Goal: Register for event/course: Register for event/course

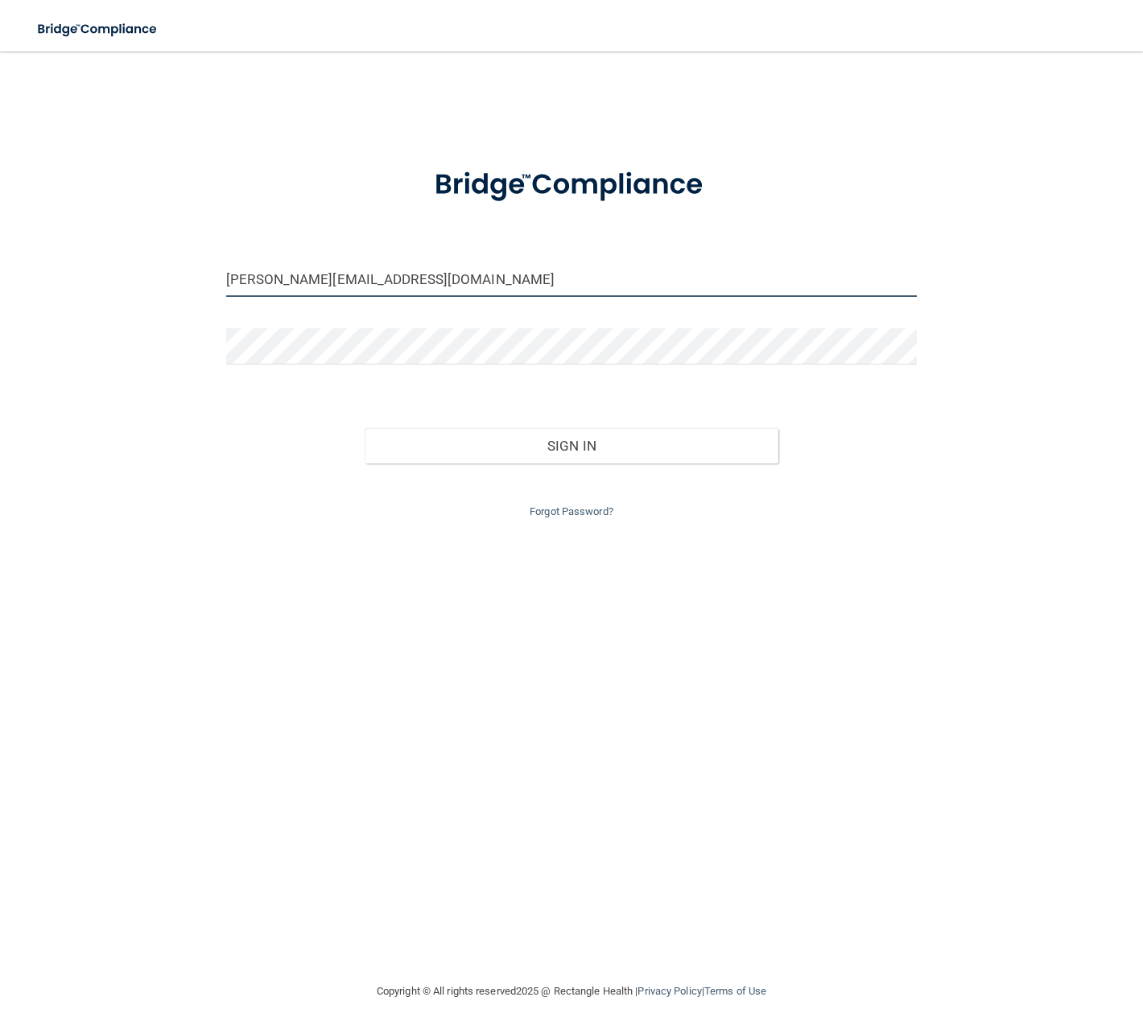
click at [479, 286] on input "natalie.cpdkids@gmail.com" at bounding box center [571, 279] width 691 height 36
type input "[EMAIL_ADDRESS][PERSON_NAME][DOMAIN_NAME]"
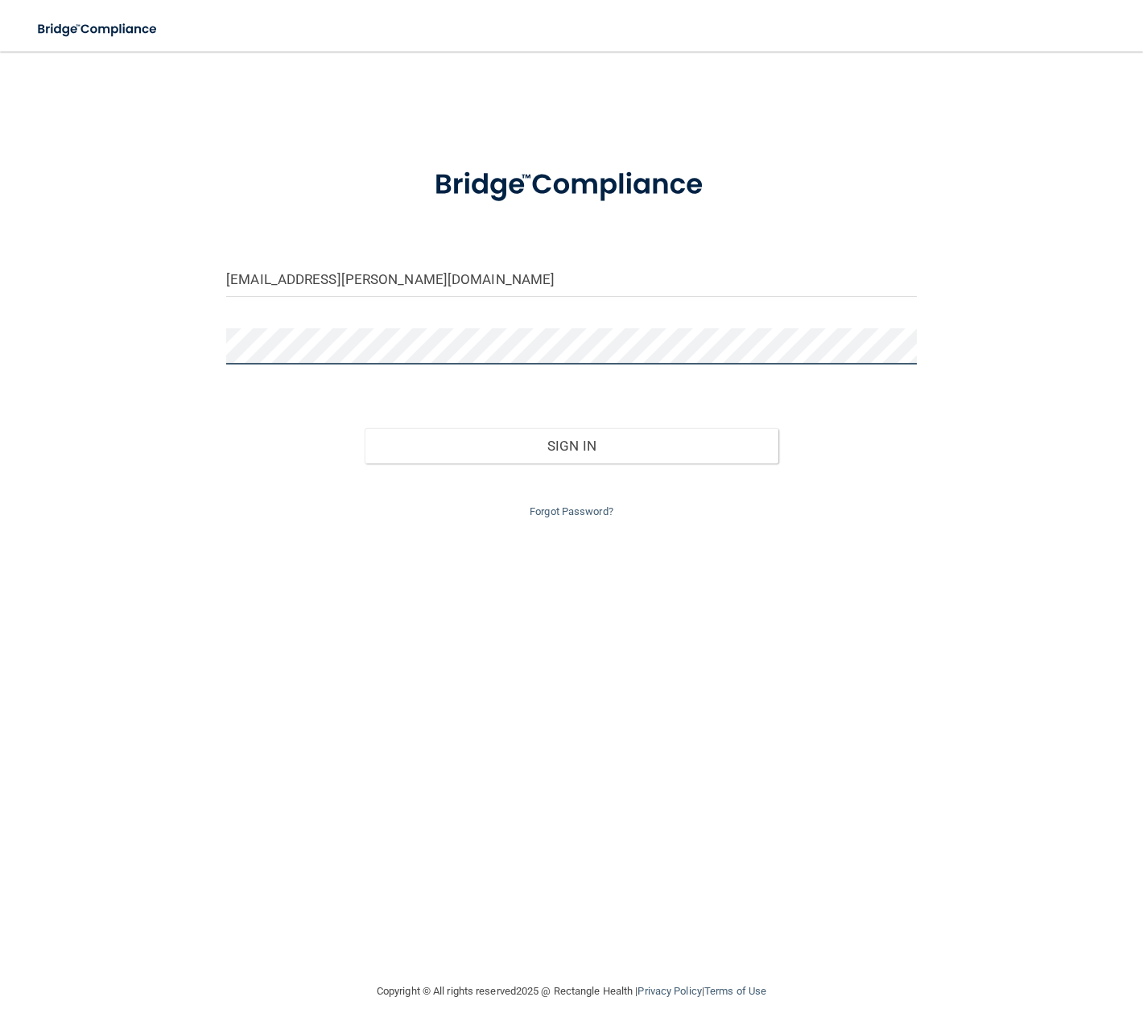
click at [365, 428] on button "Sign In" at bounding box center [572, 445] width 415 height 35
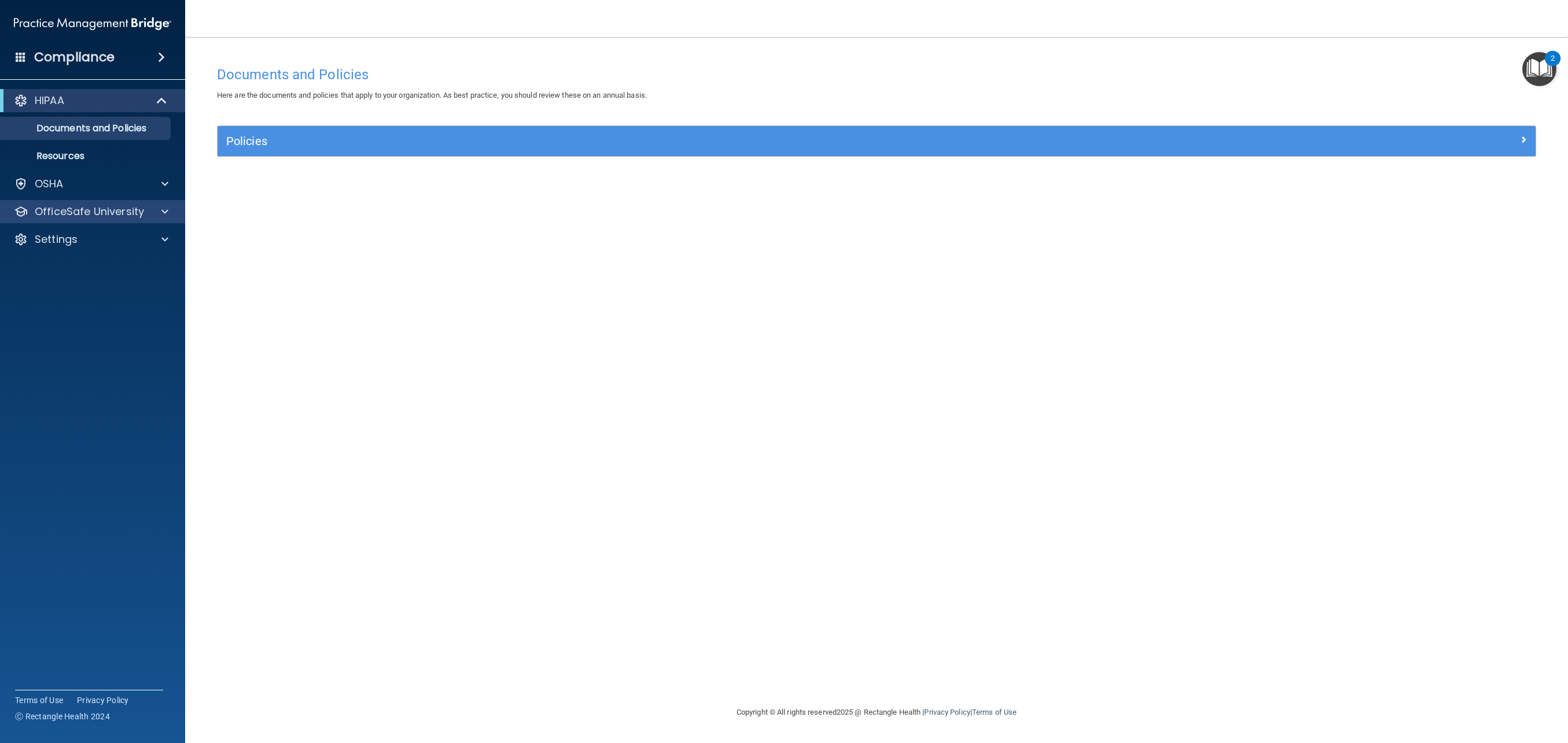
click at [137, 220] on div "OfficeSafe University" at bounding box center [93, 212] width 185 height 23
click at [109, 206] on p "OfficeSafe University" at bounding box center [89, 211] width 109 height 14
click at [128, 234] on div "HIPAA Training" at bounding box center [86, 239] width 158 height 11
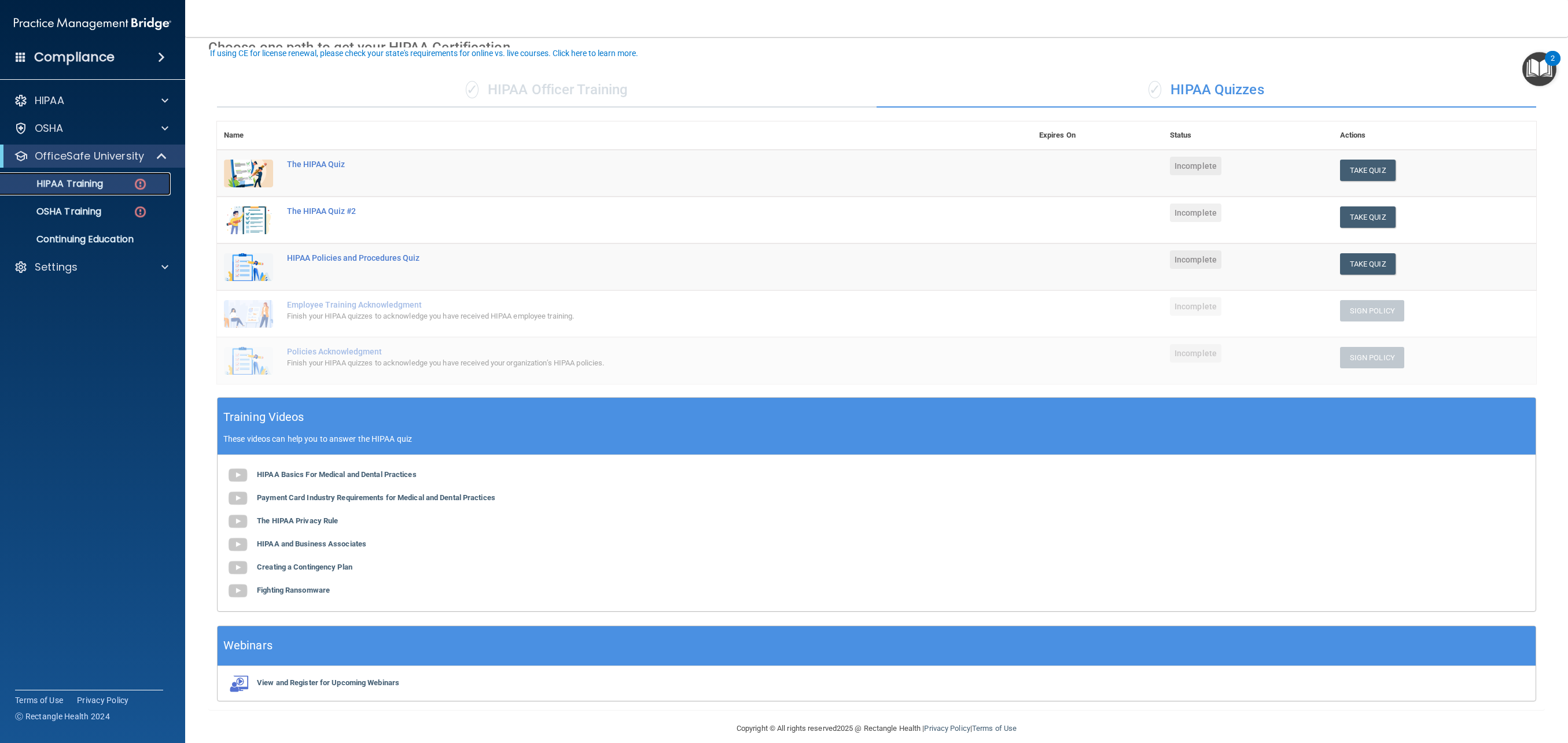
scroll to position [64, 0]
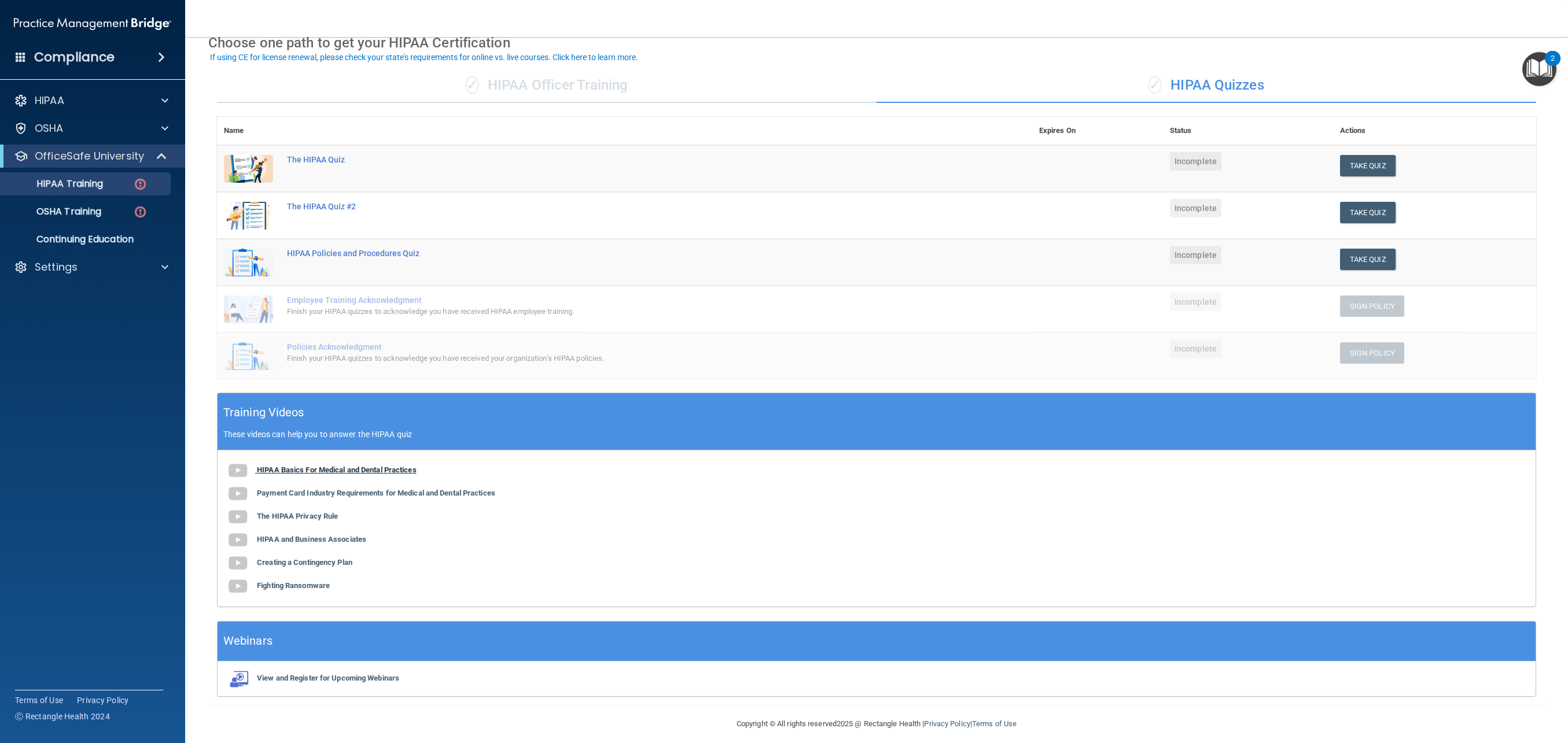
click at [375, 469] on div "HIPAA Basics For Medical and Dental Practices Payment Card Industry Requirement…" at bounding box center [877, 528] width 1319 height 156
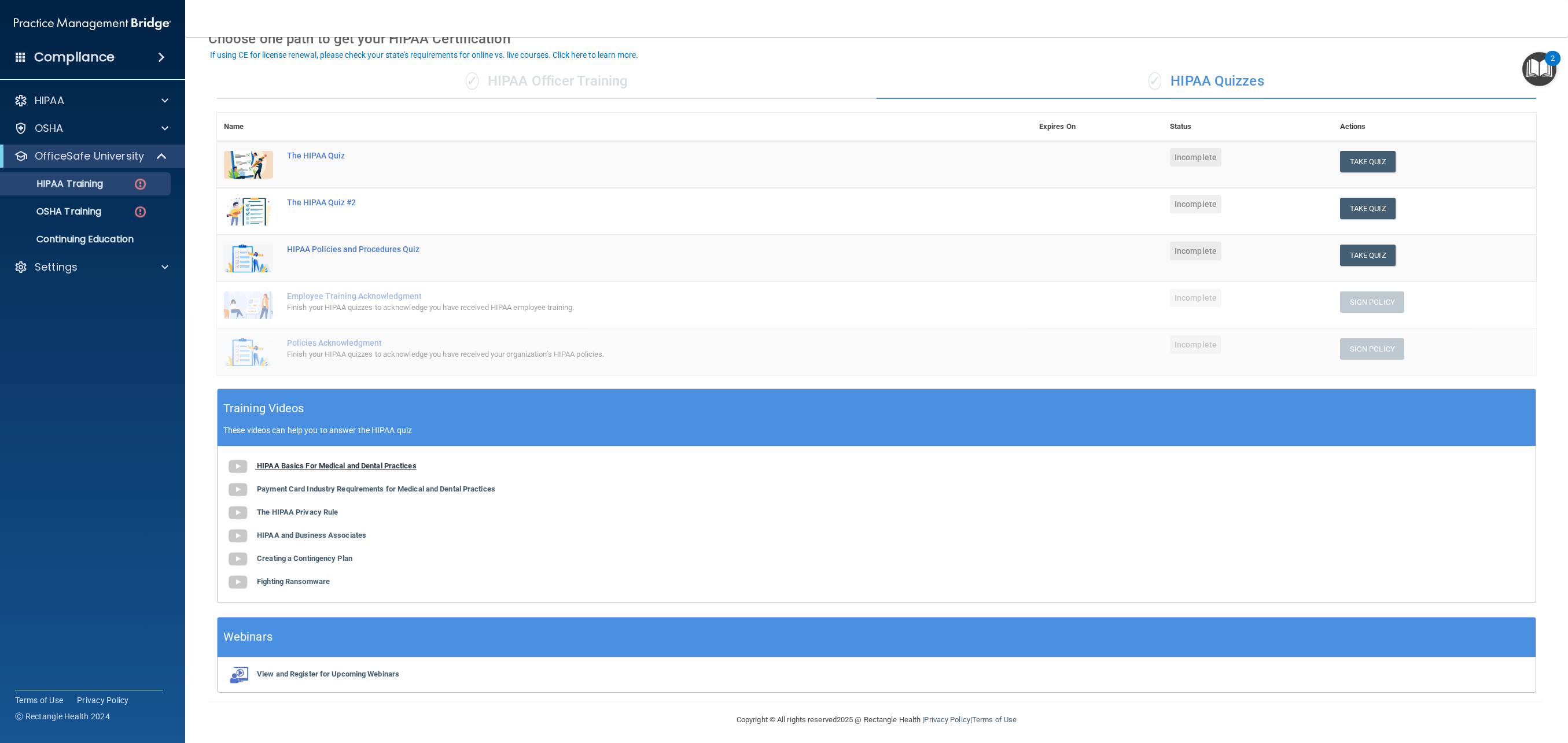
click at [370, 461] on b "HIPAA Basics For Medical and Dental Practices" at bounding box center [336, 466] width 160 height 9
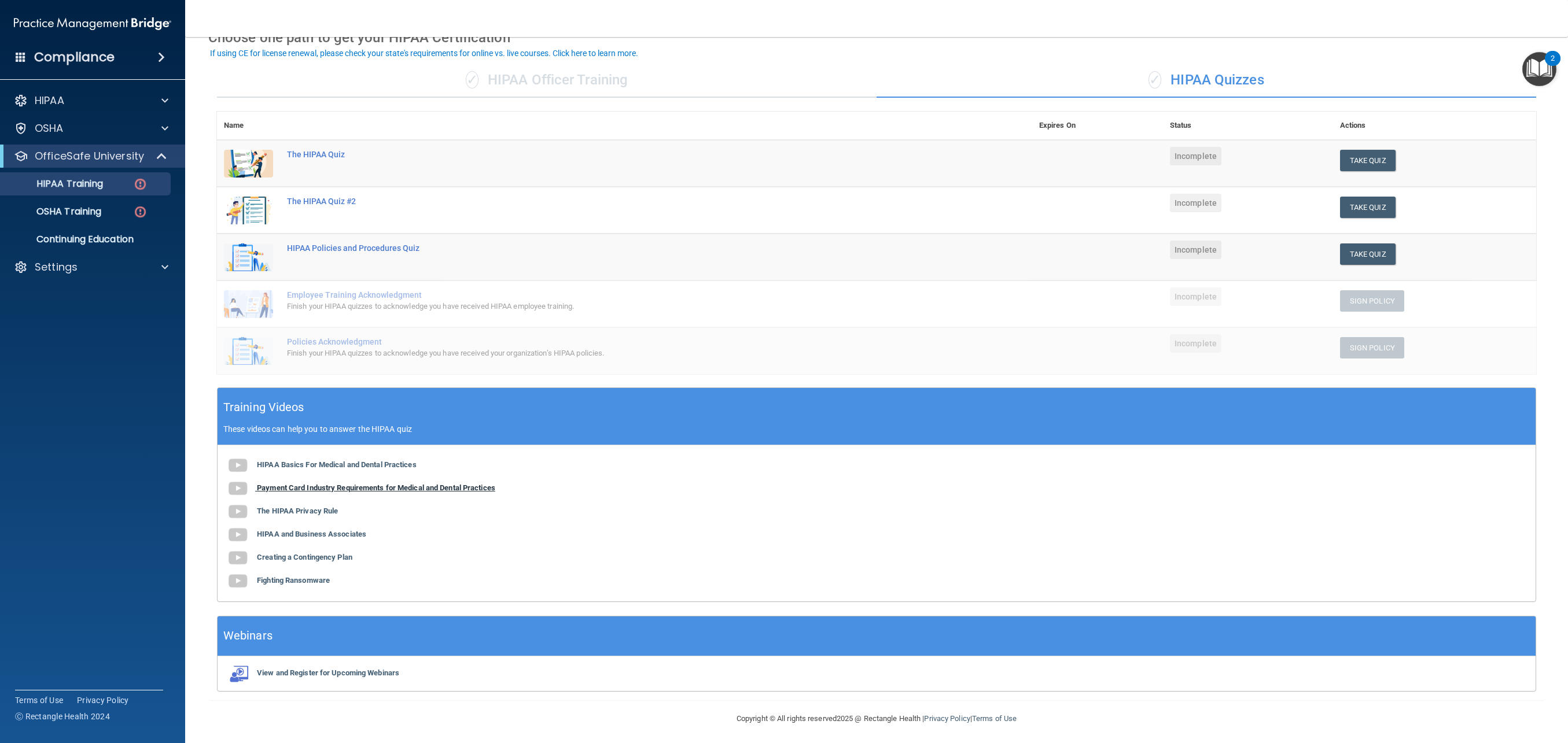
click at [473, 485] on b "Payment Card Industry Requirements for Medical and Dental Practices" at bounding box center [376, 488] width 239 height 9
click at [312, 507] on b "The HIPAA Privacy Rule" at bounding box center [297, 511] width 81 height 9
click at [326, 531] on b "HIPAA and Business Associates" at bounding box center [311, 534] width 109 height 9
click at [309, 555] on b "Creating a Contingency Plan" at bounding box center [304, 558] width 96 height 9
click at [327, 578] on b "Fighting Ransomware" at bounding box center [293, 581] width 73 height 9
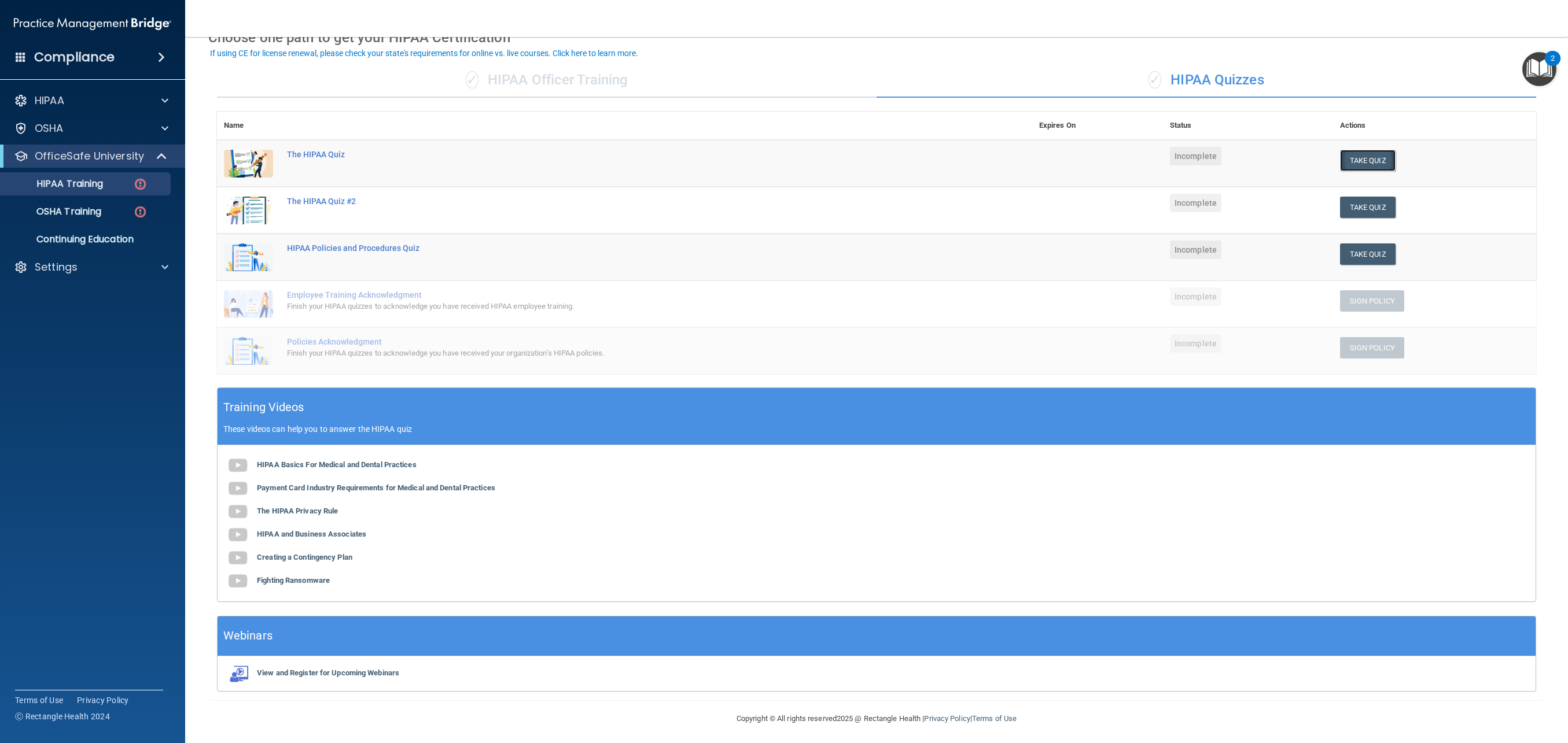
click at [821, 152] on button "Take Quiz" at bounding box center [1367, 160] width 55 height 22
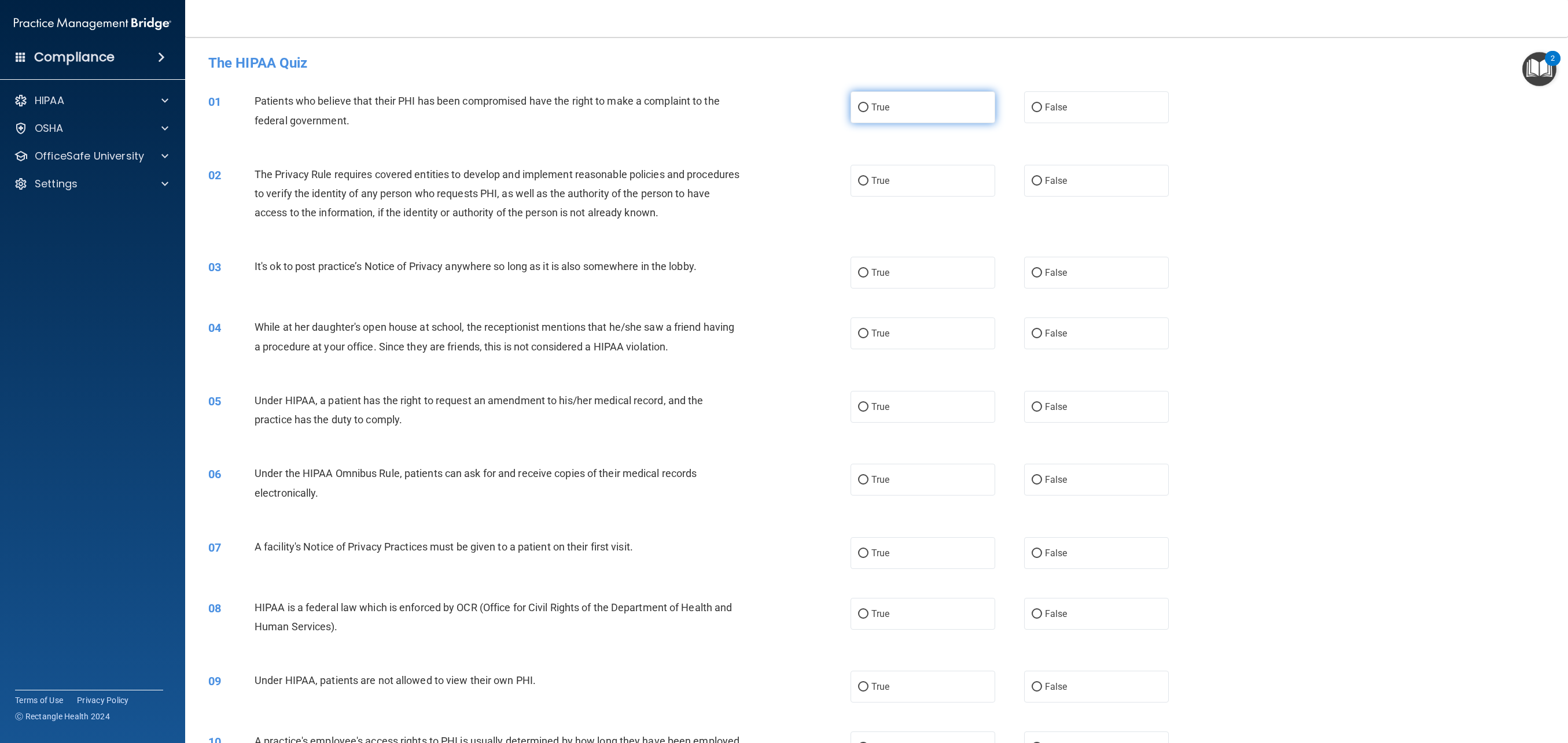
click at [821, 118] on label "True" at bounding box center [922, 107] width 145 height 32
click at [821, 112] on input "True" at bounding box center [863, 108] width 10 height 9
radio input "true"
click at [821, 177] on span "True" at bounding box center [880, 180] width 18 height 11
click at [821, 177] on input "True" at bounding box center [863, 181] width 10 height 9
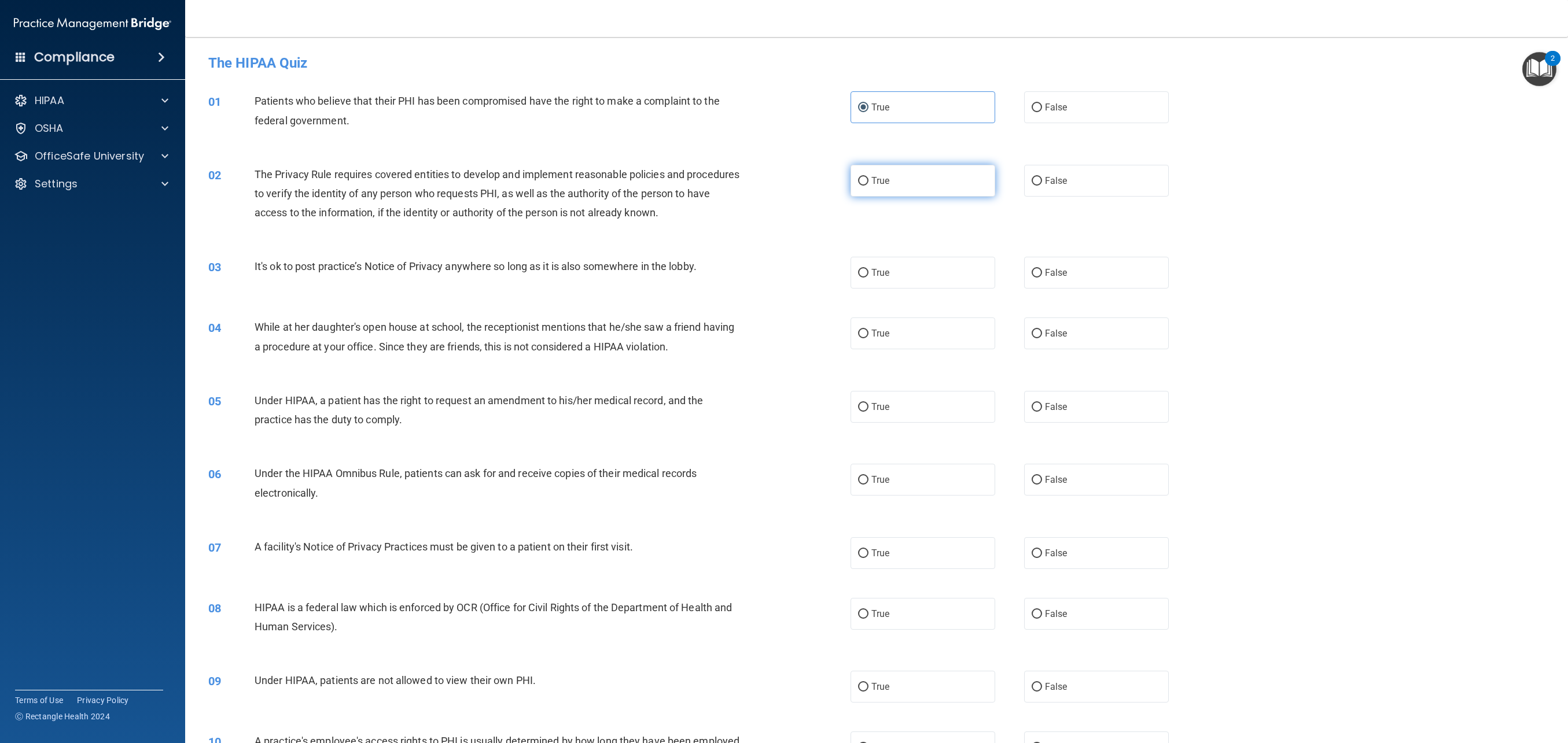
radio input "true"
click at [821, 277] on span "False" at bounding box center [1056, 272] width 22 height 11
click at [821, 277] on input "False" at bounding box center [1037, 273] width 10 height 9
radio input "true"
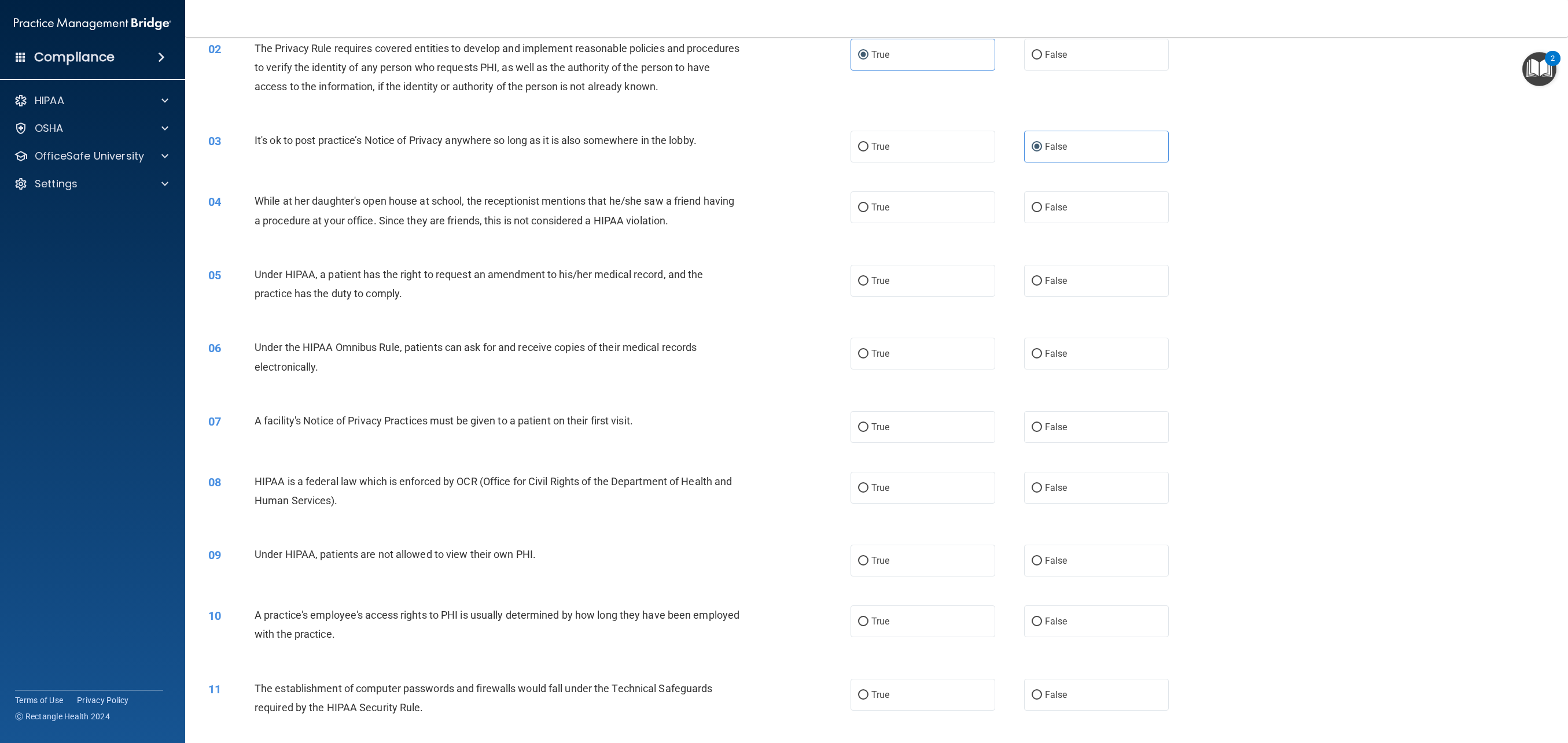
scroll to position [135, 0]
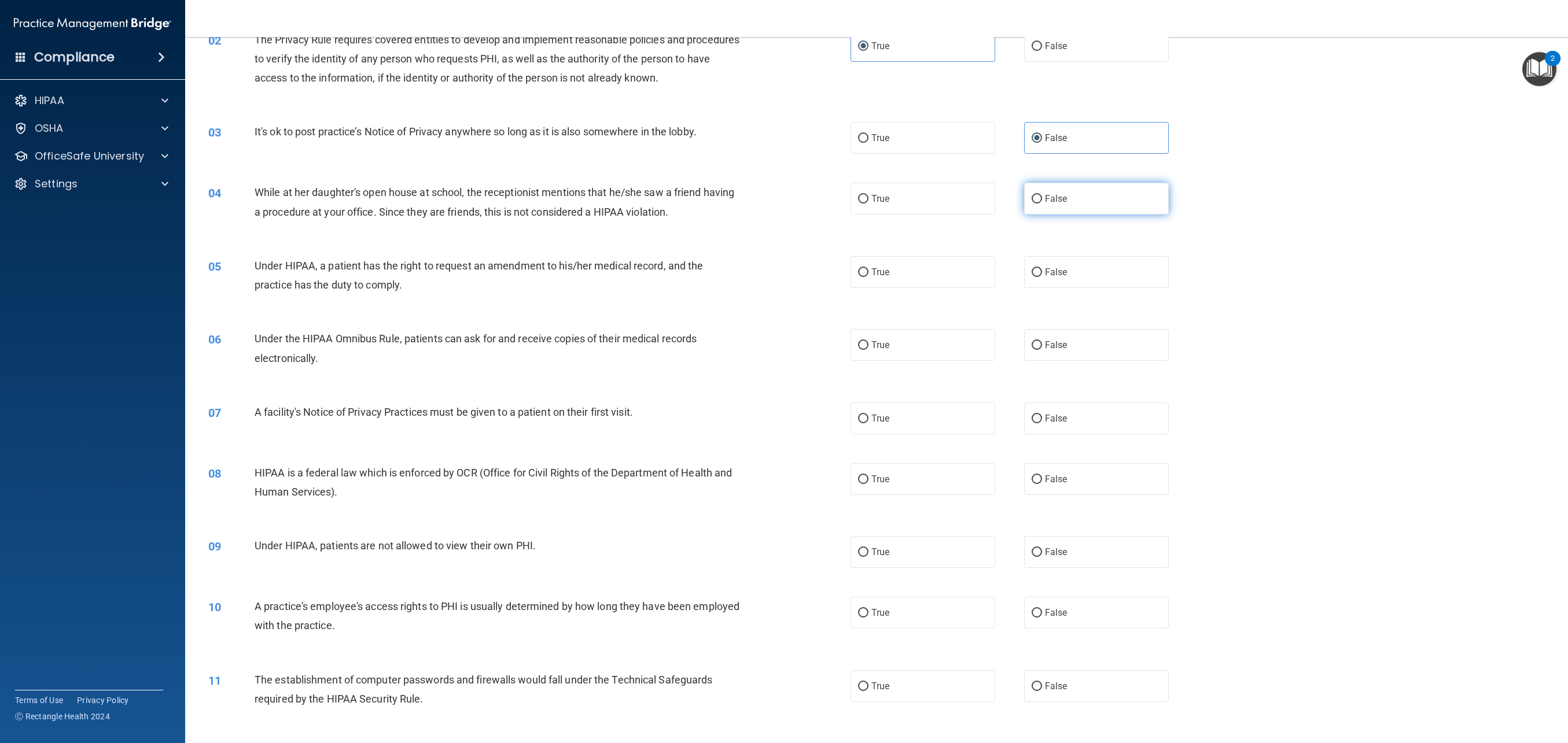
click at [821, 206] on label "False" at bounding box center [1096, 198] width 145 height 32
click at [821, 203] on input "False" at bounding box center [1037, 199] width 10 height 9
radio input "true"
click at [821, 346] on label "True" at bounding box center [922, 345] width 145 height 32
click at [821, 346] on input "True" at bounding box center [863, 346] width 10 height 9
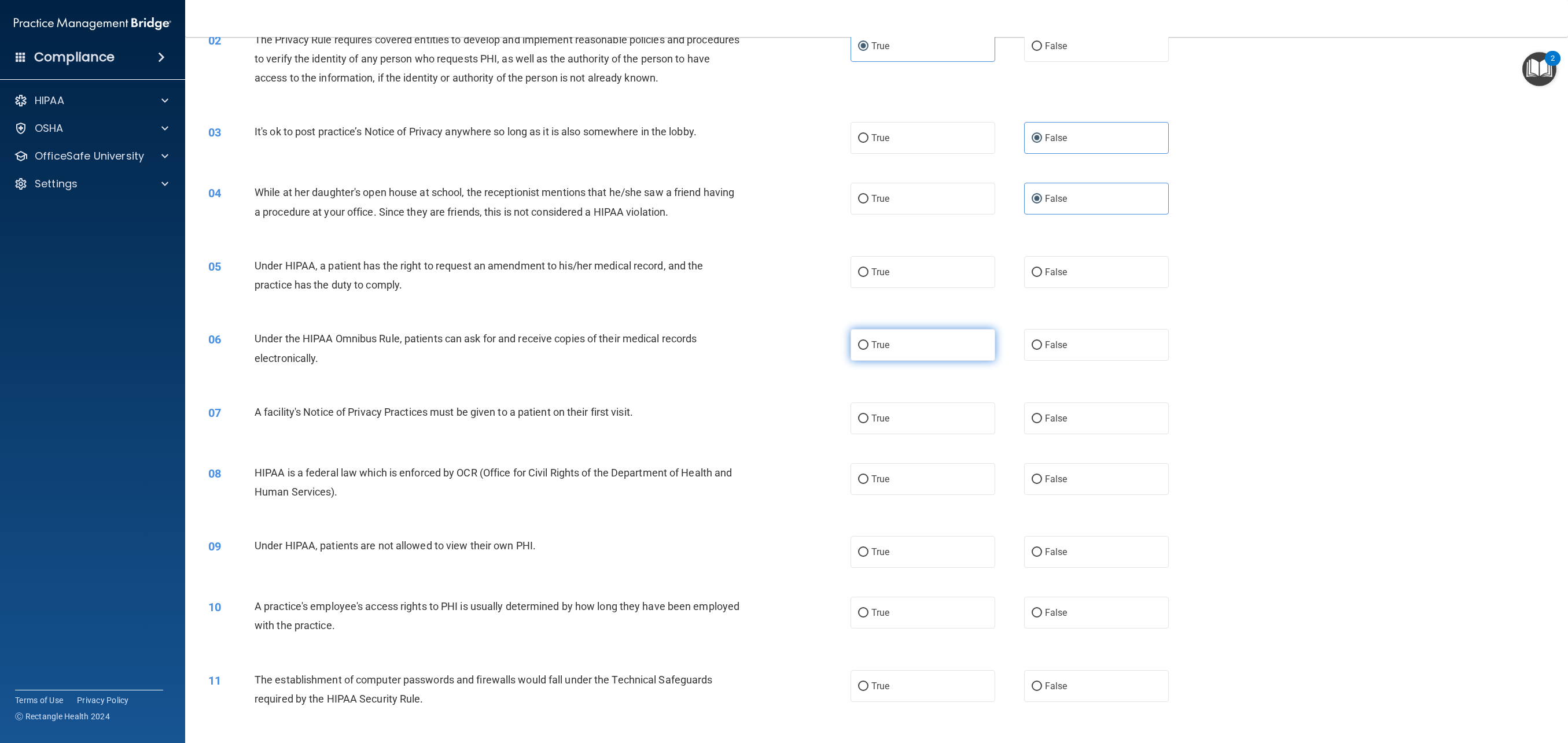
radio input "true"
click at [821, 553] on span "False" at bounding box center [1056, 552] width 22 height 11
click at [821, 553] on input "False" at bounding box center [1037, 553] width 10 height 9
radio input "true"
click at [821, 485] on label "True" at bounding box center [922, 479] width 145 height 32
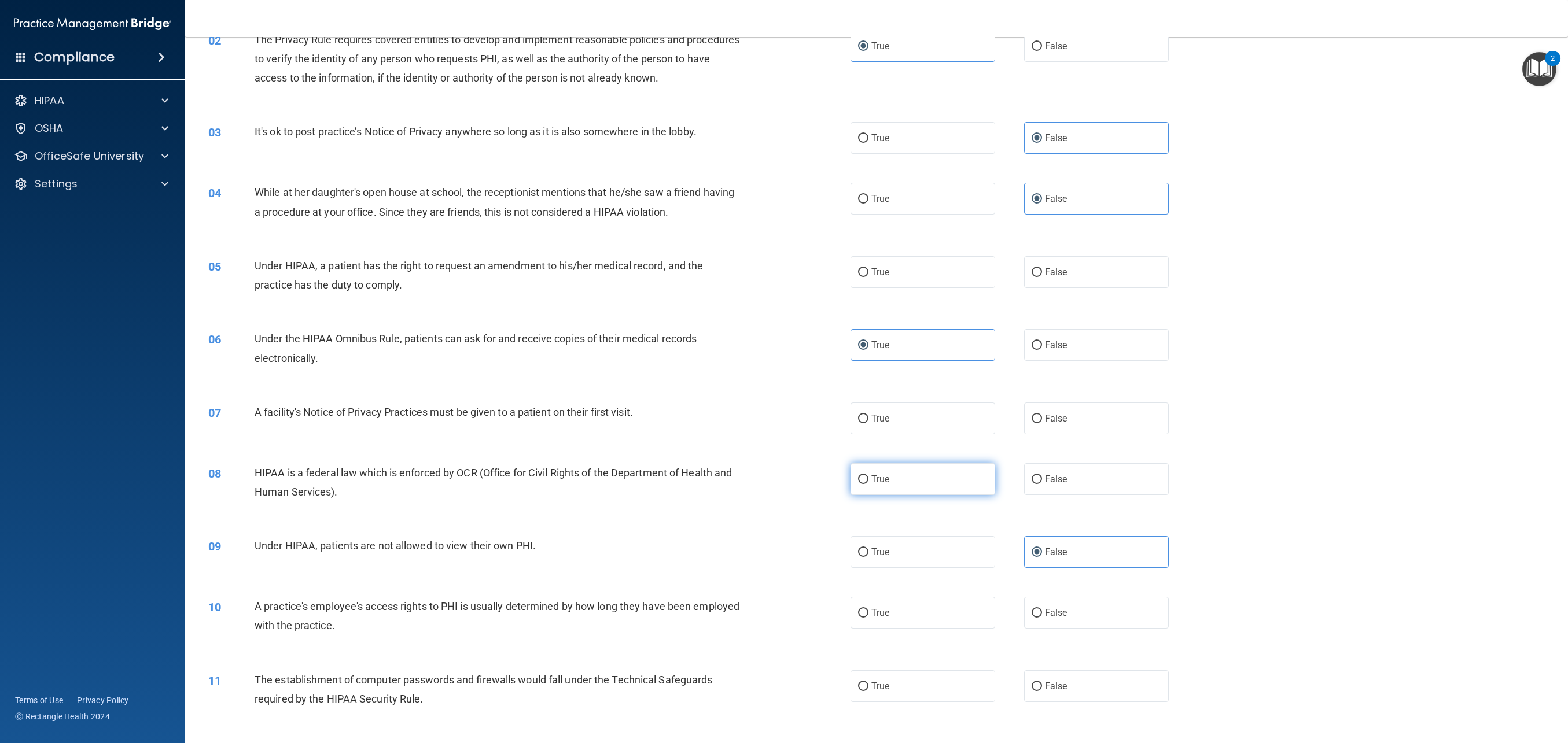
click at [821, 484] on input "True" at bounding box center [863, 480] width 10 height 9
radio input "true"
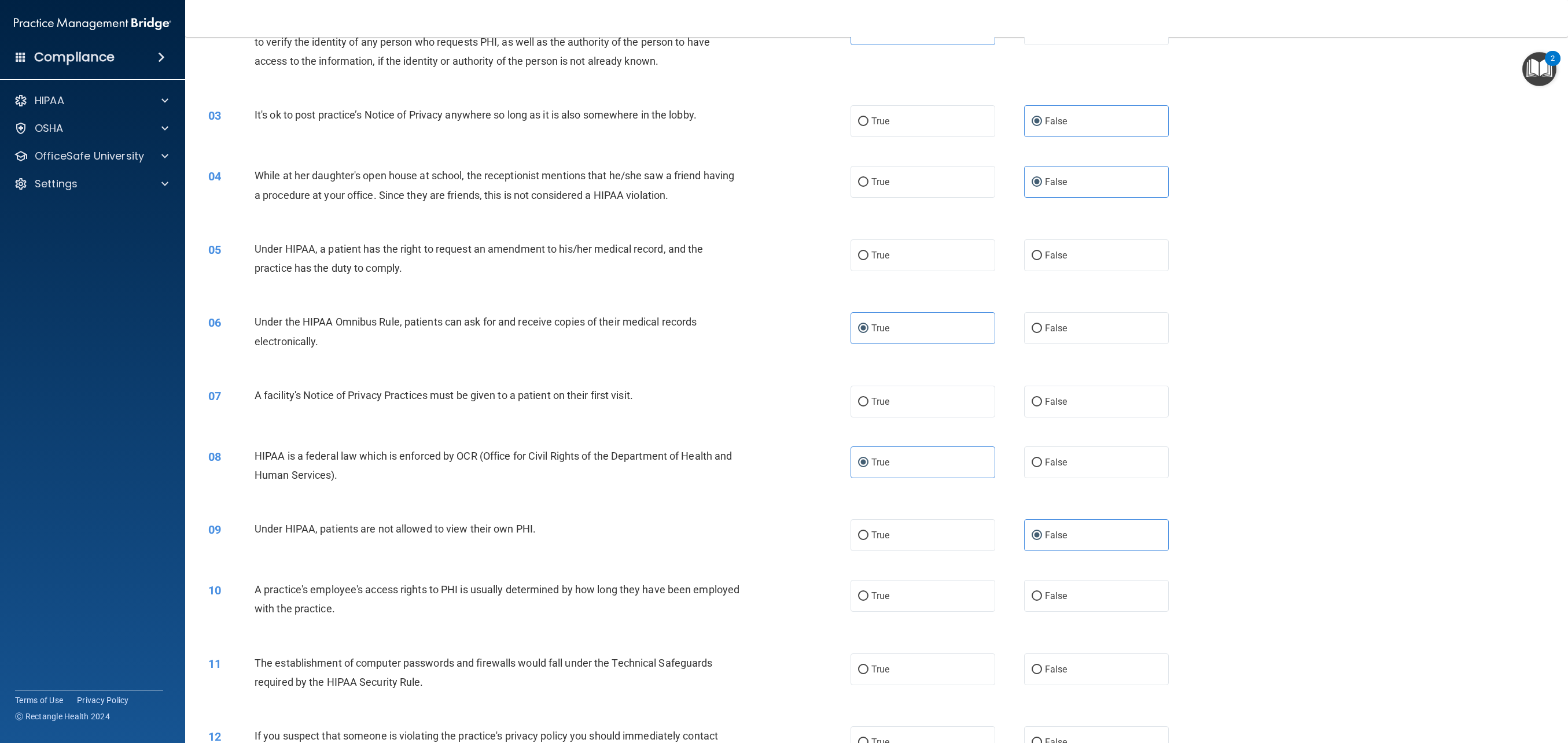
scroll to position [151, 0]
click at [821, 262] on label "True" at bounding box center [922, 256] width 145 height 32
click at [821, 261] on input "True" at bounding box center [863, 257] width 10 height 9
radio input "true"
click at [821, 405] on input "True" at bounding box center [863, 403] width 10 height 9
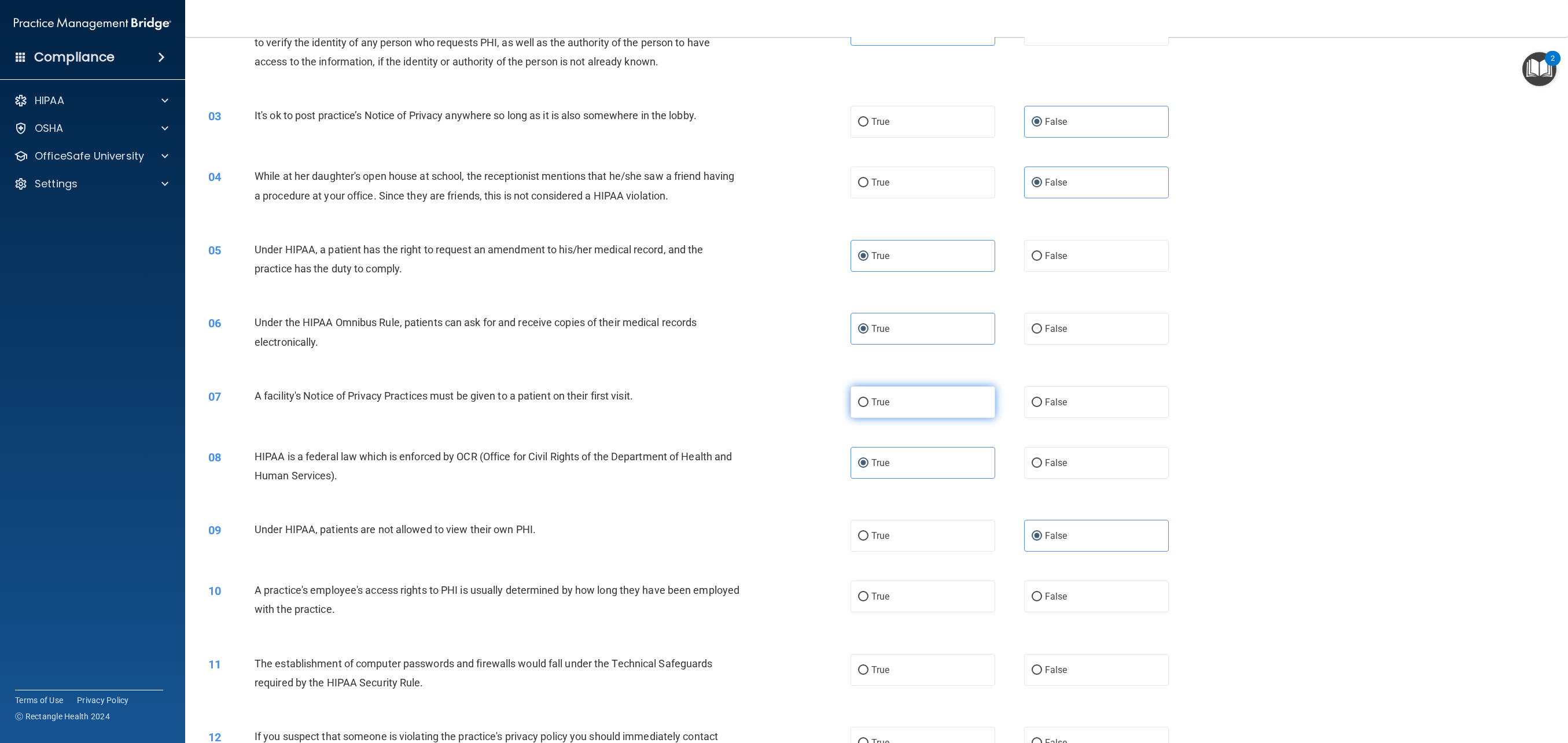
radio input "true"
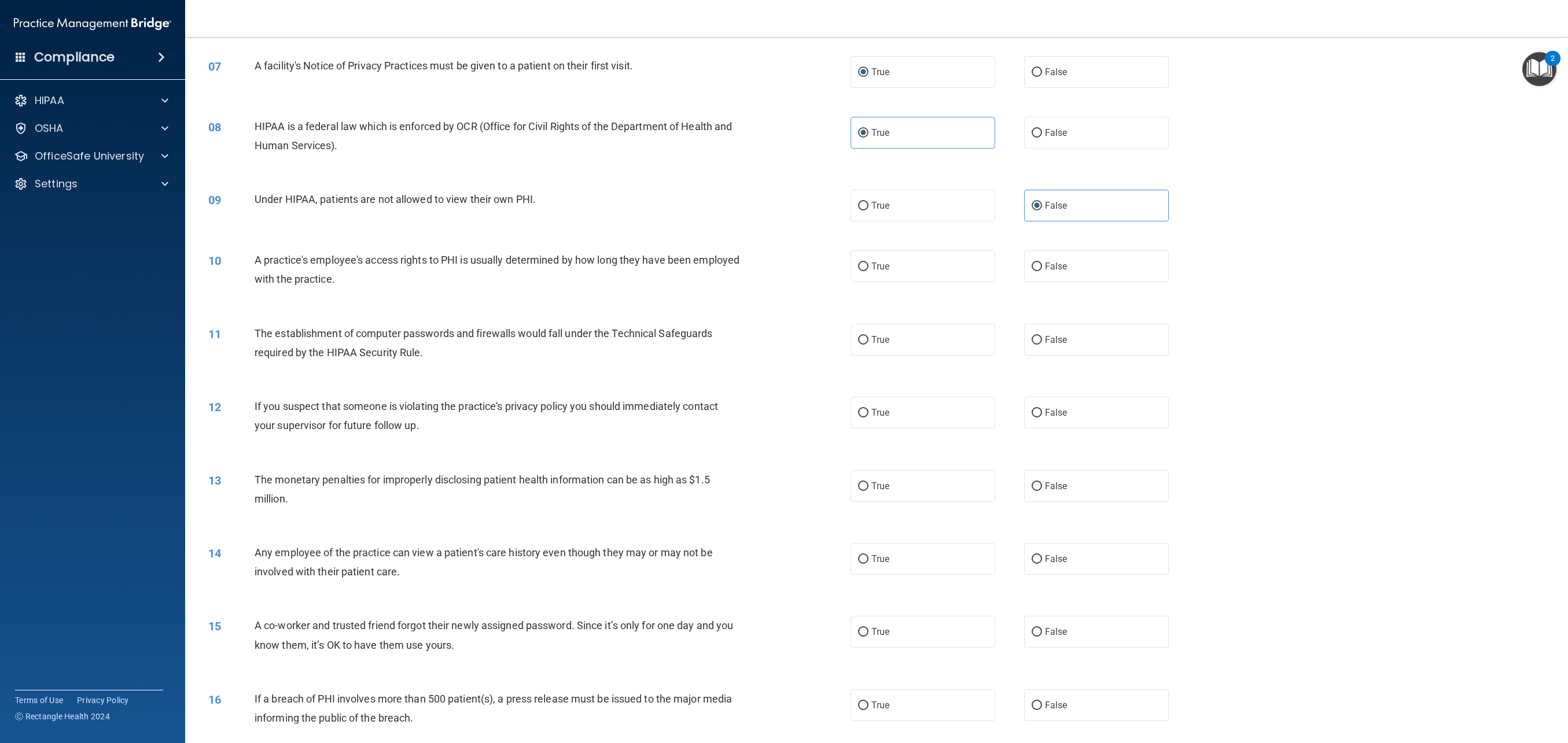
scroll to position [512, 0]
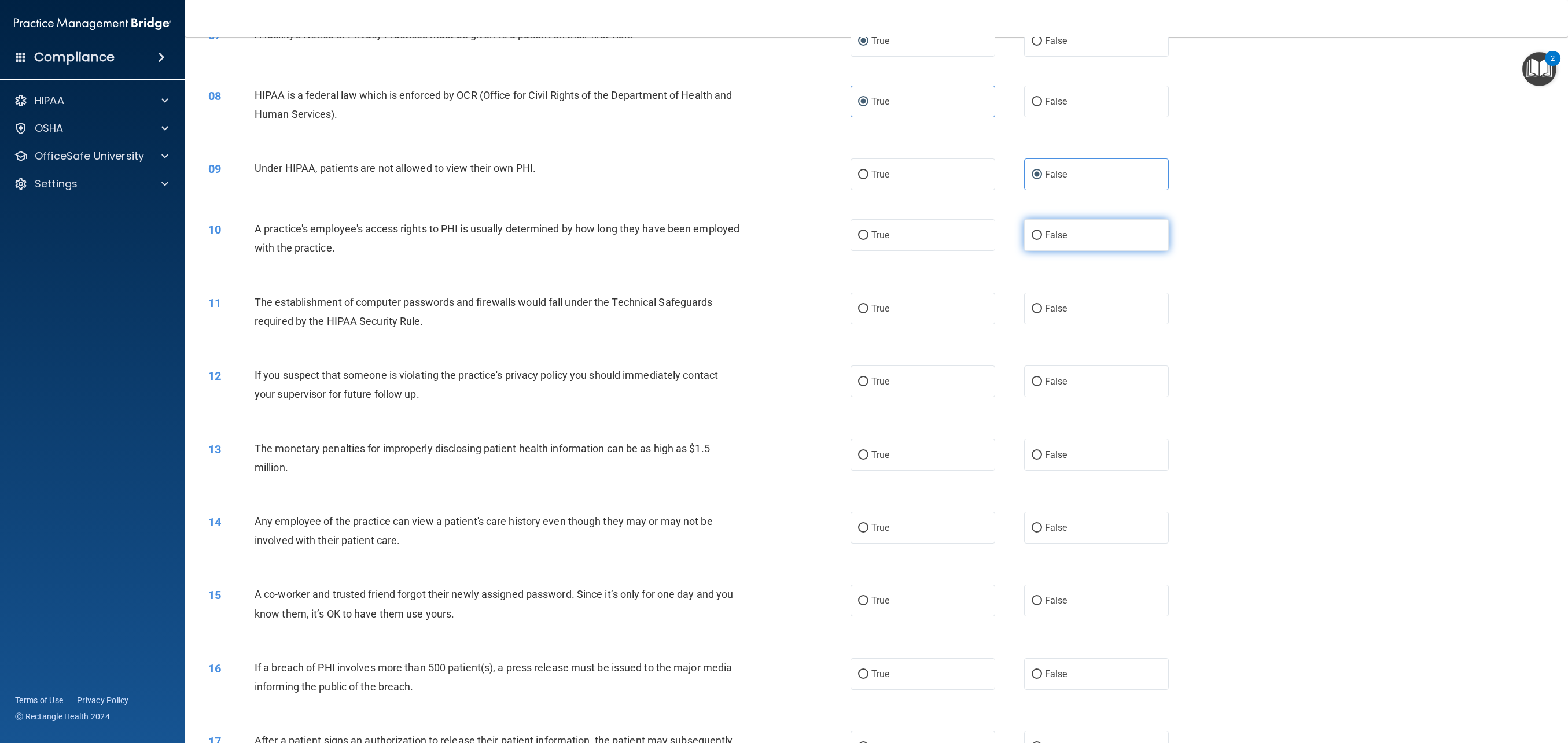
click at [821, 241] on label "False" at bounding box center [1096, 235] width 145 height 32
click at [821, 240] on input "False" at bounding box center [1037, 236] width 10 height 9
radio input "true"
click at [821, 304] on label "True" at bounding box center [922, 308] width 145 height 32
click at [821, 305] on input "True" at bounding box center [863, 309] width 10 height 9
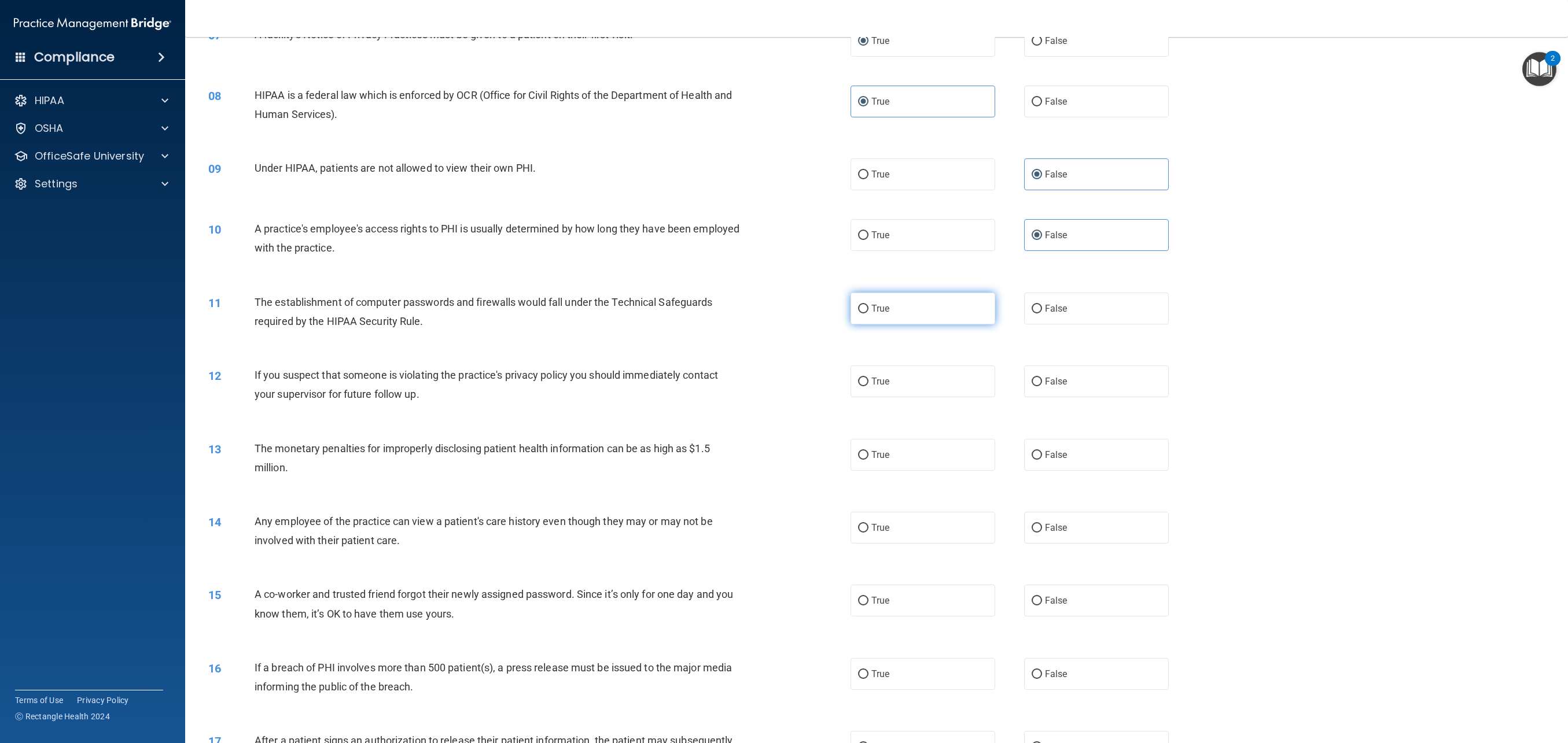
radio input "true"
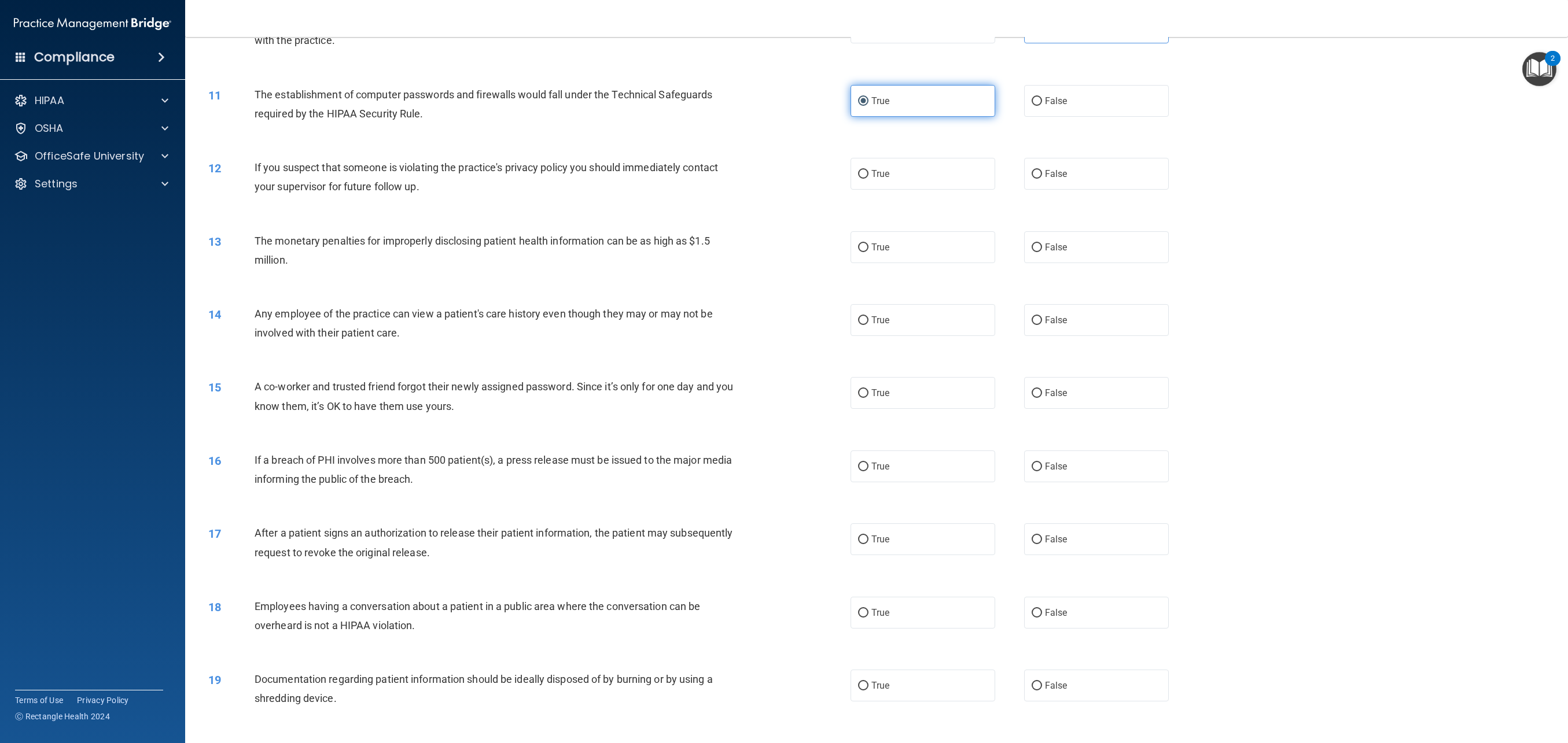
scroll to position [717, 0]
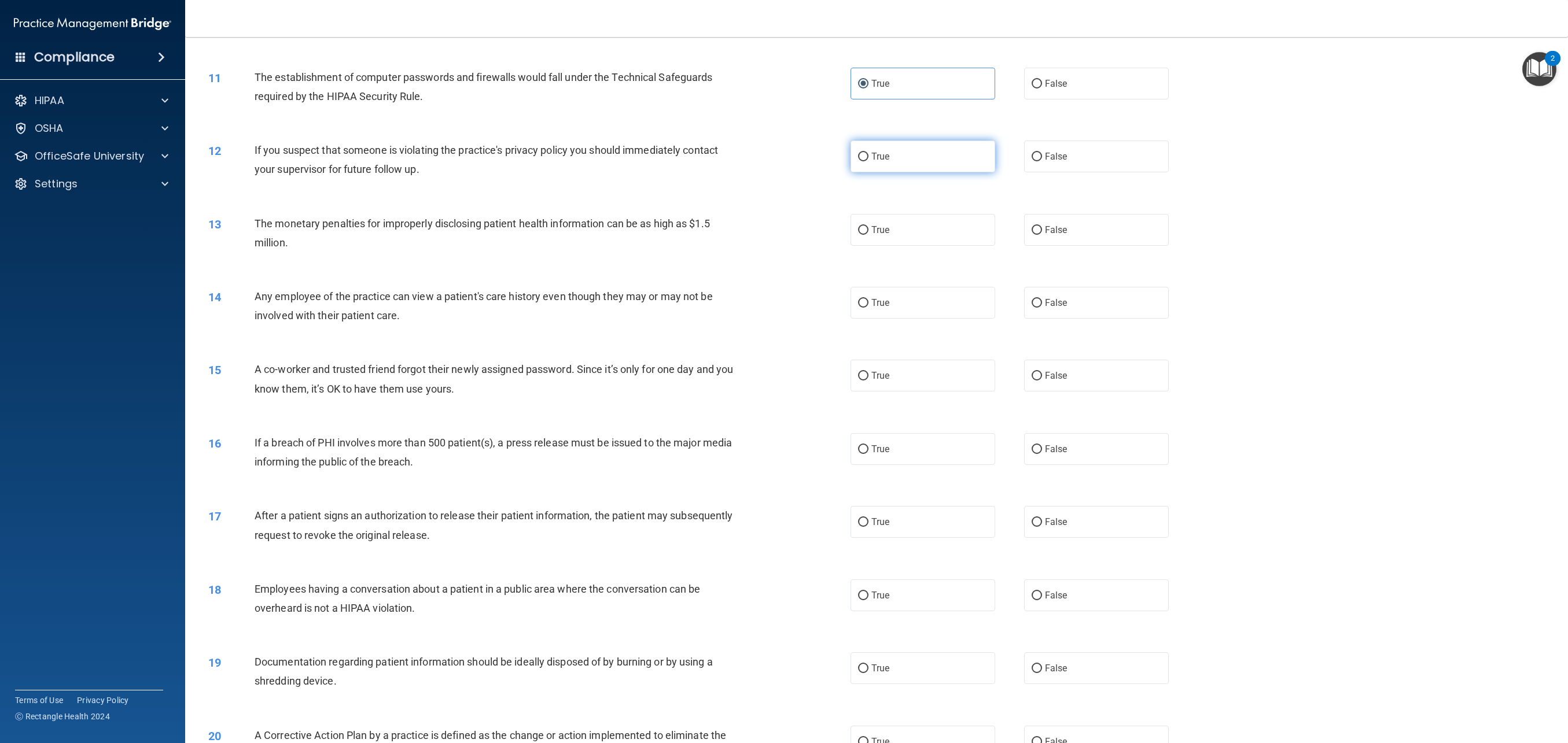
click at [821, 165] on label "True" at bounding box center [922, 157] width 145 height 32
click at [821, 162] on input "True" at bounding box center [863, 157] width 10 height 9
radio input "true"
click at [821, 230] on label "True" at bounding box center [922, 228] width 145 height 32
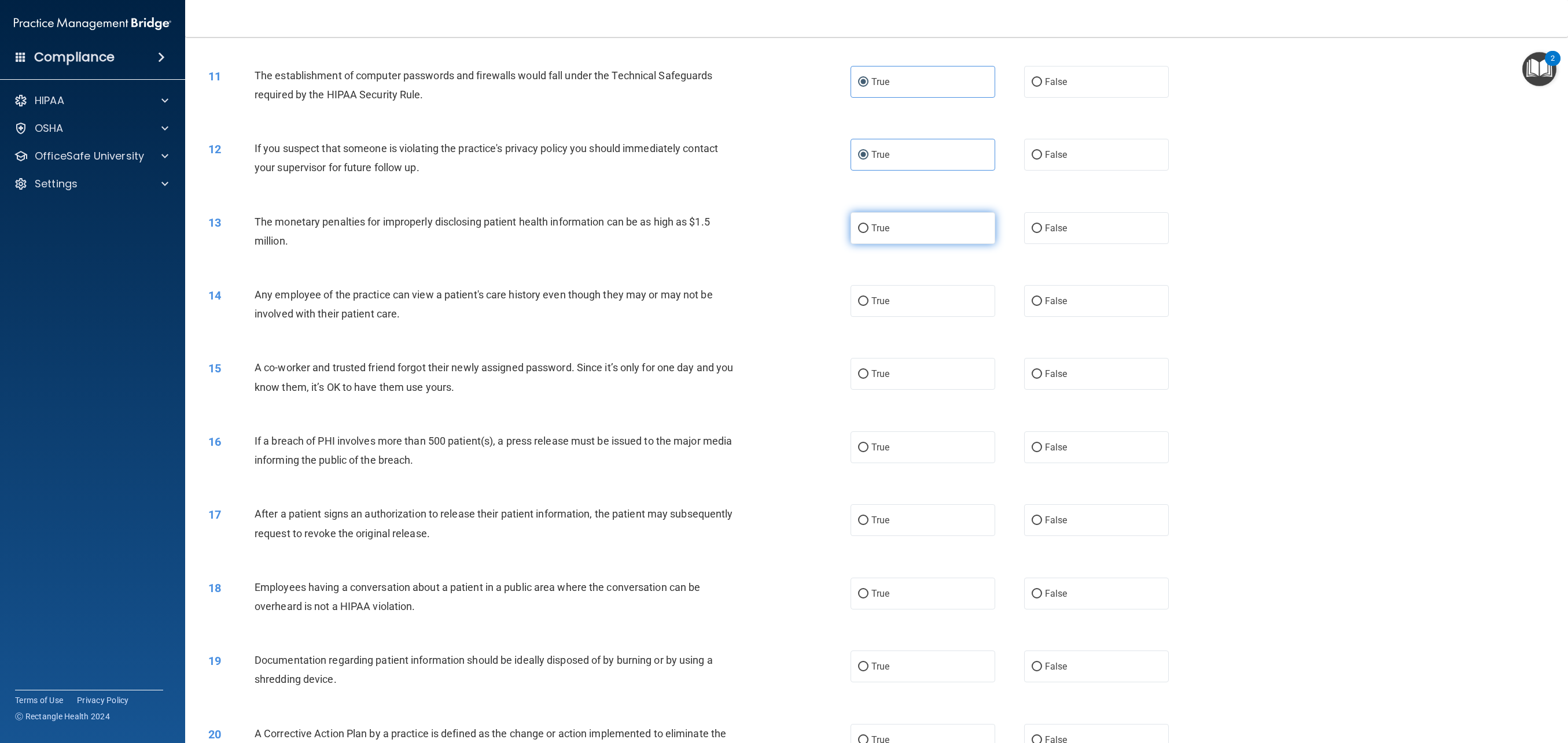
click at [821, 230] on input "True" at bounding box center [863, 229] width 10 height 9
radio input "true"
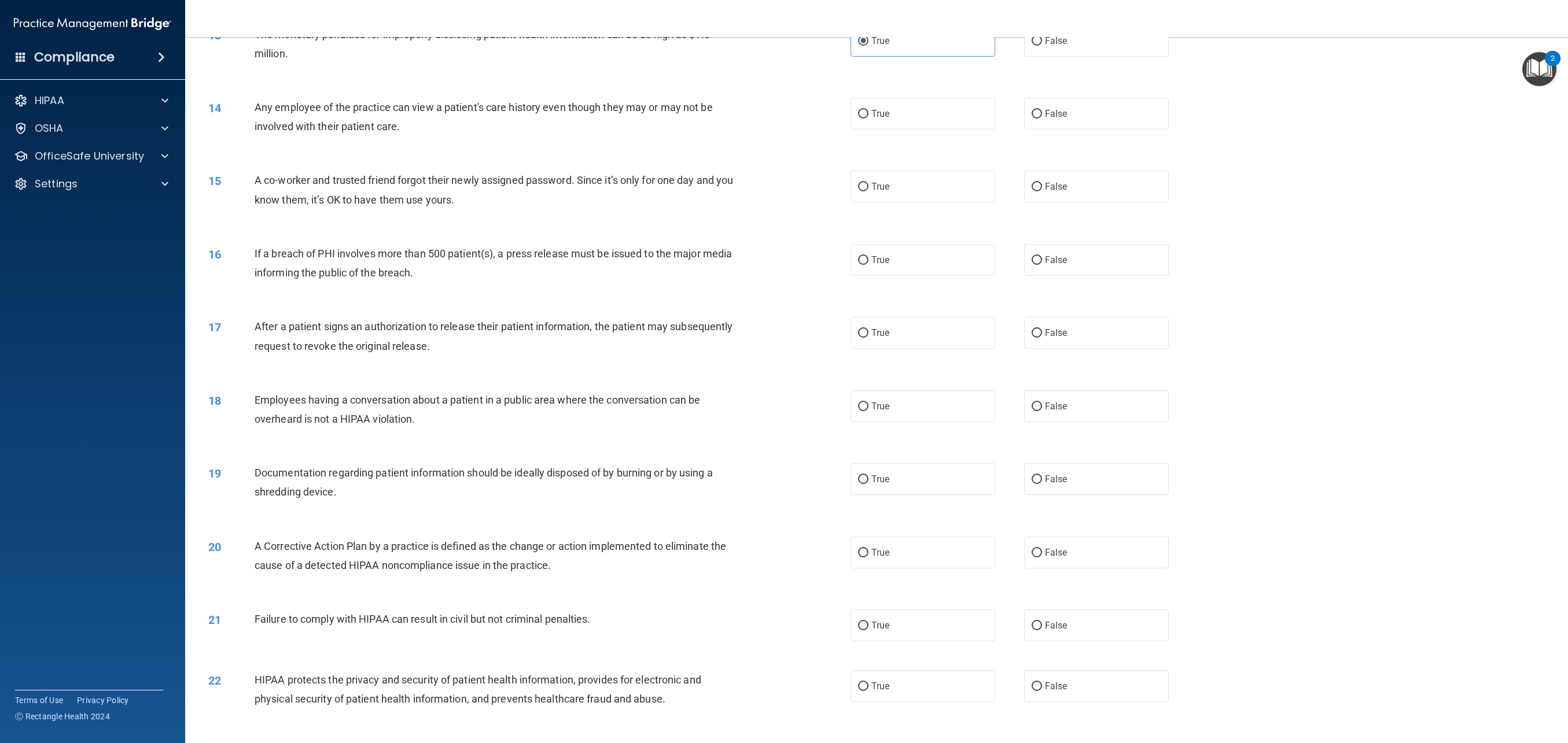
scroll to position [929, 0]
click at [821, 120] on label "True" at bounding box center [922, 111] width 145 height 32
click at [821, 116] on input "True" at bounding box center [863, 112] width 10 height 9
radio input "true"
click at [821, 198] on label "False" at bounding box center [1096, 184] width 145 height 32
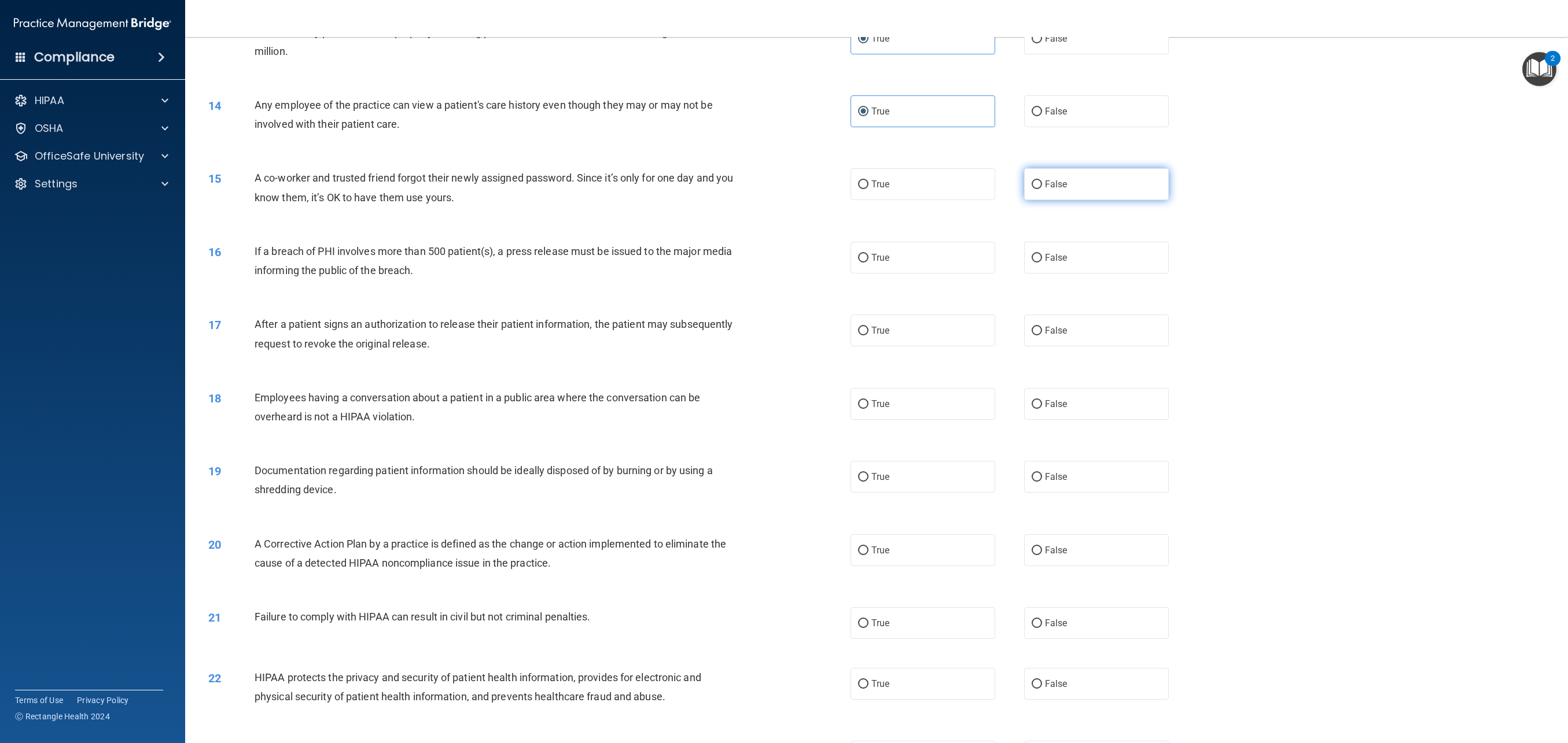
click at [821, 189] on input "False" at bounding box center [1037, 185] width 10 height 9
radio input "true"
click at [821, 325] on label "True" at bounding box center [922, 331] width 145 height 32
click at [821, 327] on input "True" at bounding box center [863, 331] width 10 height 9
radio input "true"
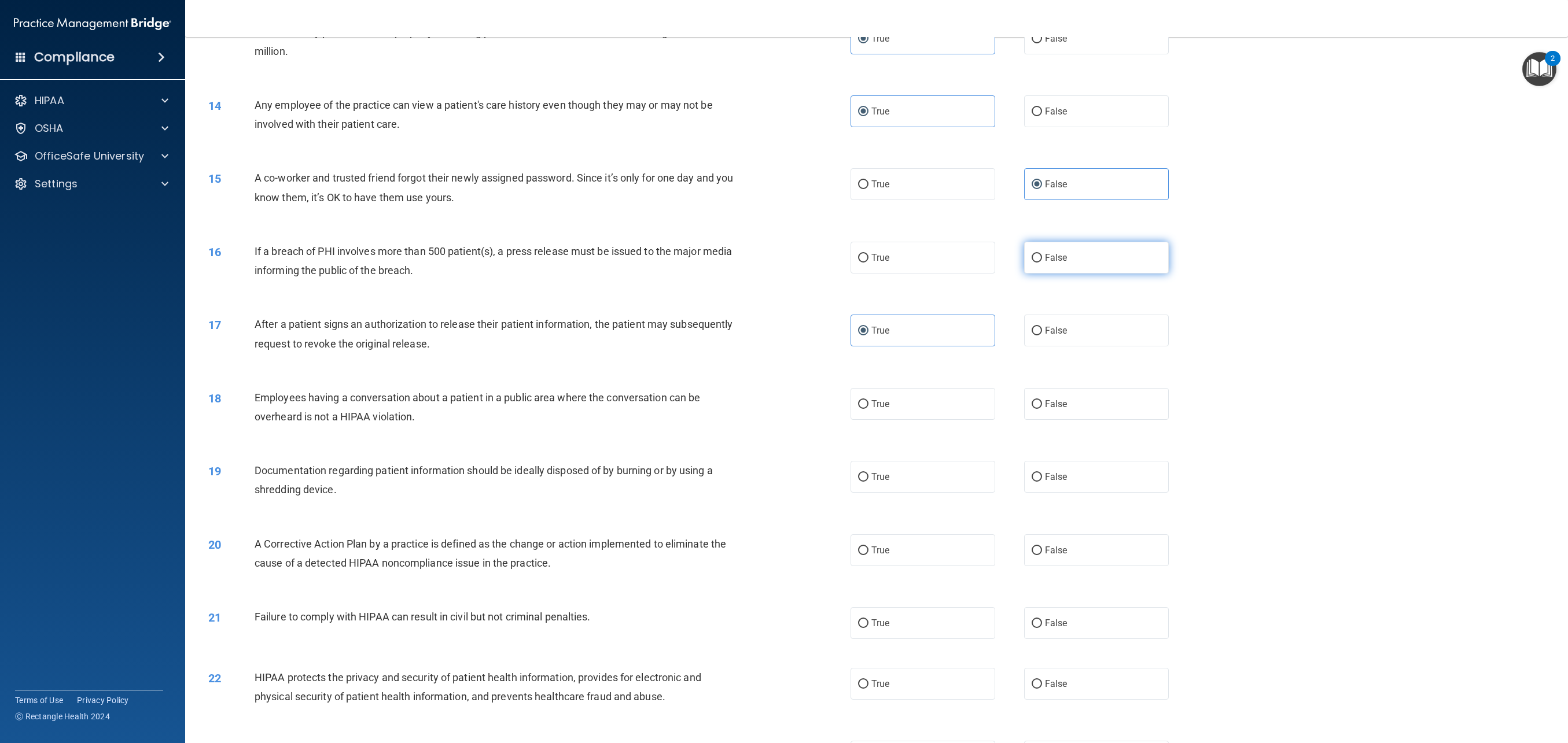
click at [821, 257] on label "False" at bounding box center [1096, 257] width 145 height 32
click at [821, 257] on input "False" at bounding box center [1037, 258] width 10 height 9
radio input "true"
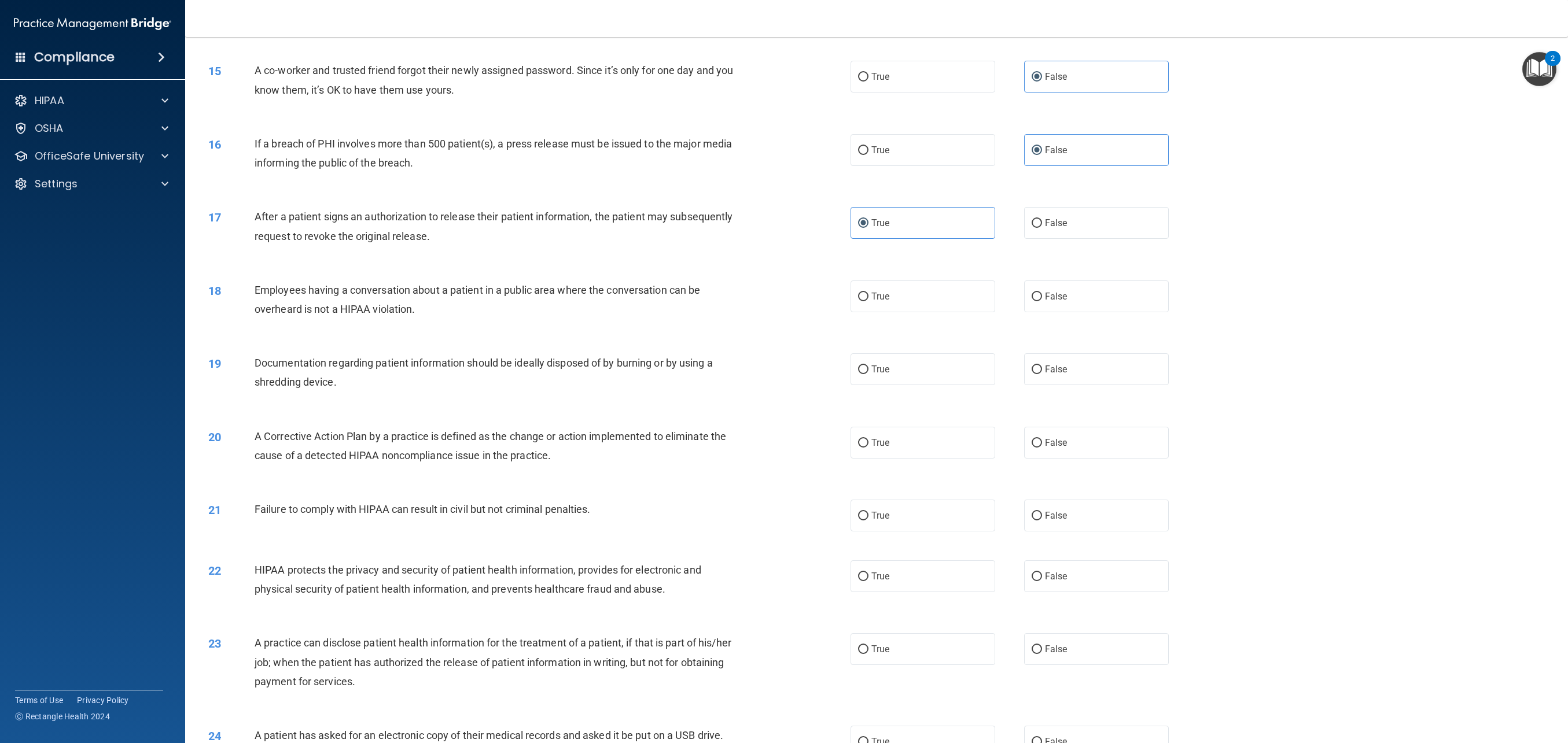
scroll to position [1072, 0]
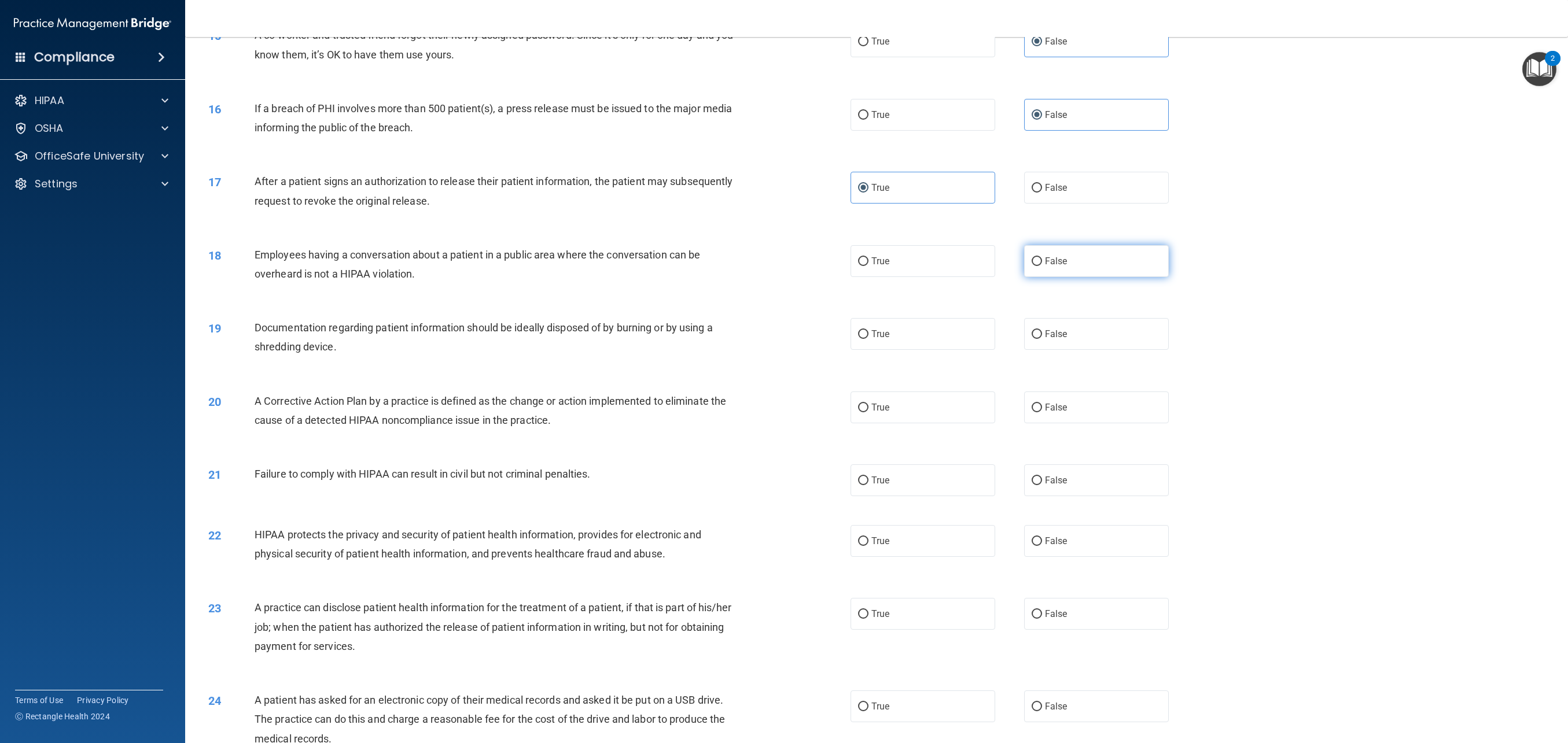
click at [821, 268] on label "False" at bounding box center [1096, 261] width 145 height 32
click at [821, 266] on input "False" at bounding box center [1037, 262] width 10 height 9
radio input "true"
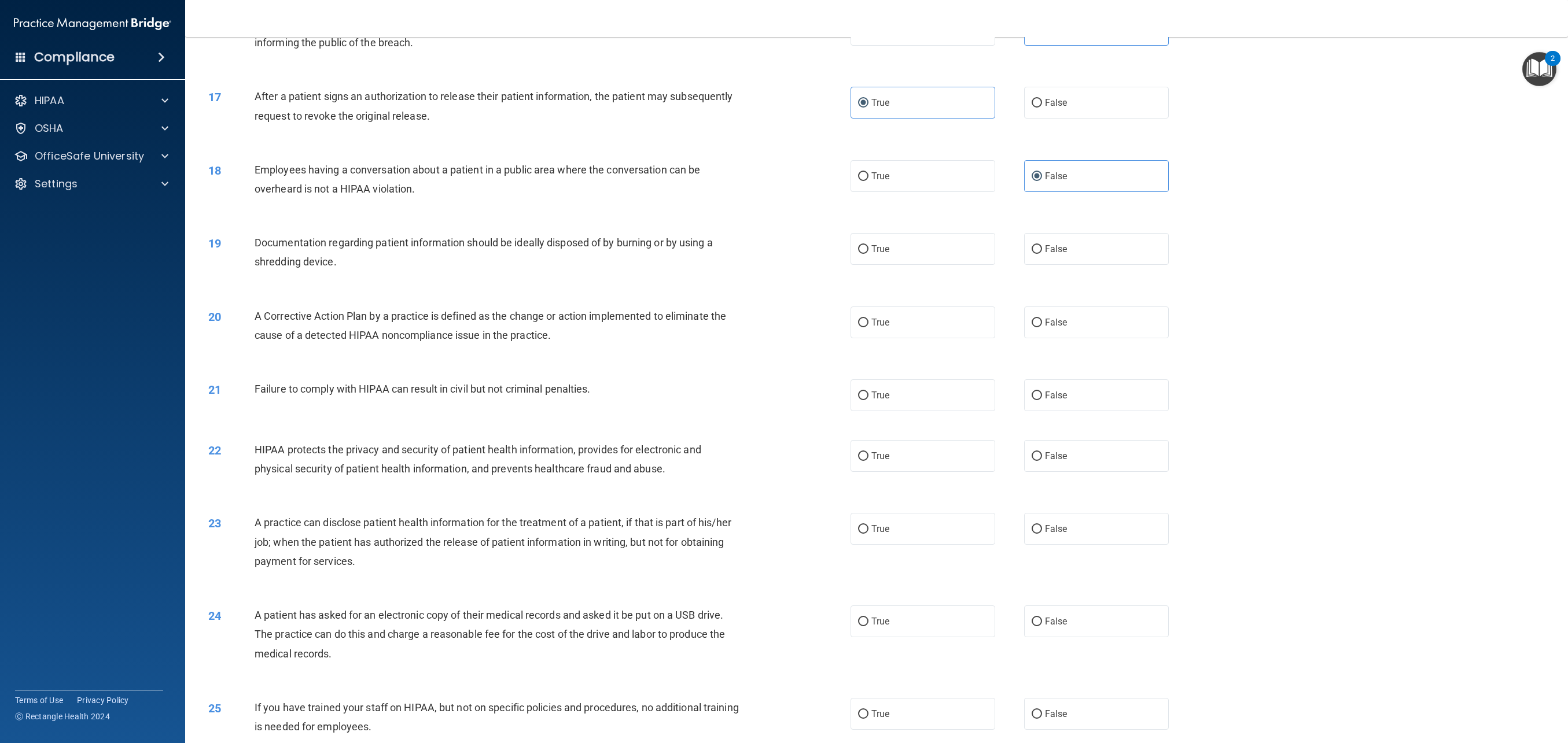
scroll to position [1153, 0]
click at [821, 254] on label "True" at bounding box center [922, 252] width 145 height 32
click at [821, 254] on input "True" at bounding box center [863, 253] width 10 height 9
radio input "true"
click at [821, 456] on label "True" at bounding box center [922, 459] width 145 height 32
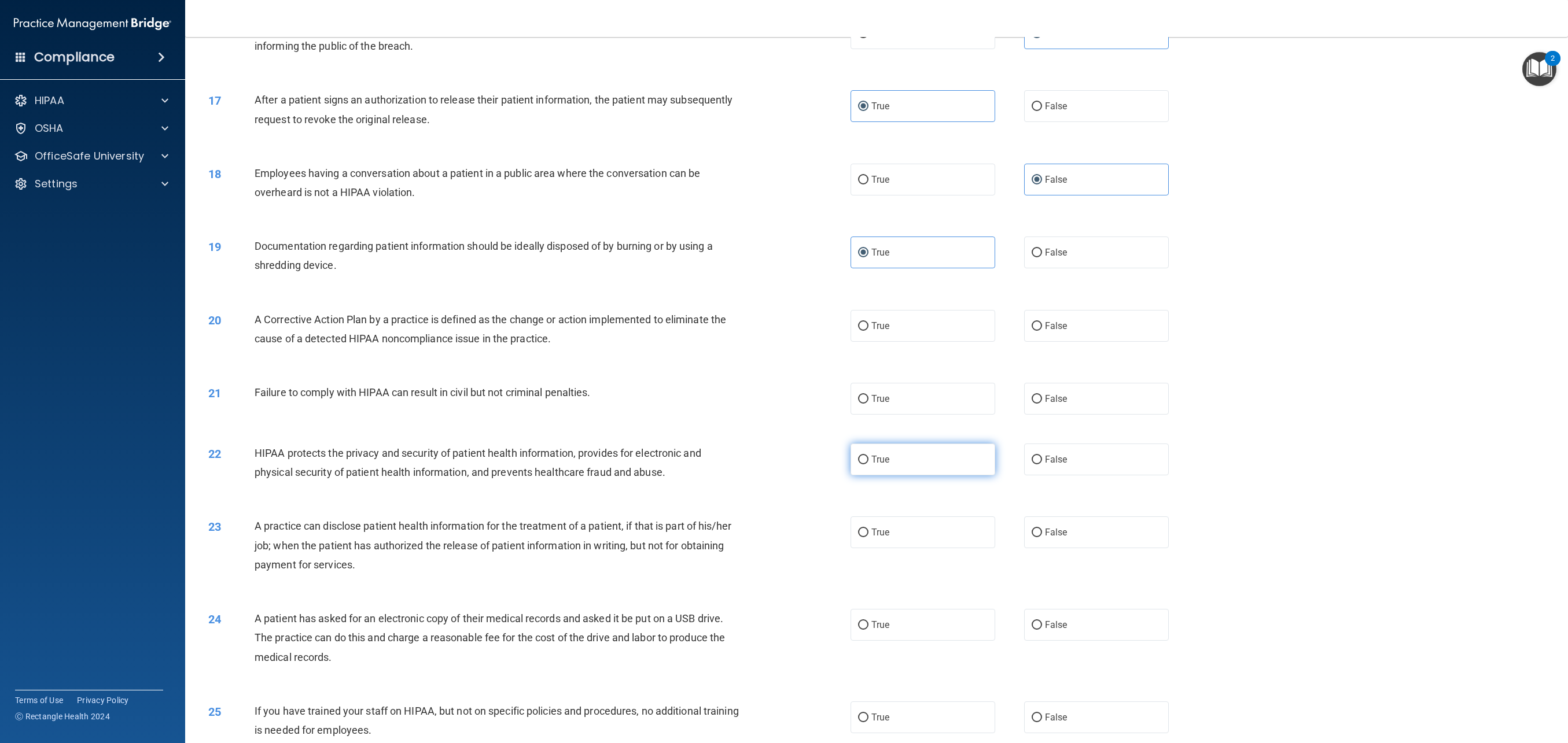
click at [821, 456] on input "True" at bounding box center [863, 460] width 10 height 9
radio input "true"
click at [821, 408] on label "False" at bounding box center [1096, 399] width 145 height 32
click at [821, 404] on input "False" at bounding box center [1037, 400] width 10 height 9
radio input "true"
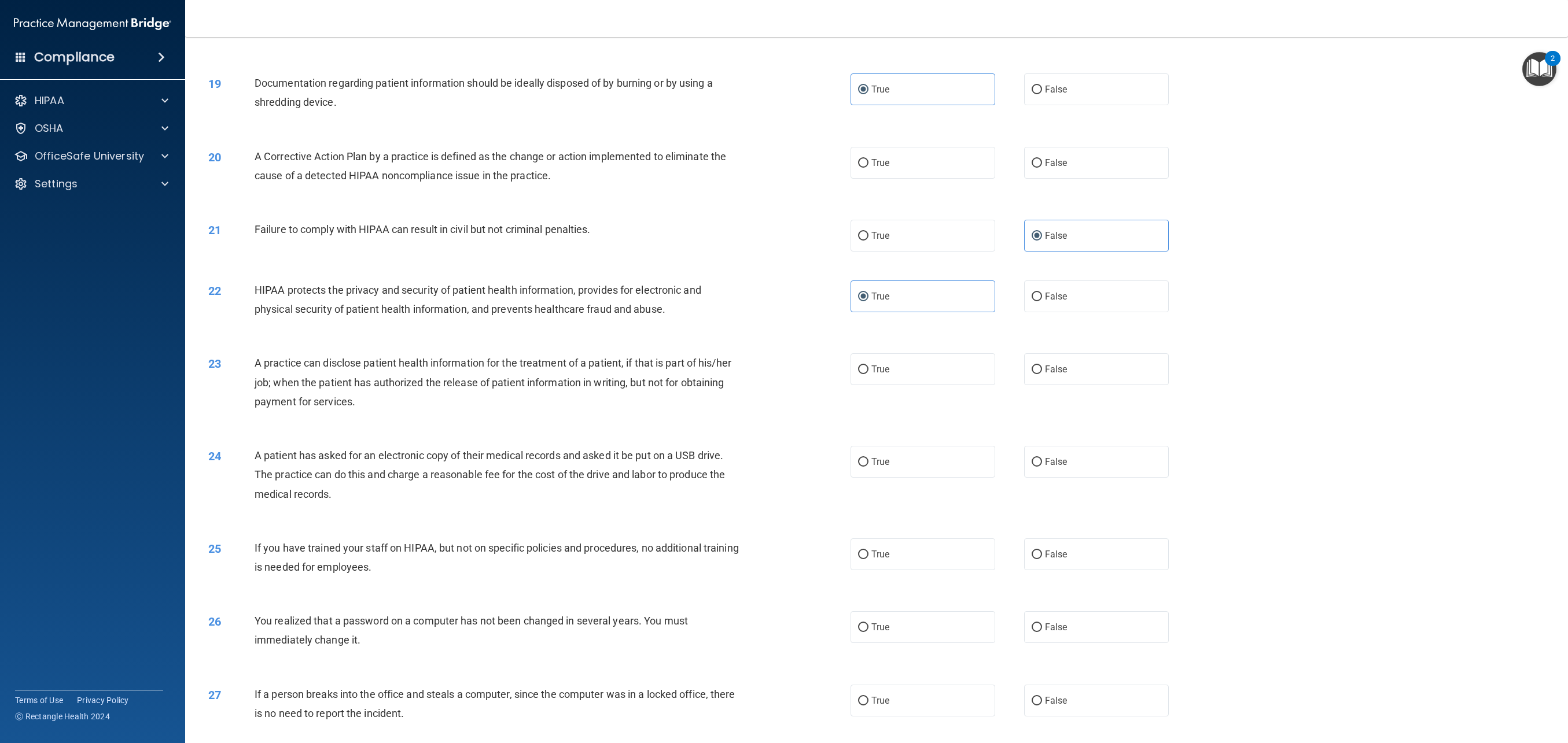
scroll to position [1321, 0]
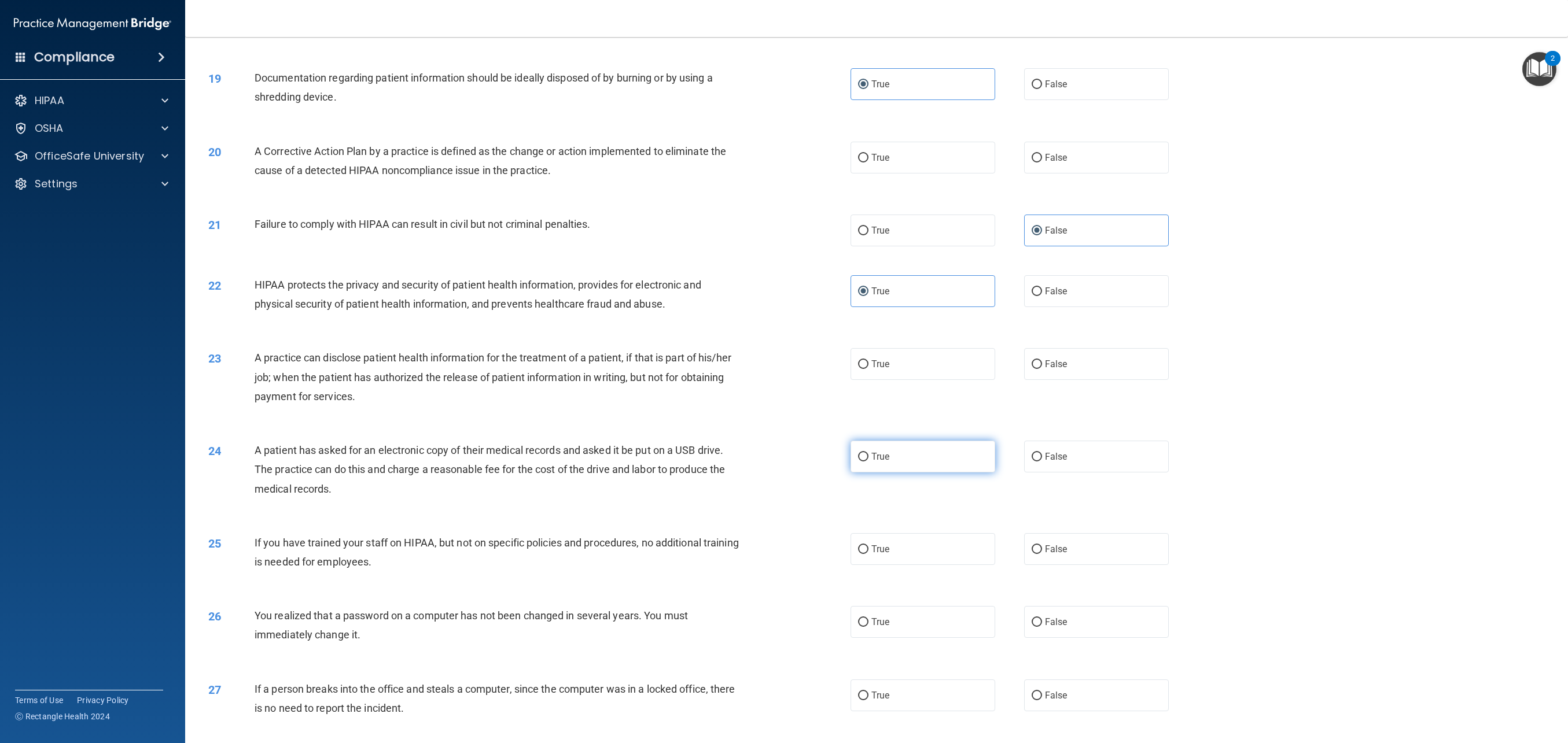
click at [821, 461] on label "True" at bounding box center [922, 456] width 145 height 32
click at [821, 461] on input "True" at bounding box center [863, 457] width 10 height 9
radio input "true"
click at [821, 375] on label "True" at bounding box center [922, 366] width 145 height 32
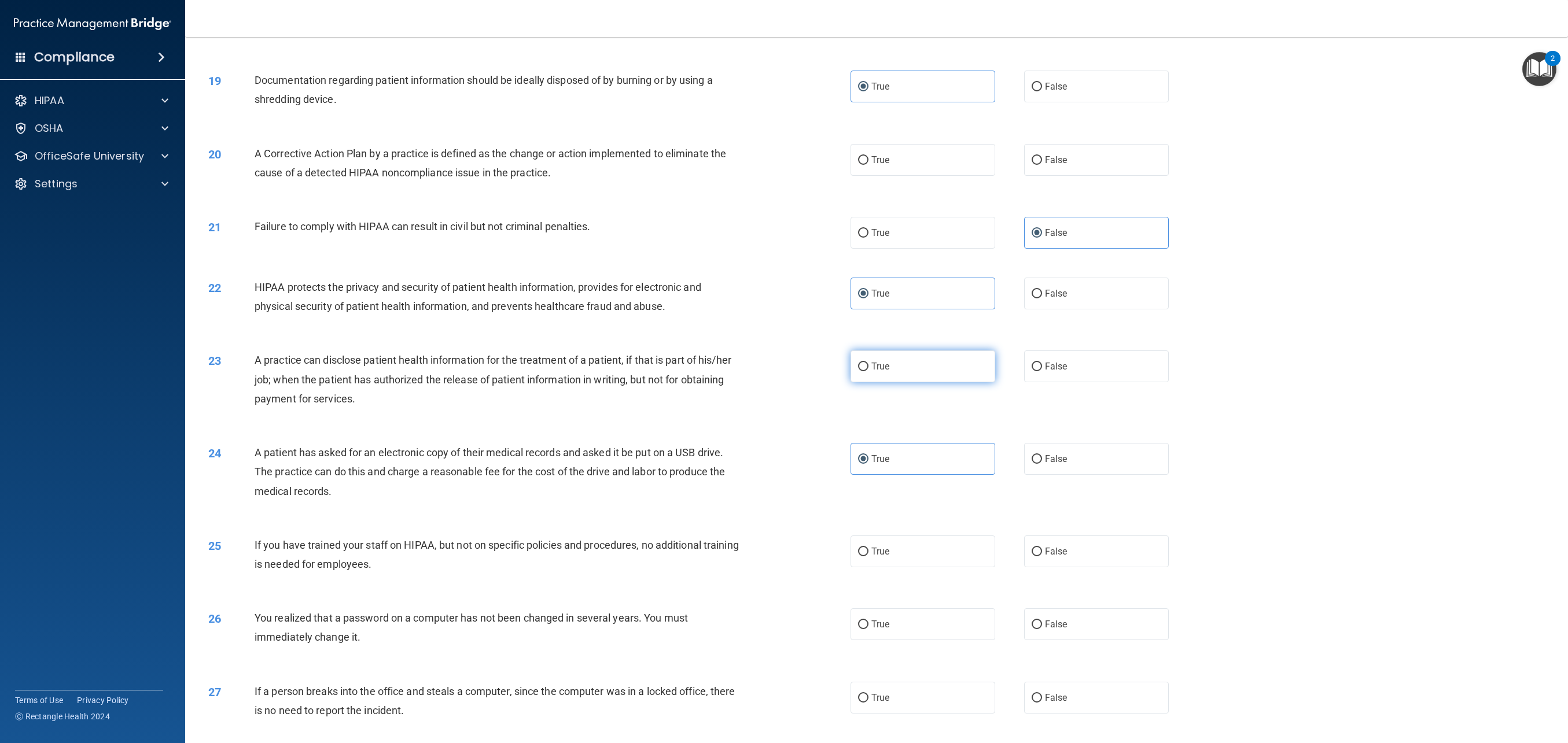
click at [821, 372] on input "True" at bounding box center [863, 367] width 10 height 9
radio input "true"
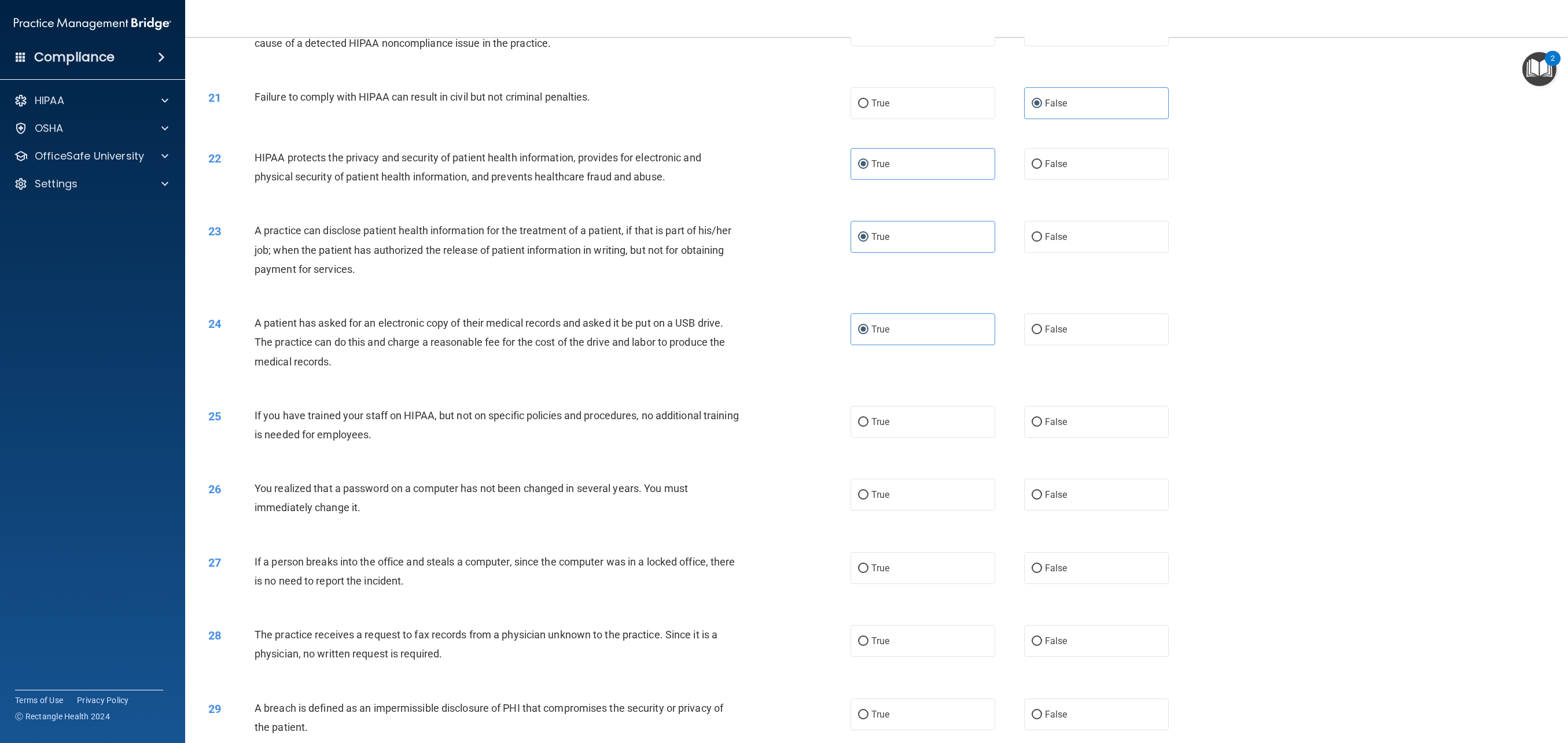
scroll to position [1452, 0]
click at [821, 430] on label "False" at bounding box center [1096, 418] width 145 height 32
click at [821, 423] on input "False" at bounding box center [1037, 419] width 10 height 9
radio input "true"
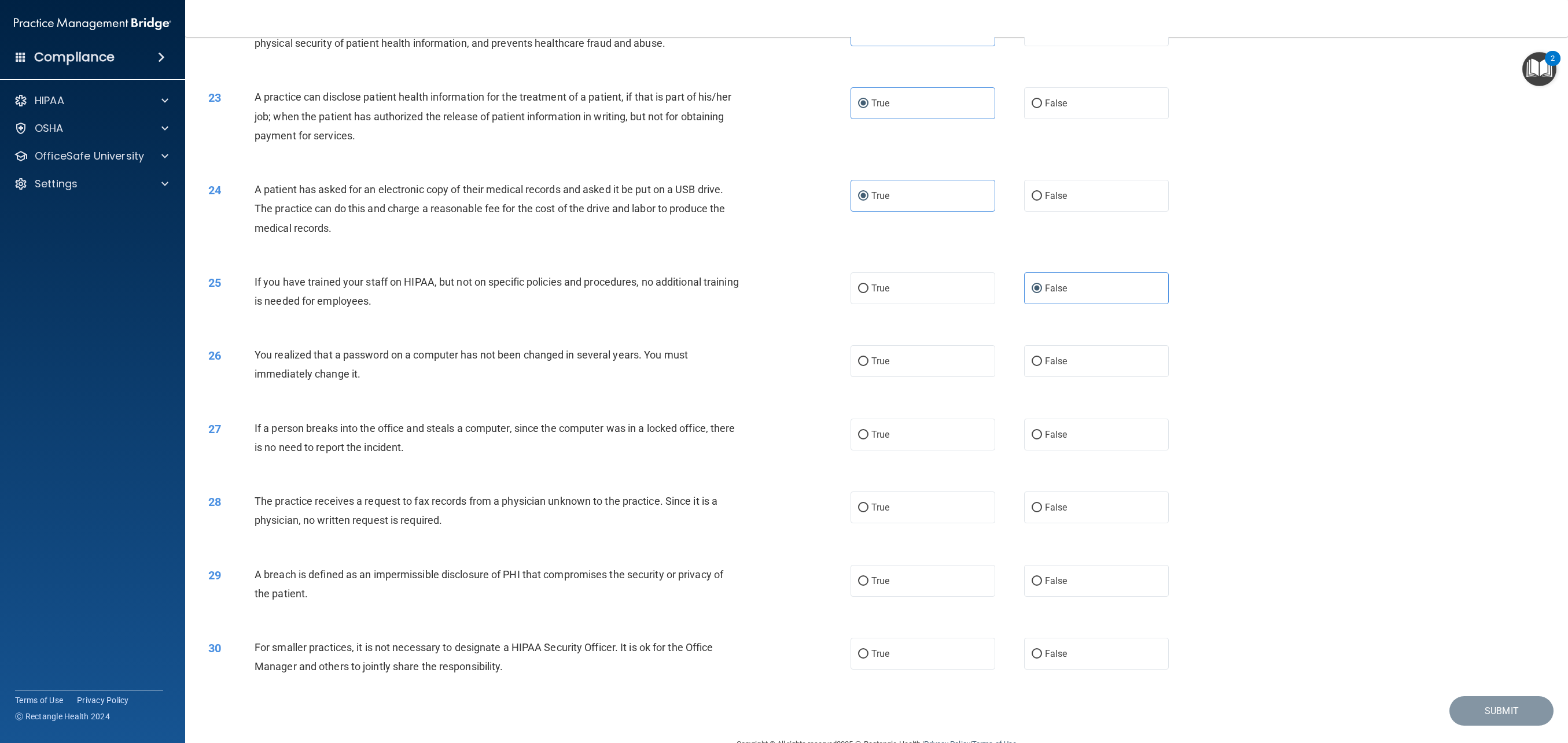
scroll to position [1584, 0]
click at [821, 367] on label "True" at bounding box center [922, 359] width 145 height 32
click at [821, 364] on input "True" at bounding box center [863, 360] width 10 height 9
radio input "true"
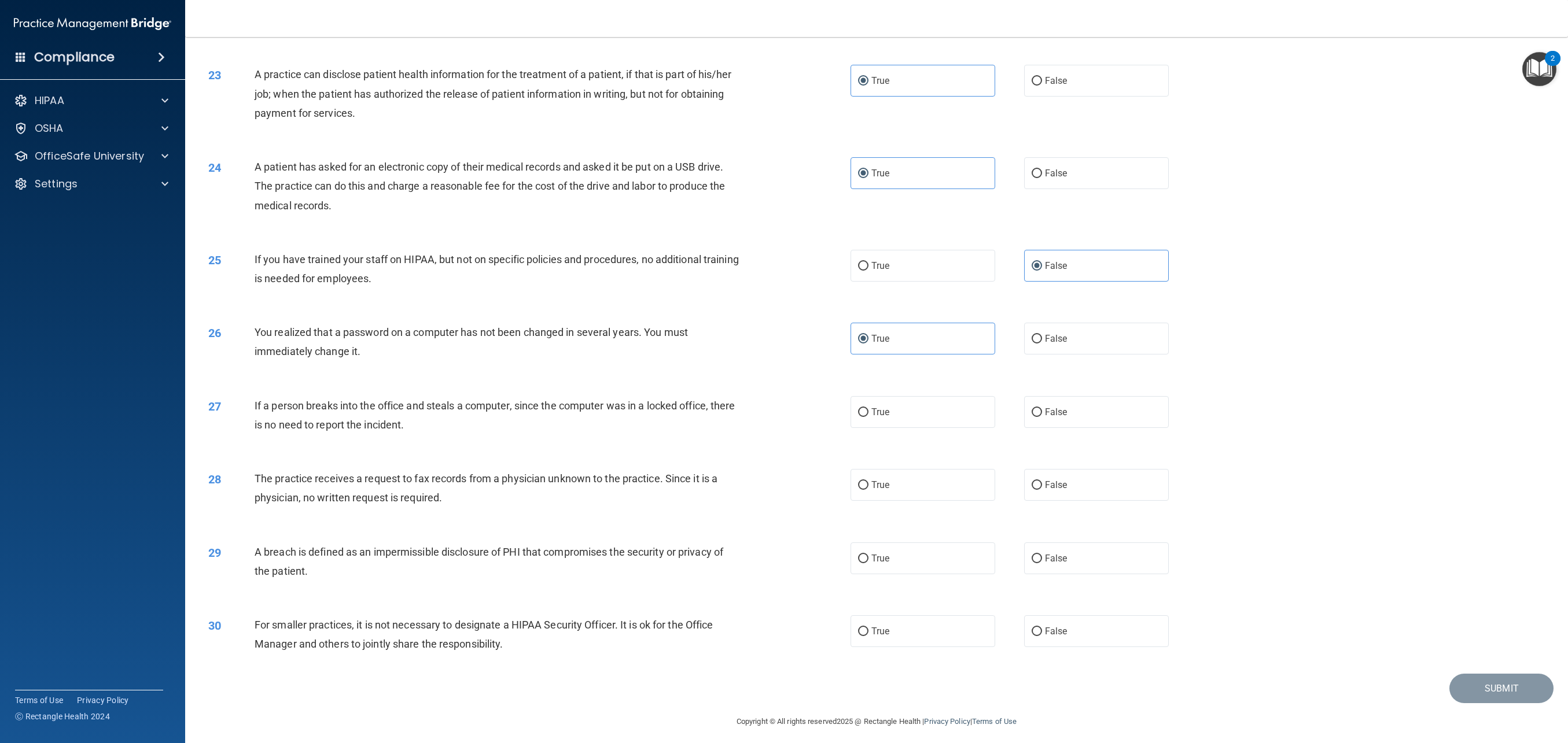
scroll to position [1611, 0]
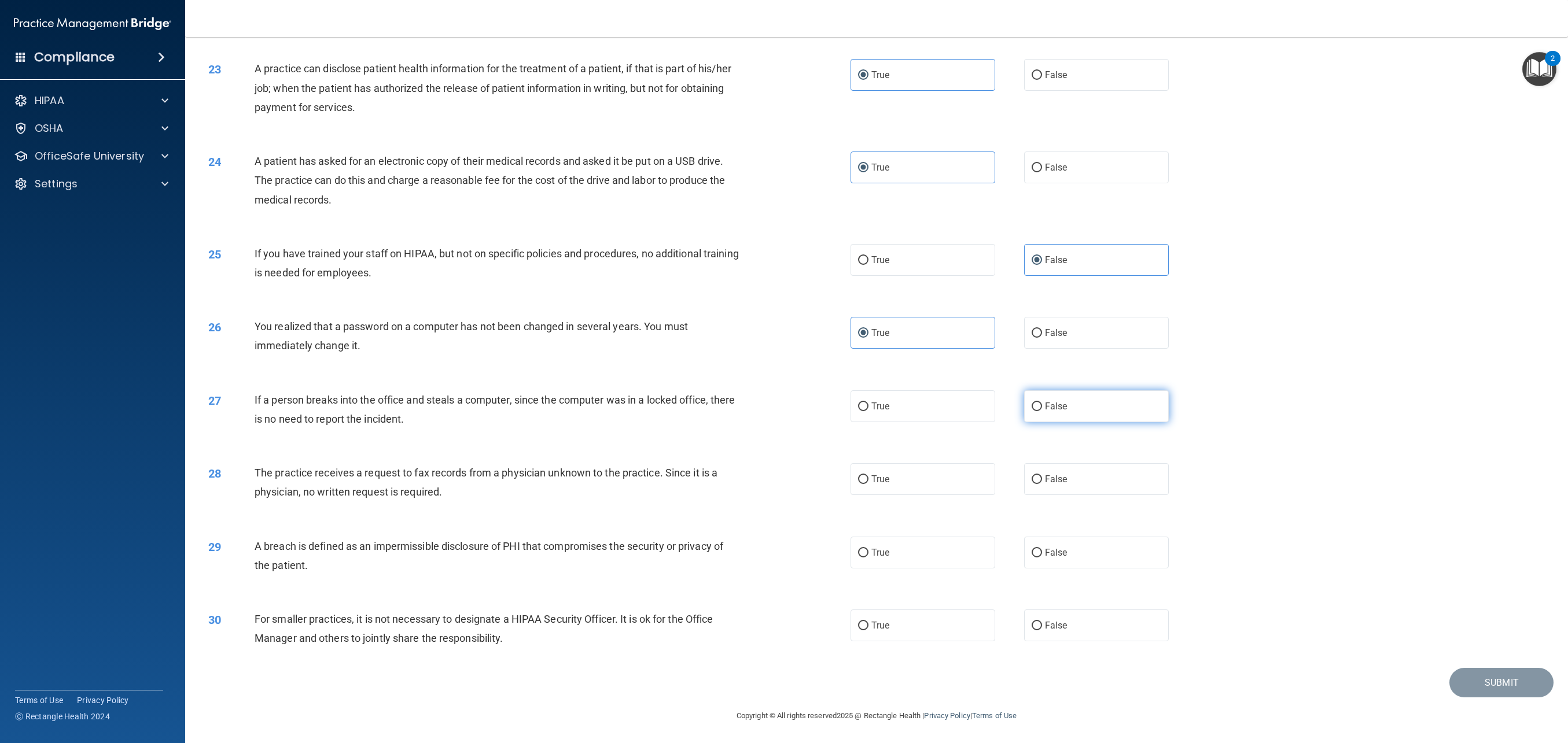
click at [821, 415] on label "False" at bounding box center [1096, 406] width 145 height 32
click at [821, 411] on input "False" at bounding box center [1037, 407] width 10 height 9
radio input "true"
click at [821, 486] on label "False" at bounding box center [1096, 479] width 145 height 32
click at [821, 484] on input "False" at bounding box center [1037, 480] width 10 height 9
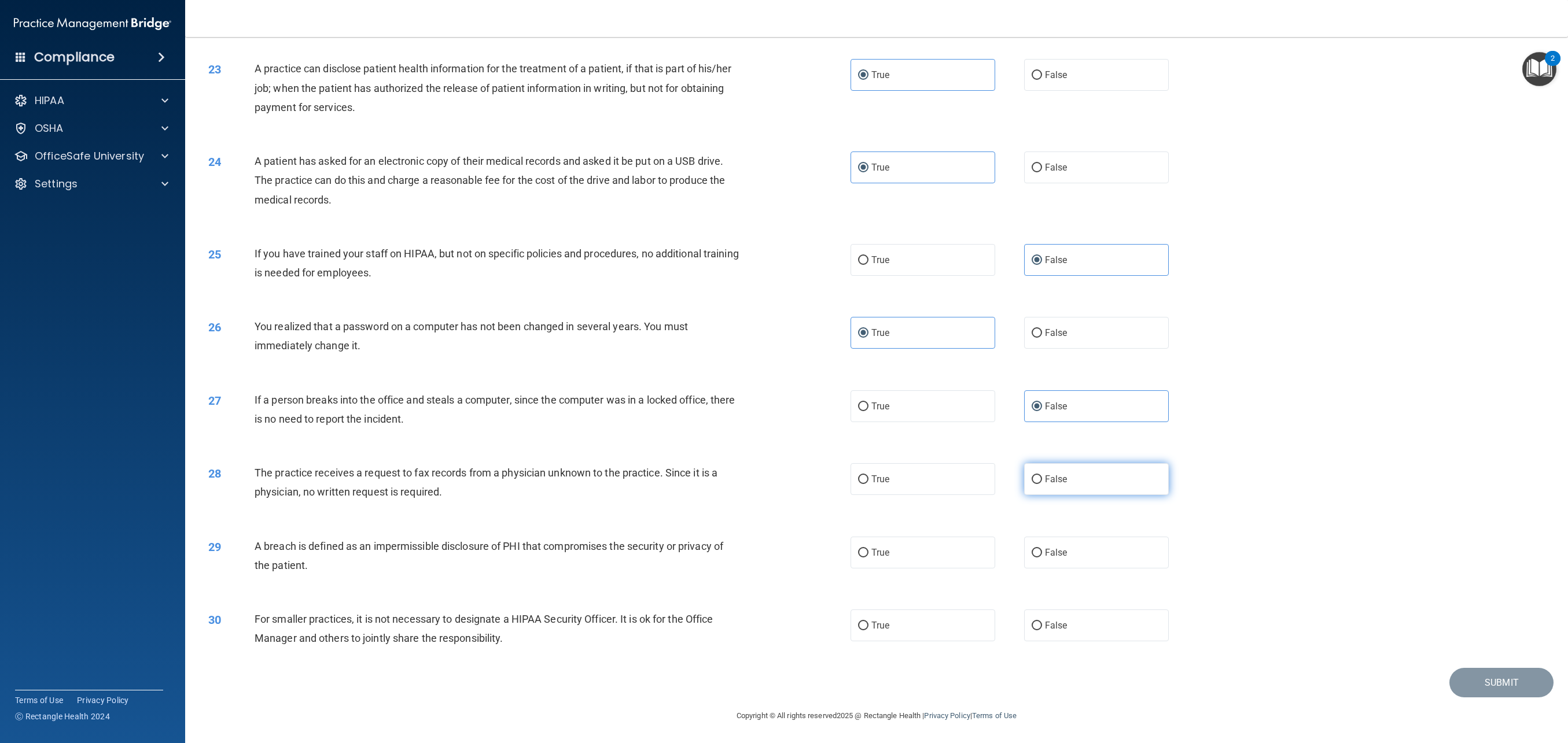
radio input "true"
click at [821, 550] on label "True" at bounding box center [922, 553] width 145 height 32
click at [821, 550] on input "True" at bounding box center [863, 553] width 10 height 9
radio input "true"
click at [821, 619] on label "False" at bounding box center [1096, 625] width 145 height 32
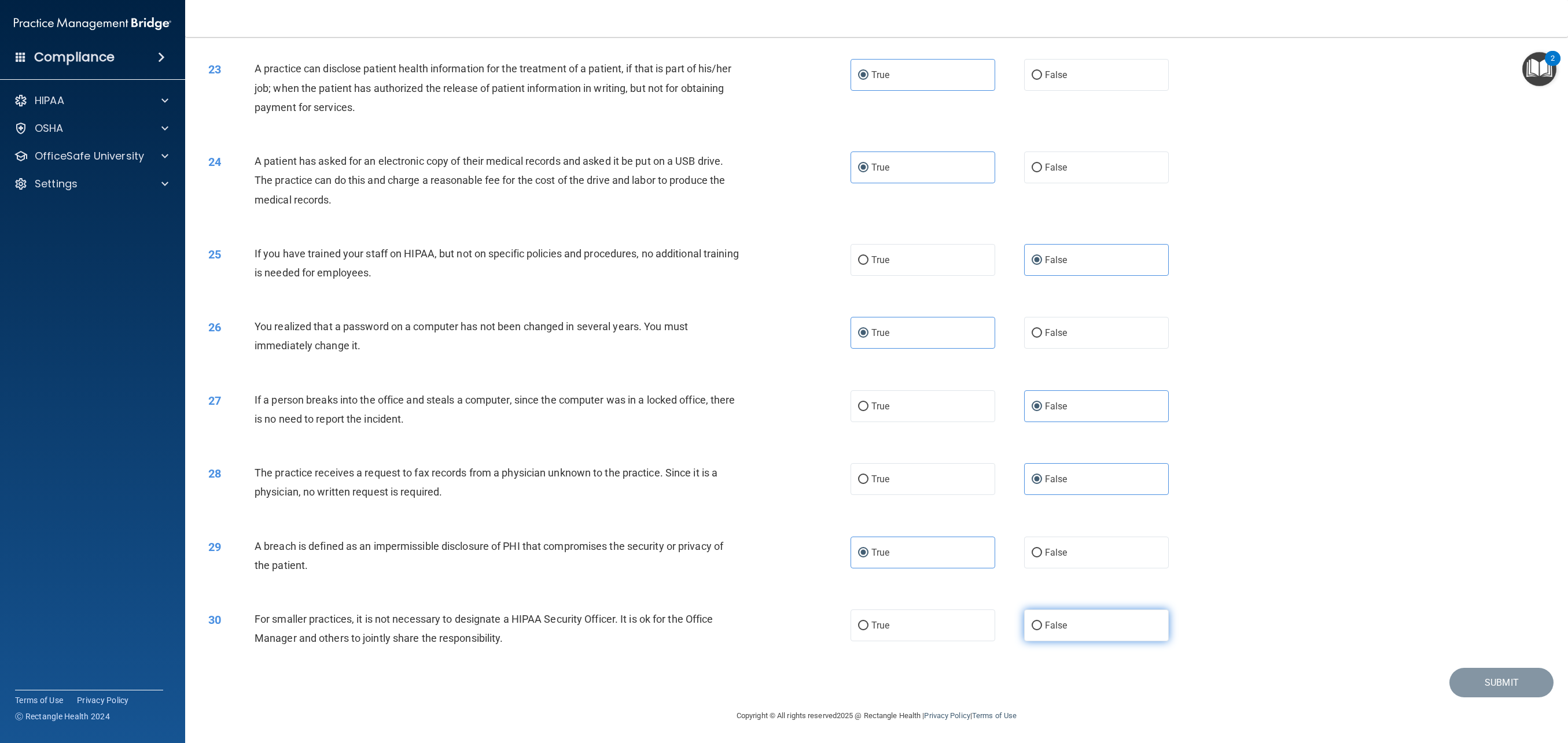
click at [821, 622] on input "False" at bounding box center [1037, 626] width 10 height 9
radio input "true"
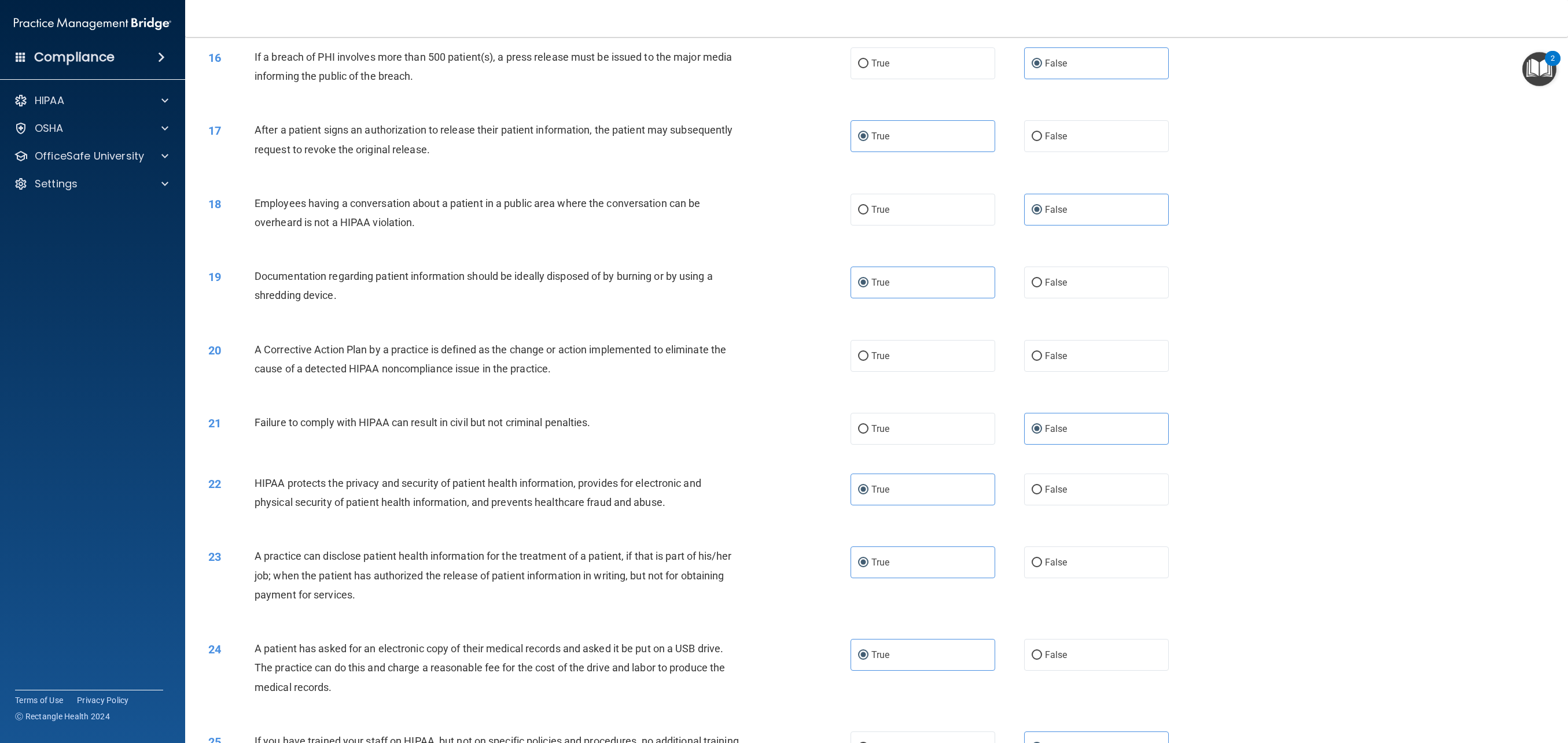
scroll to position [1122, 0]
click at [821, 368] on label "False" at bounding box center [1096, 357] width 145 height 32
click at [821, 362] on input "False" at bounding box center [1037, 358] width 10 height 9
radio input "true"
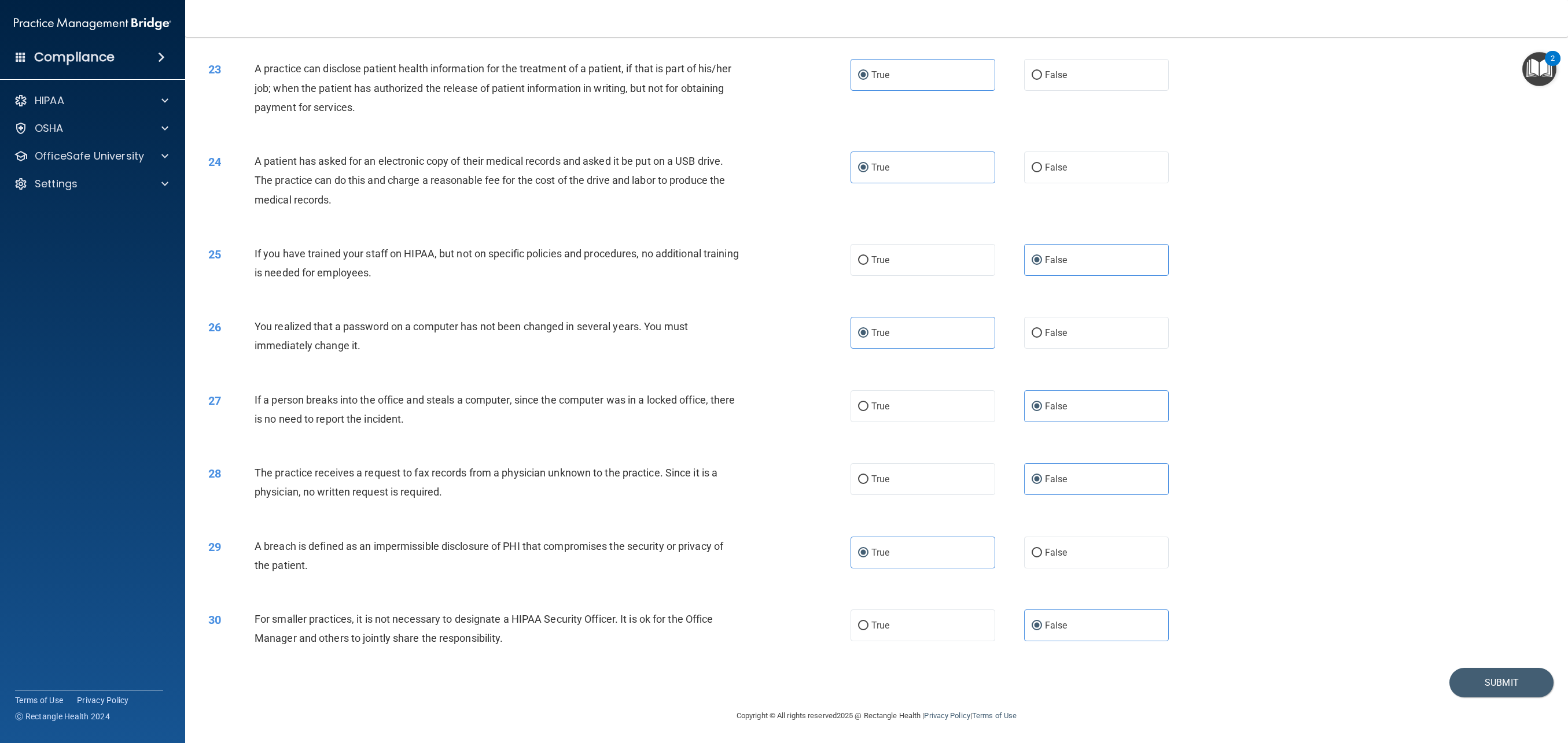
scroll to position [1611, 0]
click at [821, 680] on button "Submit" at bounding box center [1501, 683] width 104 height 29
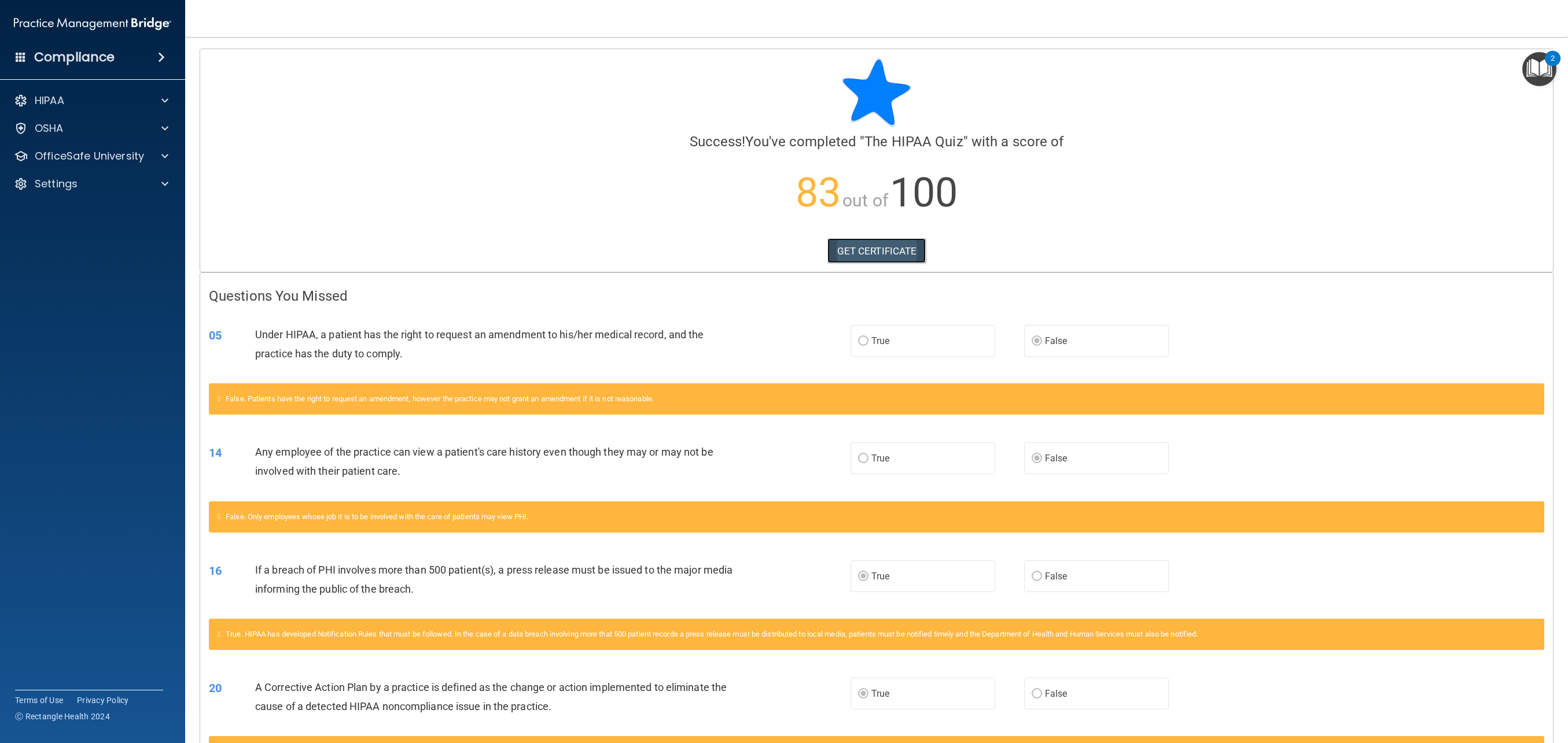
click at [821, 254] on link "GET CERTIFICATE" at bounding box center [877, 251] width 99 height 25
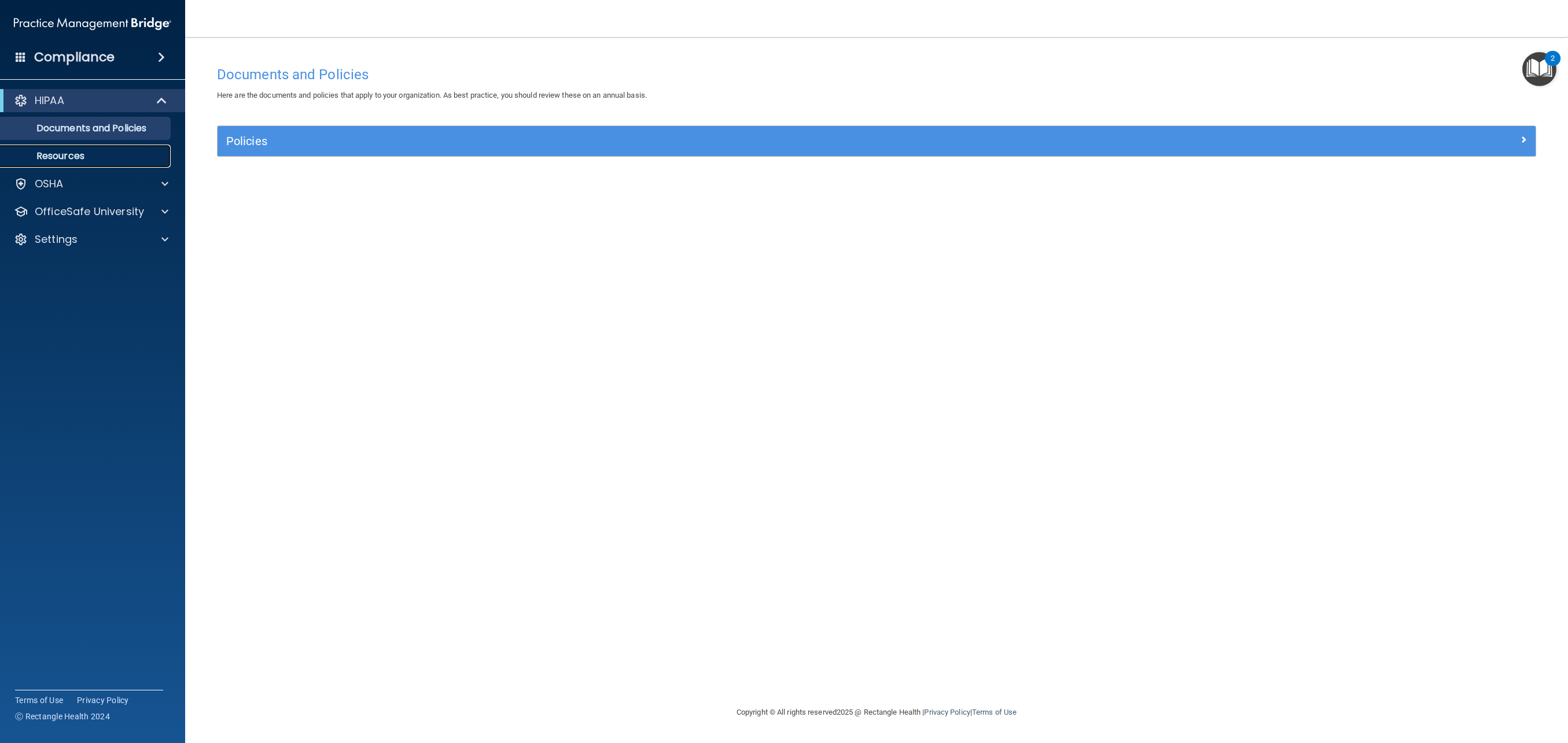
click at [80, 149] on link "Resources" at bounding box center [80, 156] width 183 height 23
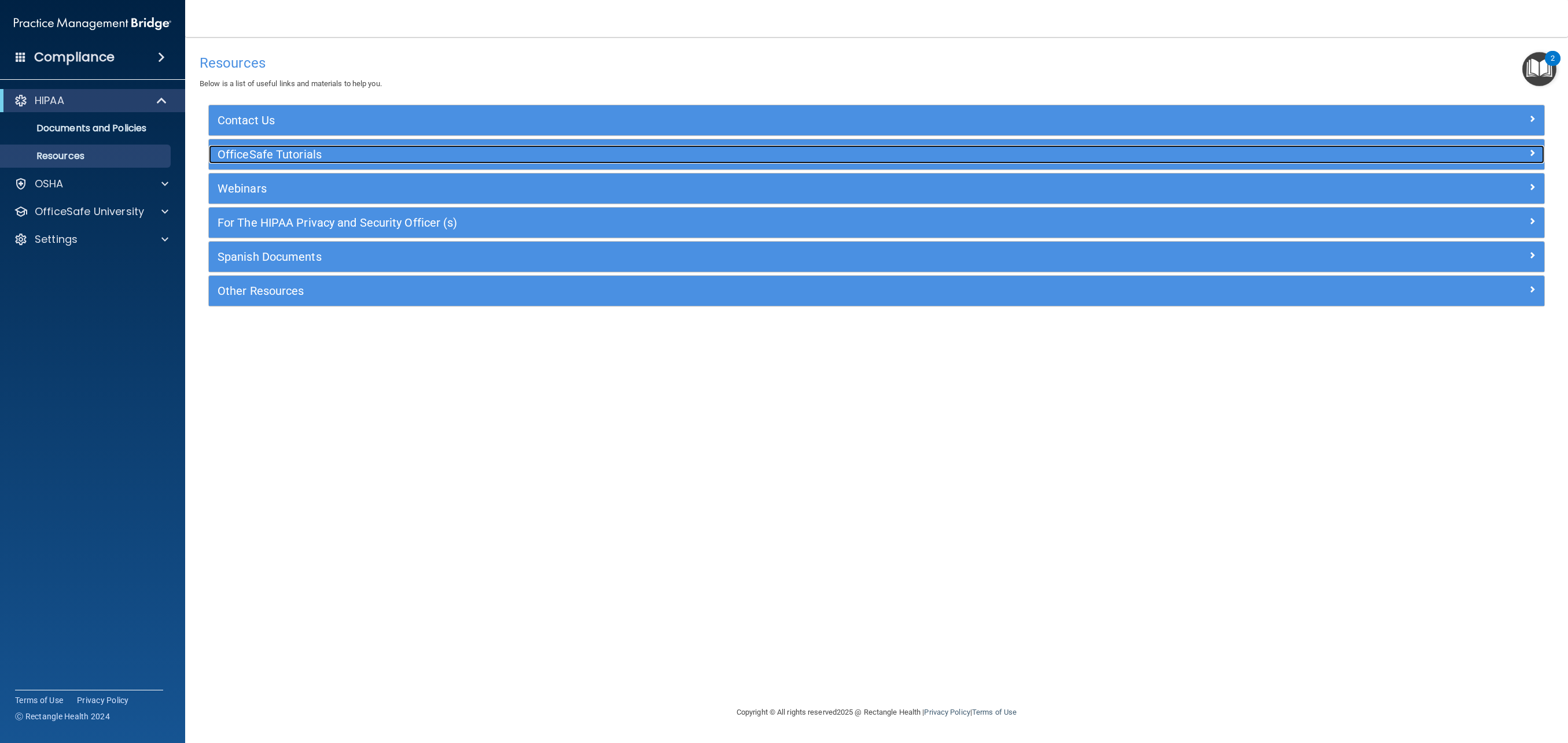
click at [344, 158] on h5 "OfficeSafe Tutorials" at bounding box center [710, 154] width 984 height 13
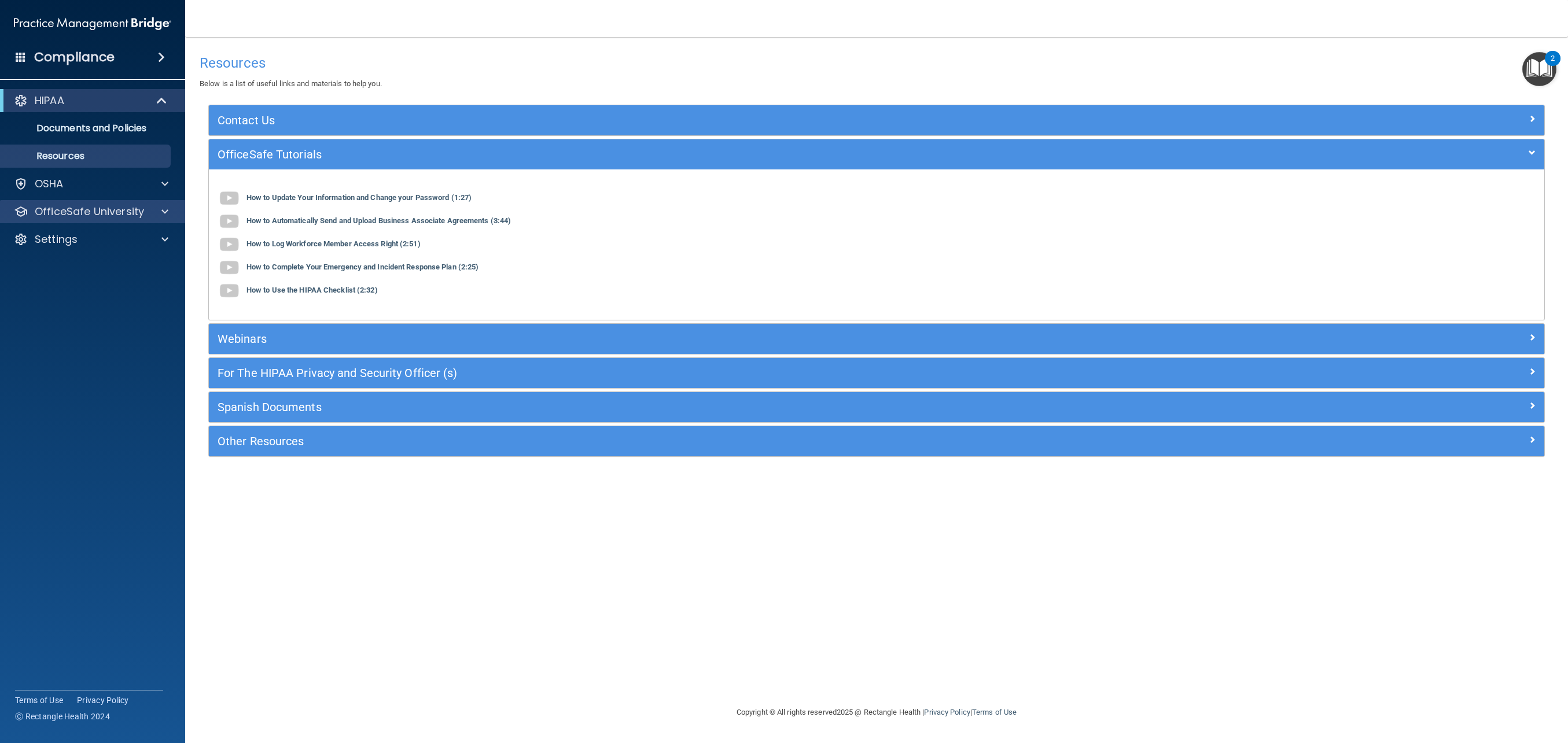
click at [129, 218] on div "OfficeSafe University" at bounding box center [93, 212] width 185 height 23
click at [168, 213] on div at bounding box center [163, 211] width 29 height 14
click at [96, 235] on p "HIPAA Training" at bounding box center [55, 239] width 96 height 11
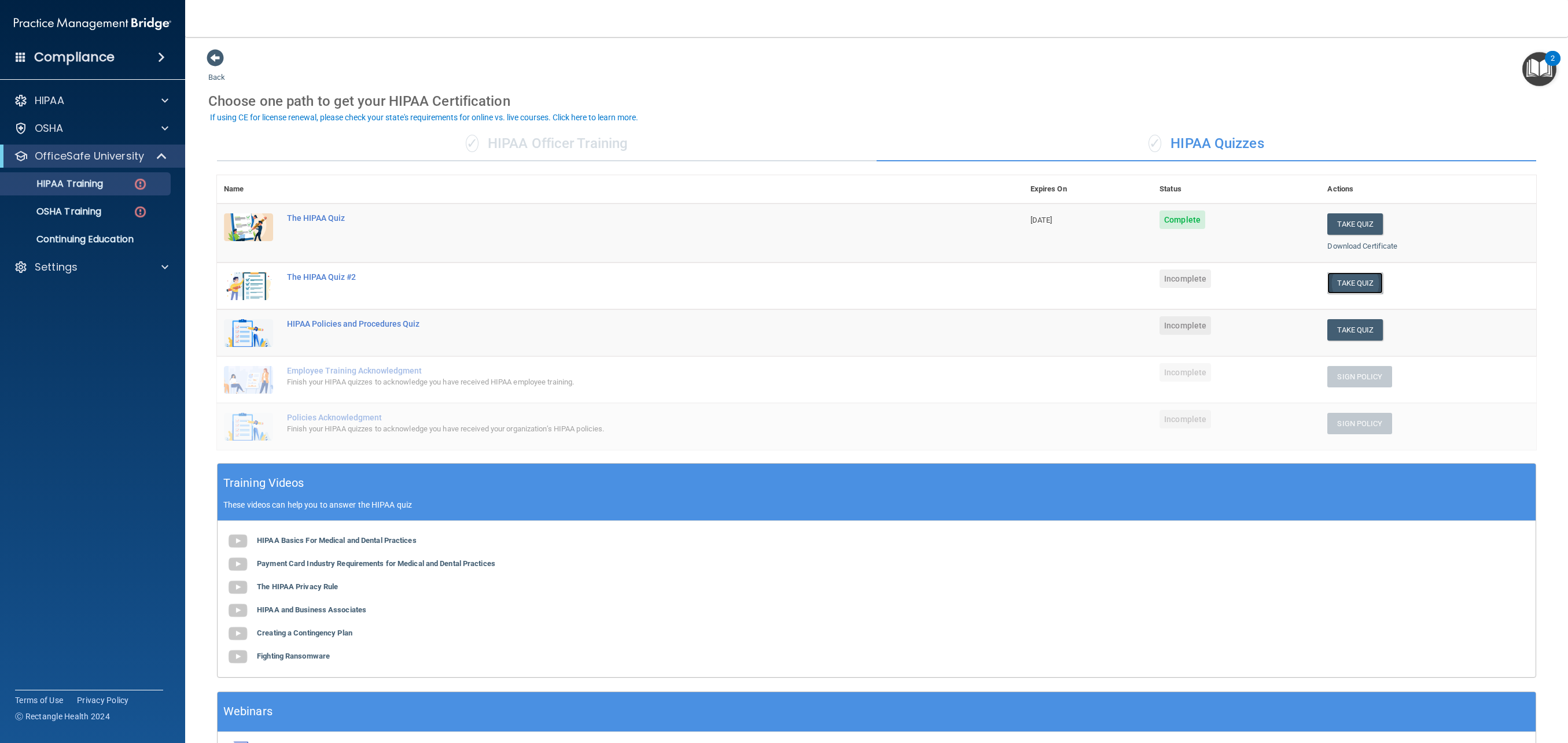
click at [1365, 283] on button "Take Quiz" at bounding box center [1355, 283] width 55 height 22
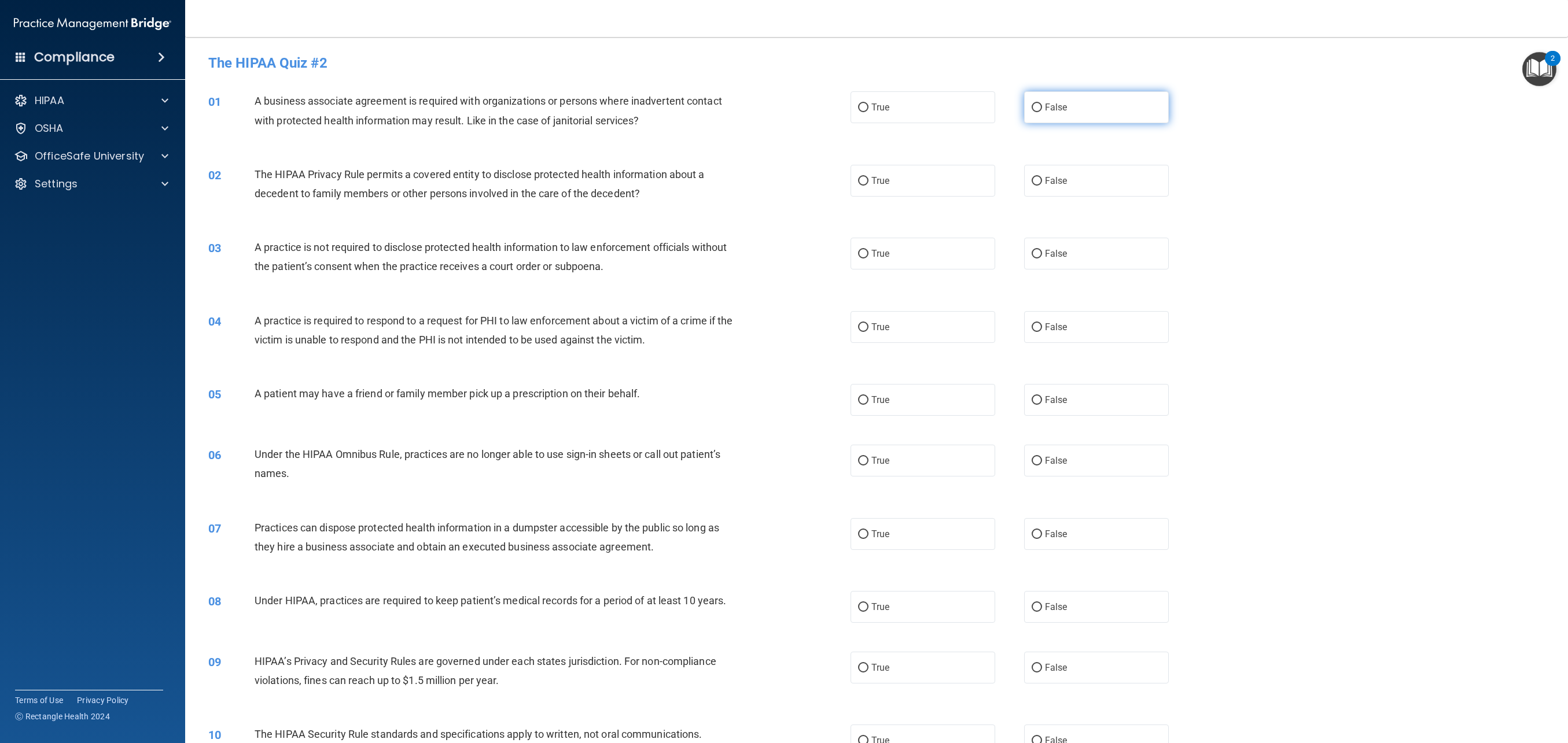
click at [1050, 112] on span "False" at bounding box center [1056, 107] width 22 height 11
click at [1042, 112] on input "False" at bounding box center [1037, 108] width 10 height 9
radio input "true"
click at [1035, 267] on label "False" at bounding box center [1096, 254] width 145 height 32
click at [1035, 259] on input "False" at bounding box center [1037, 254] width 10 height 9
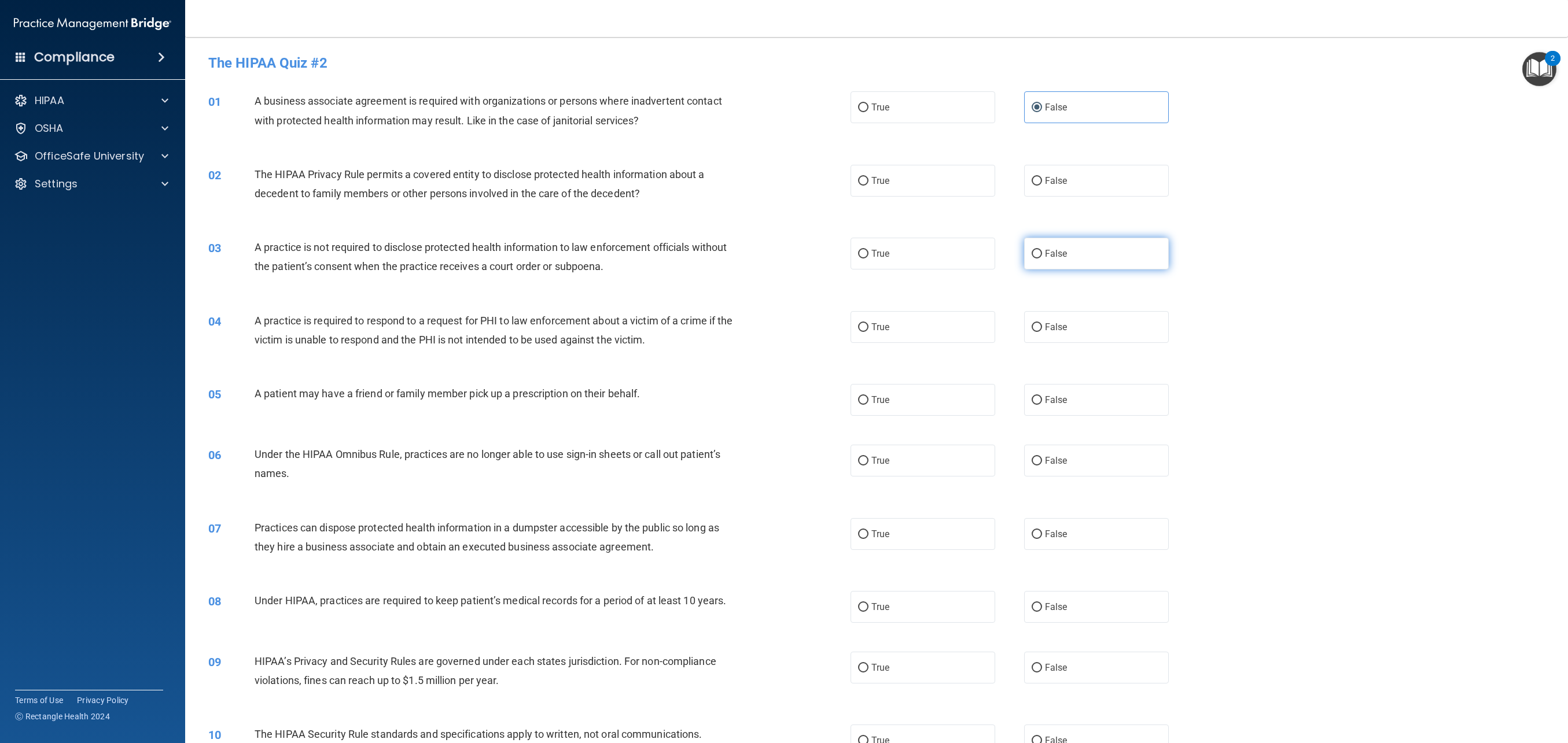
radio input "true"
click at [922, 185] on label "True" at bounding box center [922, 180] width 145 height 32
click at [868, 185] on input "True" at bounding box center [863, 181] width 10 height 9
radio input "true"
click at [1058, 410] on label "False" at bounding box center [1096, 400] width 145 height 32
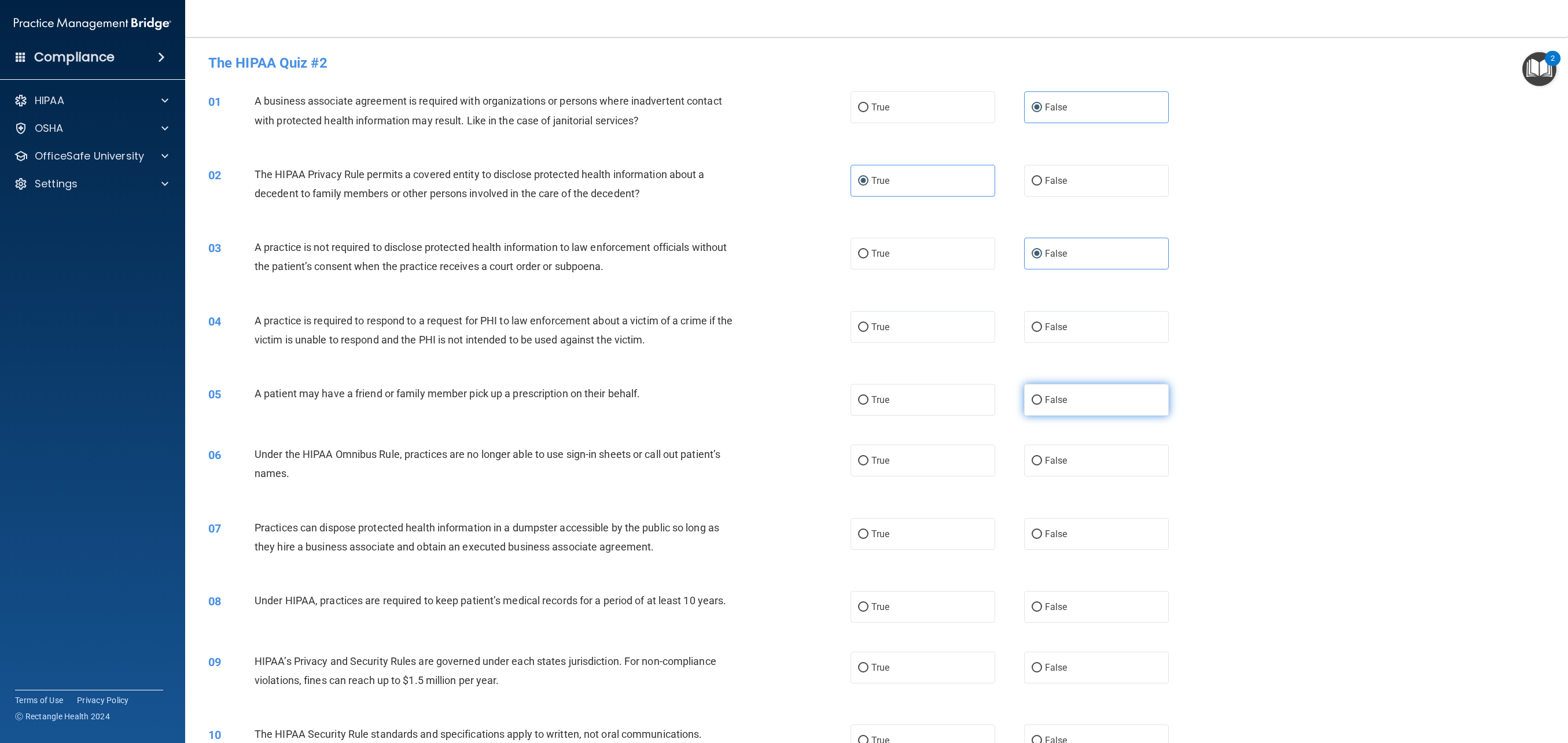
click at [1042, 405] on input "False" at bounding box center [1037, 400] width 10 height 9
radio input "true"
click at [1059, 468] on label "False" at bounding box center [1096, 461] width 145 height 32
click at [1042, 466] on input "False" at bounding box center [1037, 461] width 10 height 9
radio input "true"
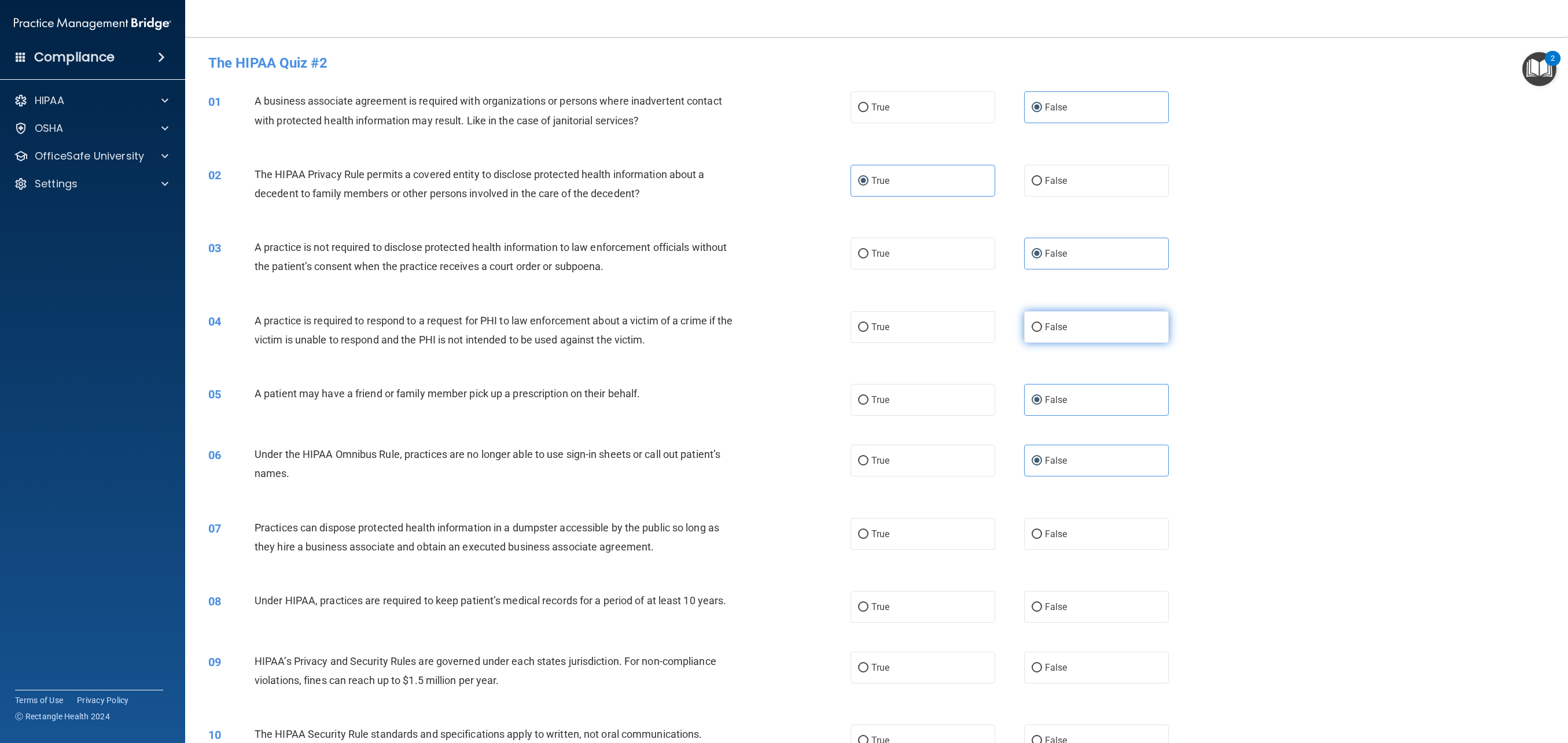
click at [1083, 334] on label "False" at bounding box center [1096, 327] width 145 height 32
click at [1042, 332] on input "False" at bounding box center [1037, 328] width 10 height 9
radio input "true"
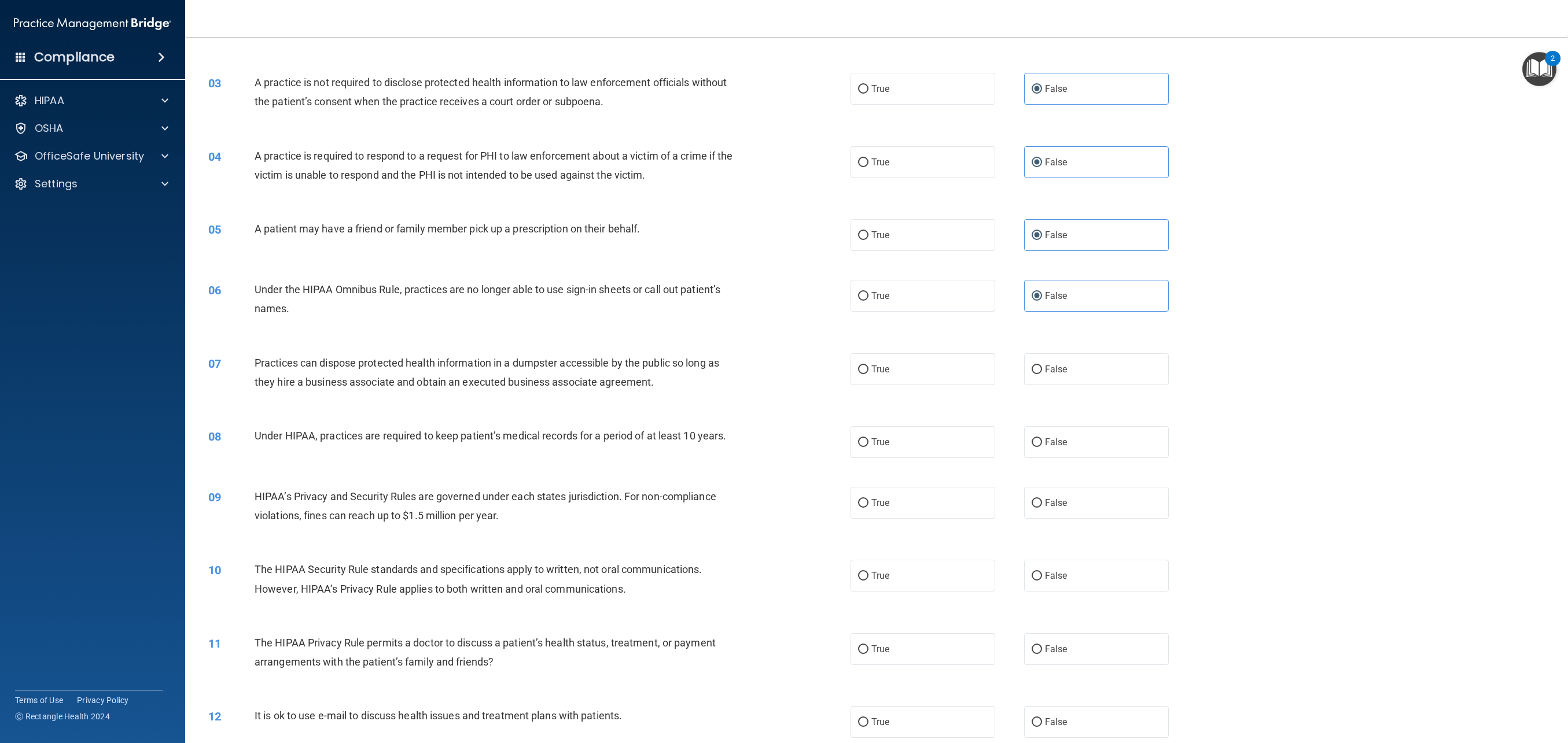
scroll to position [166, 0]
click at [1069, 379] on label "False" at bounding box center [1096, 368] width 145 height 32
click at [1042, 373] on input "False" at bounding box center [1037, 369] width 10 height 9
radio input "true"
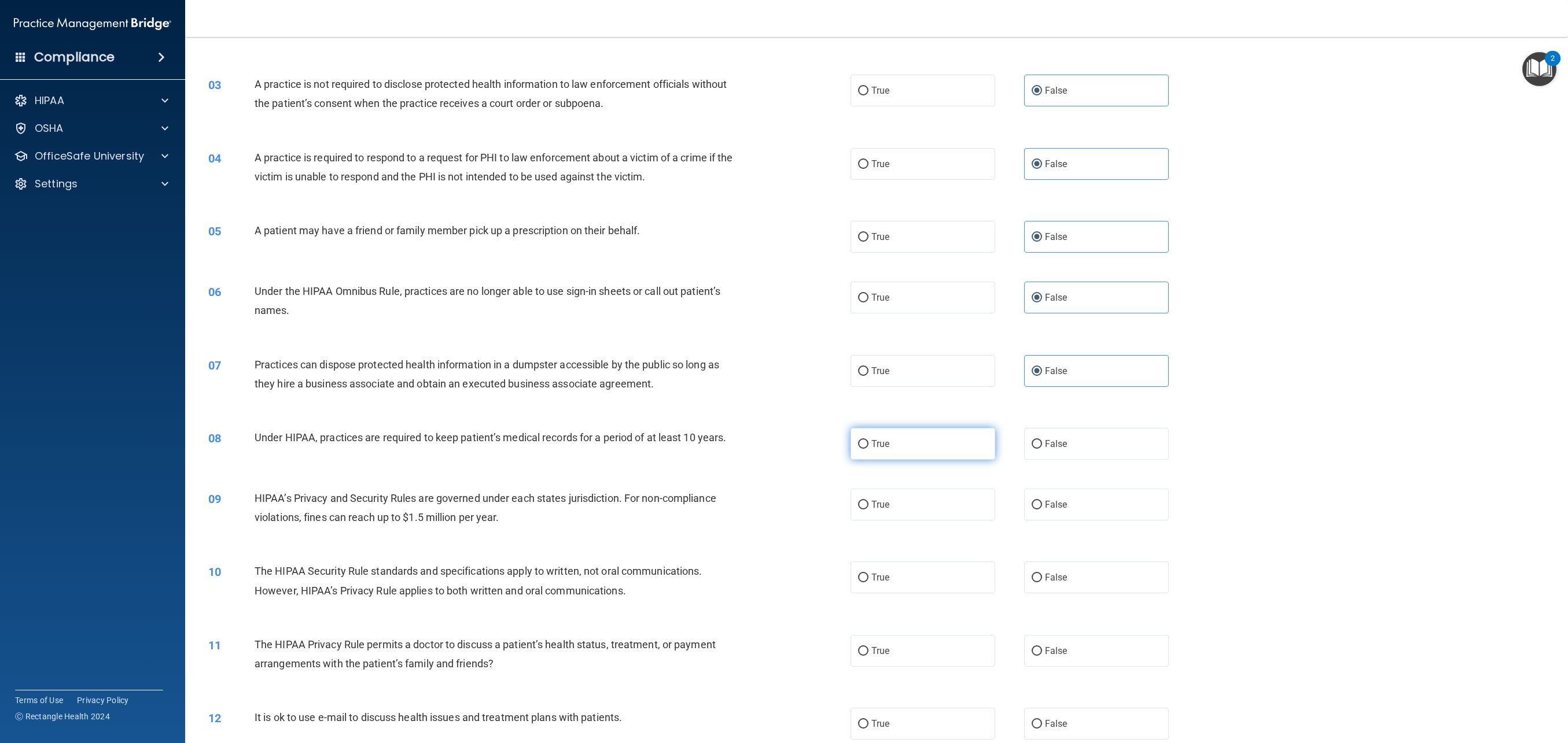
click at [950, 438] on label "True" at bounding box center [922, 444] width 145 height 32
click at [868, 440] on input "True" at bounding box center [863, 445] width 10 height 9
radio input "true"
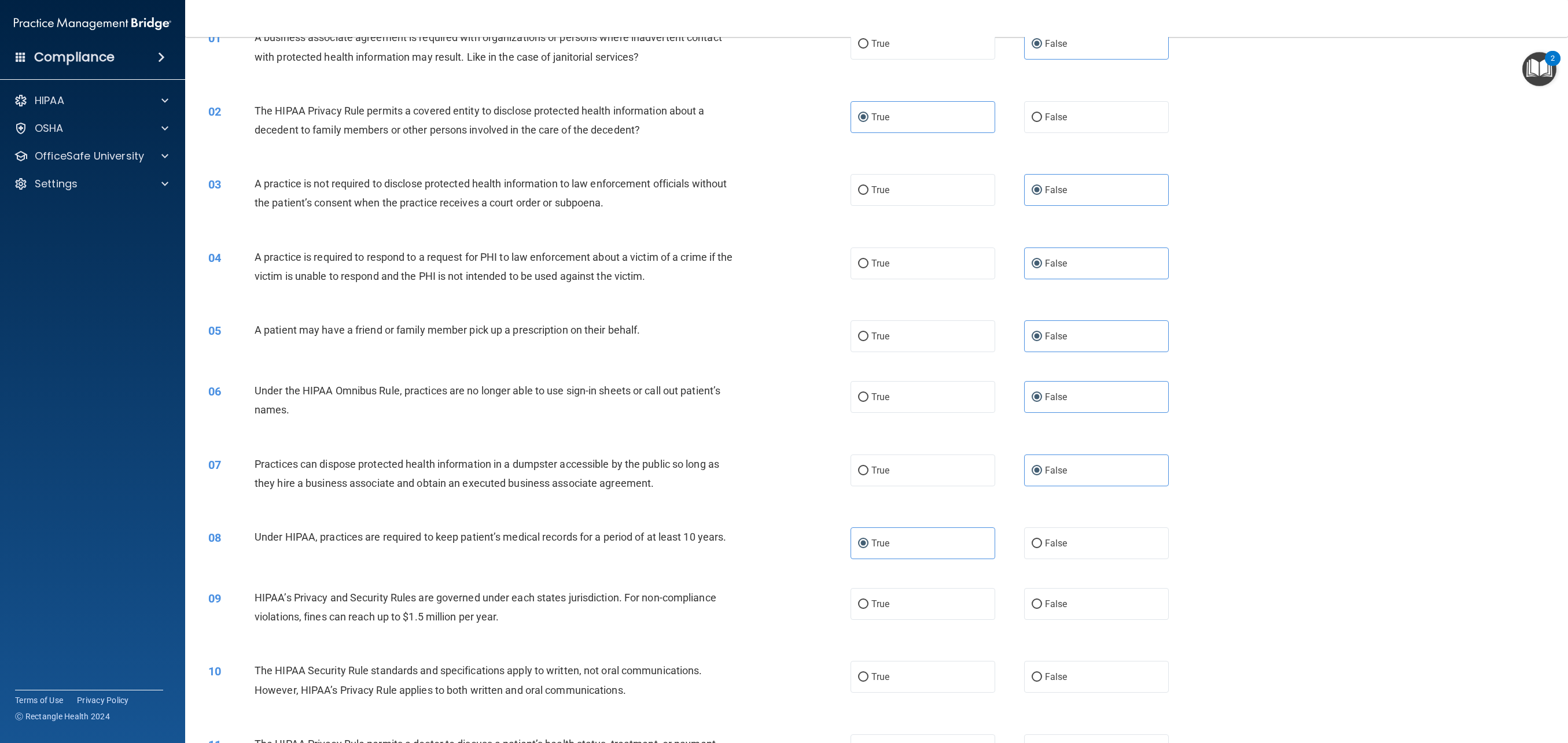
scroll to position [75, 0]
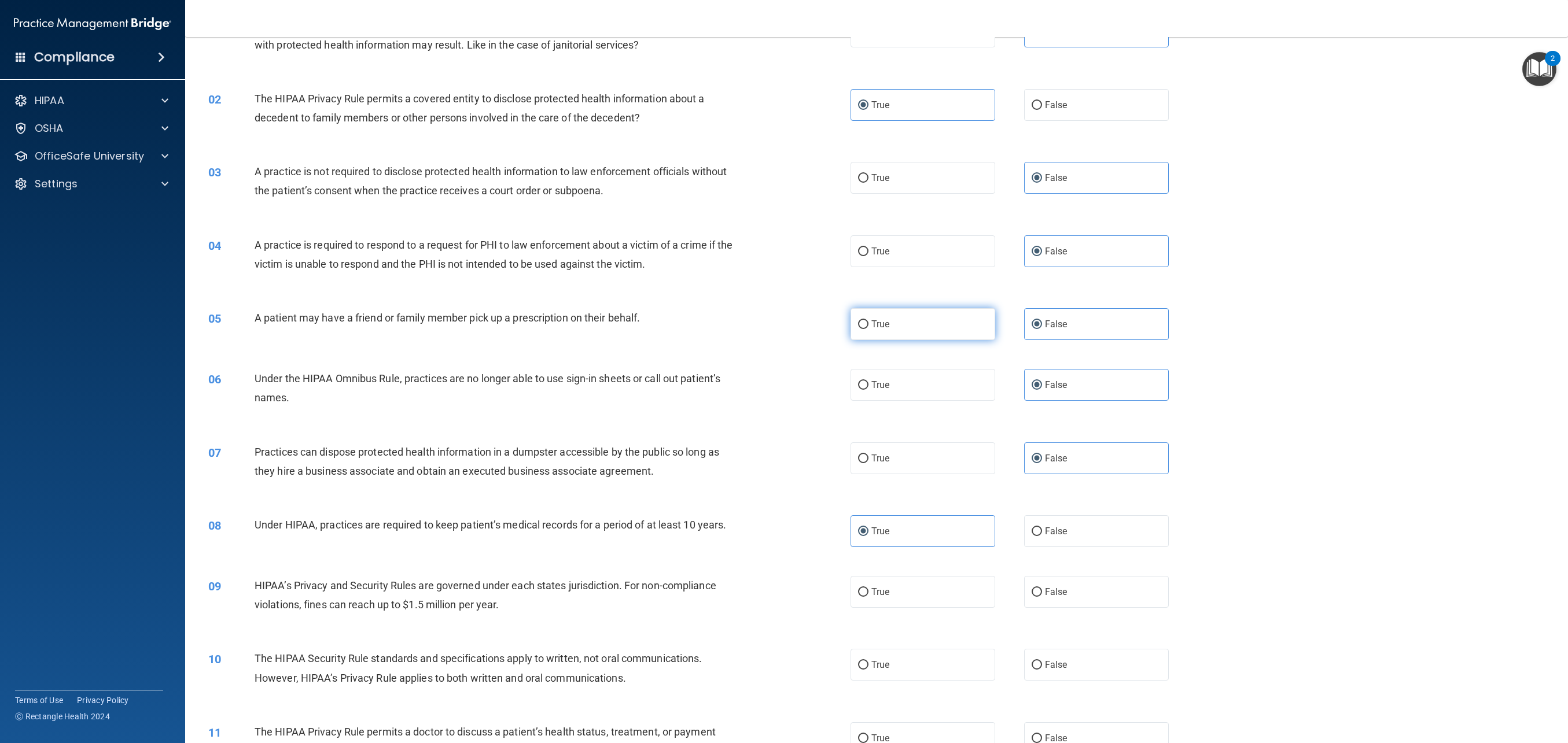
click at [904, 338] on label "True" at bounding box center [922, 324] width 145 height 32
click at [868, 329] on input "True" at bounding box center [863, 325] width 10 height 9
radio input "true"
click at [1076, 333] on label "False" at bounding box center [1096, 324] width 145 height 32
click at [1042, 329] on input "False" at bounding box center [1037, 325] width 10 height 9
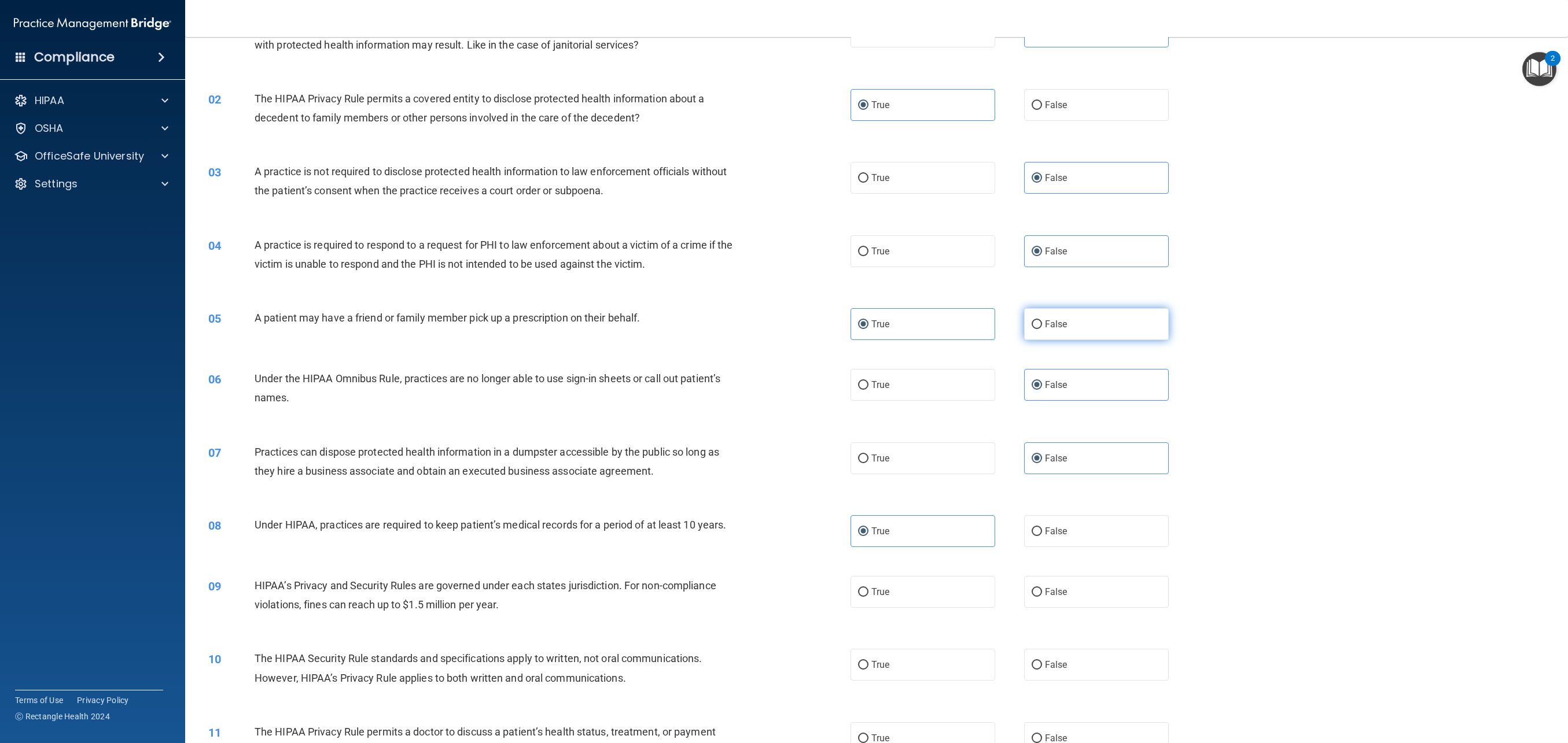
radio input "true"
radio input "false"
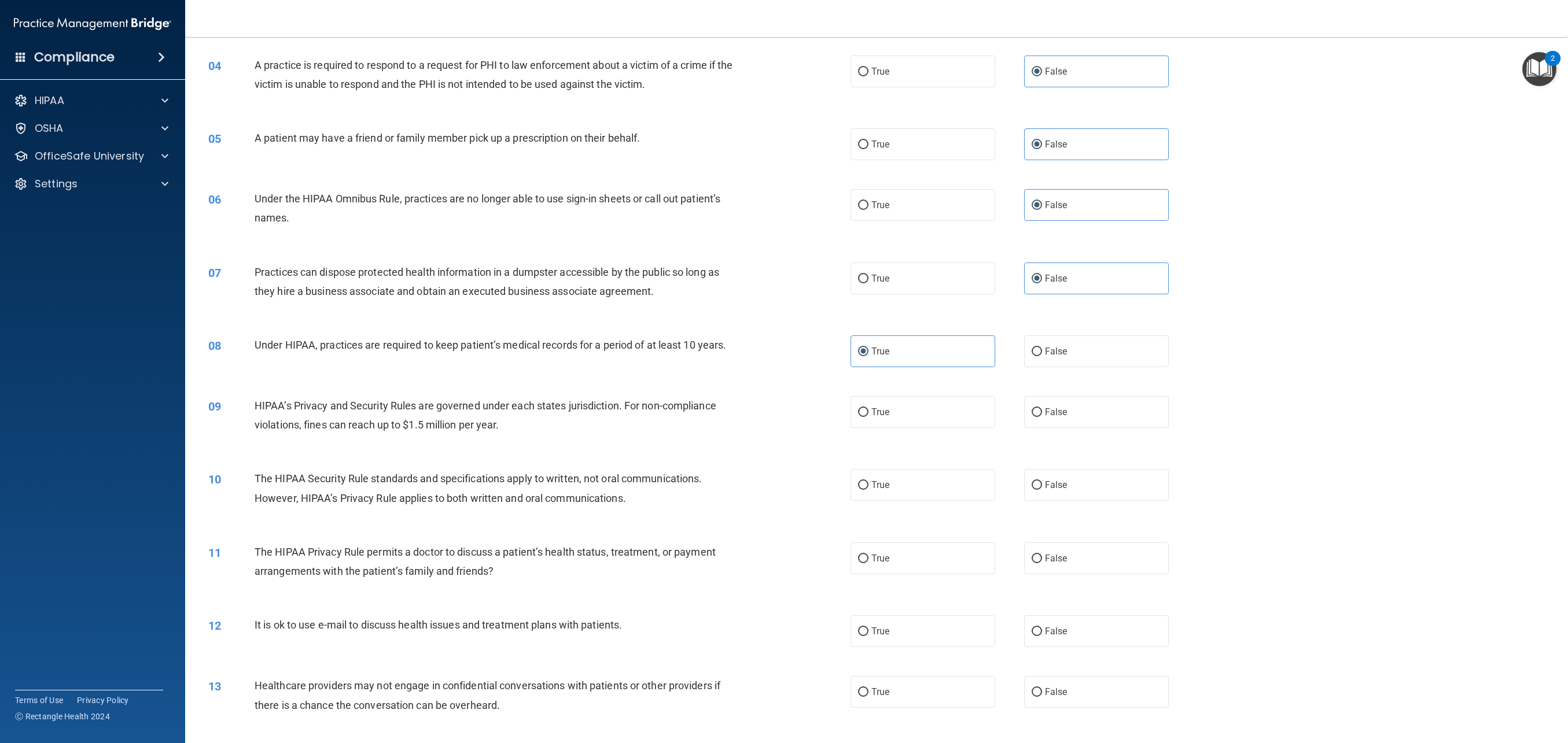
scroll to position [264, 0]
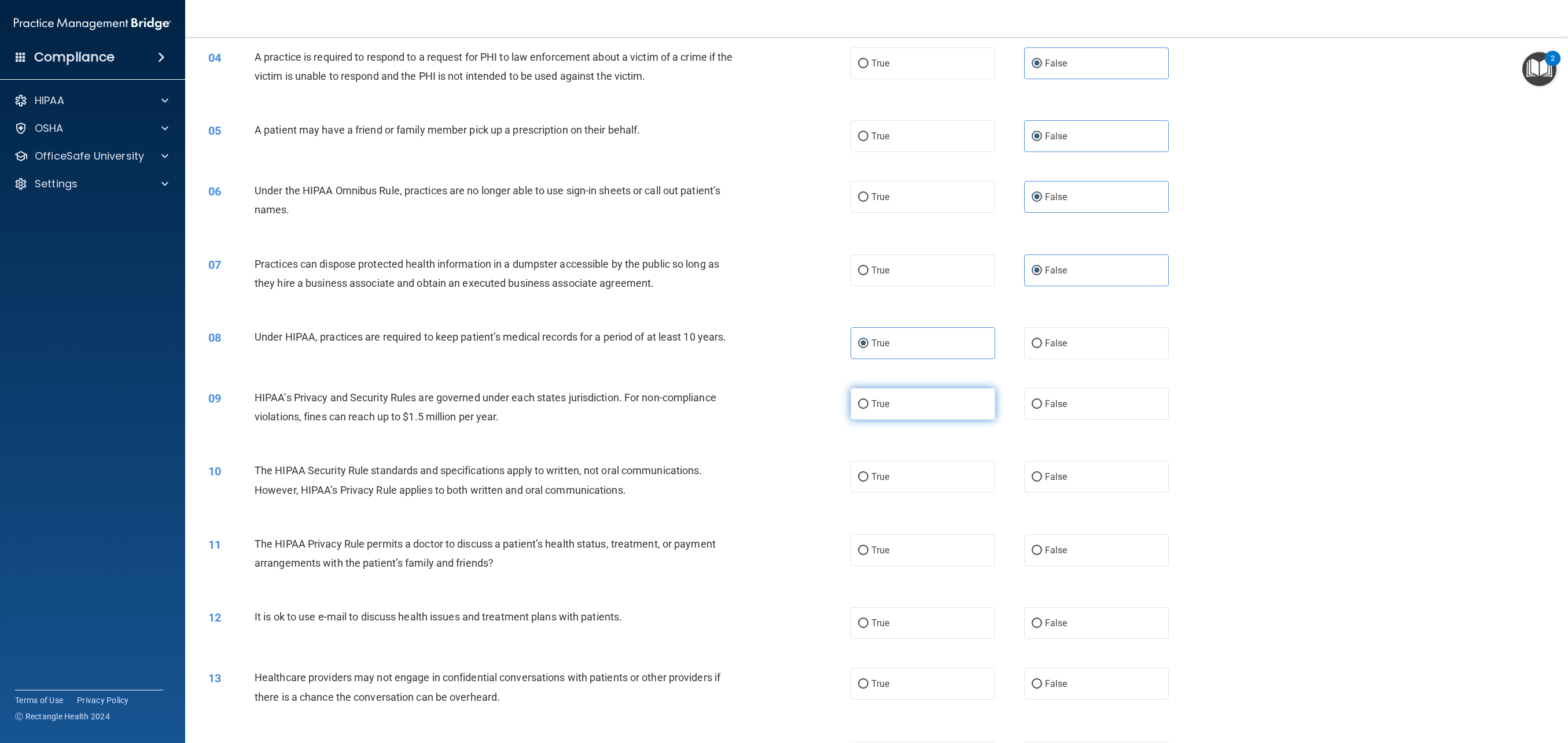
click at [920, 403] on label "True" at bounding box center [922, 404] width 145 height 32
click at [868, 403] on input "True" at bounding box center [863, 405] width 10 height 9
radio input "true"
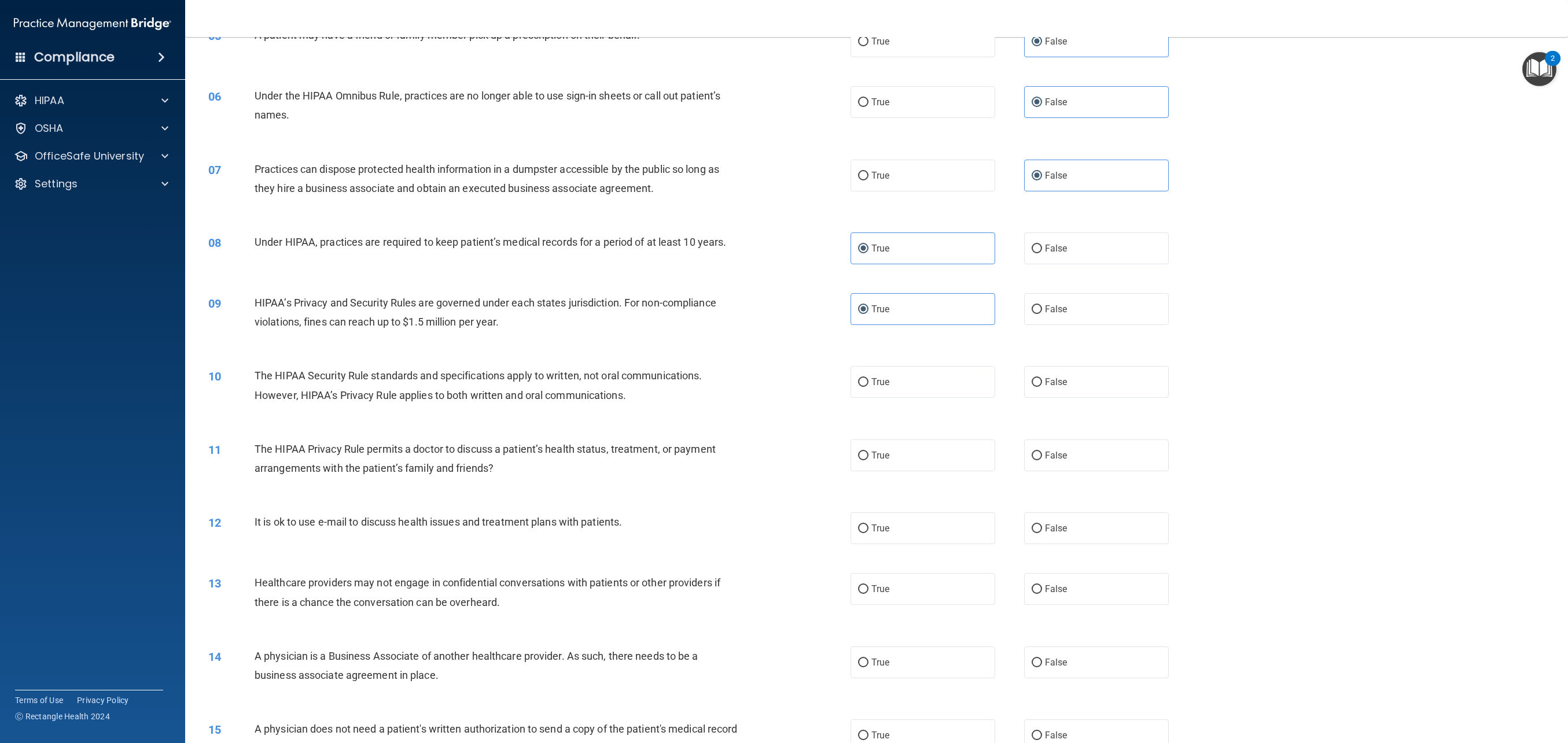
scroll to position [365, 0]
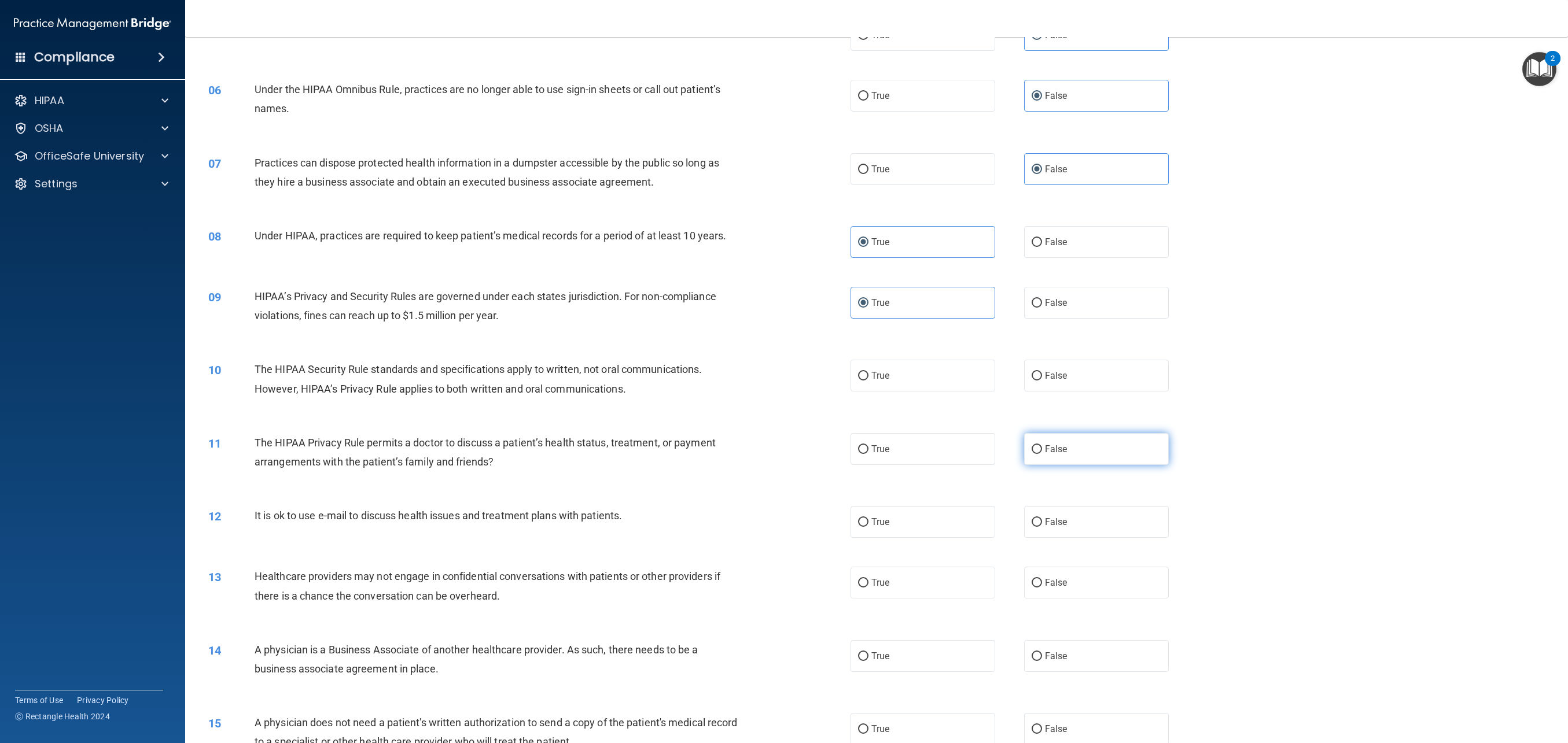
click at [1065, 450] on span "False" at bounding box center [1056, 448] width 22 height 11
click at [1042, 450] on input "False" at bounding box center [1037, 450] width 10 height 9
radio input "true"
click at [889, 382] on label "True" at bounding box center [922, 376] width 145 height 32
click at [868, 381] on input "True" at bounding box center [863, 377] width 10 height 9
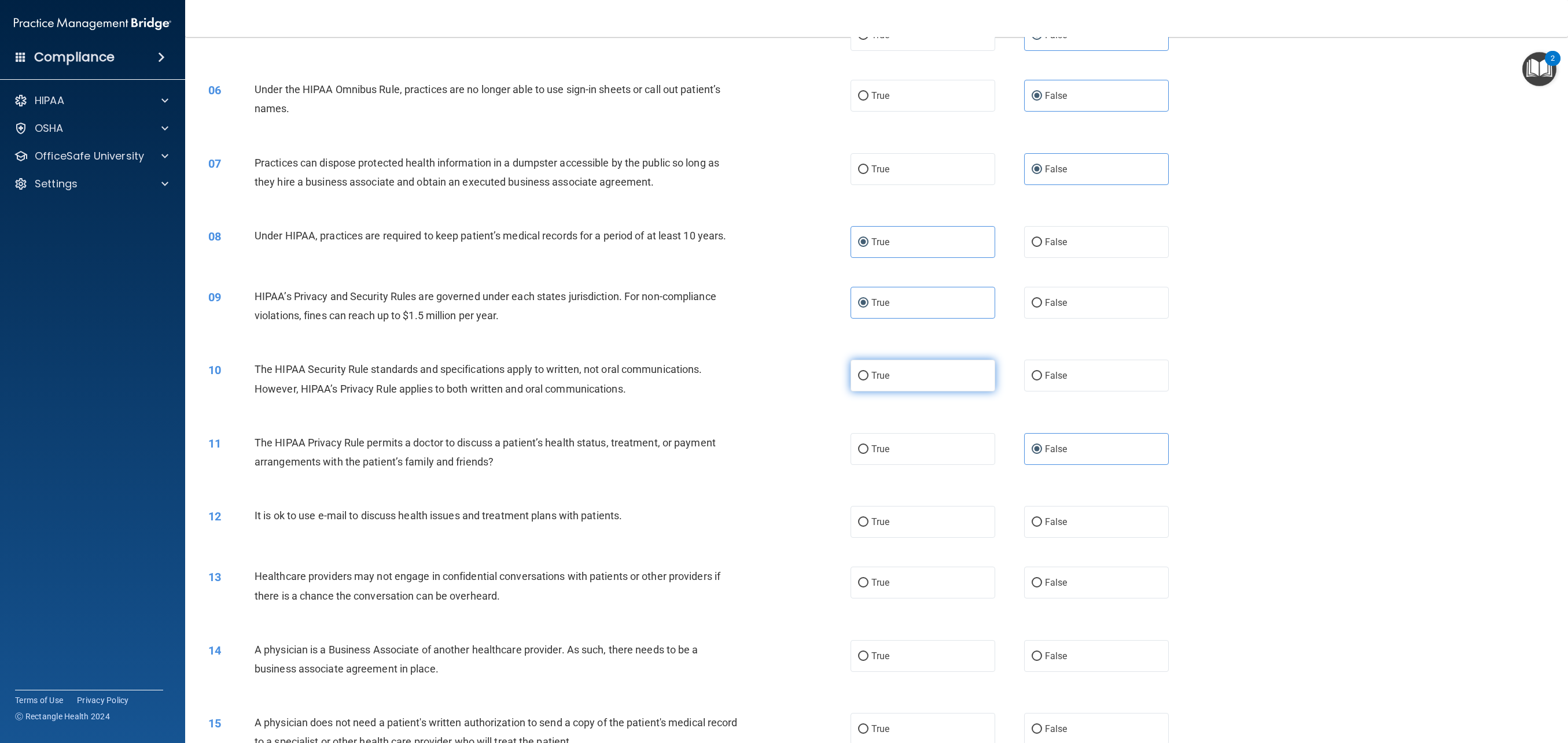
radio input "true"
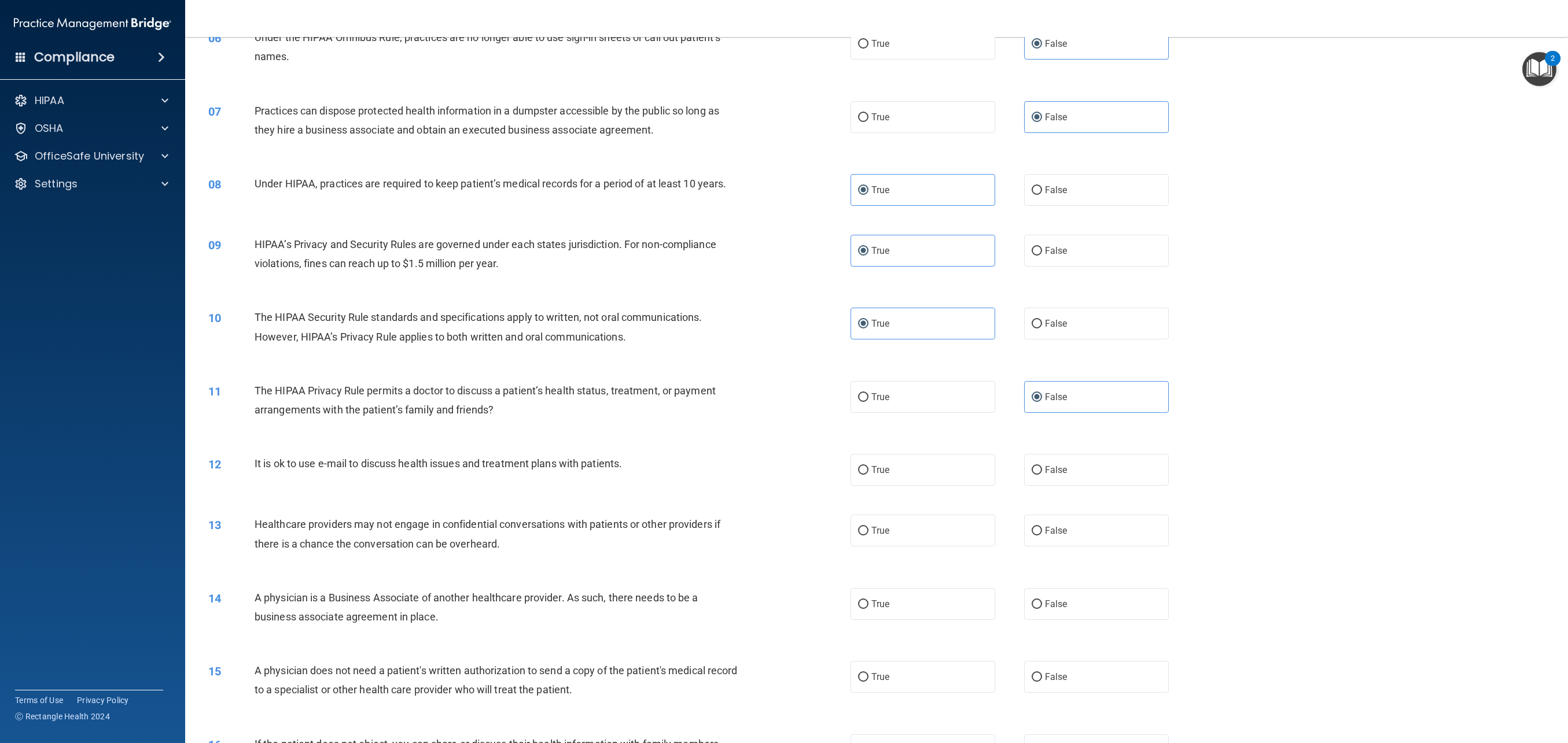
scroll to position [423, 0]
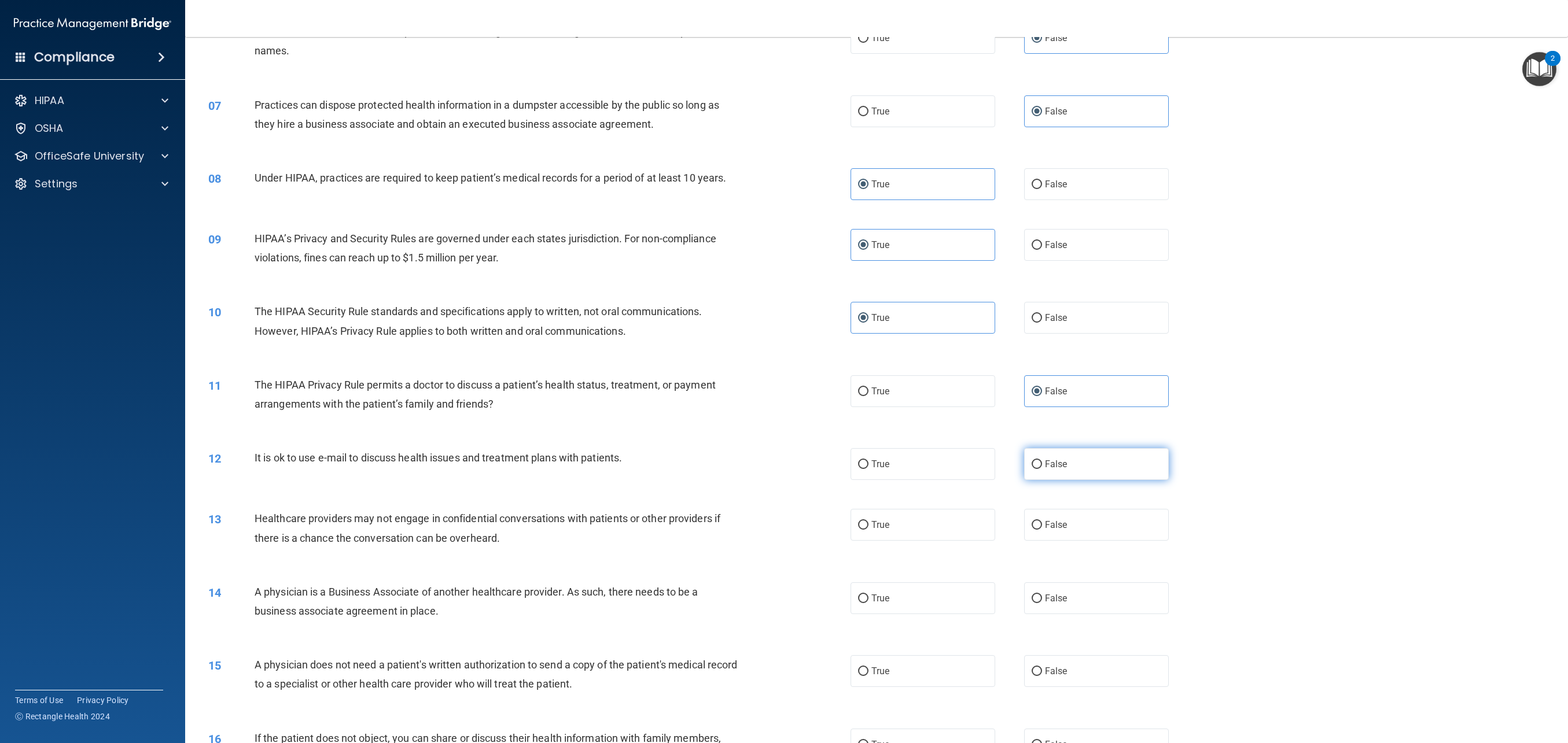
click at [1062, 469] on span "False" at bounding box center [1056, 463] width 22 height 11
click at [1042, 469] on input "False" at bounding box center [1037, 465] width 10 height 9
radio input "true"
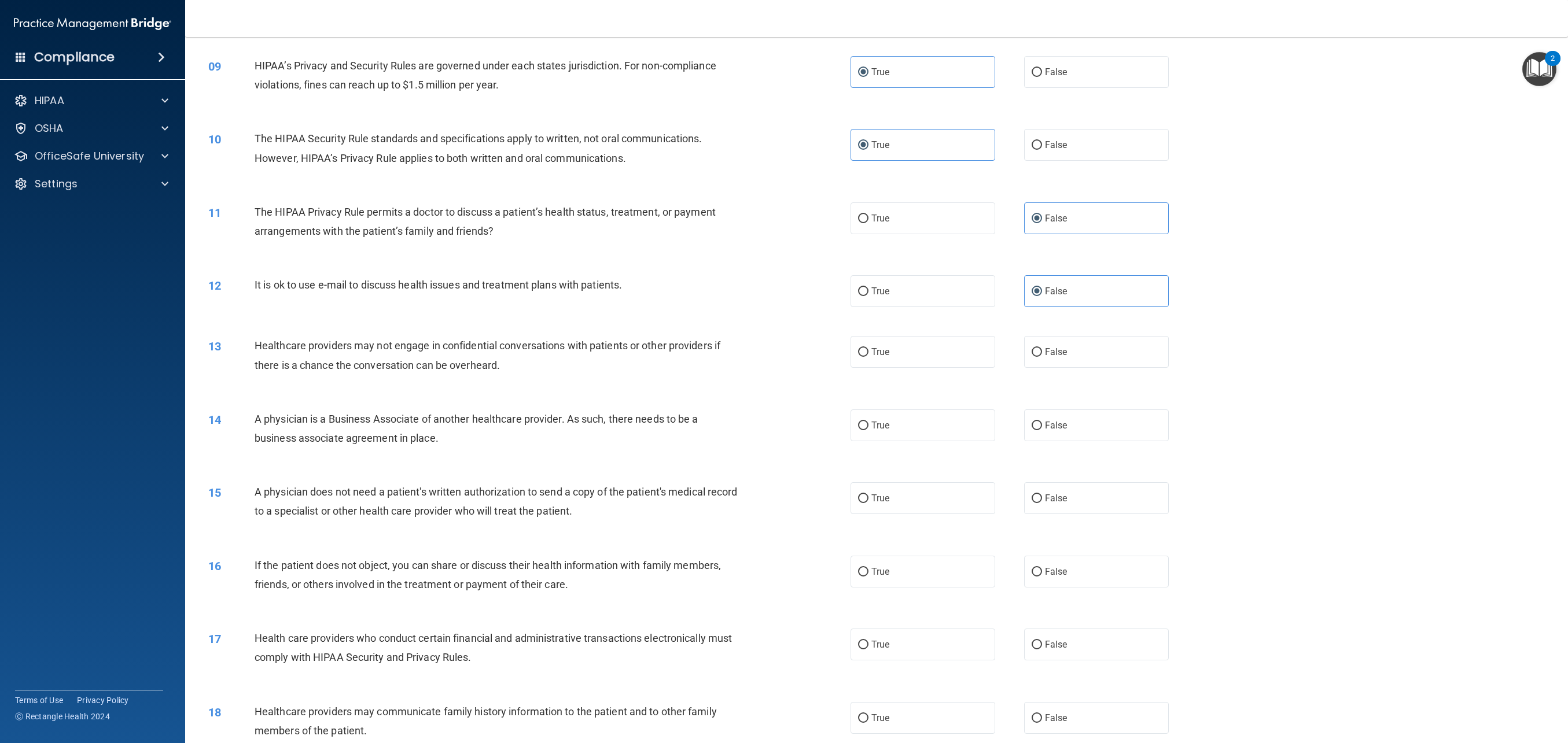
scroll to position [596, 0]
click at [881, 367] on div "13 Healthcare providers may not engage in confidential conversations with patie…" at bounding box center [877, 357] width 1354 height 73
click at [882, 364] on label "True" at bounding box center [922, 351] width 145 height 32
click at [868, 356] on input "True" at bounding box center [863, 352] width 10 height 9
radio input "true"
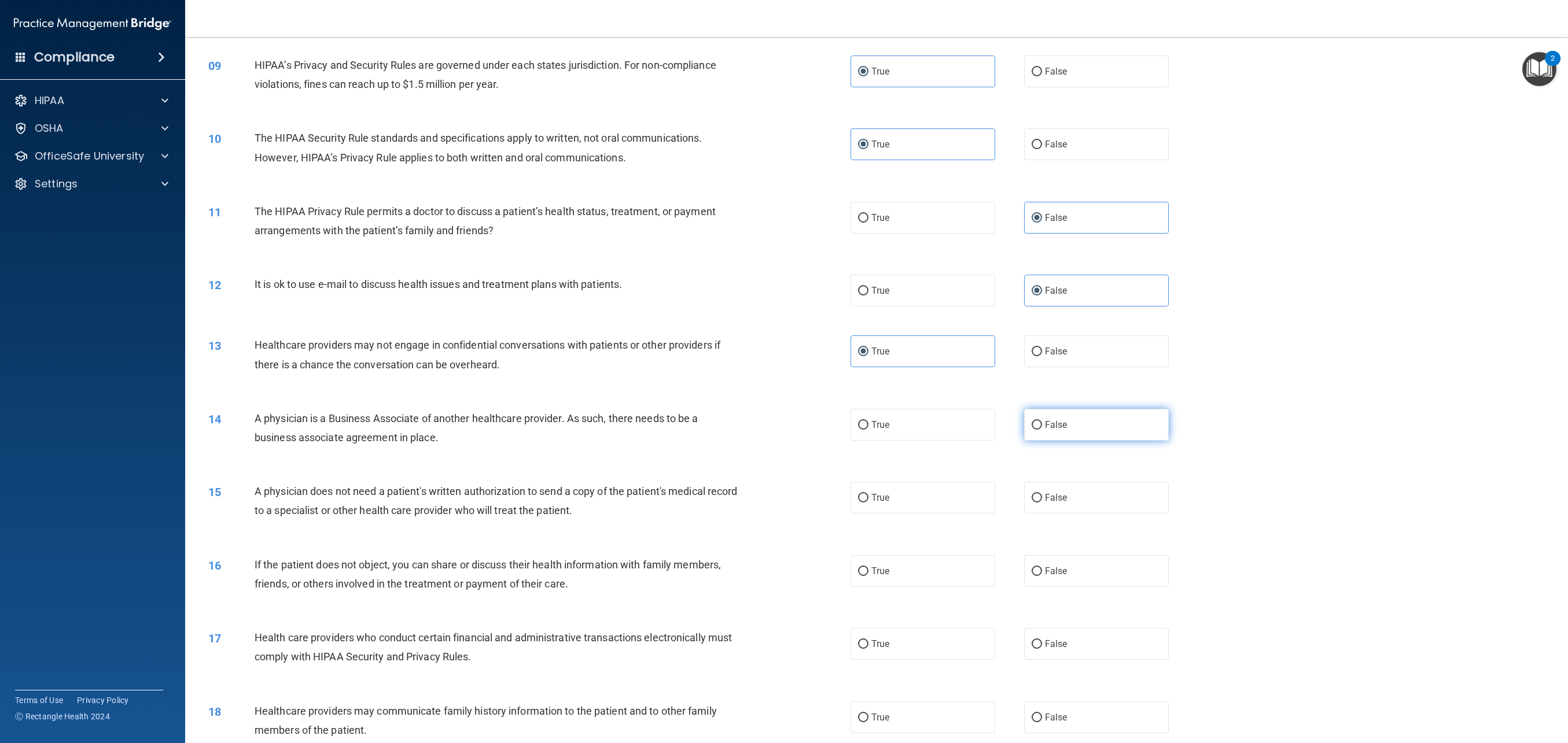
click at [1085, 435] on label "False" at bounding box center [1096, 425] width 145 height 32
click at [1042, 430] on input "False" at bounding box center [1037, 425] width 10 height 9
radio input "true"
click at [894, 499] on label "True" at bounding box center [922, 498] width 145 height 32
click at [868, 499] on input "True" at bounding box center [863, 498] width 10 height 9
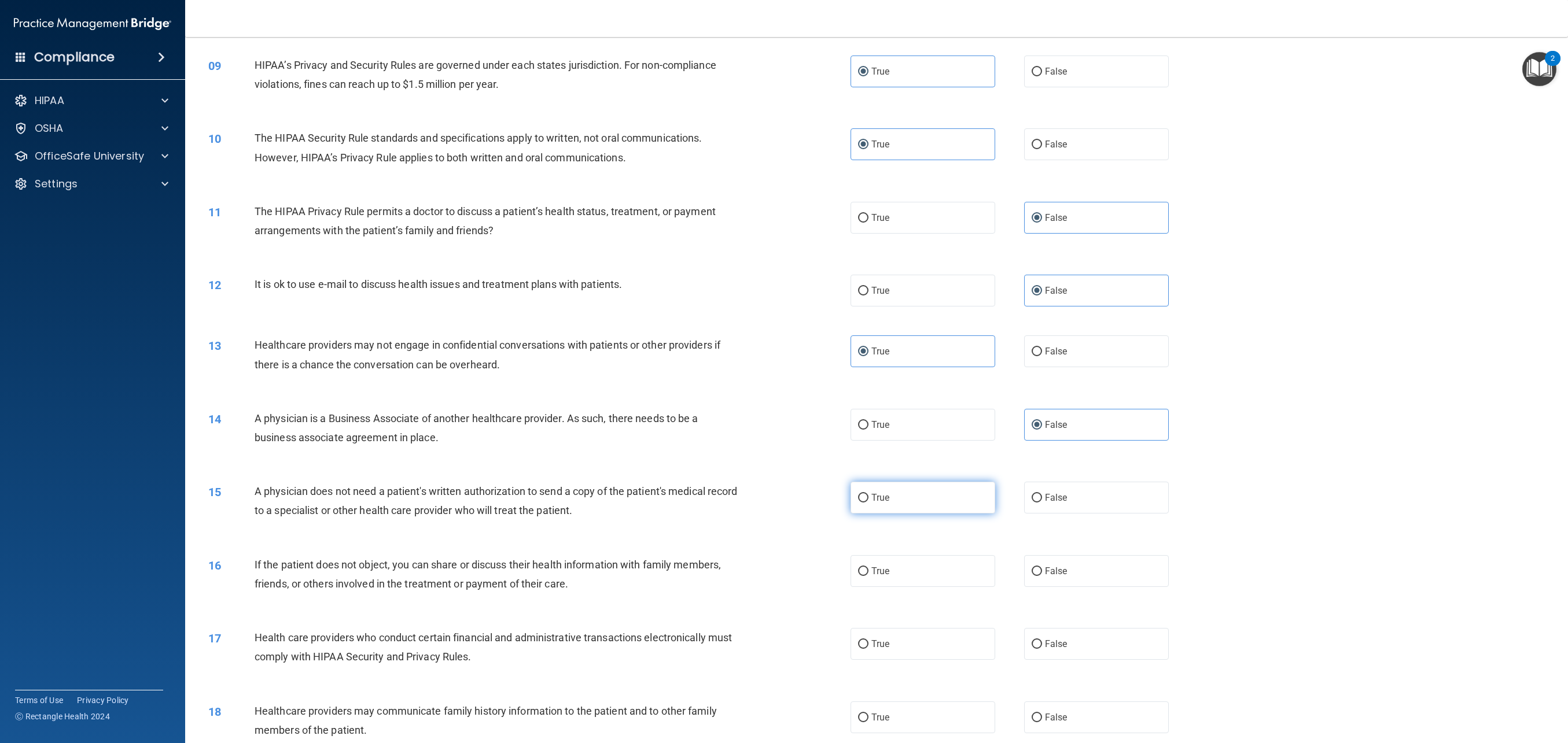
radio input "true"
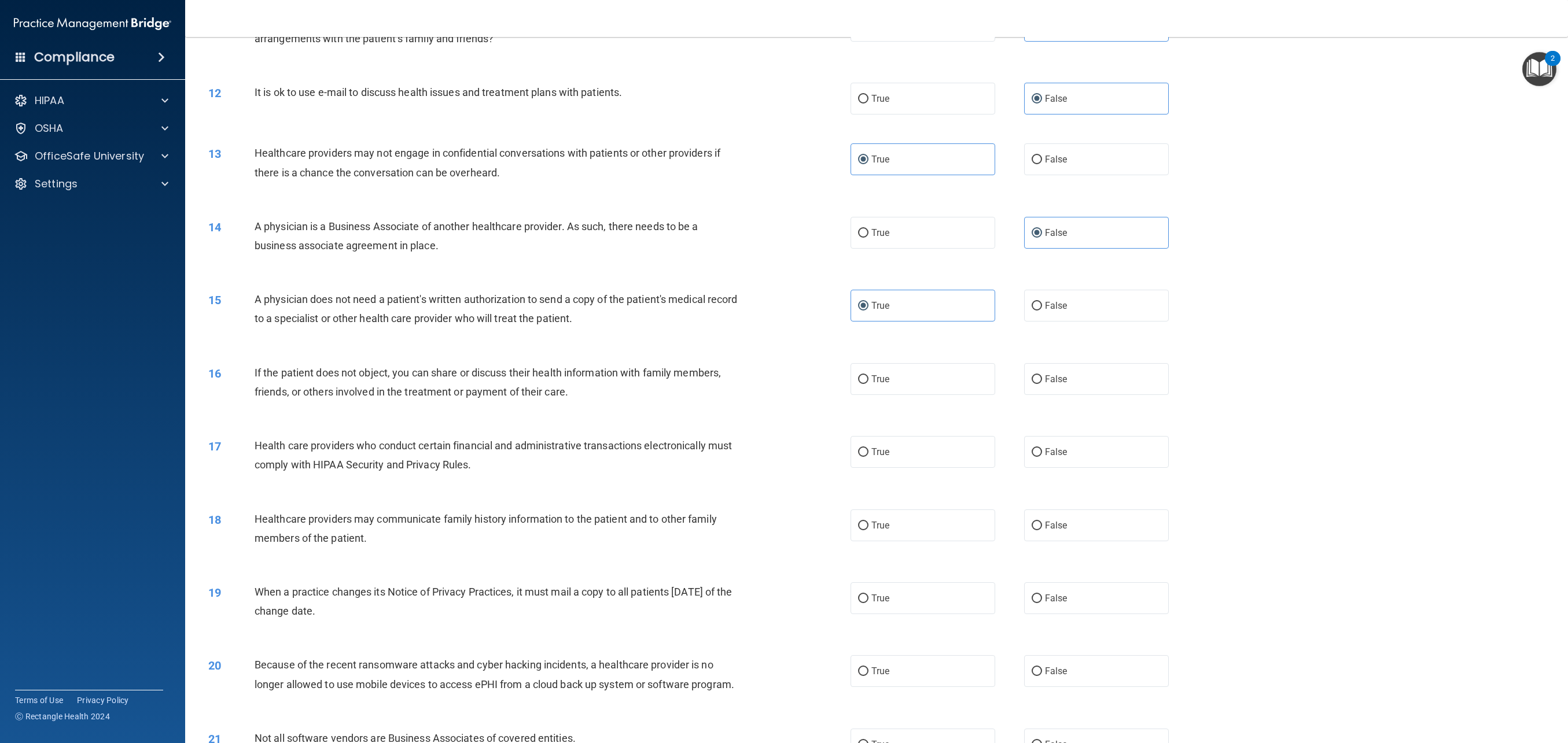
scroll to position [793, 0]
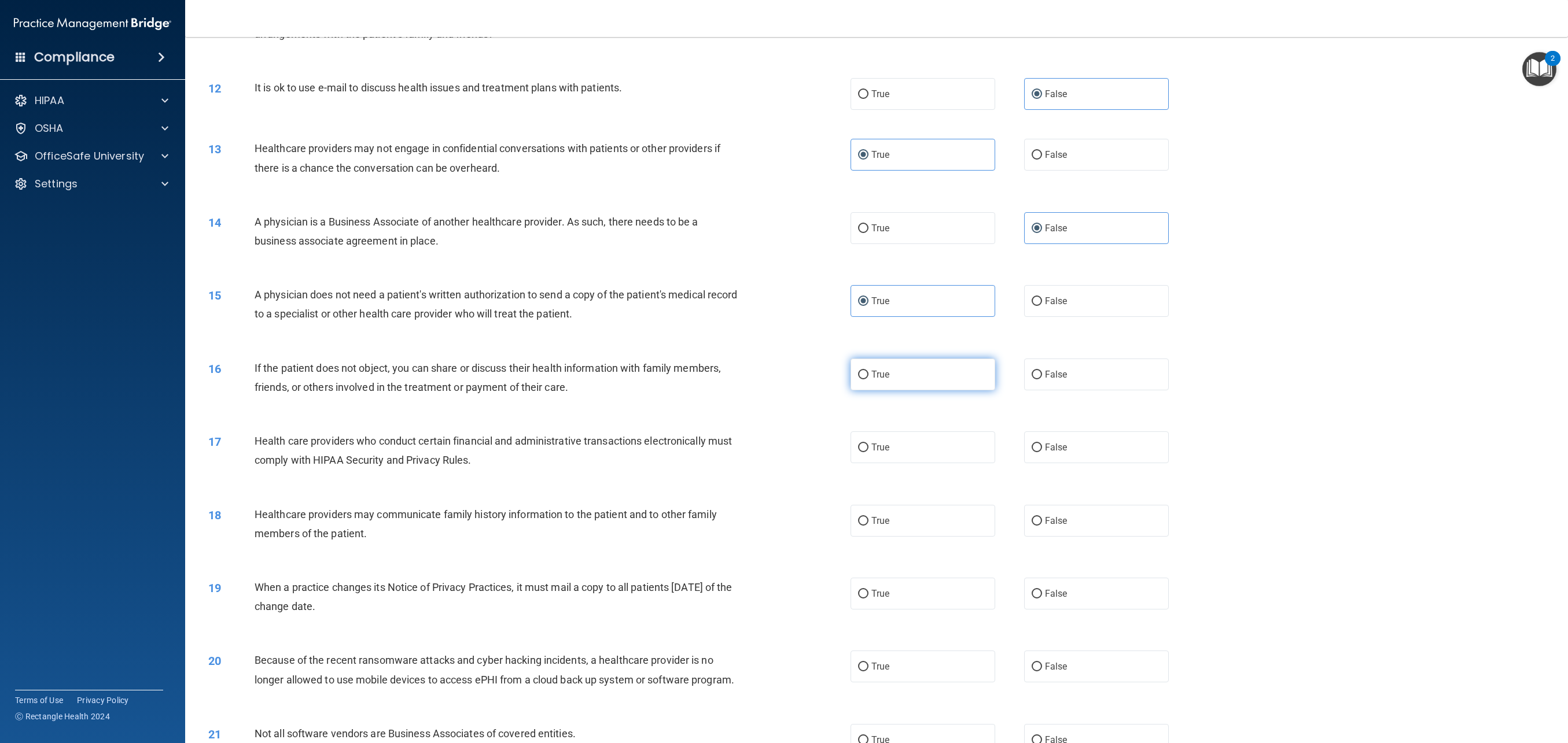
click at [898, 382] on label "True" at bounding box center [922, 374] width 145 height 32
click at [868, 379] on input "True" at bounding box center [863, 375] width 10 height 9
radio input "true"
click at [886, 440] on label "True" at bounding box center [922, 448] width 145 height 32
click at [868, 443] on input "True" at bounding box center [863, 448] width 10 height 9
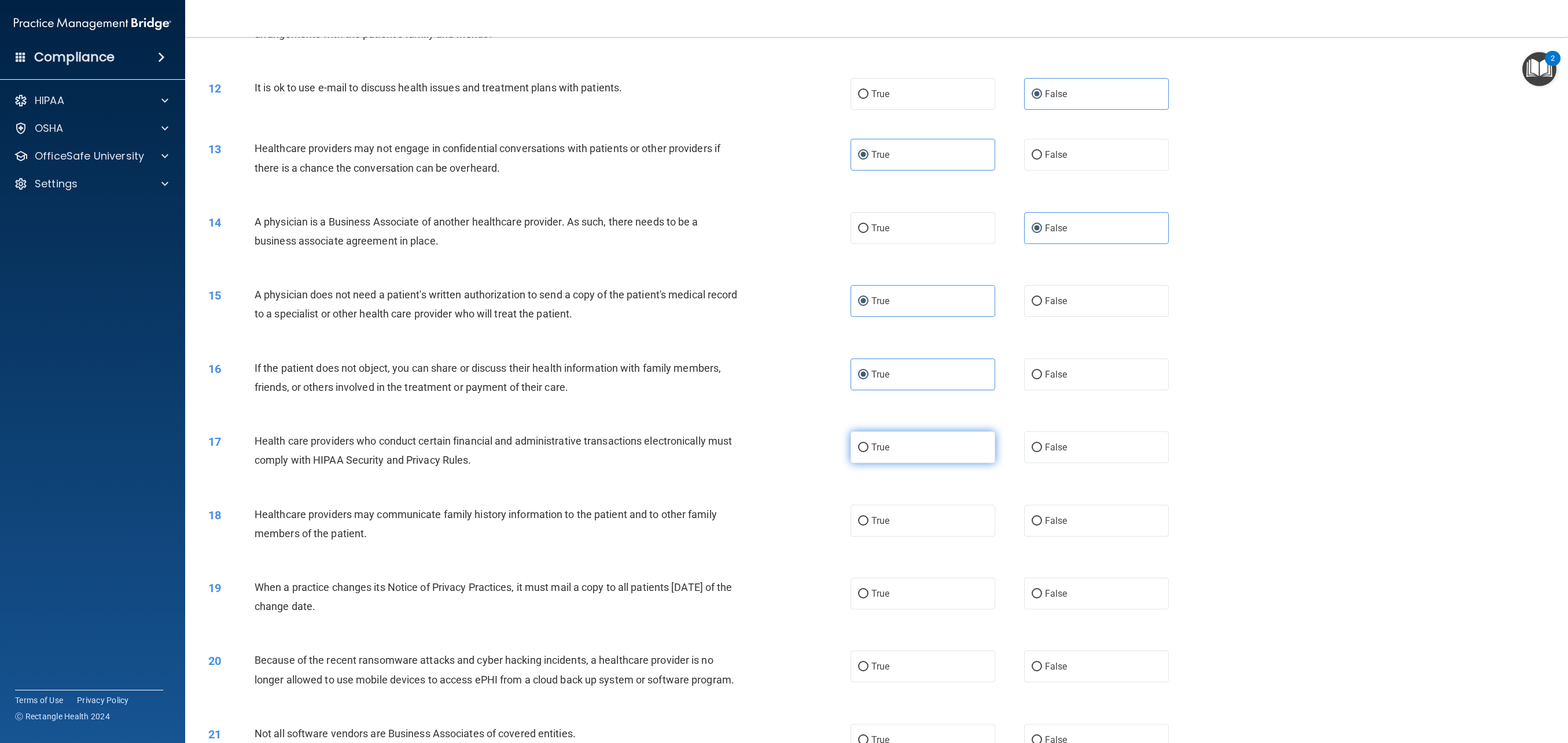
radio input "true"
click at [1079, 530] on label "False" at bounding box center [1096, 521] width 145 height 32
click at [1042, 526] on input "False" at bounding box center [1037, 522] width 10 height 9
radio input "true"
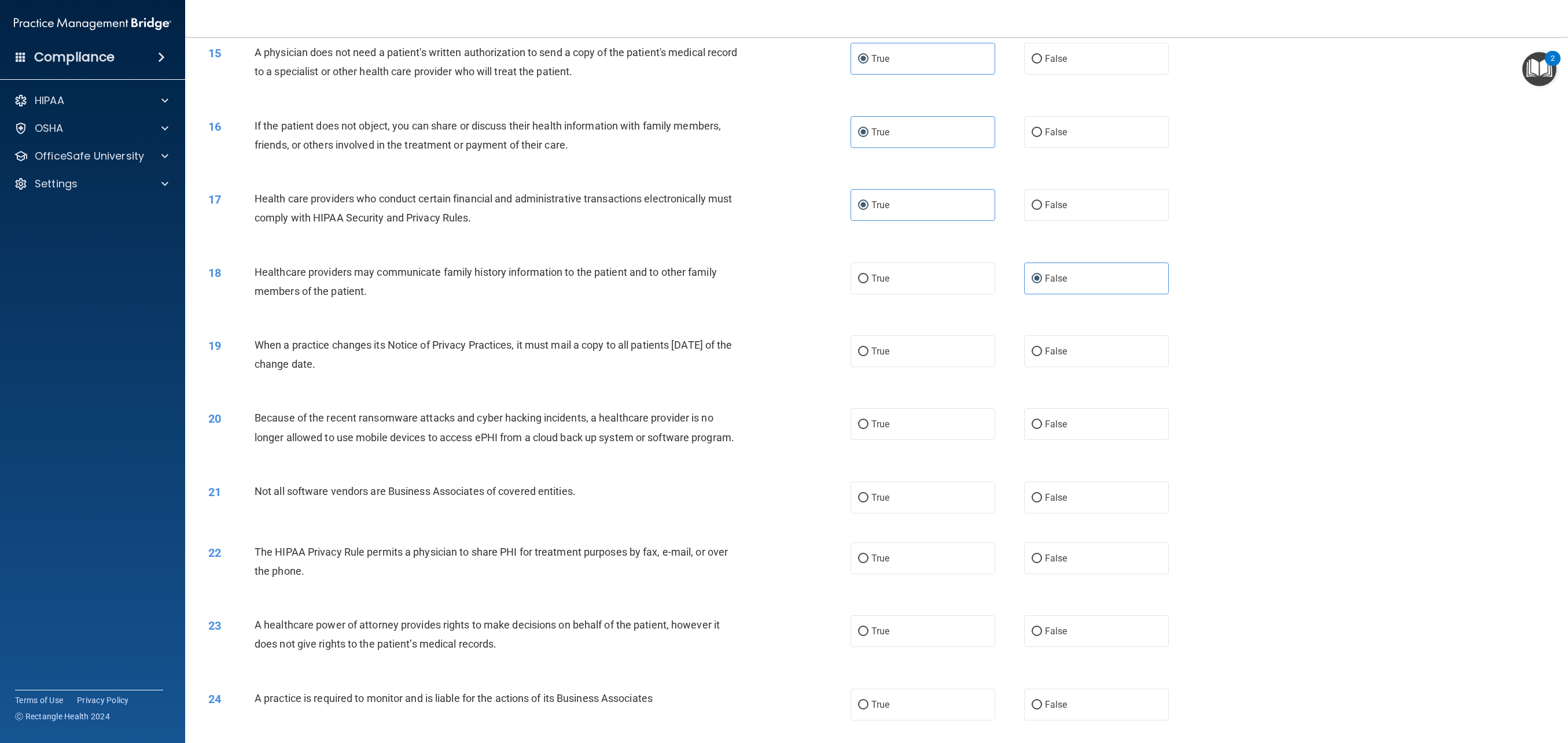
scroll to position [1037, 0]
click at [880, 346] on span "True" at bounding box center [880, 349] width 18 height 11
click at [868, 346] on input "True" at bounding box center [863, 350] width 10 height 9
radio input "true"
click at [895, 497] on label "True" at bounding box center [922, 496] width 145 height 32
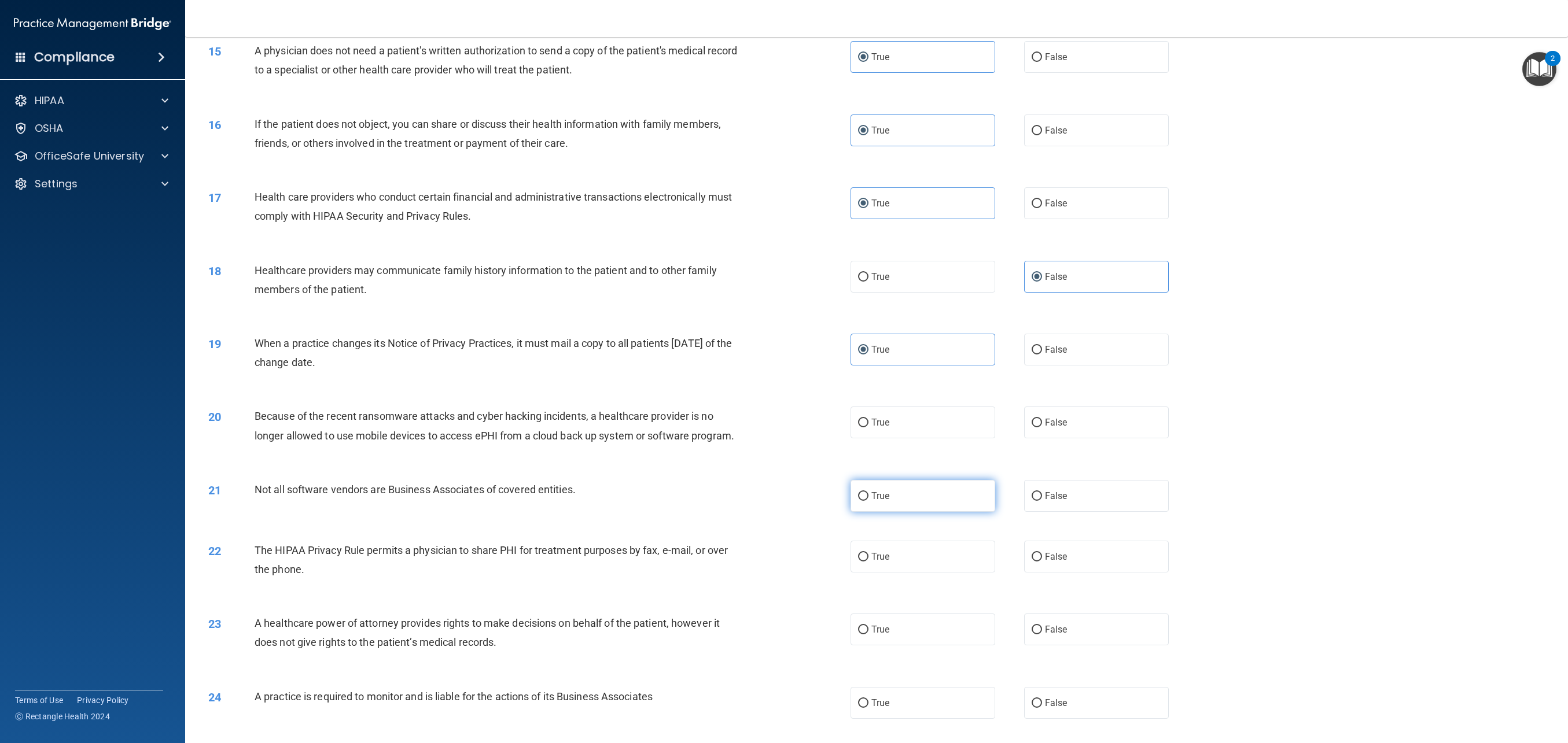
click at [868, 497] on input "True" at bounding box center [863, 497] width 10 height 9
radio input "true"
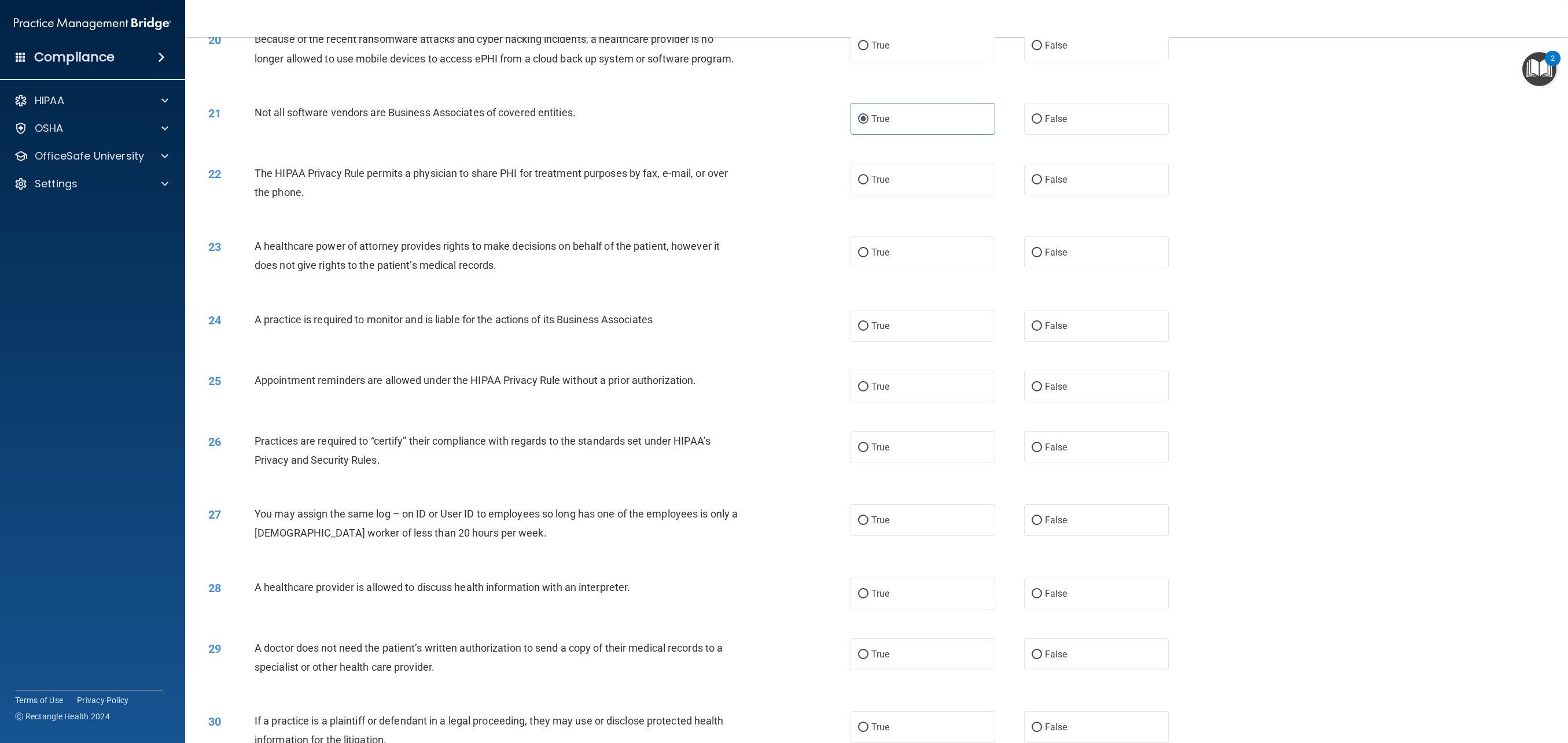
scroll to position [1516, 0]
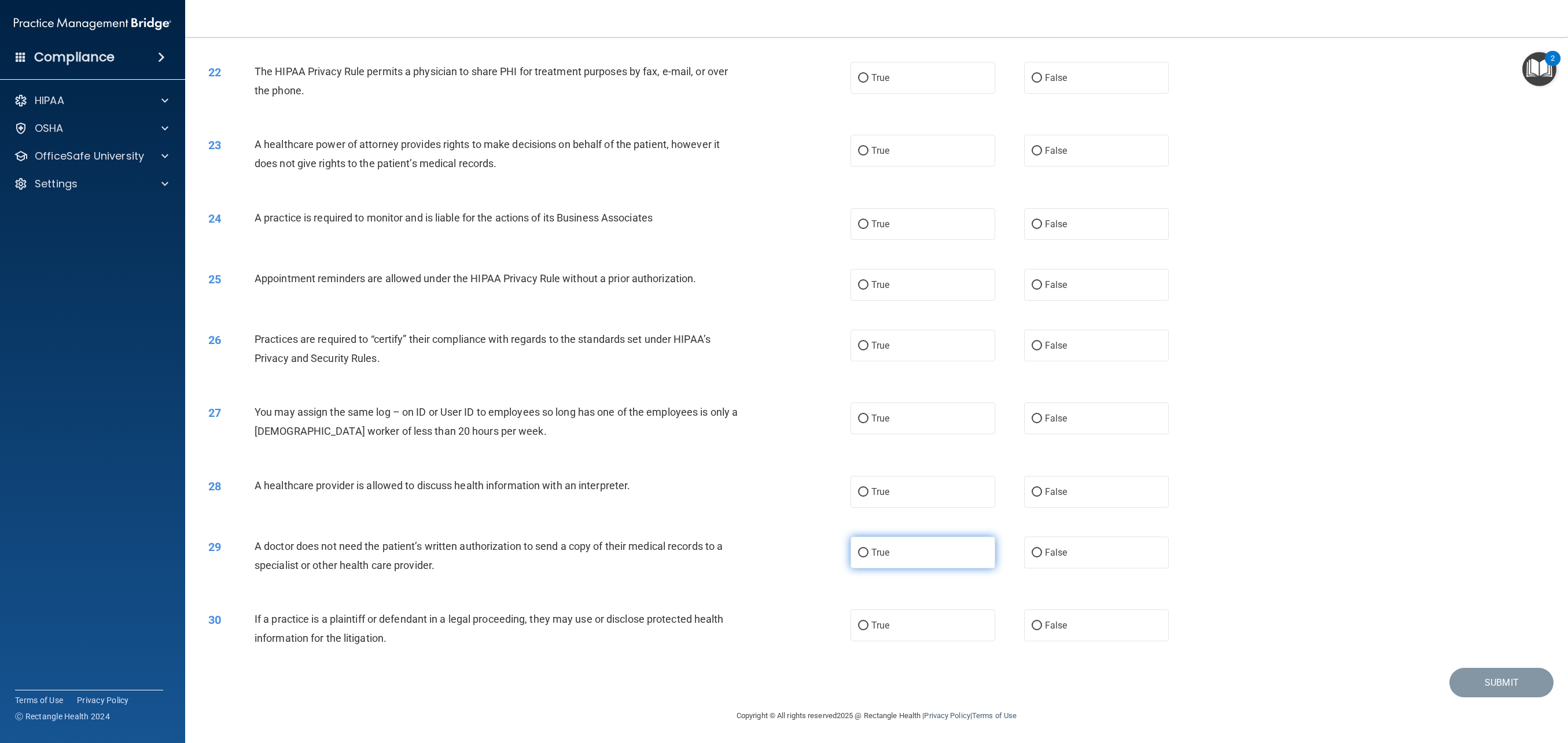
click at [934, 557] on label "True" at bounding box center [922, 553] width 145 height 32
click at [868, 557] on input "True" at bounding box center [863, 553] width 10 height 9
radio input "true"
click at [1059, 427] on label "False" at bounding box center [1096, 418] width 145 height 32
click at [1042, 423] on input "False" at bounding box center [1037, 419] width 10 height 9
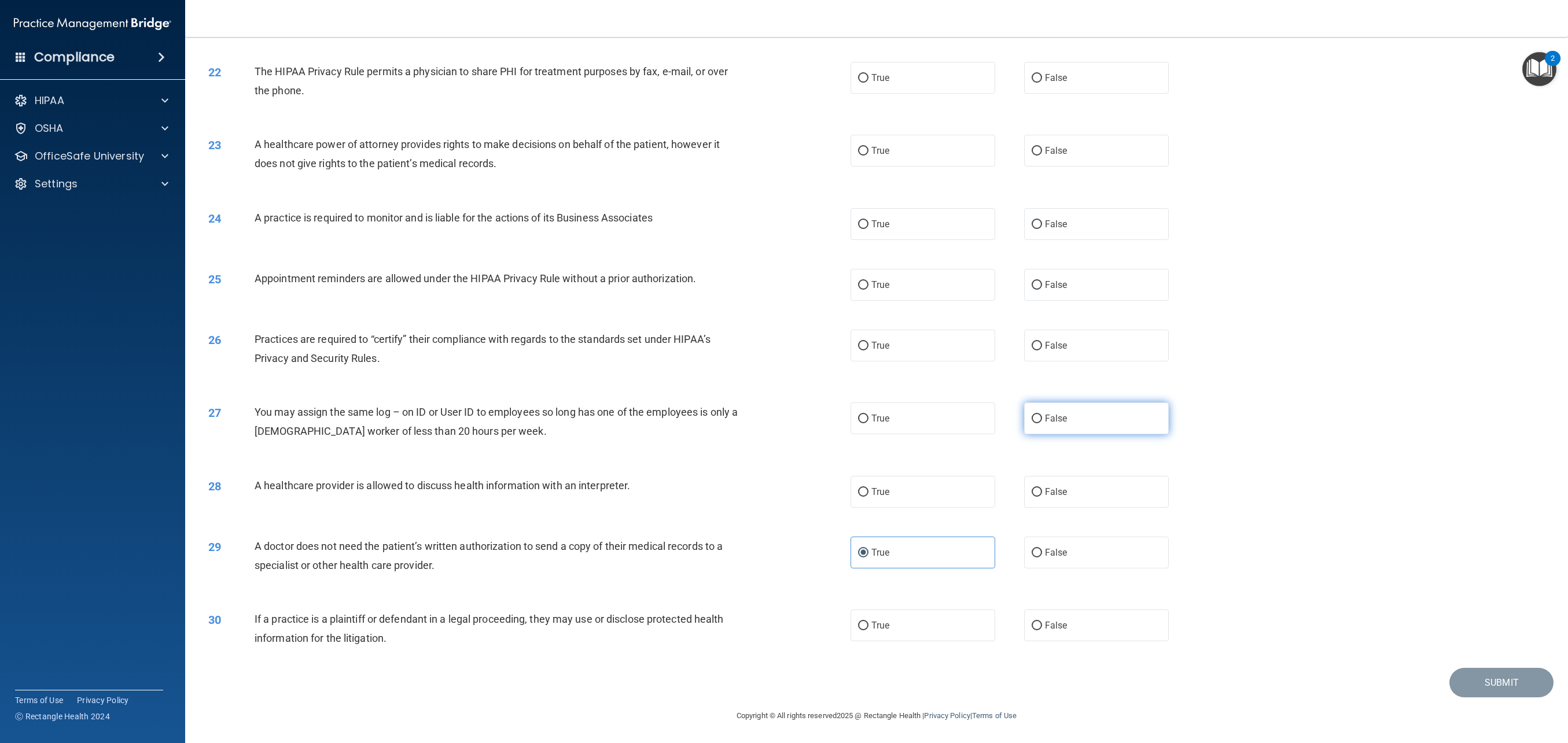
radio input "true"
click at [1105, 503] on label "False" at bounding box center [1096, 492] width 145 height 32
click at [1042, 497] on input "False" at bounding box center [1037, 492] width 10 height 9
radio input "true"
click at [909, 349] on label "True" at bounding box center [922, 346] width 145 height 32
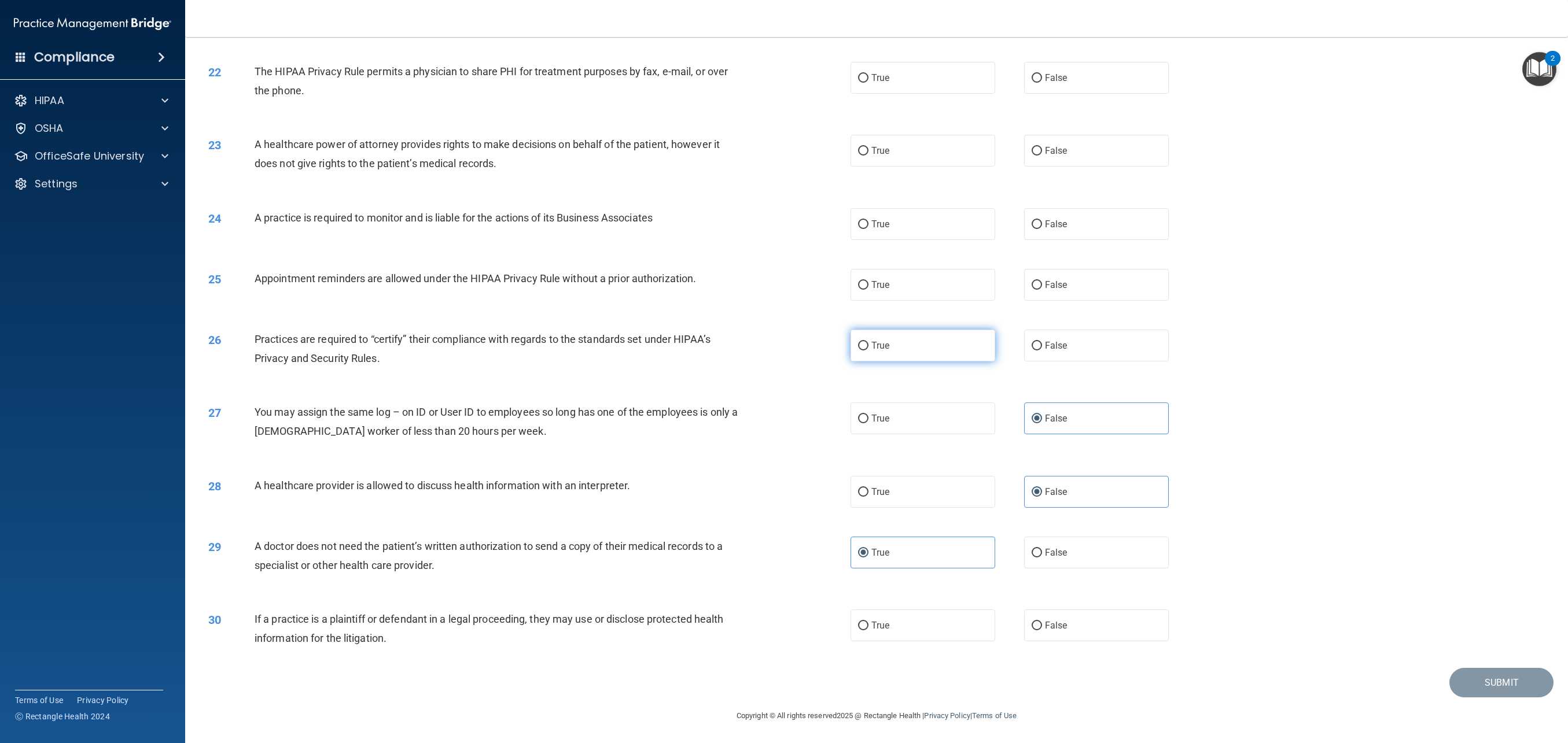
click at [868, 349] on input "True" at bounding box center [863, 346] width 10 height 9
radio input "true"
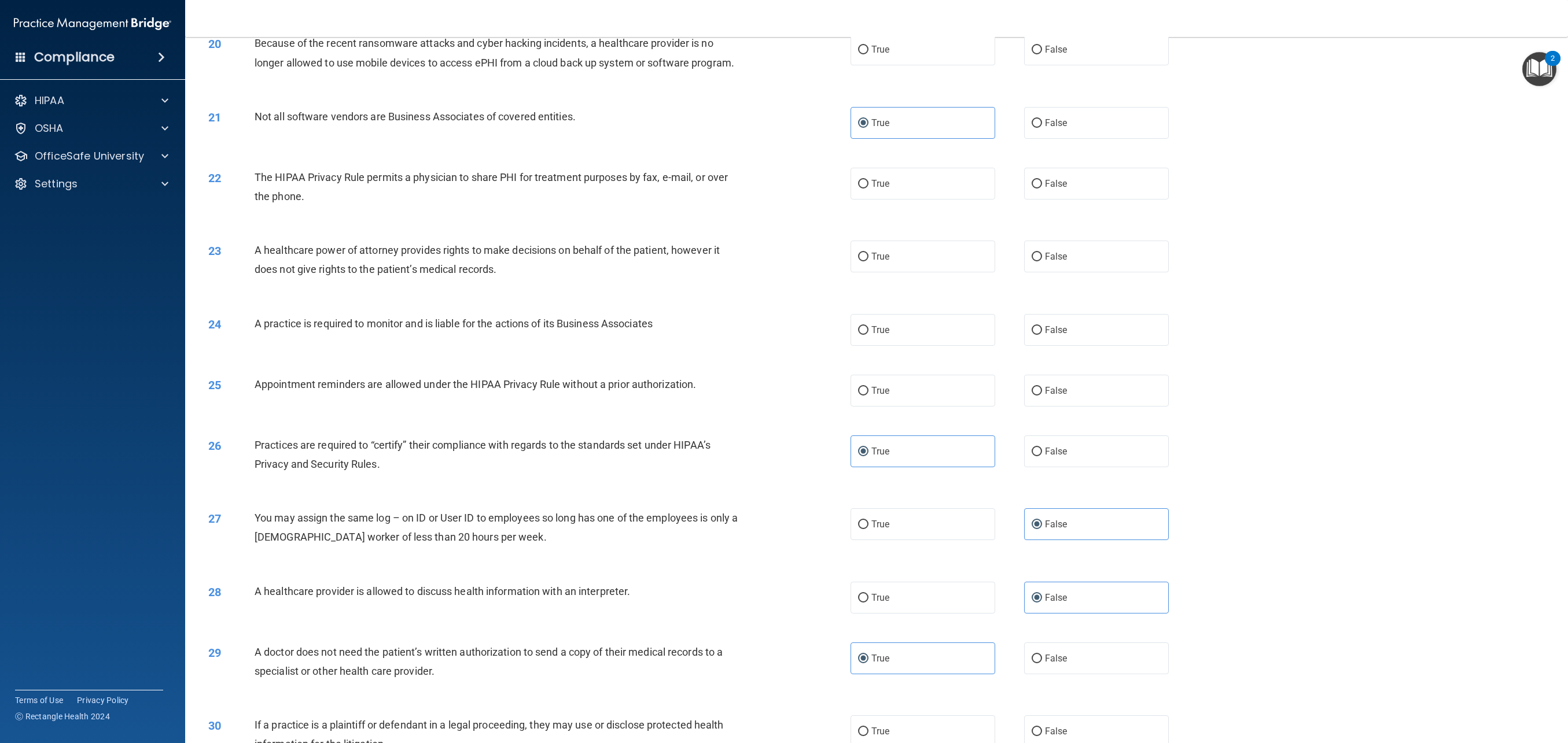
scroll to position [1406, 0]
click at [922, 387] on label "True" at bounding box center [922, 394] width 145 height 32
click at [868, 391] on input "True" at bounding box center [863, 395] width 10 height 9
radio input "true"
click at [1060, 271] on label "False" at bounding box center [1096, 261] width 145 height 32
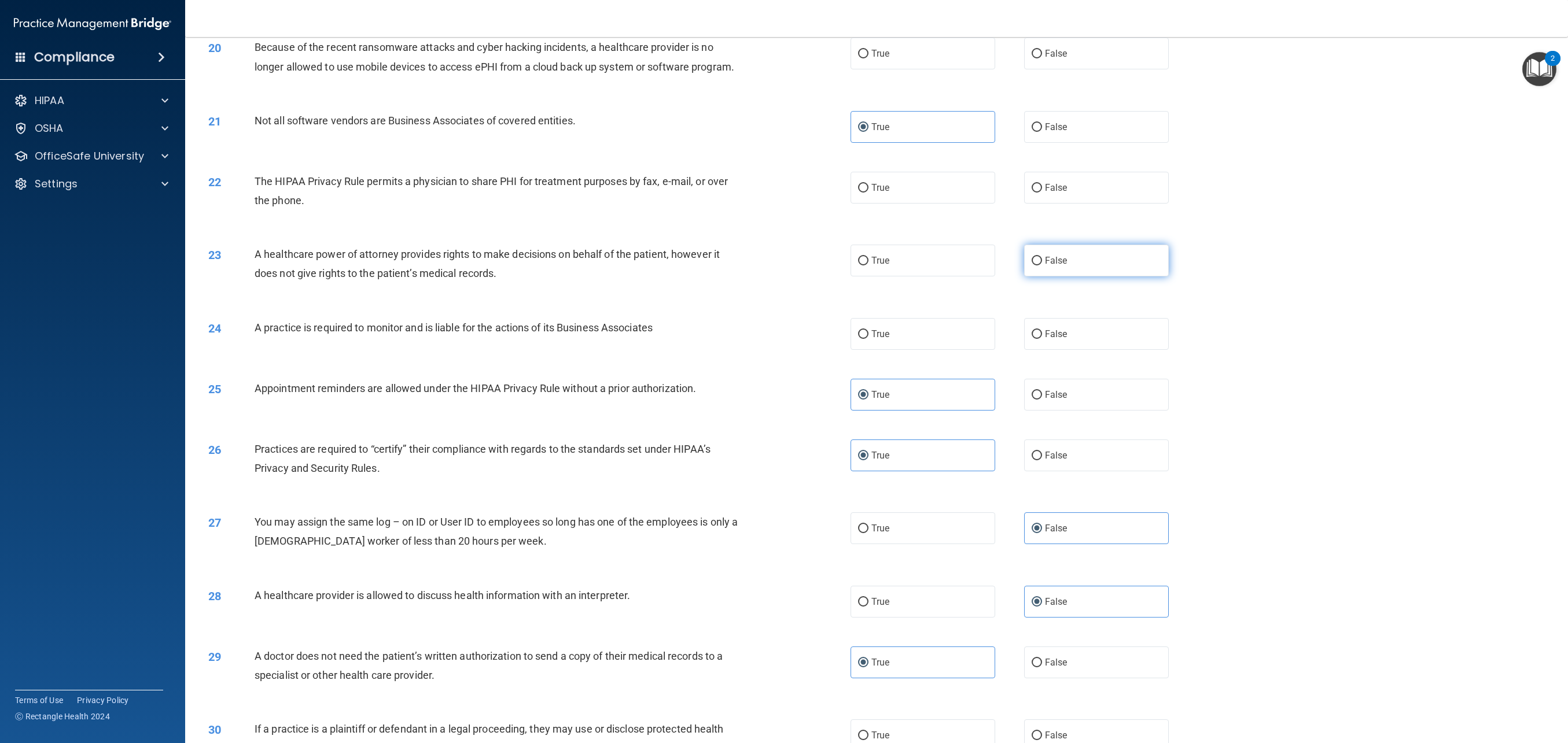
click at [1042, 265] on input "False" at bounding box center [1037, 261] width 10 height 9
radio input "true"
click at [886, 267] on label "True" at bounding box center [922, 261] width 145 height 32
click at [868, 265] on input "True" at bounding box center [863, 261] width 10 height 9
radio input "true"
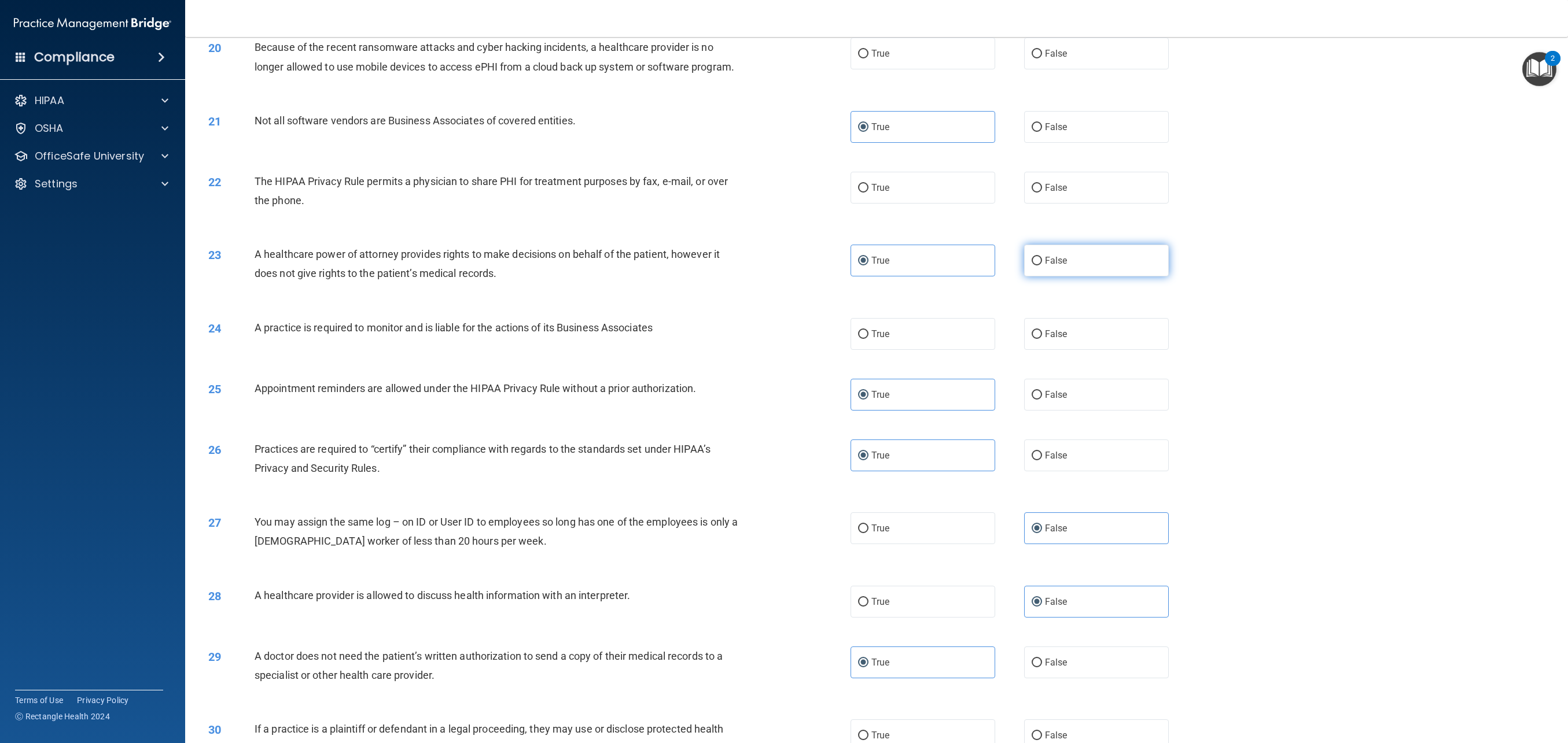
click at [1064, 257] on span "False" at bounding box center [1056, 260] width 22 height 11
click at [1042, 257] on input "False" at bounding box center [1037, 261] width 10 height 9
radio input "true"
radio input "false"
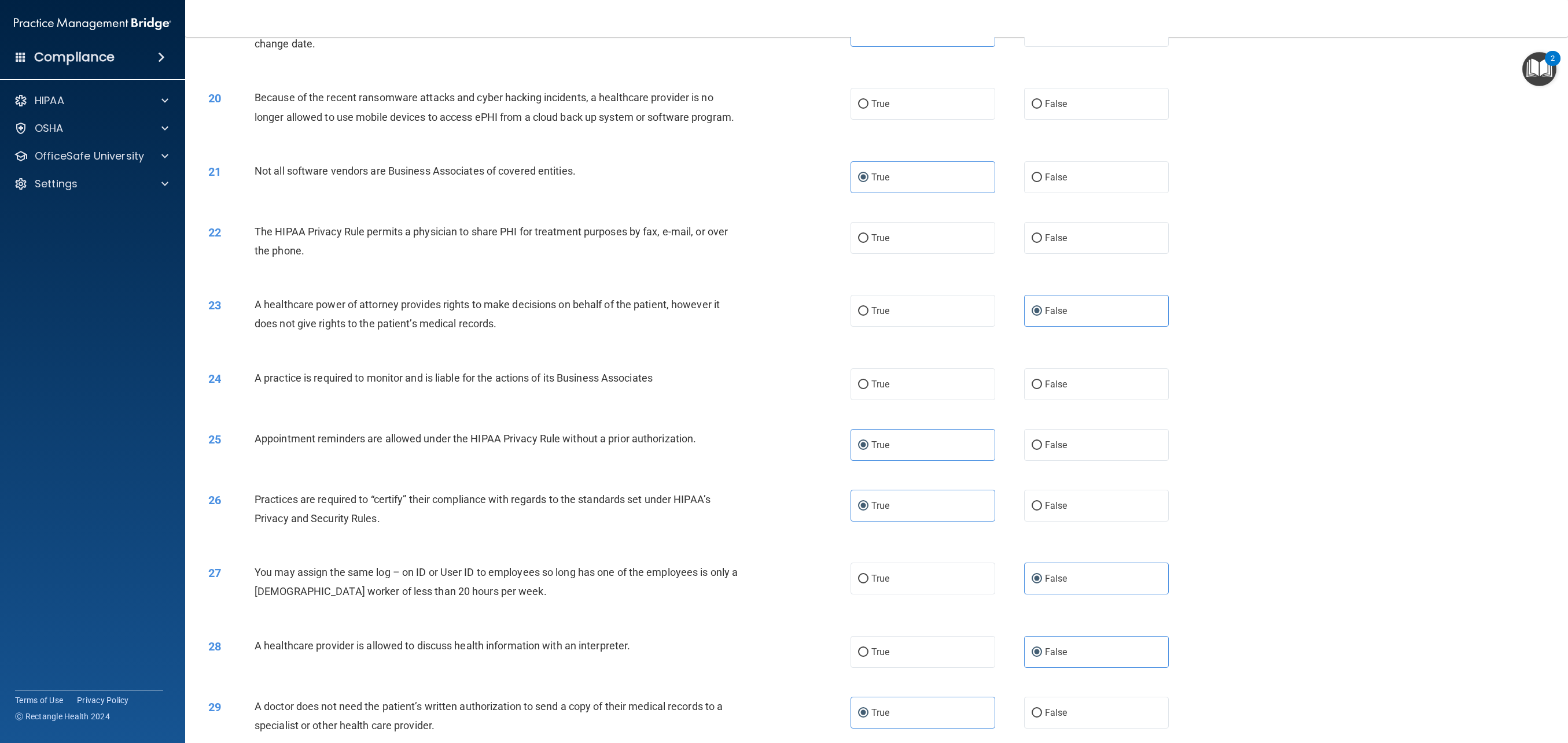
scroll to position [1355, 0]
click at [901, 249] on label "True" at bounding box center [922, 239] width 145 height 32
click at [868, 244] on input "True" at bounding box center [863, 239] width 10 height 9
radio input "true"
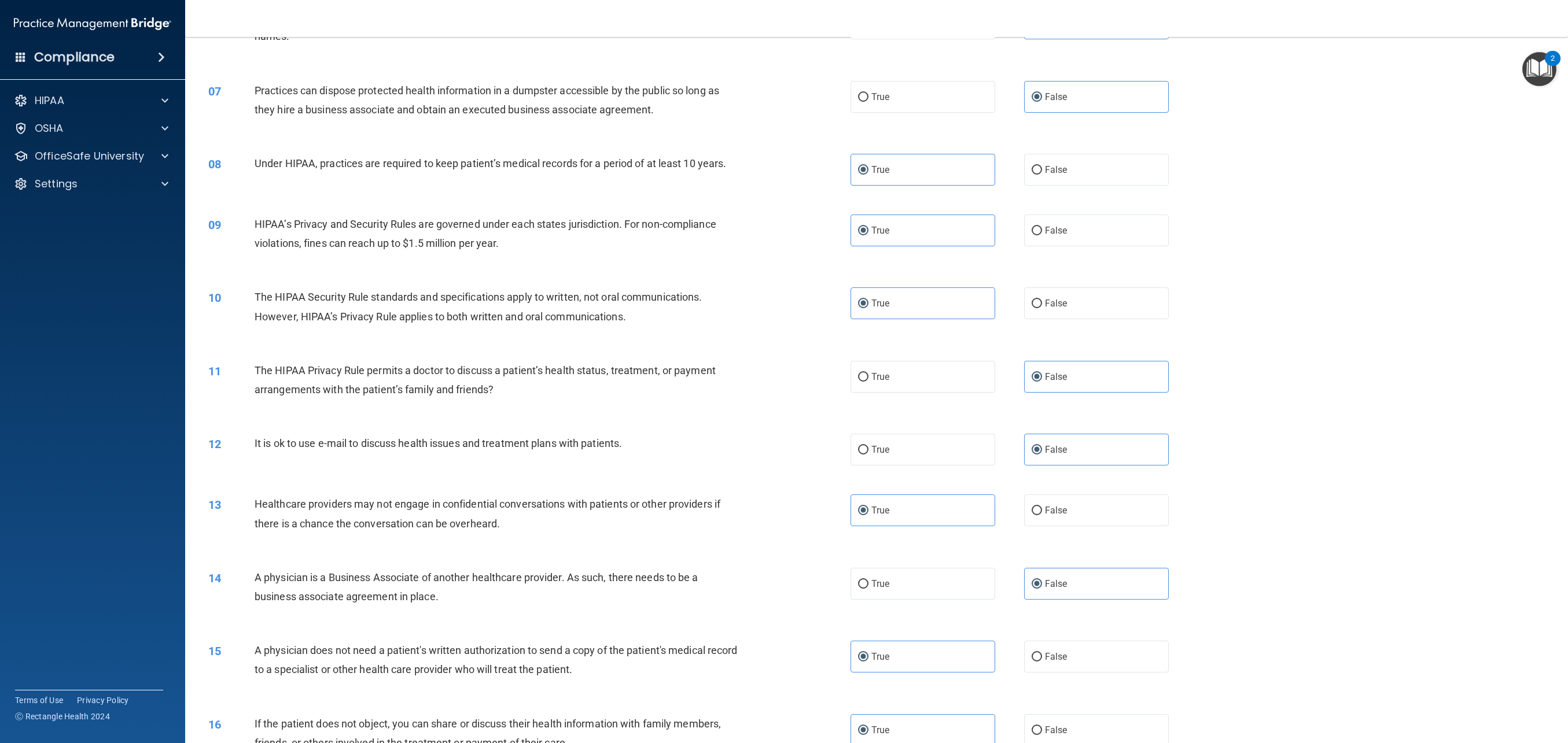
scroll to position [447, 0]
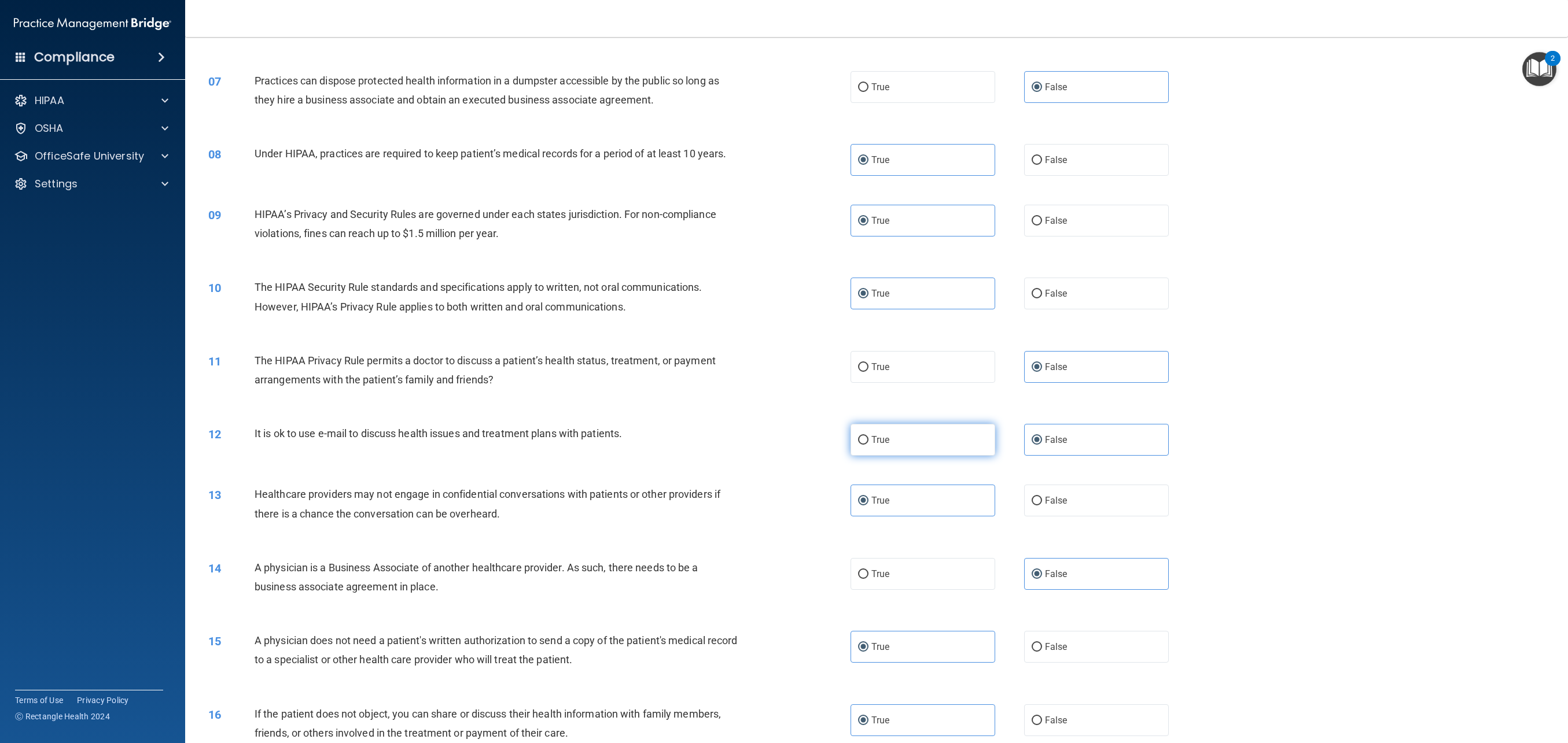
click at [943, 430] on label "True" at bounding box center [922, 440] width 145 height 32
click at [868, 436] on input "True" at bounding box center [863, 440] width 10 height 9
radio input "true"
radio input "false"
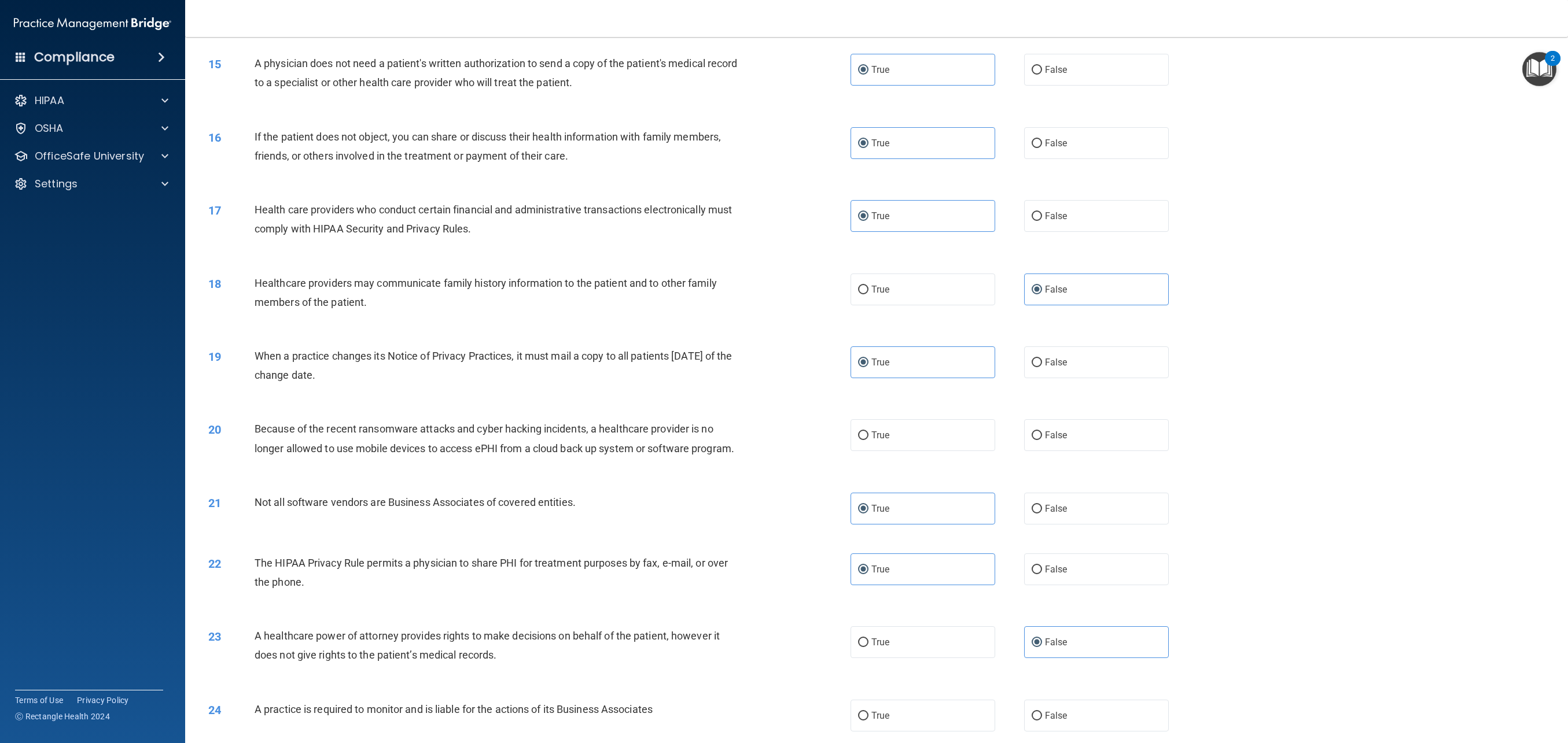
scroll to position [1030, 0]
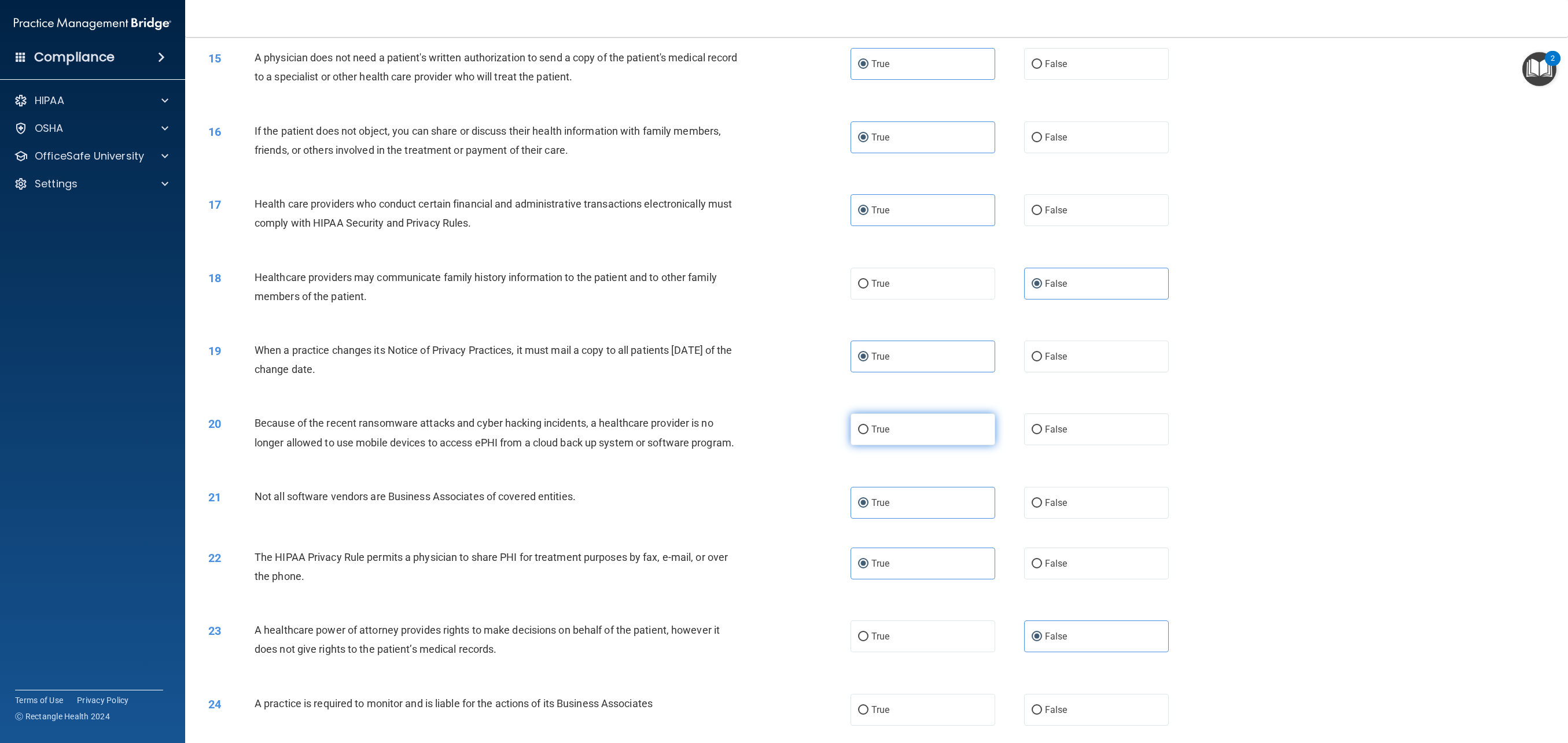
click at [933, 426] on label "True" at bounding box center [922, 430] width 145 height 32
click at [868, 426] on input "True" at bounding box center [863, 430] width 10 height 9
radio input "true"
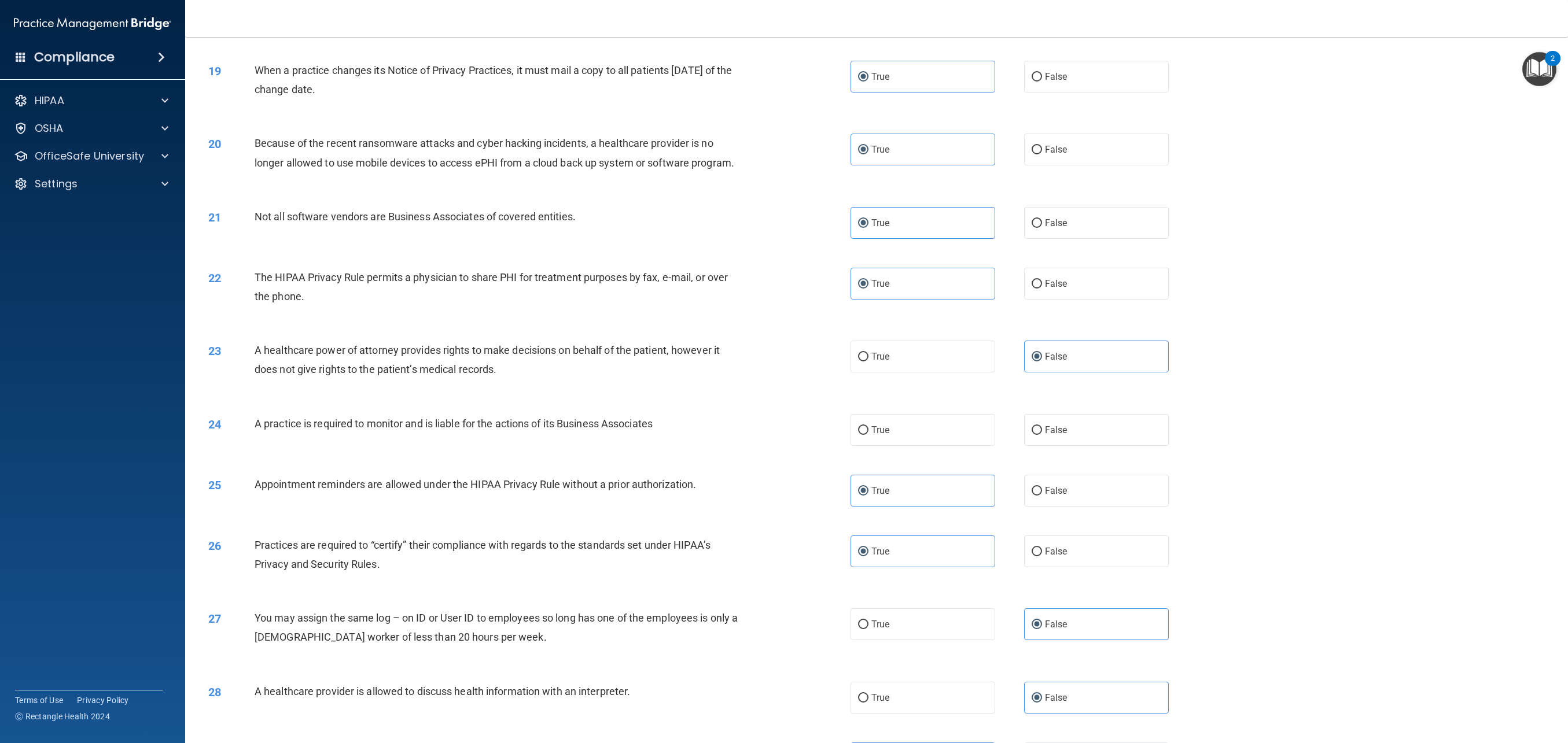
scroll to position [1311, 0]
click at [981, 423] on label "True" at bounding box center [922, 429] width 145 height 32
click at [868, 425] on input "True" at bounding box center [863, 430] width 10 height 9
radio input "true"
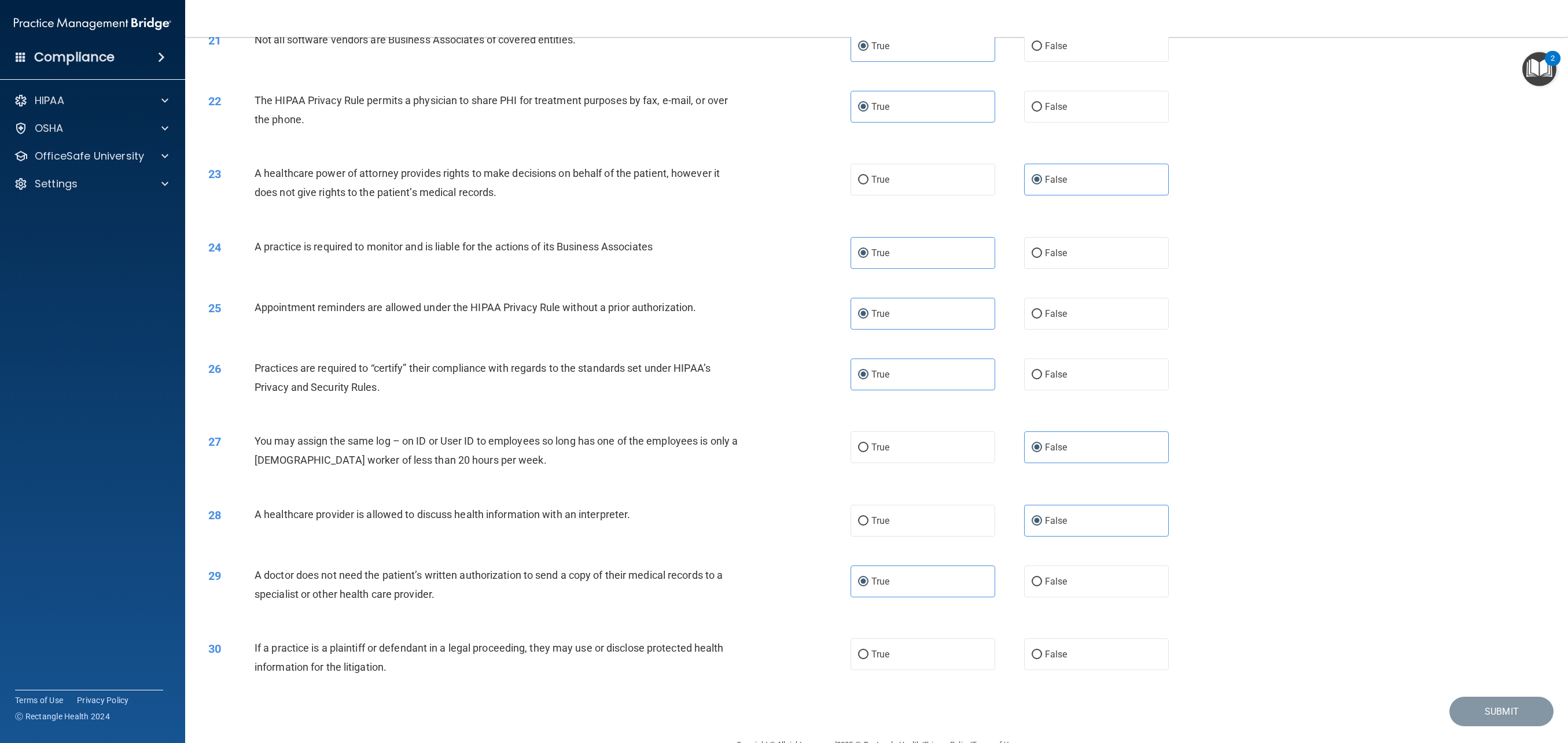
scroll to position [1516, 0]
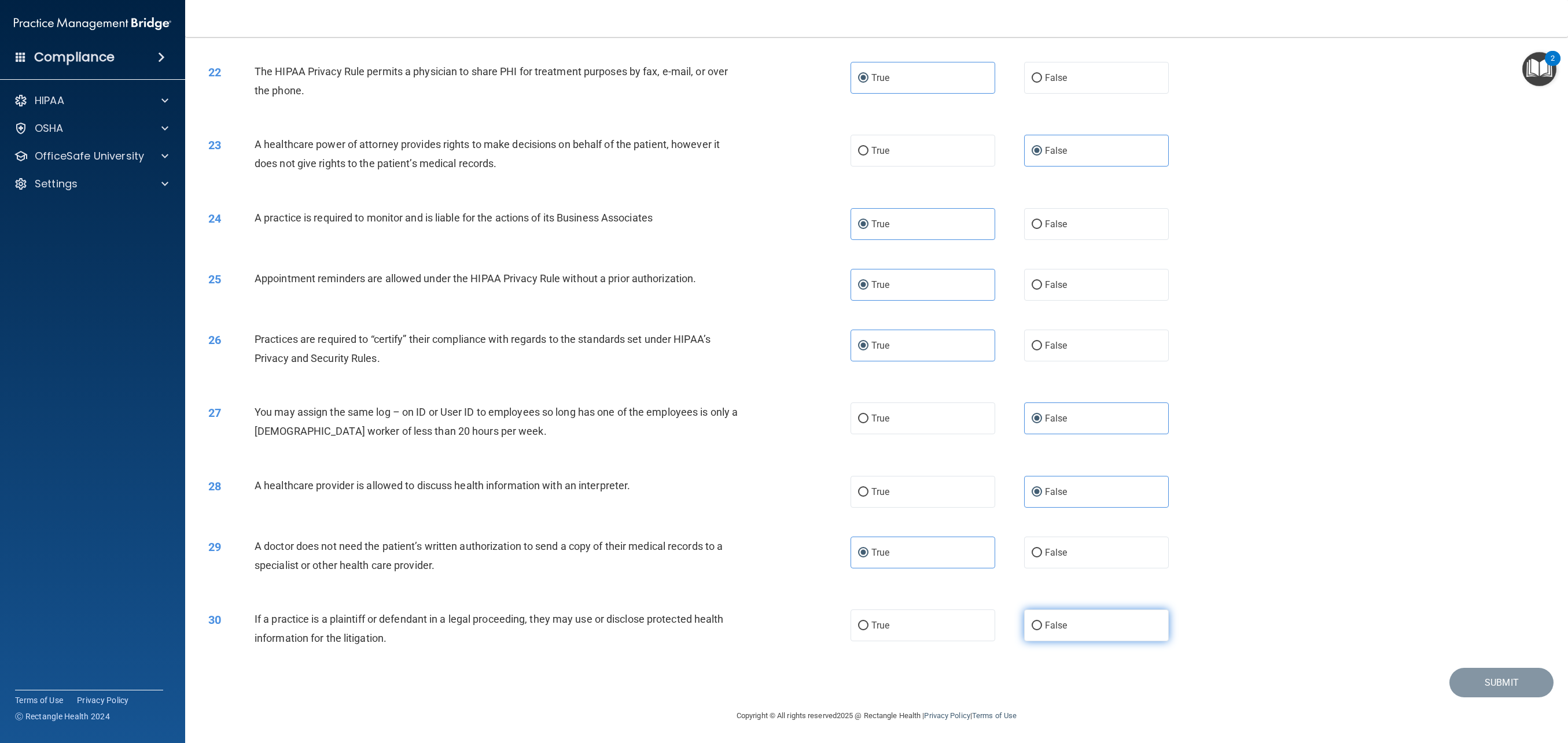
click at [1084, 622] on label "False" at bounding box center [1096, 625] width 145 height 32
click at [1042, 622] on input "False" at bounding box center [1037, 626] width 10 height 9
radio input "true"
click at [1472, 688] on button "Submit" at bounding box center [1501, 683] width 104 height 29
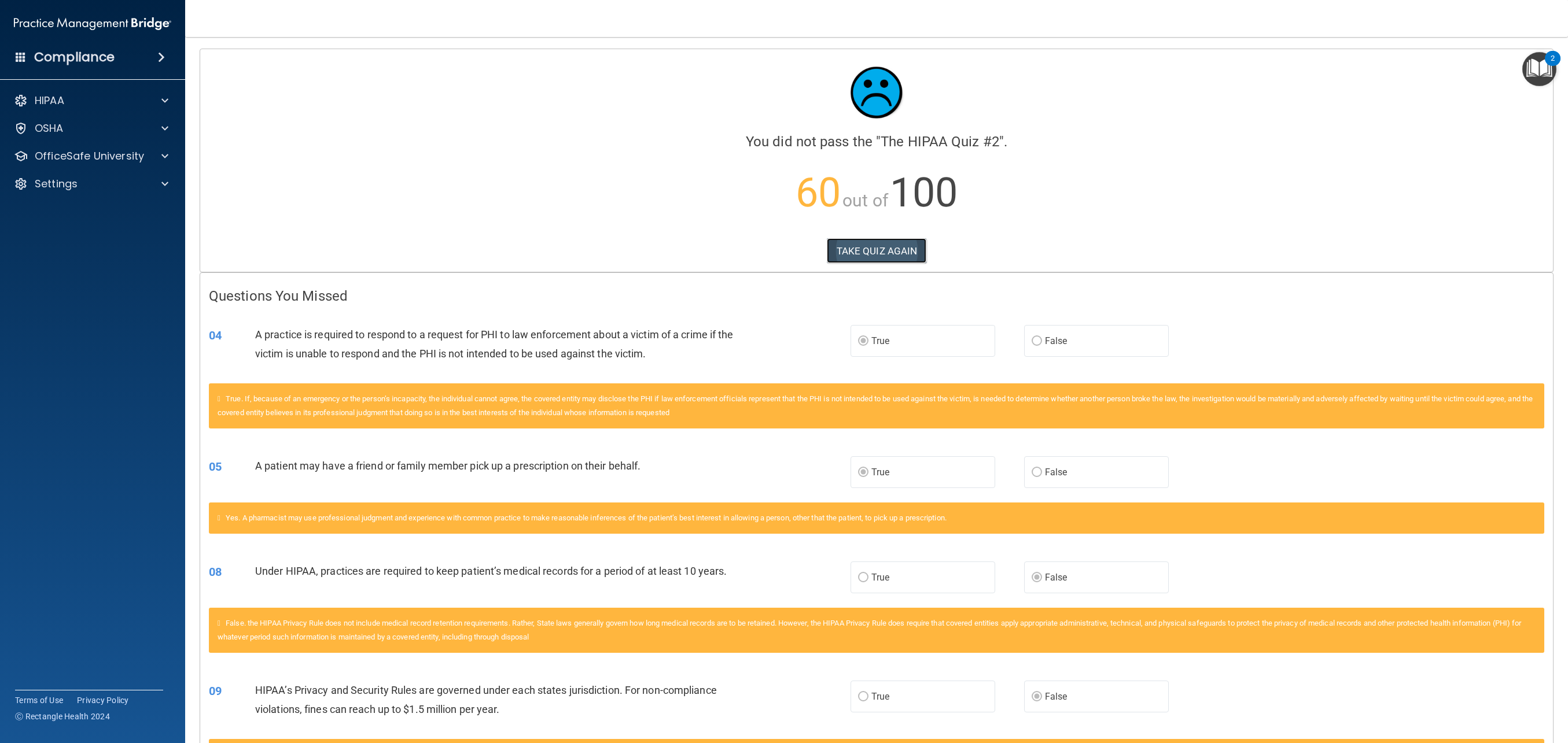
click at [895, 257] on button "TAKE QUIZ AGAIN" at bounding box center [876, 251] width 100 height 25
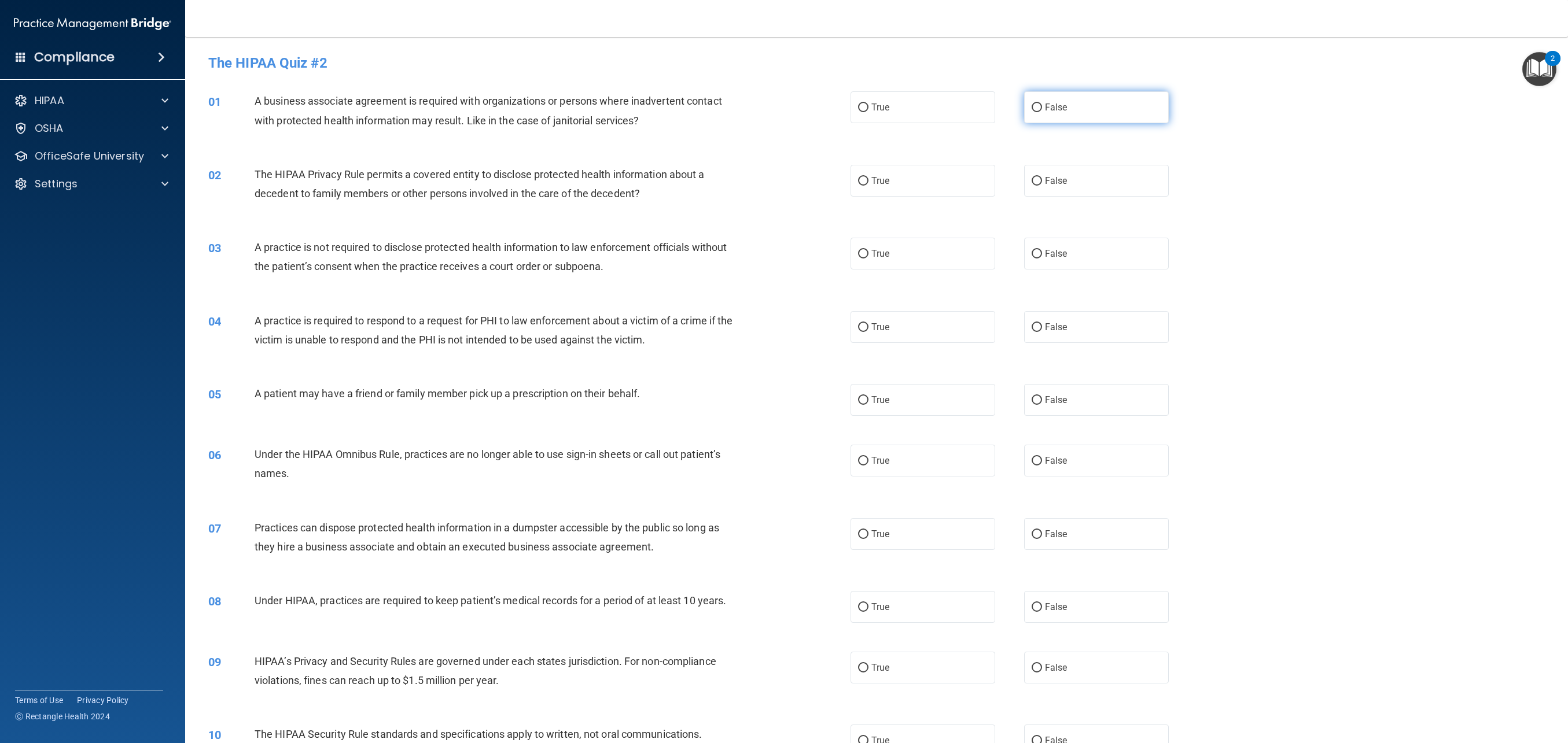
click at [1061, 110] on span "False" at bounding box center [1056, 107] width 22 height 11
click at [1042, 110] on input "False" at bounding box center [1037, 108] width 10 height 9
radio input "true"
click at [894, 190] on label "True" at bounding box center [922, 180] width 145 height 32
click at [868, 185] on input "True" at bounding box center [863, 181] width 10 height 9
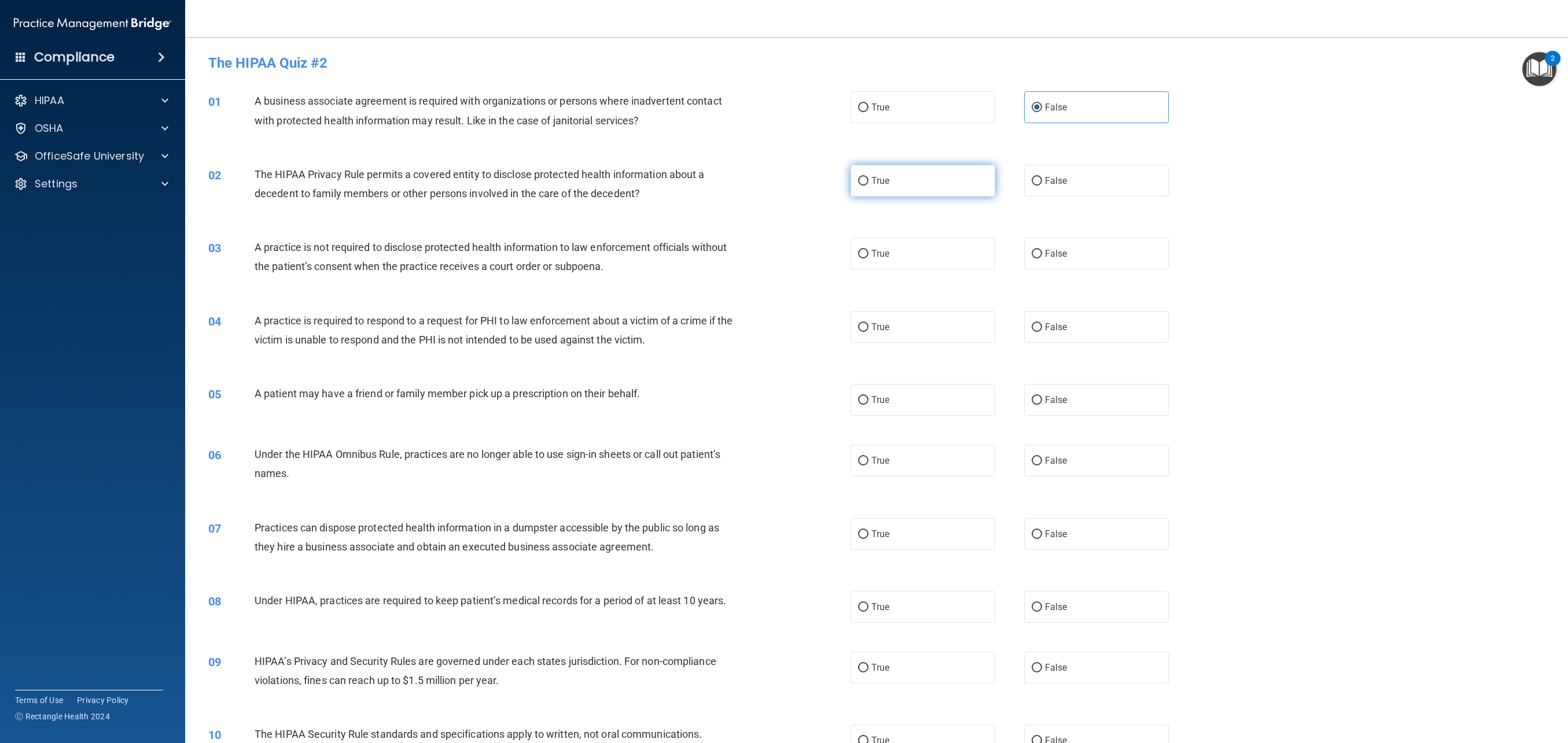
radio input "true"
click at [1056, 265] on label "False" at bounding box center [1096, 254] width 145 height 32
click at [1042, 259] on input "False" at bounding box center [1037, 254] width 10 height 9
radio input "true"
click at [1070, 334] on label "False" at bounding box center [1096, 327] width 145 height 32
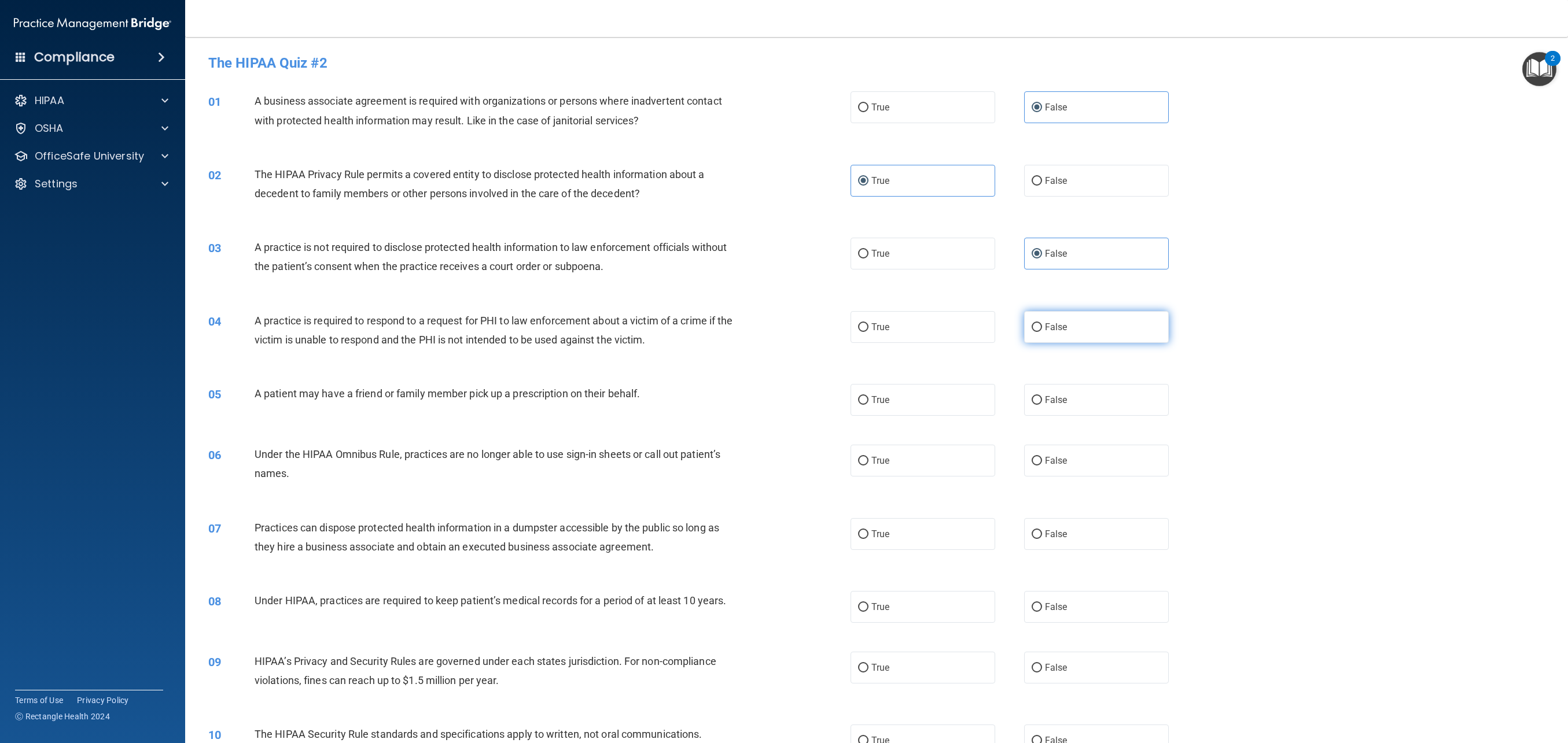
click at [1042, 332] on input "False" at bounding box center [1037, 328] width 10 height 9
radio input "true"
click at [1055, 393] on label "False" at bounding box center [1096, 400] width 145 height 32
click at [1042, 396] on input "False" at bounding box center [1037, 400] width 10 height 9
radio input "true"
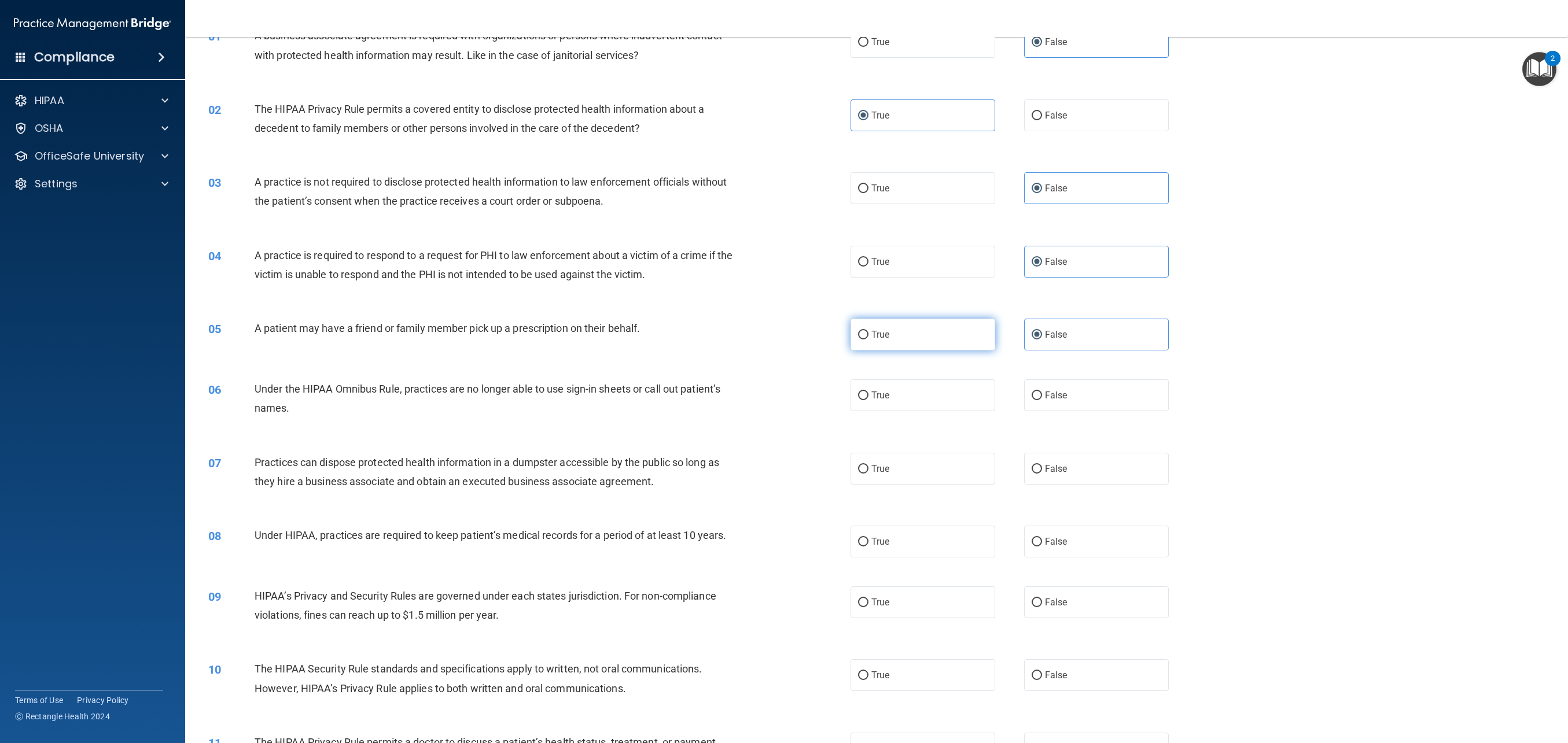
scroll to position [67, 0]
click at [1047, 402] on label "False" at bounding box center [1096, 394] width 145 height 32
click at [1042, 399] on input "False" at bounding box center [1037, 394] width 10 height 9
radio input "true"
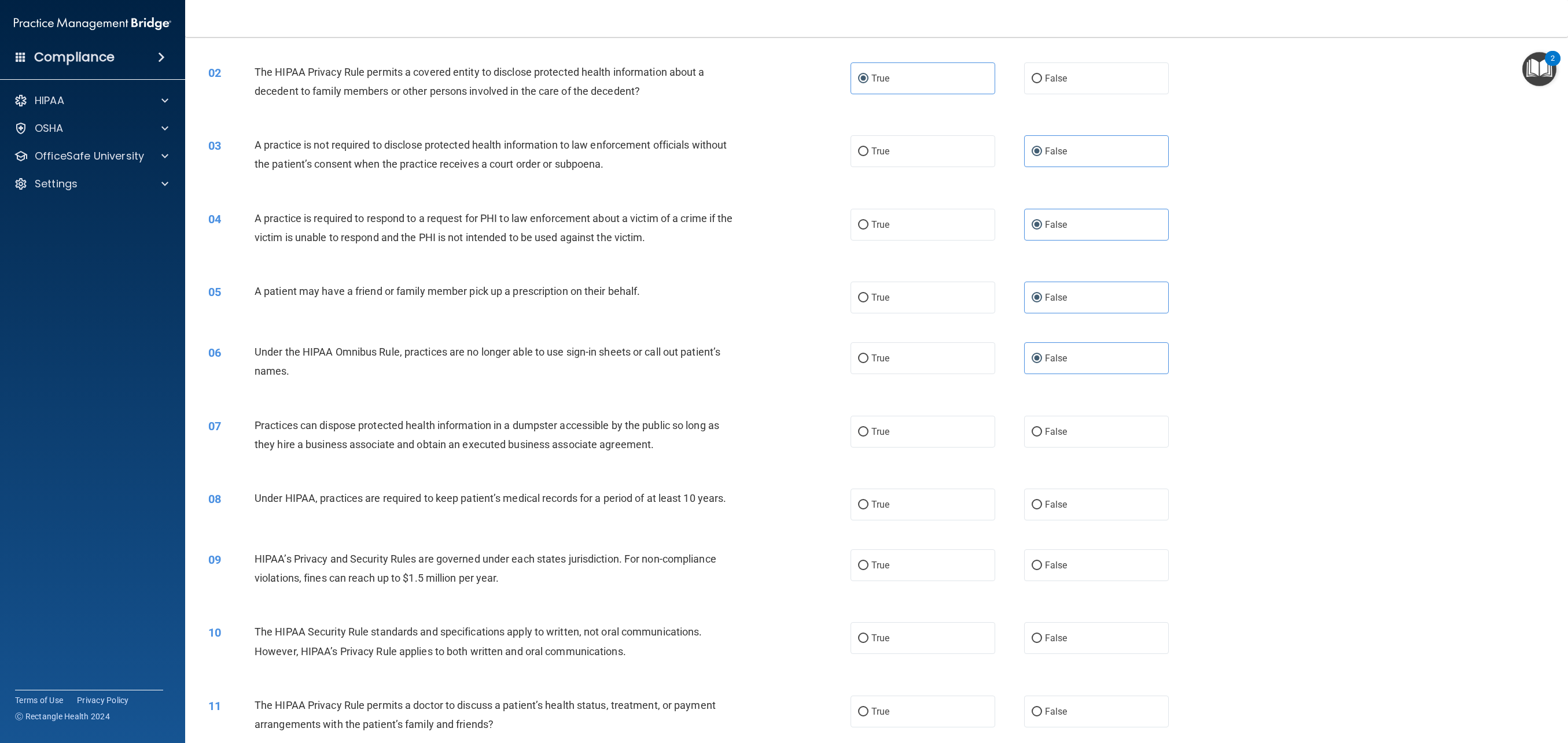
scroll to position [114, 0]
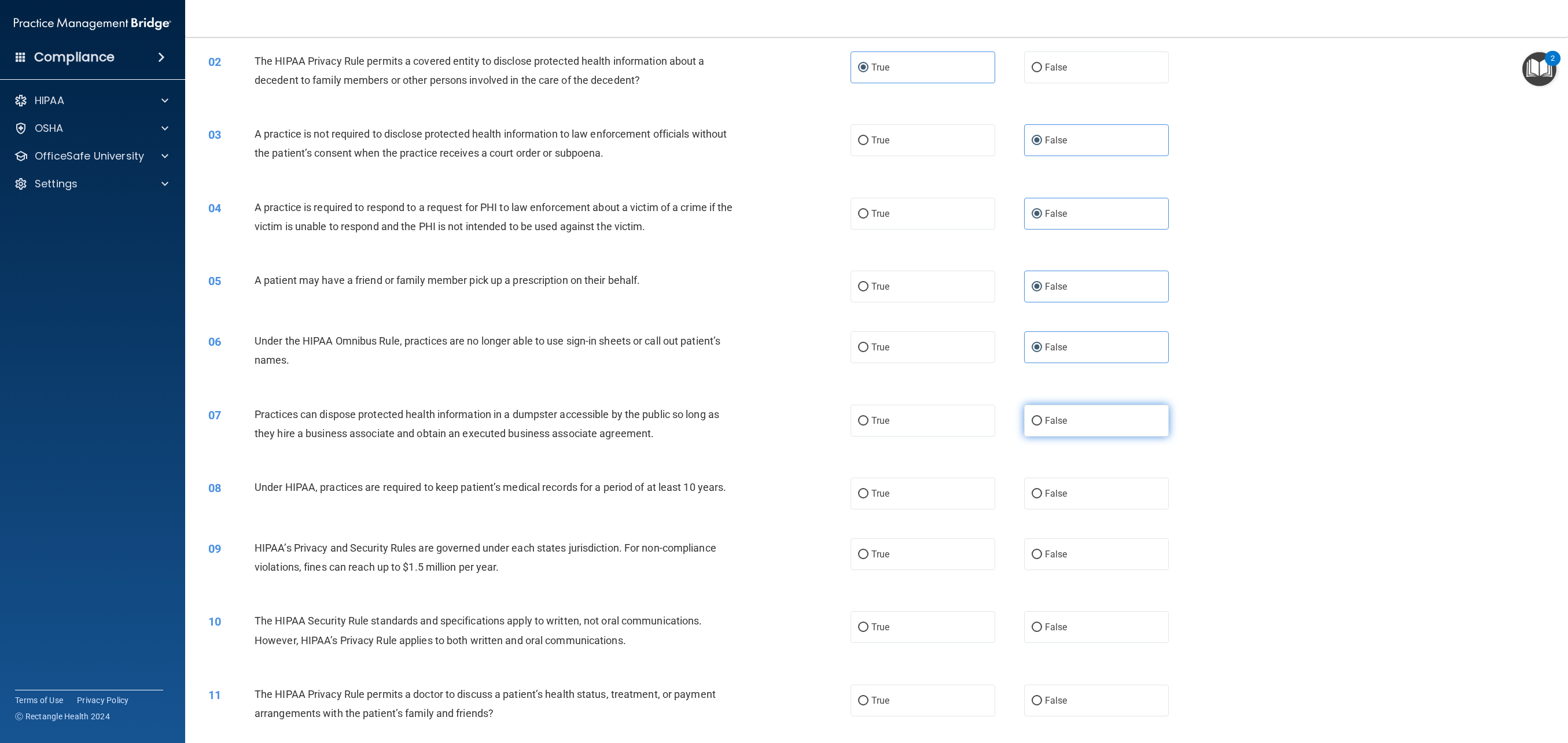
click at [1050, 430] on label "False" at bounding box center [1096, 420] width 145 height 32
click at [1042, 425] on input "False" at bounding box center [1037, 421] width 10 height 9
radio input "true"
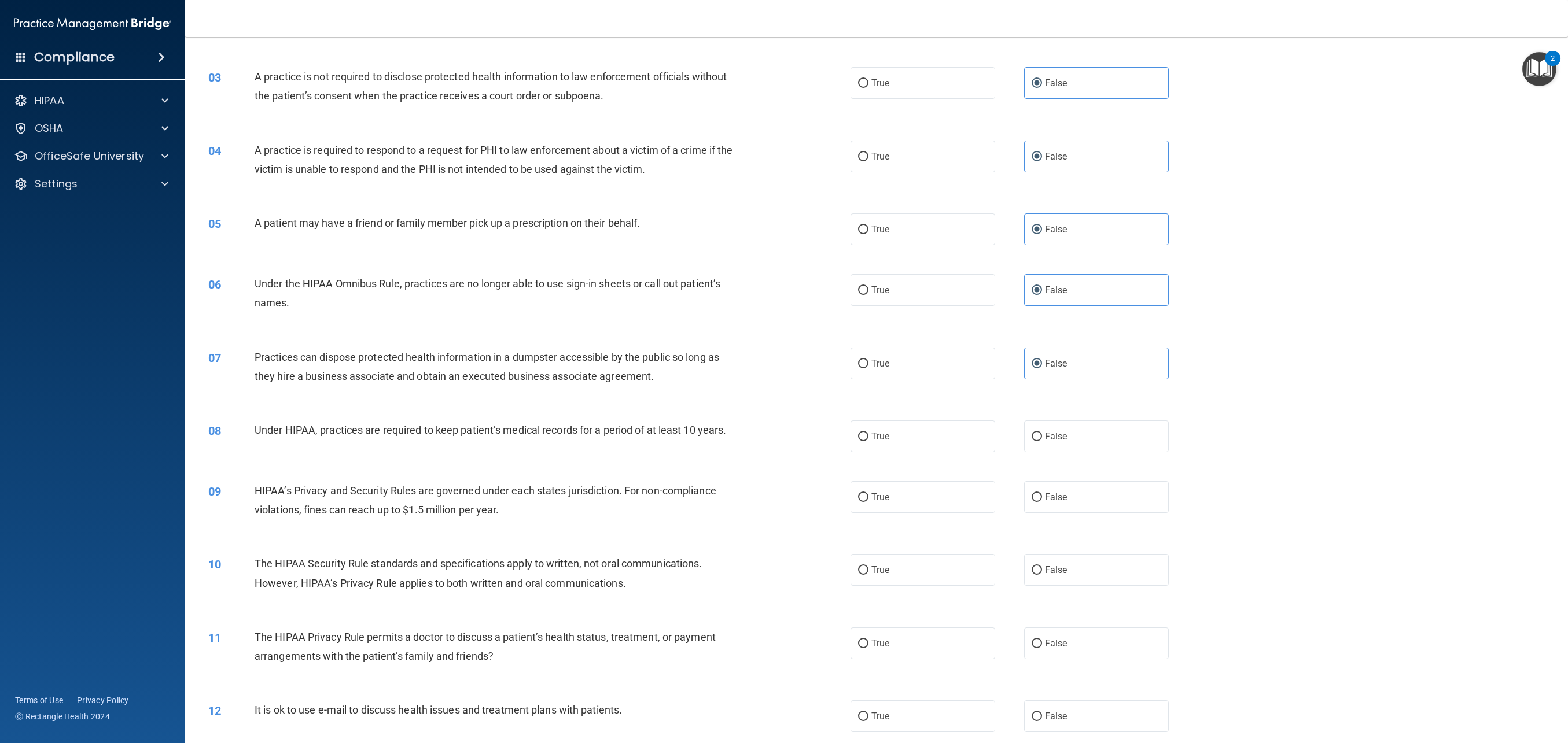
scroll to position [181, 0]
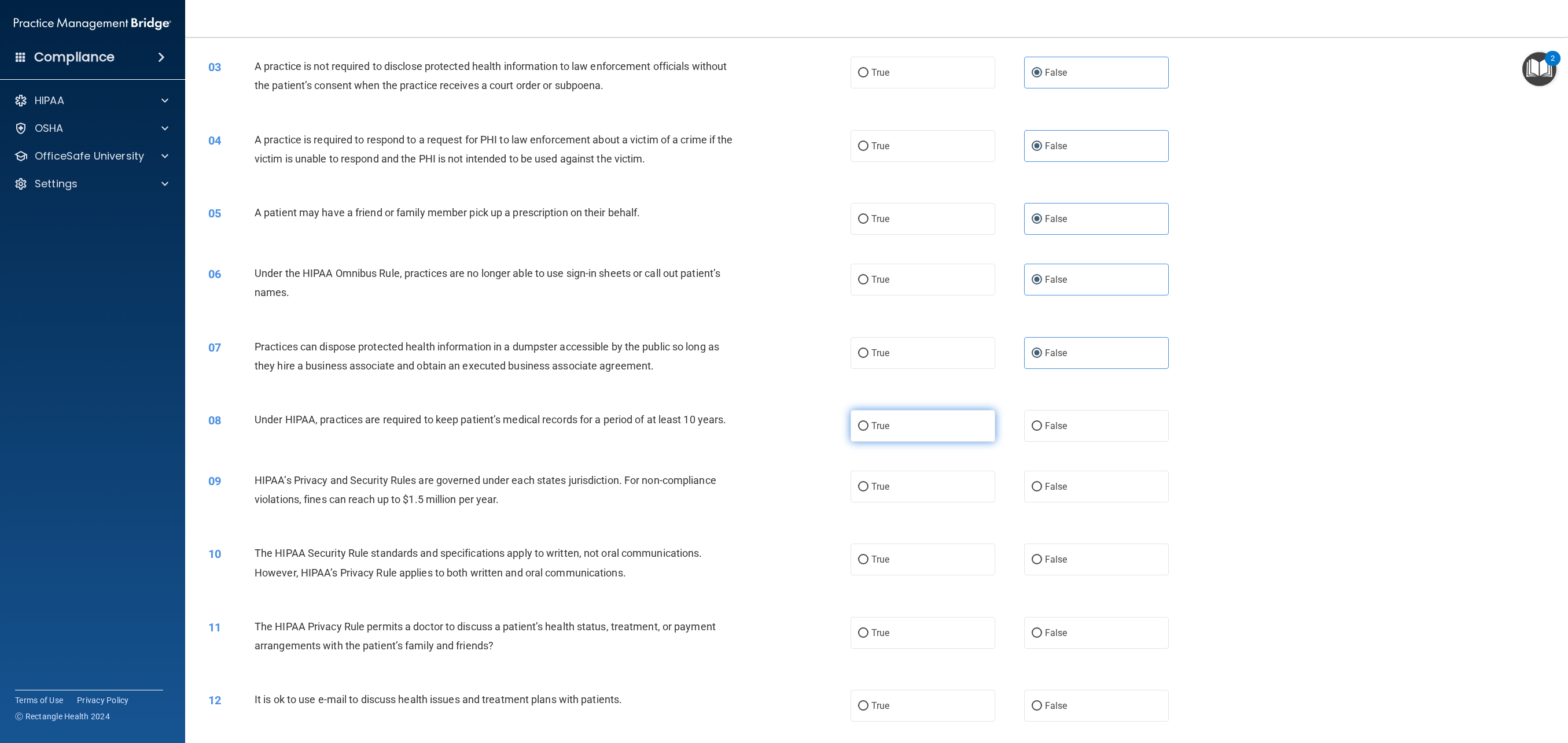
click at [929, 436] on label "True" at bounding box center [922, 426] width 145 height 32
click at [868, 431] on input "True" at bounding box center [863, 427] width 10 height 9
radio input "true"
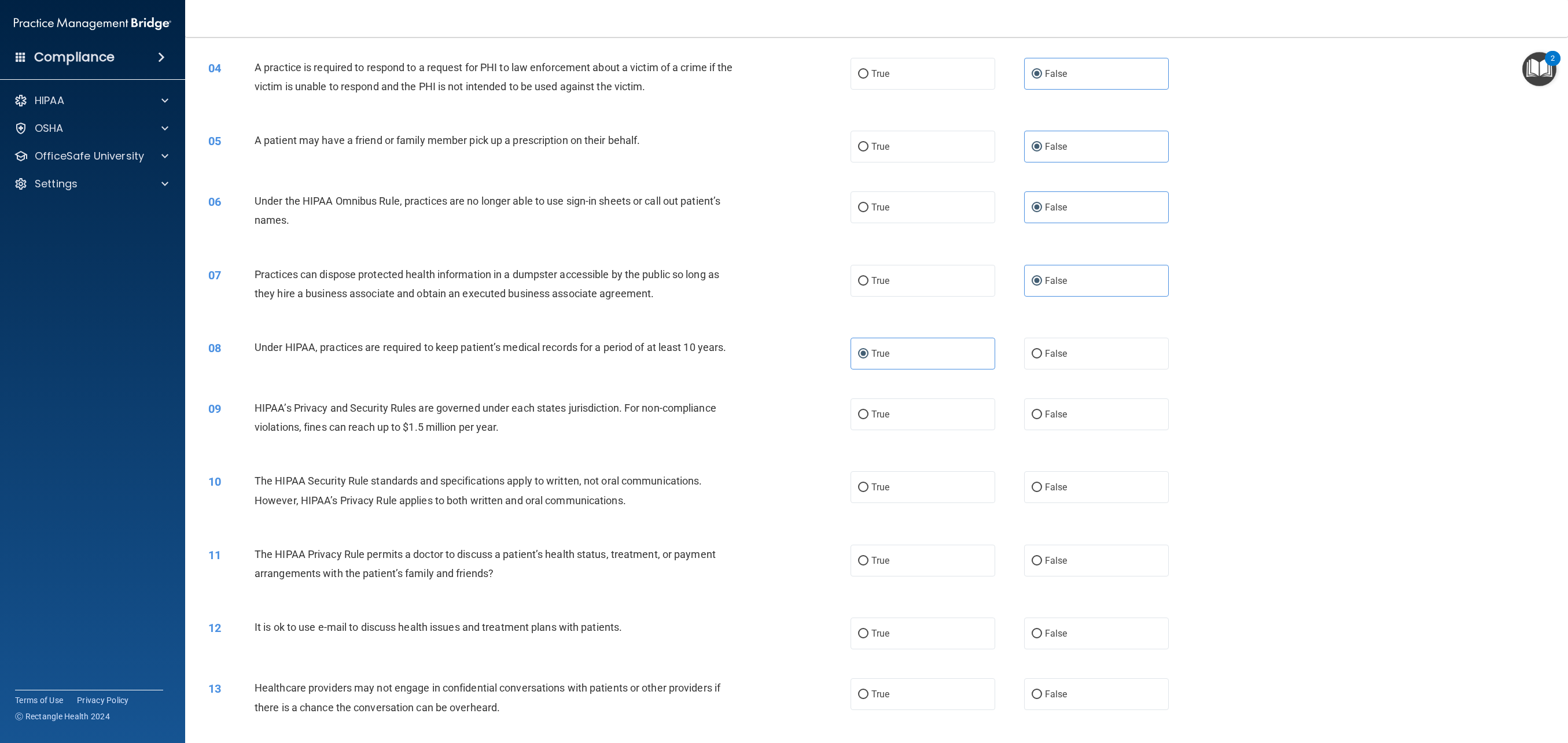
scroll to position [259, 0]
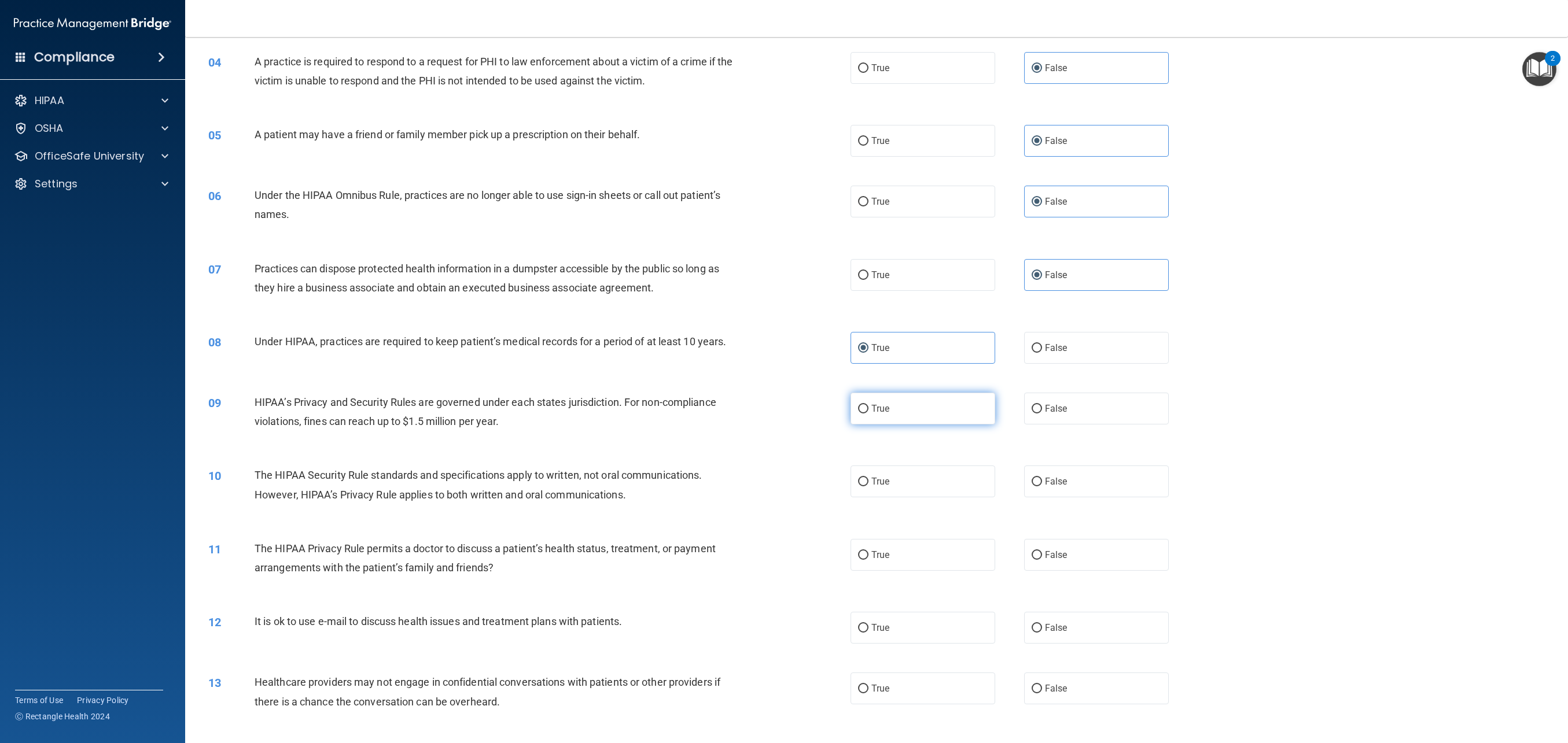
click at [930, 411] on label "True" at bounding box center [922, 409] width 145 height 32
click at [868, 411] on input "True" at bounding box center [863, 409] width 10 height 9
radio input "true"
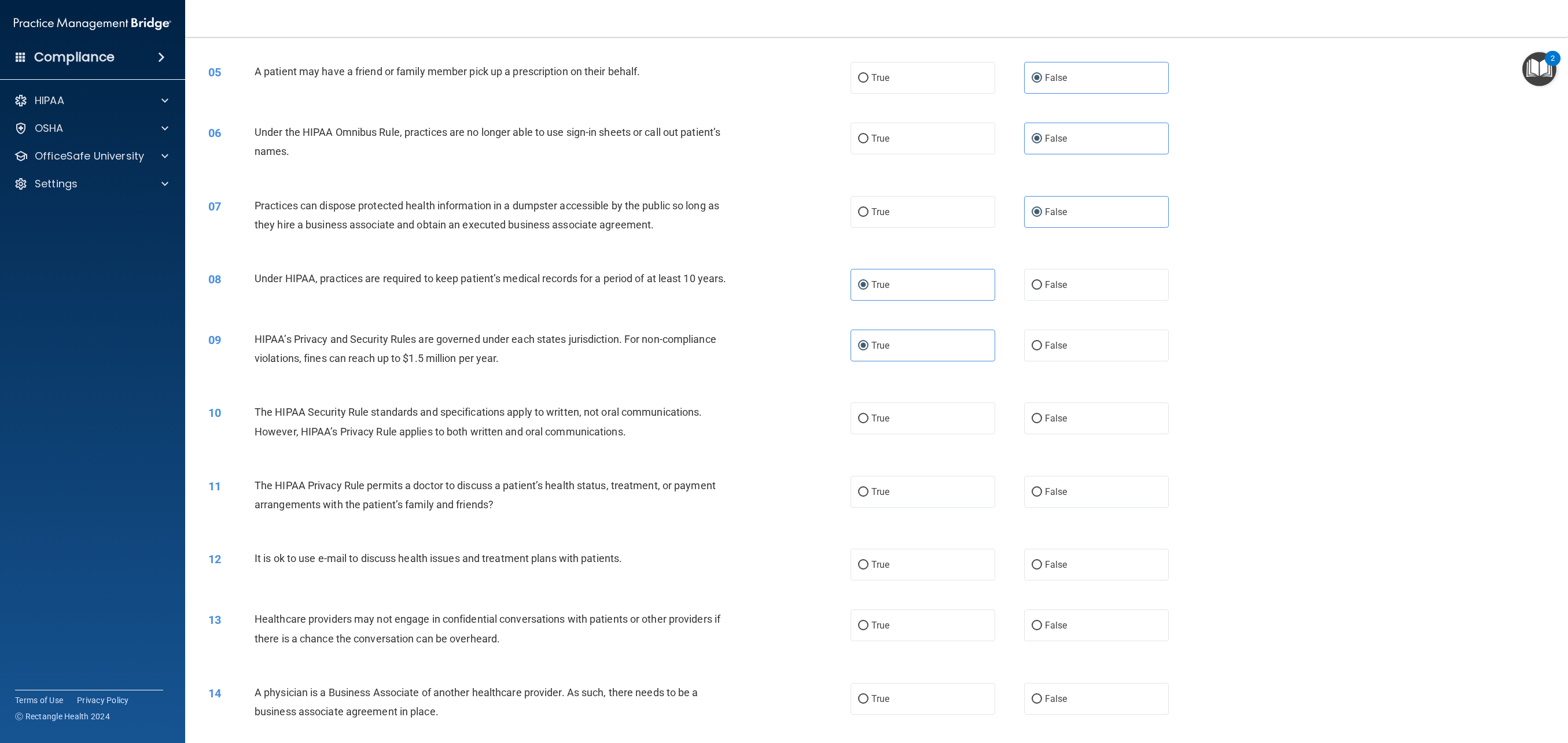
scroll to position [324, 0]
click at [1039, 428] on label "False" at bounding box center [1096, 417] width 145 height 32
click at [1039, 422] on input "False" at bounding box center [1037, 417] width 10 height 9
radio input "true"
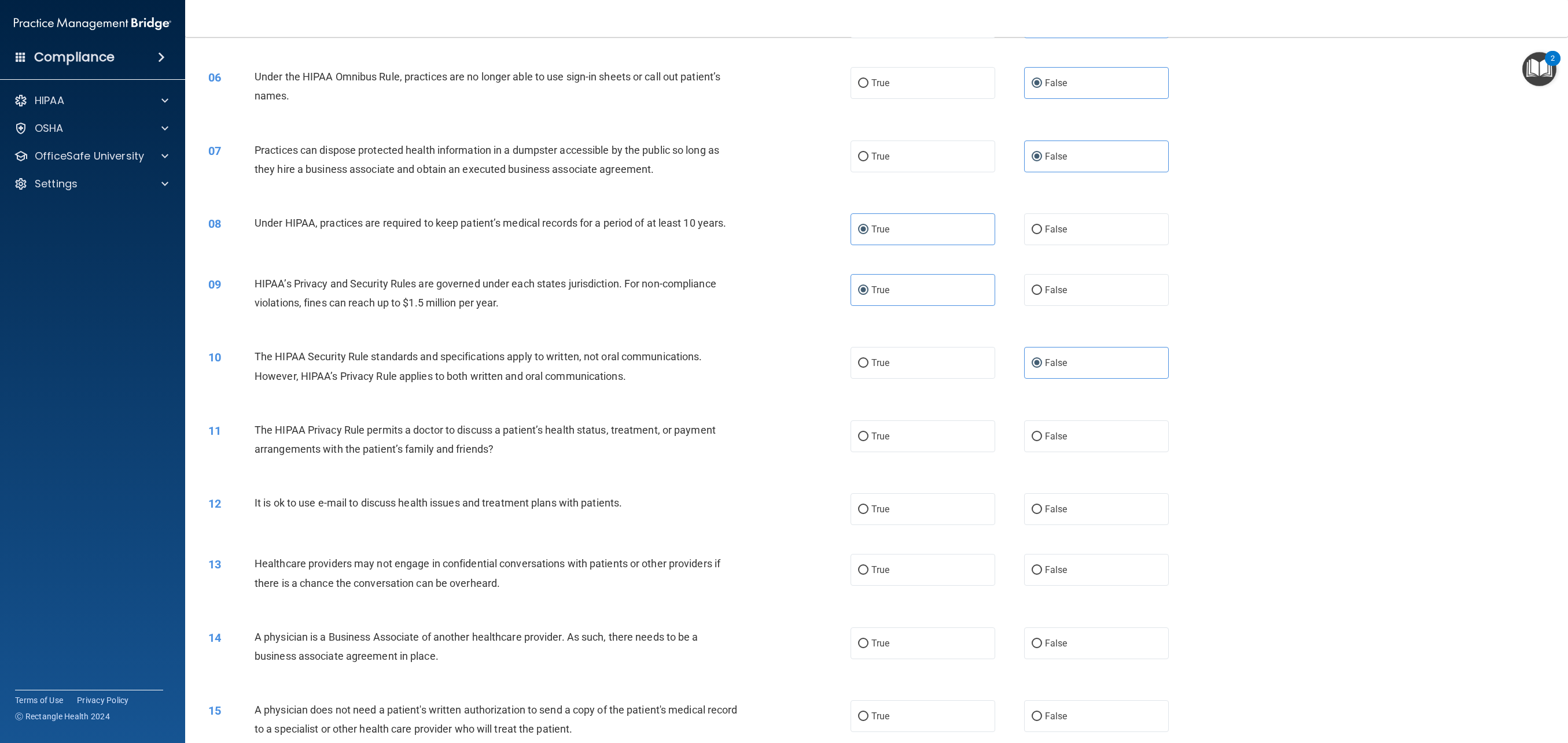
scroll to position [382, 0]
click at [1076, 439] on label "False" at bounding box center [1096, 433] width 145 height 32
click at [1042, 438] on input "False" at bounding box center [1037, 433] width 10 height 9
radio input "true"
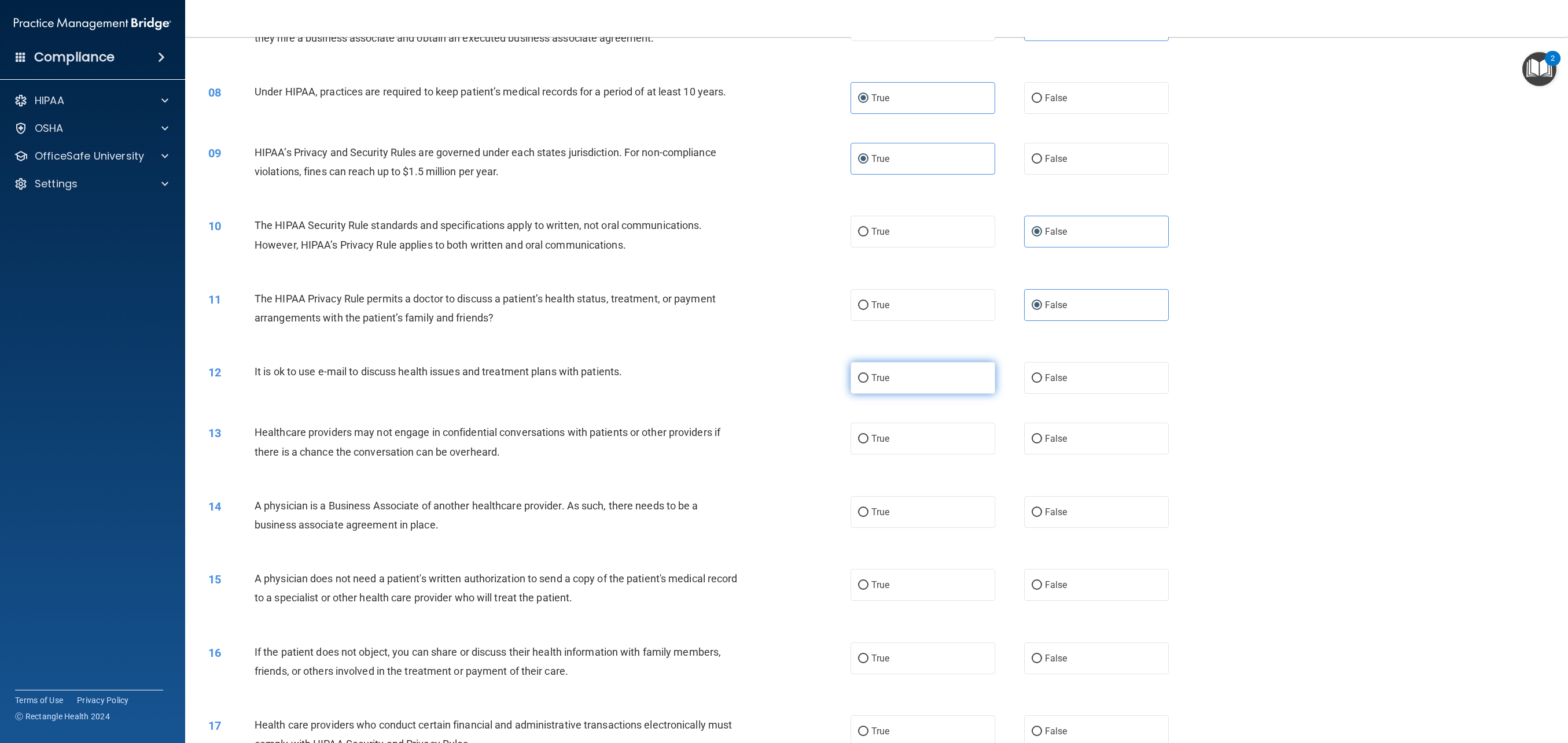
scroll to position [510, 0]
click at [951, 376] on label "True" at bounding box center [922, 377] width 145 height 32
click at [868, 376] on input "True" at bounding box center [863, 377] width 10 height 9
radio input "true"
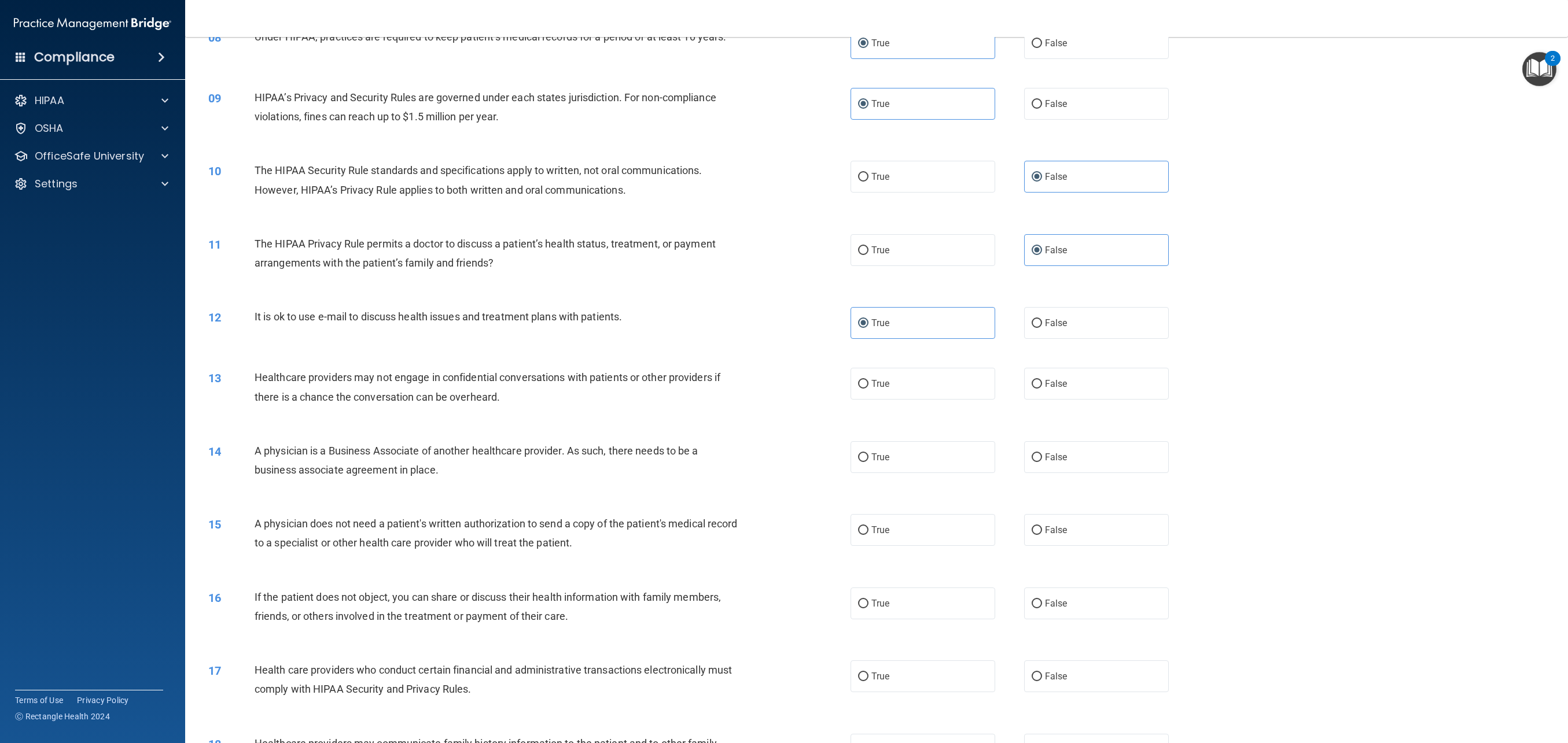
scroll to position [565, 0]
click at [914, 377] on label "True" at bounding box center [922, 383] width 145 height 32
click at [868, 379] on input "True" at bounding box center [863, 384] width 10 height 9
radio input "true"
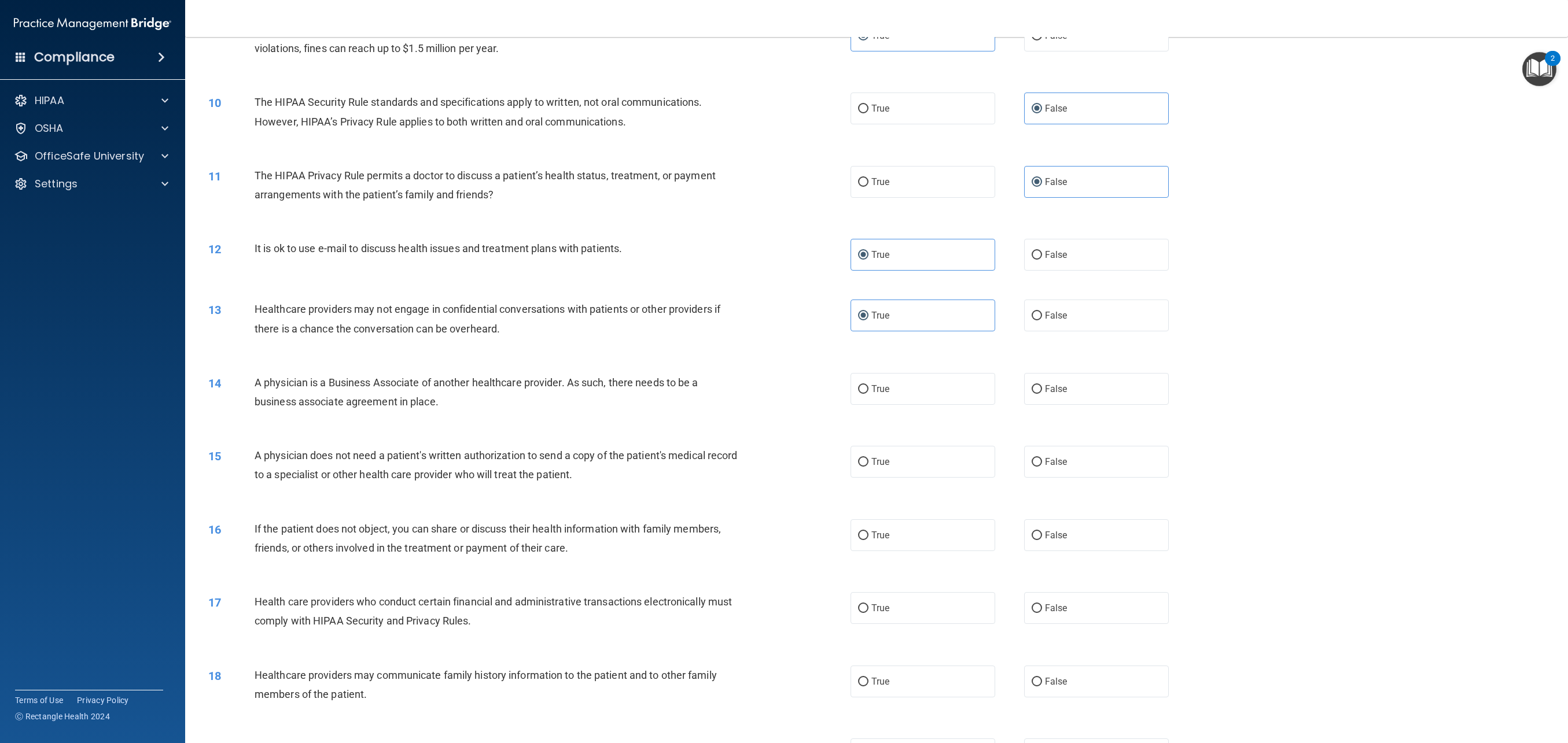
scroll to position [637, 0]
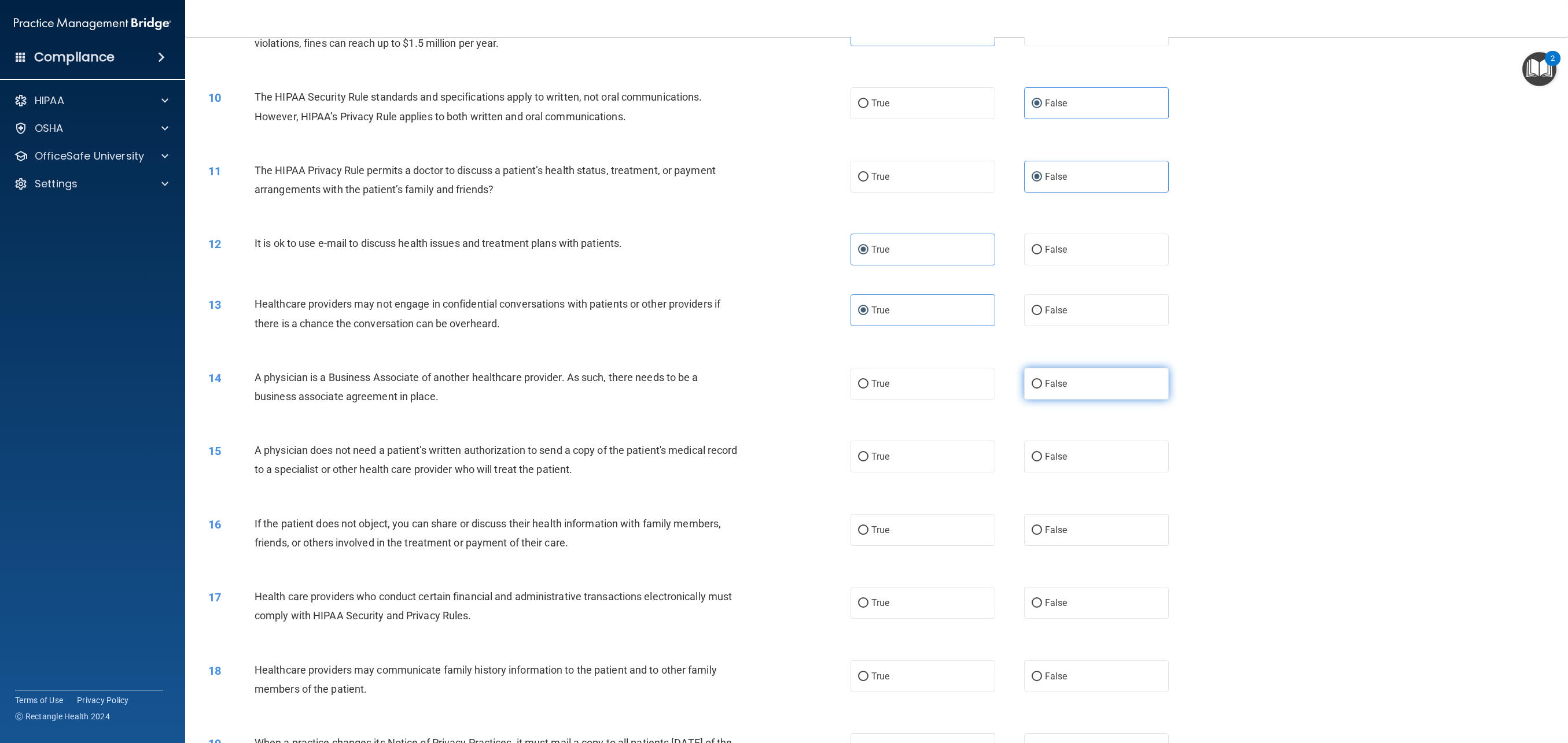
click at [1073, 390] on label "False" at bounding box center [1096, 384] width 145 height 32
click at [1042, 389] on input "False" at bounding box center [1037, 384] width 10 height 9
radio input "true"
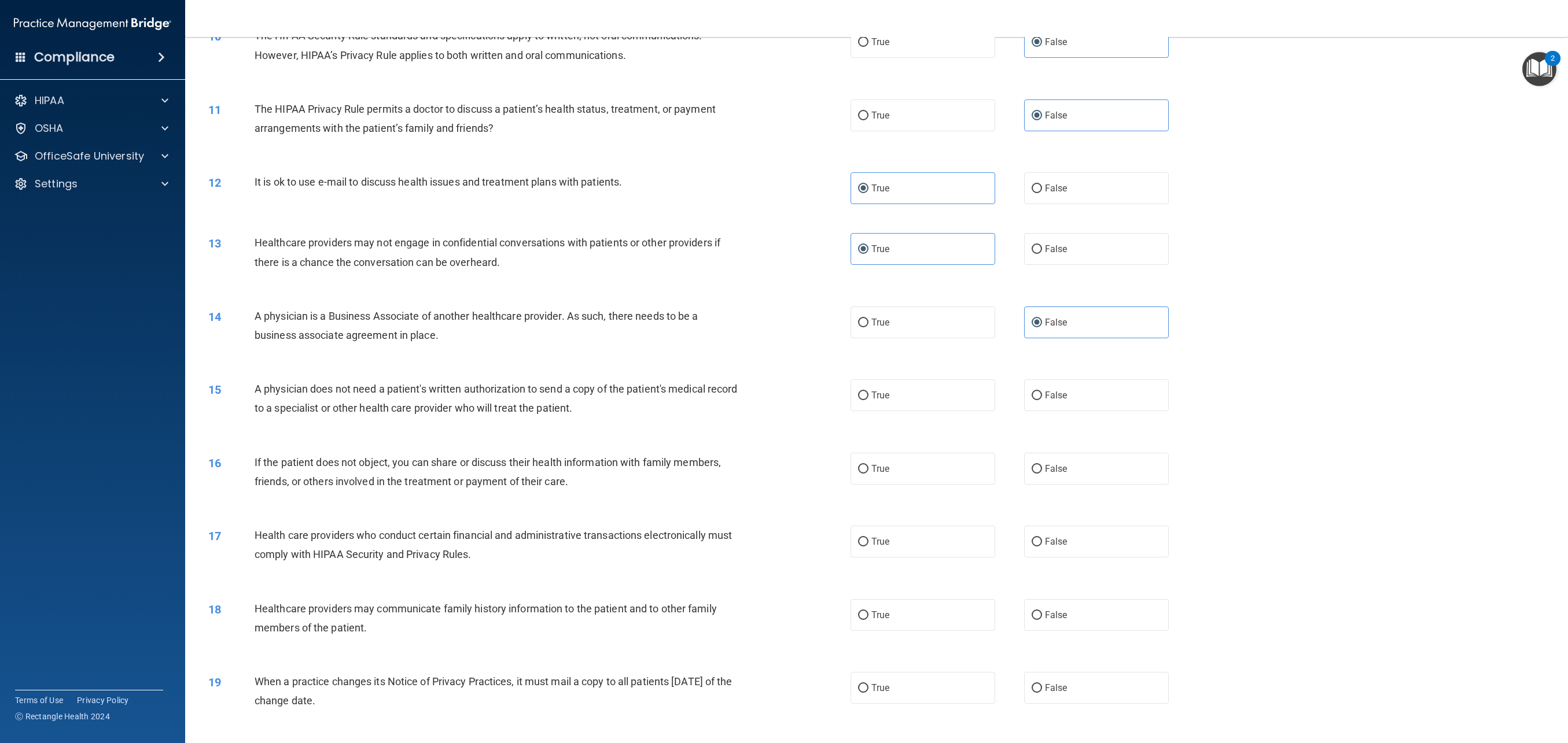
scroll to position [714, 0]
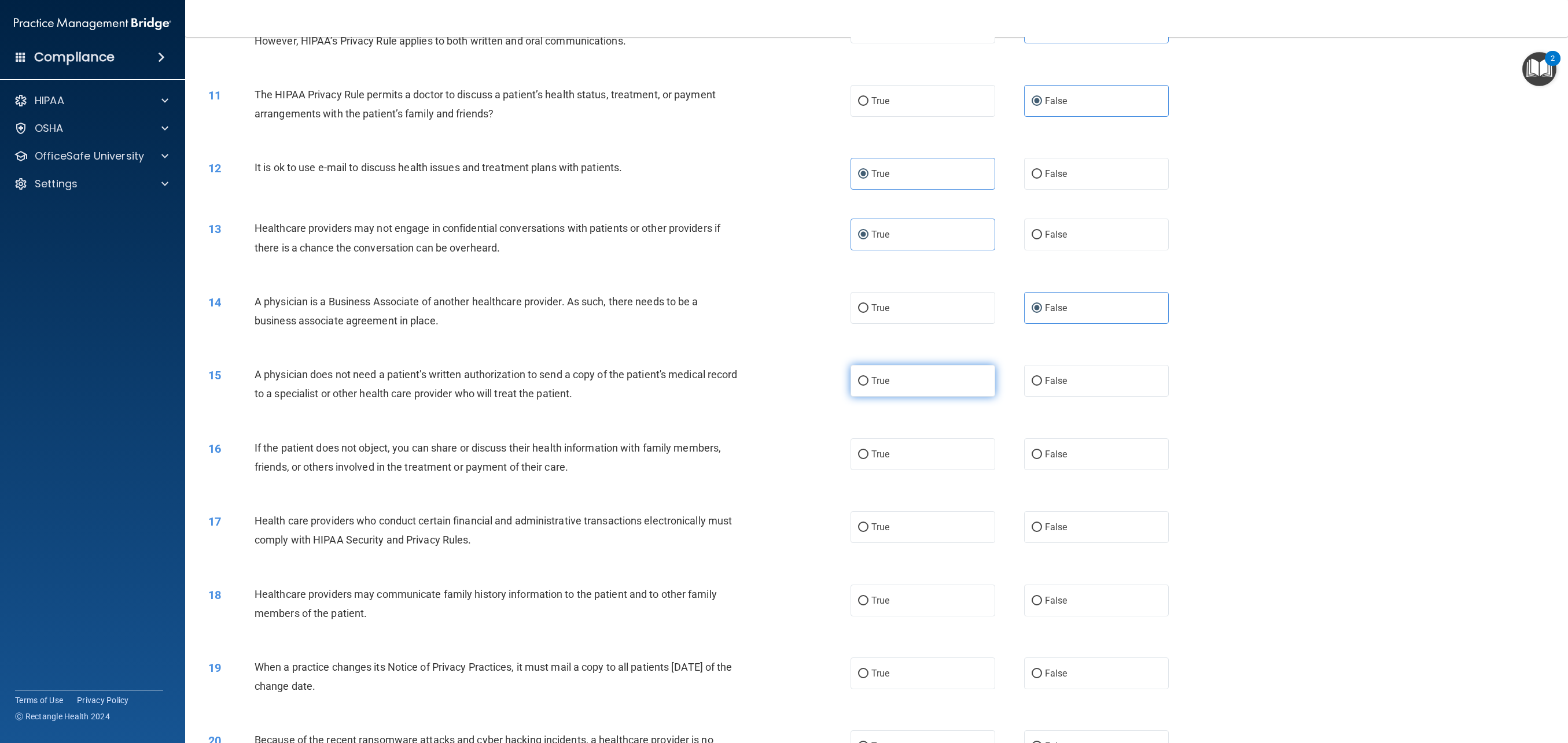
click at [920, 371] on label "True" at bounding box center [922, 381] width 145 height 32
click at [868, 377] on input "True" at bounding box center [863, 382] width 10 height 9
radio input "true"
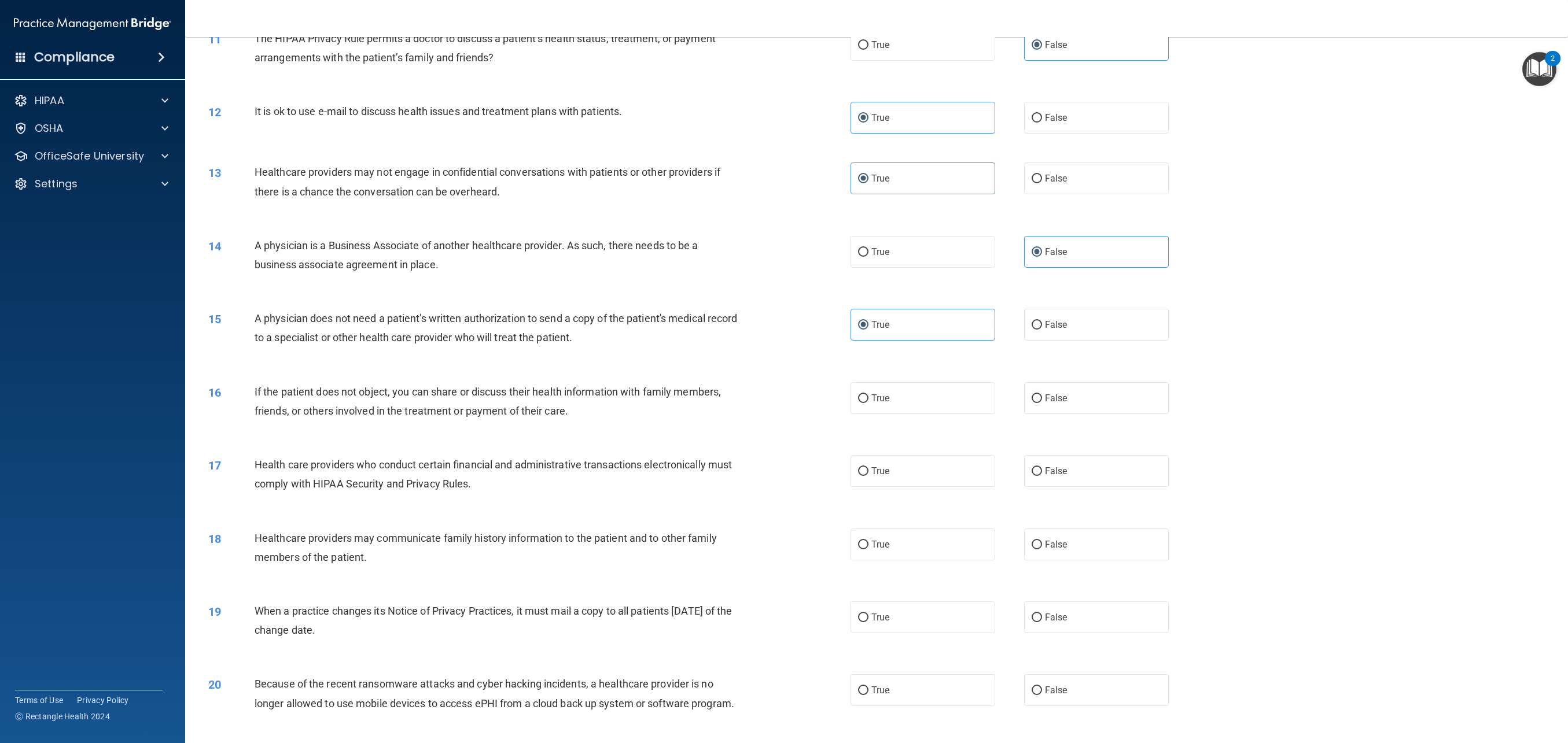
scroll to position [772, 0]
click at [933, 404] on label "True" at bounding box center [922, 394] width 145 height 32
click at [868, 400] on input "True" at bounding box center [863, 395] width 10 height 9
radio input "true"
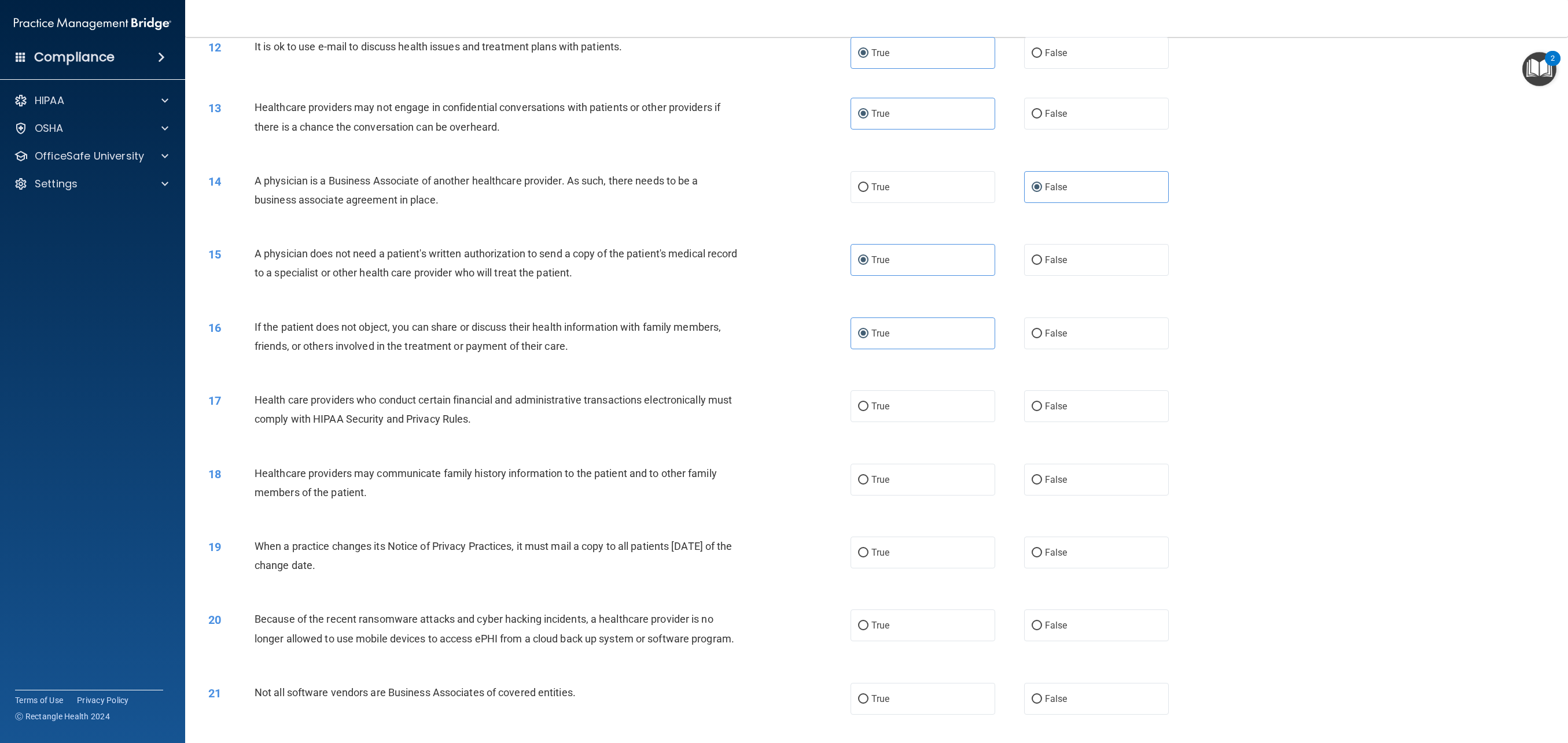
scroll to position [841, 0]
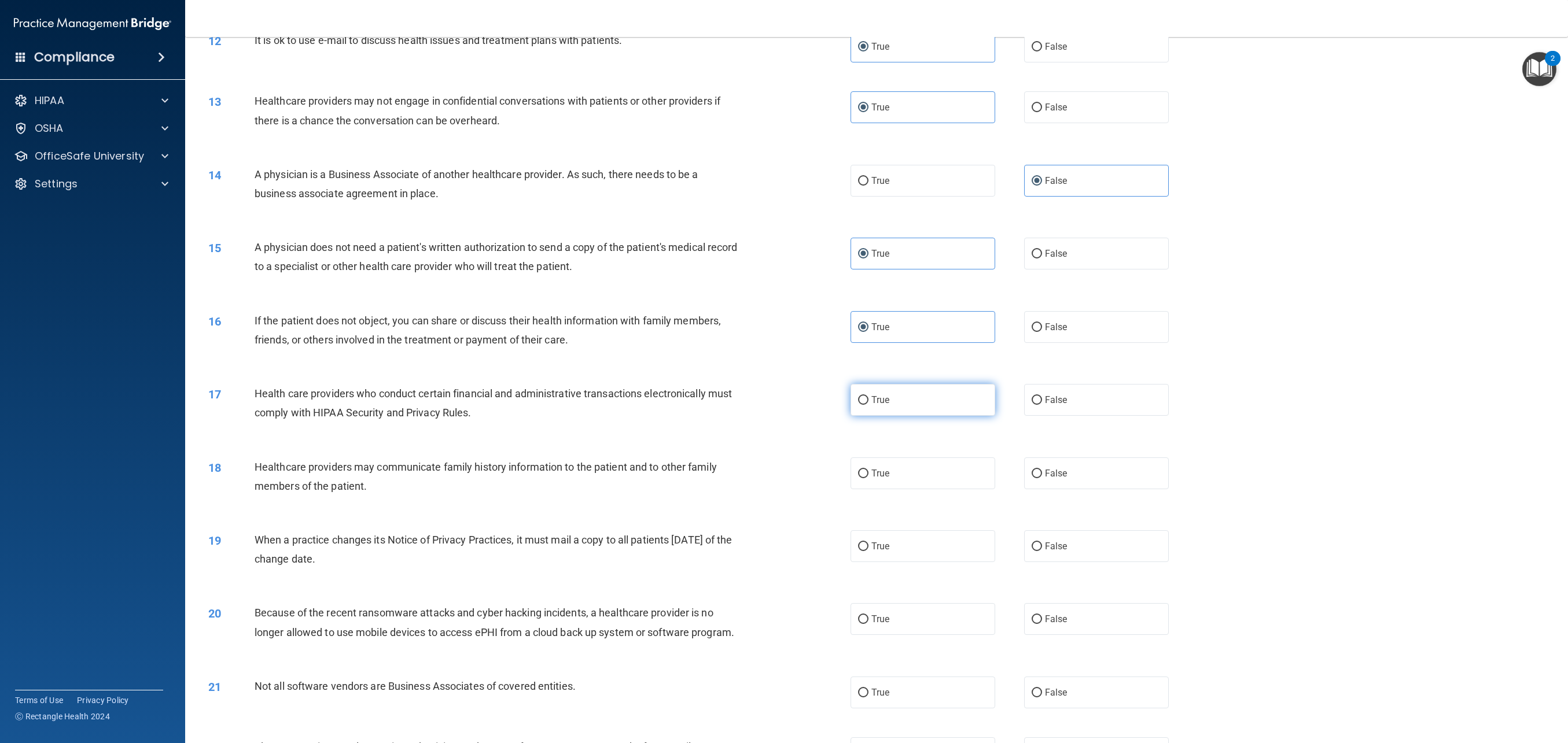
click at [930, 402] on label "True" at bounding box center [922, 400] width 145 height 32
click at [868, 402] on input "True" at bounding box center [863, 400] width 10 height 9
radio input "true"
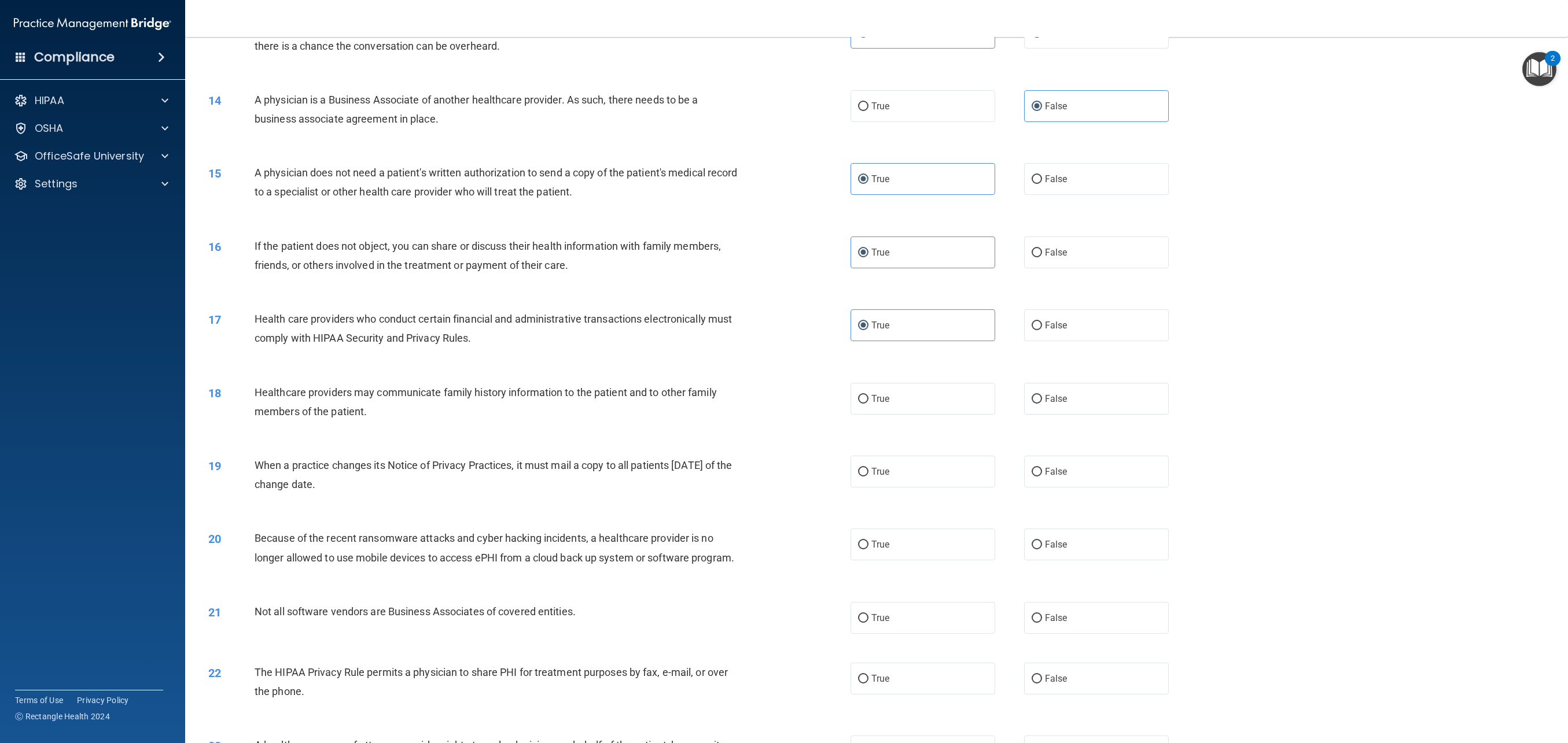
scroll to position [918, 0]
click at [1039, 407] on label "False" at bounding box center [1096, 397] width 145 height 32
click at [1039, 402] on input "False" at bounding box center [1037, 397] width 10 height 9
radio input "true"
click at [933, 464] on label "True" at bounding box center [922, 469] width 145 height 32
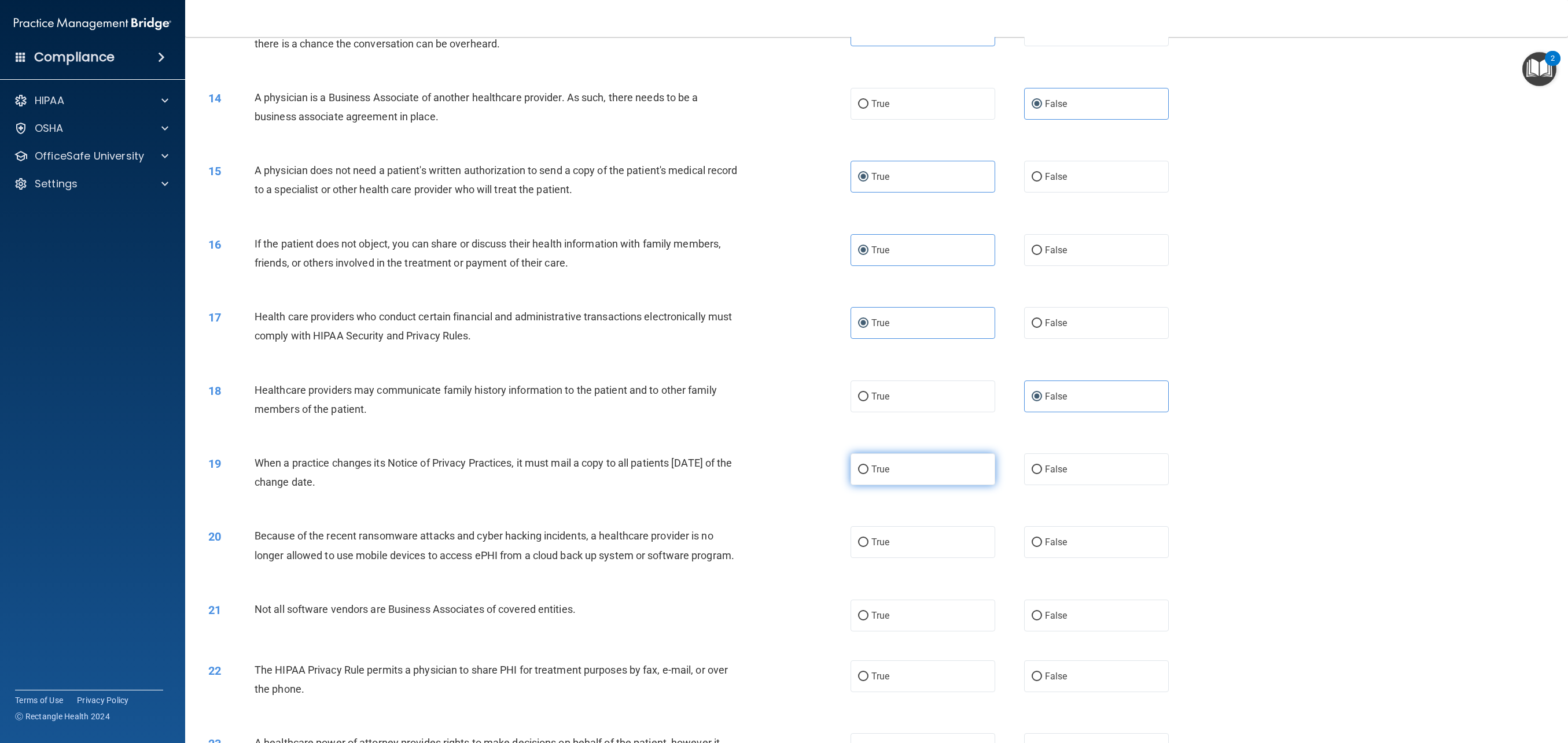
click at [868, 466] on input "True" at bounding box center [863, 470] width 10 height 9
radio input "true"
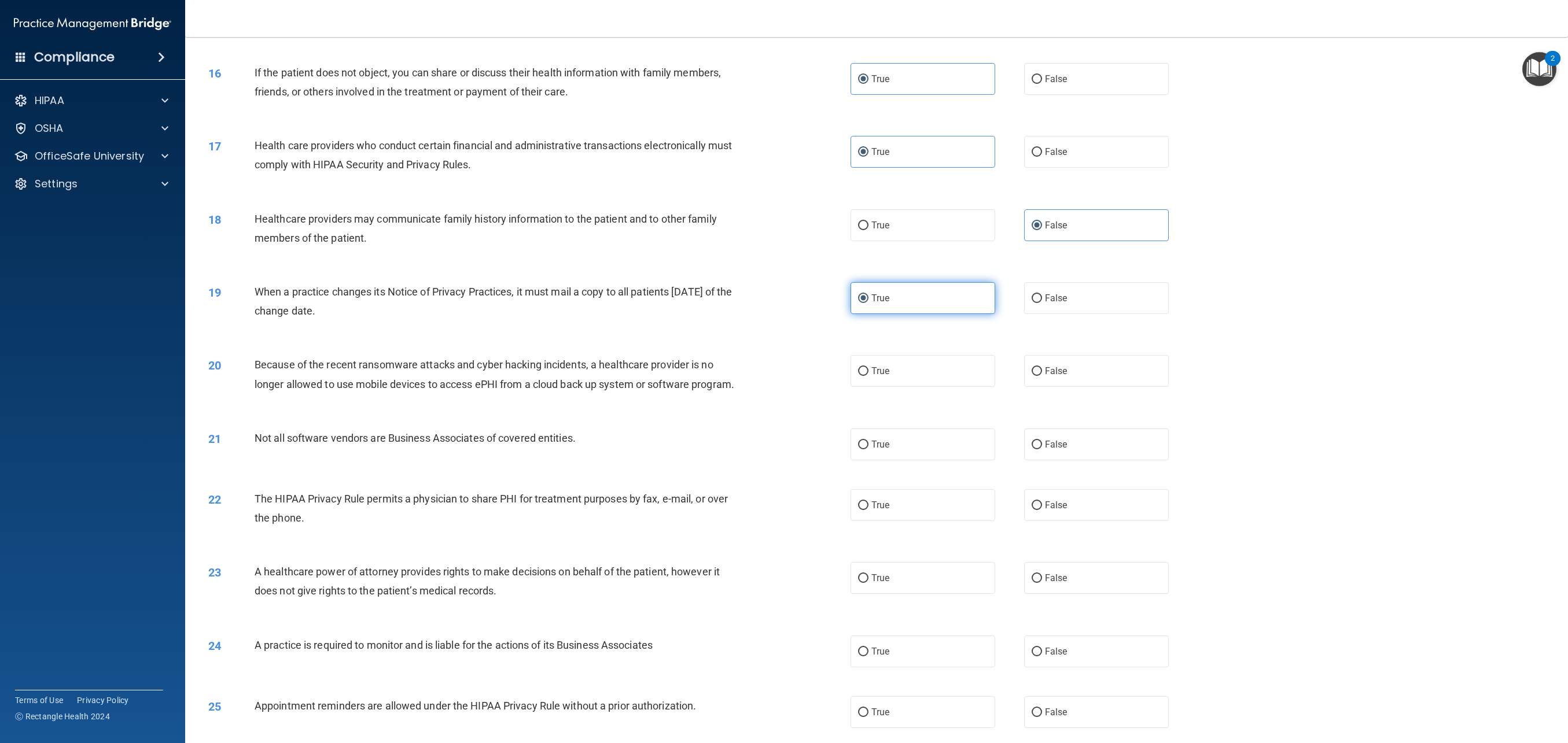
scroll to position [1090, 0]
click at [920, 369] on label "True" at bounding box center [922, 369] width 145 height 32
click at [868, 369] on input "True" at bounding box center [863, 370] width 10 height 9
radio input "true"
click at [954, 435] on label "True" at bounding box center [922, 443] width 145 height 32
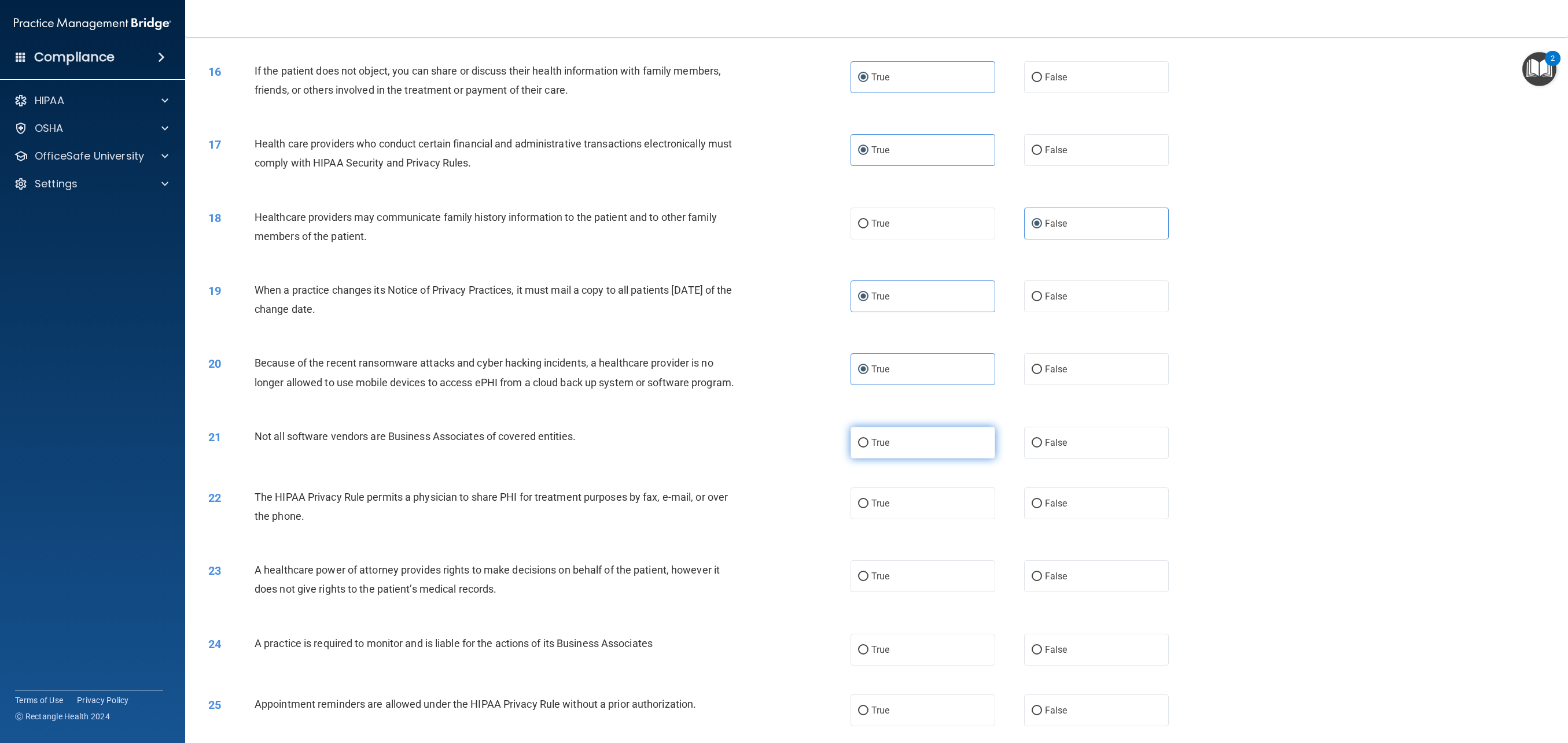
click at [868, 439] on input "True" at bounding box center [863, 443] width 10 height 9
radio input "true"
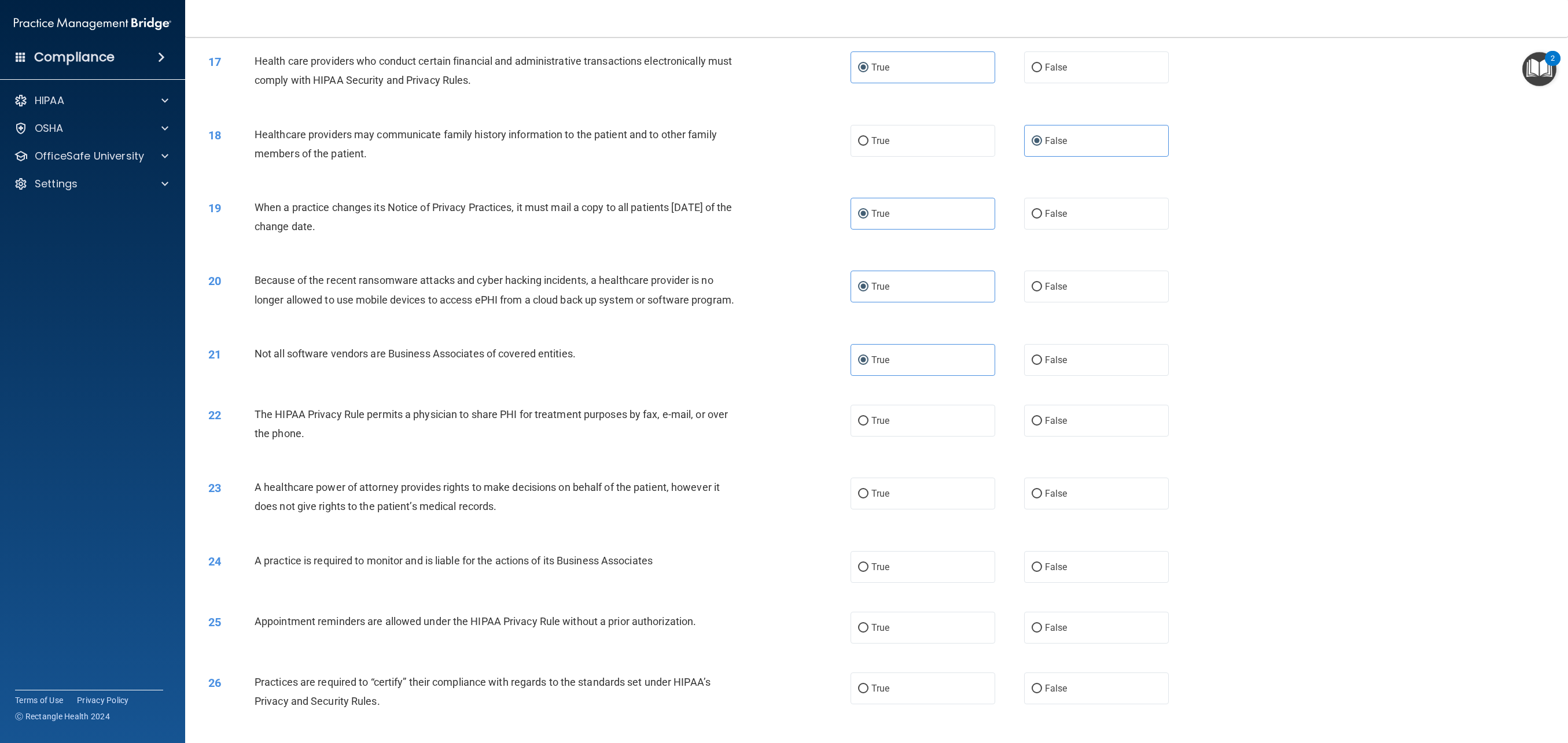
scroll to position [1183, 0]
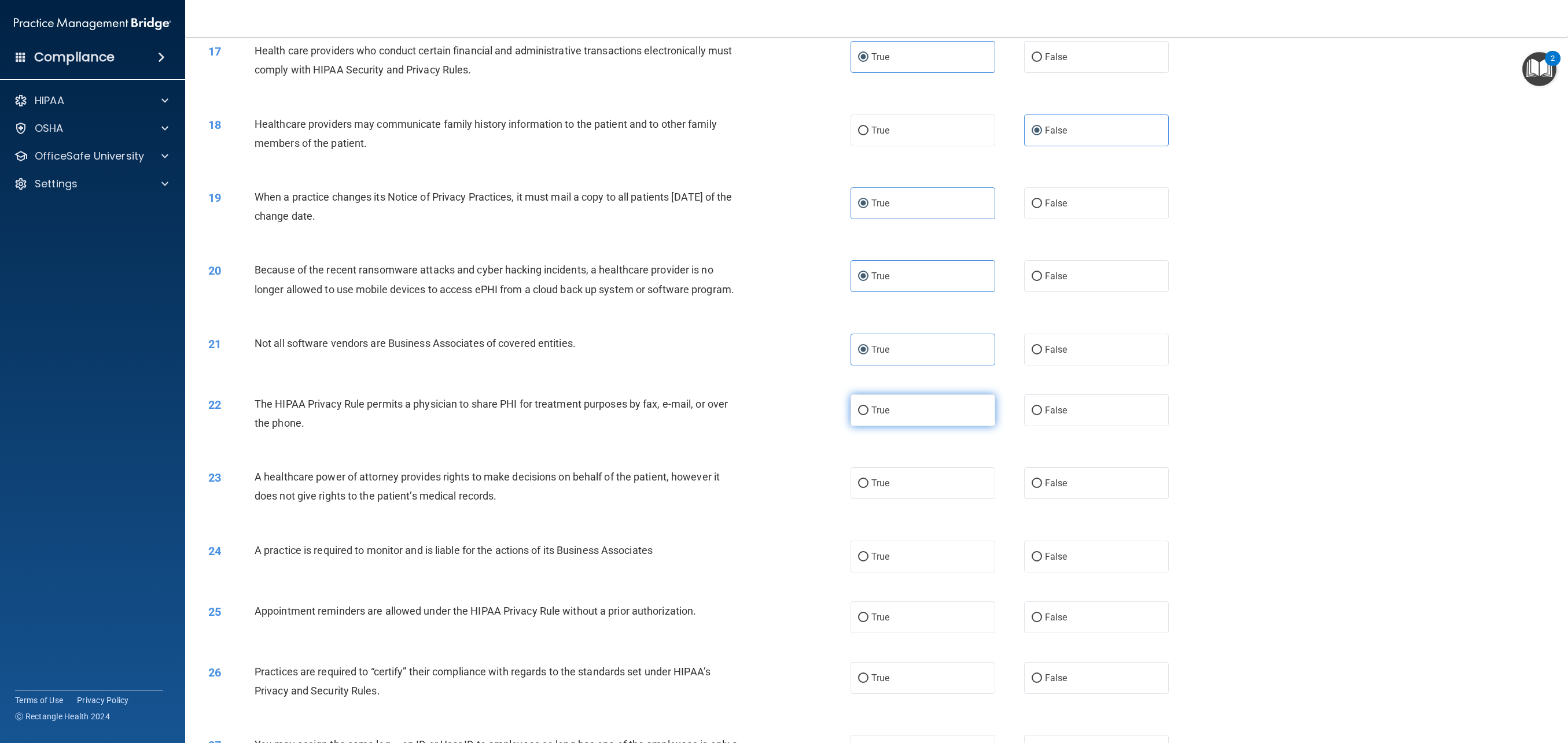
click at [947, 410] on label "True" at bounding box center [922, 410] width 145 height 32
click at [868, 410] on input "True" at bounding box center [863, 411] width 10 height 9
radio input "true"
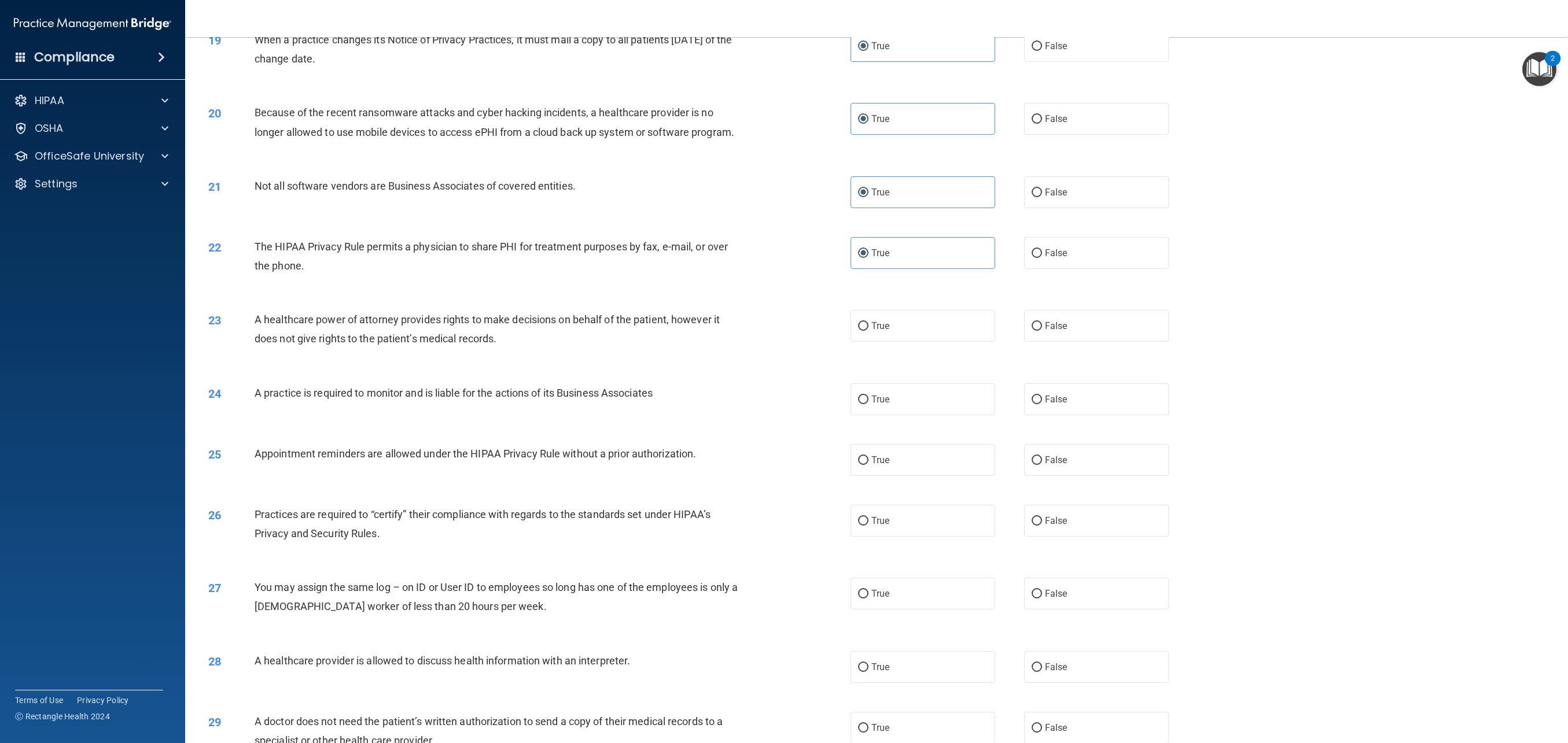
scroll to position [1351, 0]
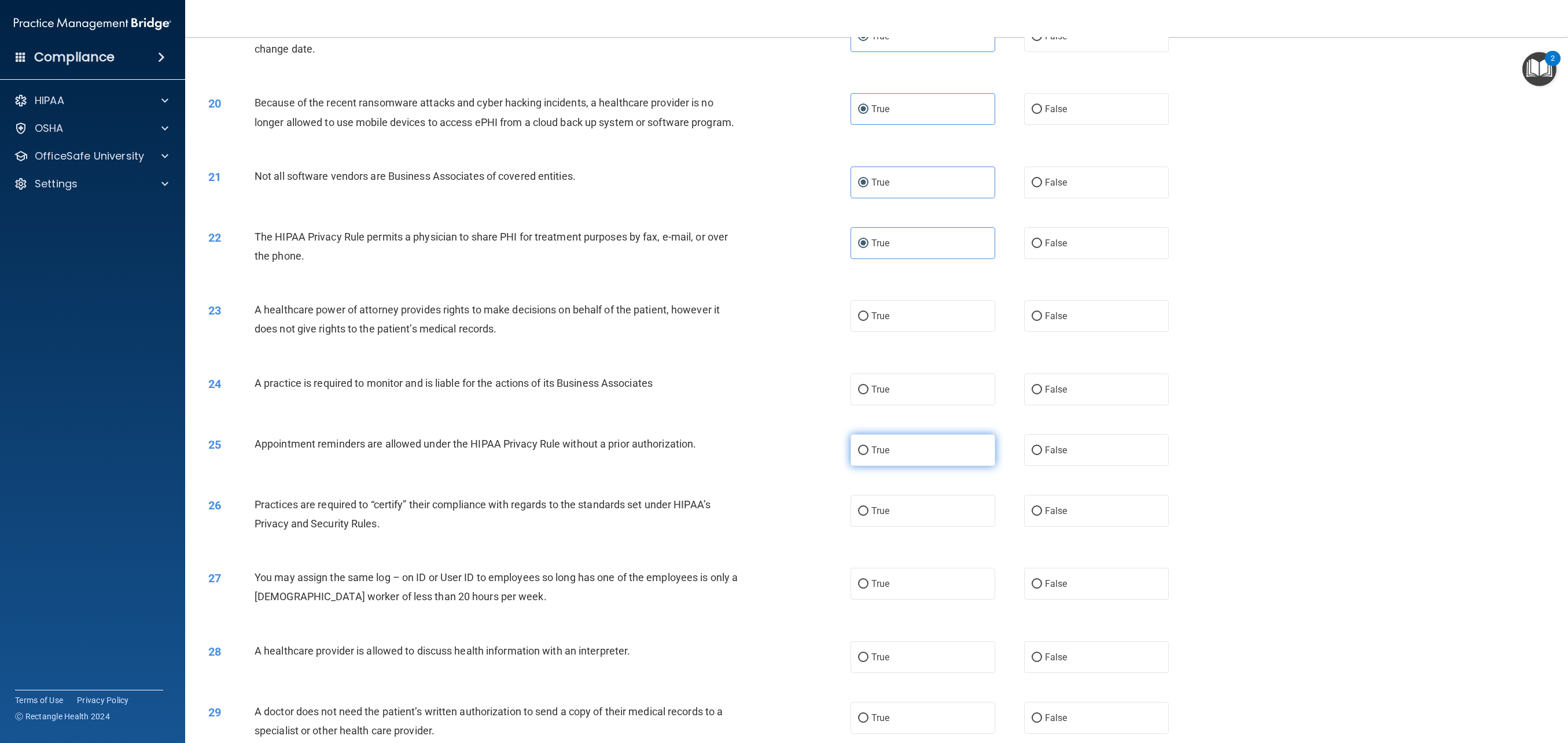
click at [968, 451] on label "True" at bounding box center [922, 451] width 145 height 32
click at [868, 451] on input "True" at bounding box center [863, 451] width 10 height 9
radio input "true"
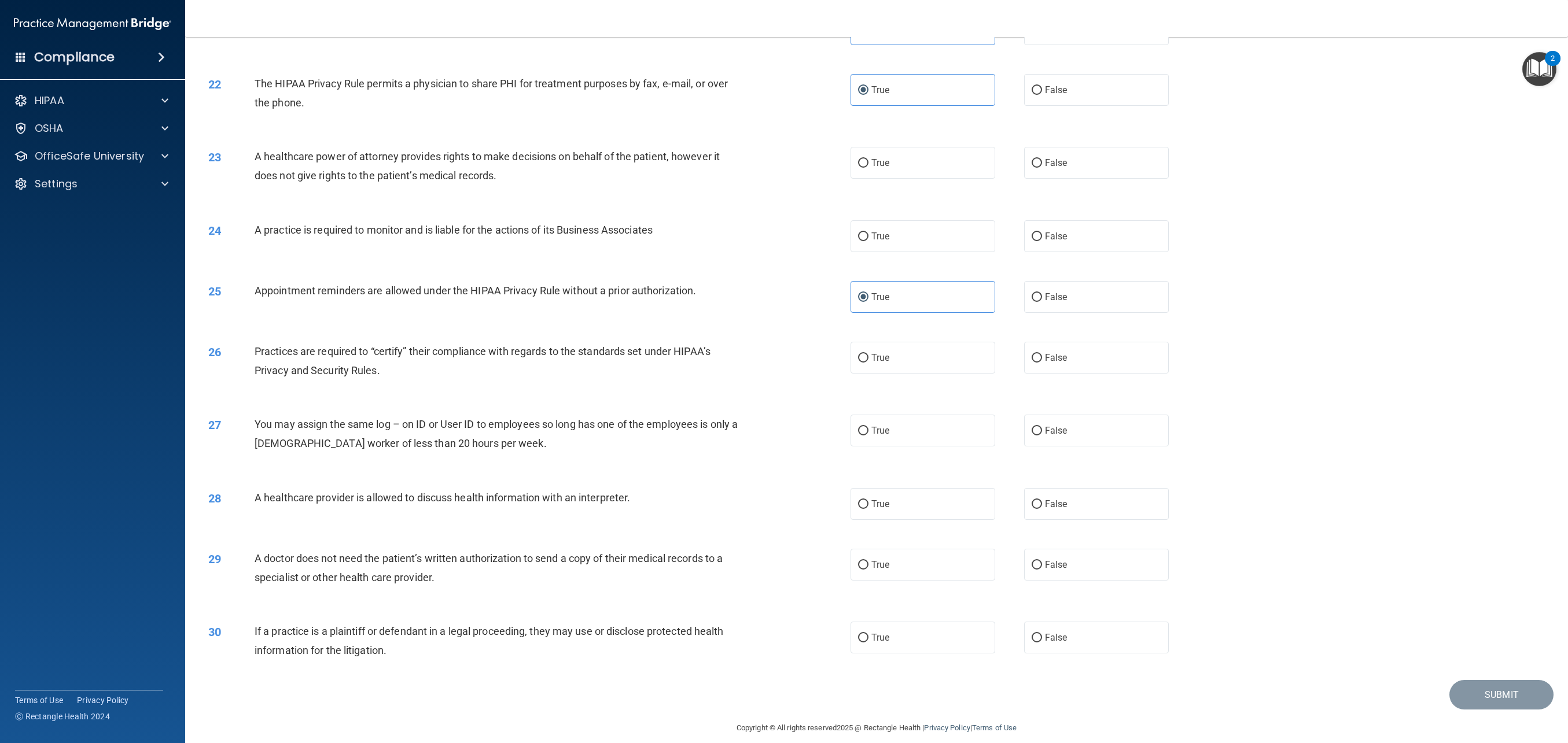
scroll to position [1510, 0]
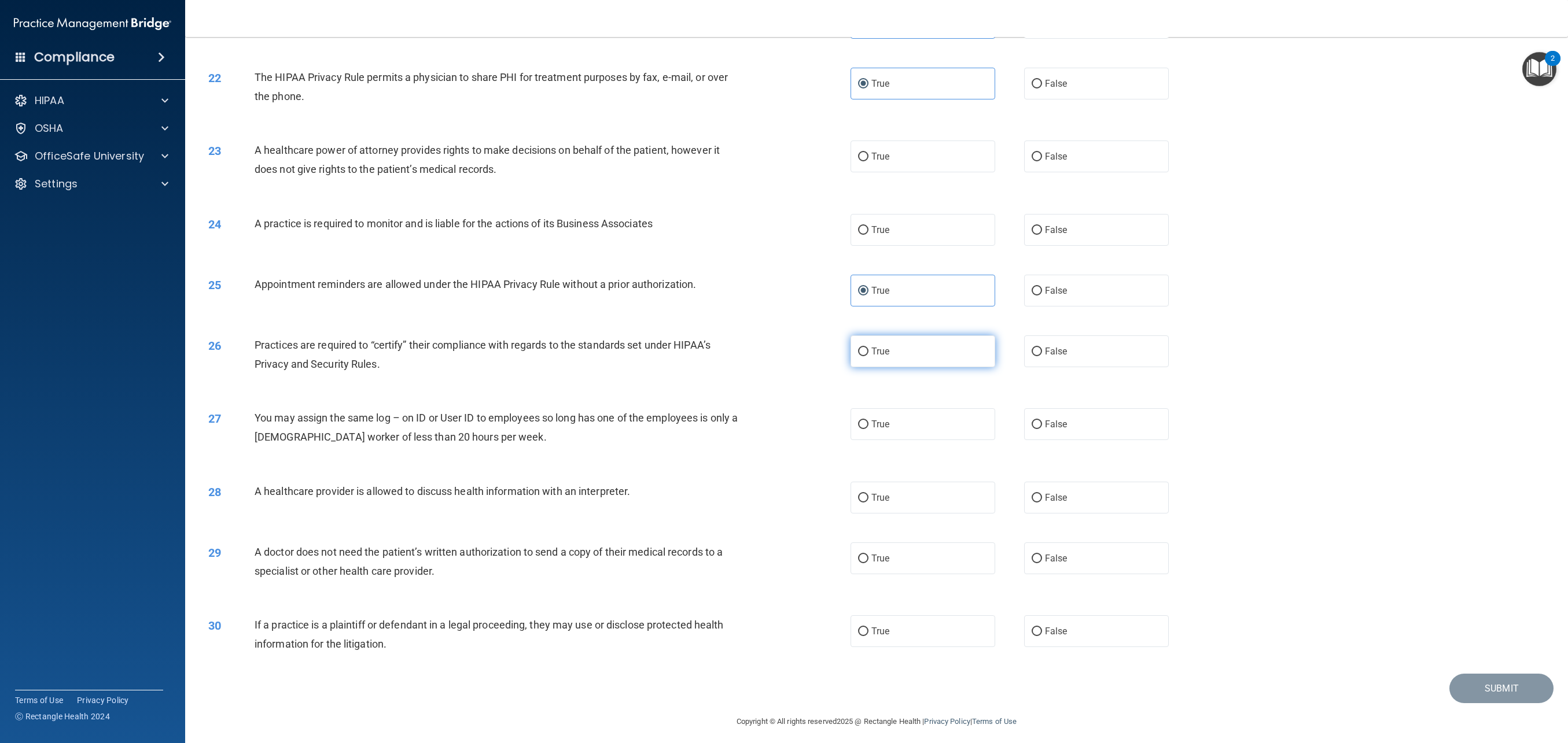
click at [881, 352] on span "True" at bounding box center [880, 351] width 18 height 11
click at [868, 352] on input "True" at bounding box center [863, 352] width 10 height 9
radio input "true"
click at [1049, 414] on label "False" at bounding box center [1096, 424] width 145 height 32
click at [1042, 420] on input "False" at bounding box center [1037, 425] width 10 height 9
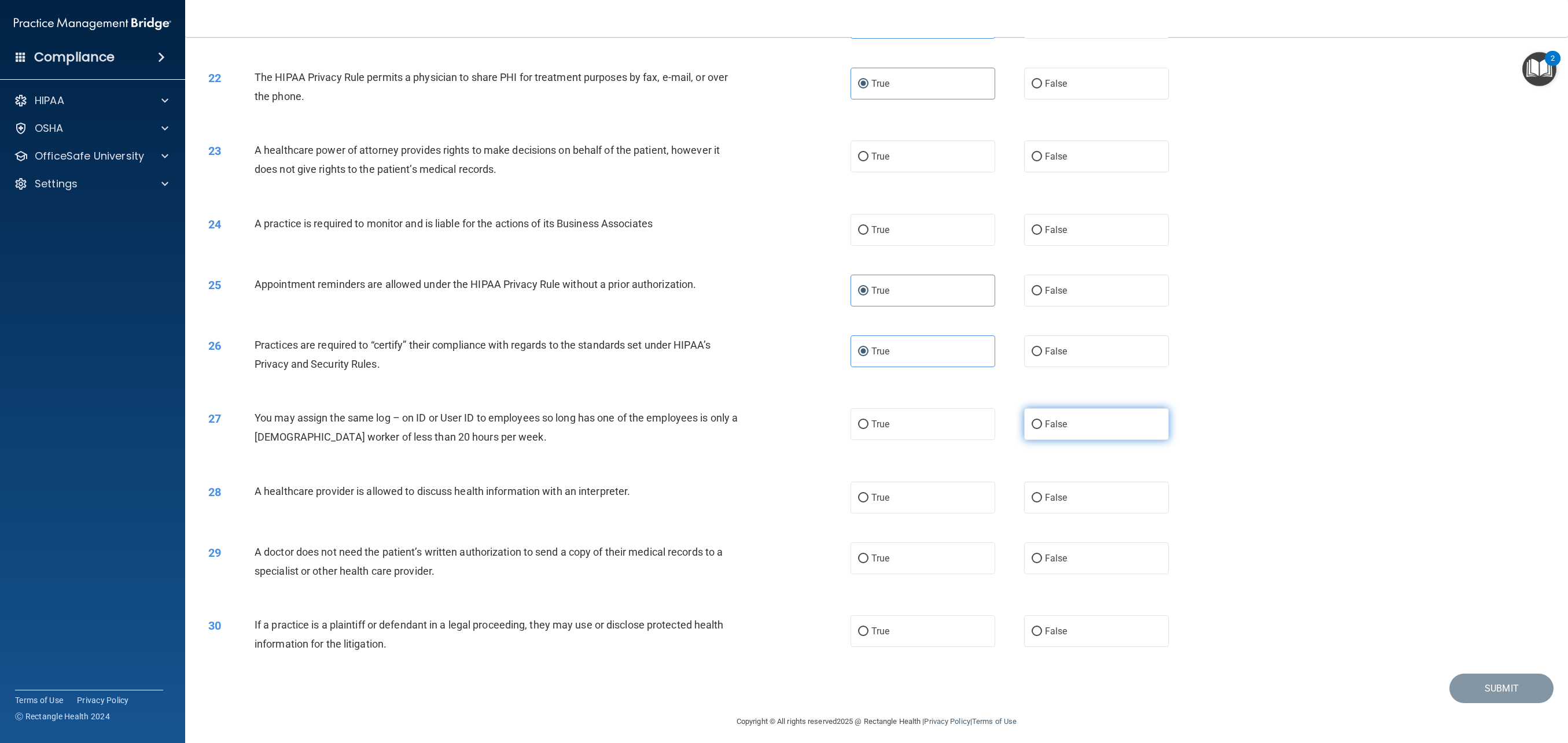
radio input "true"
click at [1056, 499] on span "False" at bounding box center [1056, 497] width 22 height 11
click at [1042, 499] on input "False" at bounding box center [1037, 498] width 10 height 9
radio input "true"
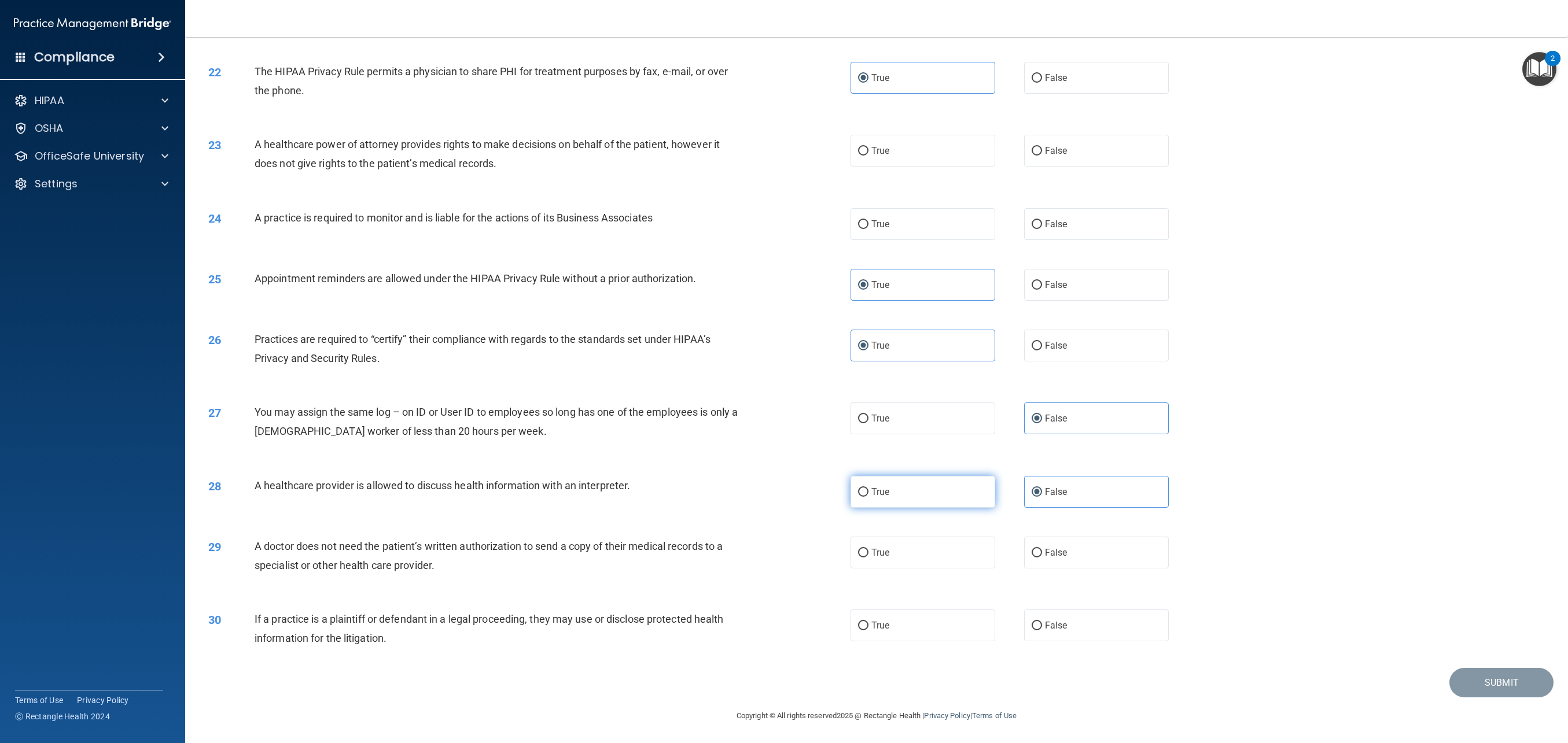
click at [924, 497] on label "True" at bounding box center [922, 492] width 145 height 32
click at [868, 497] on input "True" at bounding box center [863, 492] width 10 height 9
radio input "true"
click at [1019, 494] on div "True False" at bounding box center [1024, 492] width 347 height 32
click at [1041, 494] on input "False" at bounding box center [1037, 492] width 10 height 9
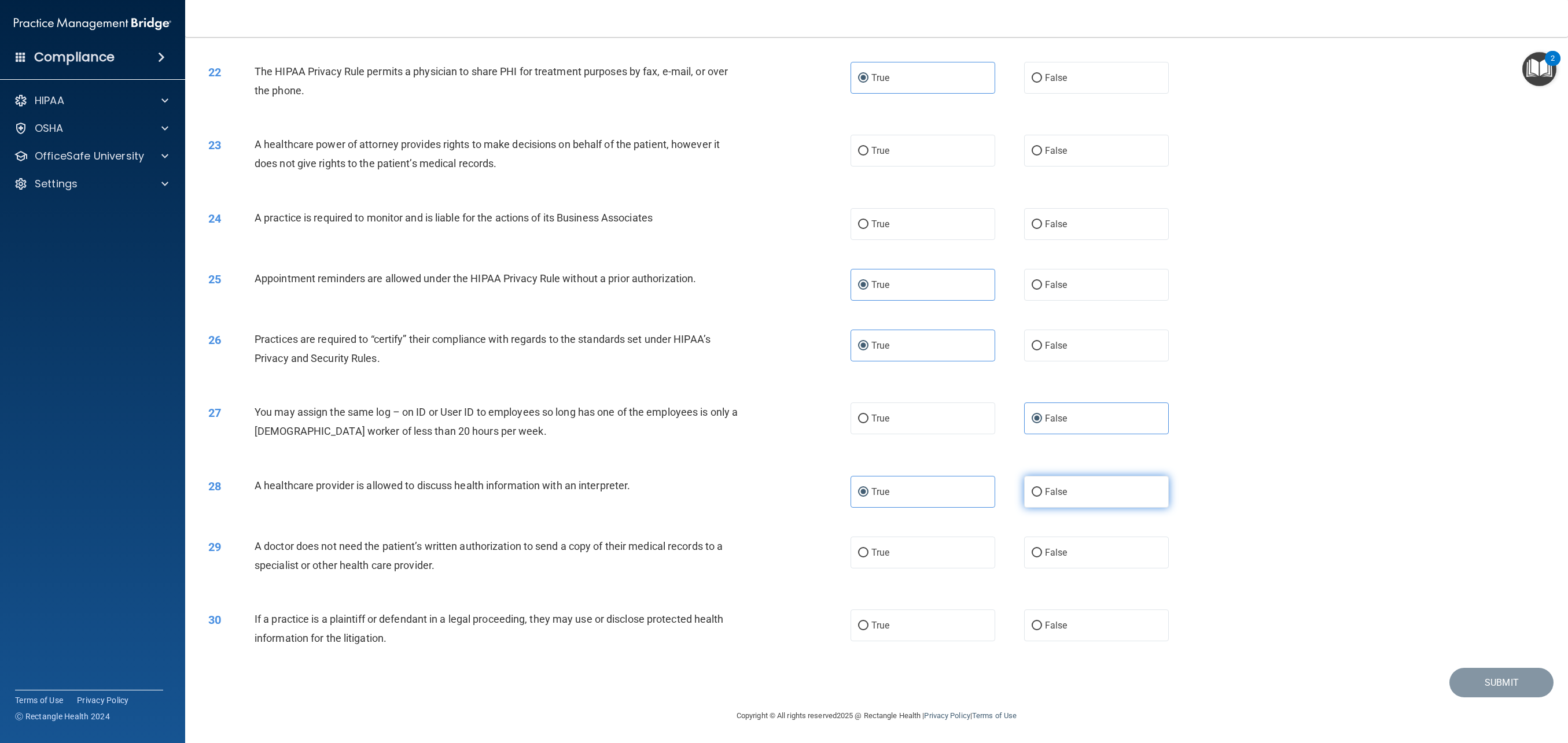
radio input "true"
radio input "false"
click at [889, 555] on span "True" at bounding box center [880, 552] width 18 height 11
click at [868, 555] on input "True" at bounding box center [863, 553] width 10 height 9
radio input "true"
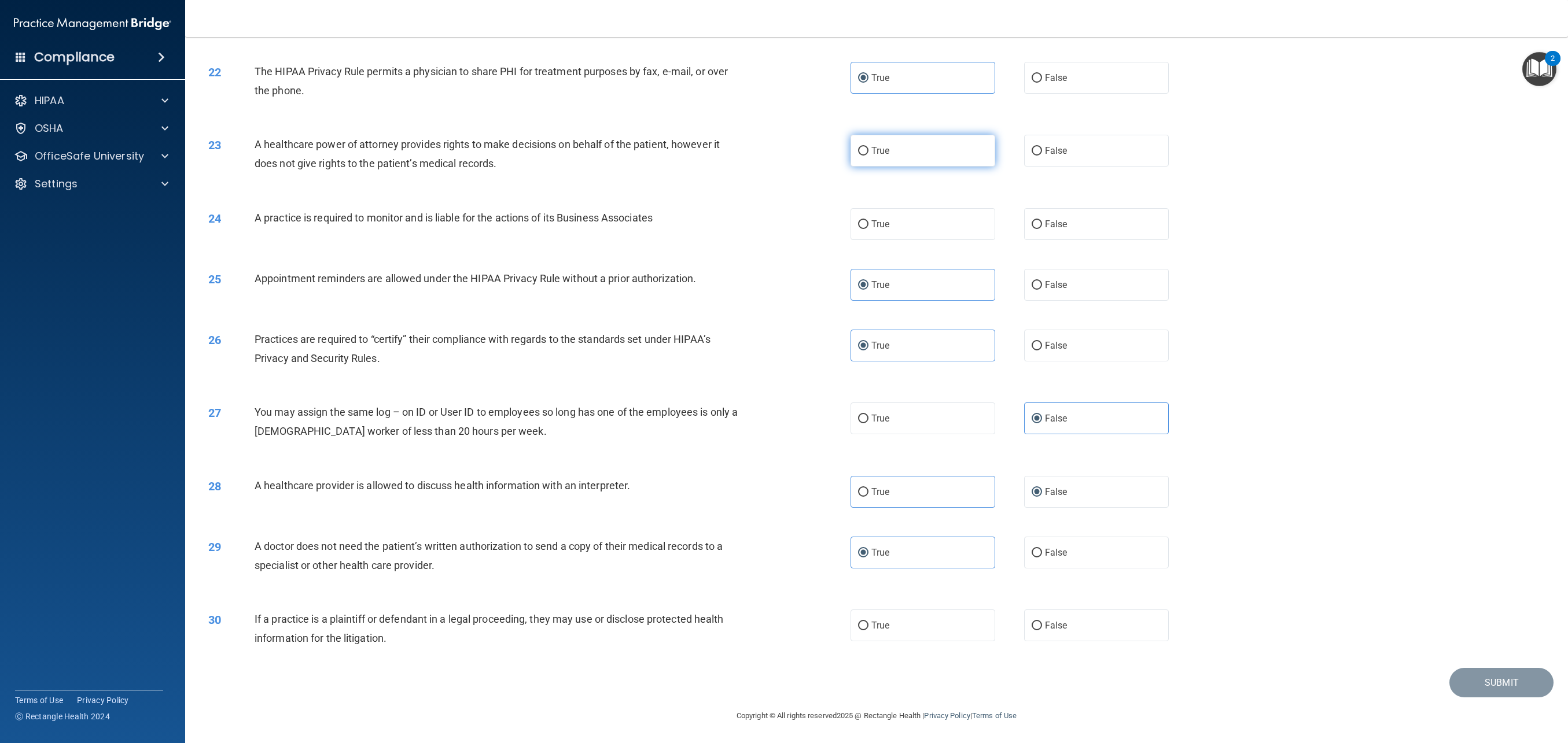
click at [915, 147] on label "True" at bounding box center [922, 151] width 145 height 32
click at [868, 147] on input "True" at bounding box center [863, 151] width 10 height 9
radio input "true"
click at [939, 224] on label "True" at bounding box center [922, 224] width 145 height 32
click at [868, 224] on input "True" at bounding box center [863, 225] width 10 height 9
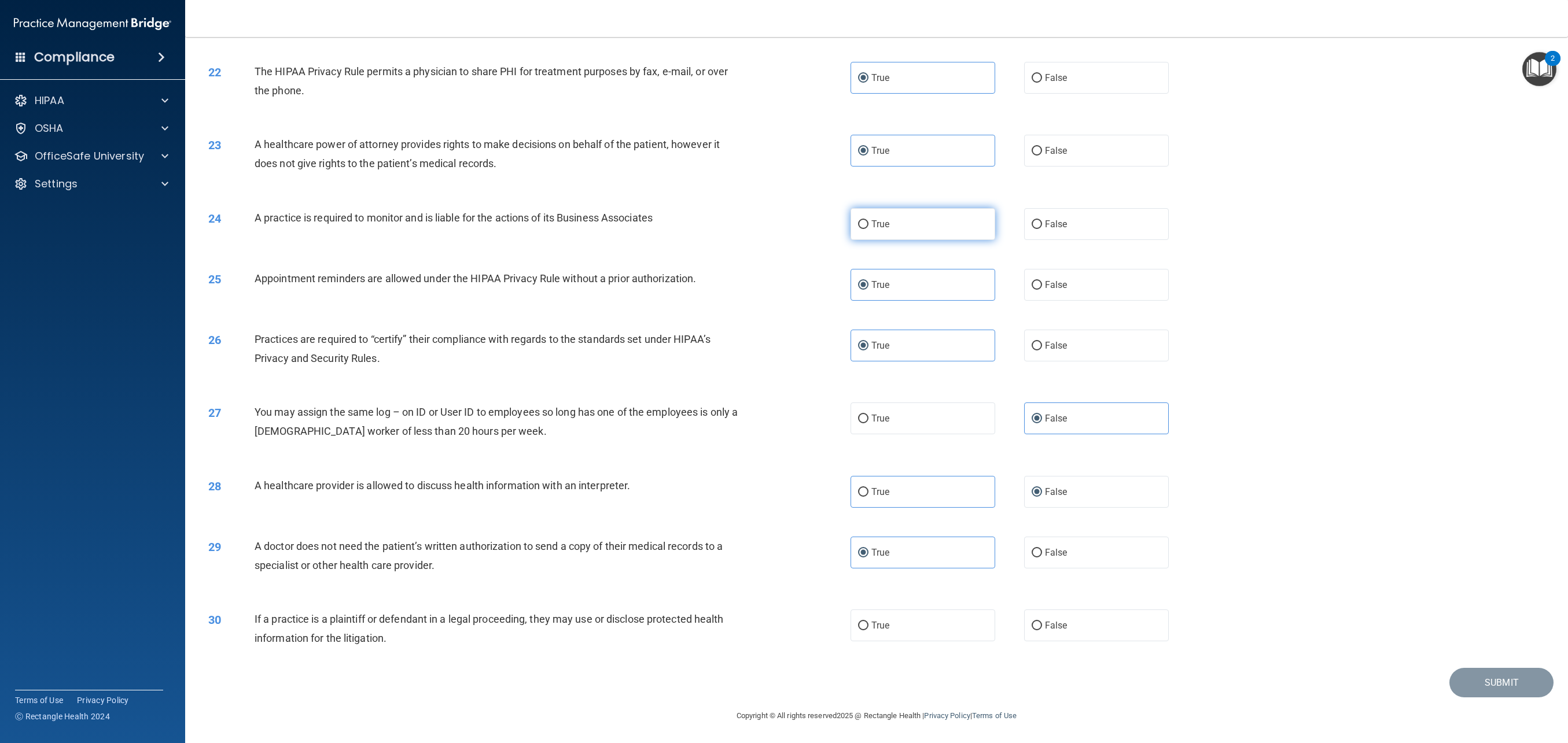
radio input "true"
click at [958, 622] on label "True" at bounding box center [922, 625] width 145 height 32
click at [868, 622] on input "True" at bounding box center [863, 626] width 10 height 9
radio input "true"
click at [1469, 680] on button "Submit" at bounding box center [1501, 683] width 104 height 29
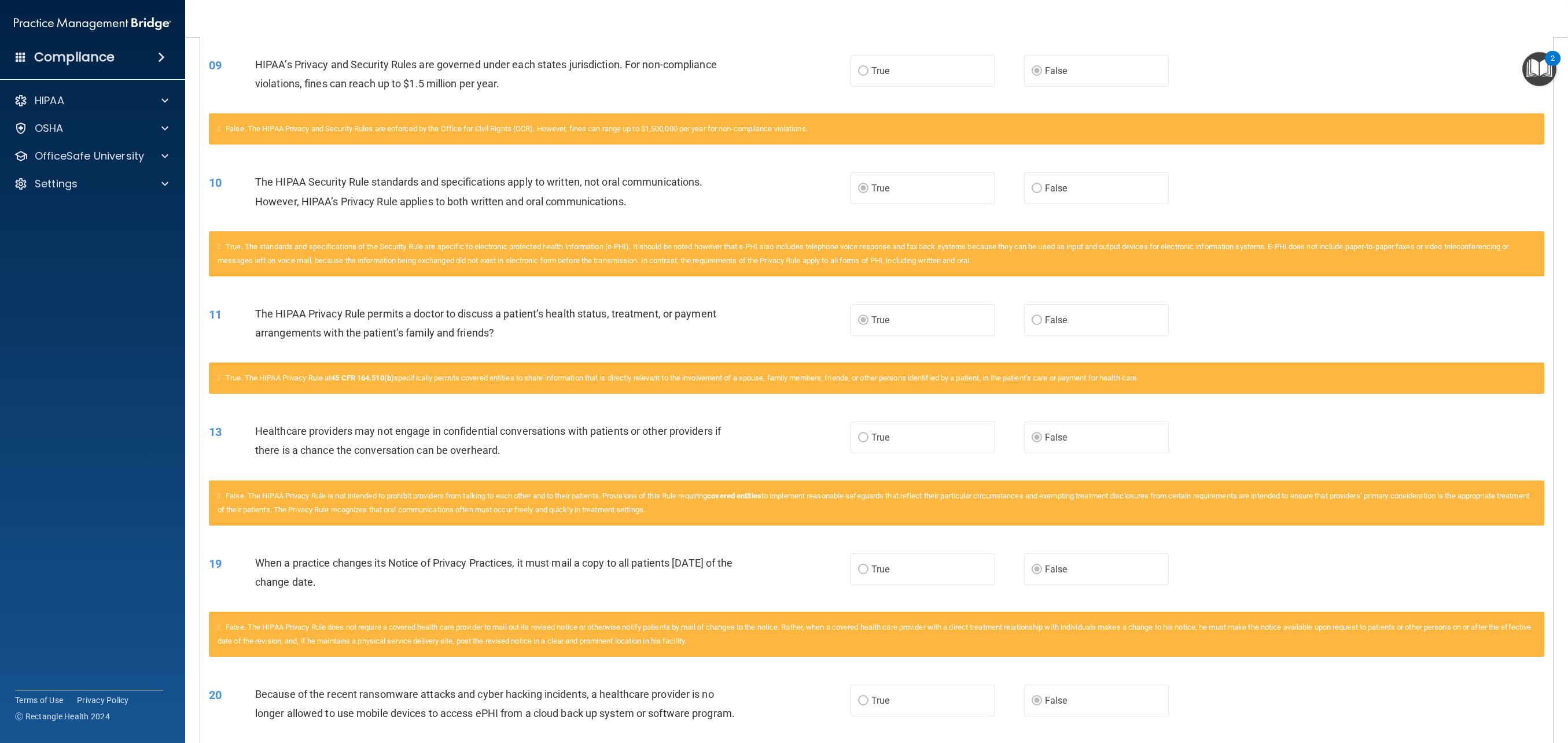
scroll to position [636, 0]
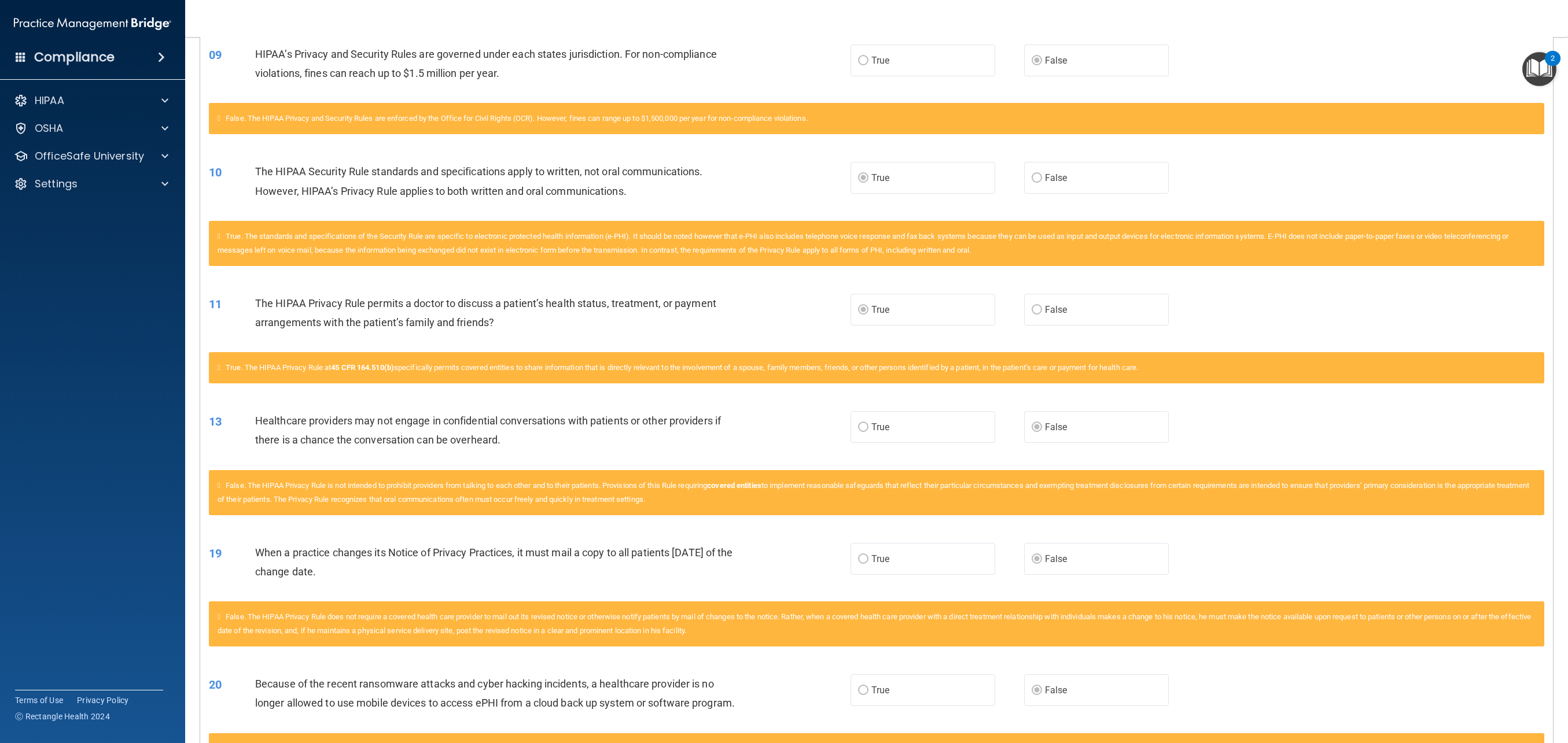
click at [219, 119] on icon at bounding box center [219, 118] width 3 height 7
click at [219, 119] on icon at bounding box center [219, 118] width 3 height 7
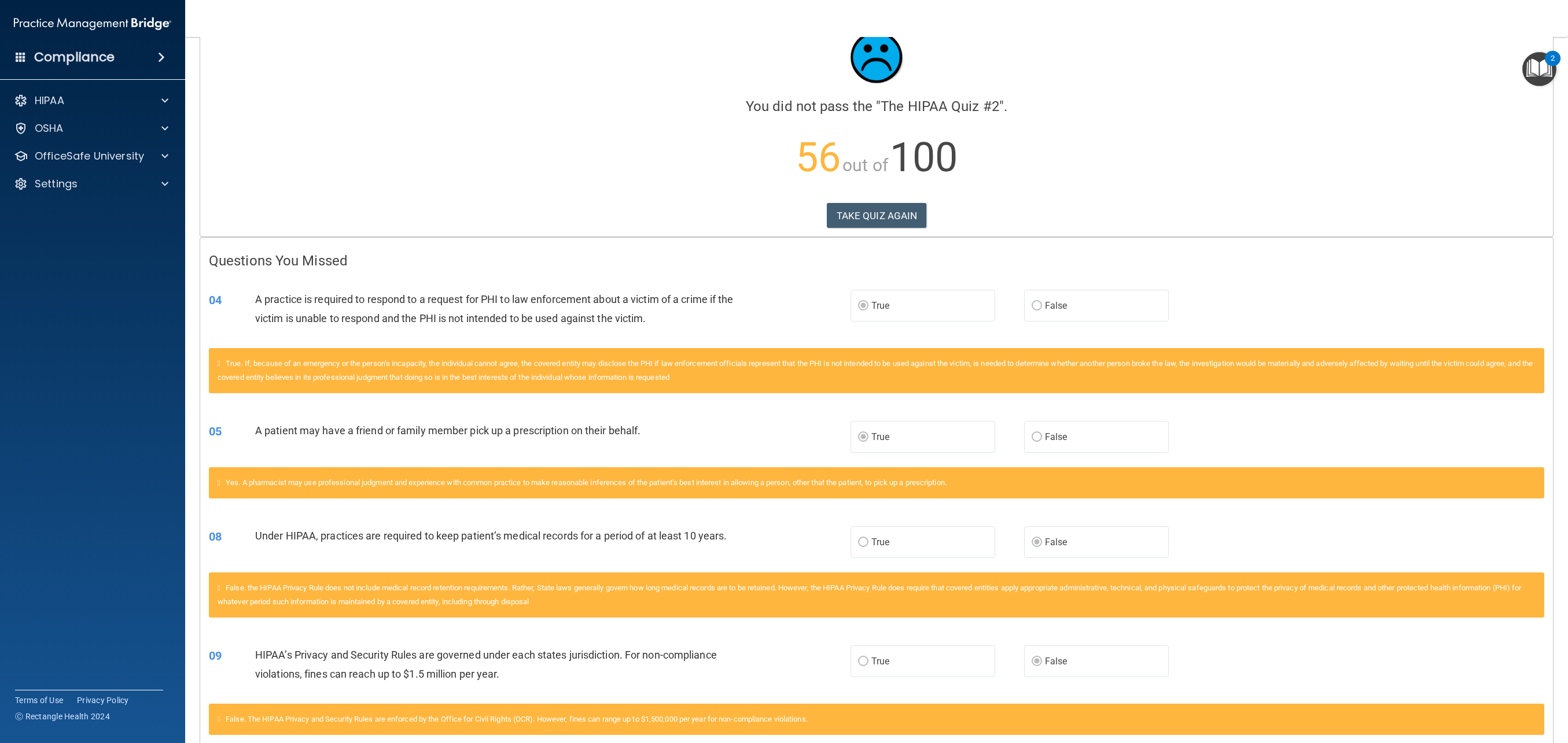
scroll to position [0, 0]
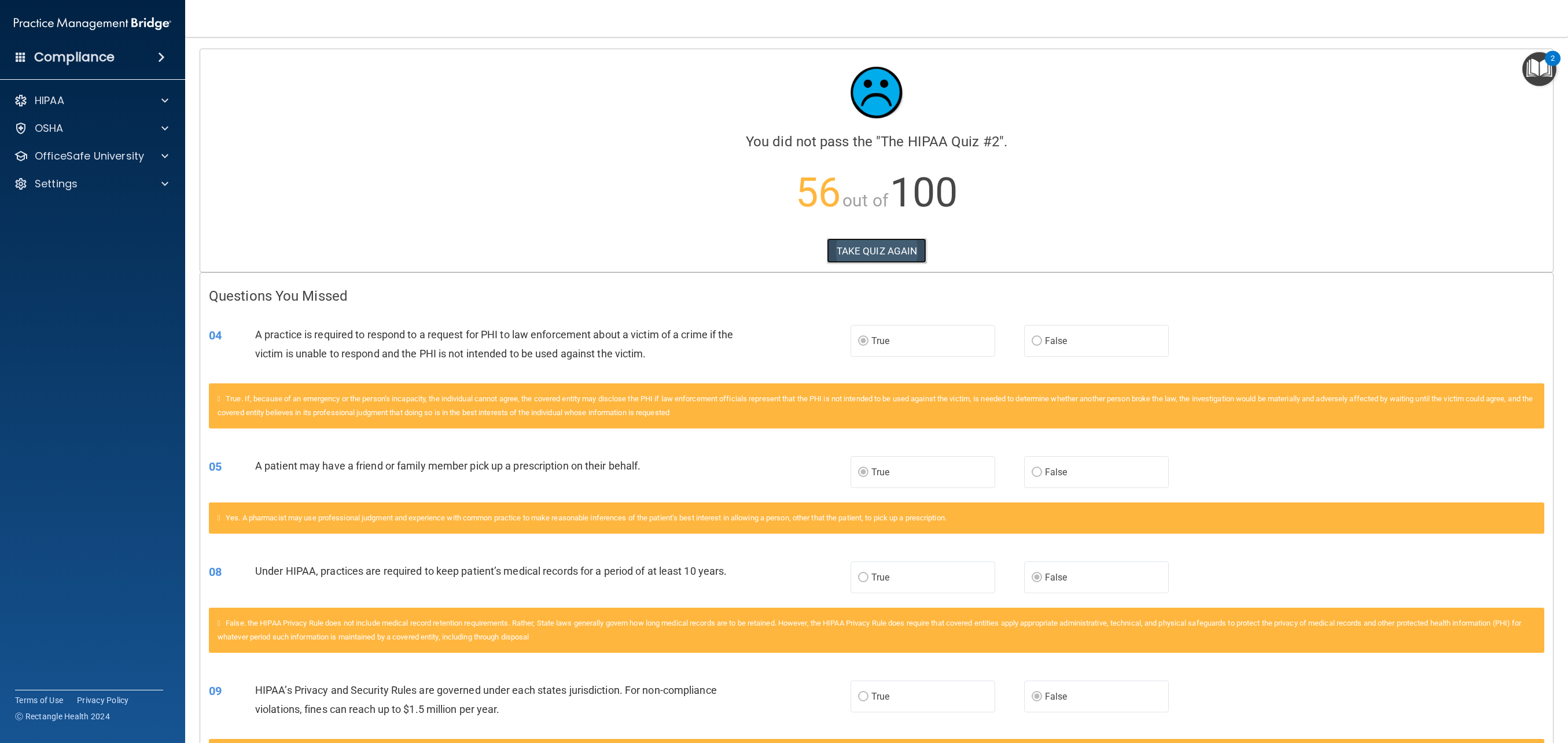
click at [865, 248] on button "TAKE QUIZ AGAIN" at bounding box center [876, 251] width 100 height 25
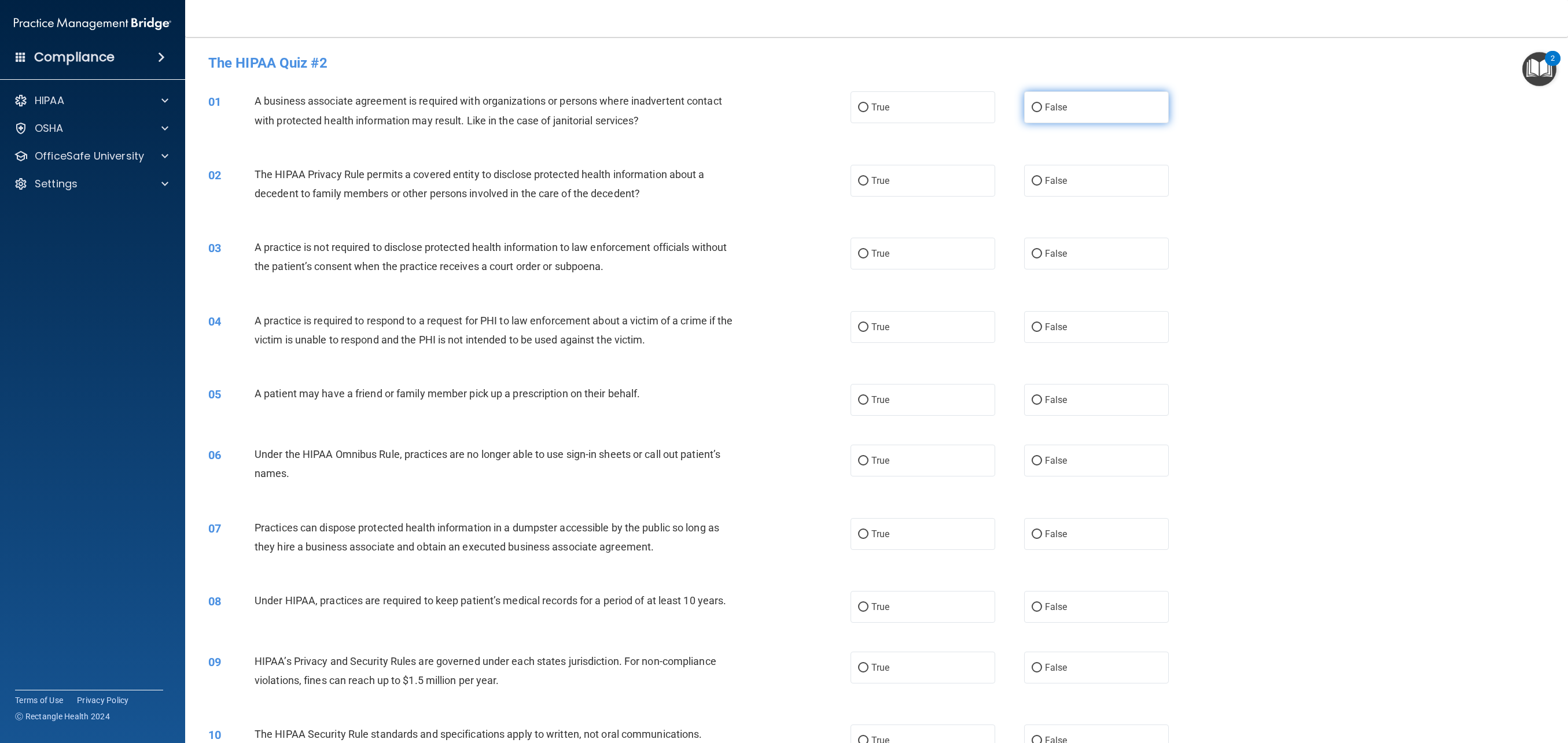
click at [1117, 114] on label "False" at bounding box center [1096, 107] width 145 height 32
click at [1042, 112] on input "False" at bounding box center [1037, 108] width 10 height 9
radio input "true"
click at [923, 185] on label "True" at bounding box center [922, 180] width 145 height 32
click at [868, 185] on input "True" at bounding box center [863, 181] width 10 height 9
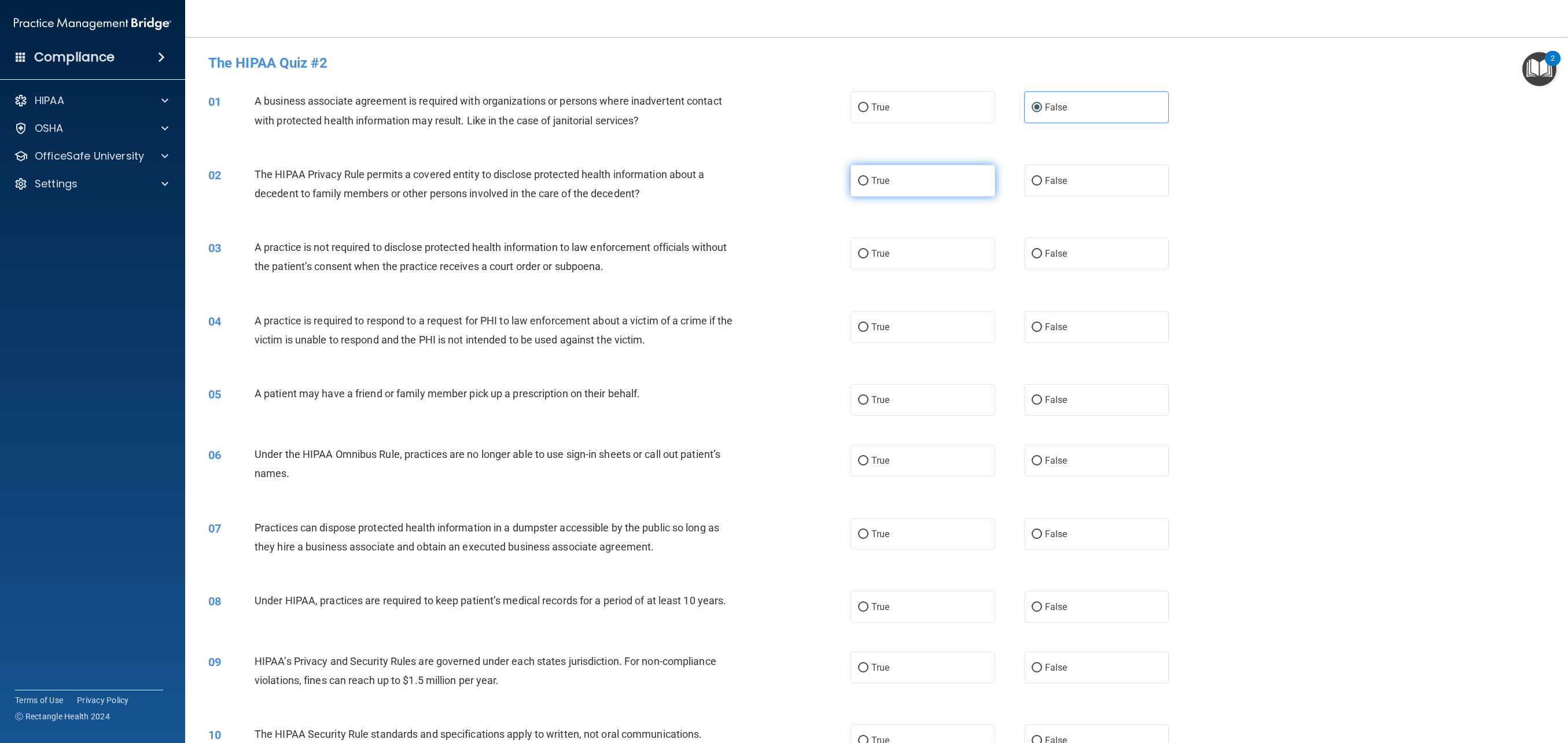
radio input "true"
click at [1087, 260] on label "False" at bounding box center [1096, 254] width 145 height 32
click at [1042, 259] on input "False" at bounding box center [1037, 254] width 10 height 9
radio input "true"
click at [1060, 325] on span "False" at bounding box center [1056, 327] width 22 height 11
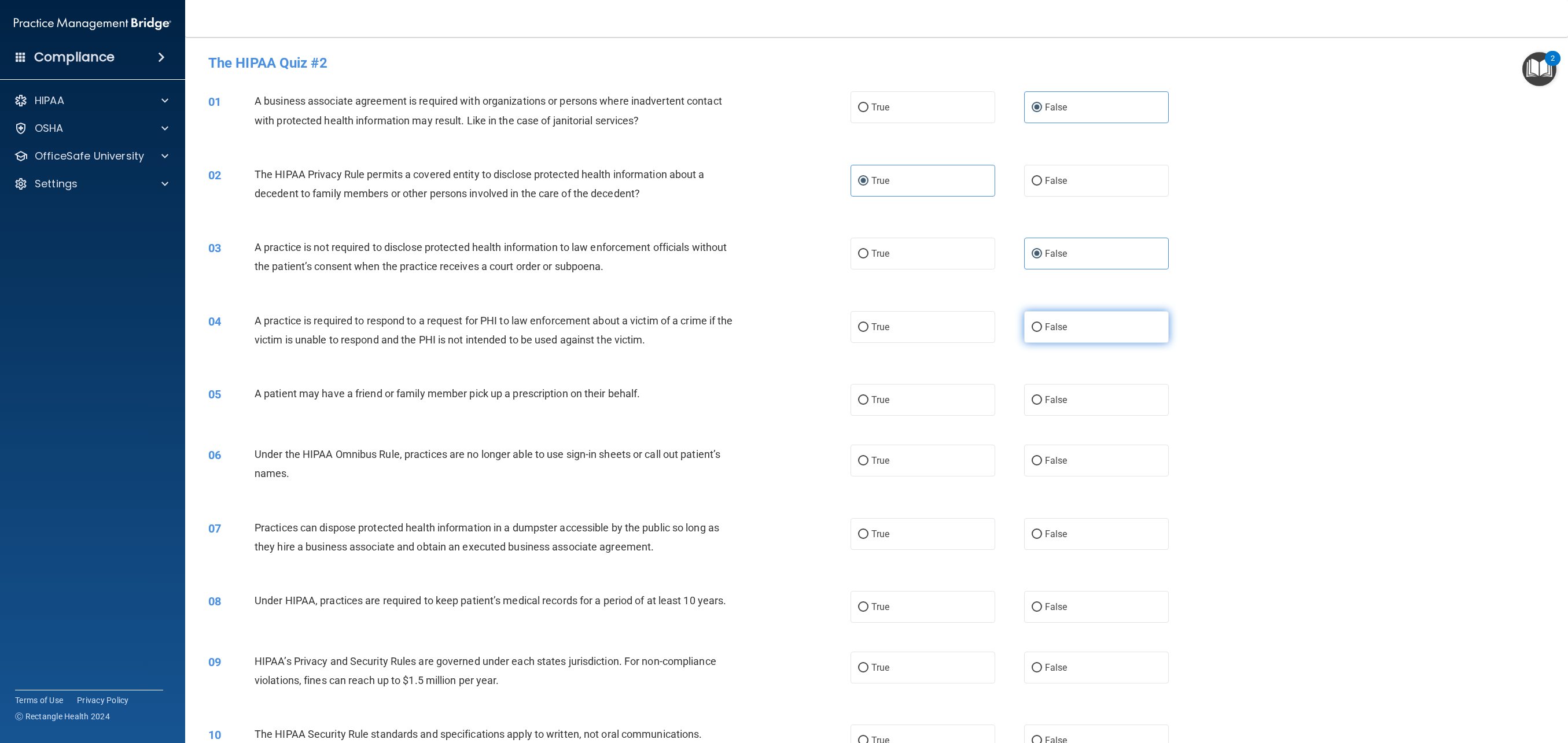
click at [1042, 325] on input "False" at bounding box center [1037, 328] width 10 height 9
radio input "true"
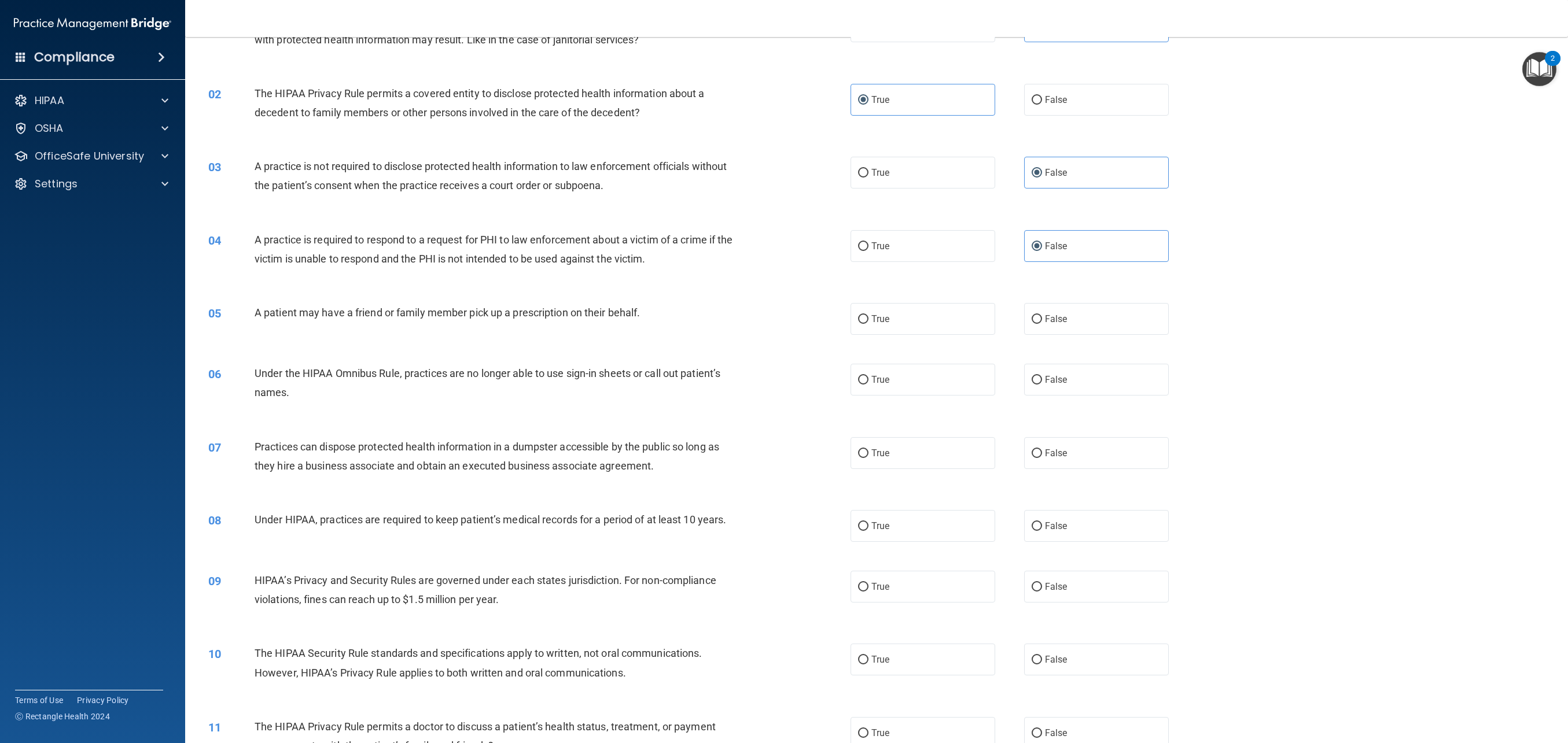
scroll to position [82, 0]
click at [1066, 328] on label "False" at bounding box center [1096, 318] width 145 height 32
click at [1042, 323] on input "False" at bounding box center [1037, 319] width 10 height 9
radio input "true"
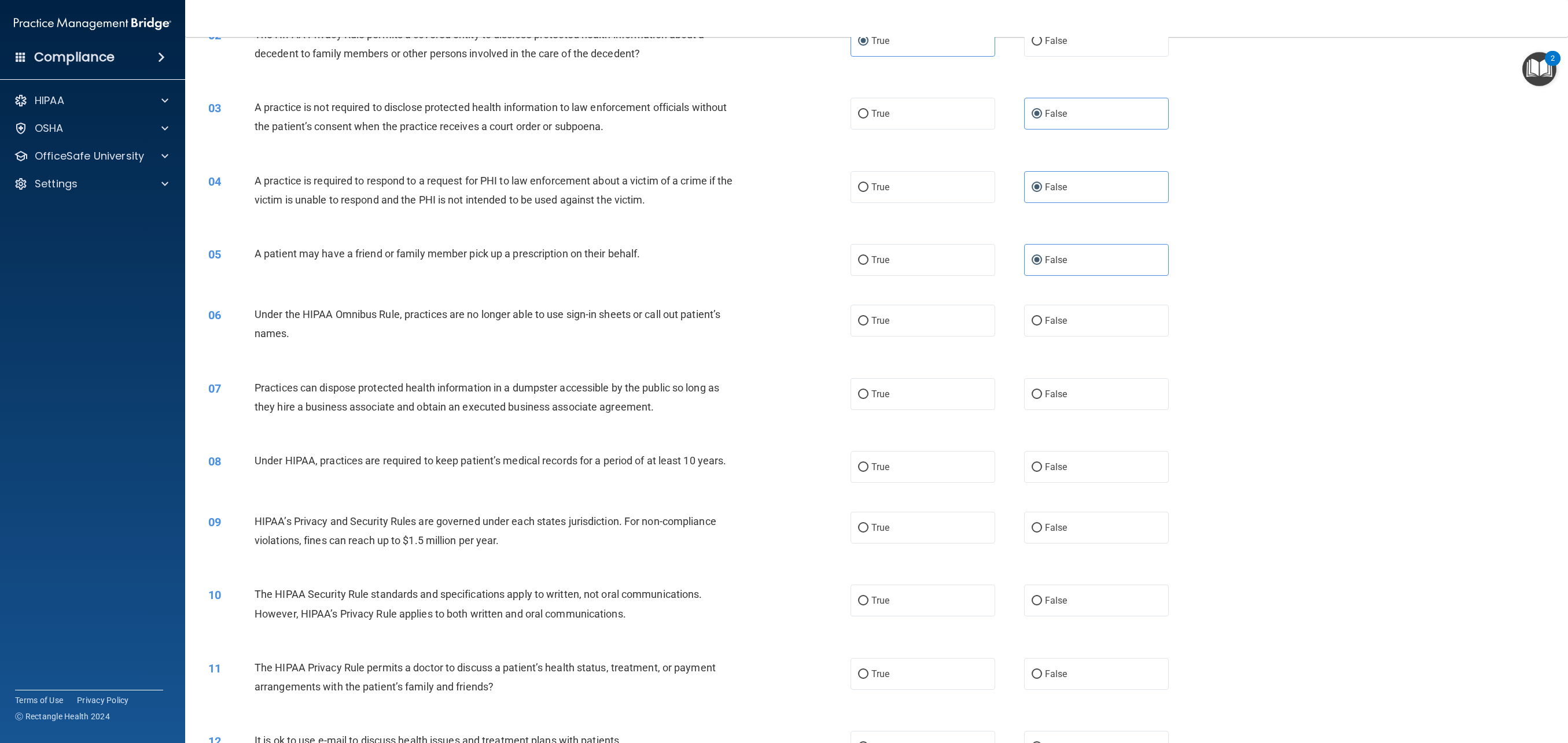
scroll to position [148, 0]
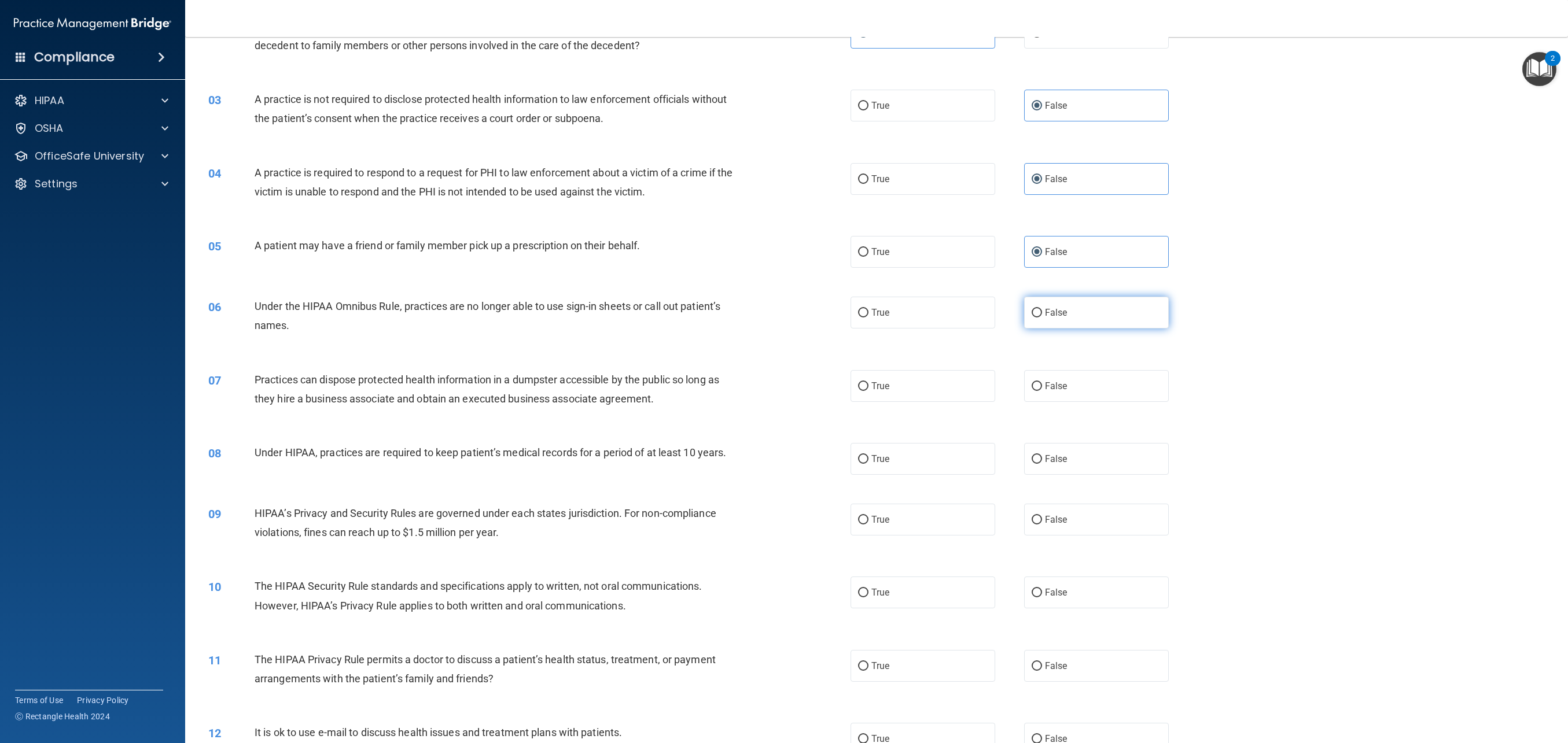
click at [1037, 316] on input "False" at bounding box center [1037, 313] width 10 height 9
radio input "true"
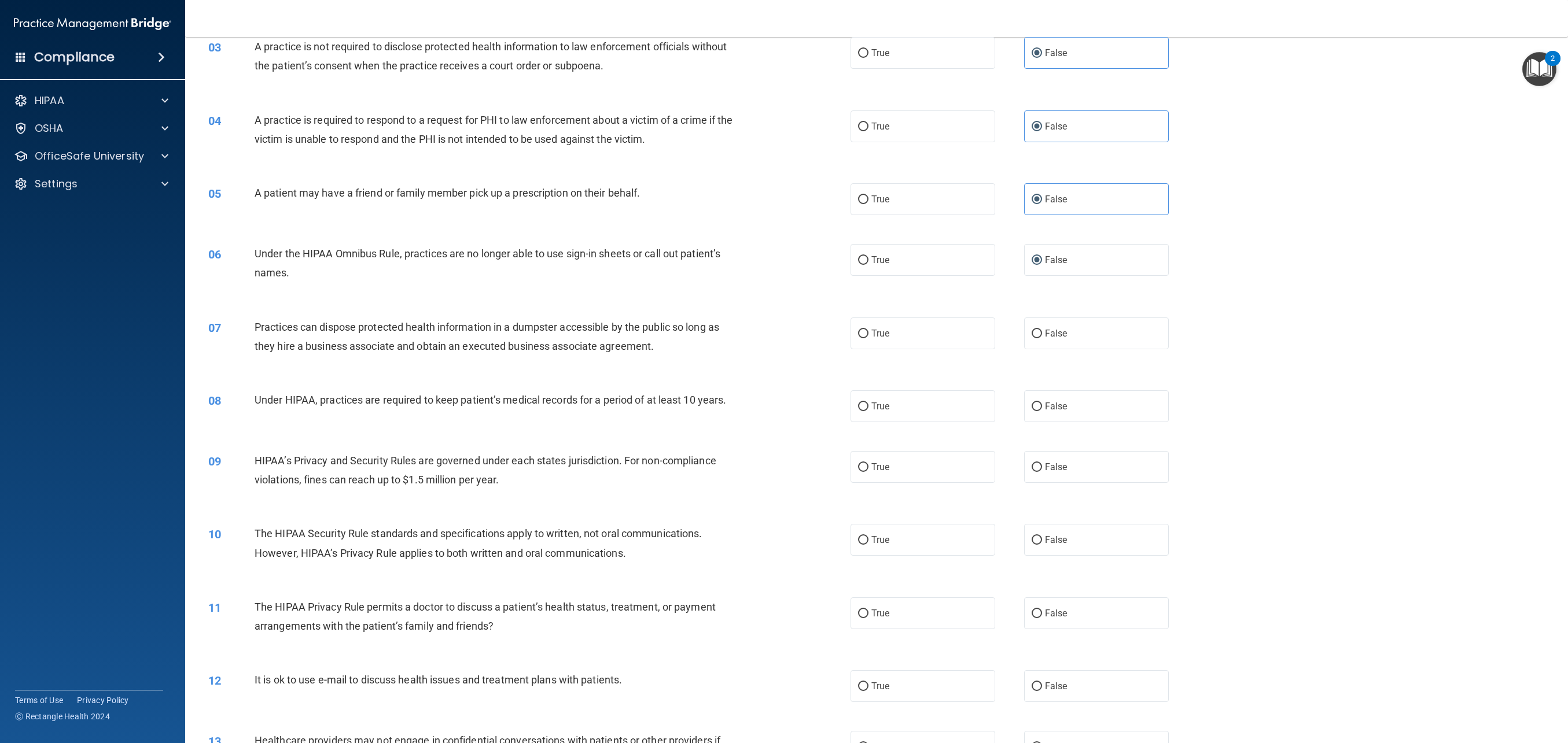
scroll to position [206, 0]
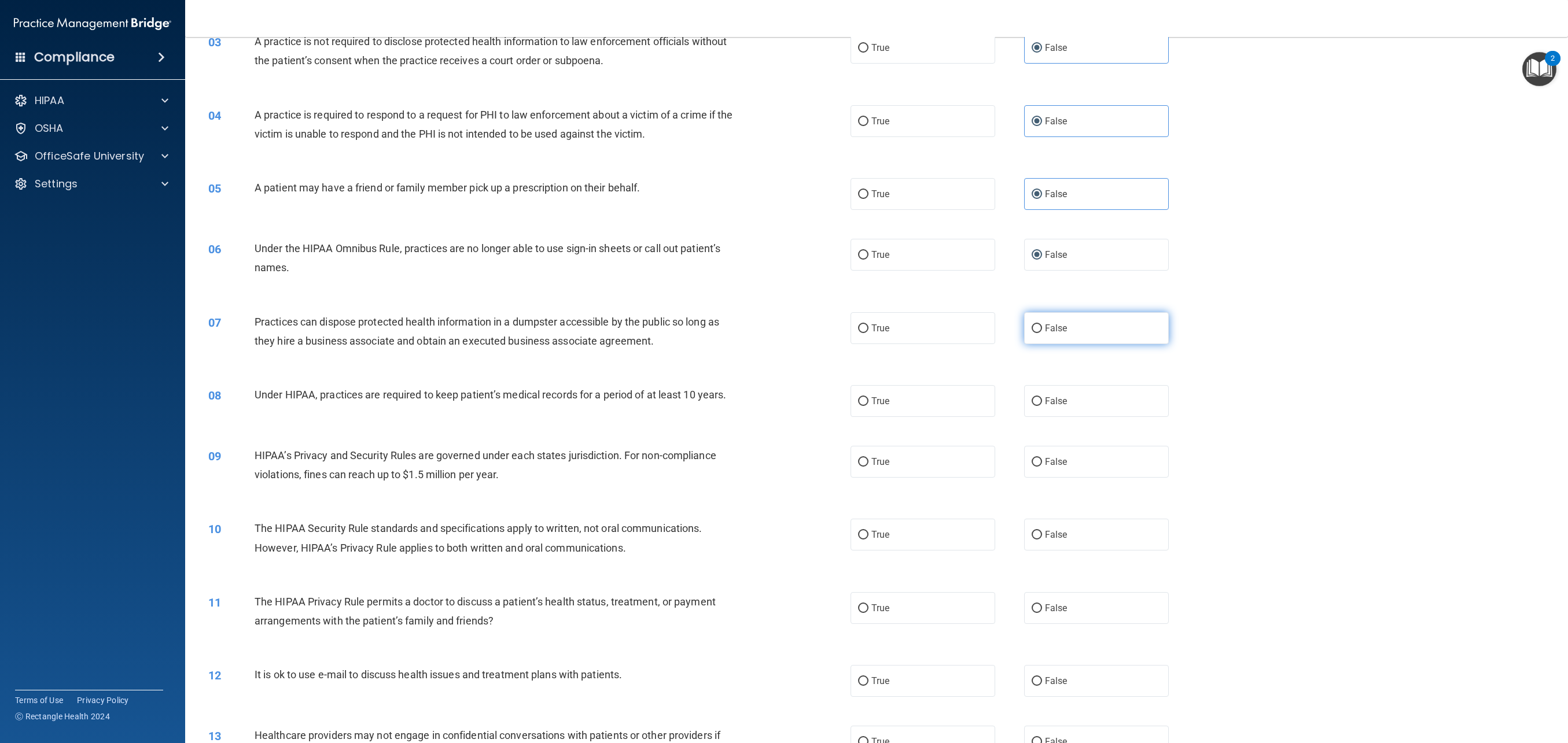
click at [1045, 343] on label "False" at bounding box center [1096, 328] width 145 height 32
click at [1042, 333] on input "False" at bounding box center [1037, 329] width 10 height 9
radio input "true"
click at [889, 400] on span "True" at bounding box center [880, 401] width 18 height 11
click at [868, 400] on input "True" at bounding box center [863, 402] width 10 height 9
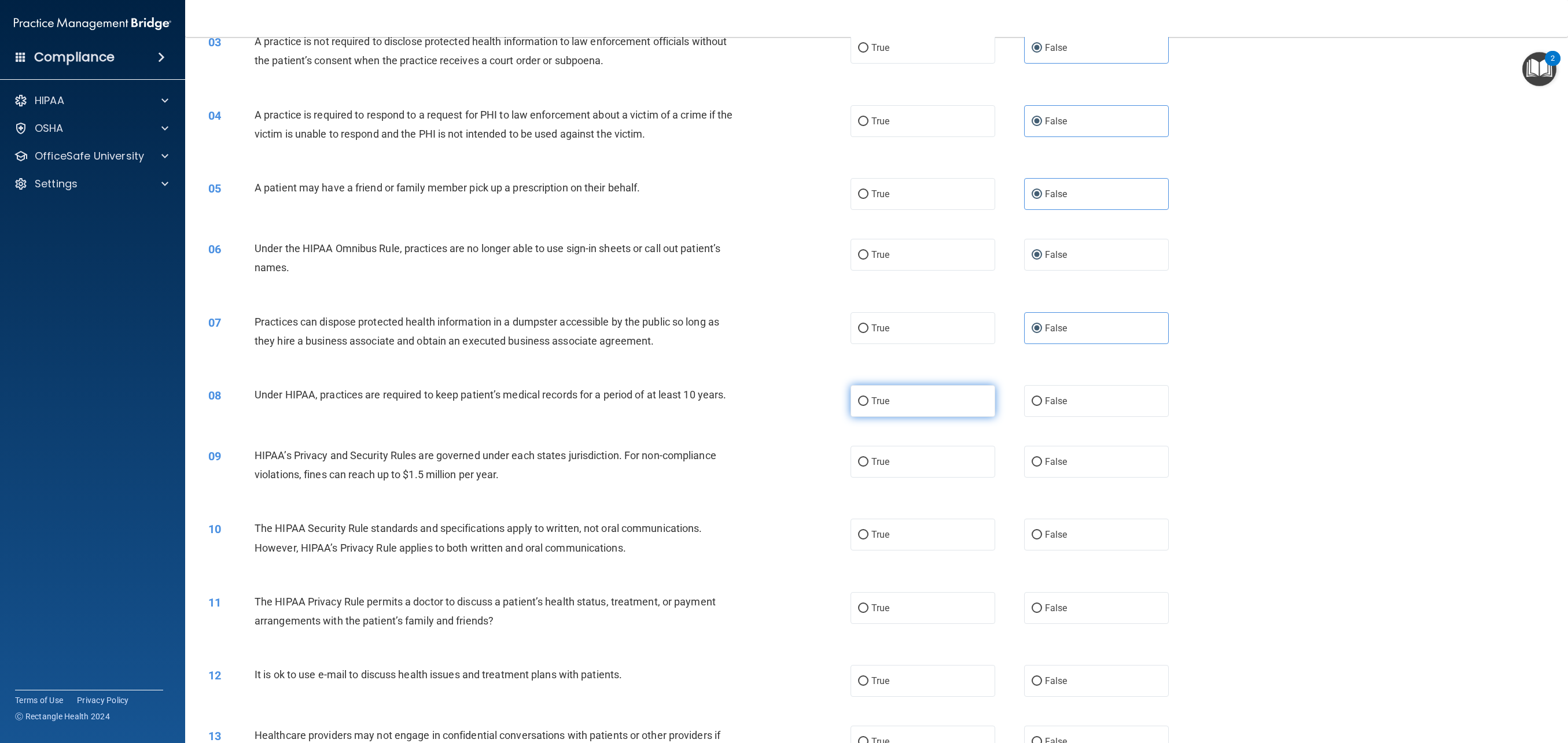
radio input "true"
click at [868, 456] on label "True" at bounding box center [922, 462] width 145 height 32
click at [868, 458] on input "True" at bounding box center [863, 463] width 10 height 9
radio input "true"
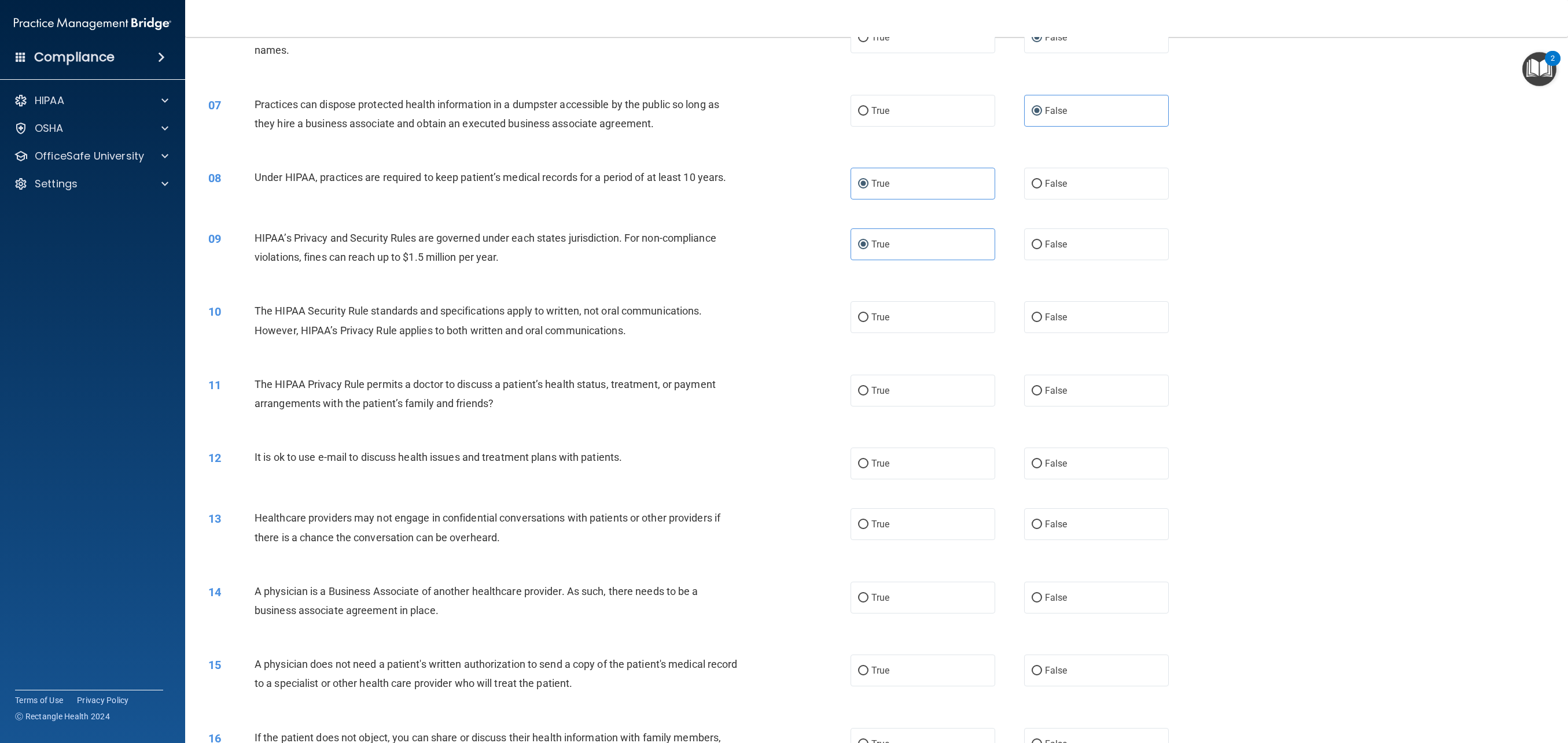
scroll to position [425, 0]
click at [1078, 310] on label "False" at bounding box center [1096, 315] width 145 height 32
click at [1042, 312] on input "False" at bounding box center [1037, 316] width 10 height 9
radio input "true"
click at [1042, 383] on label "False" at bounding box center [1096, 389] width 145 height 32
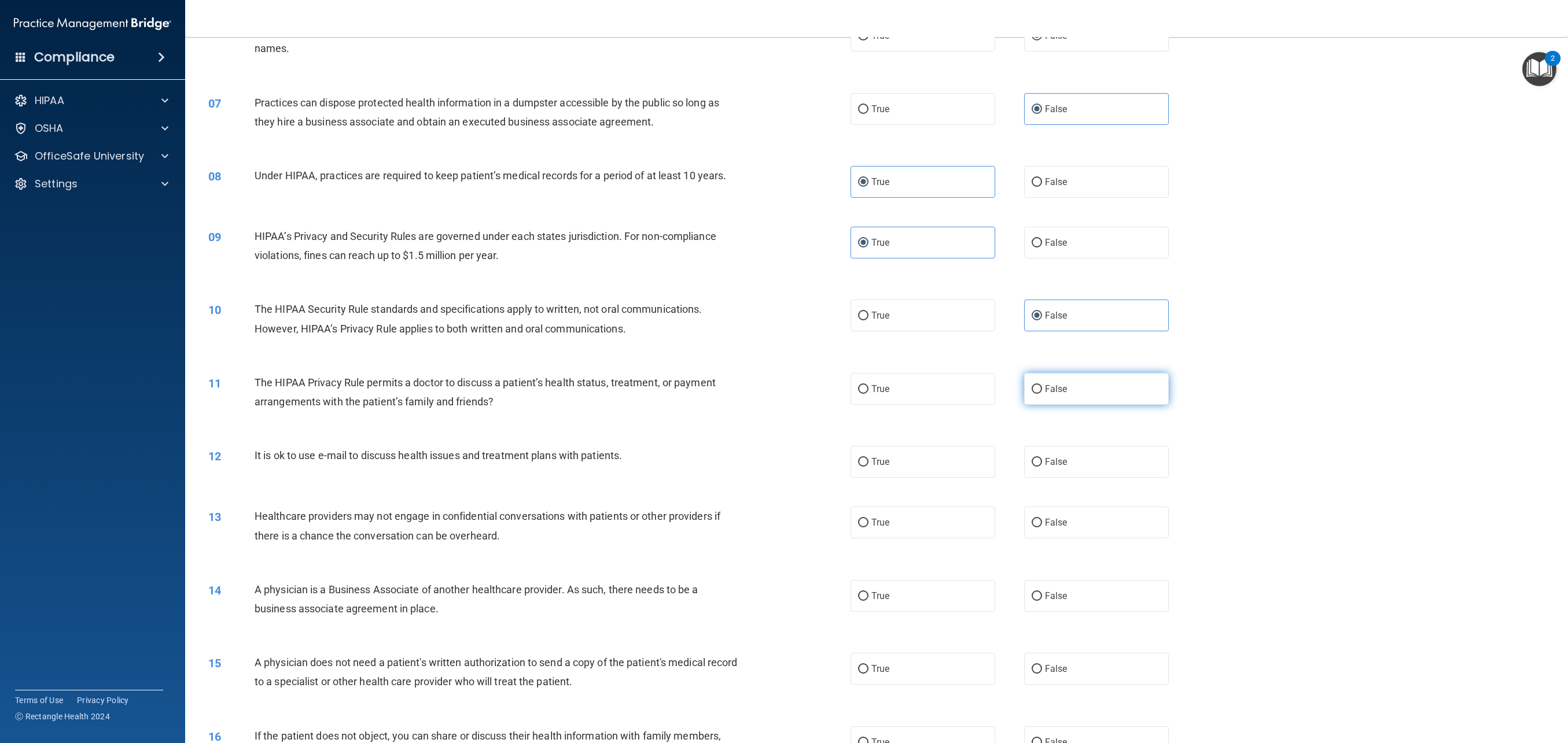
click at [1042, 385] on input "False" at bounding box center [1037, 389] width 10 height 9
radio input "true"
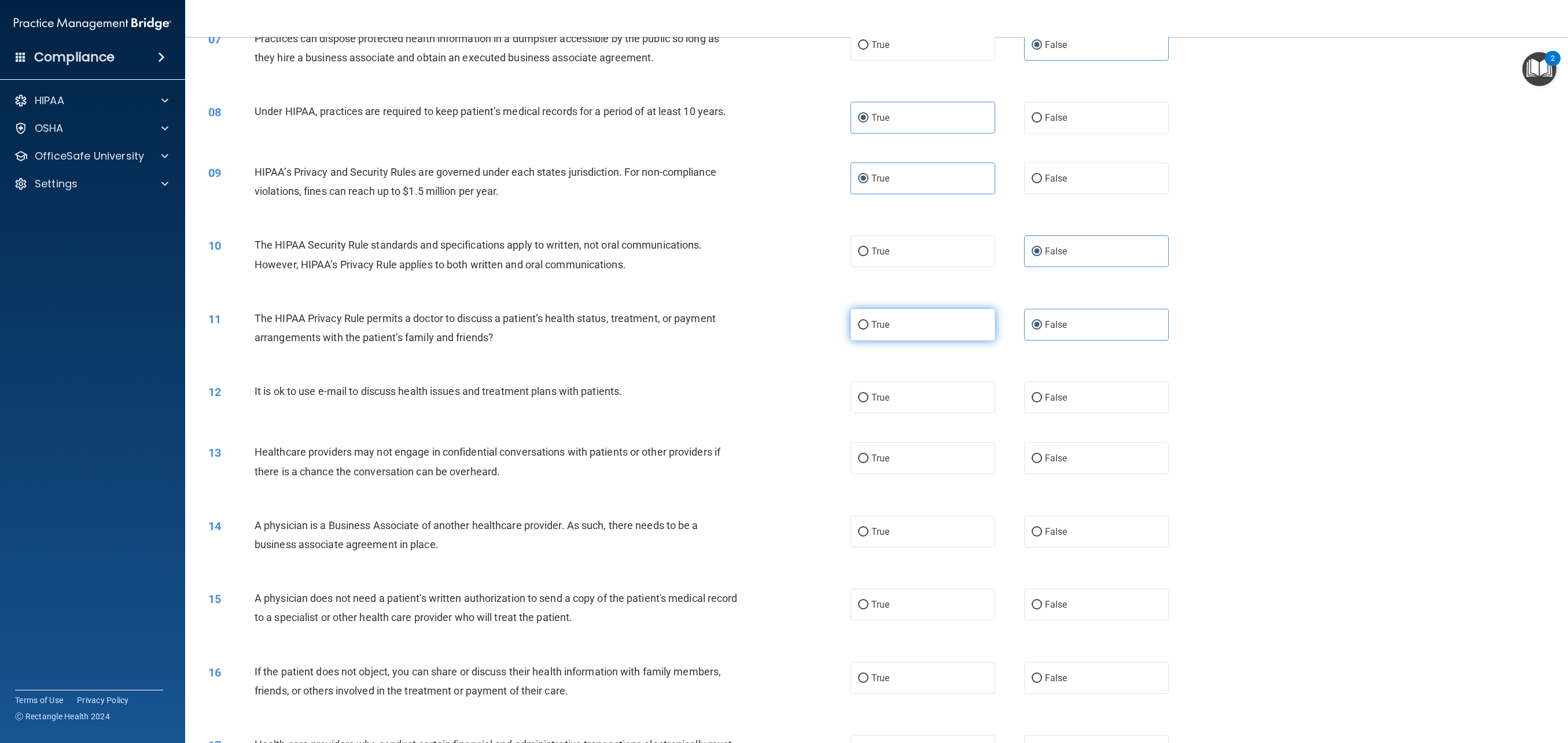
scroll to position [497, 0]
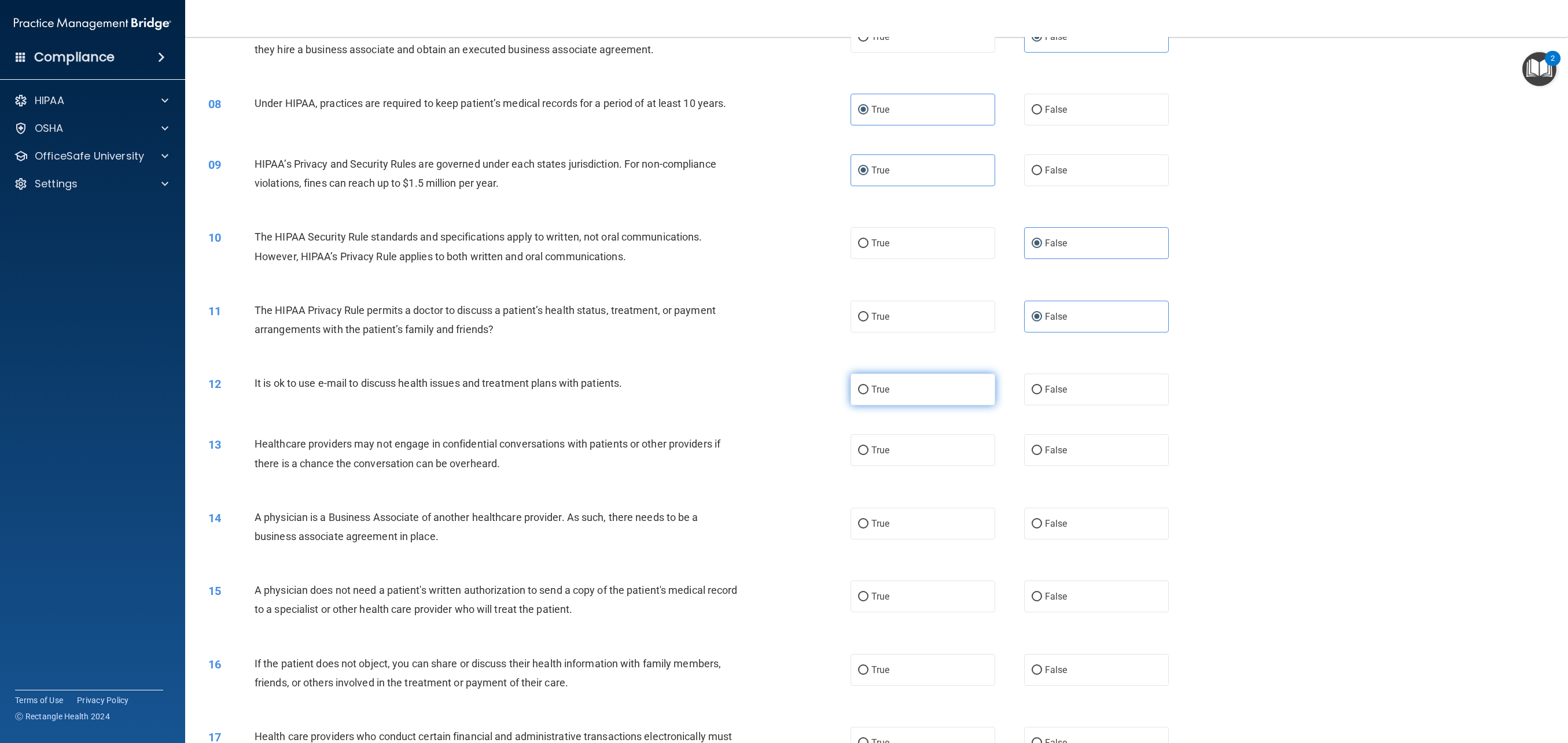
click at [915, 399] on label "True" at bounding box center [922, 389] width 145 height 32
click at [868, 394] on input "True" at bounding box center [863, 390] width 10 height 9
radio input "true"
click at [911, 452] on label "True" at bounding box center [922, 451] width 145 height 32
click at [868, 452] on input "True" at bounding box center [863, 451] width 10 height 9
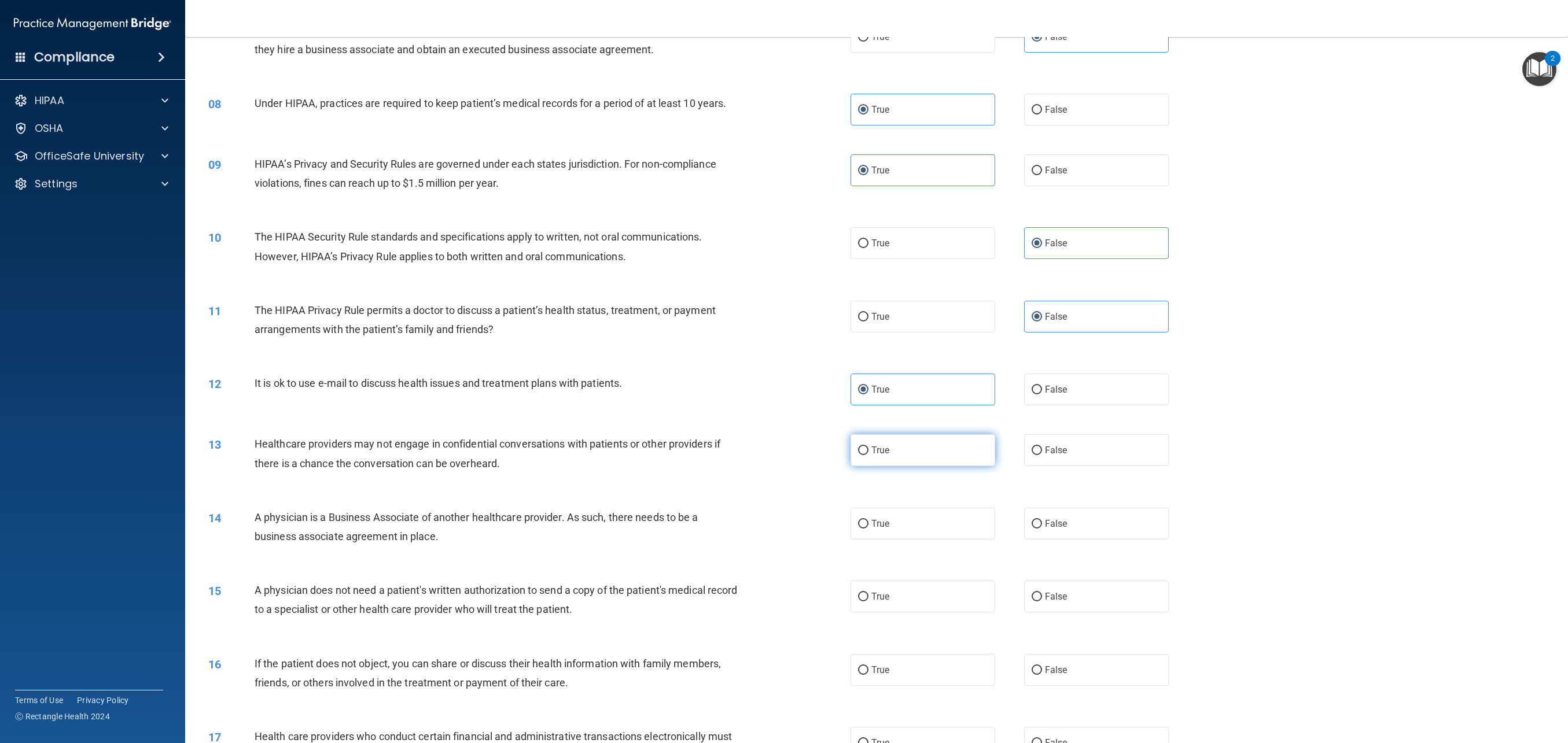
radio input "true"
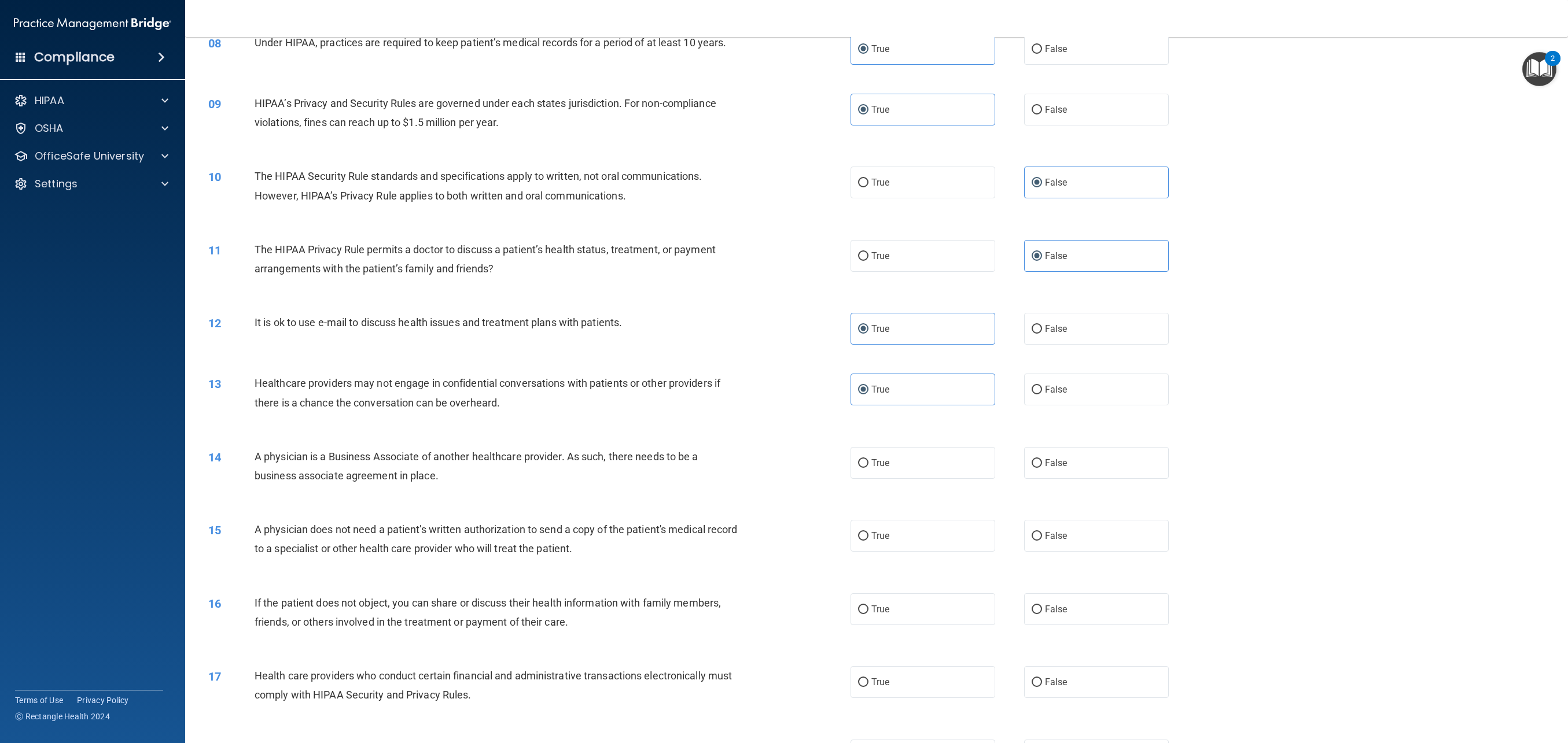
scroll to position [580, 0]
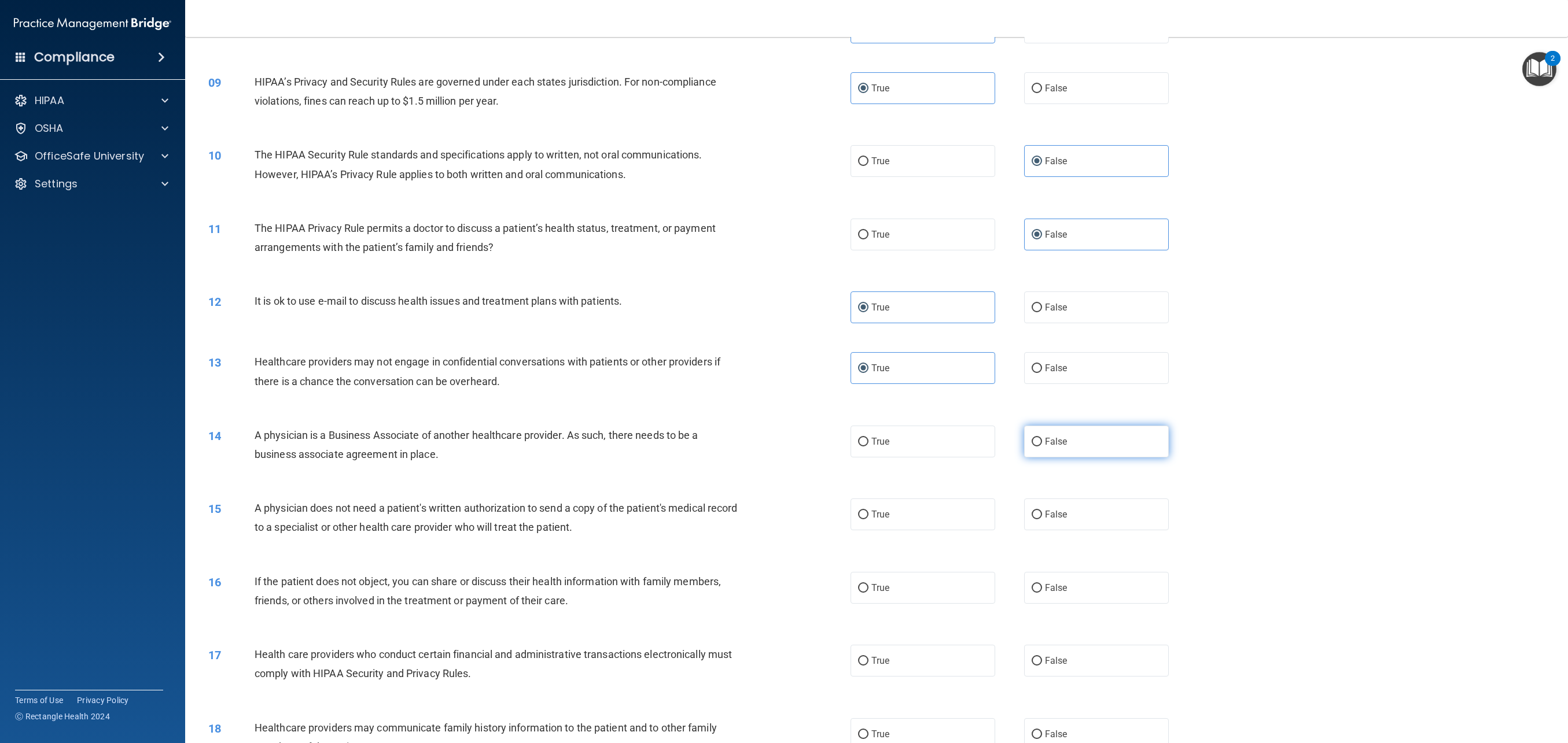
click at [1078, 444] on label "False" at bounding box center [1096, 441] width 145 height 32
click at [1042, 444] on input "False" at bounding box center [1037, 442] width 10 height 9
radio input "true"
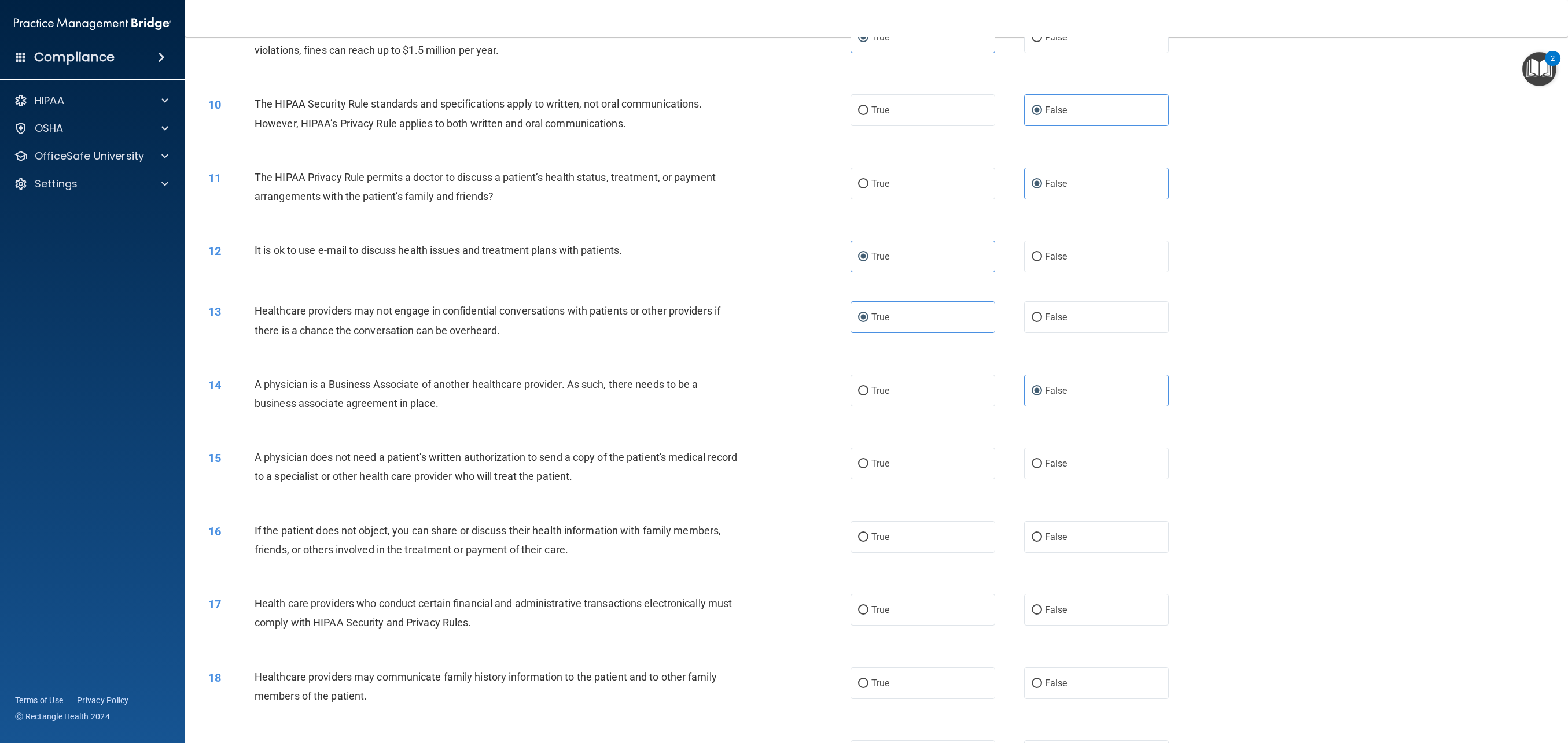
scroll to position [640, 0]
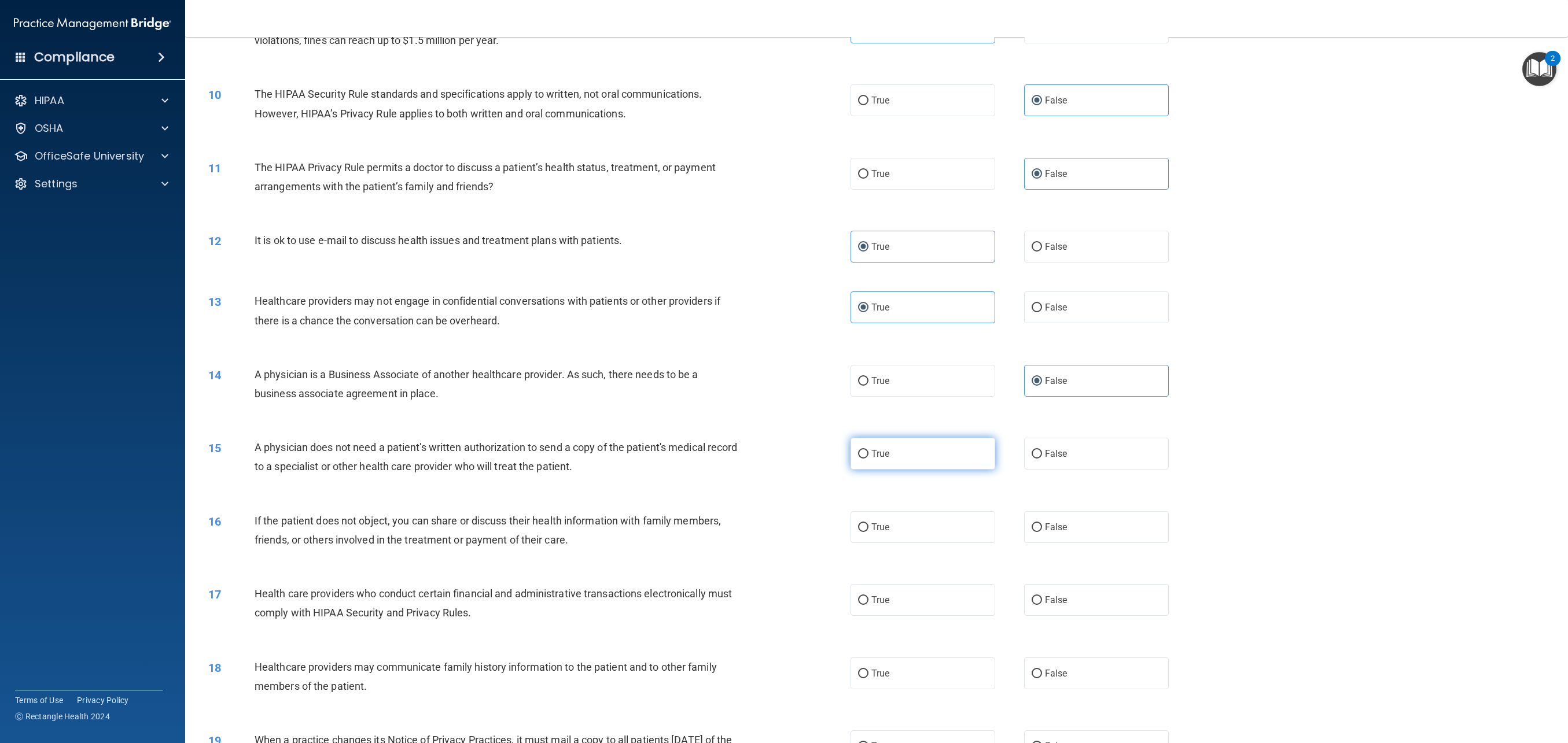
click at [881, 453] on span "True" at bounding box center [880, 453] width 18 height 11
click at [868, 453] on input "True" at bounding box center [863, 454] width 10 height 9
radio input "true"
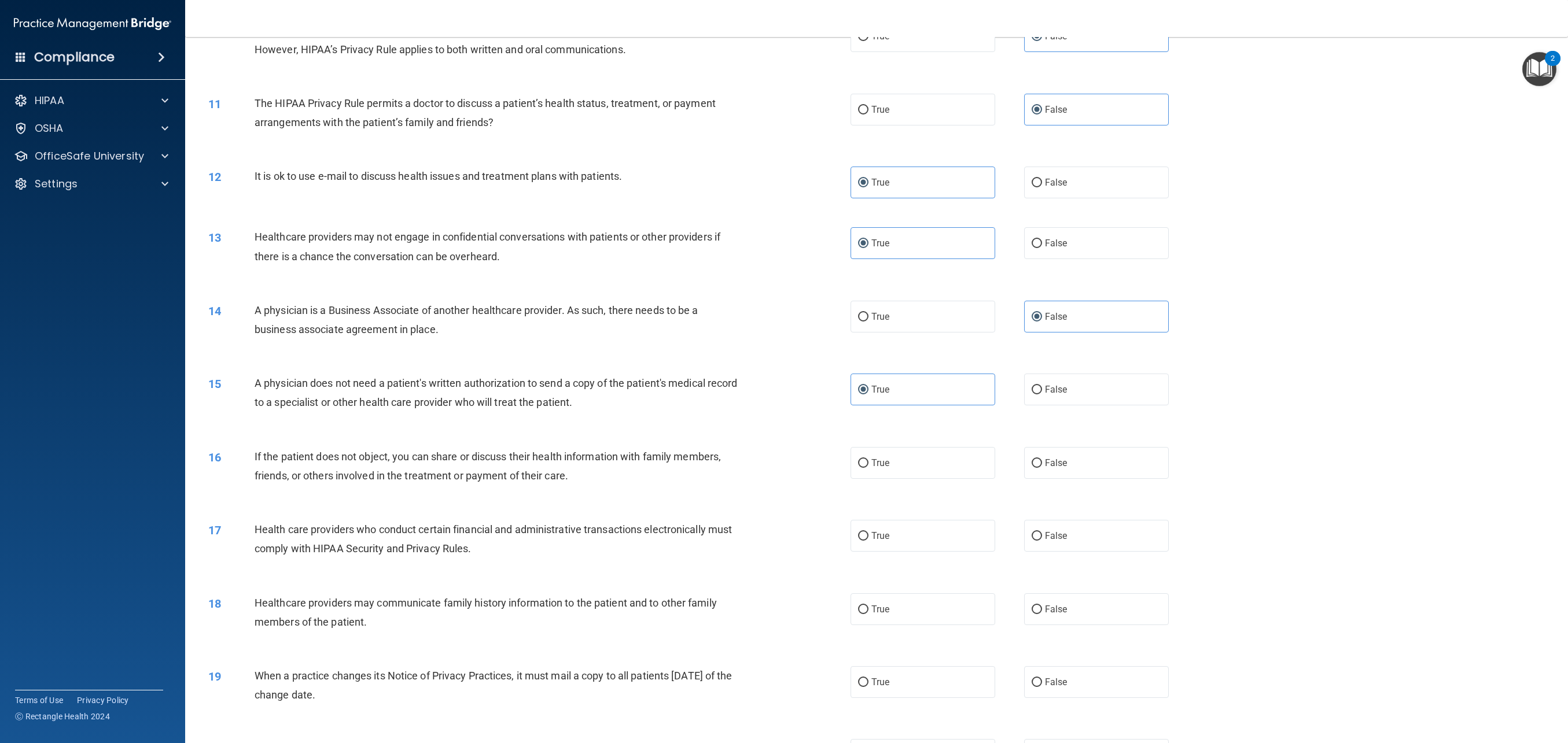
scroll to position [707, 0]
click at [1063, 469] on label "False" at bounding box center [1096, 461] width 145 height 32
click at [1042, 466] on input "False" at bounding box center [1037, 461] width 10 height 9
radio input "true"
click at [897, 466] on label "True" at bounding box center [922, 461] width 145 height 32
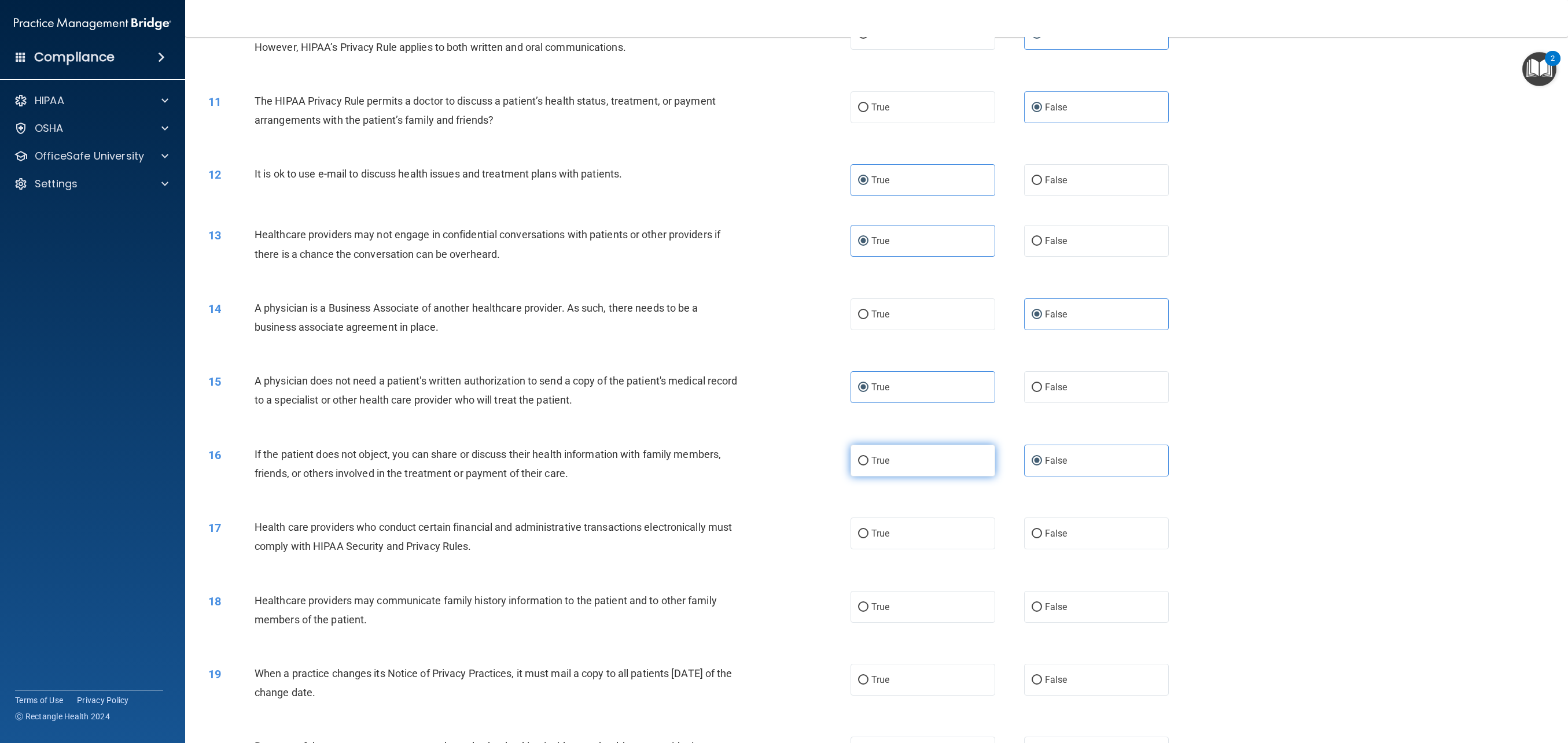
click at [868, 466] on input "True" at bounding box center [863, 461] width 10 height 9
radio input "true"
radio input "false"
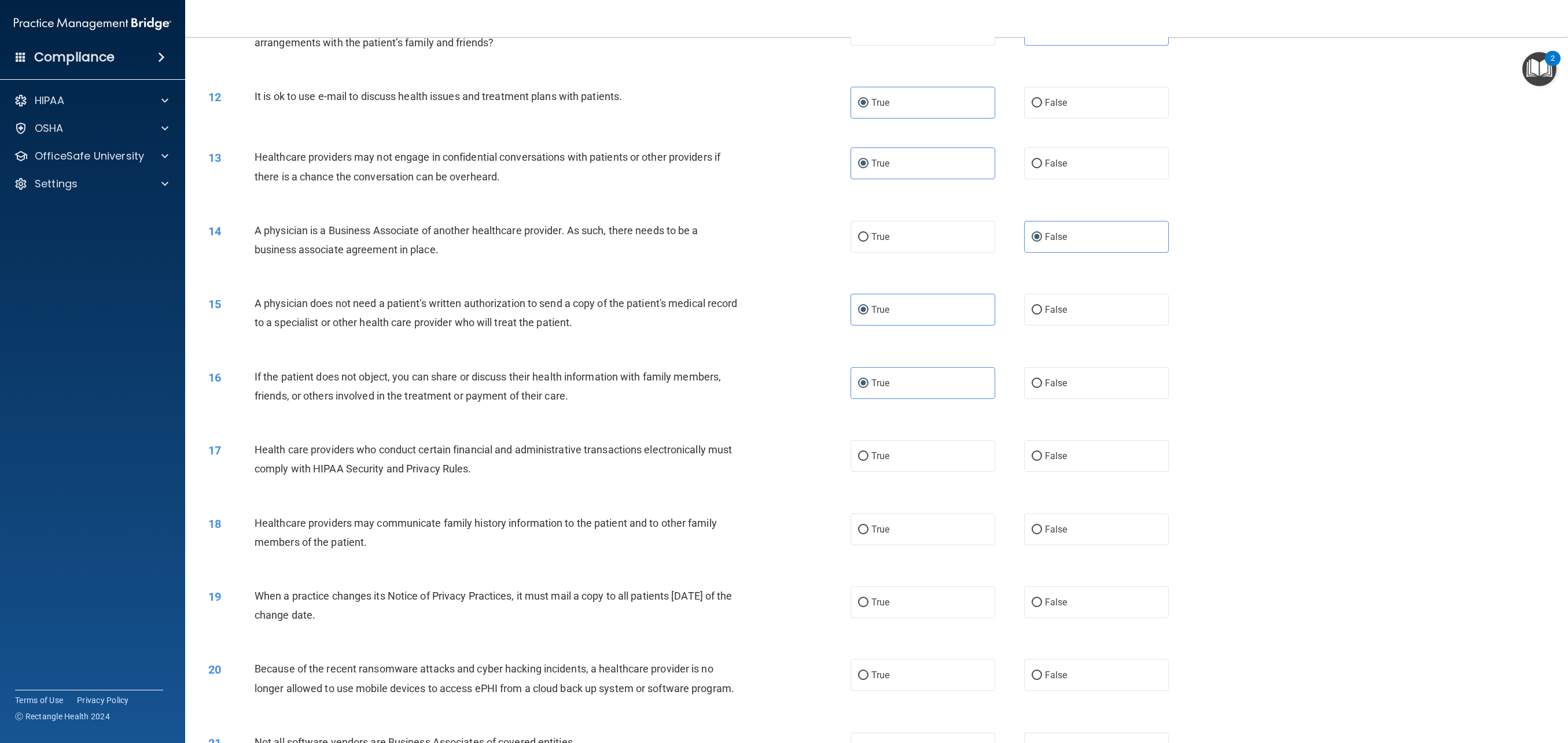
scroll to position [793, 0]
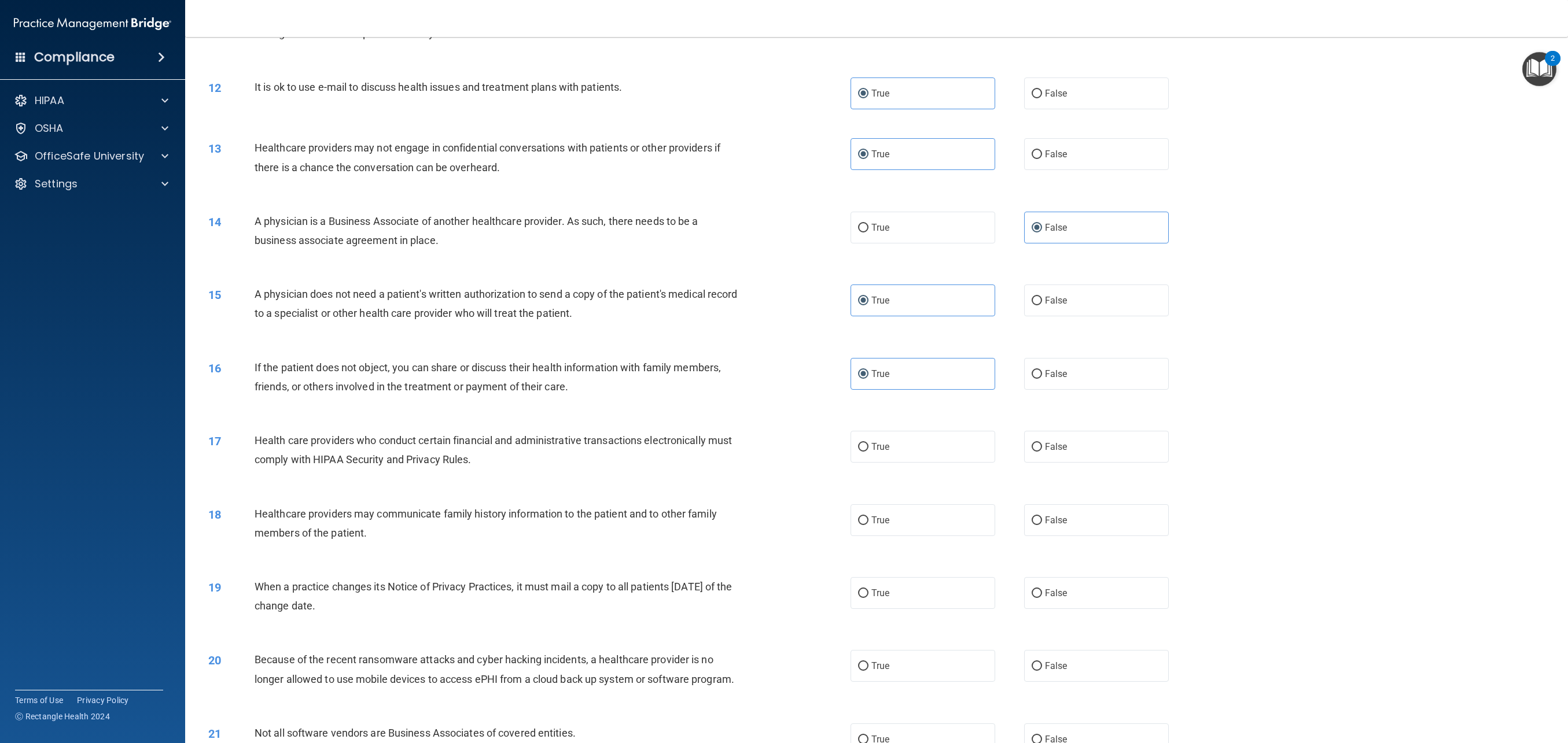
click at [907, 466] on div "17 Health care providers who conduct certain financial and administrative trans…" at bounding box center [877, 453] width 1354 height 73
click at [907, 460] on label "True" at bounding box center [922, 447] width 145 height 32
click at [868, 452] on input "True" at bounding box center [863, 448] width 10 height 9
radio input "true"
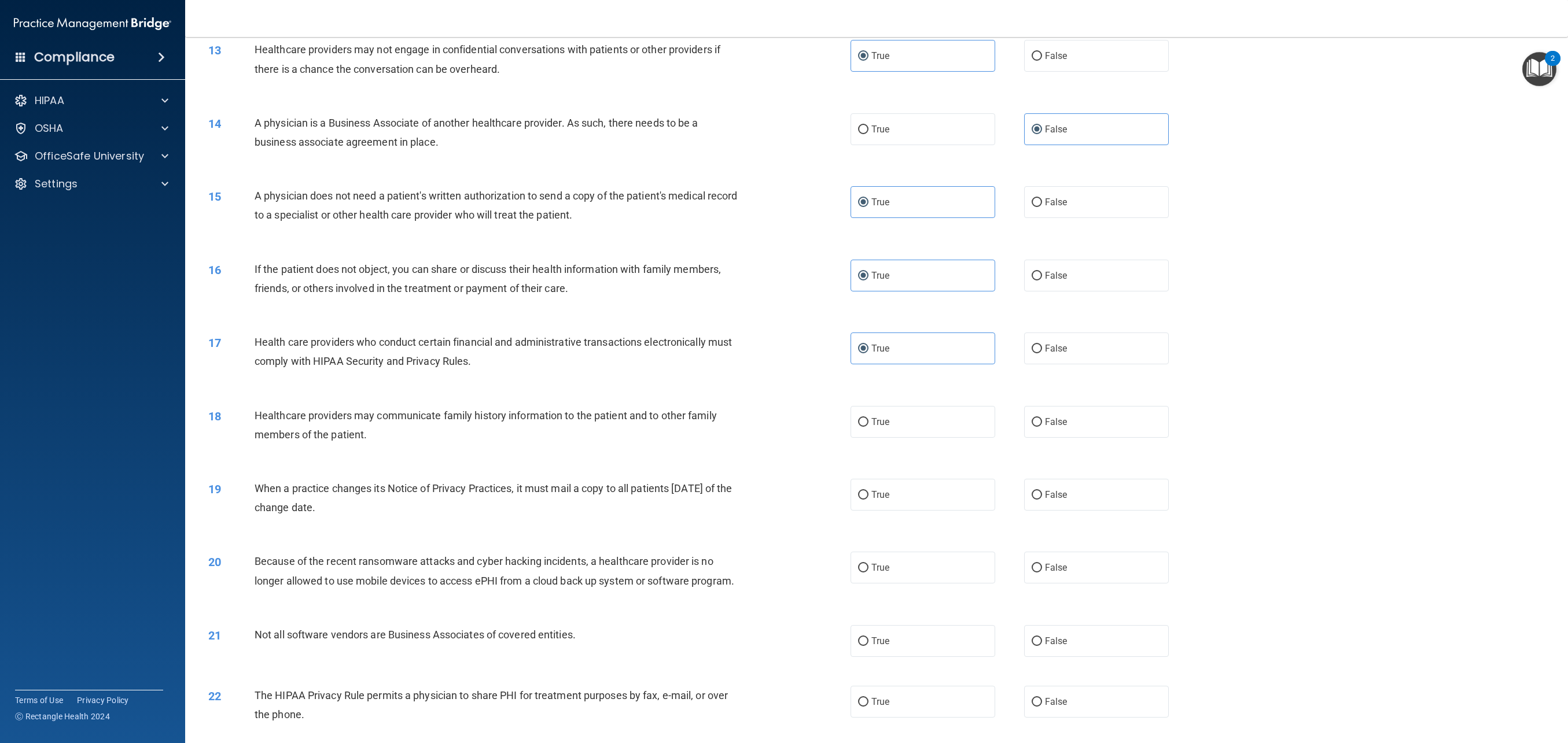
scroll to position [906, 0]
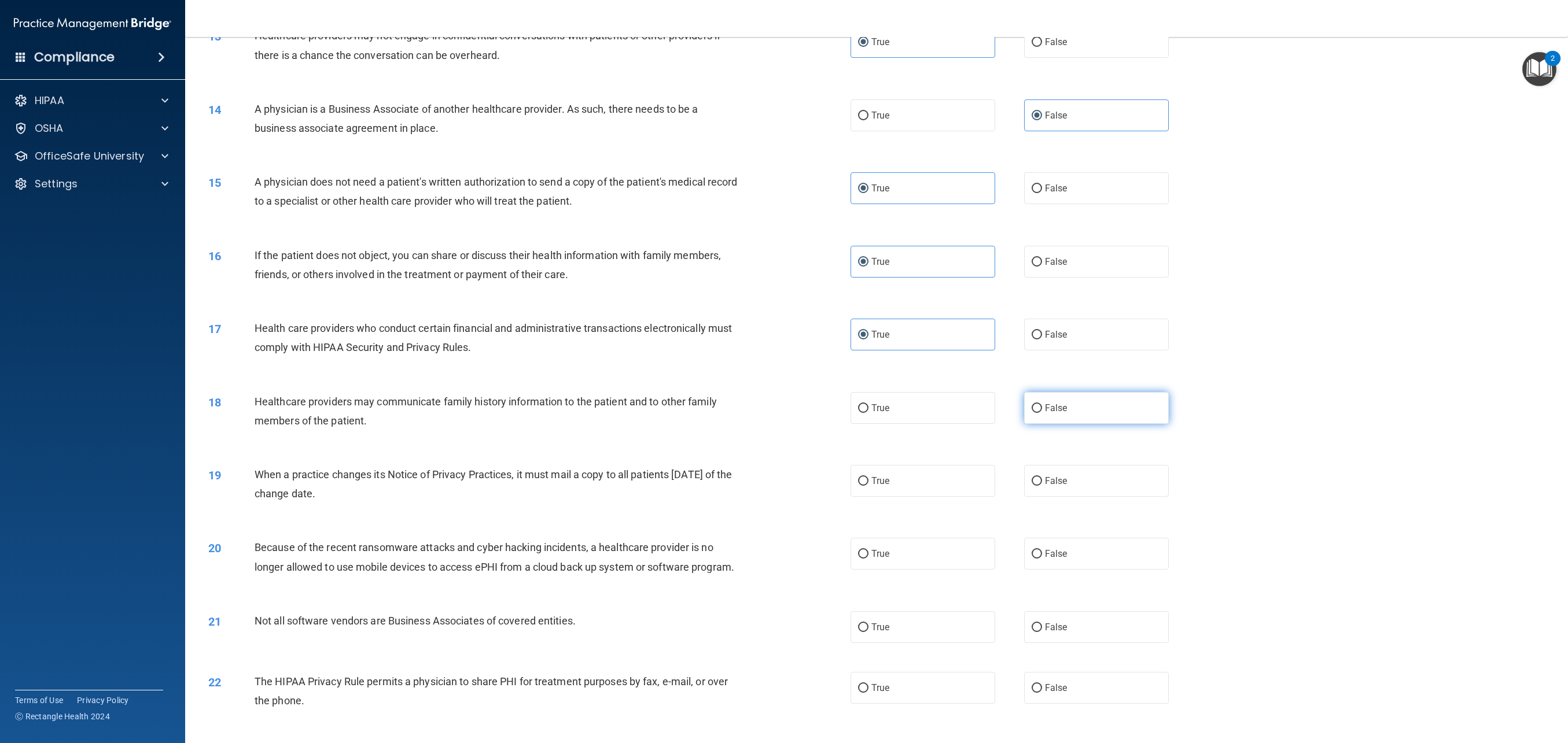
click at [1063, 408] on span "False" at bounding box center [1056, 407] width 22 height 11
click at [1042, 408] on input "False" at bounding box center [1037, 409] width 10 height 9
radio input "true"
click at [888, 492] on label "True" at bounding box center [922, 481] width 145 height 32
click at [868, 486] on input "True" at bounding box center [863, 481] width 10 height 9
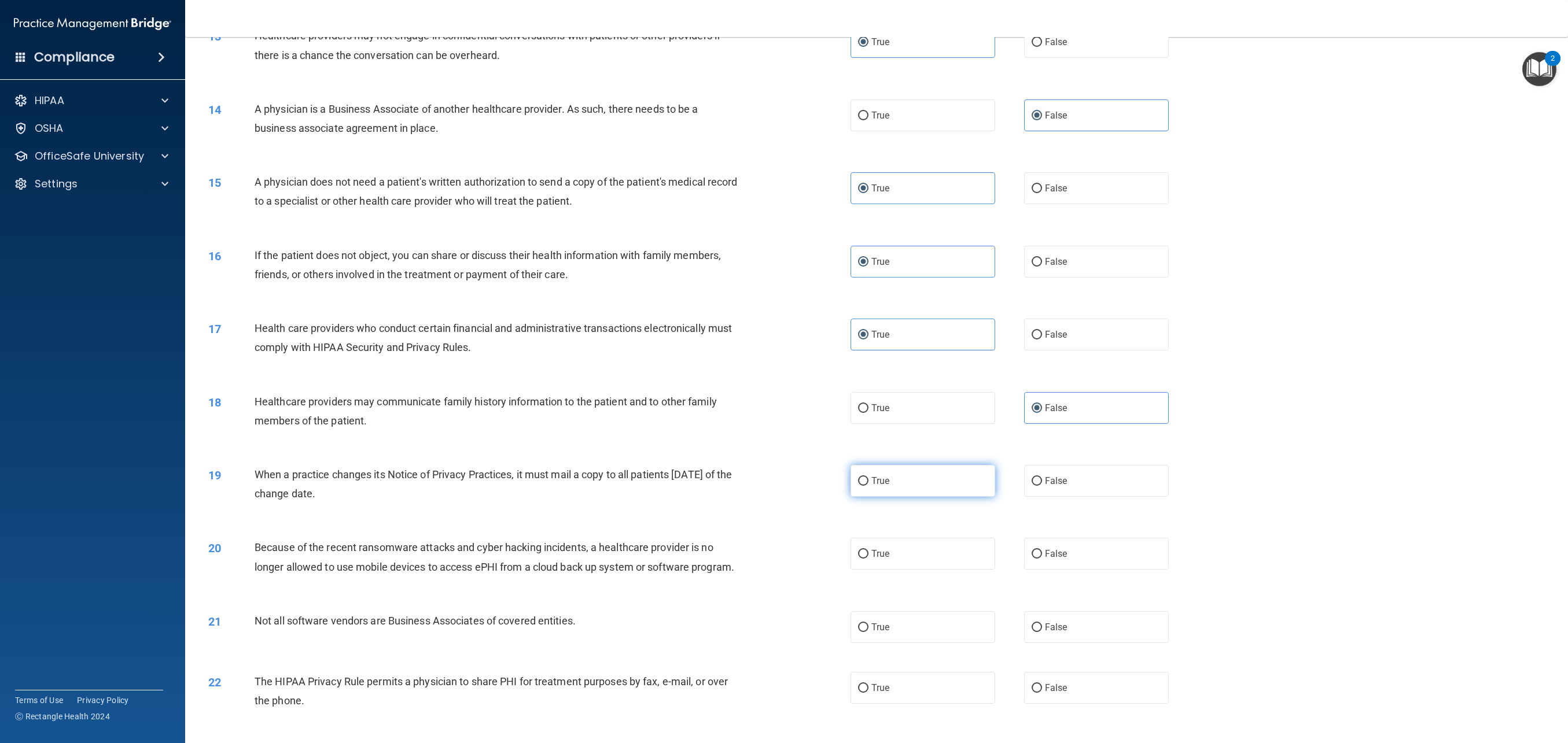
radio input "true"
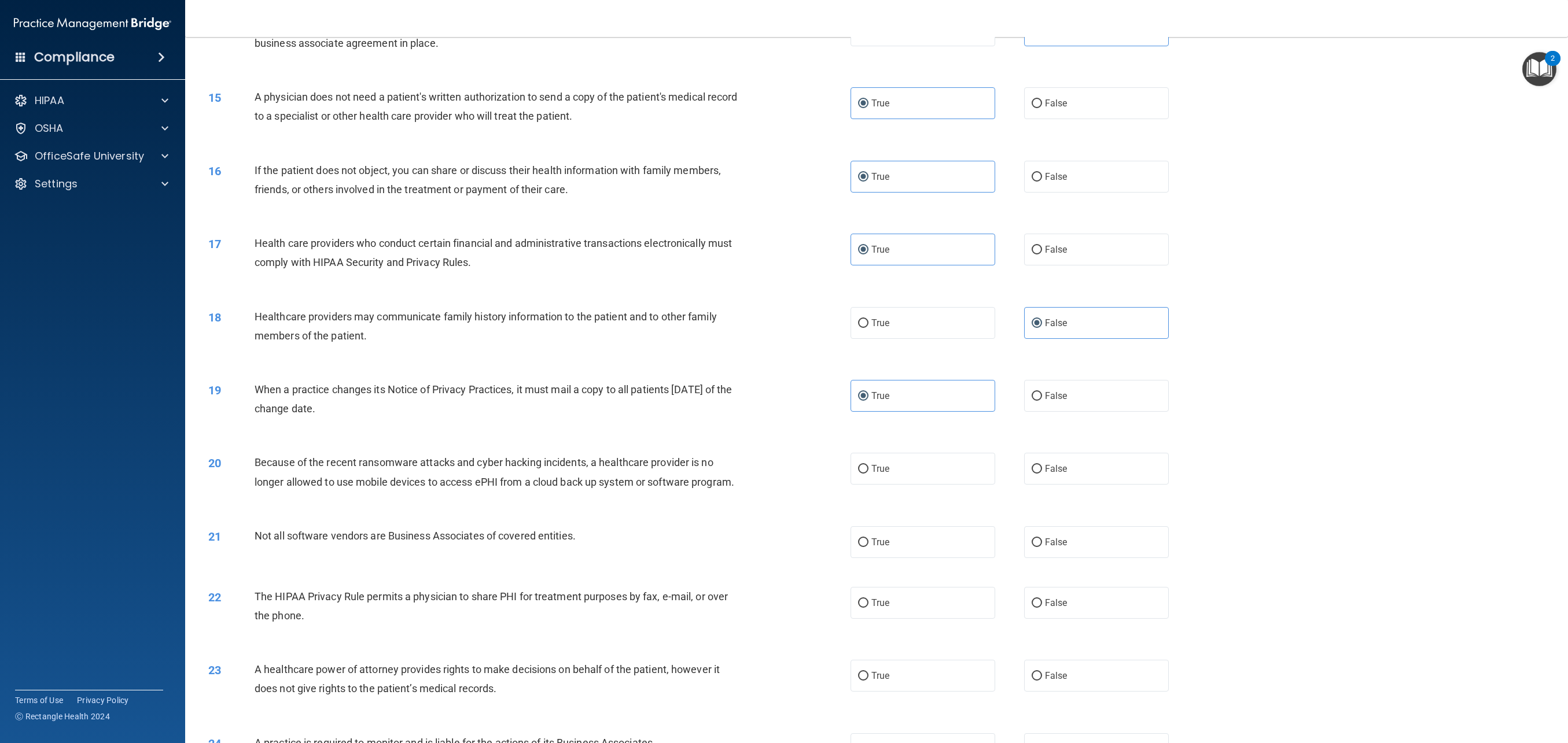
scroll to position [994, 0]
click at [888, 476] on label "True" at bounding box center [922, 466] width 145 height 32
click at [868, 471] on input "True" at bounding box center [863, 466] width 10 height 9
radio input "true"
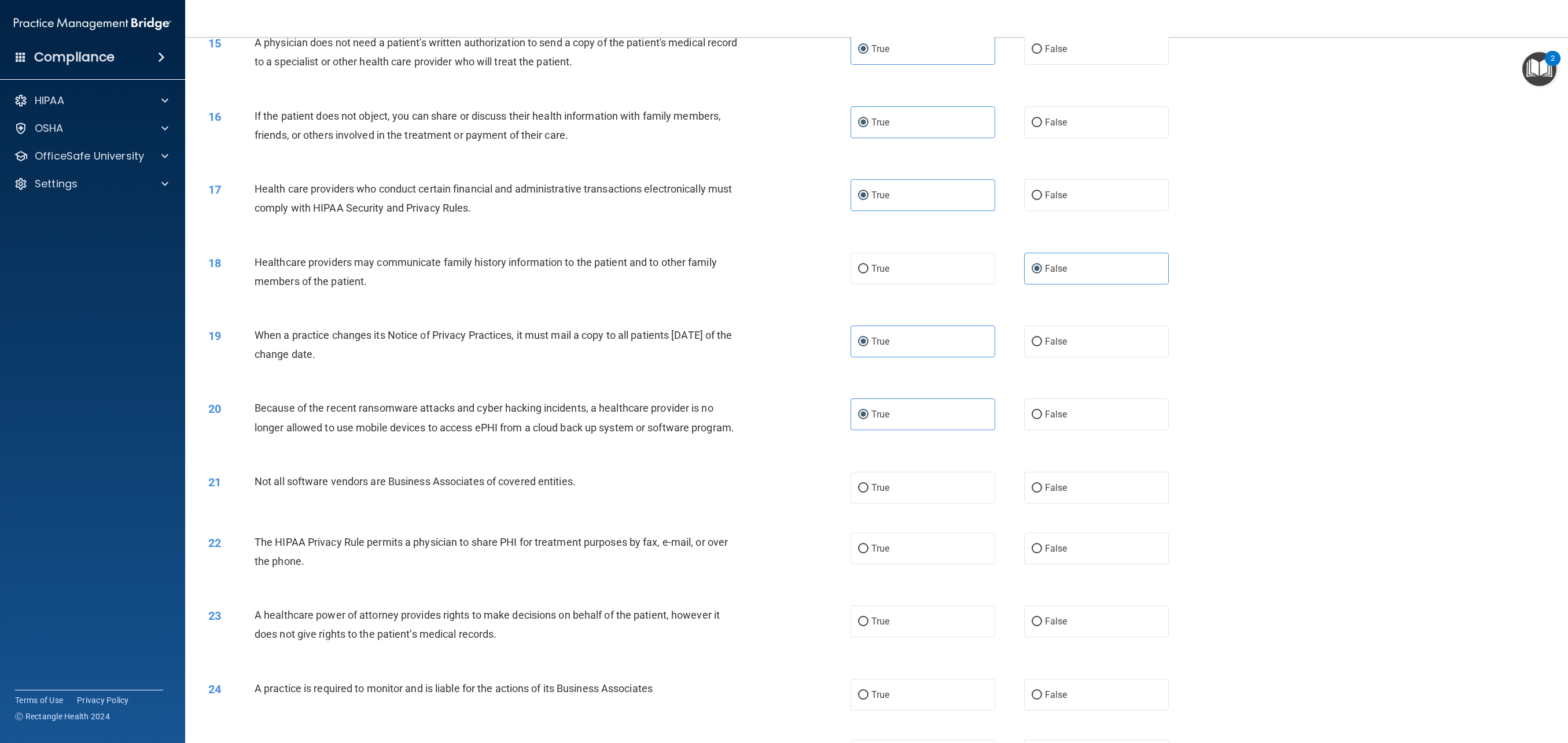
scroll to position [1069, 0]
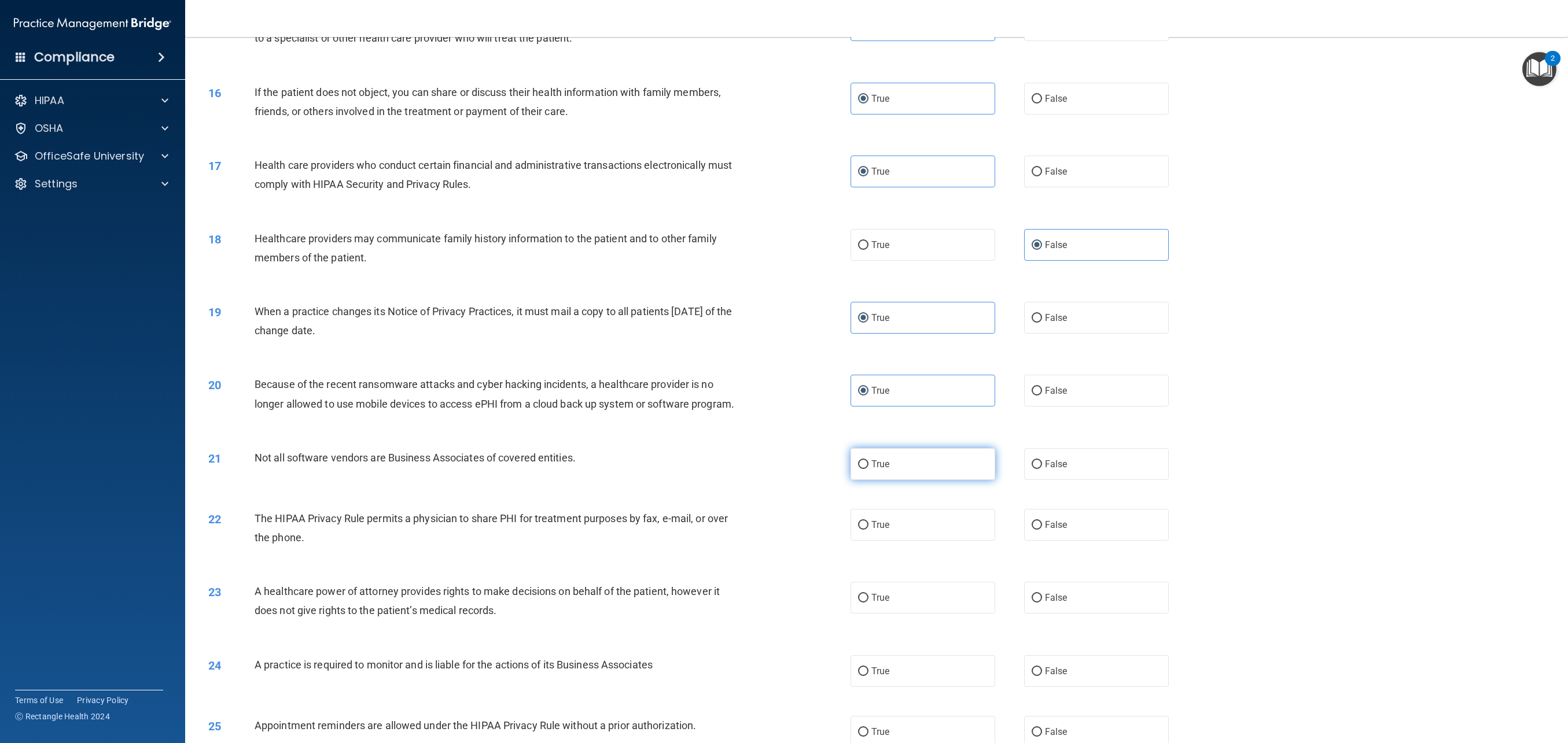
click at [902, 475] on label "True" at bounding box center [922, 464] width 145 height 32
click at [868, 469] on input "True" at bounding box center [863, 465] width 10 height 9
radio input "true"
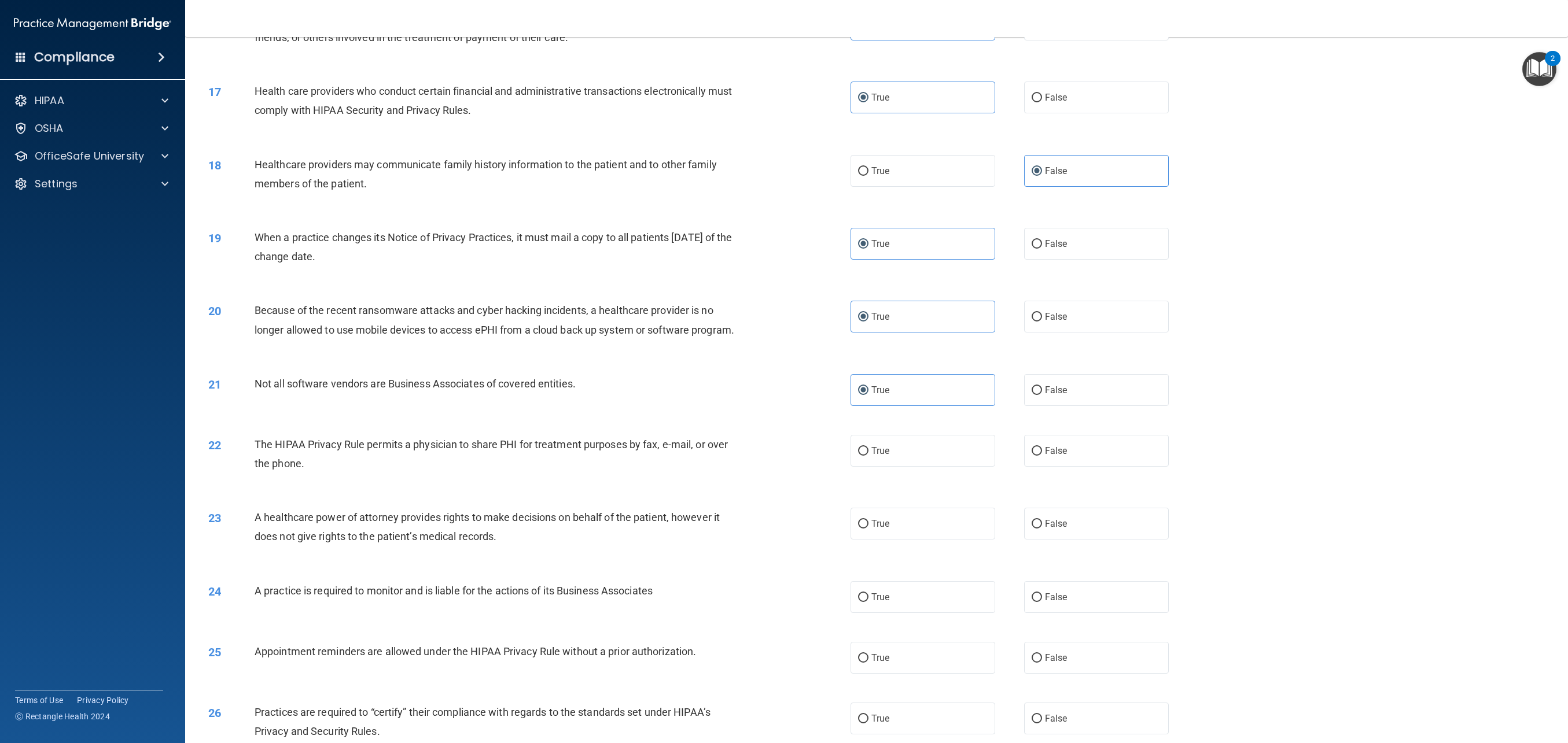
scroll to position [1146, 0]
click at [876, 456] on label "True" at bounding box center [922, 448] width 145 height 32
click at [868, 453] on input "True" at bounding box center [863, 448] width 10 height 9
radio input "true"
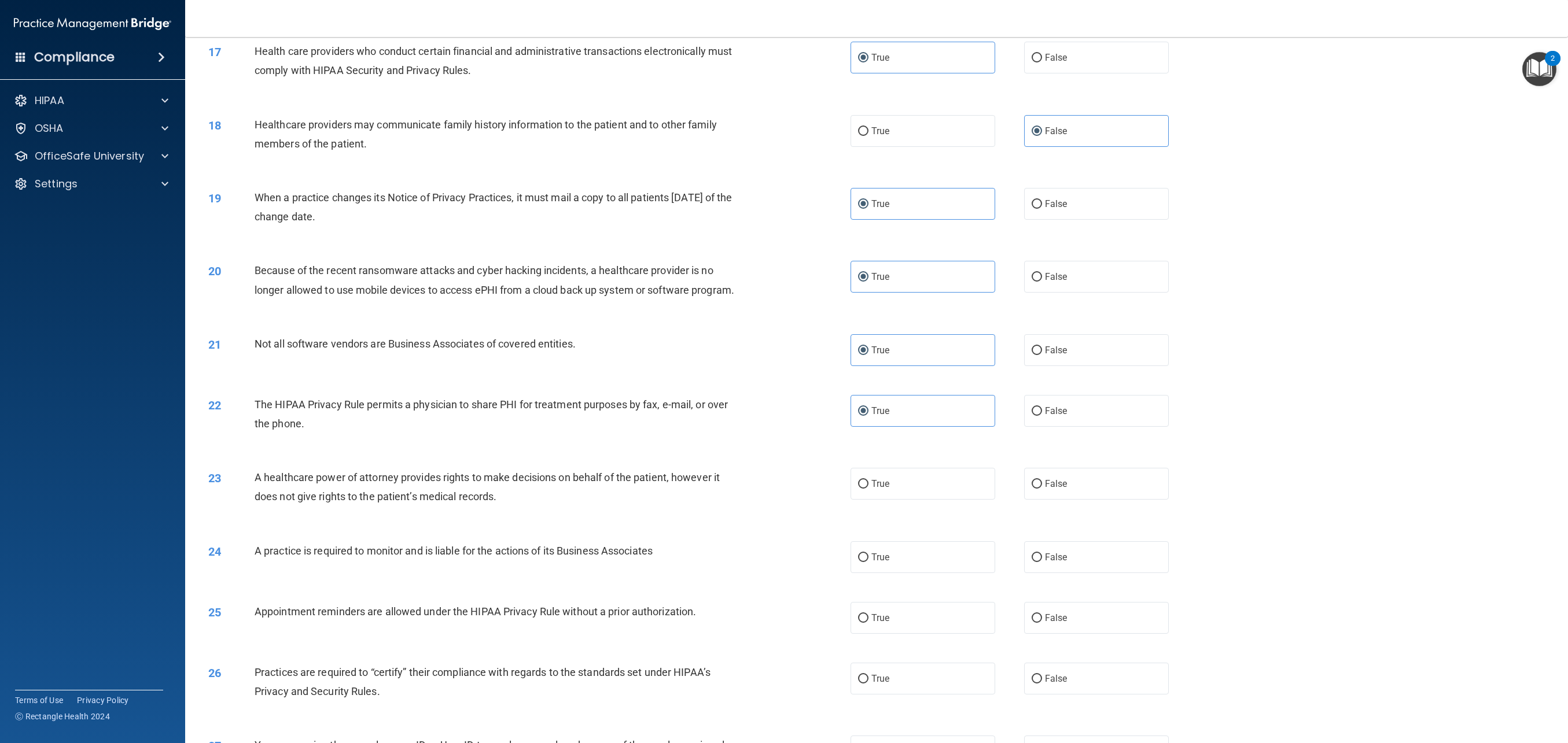
scroll to position [1185, 0]
click at [912, 488] on label "True" at bounding box center [922, 482] width 145 height 32
click at [868, 487] on input "True" at bounding box center [863, 483] width 10 height 9
radio input "true"
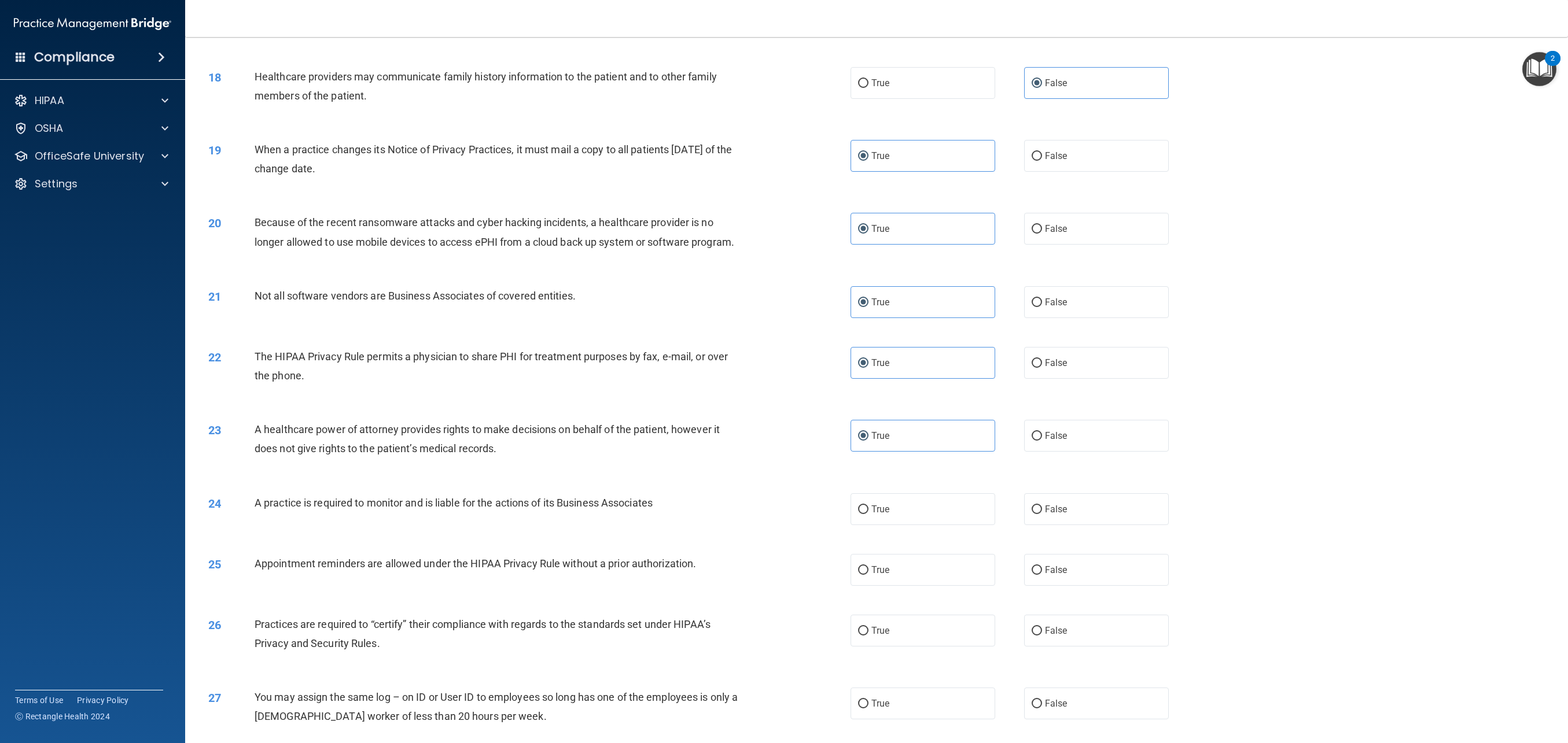
scroll to position [1245, 0]
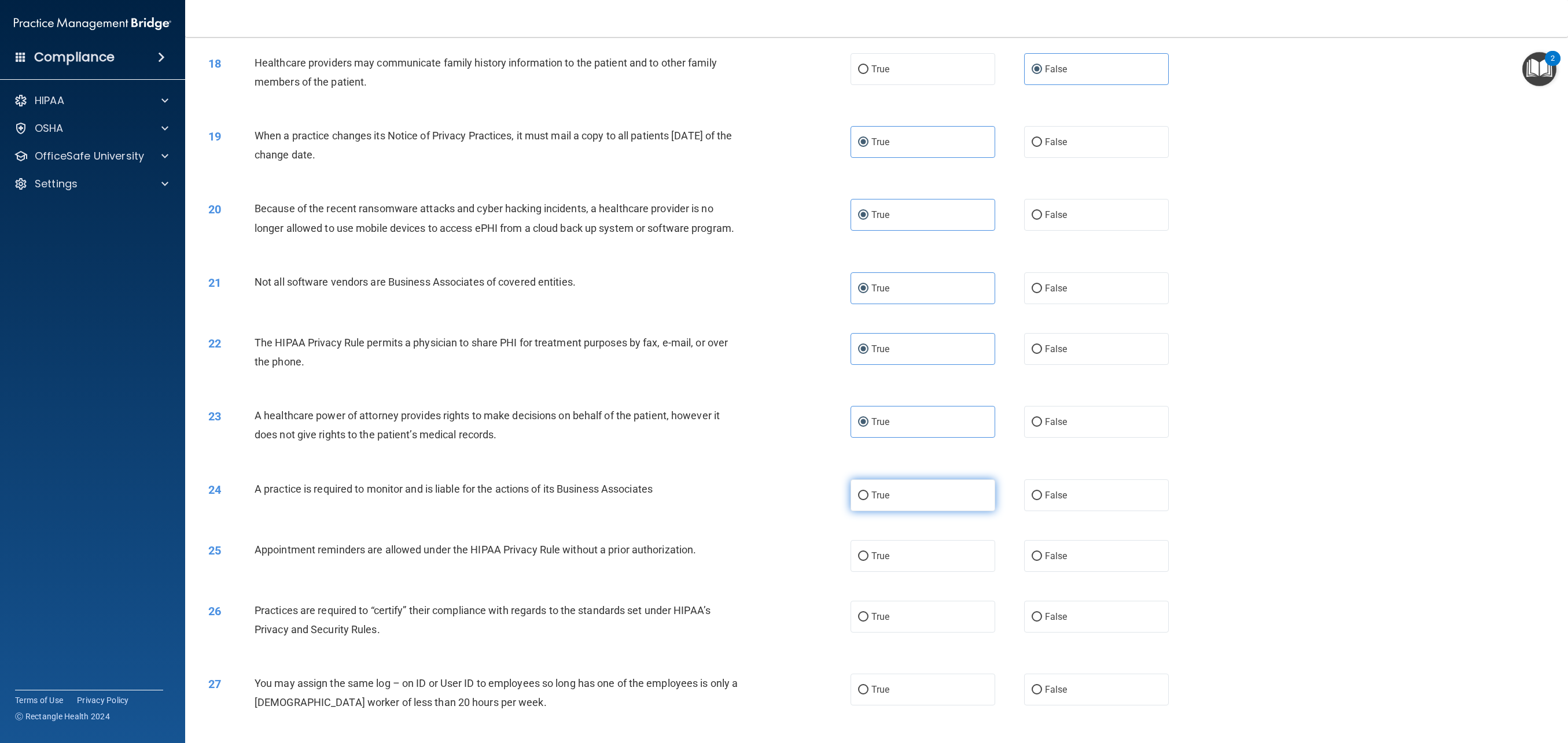
click at [890, 503] on label "True" at bounding box center [922, 495] width 145 height 32
click at [868, 500] on input "True" at bounding box center [863, 496] width 10 height 9
radio input "true"
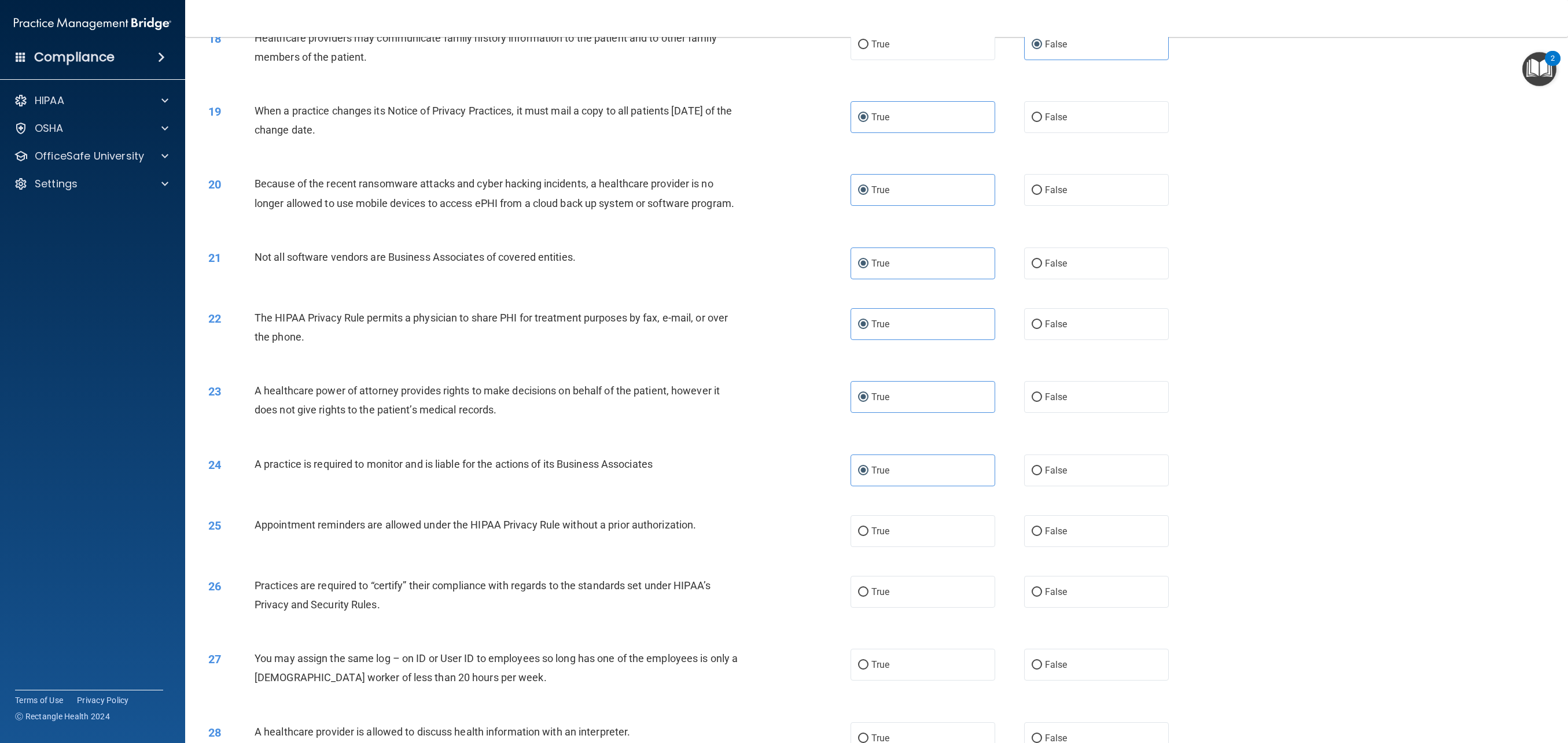
scroll to position [1288, 0]
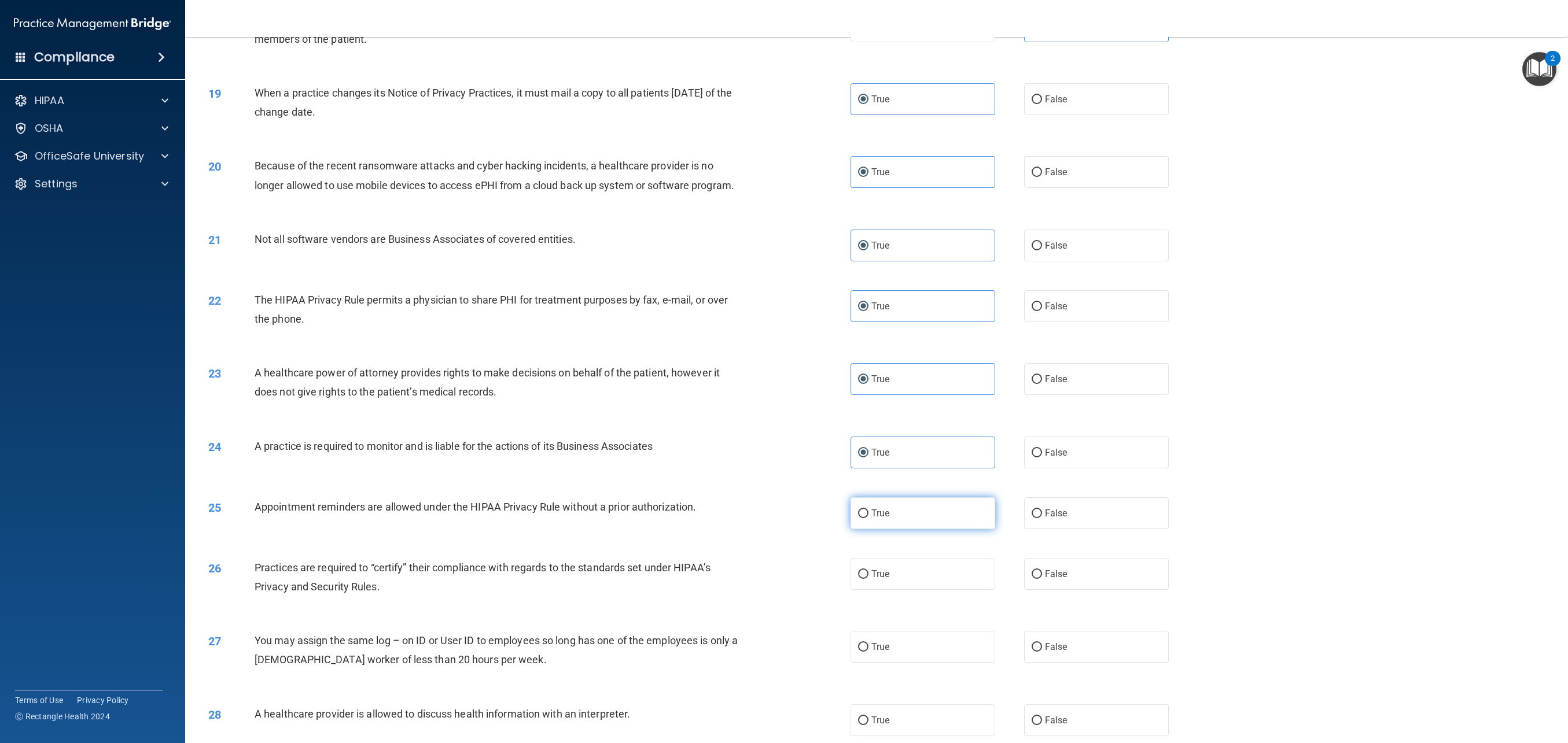
click at [904, 522] on label "True" at bounding box center [922, 513] width 145 height 32
click at [868, 518] on input "True" at bounding box center [863, 514] width 10 height 9
radio input "true"
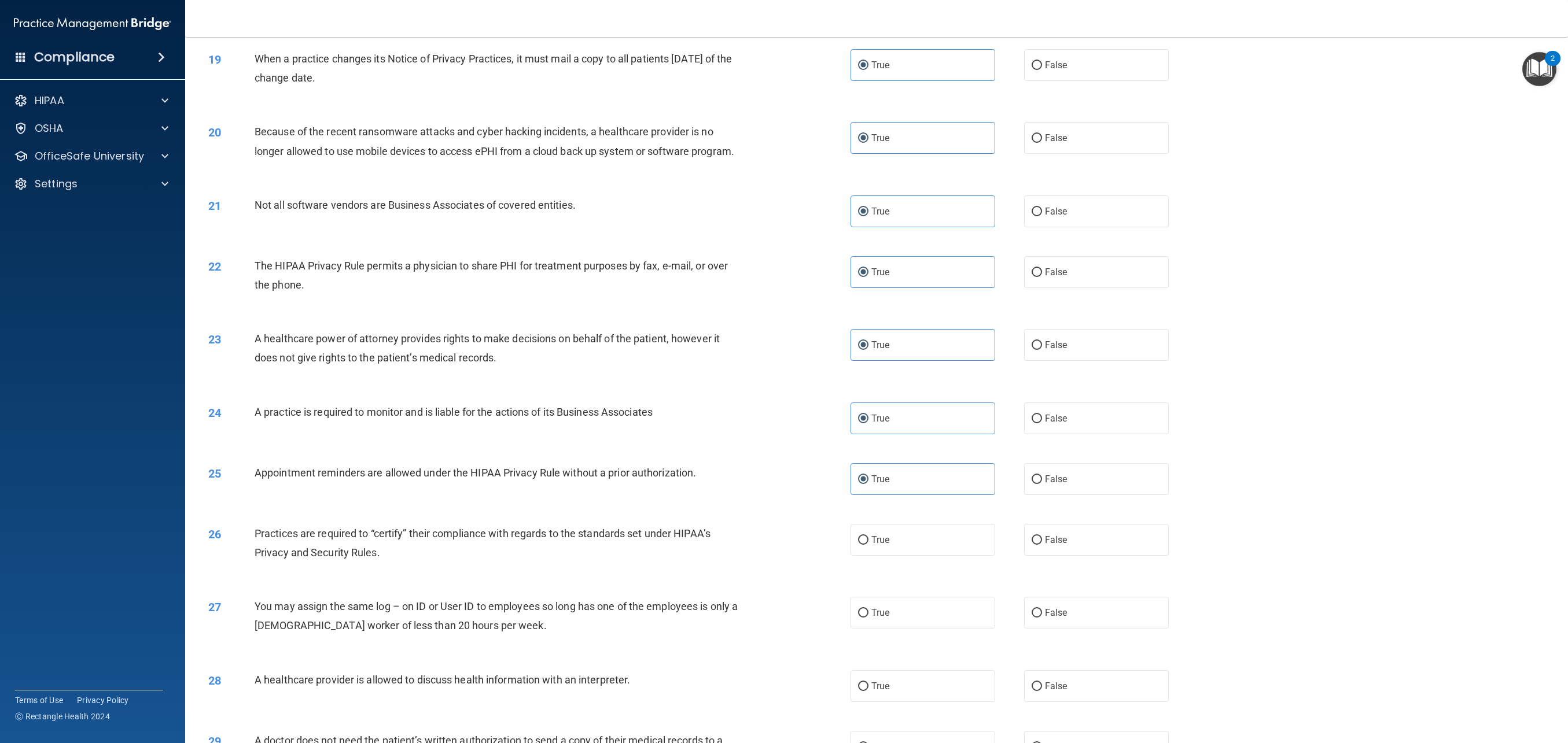
scroll to position [1344, 0]
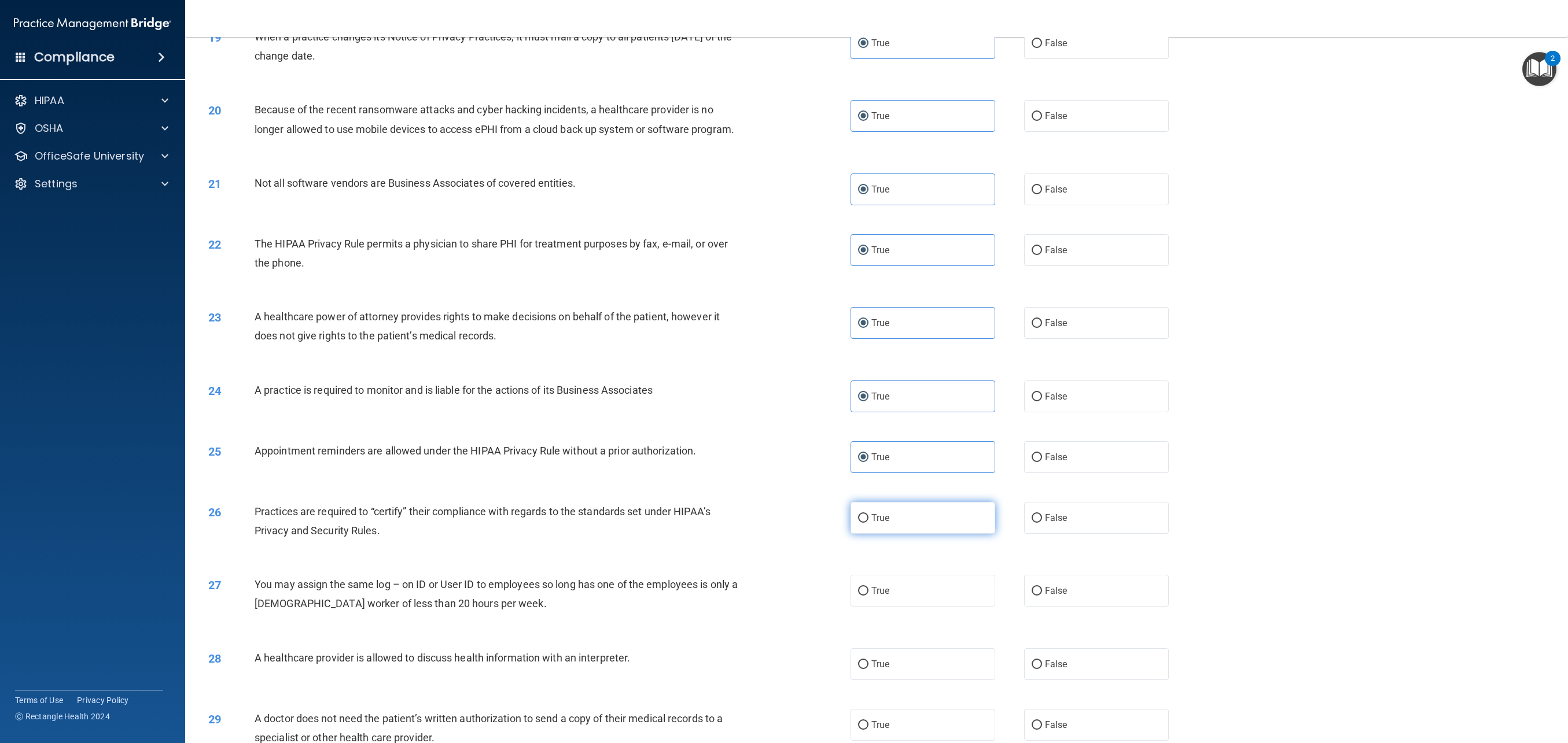
click at [917, 525] on label "True" at bounding box center [922, 518] width 145 height 32
click at [868, 523] on input "True" at bounding box center [863, 519] width 10 height 9
radio input "true"
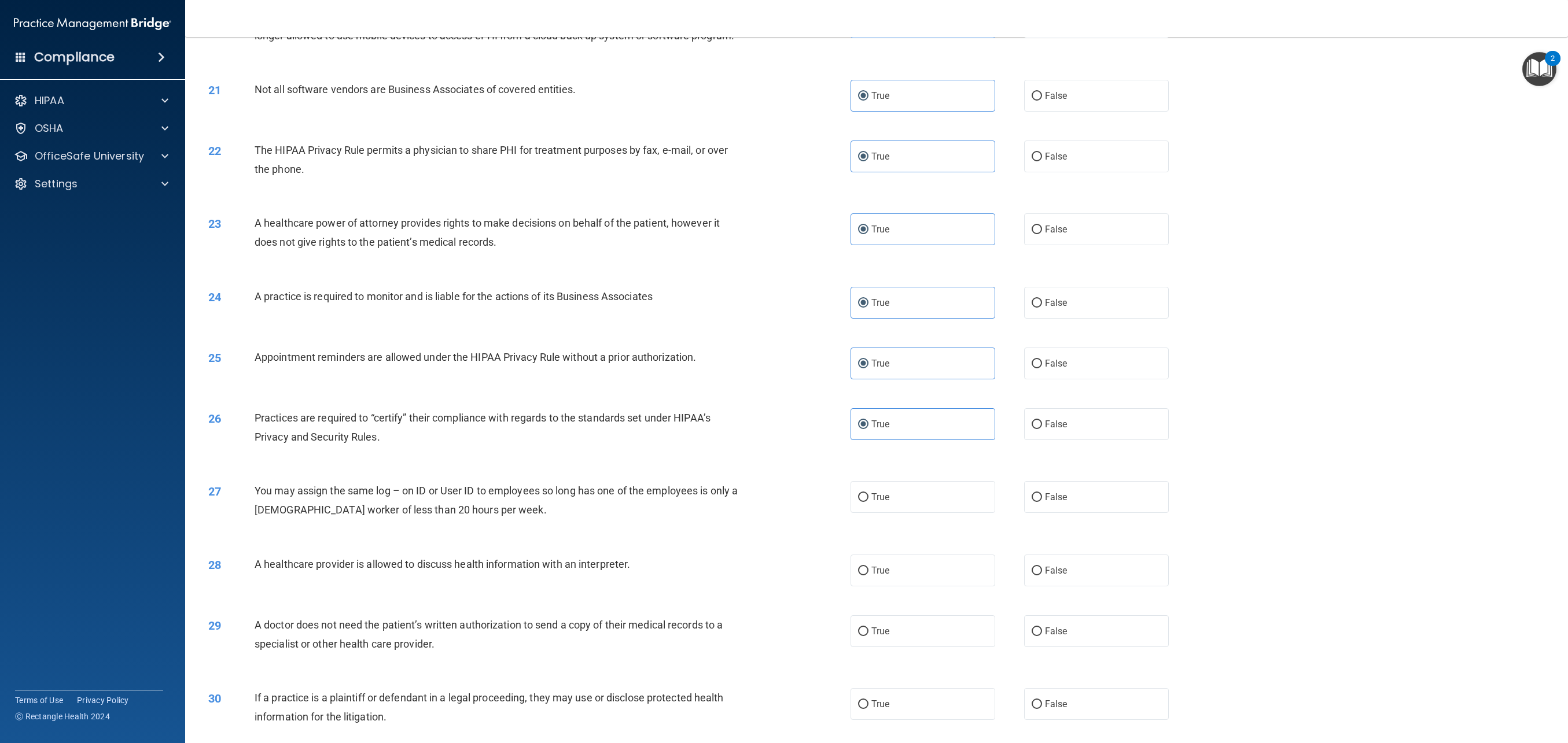
scroll to position [1455, 0]
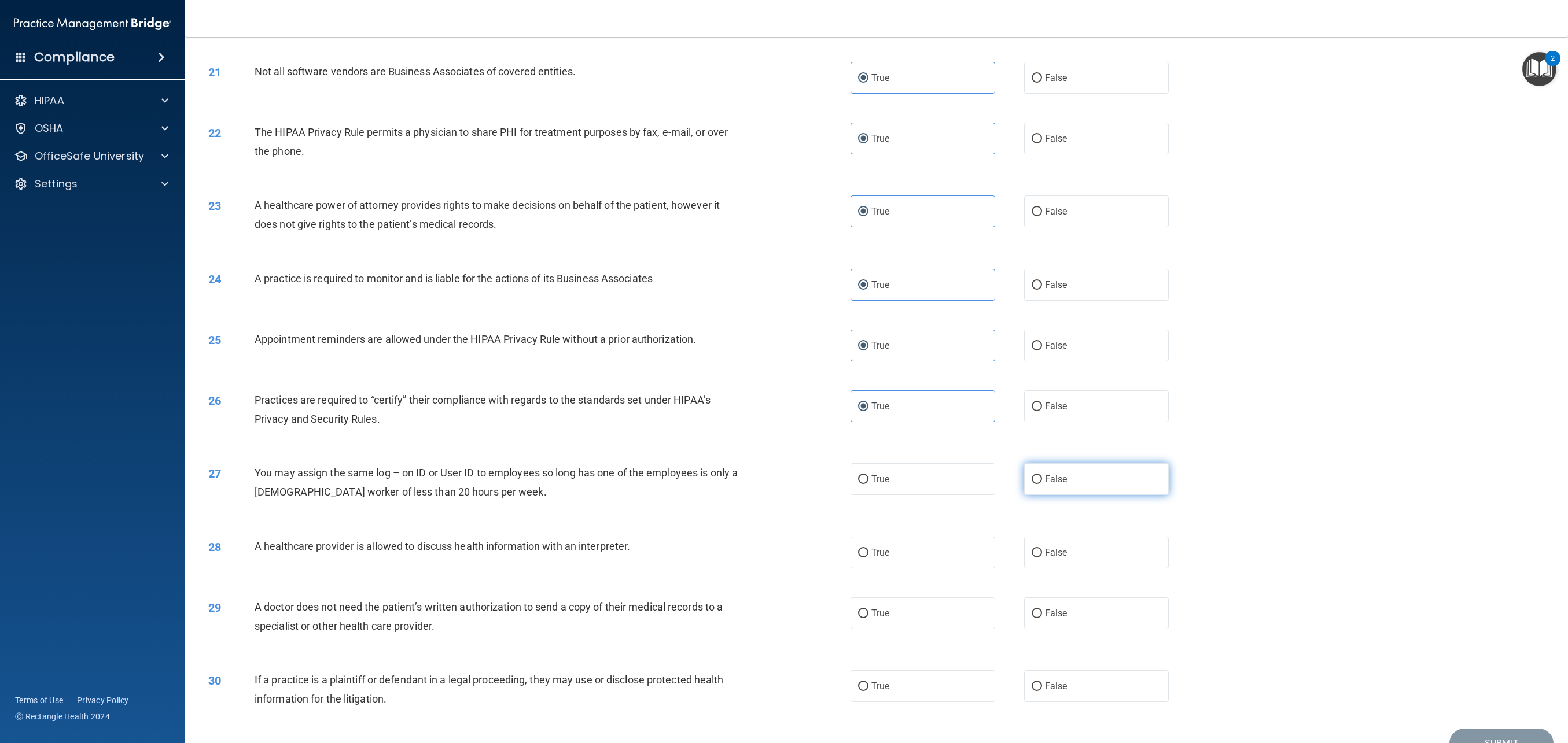
click at [1069, 482] on label "False" at bounding box center [1096, 479] width 145 height 32
click at [1042, 482] on input "False" at bounding box center [1037, 480] width 10 height 9
radio input "true"
click at [1073, 563] on label "False" at bounding box center [1096, 553] width 145 height 32
click at [1042, 558] on input "False" at bounding box center [1037, 553] width 10 height 9
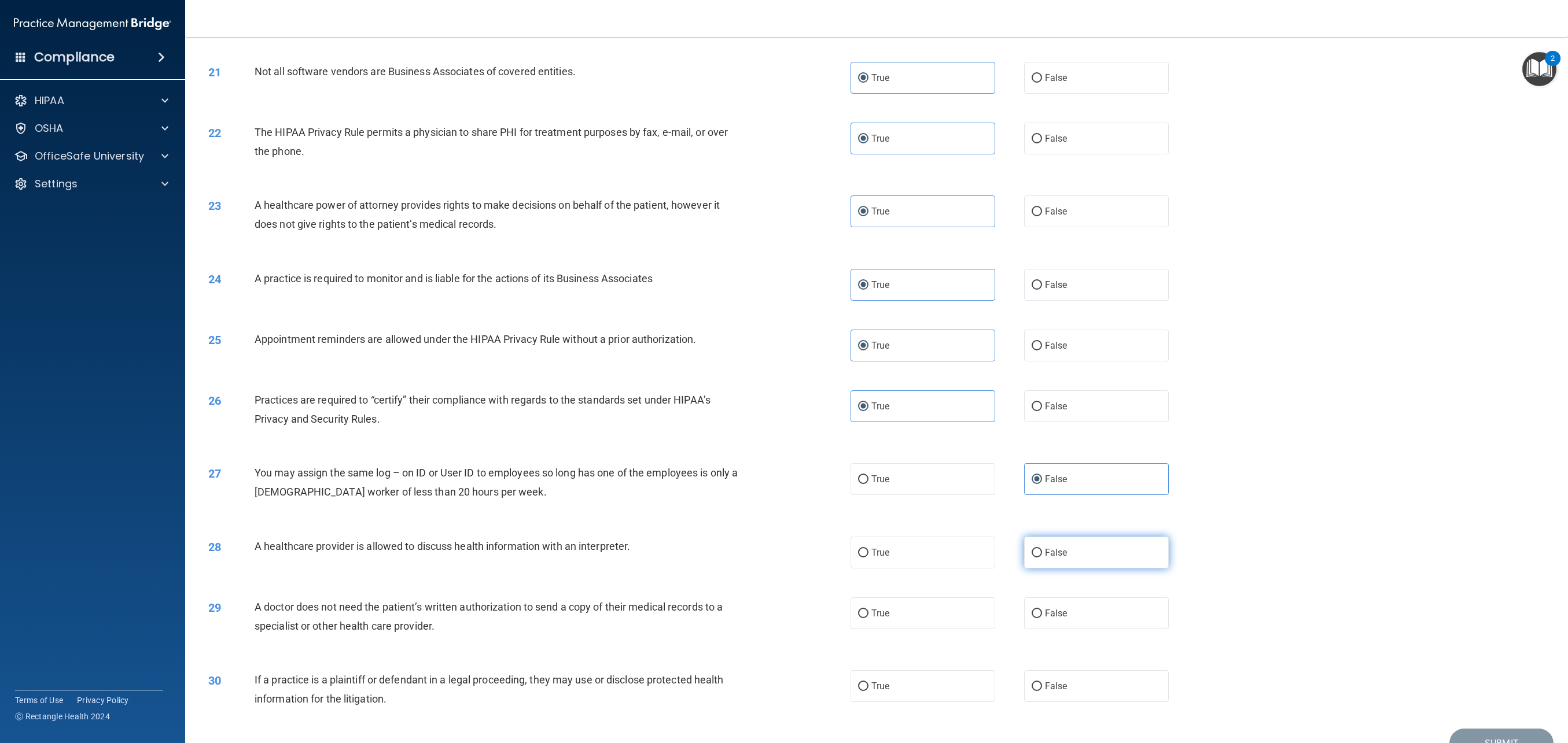
radio input "true"
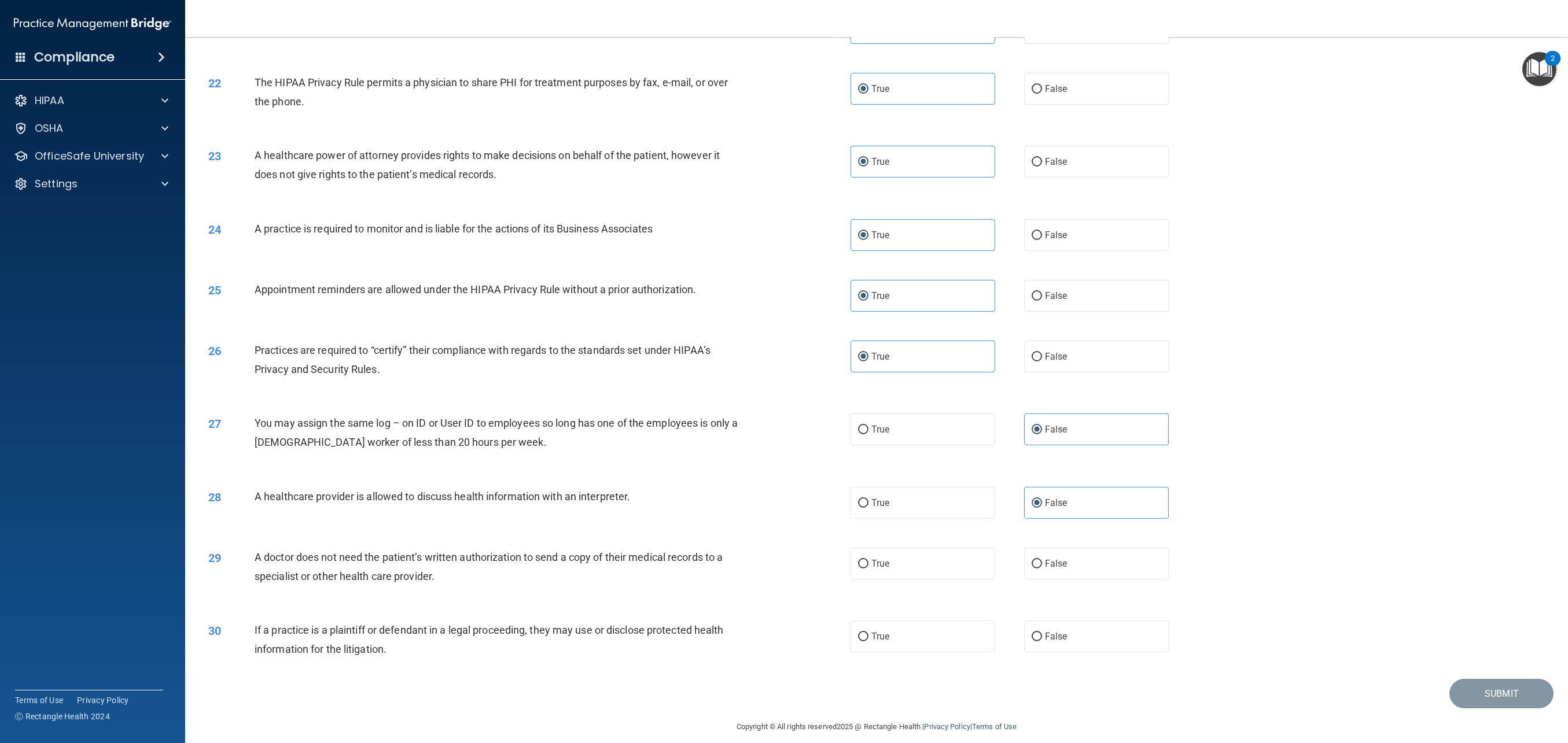
scroll to position [1516, 0]
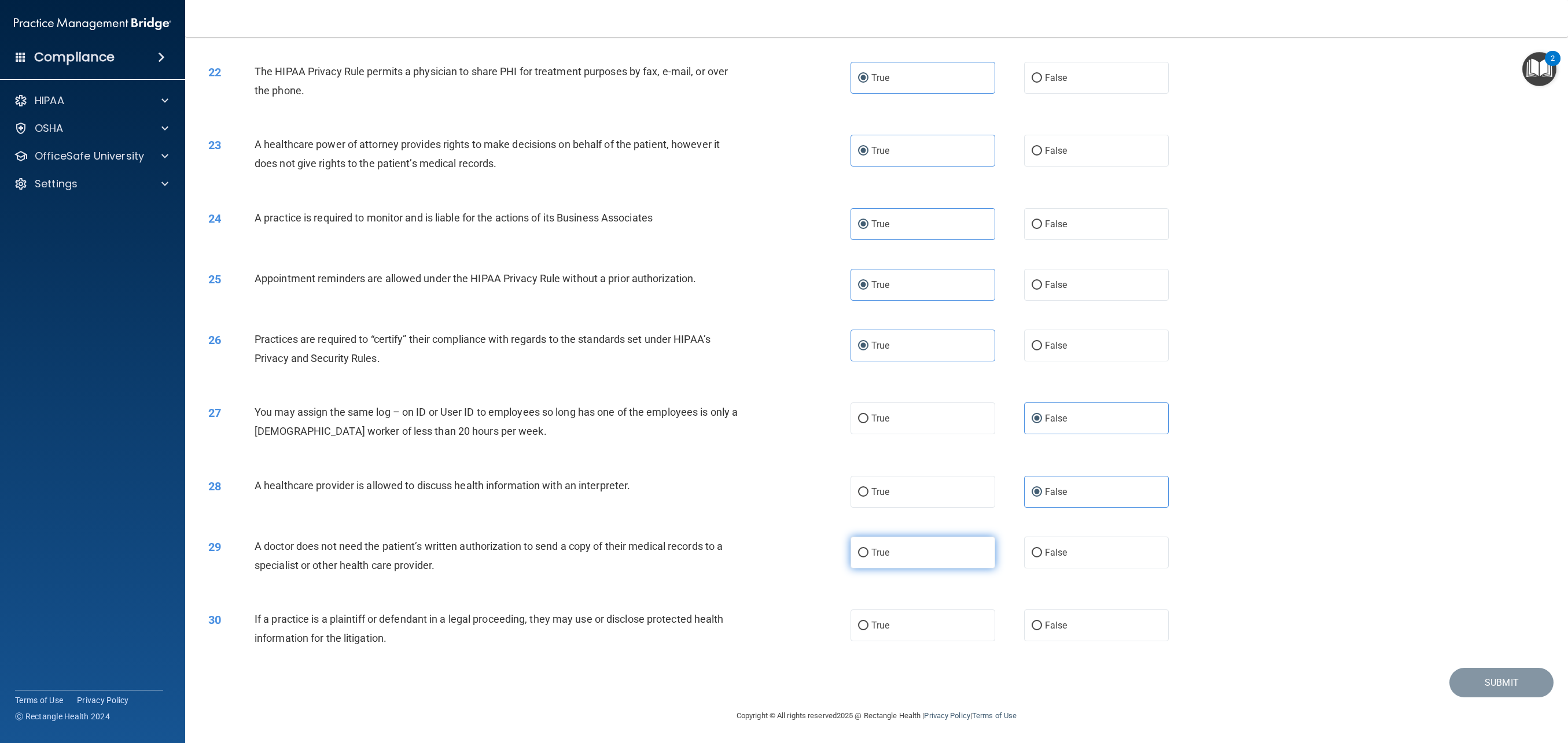
click at [916, 559] on label "True" at bounding box center [922, 553] width 145 height 32
click at [868, 558] on input "True" at bounding box center [863, 553] width 10 height 9
radio input "true"
click at [912, 622] on label "True" at bounding box center [922, 625] width 145 height 32
click at [868, 622] on input "True" at bounding box center [863, 626] width 10 height 9
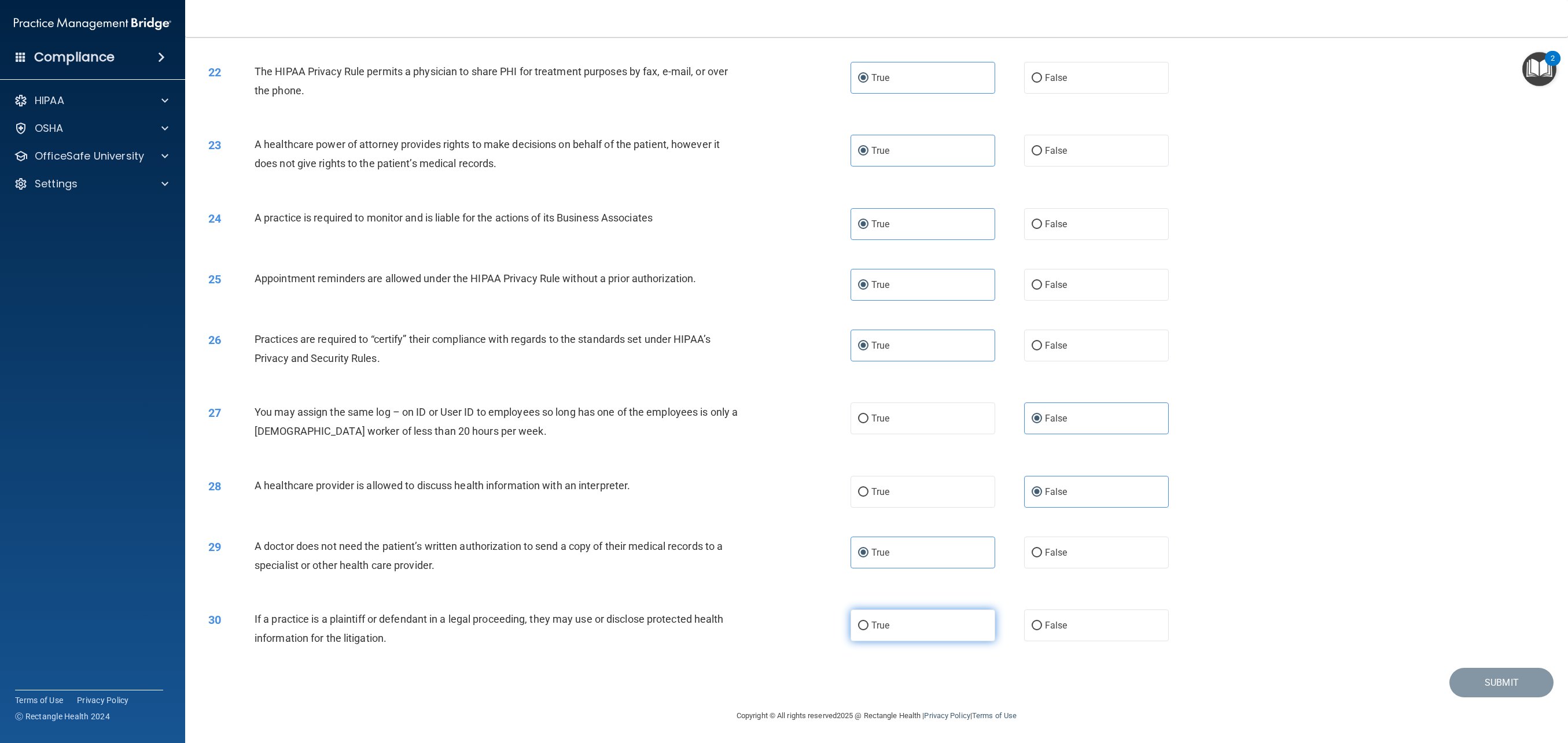
radio input "true"
click at [1459, 683] on button "Submit" at bounding box center [1501, 683] width 104 height 29
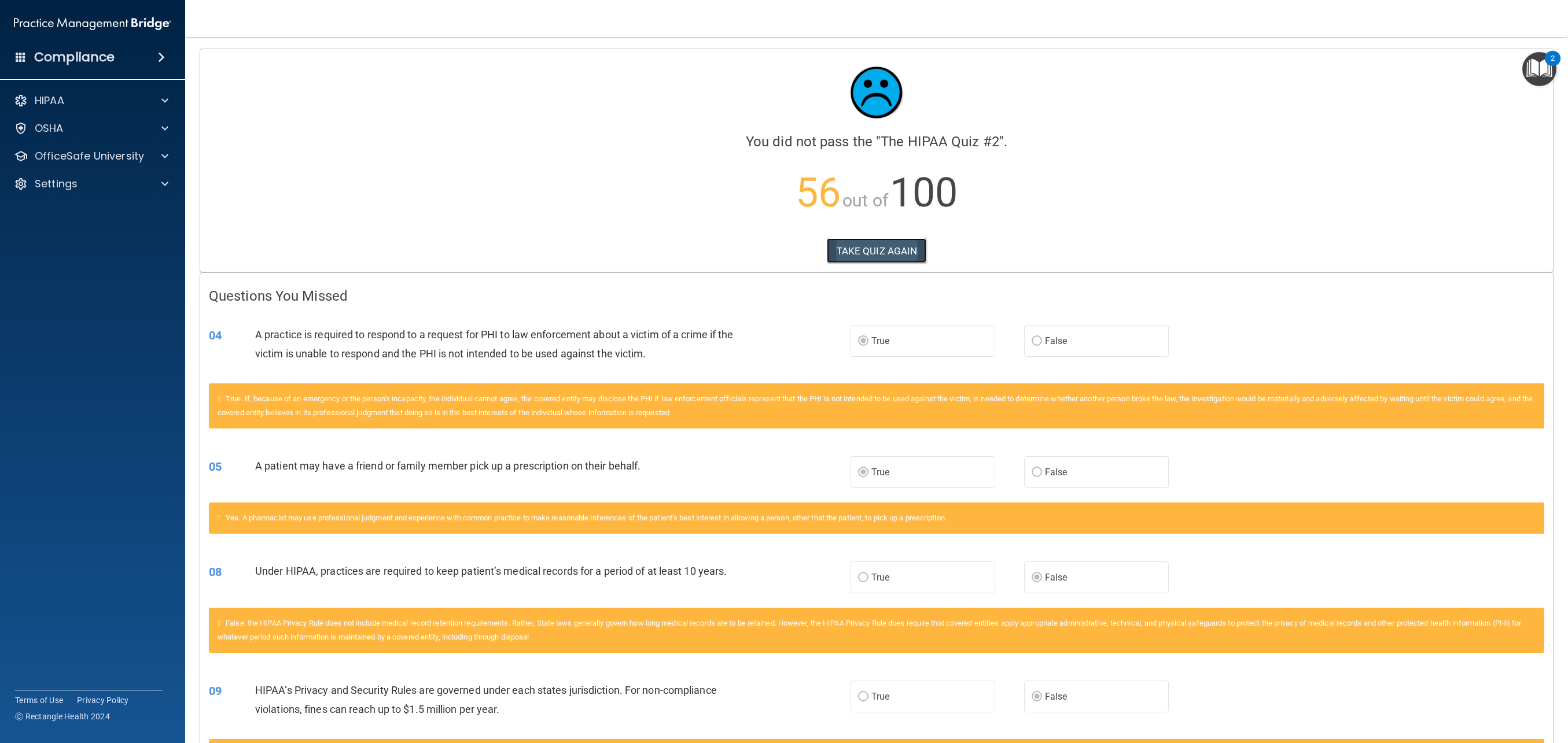
click at [904, 256] on button "TAKE QUIZ AGAIN" at bounding box center [876, 251] width 100 height 25
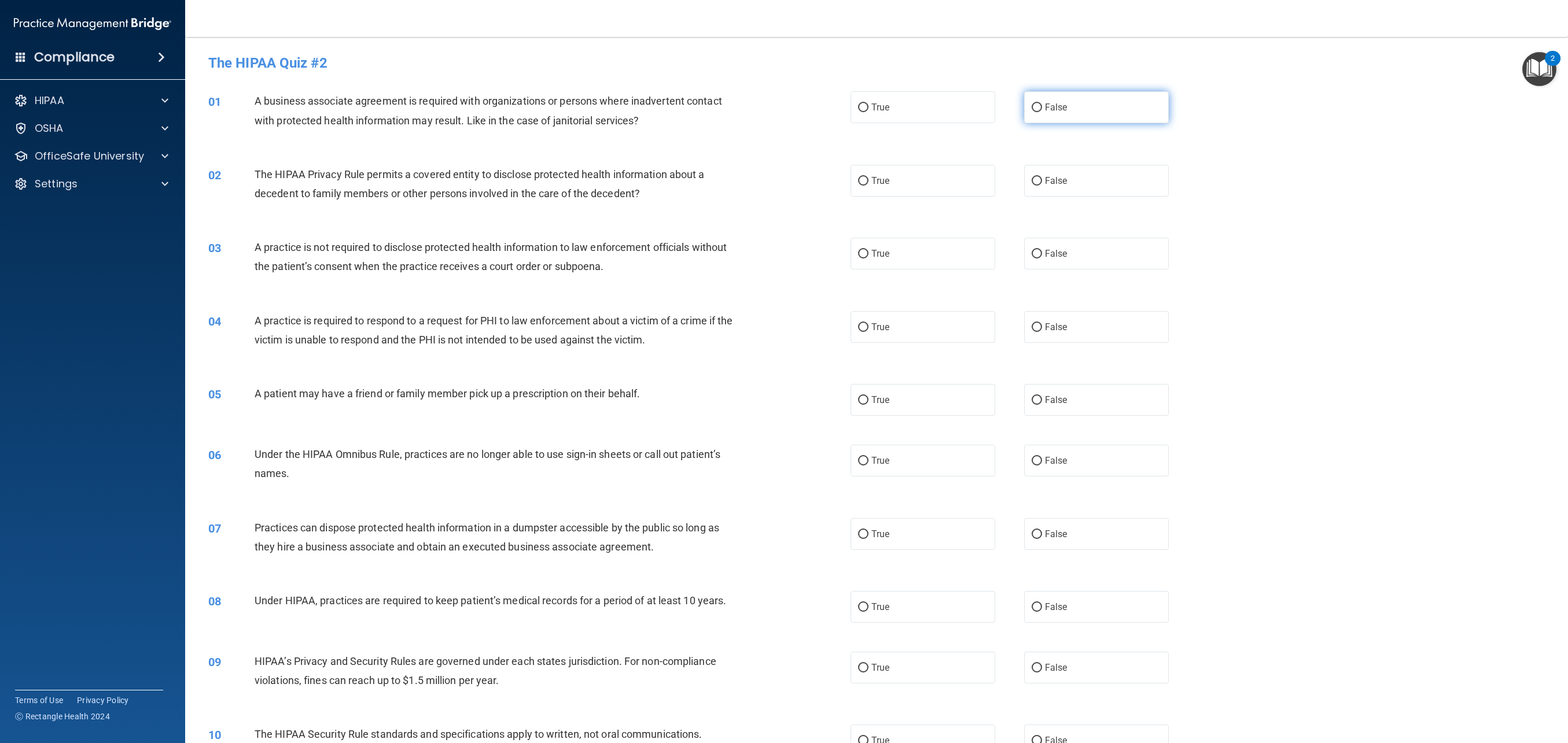
click at [1073, 112] on label "False" at bounding box center [1096, 107] width 145 height 32
click at [1042, 112] on input "False" at bounding box center [1037, 108] width 10 height 9
radio input "true"
click at [864, 180] on input "True" at bounding box center [863, 181] width 10 height 9
radio input "true"
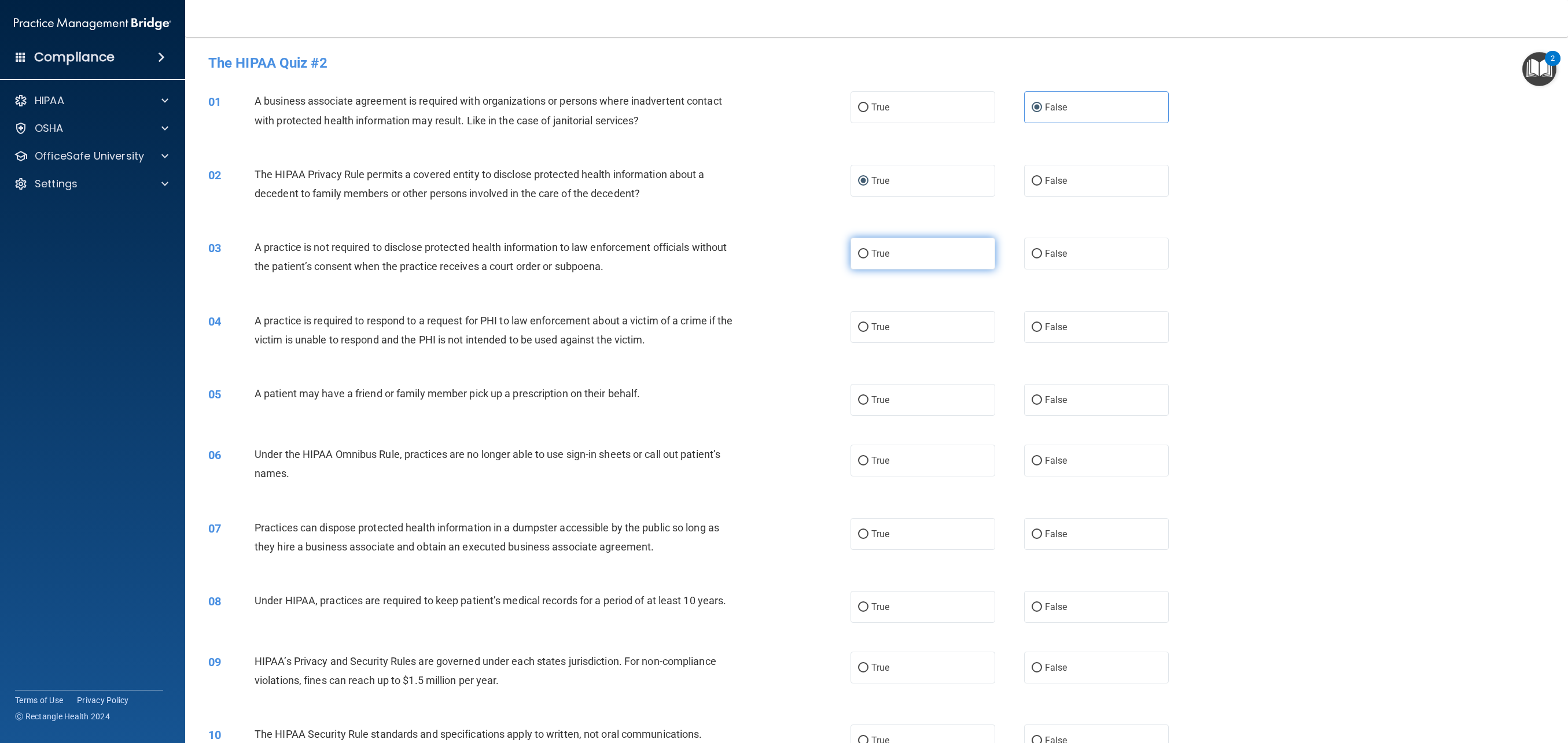
click at [914, 261] on label "True" at bounding box center [922, 254] width 145 height 32
click at [868, 259] on input "True" at bounding box center [863, 254] width 10 height 9
radio input "true"
click at [1142, 316] on label "False" at bounding box center [1096, 327] width 145 height 32
click at [1042, 323] on input "False" at bounding box center [1037, 328] width 10 height 9
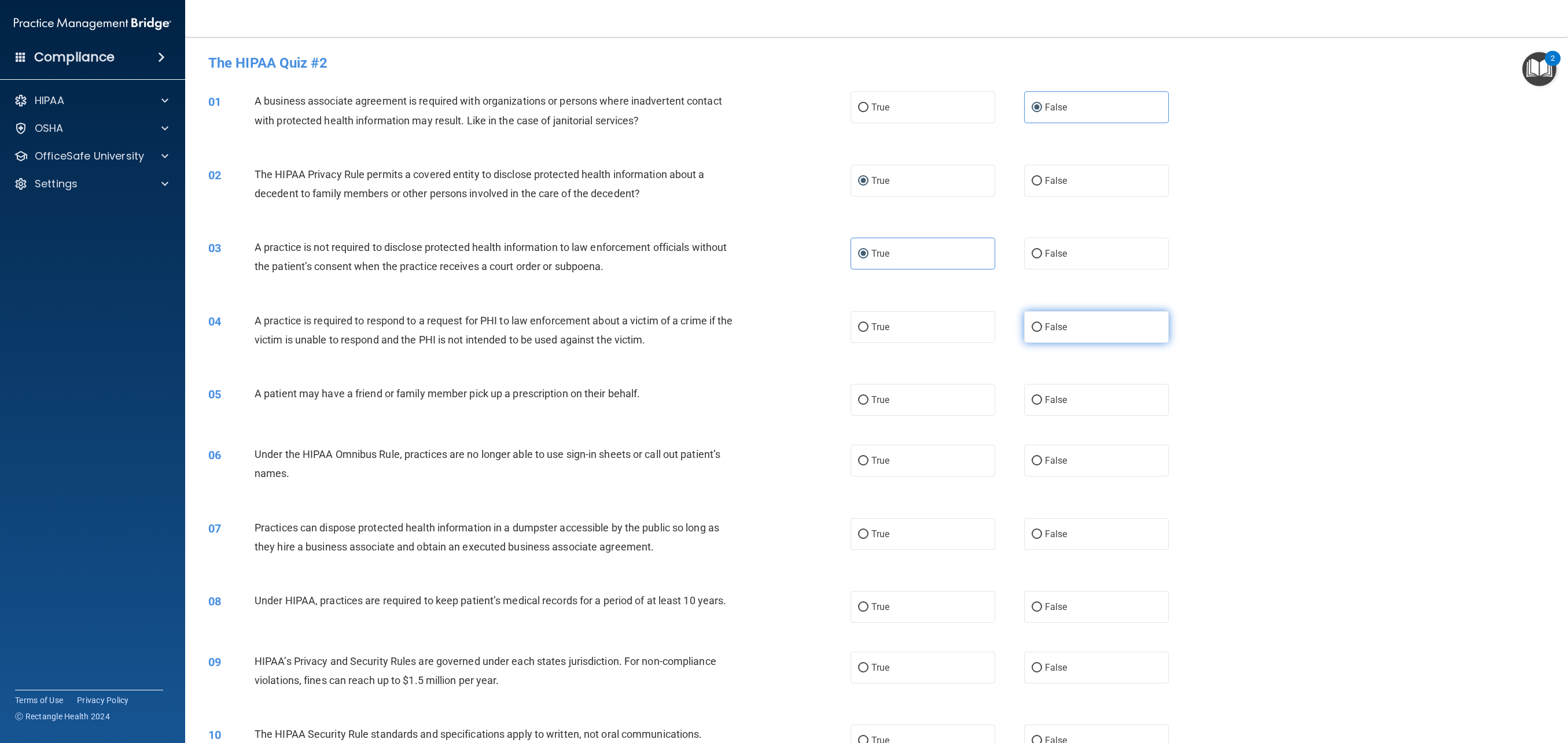
radio input "true"
click at [1061, 394] on span "False" at bounding box center [1056, 400] width 22 height 11
click at [1042, 396] on input "False" at bounding box center [1037, 400] width 10 height 9
radio input "true"
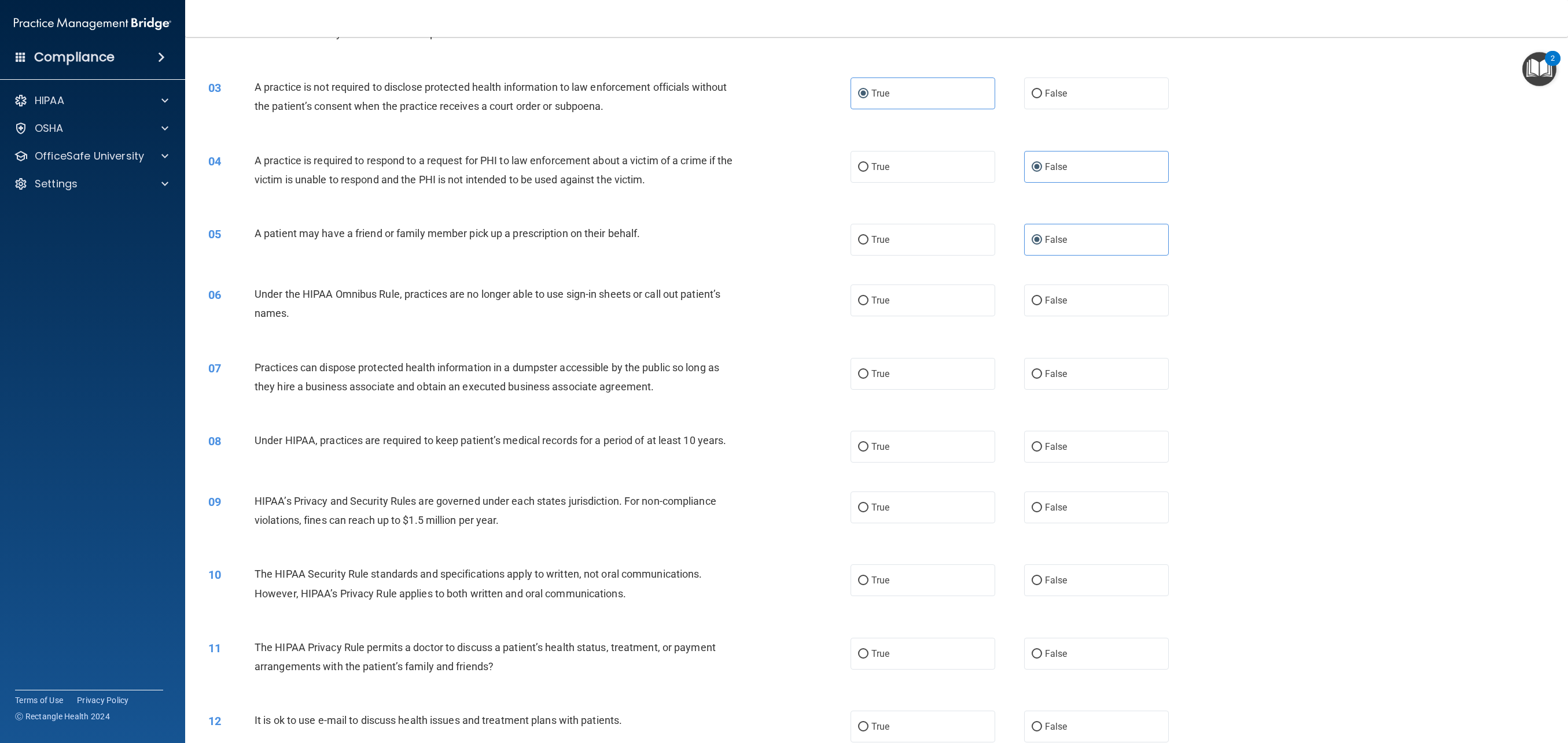
scroll to position [161, 0]
click at [1053, 305] on label "False" at bounding box center [1096, 300] width 145 height 32
click at [1042, 305] on input "False" at bounding box center [1037, 300] width 10 height 9
radio input "true"
click at [1064, 386] on label "False" at bounding box center [1096, 373] width 145 height 32
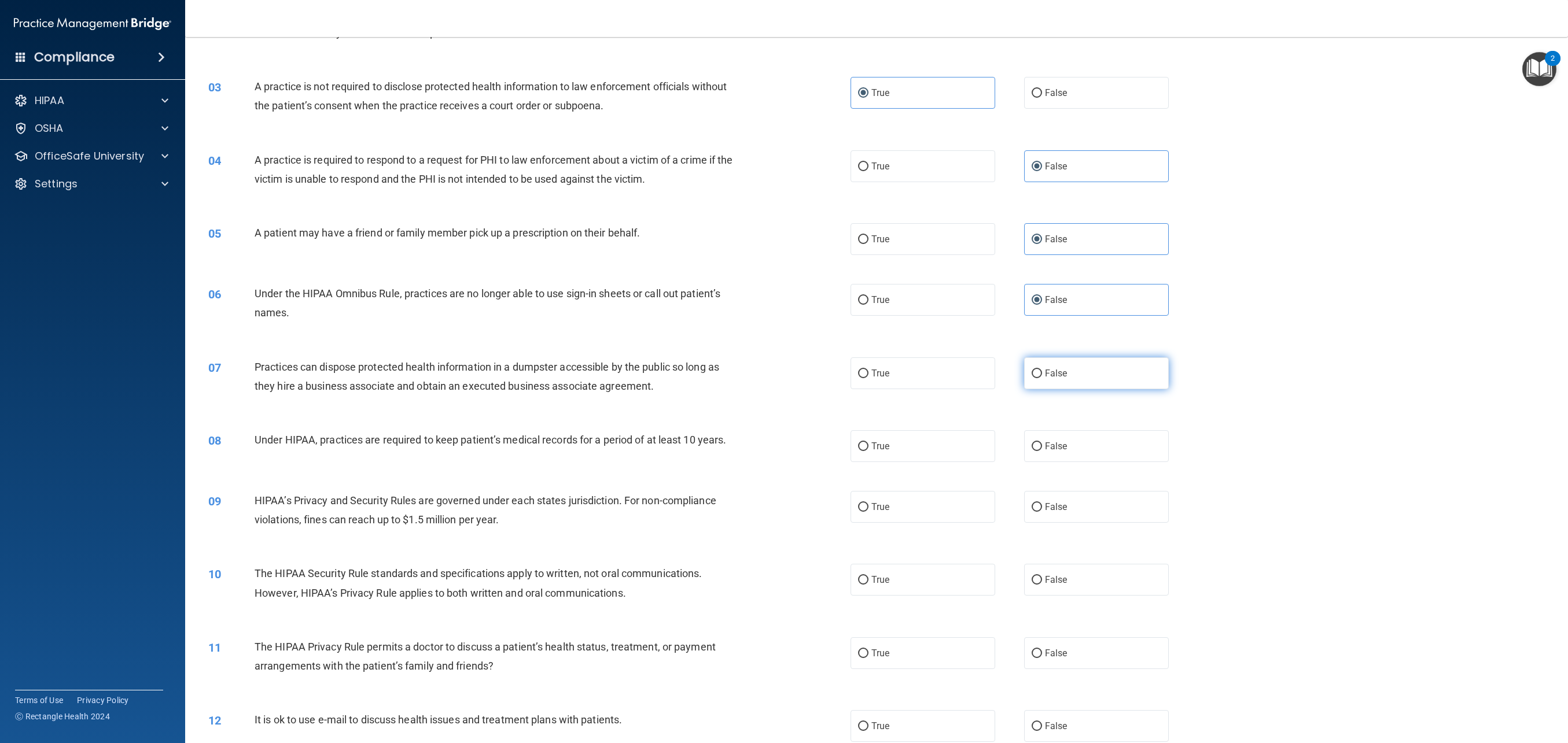
click at [1042, 378] on input "False" at bounding box center [1037, 374] width 10 height 9
radio input "true"
click at [877, 439] on label "True" at bounding box center [922, 446] width 145 height 32
click at [868, 443] on input "True" at bounding box center [863, 447] width 10 height 9
radio input "true"
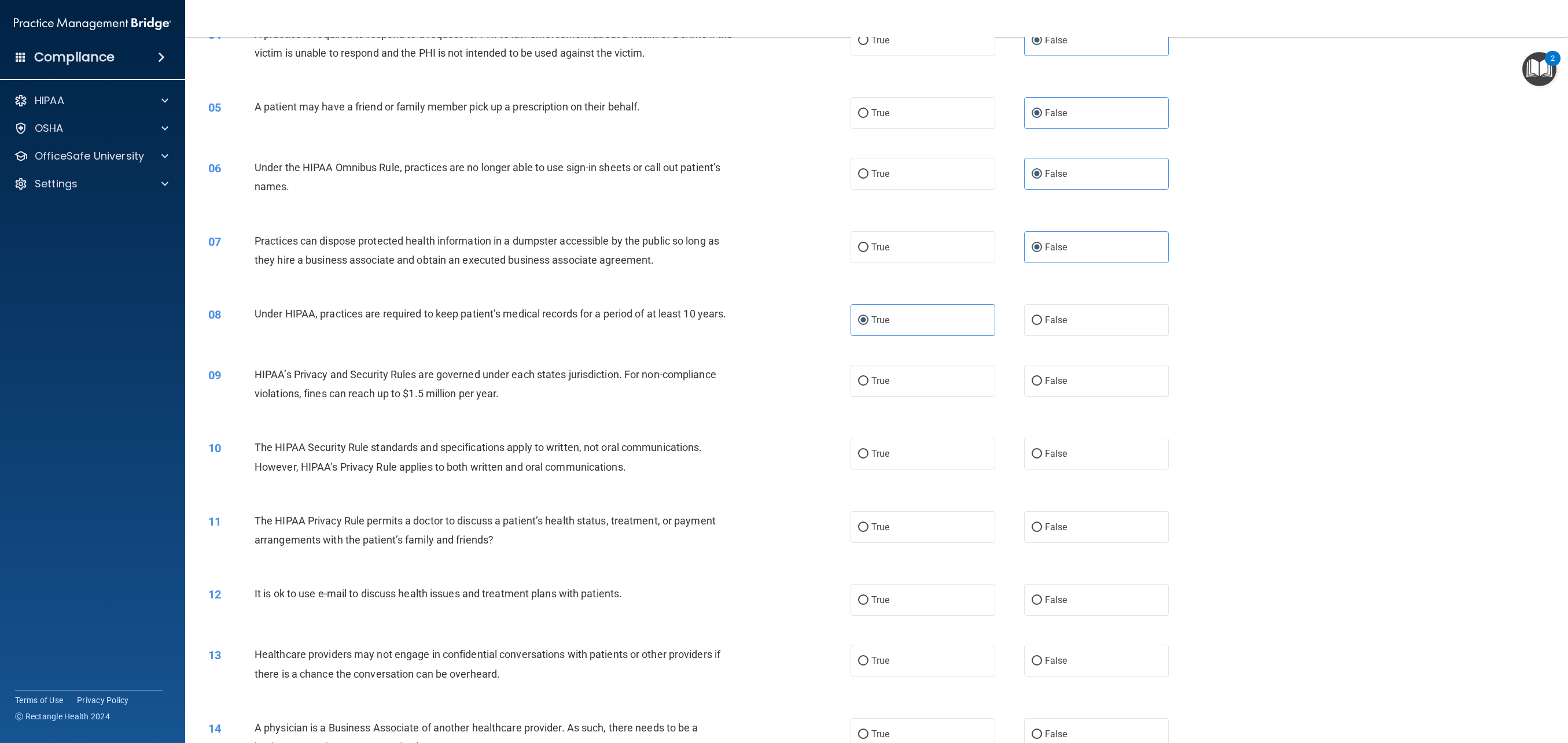
scroll to position [289, 0]
click at [882, 387] on label "True" at bounding box center [922, 379] width 145 height 32
click at [868, 384] on input "True" at bounding box center [863, 379] width 10 height 9
radio input "true"
click at [1042, 455] on label "False" at bounding box center [1096, 451] width 145 height 32
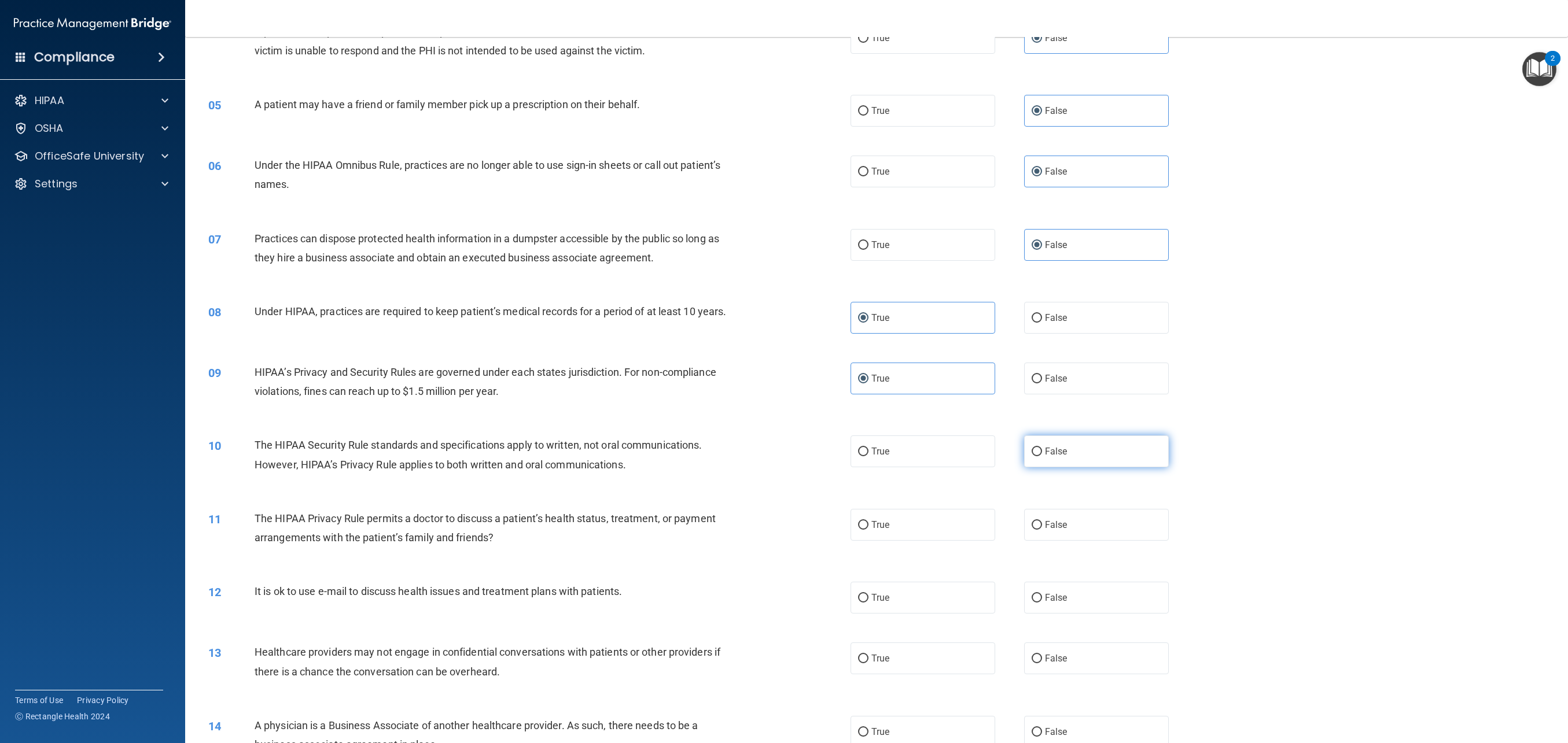
click at [1042, 455] on input "False" at bounding box center [1037, 452] width 10 height 9
radio input "true"
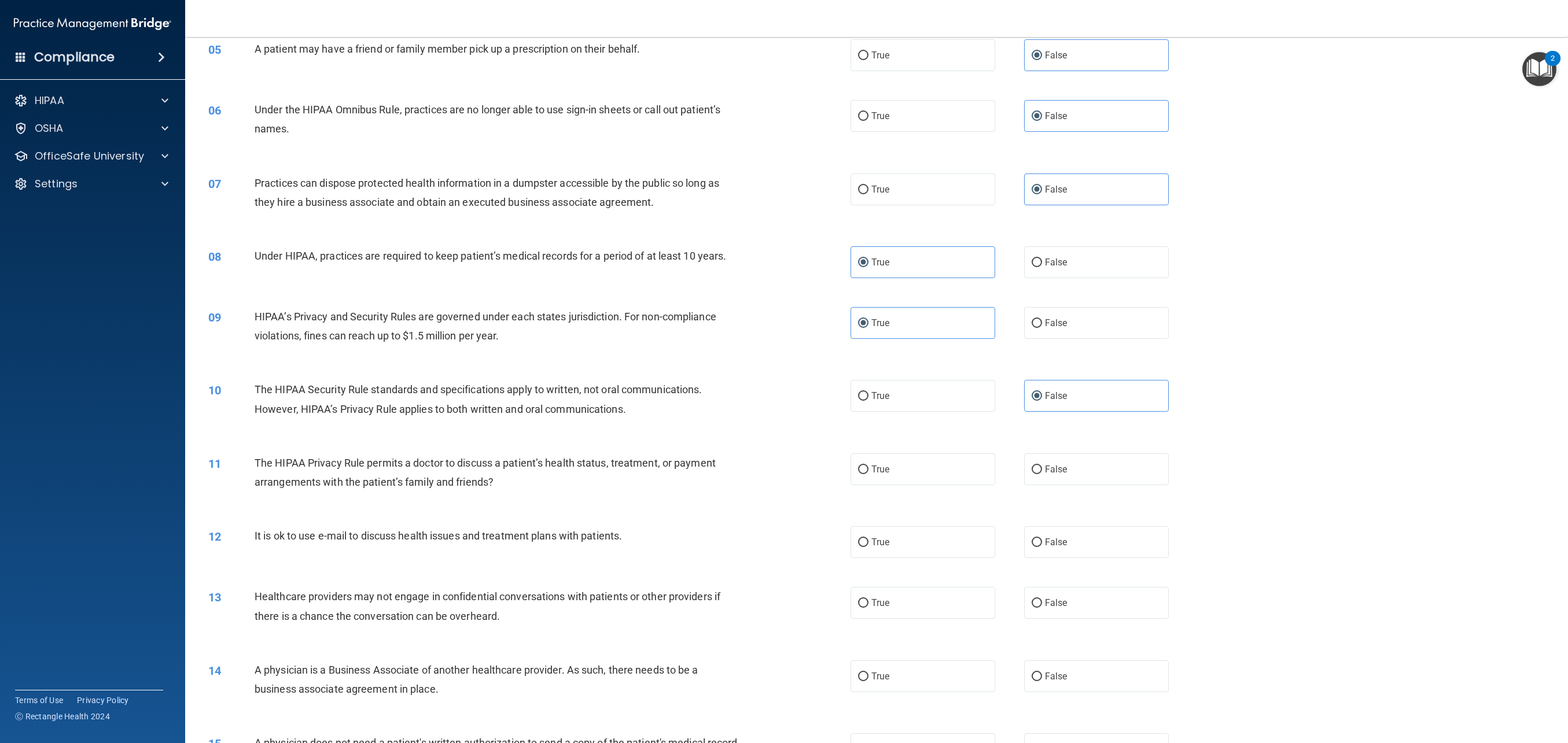
scroll to position [367, 0]
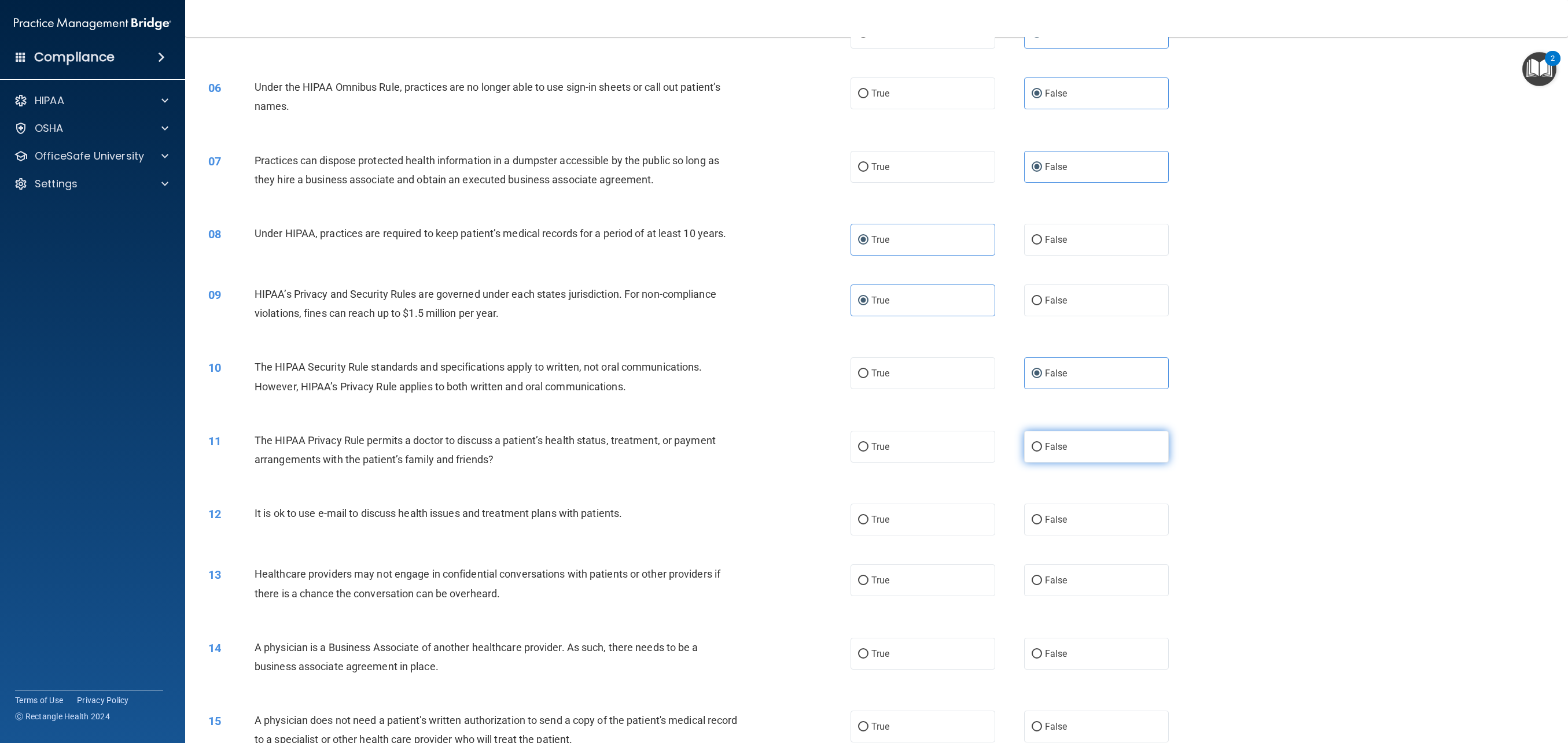
click at [1059, 452] on label "False" at bounding box center [1096, 447] width 145 height 32
click at [1042, 452] on input "False" at bounding box center [1037, 448] width 10 height 9
radio input "true"
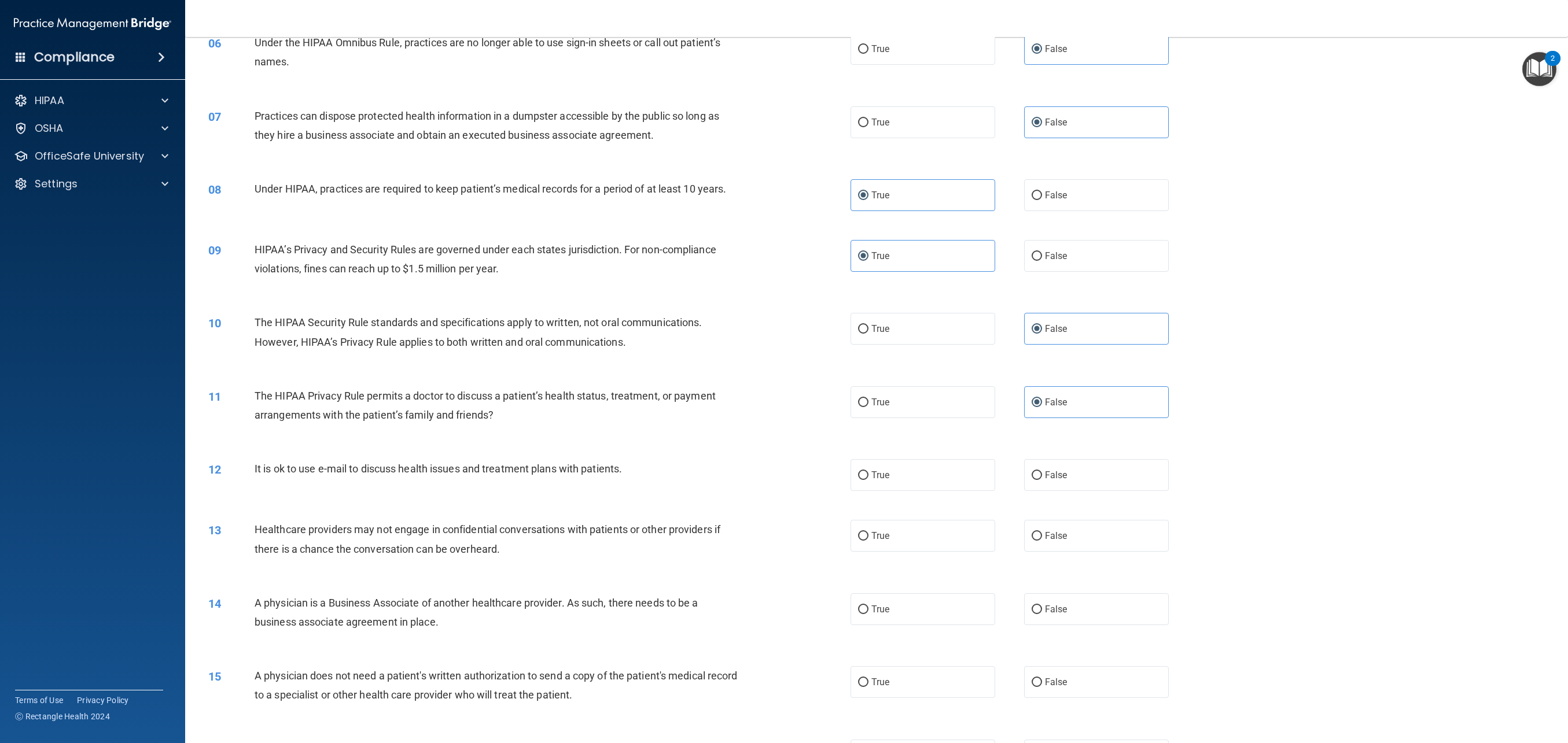
scroll to position [414, 0]
click at [877, 479] on label "True" at bounding box center [922, 473] width 145 height 32
click at [868, 478] on input "True" at bounding box center [863, 474] width 10 height 9
radio input "true"
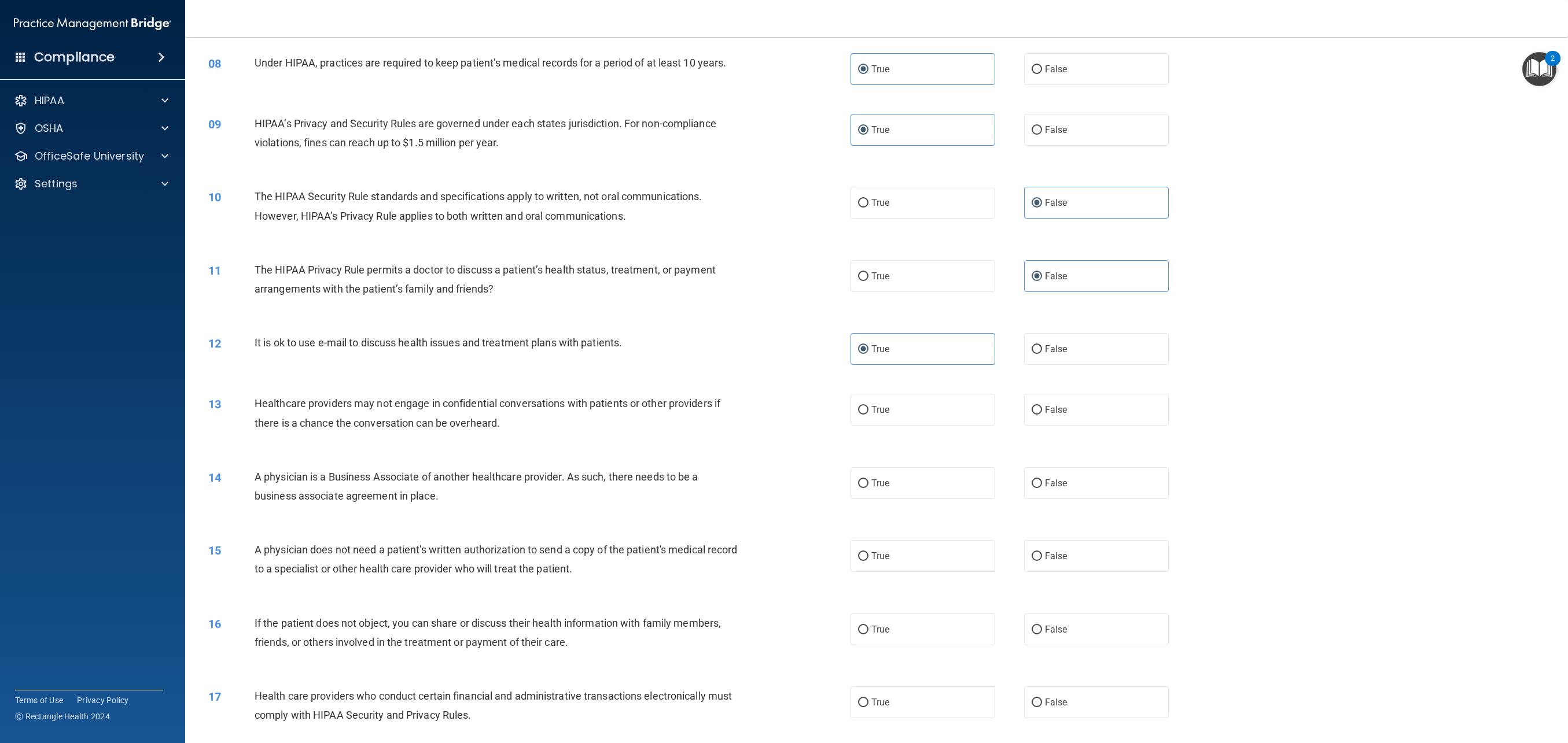
scroll to position [559, 0]
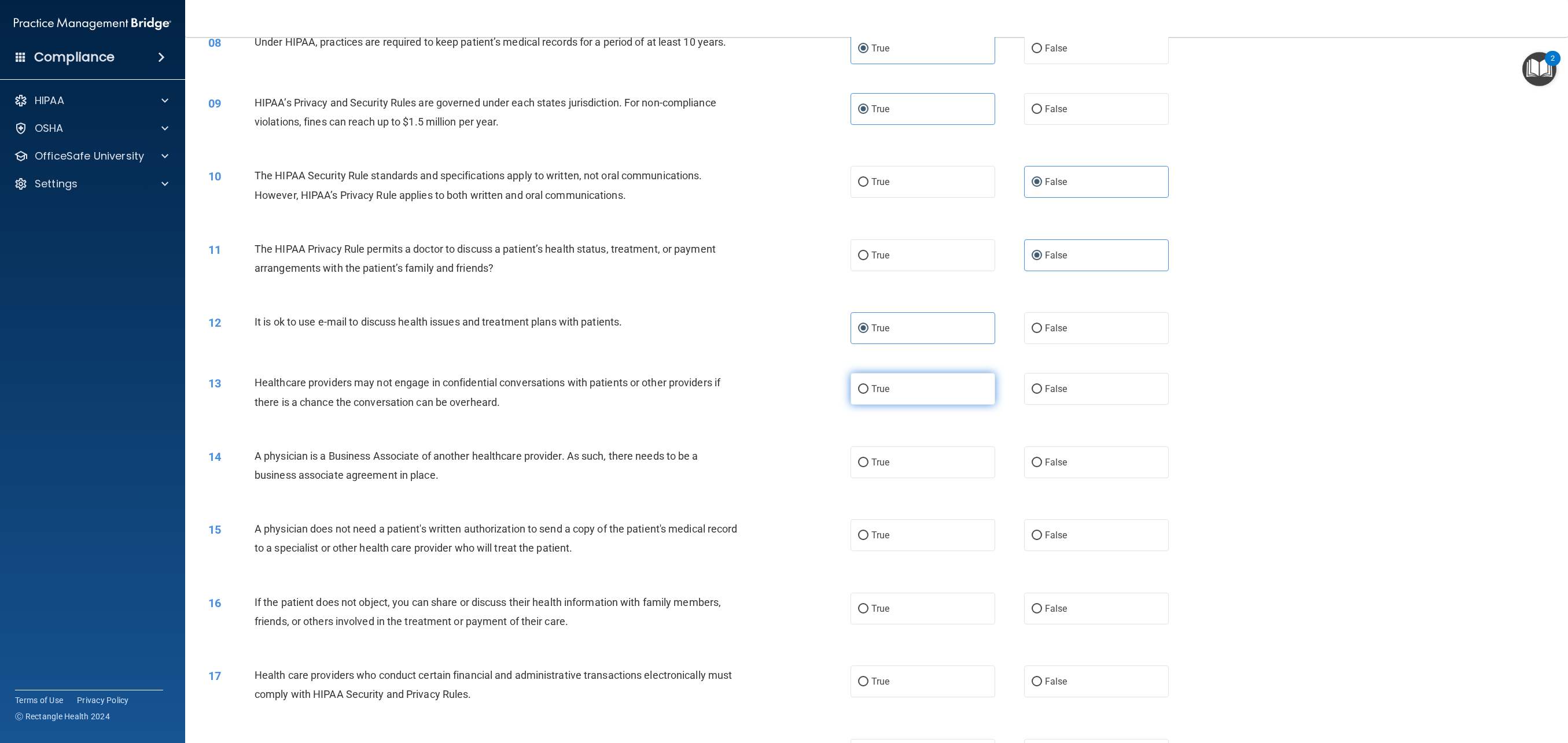
click at [895, 398] on label "True" at bounding box center [922, 389] width 145 height 32
click at [868, 394] on input "True" at bounding box center [863, 389] width 10 height 9
radio input "true"
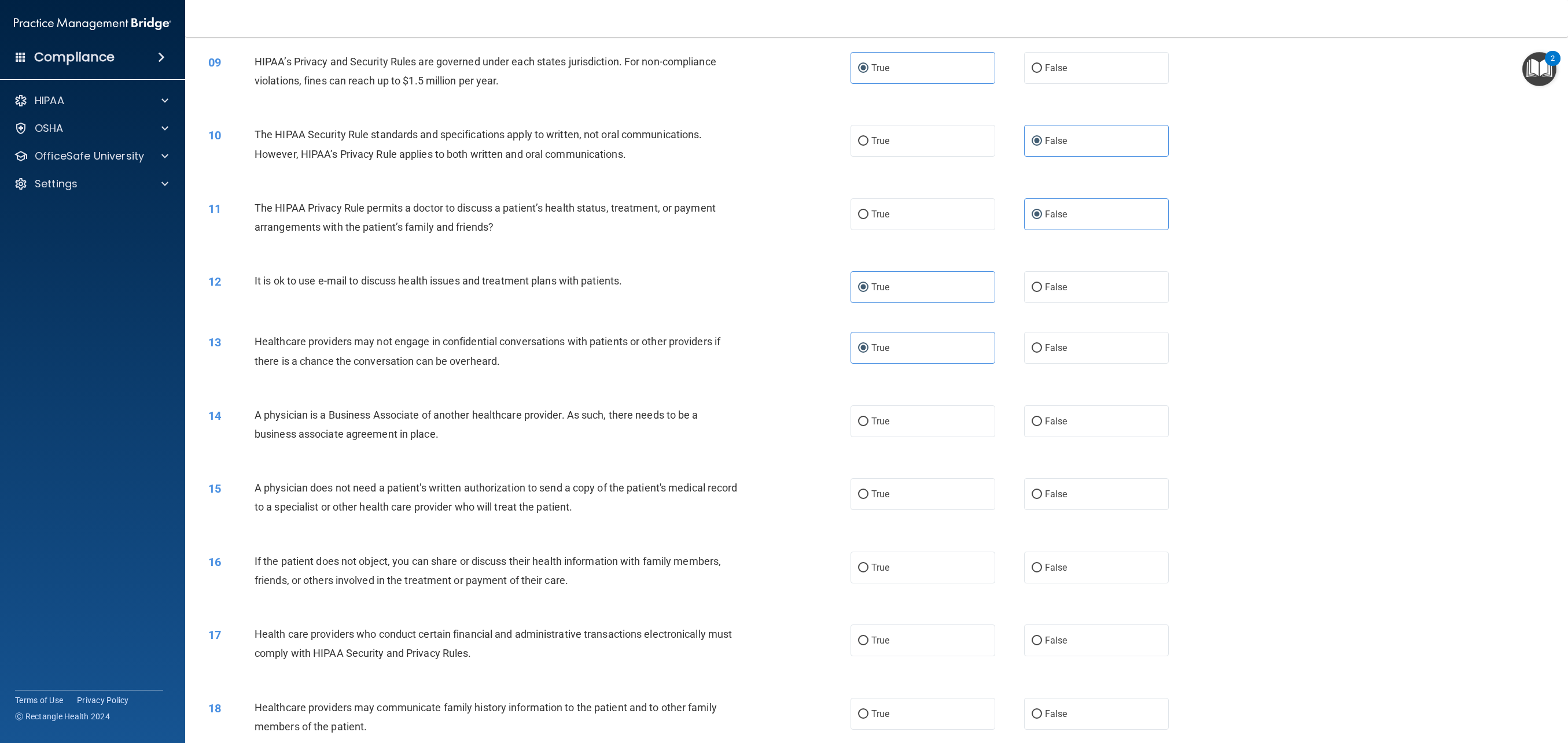
scroll to position [603, 0]
click at [1063, 424] on label "False" at bounding box center [1096, 418] width 145 height 32
click at [1042, 423] on input "False" at bounding box center [1037, 419] width 10 height 9
radio input "true"
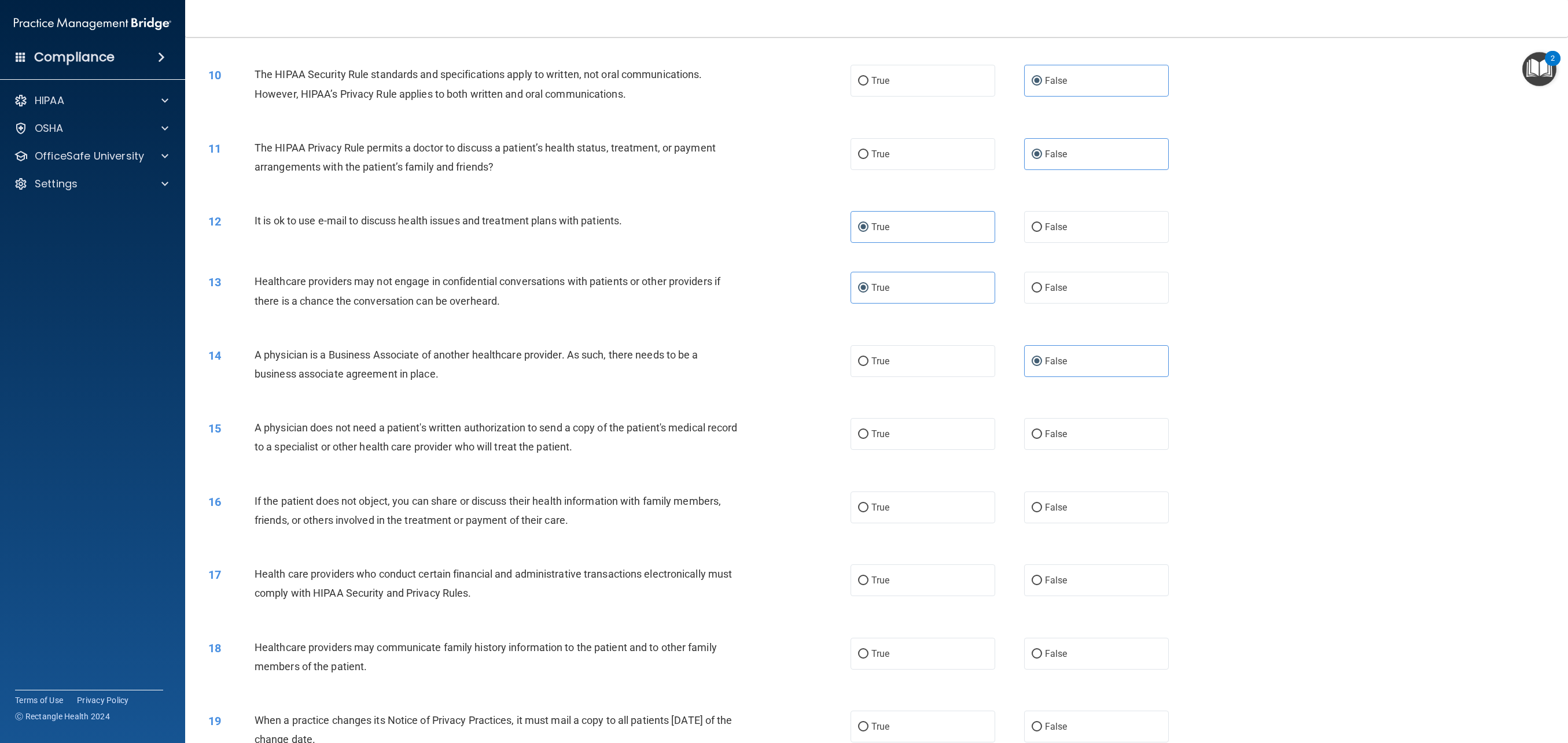
scroll to position [672, 0]
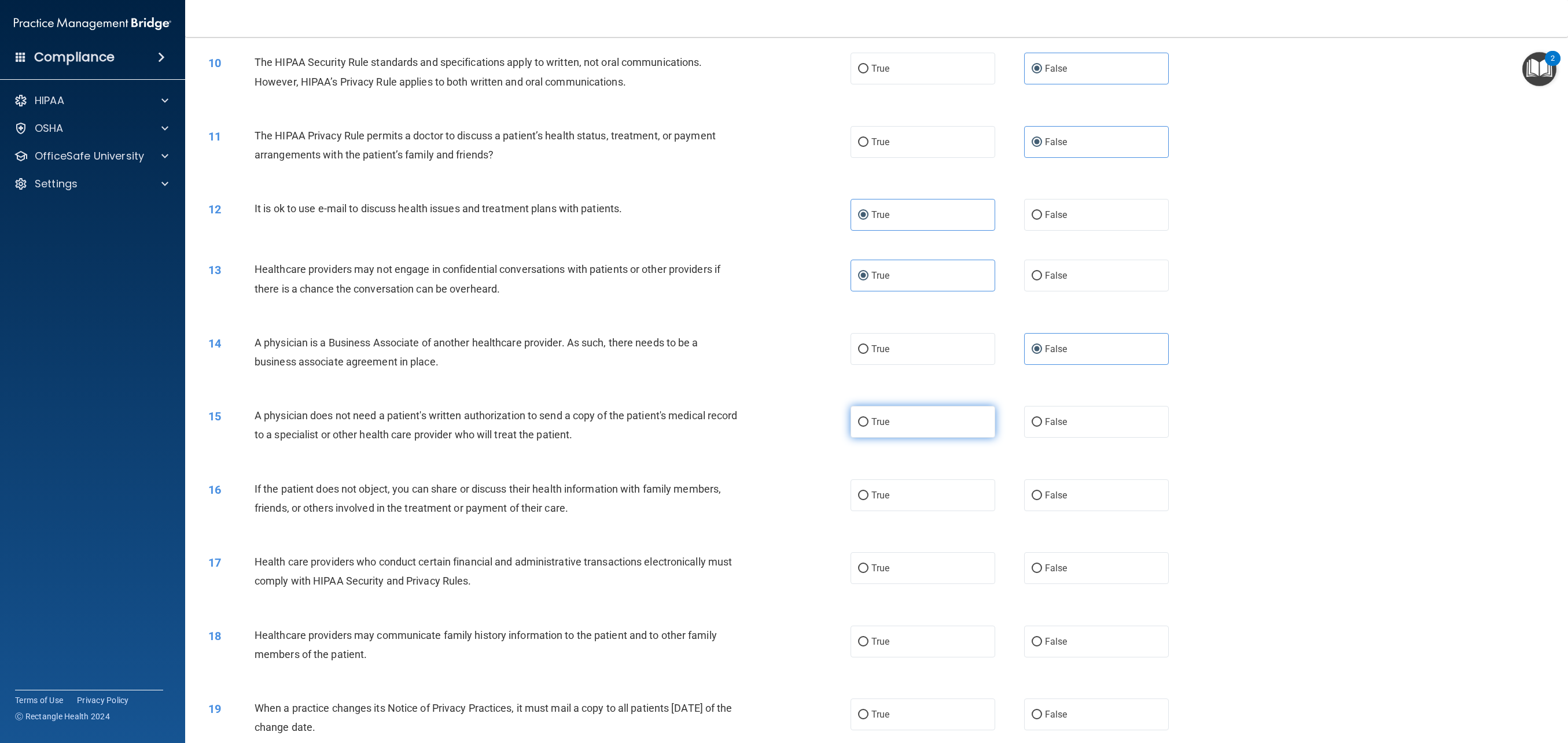
click at [937, 425] on label "True" at bounding box center [922, 422] width 145 height 32
click at [868, 425] on input "True" at bounding box center [863, 423] width 10 height 9
radio input "true"
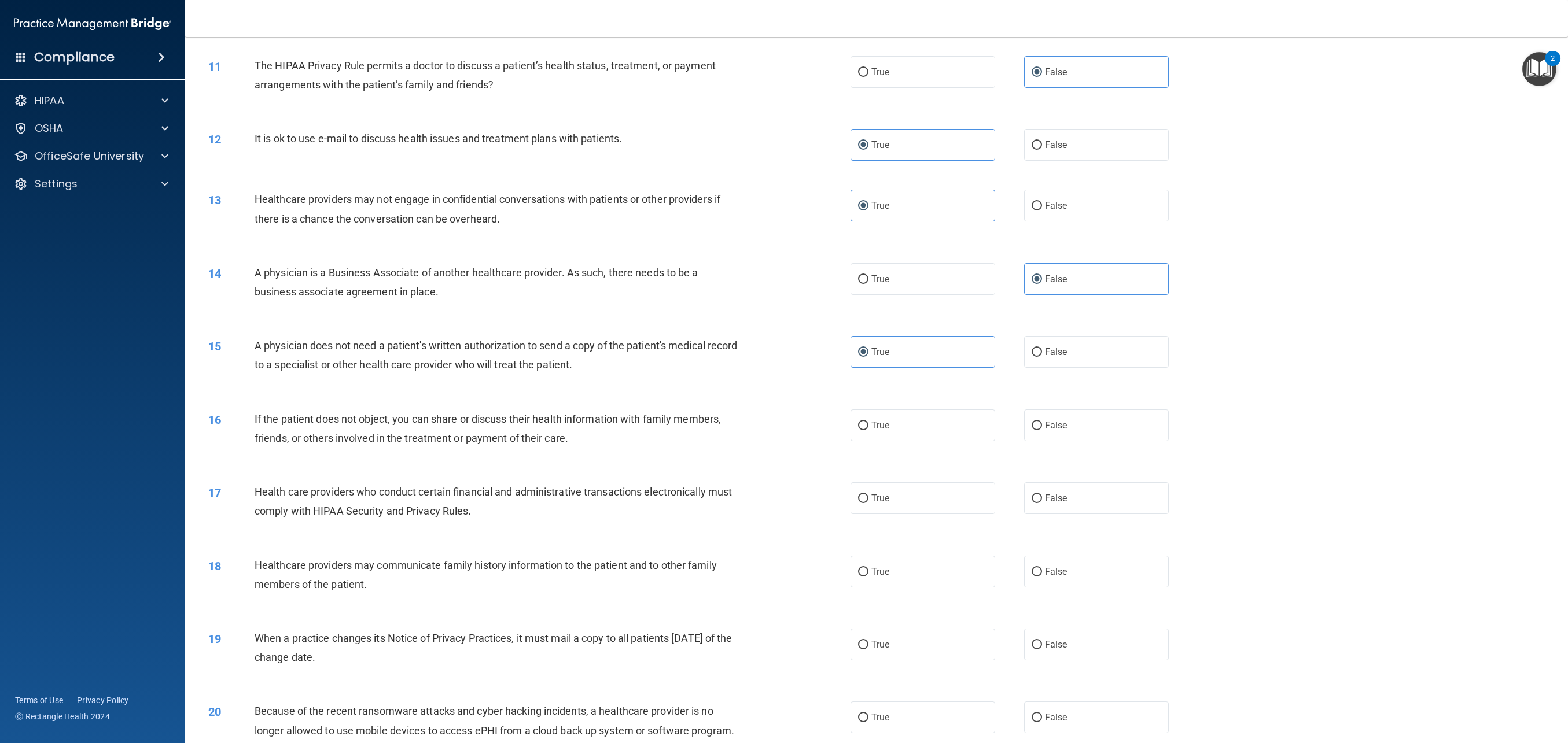
scroll to position [752, 0]
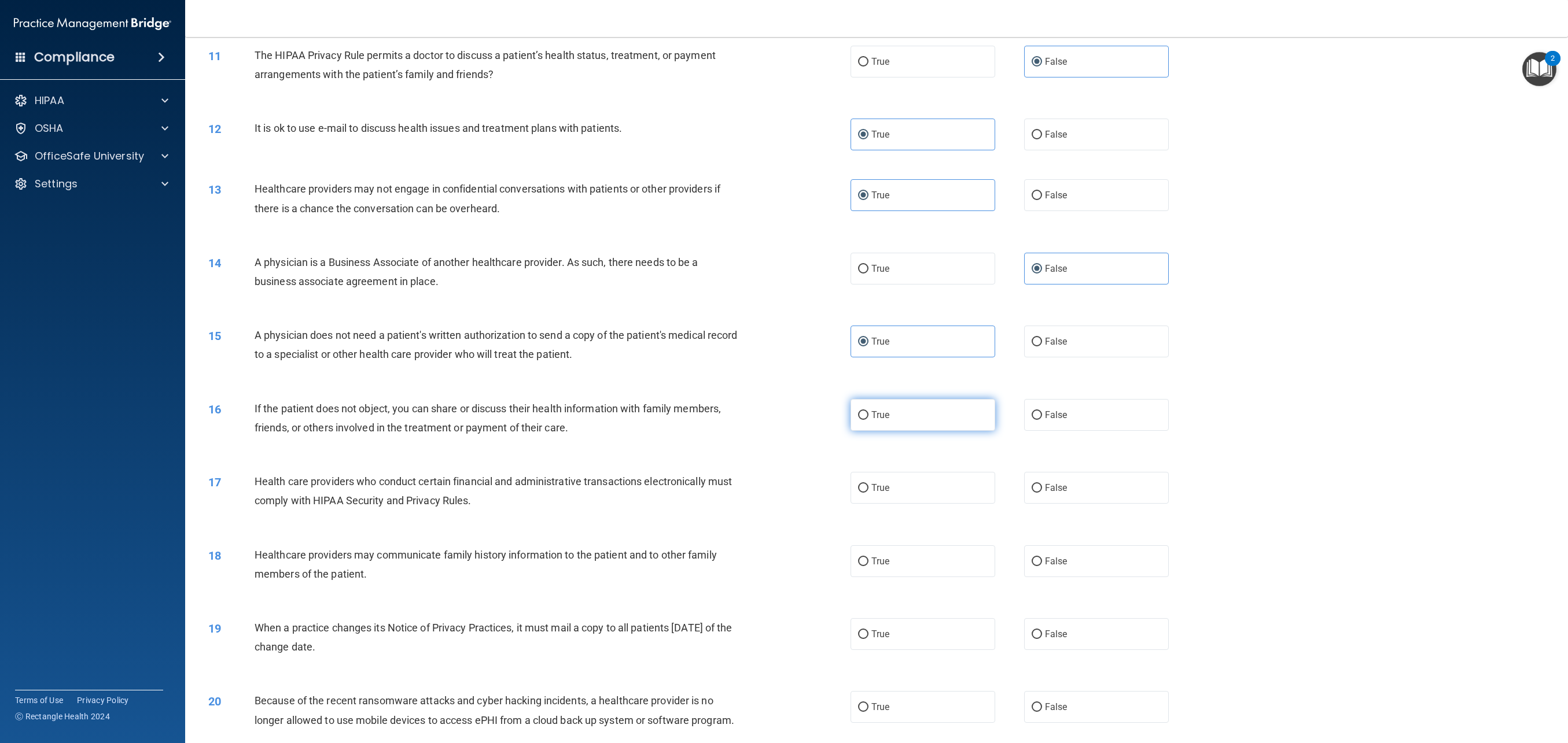
click at [881, 417] on span "True" at bounding box center [880, 415] width 18 height 11
click at [868, 417] on input "True" at bounding box center [863, 415] width 10 height 9
radio input "true"
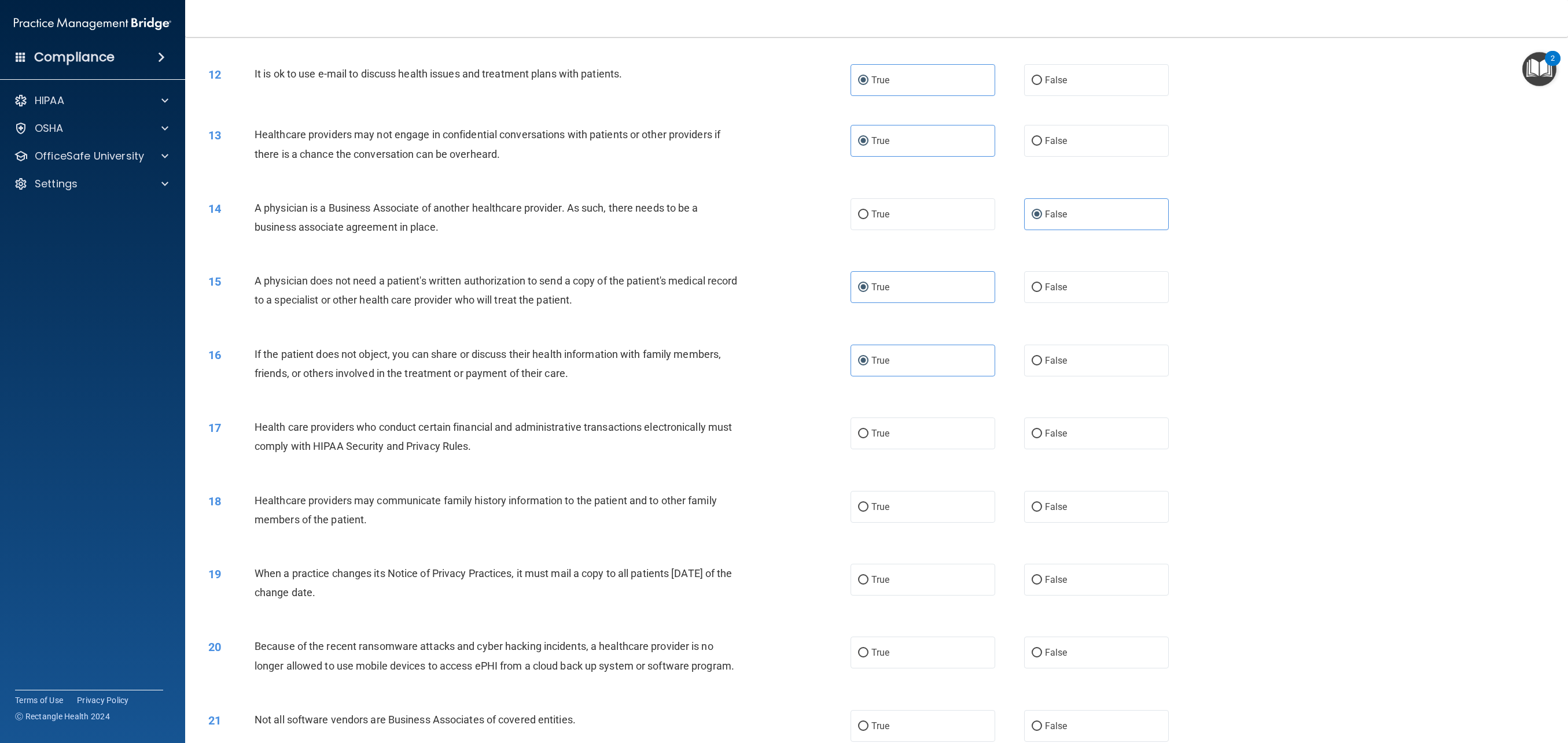
scroll to position [808, 0]
click at [862, 438] on label "True" at bounding box center [922, 433] width 145 height 32
click at [862, 438] on input "True" at bounding box center [863, 433] width 10 height 9
radio input "true"
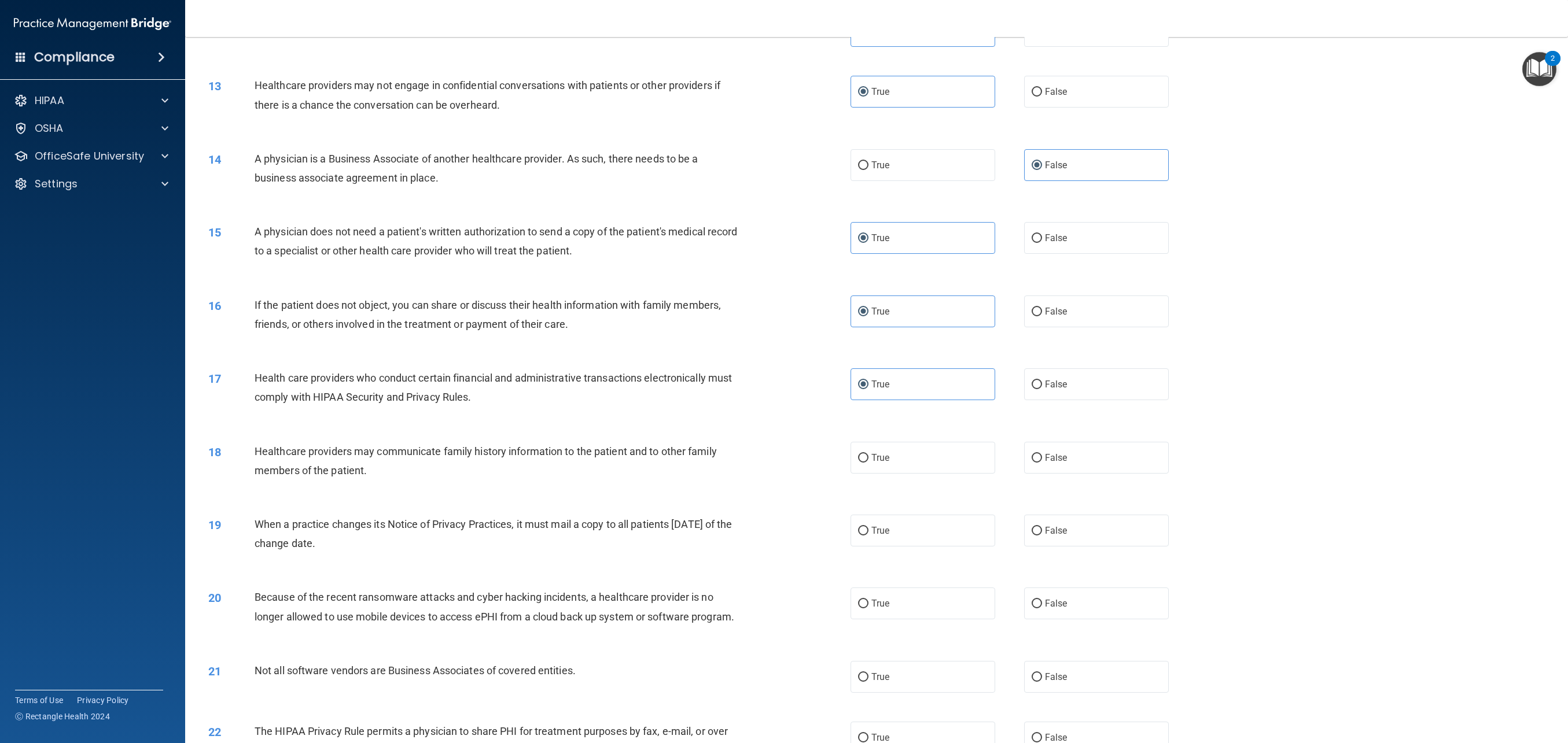
scroll to position [857, 0]
click at [1058, 458] on span "False" at bounding box center [1056, 457] width 22 height 11
click at [1042, 458] on input "False" at bounding box center [1037, 458] width 10 height 9
radio input "true"
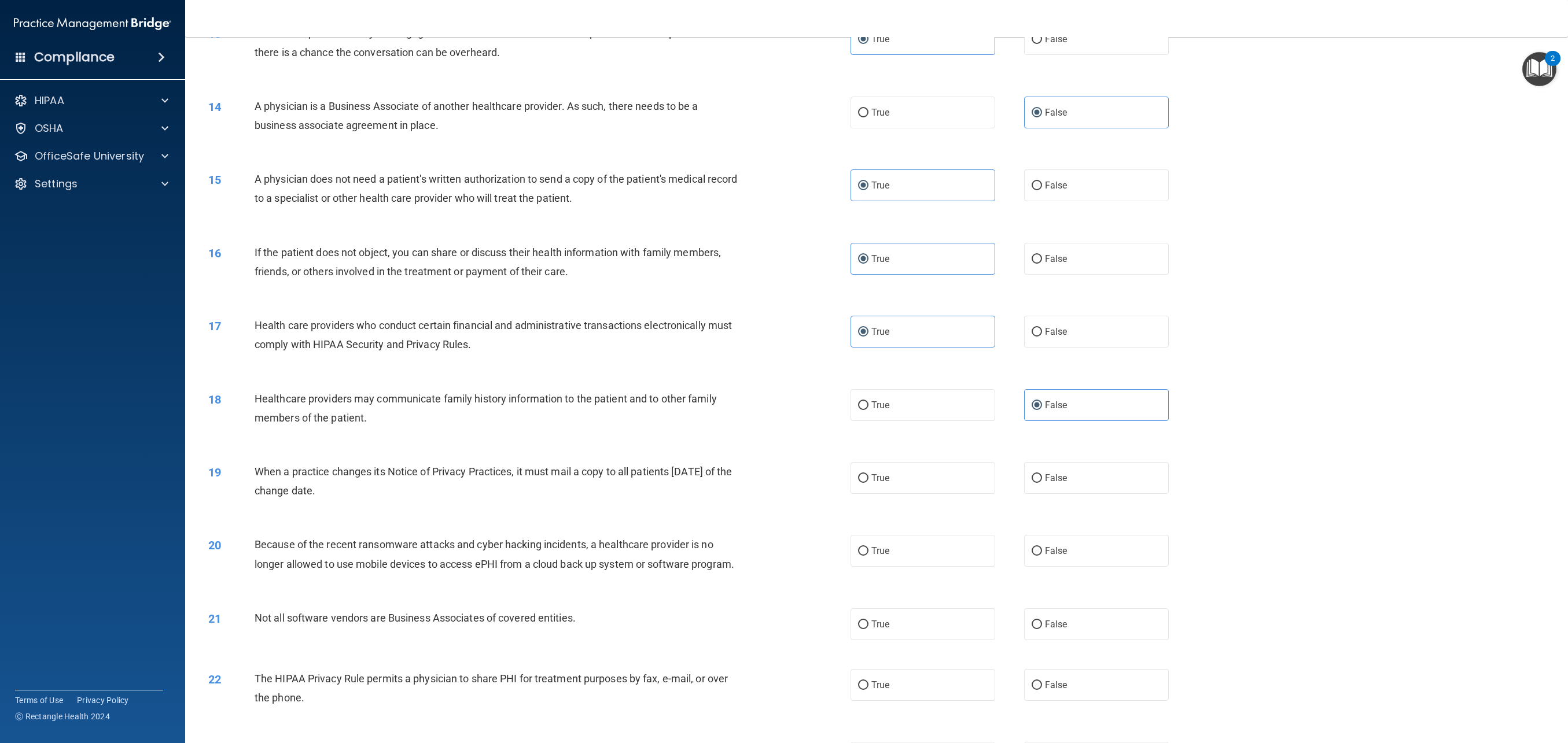
scroll to position [920, 0]
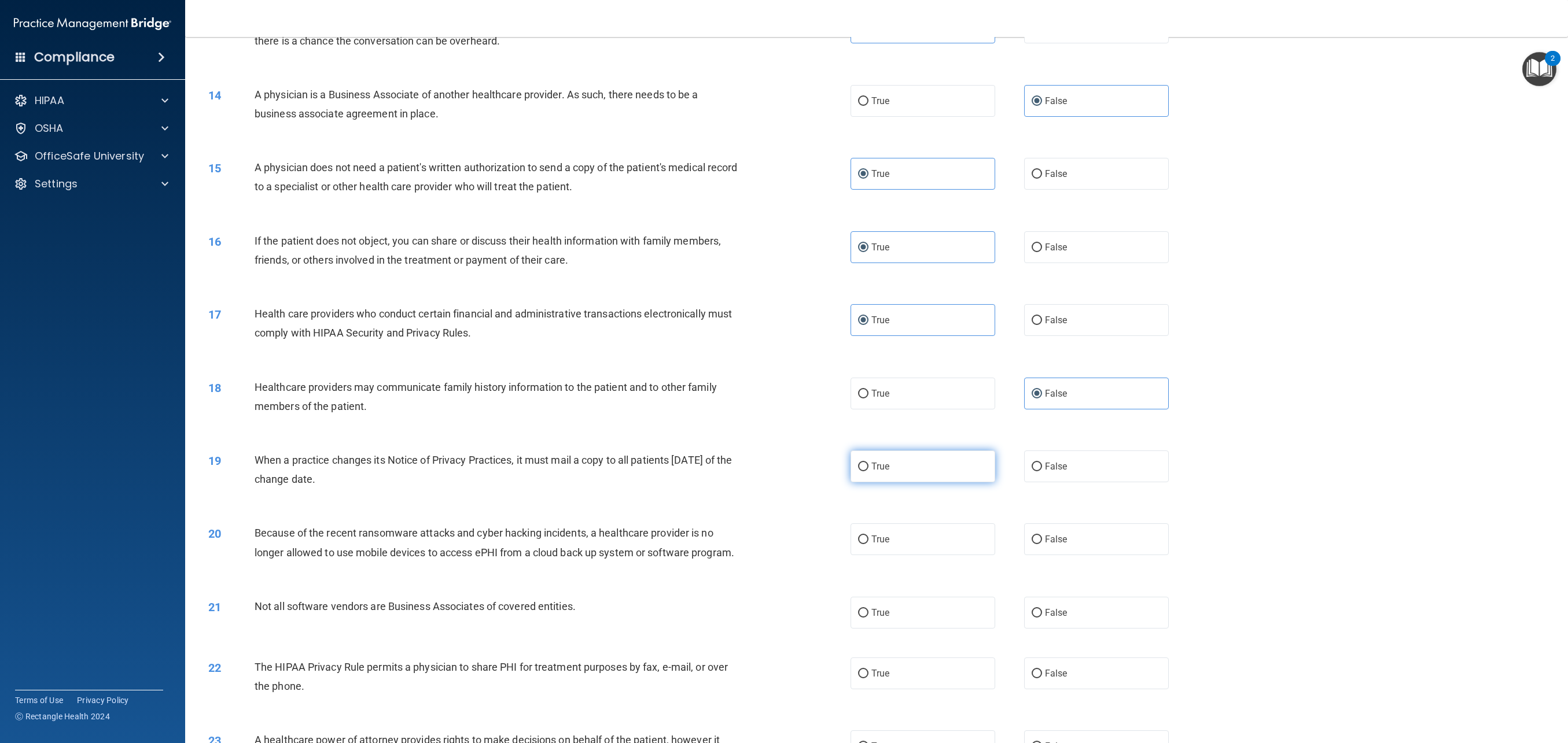
click at [872, 476] on label "True" at bounding box center [922, 466] width 145 height 32
click at [868, 471] on input "True" at bounding box center [863, 467] width 10 height 9
radio input "true"
click at [891, 552] on label "True" at bounding box center [922, 539] width 145 height 32
click at [868, 544] on input "True" at bounding box center [863, 540] width 10 height 9
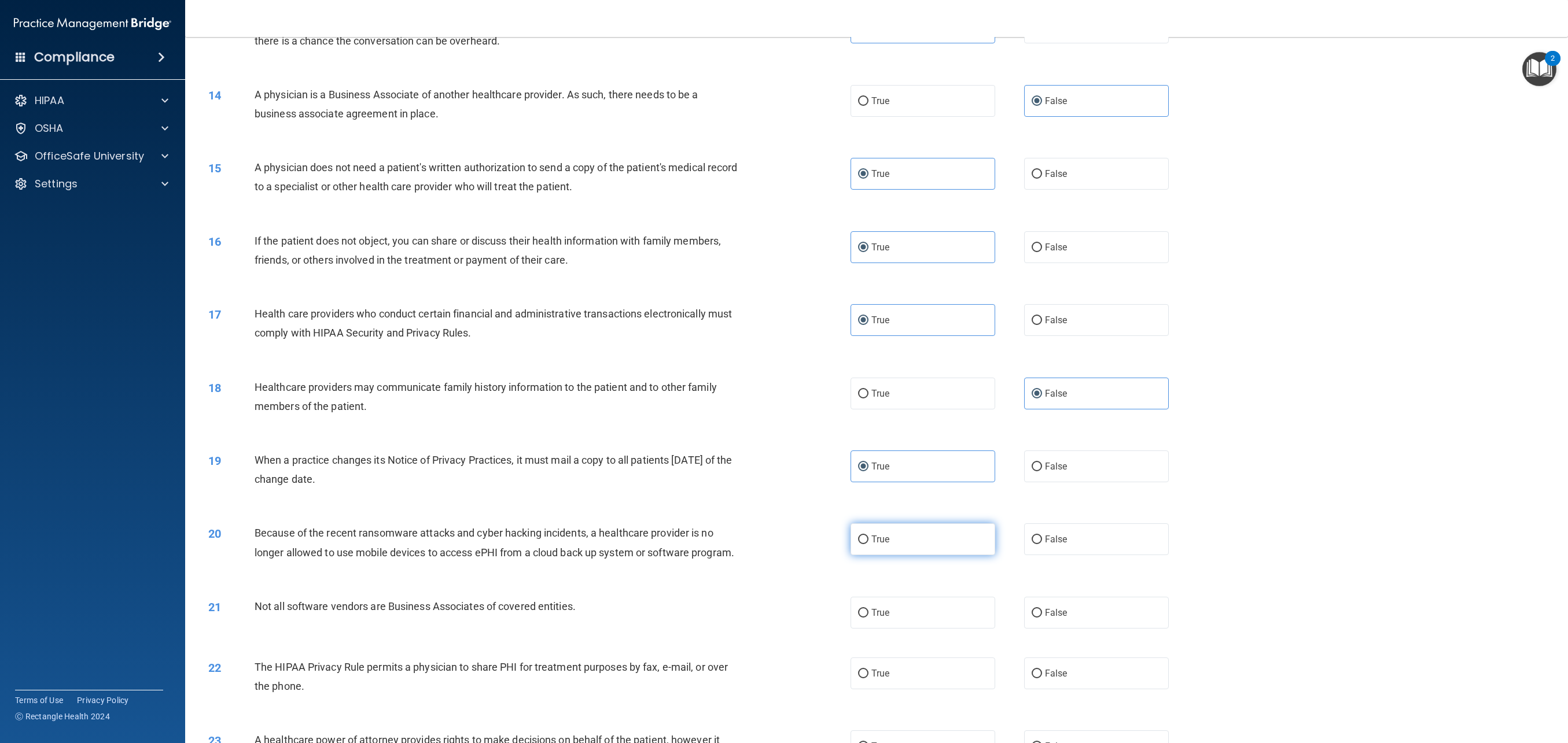
radio input "true"
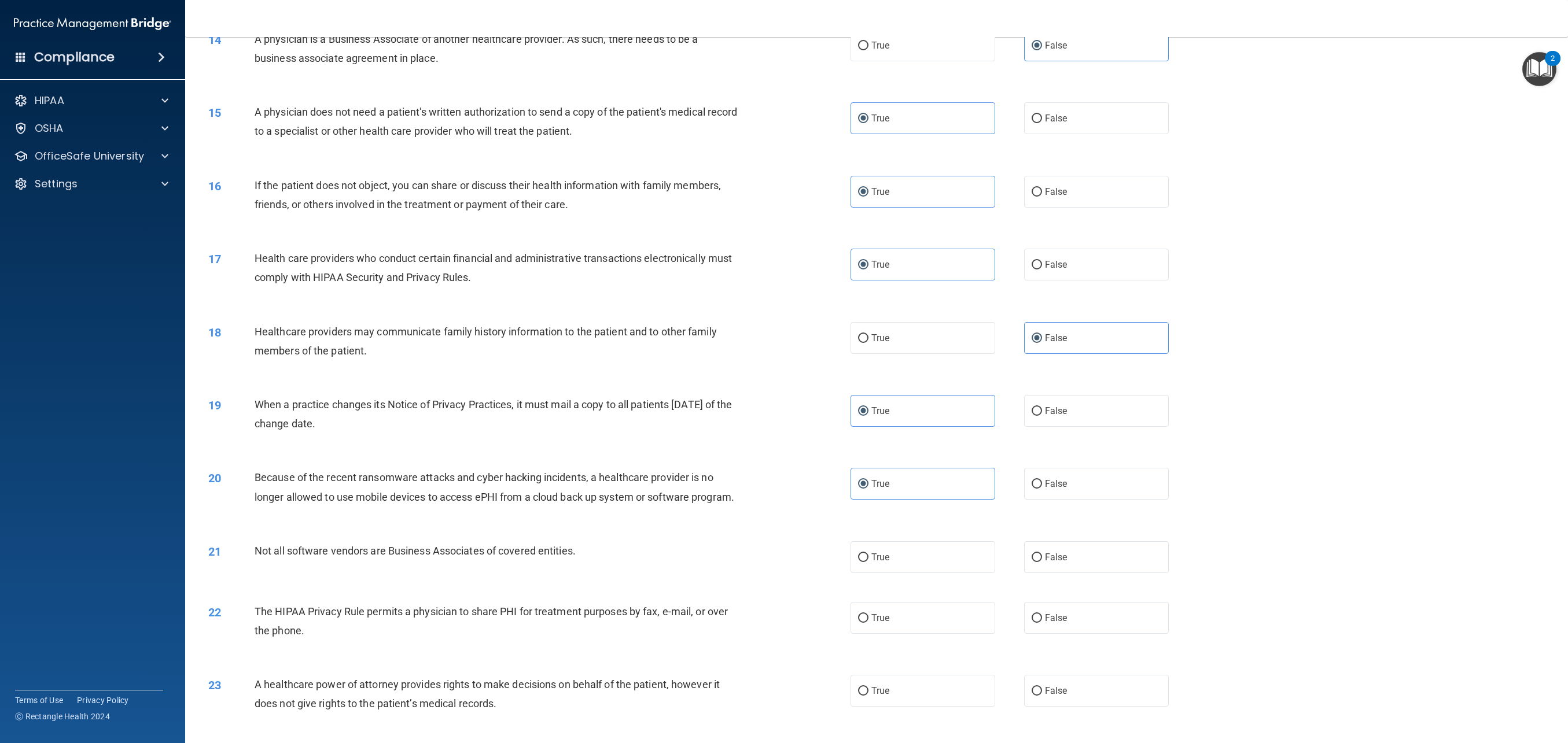
scroll to position [978, 0]
click at [899, 553] on label "True" at bounding box center [922, 555] width 145 height 32
click at [868, 553] on input "True" at bounding box center [863, 555] width 10 height 9
radio input "true"
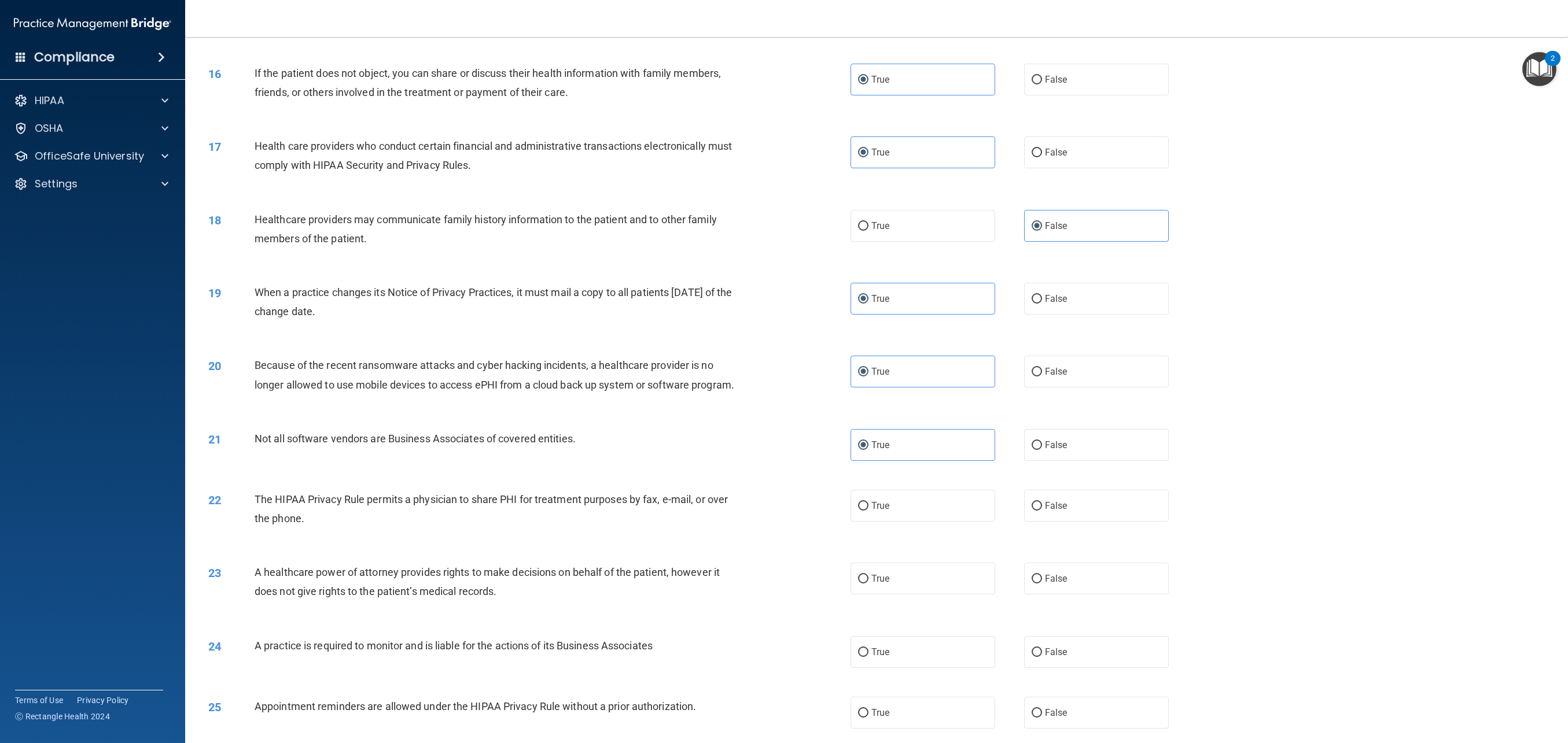
scroll to position [1089, 0]
click at [874, 513] on label "True" at bounding box center [922, 505] width 145 height 32
click at [868, 510] on input "True" at bounding box center [863, 506] width 10 height 9
radio input "true"
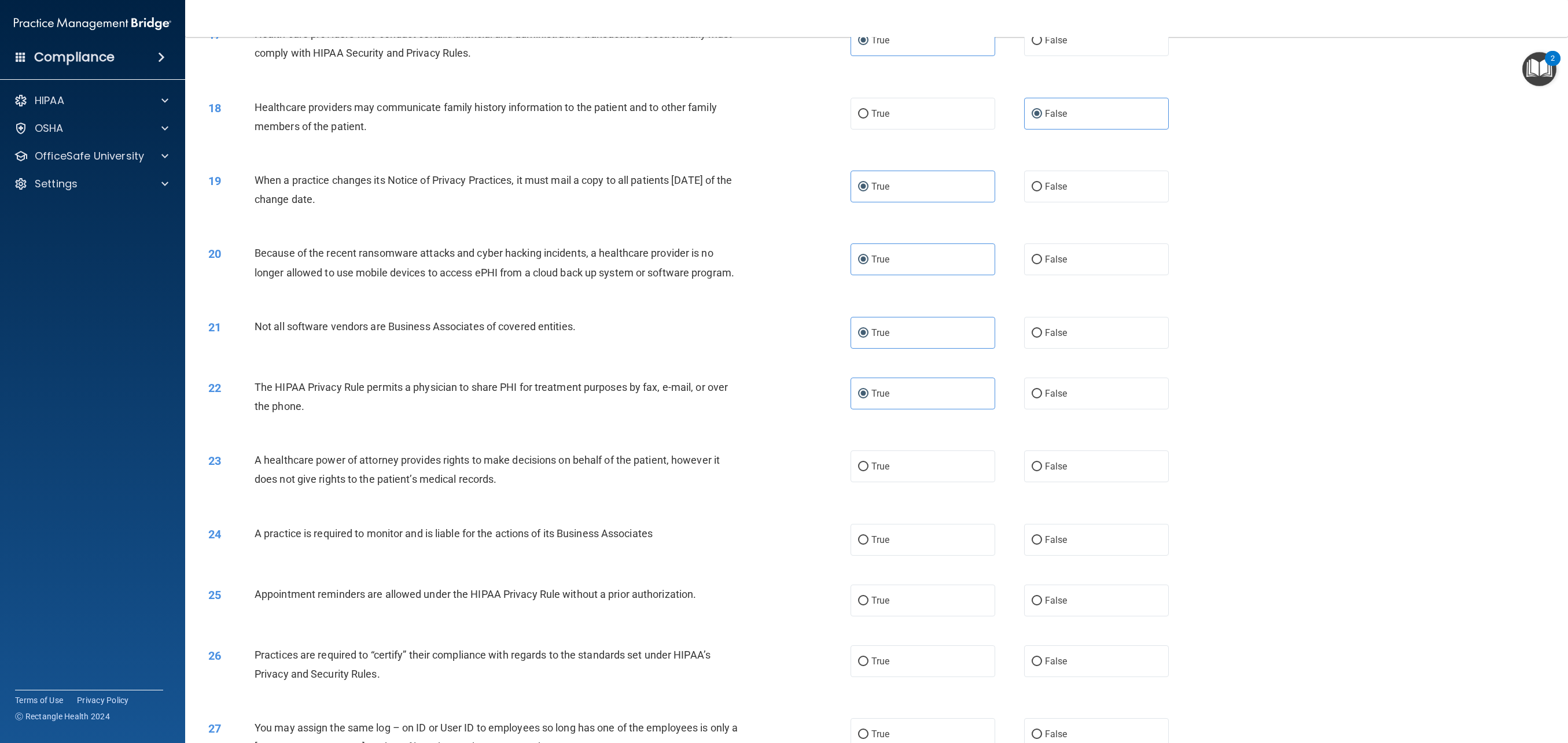
scroll to position [1206, 0]
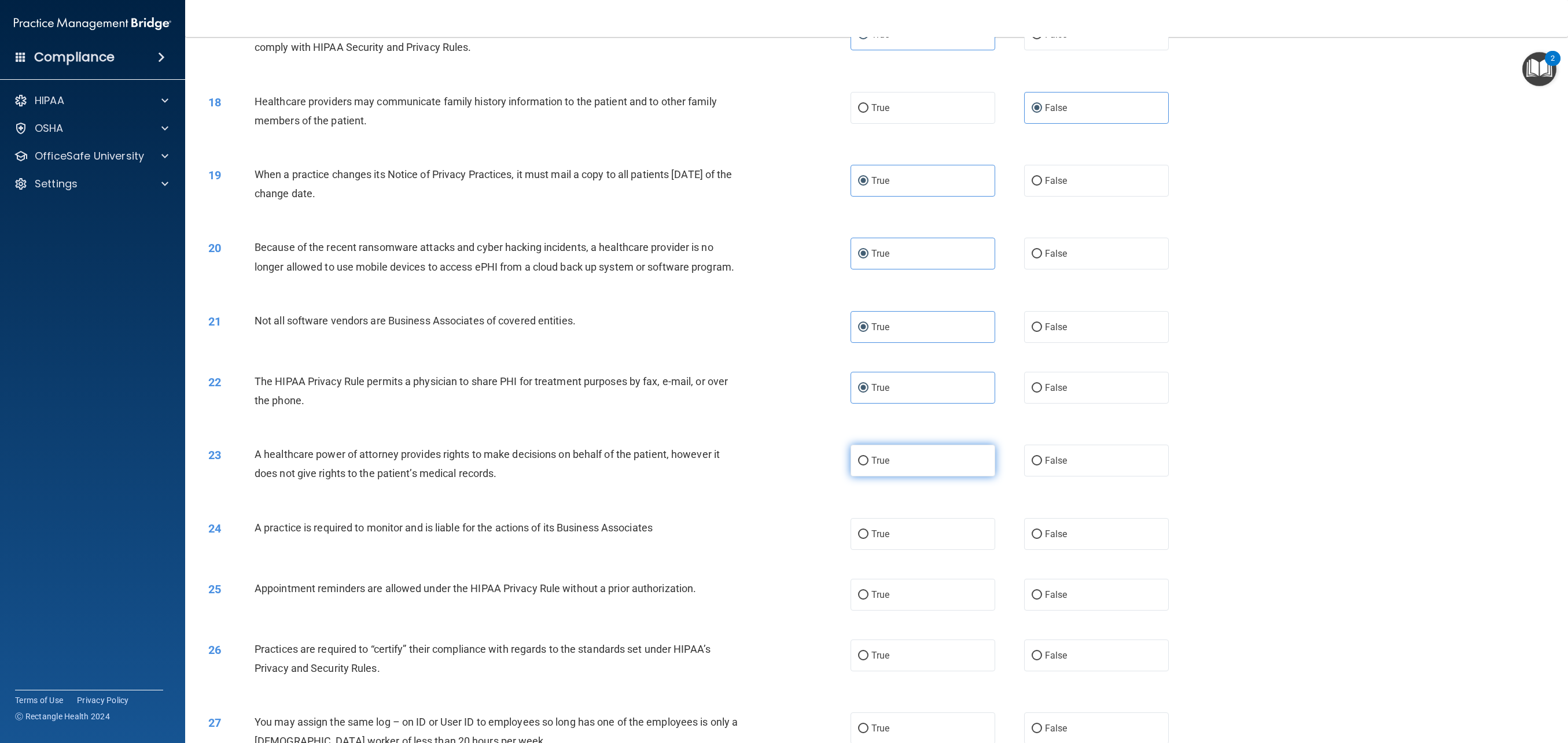
click at [907, 471] on label "True" at bounding box center [922, 461] width 145 height 32
click at [868, 466] on input "True" at bounding box center [863, 461] width 10 height 9
radio input "true"
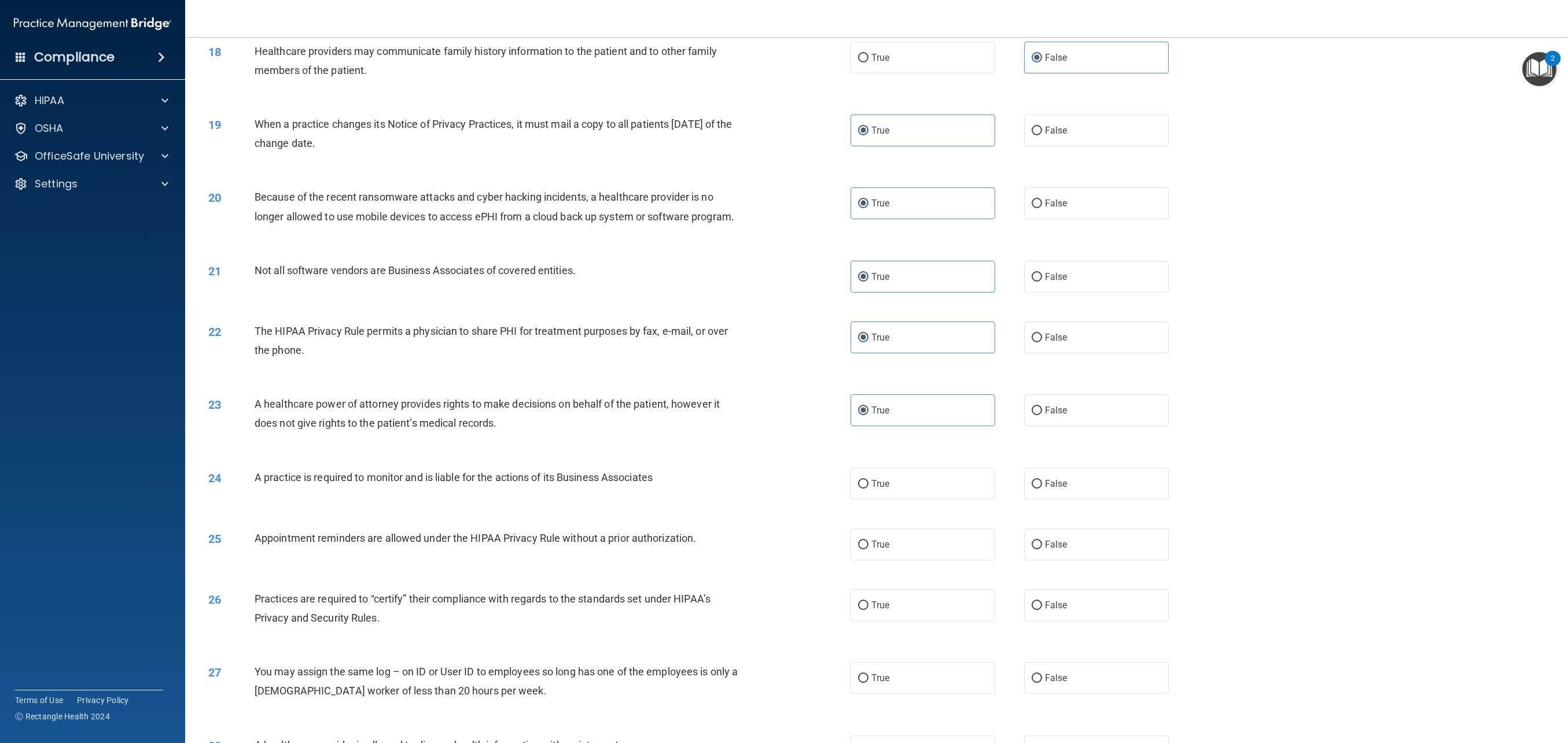
scroll to position [1262, 0]
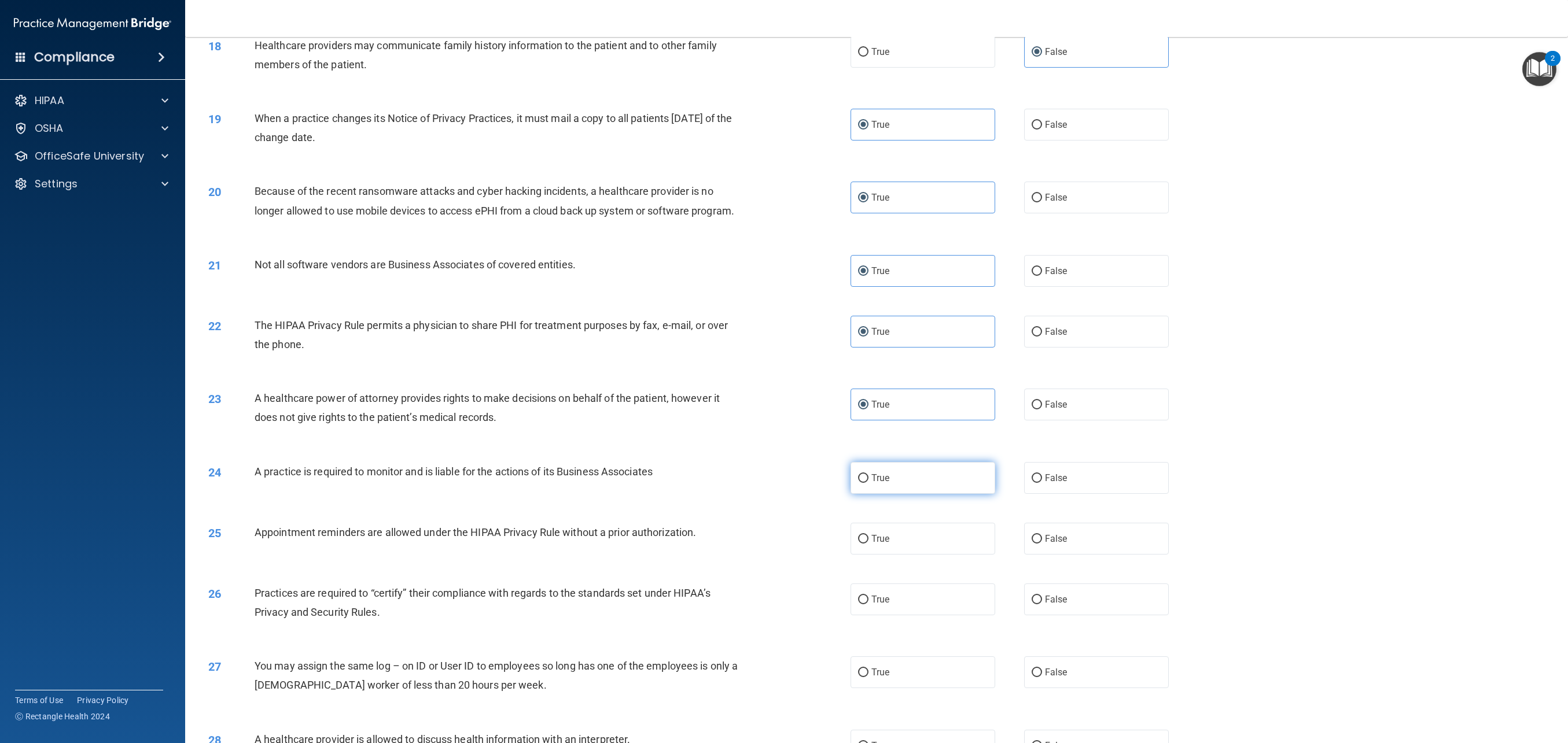
click at [886, 487] on label "True" at bounding box center [922, 478] width 145 height 32
click at [868, 483] on input "True" at bounding box center [863, 479] width 10 height 9
radio input "true"
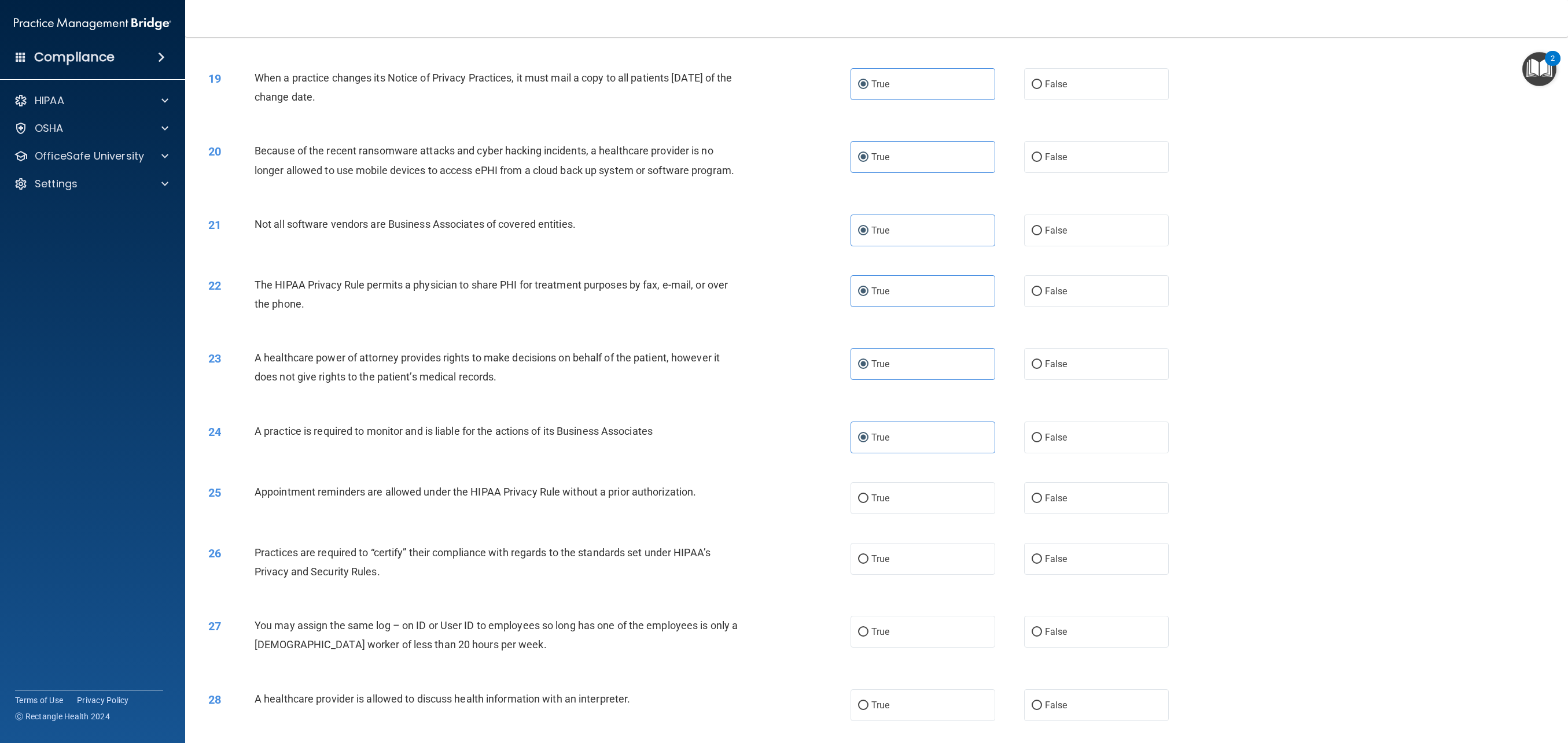
scroll to position [1309, 0]
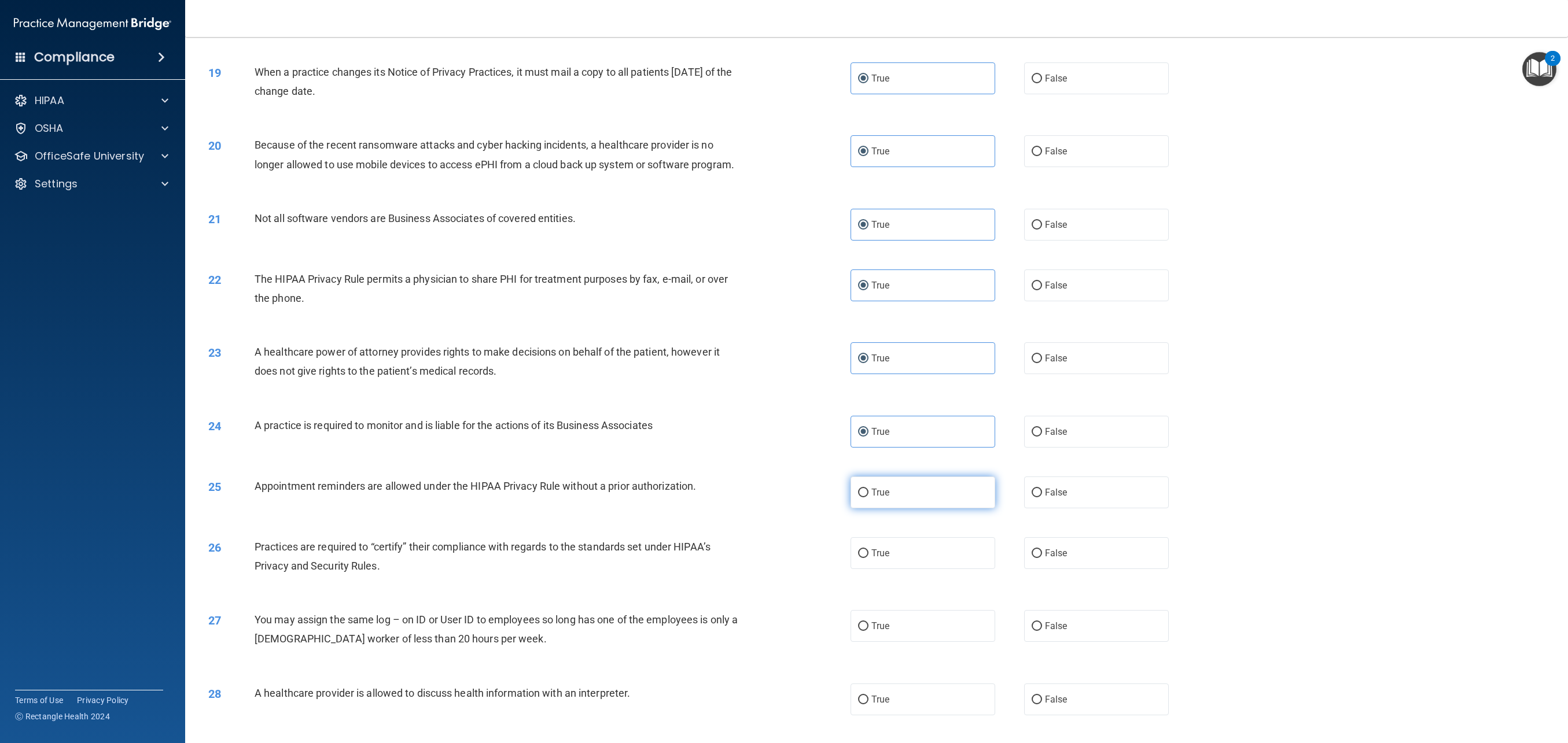
click at [966, 485] on label "True" at bounding box center [922, 492] width 145 height 32
click at [868, 489] on input "True" at bounding box center [863, 493] width 10 height 9
radio input "true"
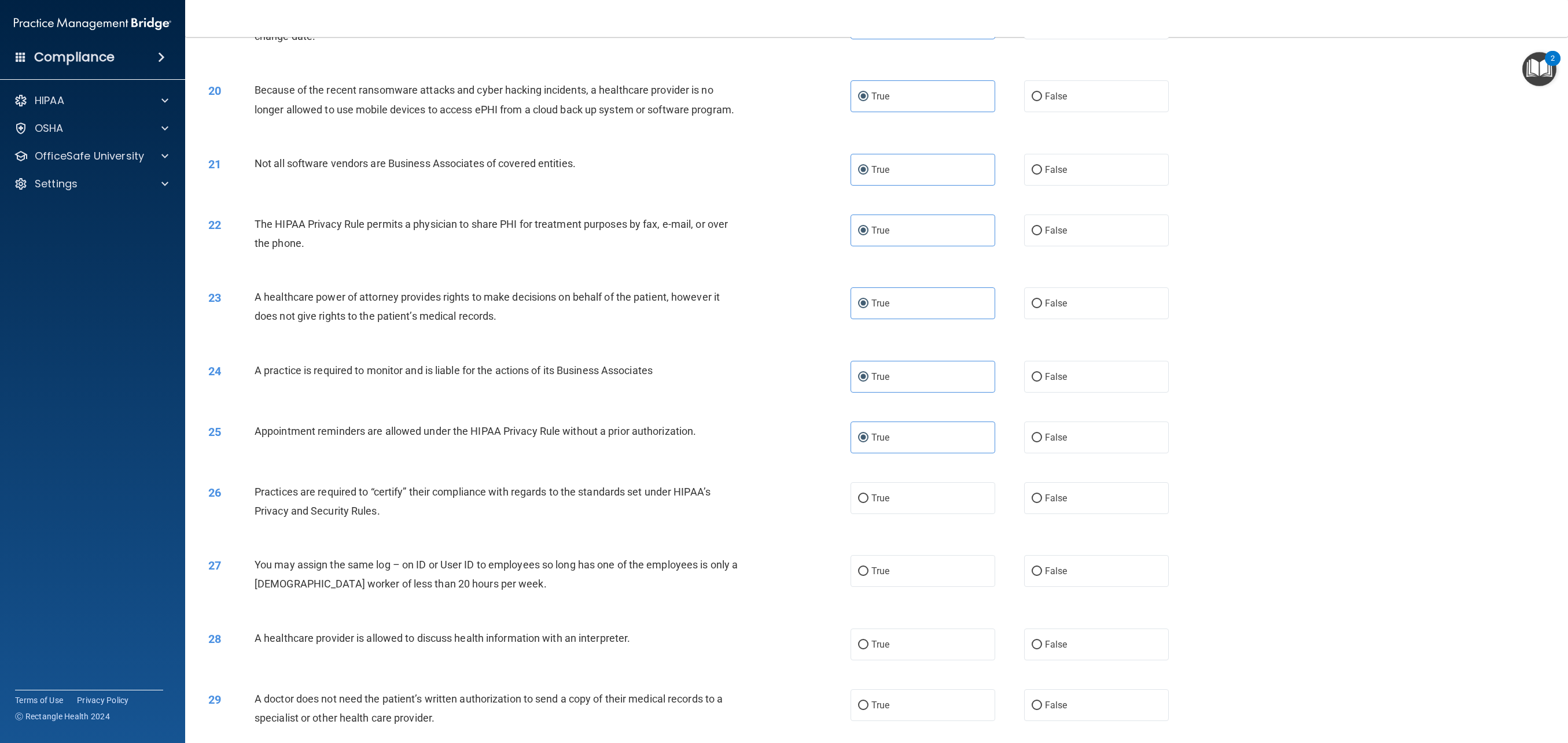
scroll to position [1371, 0]
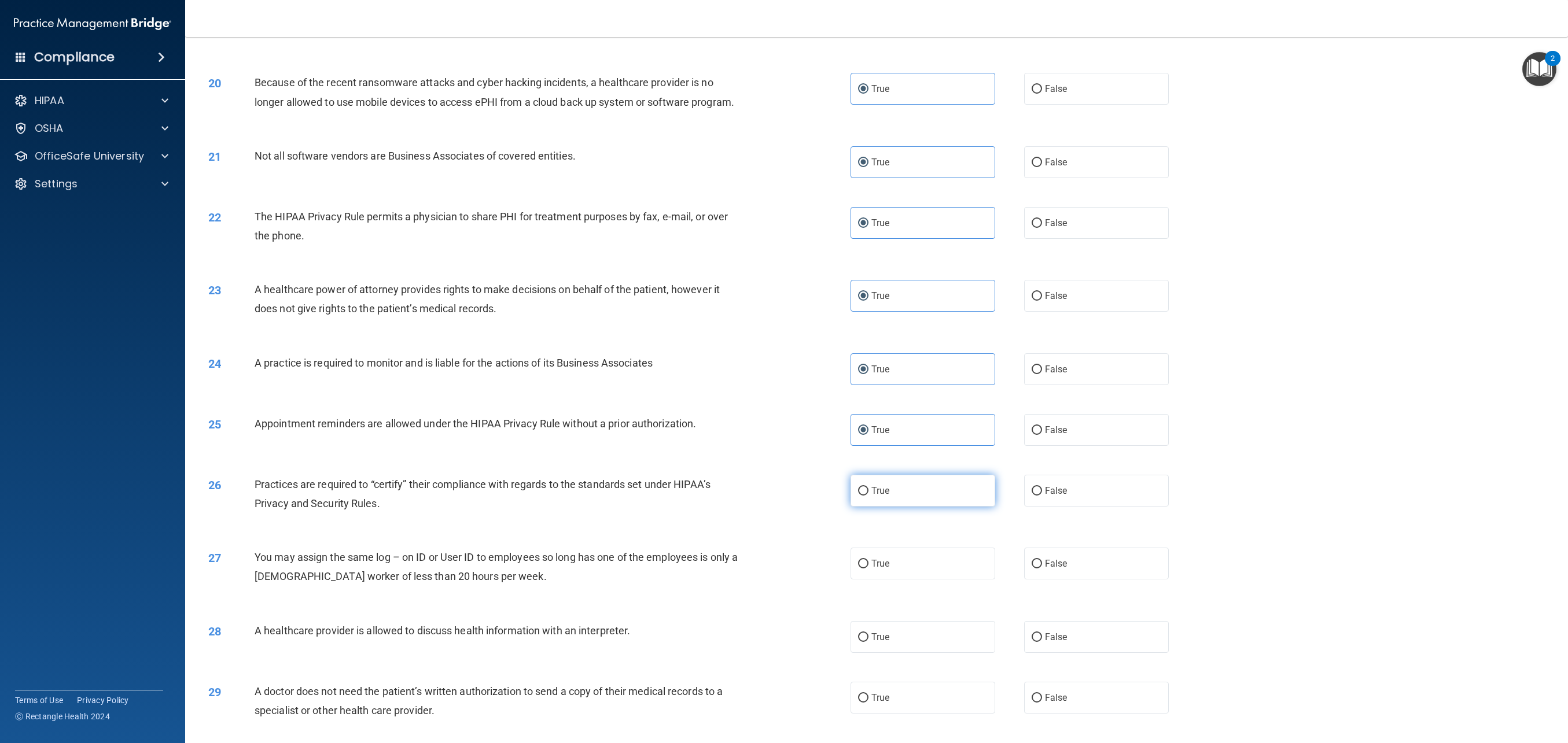
click at [922, 500] on label "True" at bounding box center [922, 491] width 145 height 32
click at [868, 496] on input "True" at bounding box center [863, 492] width 10 height 9
radio input "true"
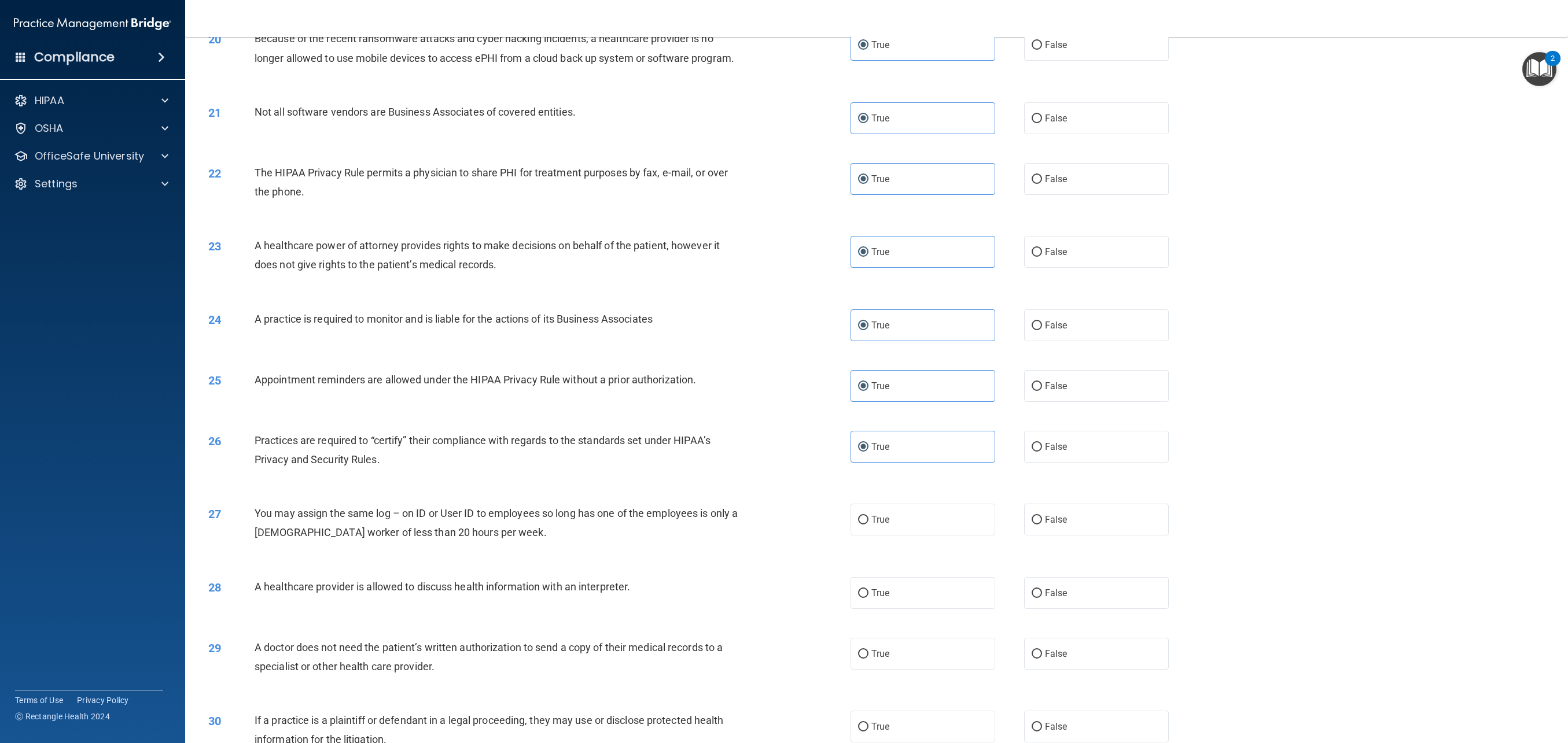
scroll to position [1418, 0]
click at [1046, 525] on label "False" at bounding box center [1096, 516] width 145 height 32
click at [1042, 521] on input "False" at bounding box center [1037, 517] width 10 height 9
radio input "true"
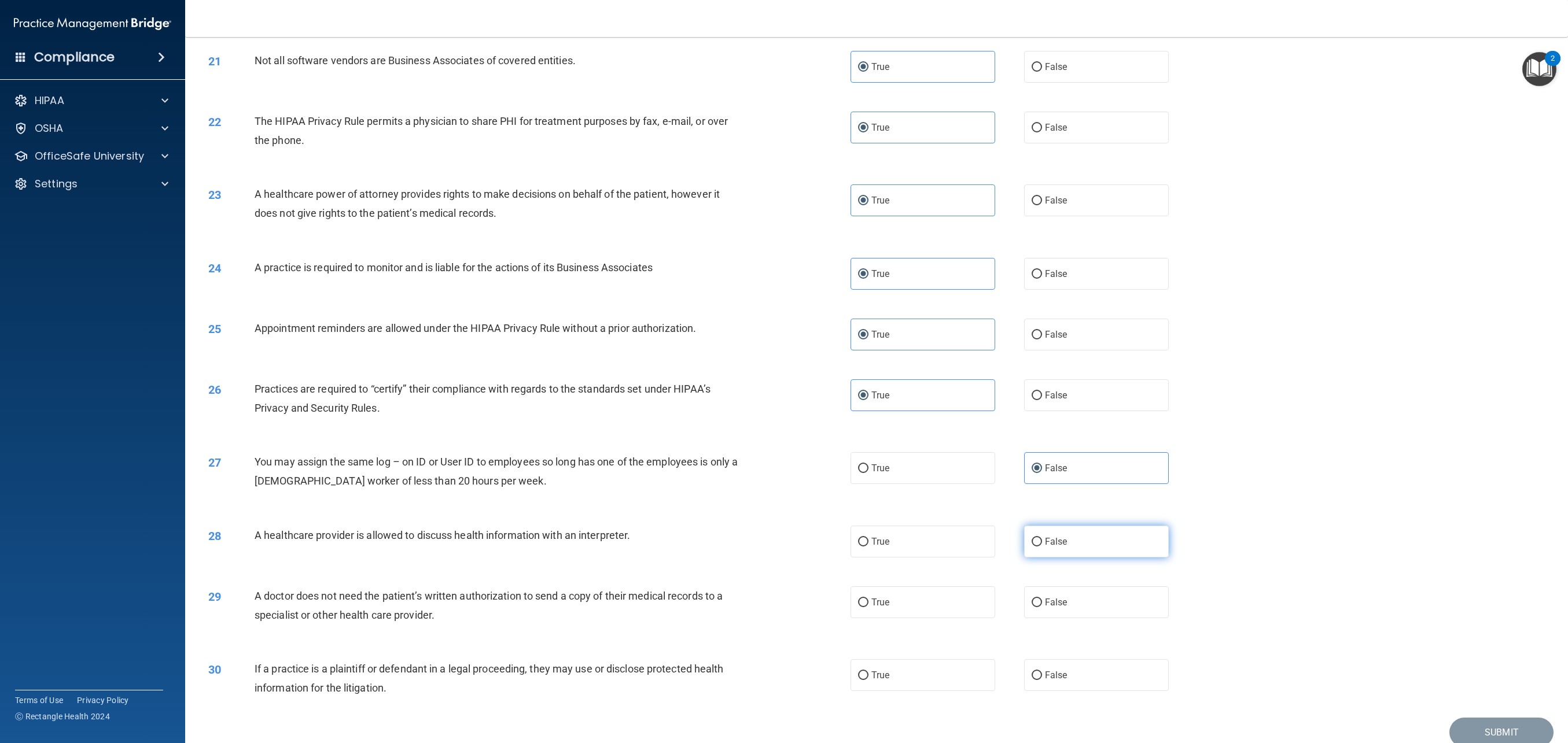
click at [1068, 550] on label "False" at bounding box center [1096, 542] width 145 height 32
click at [1042, 547] on input "False" at bounding box center [1037, 543] width 10 height 9
radio input "true"
click at [950, 601] on label "True" at bounding box center [922, 602] width 145 height 32
click at [868, 601] on input "True" at bounding box center [863, 603] width 10 height 9
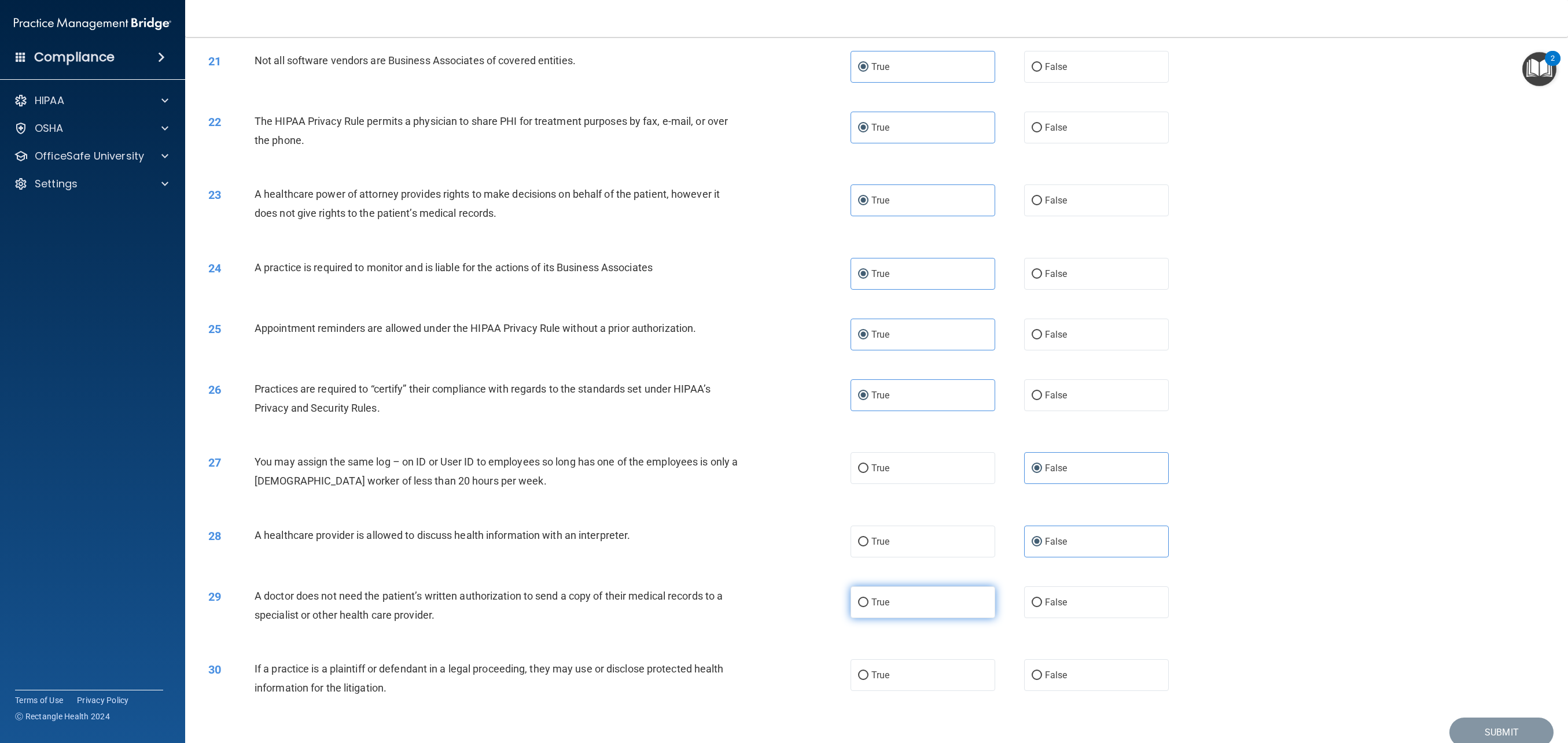
radio input "true"
click at [909, 678] on label "True" at bounding box center [922, 675] width 145 height 32
click at [868, 678] on input "True" at bounding box center [863, 676] width 10 height 9
radio input "true"
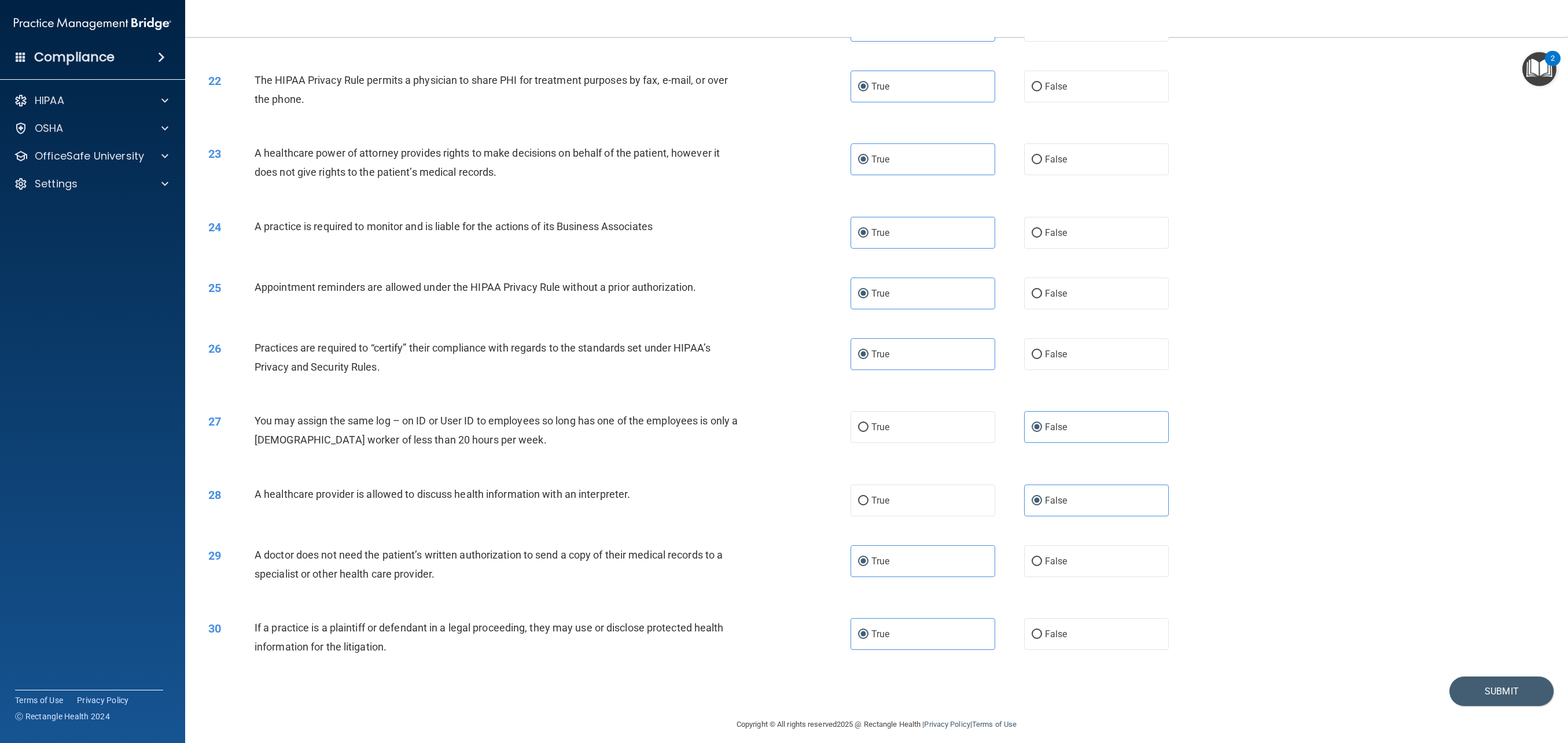
scroll to position [1516, 0]
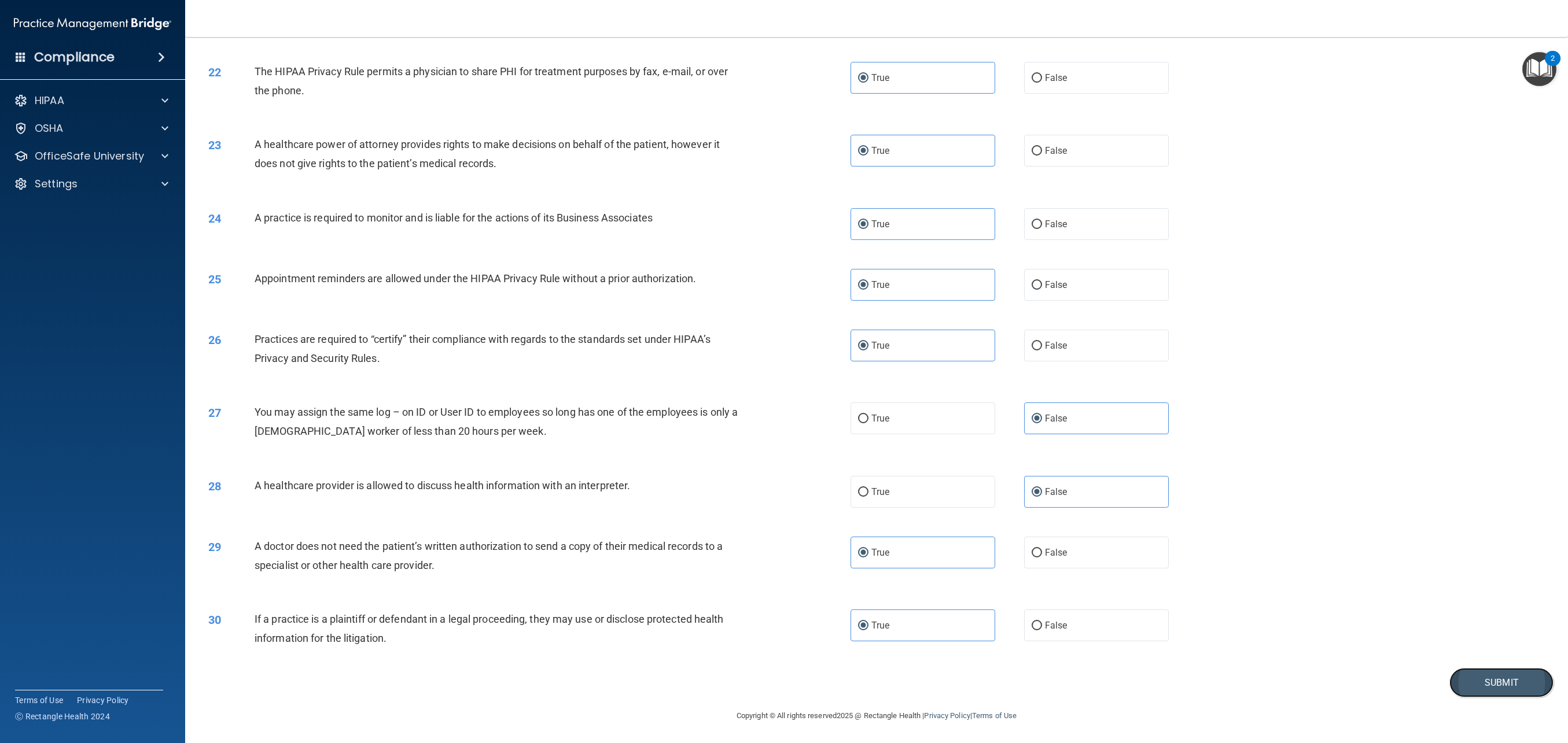
click at [1464, 691] on button "Submit" at bounding box center [1501, 683] width 104 height 29
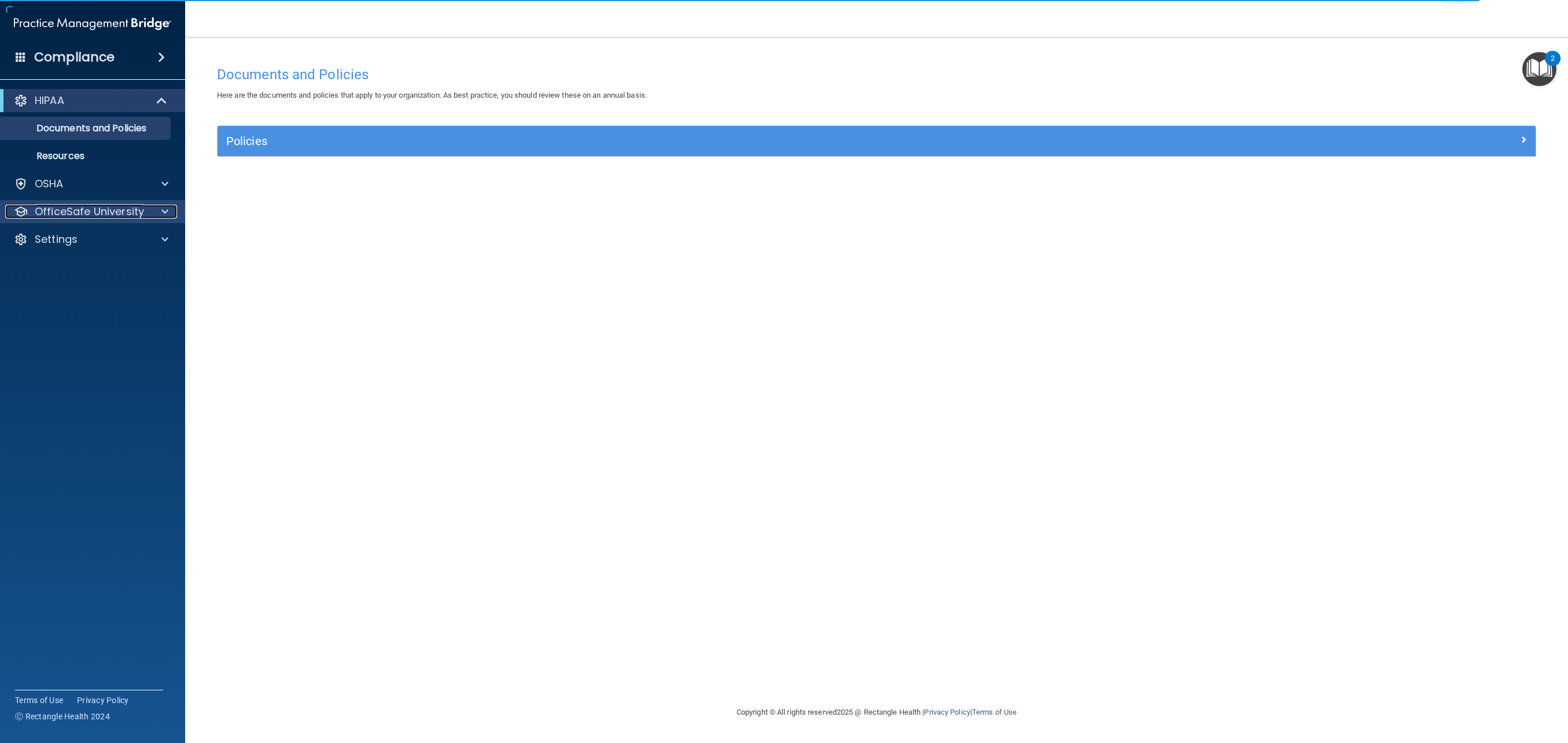
click at [138, 207] on p "OfficeSafe University" at bounding box center [89, 211] width 109 height 14
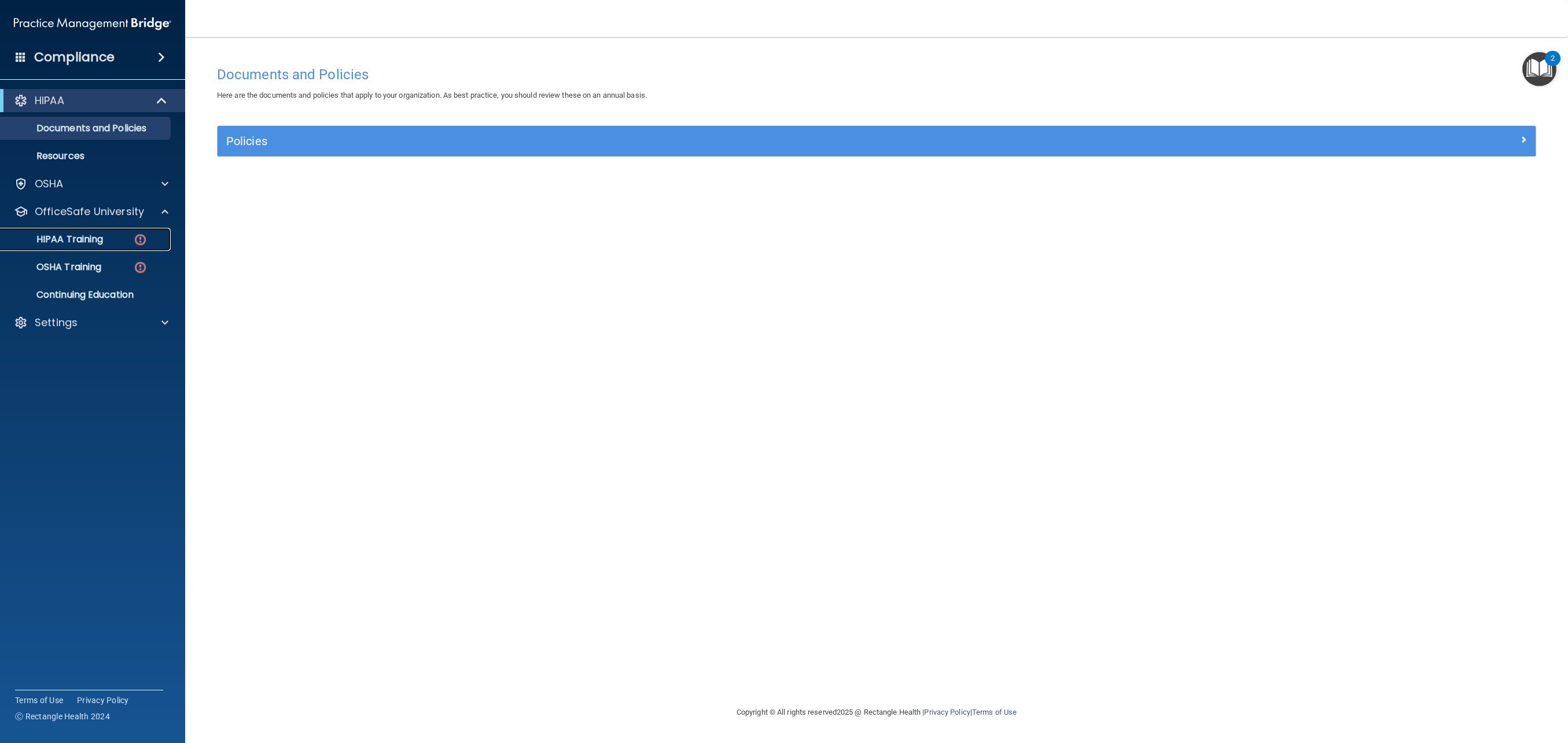
click at [105, 240] on div "HIPAA Training" at bounding box center [86, 239] width 158 height 11
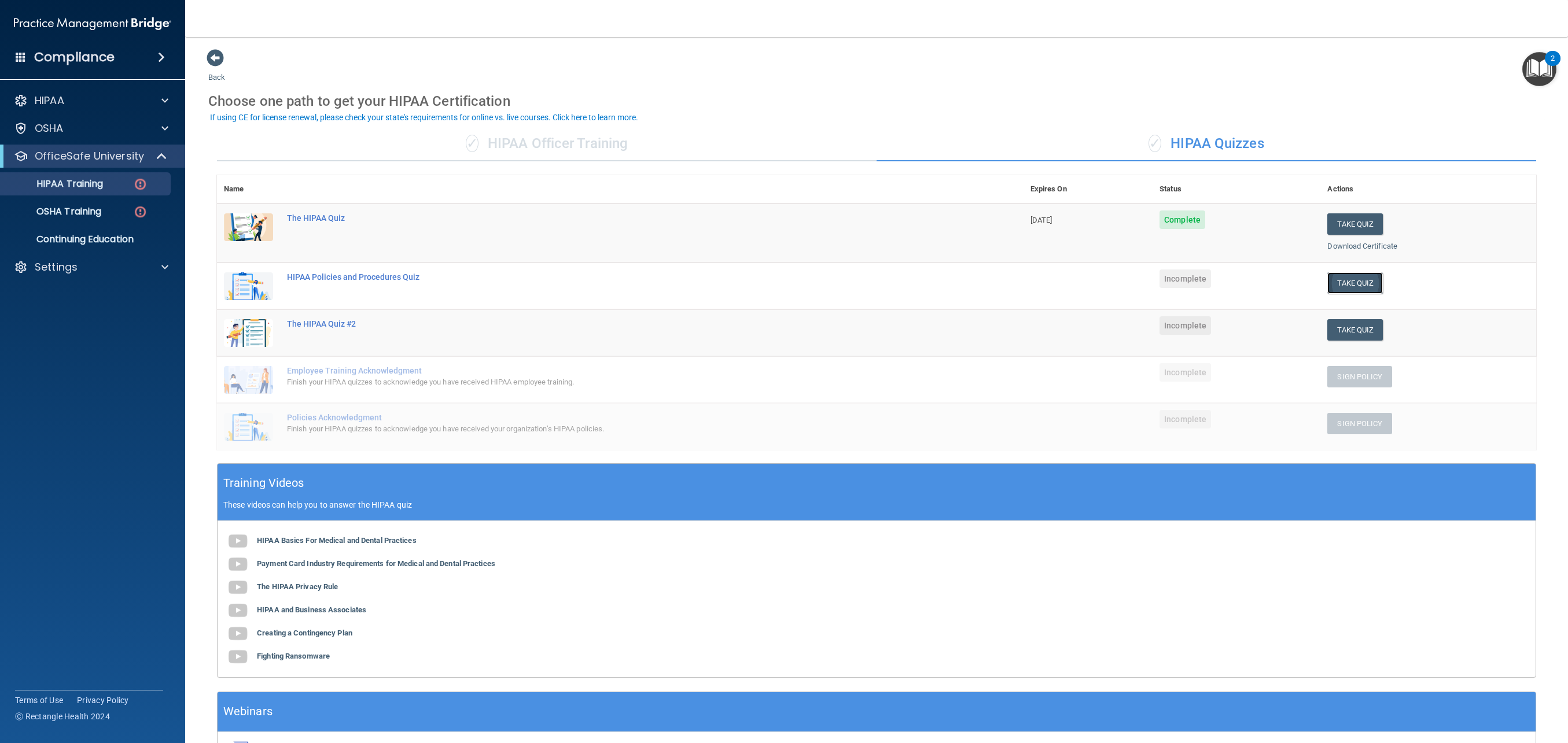
click at [1343, 283] on button "Take Quiz" at bounding box center [1355, 283] width 55 height 22
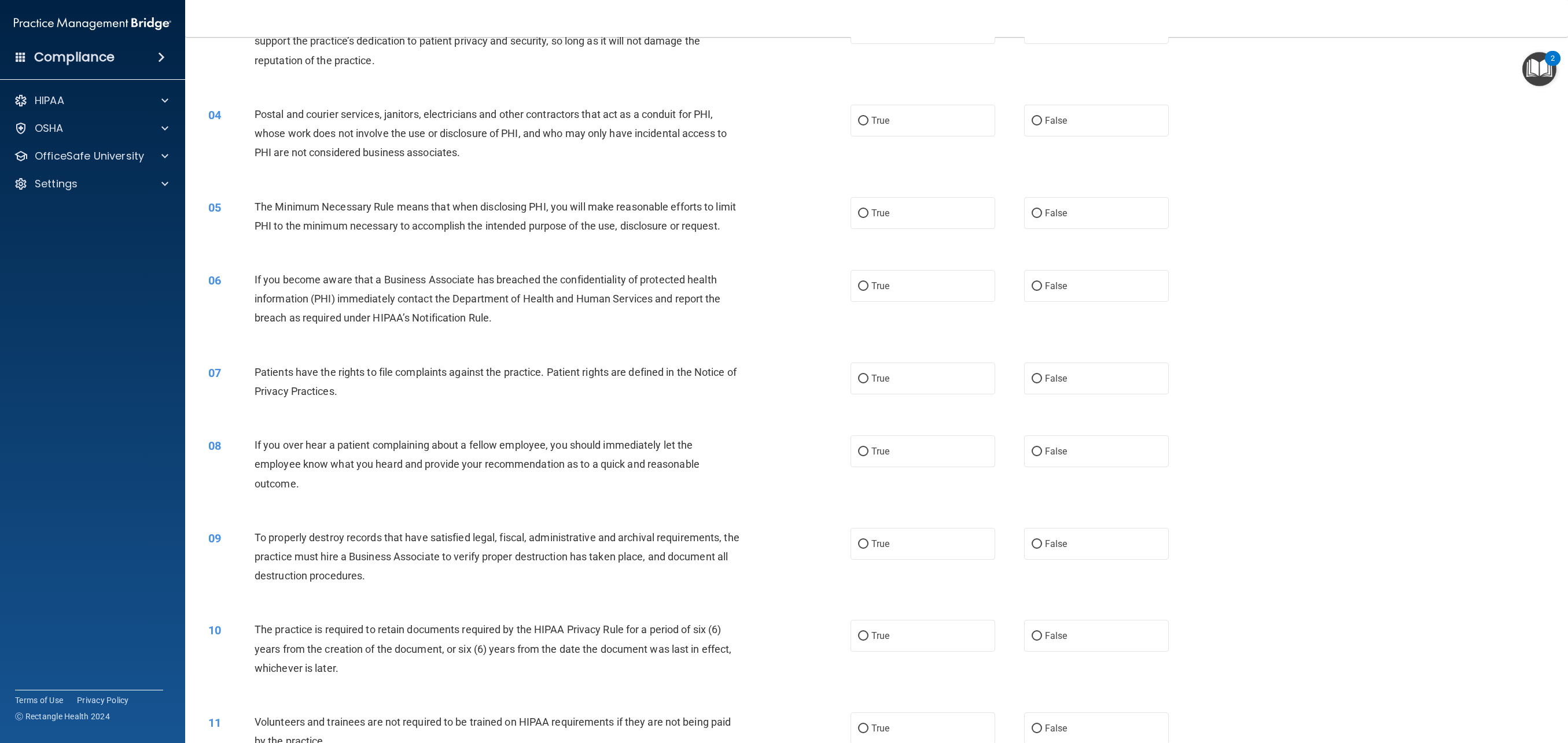
scroll to position [233, 0]
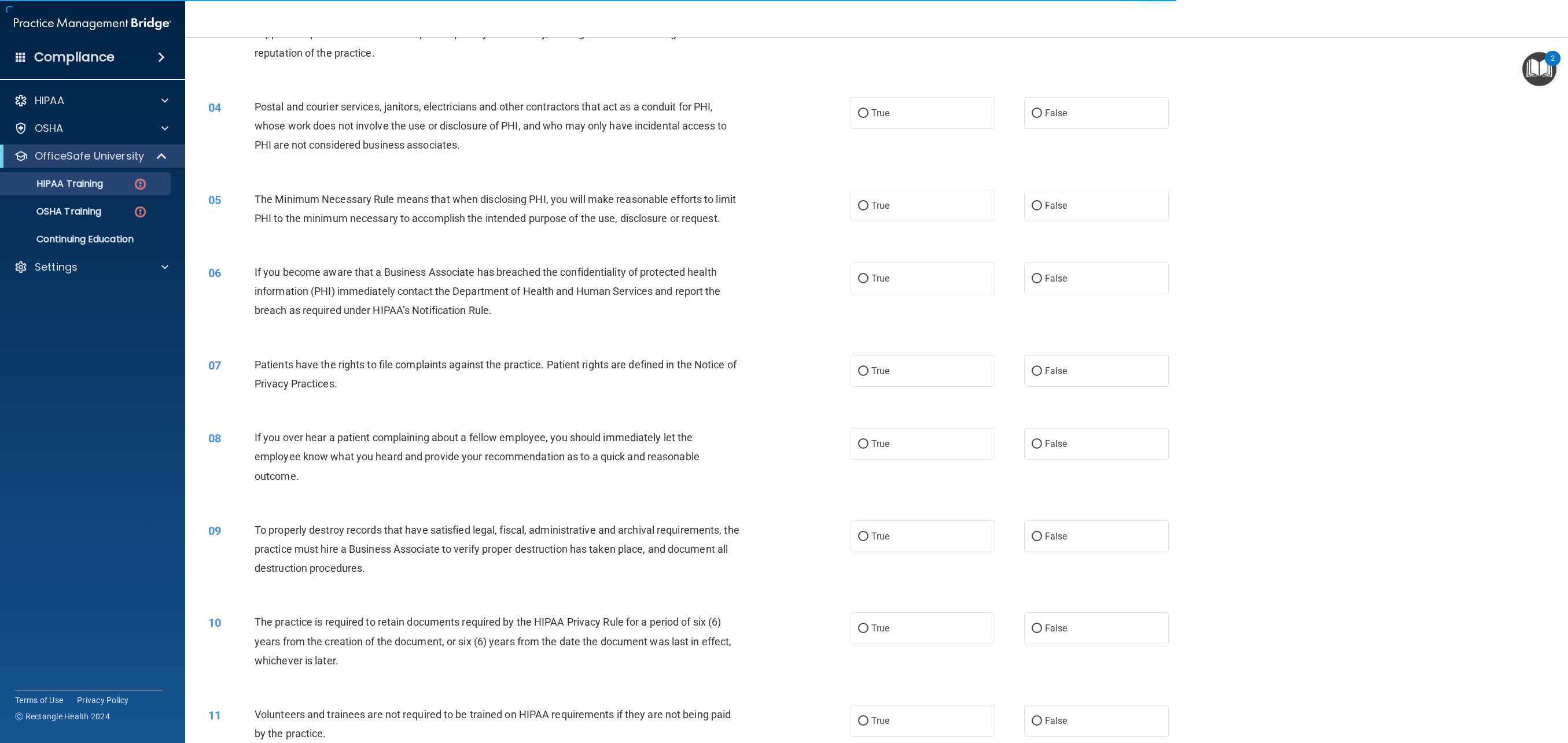
scroll to position [75, 0]
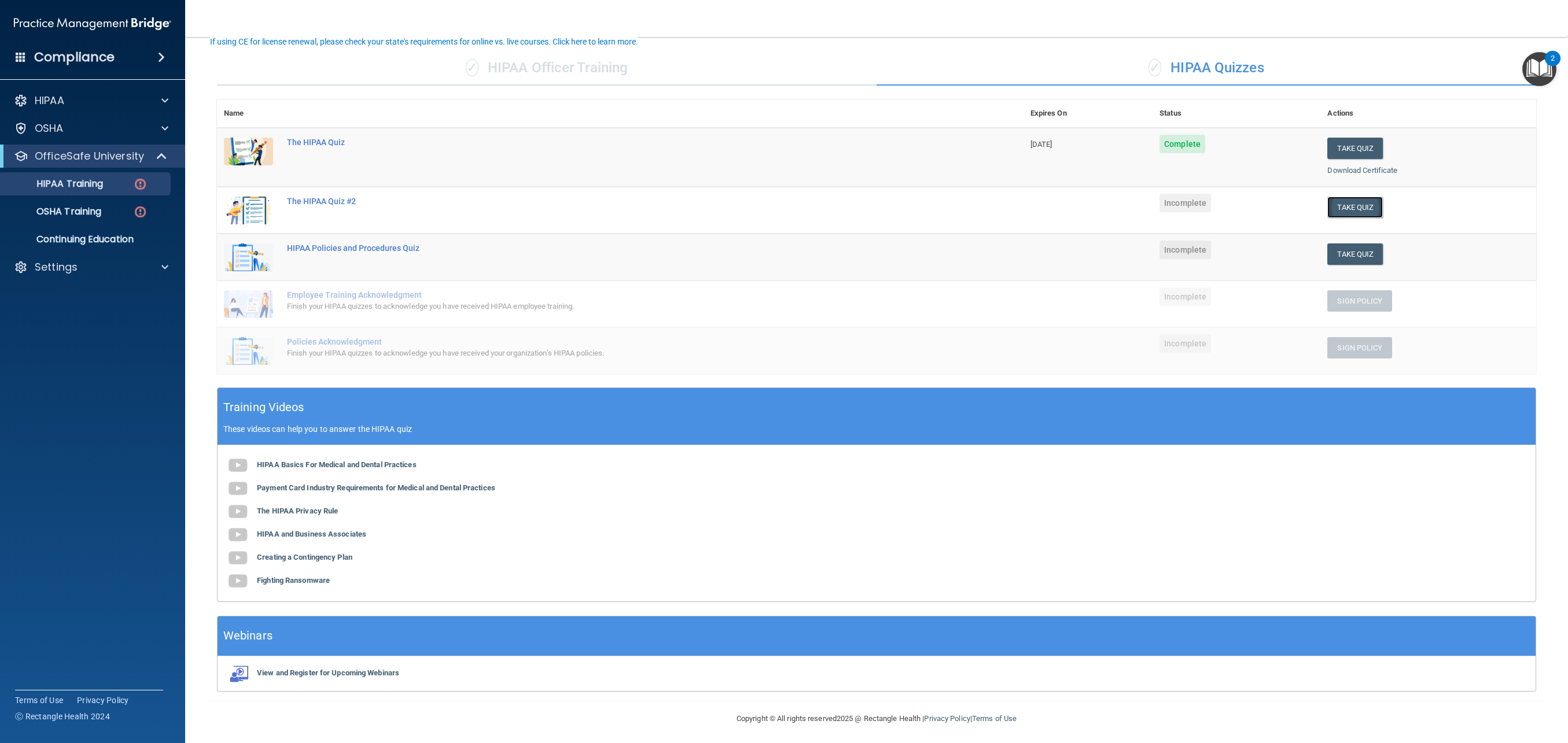
click at [1362, 206] on button "Take Quiz" at bounding box center [1355, 208] width 55 height 22
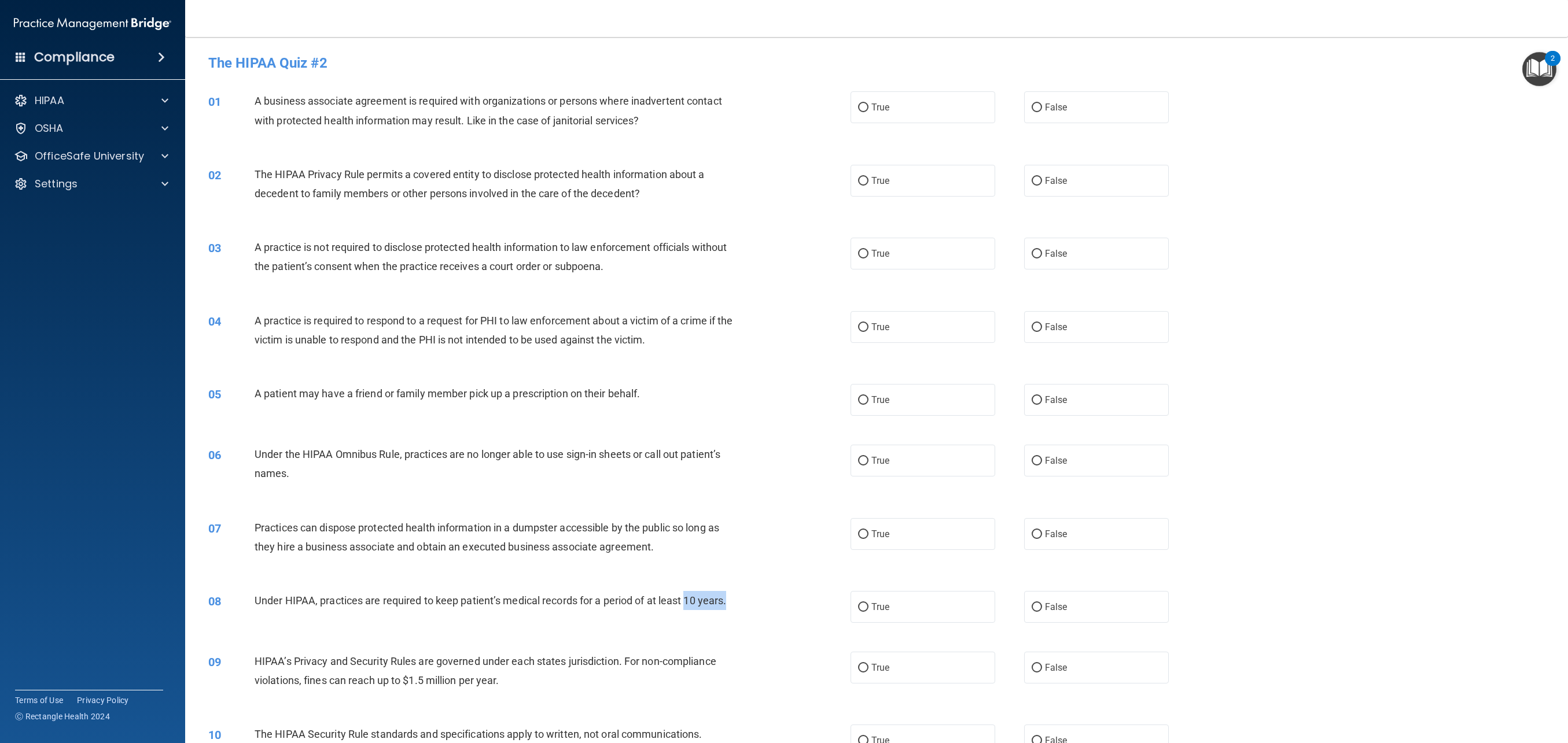
drag, startPoint x: 689, startPoint y: 603, endPoint x: 730, endPoint y: 604, distance: 41.0
click at [730, 604] on div "Under HIPAA, practices are required to keep patient’s medical records for a per…" at bounding box center [502, 601] width 495 height 19
click at [743, 604] on div "Under HIPAA, practices are required to keep patient’s medical records for a per…" at bounding box center [502, 601] width 495 height 19
click at [482, 601] on span "Under HIPAA, practices are required to keep patient’s medical records for a per…" at bounding box center [490, 601] width 472 height 12
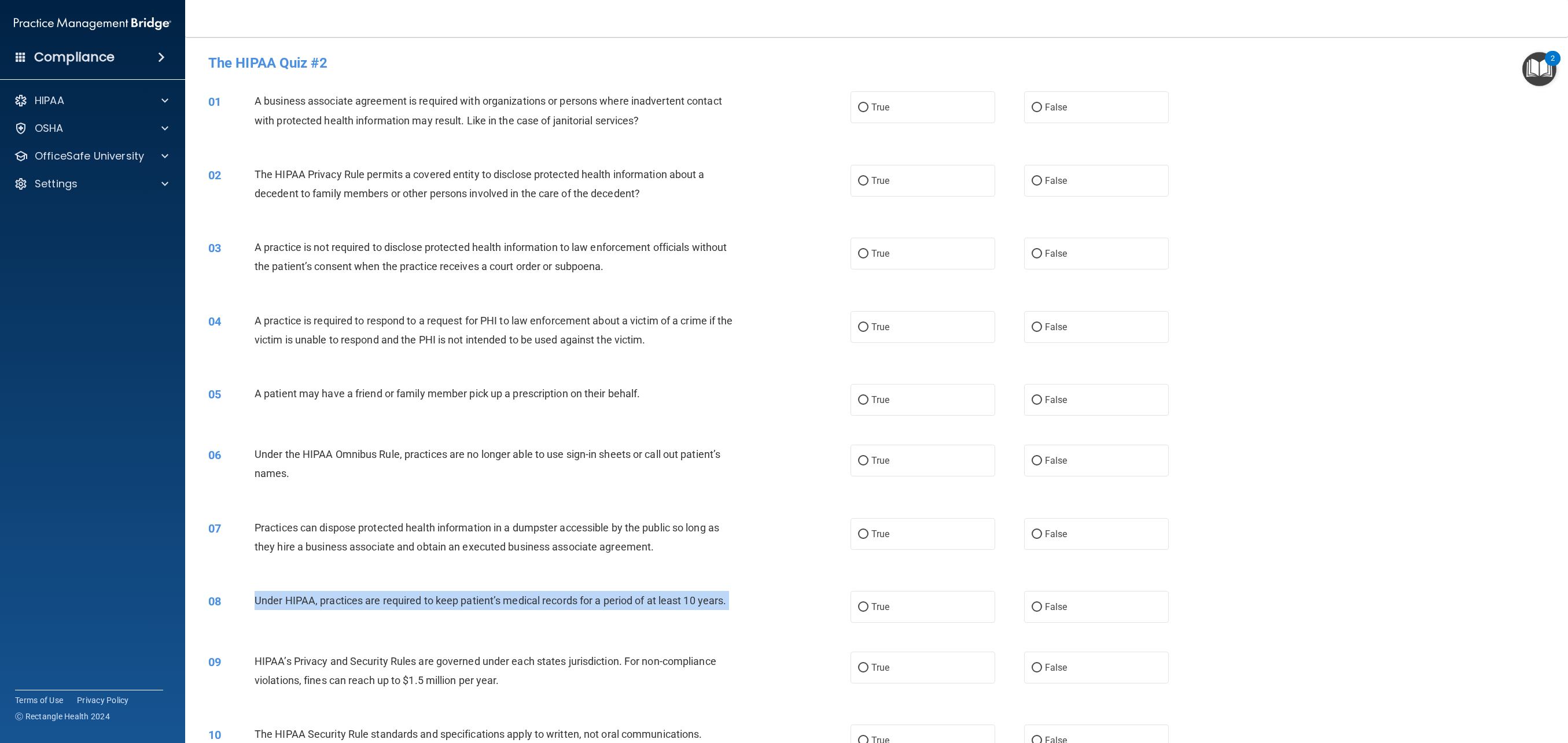
click at [482, 601] on span "Under HIPAA, practices are required to keep patient’s medical records for a per…" at bounding box center [490, 601] width 472 height 12
click at [781, 410] on div "05 A patient may have a friend or family member pick up a prescription on their…" at bounding box center [877, 400] width 1354 height 61
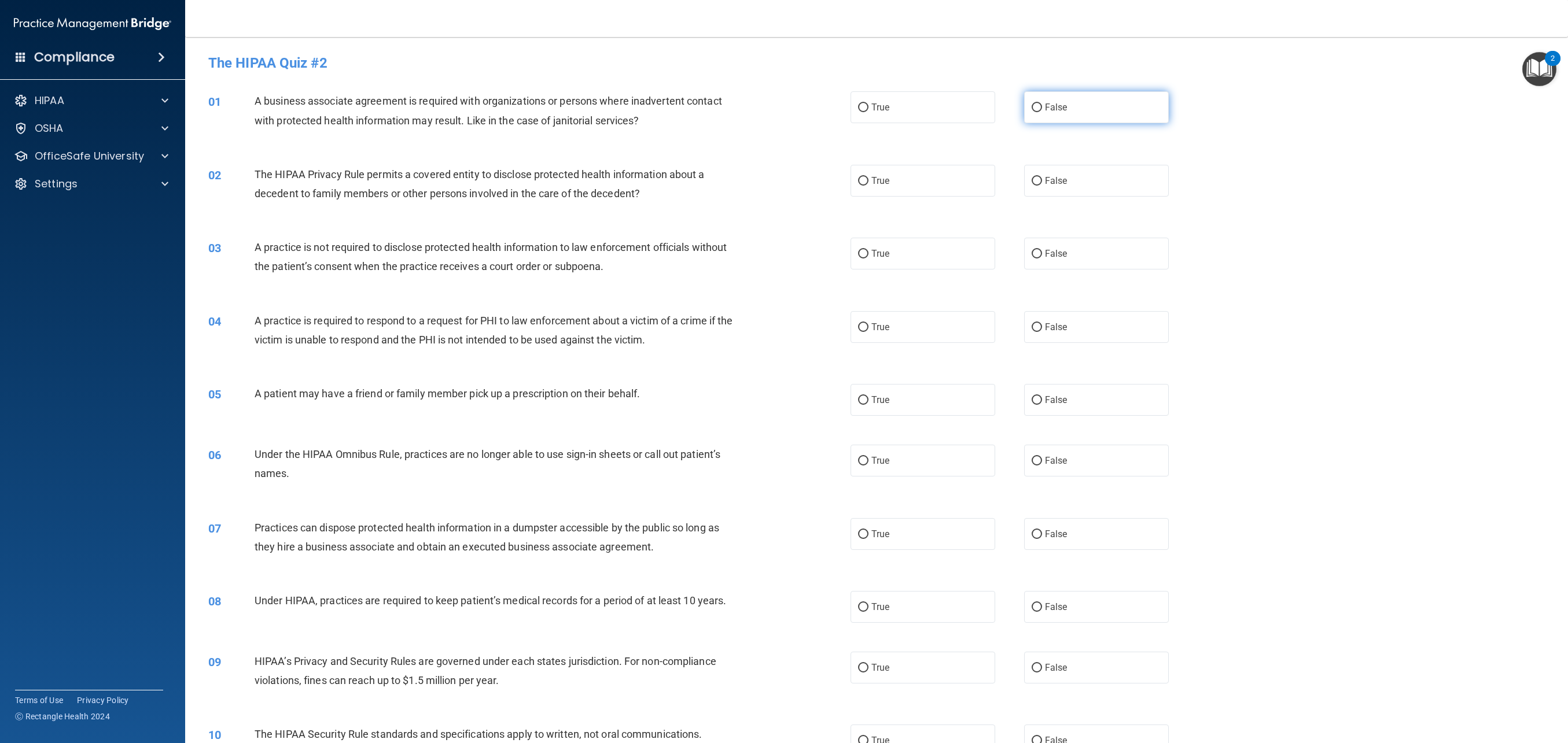
click at [1073, 114] on label "False" at bounding box center [1096, 107] width 145 height 32
click at [1042, 112] on input "False" at bounding box center [1037, 108] width 10 height 9
radio input "true"
click at [891, 193] on label "True" at bounding box center [922, 180] width 145 height 32
click at [868, 185] on input "True" at bounding box center [863, 181] width 10 height 9
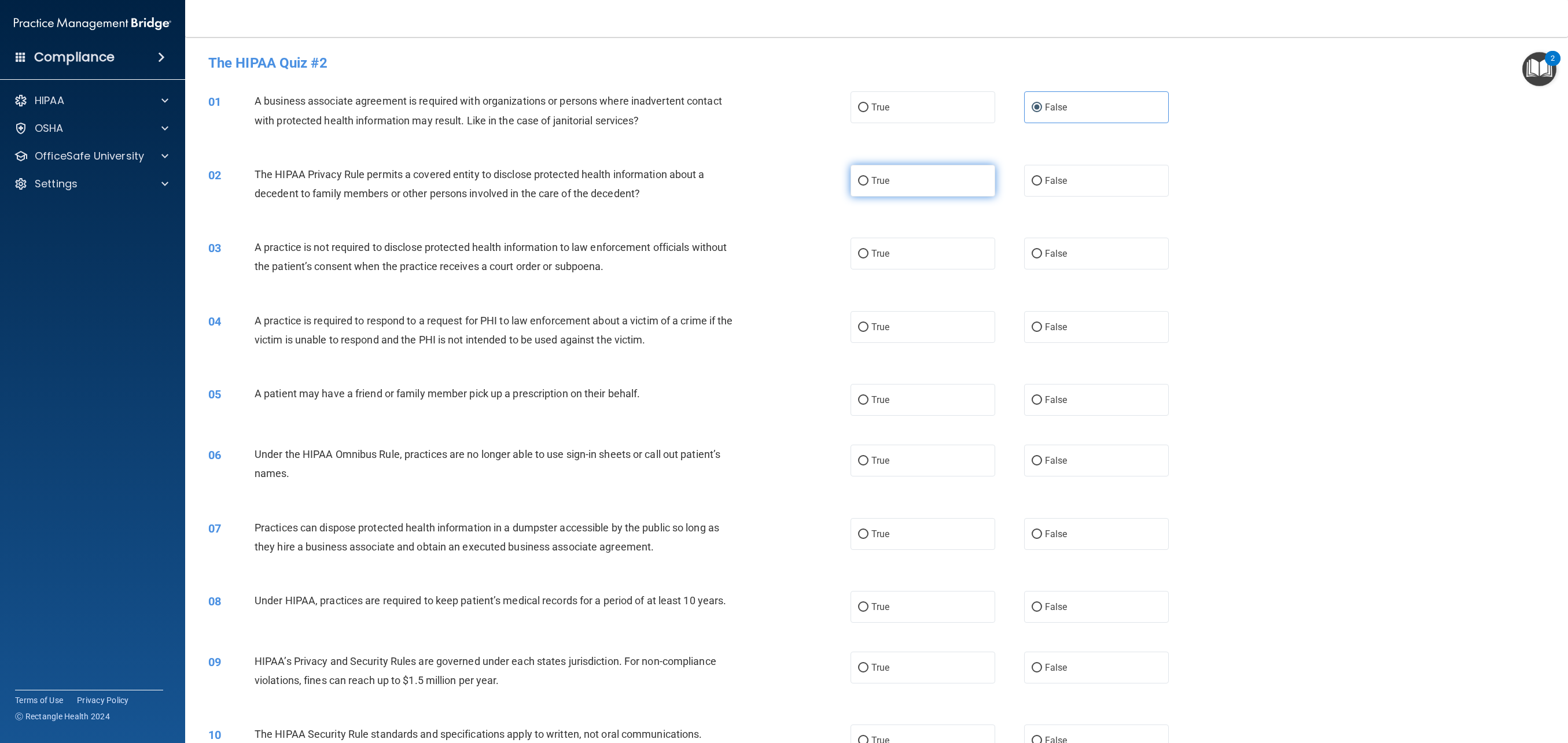
radio input "true"
click at [1056, 258] on span "False" at bounding box center [1056, 253] width 22 height 11
click at [1042, 258] on input "False" at bounding box center [1037, 254] width 10 height 9
radio input "true"
click at [1136, 331] on label "False" at bounding box center [1096, 327] width 145 height 32
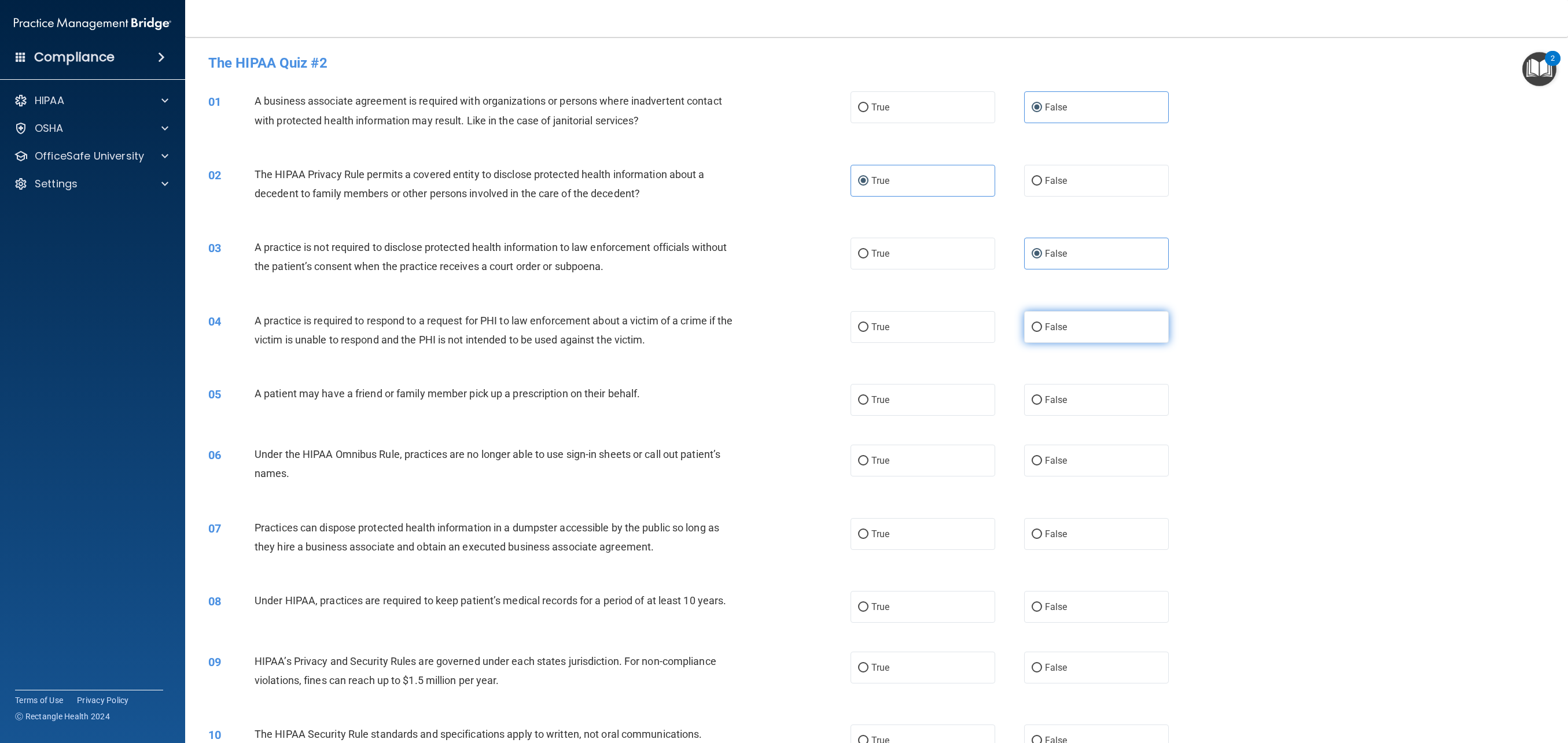
click at [1042, 331] on input "False" at bounding box center [1037, 328] width 10 height 9
radio input "true"
click at [1091, 388] on label "False" at bounding box center [1096, 400] width 145 height 32
click at [1042, 396] on input "False" at bounding box center [1037, 400] width 10 height 9
radio input "true"
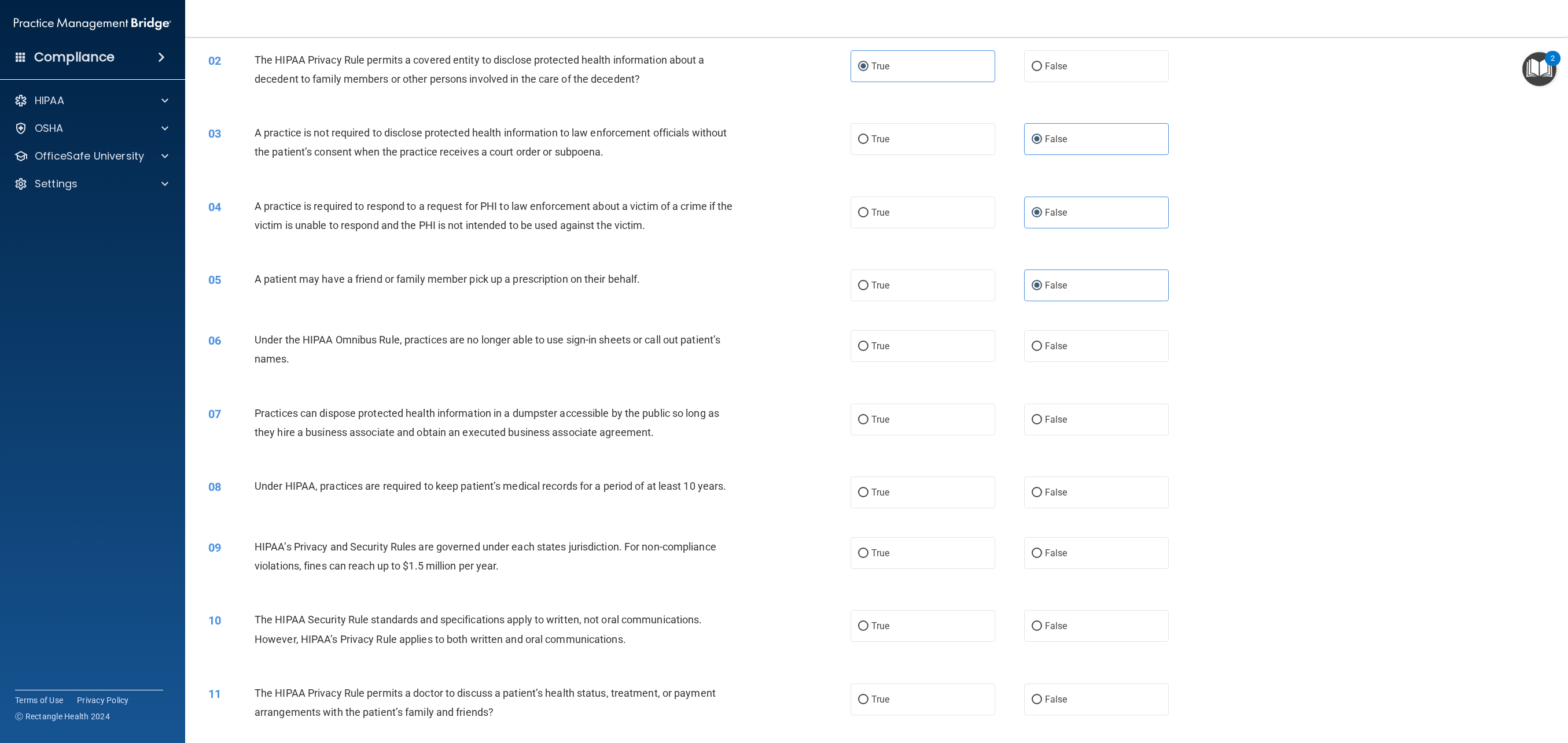
scroll to position [120, 0]
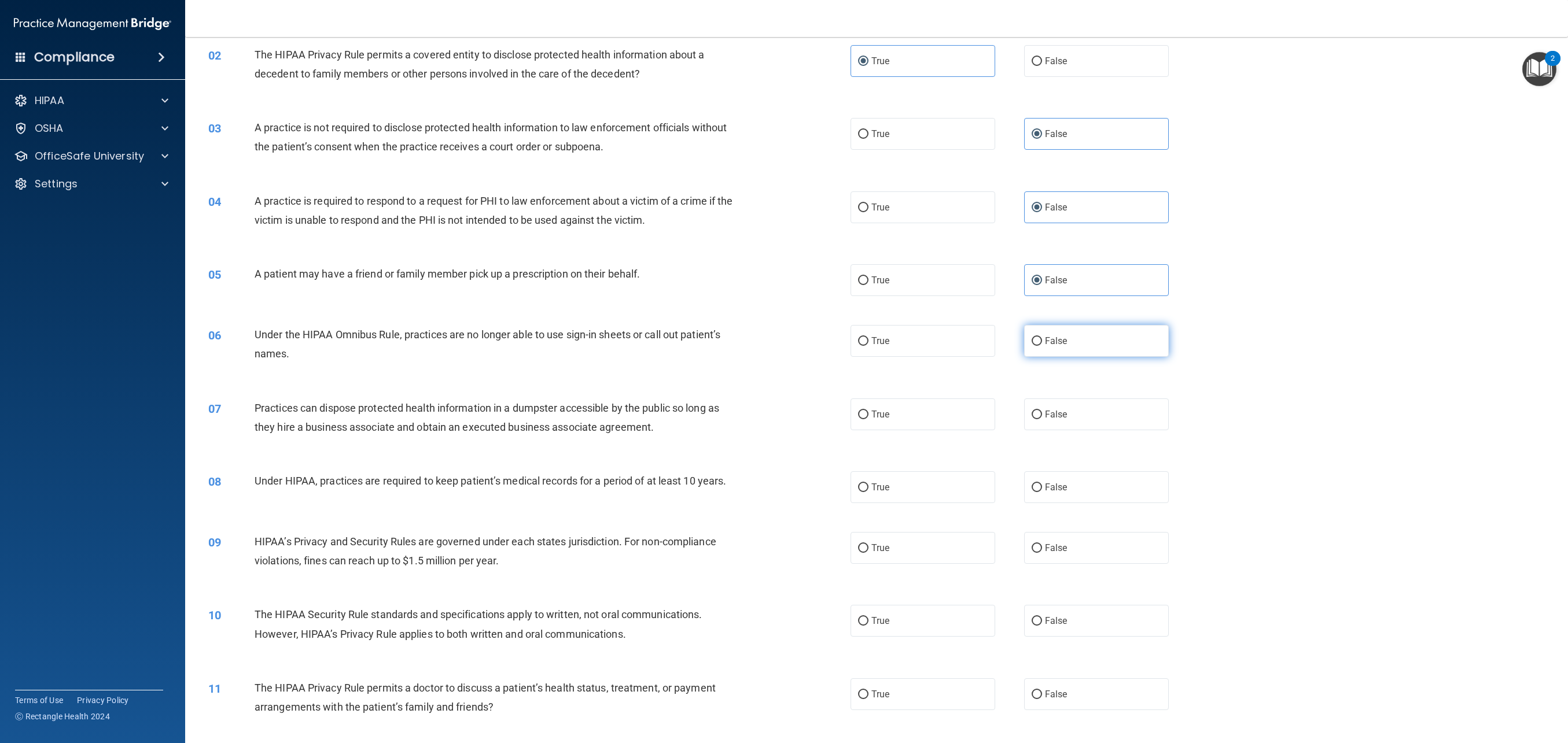
click at [1070, 351] on label "False" at bounding box center [1096, 341] width 145 height 32
click at [1042, 346] on input "False" at bounding box center [1037, 341] width 10 height 9
radio input "true"
click at [1057, 405] on label "False" at bounding box center [1096, 415] width 145 height 32
click at [1042, 411] on input "False" at bounding box center [1037, 415] width 10 height 9
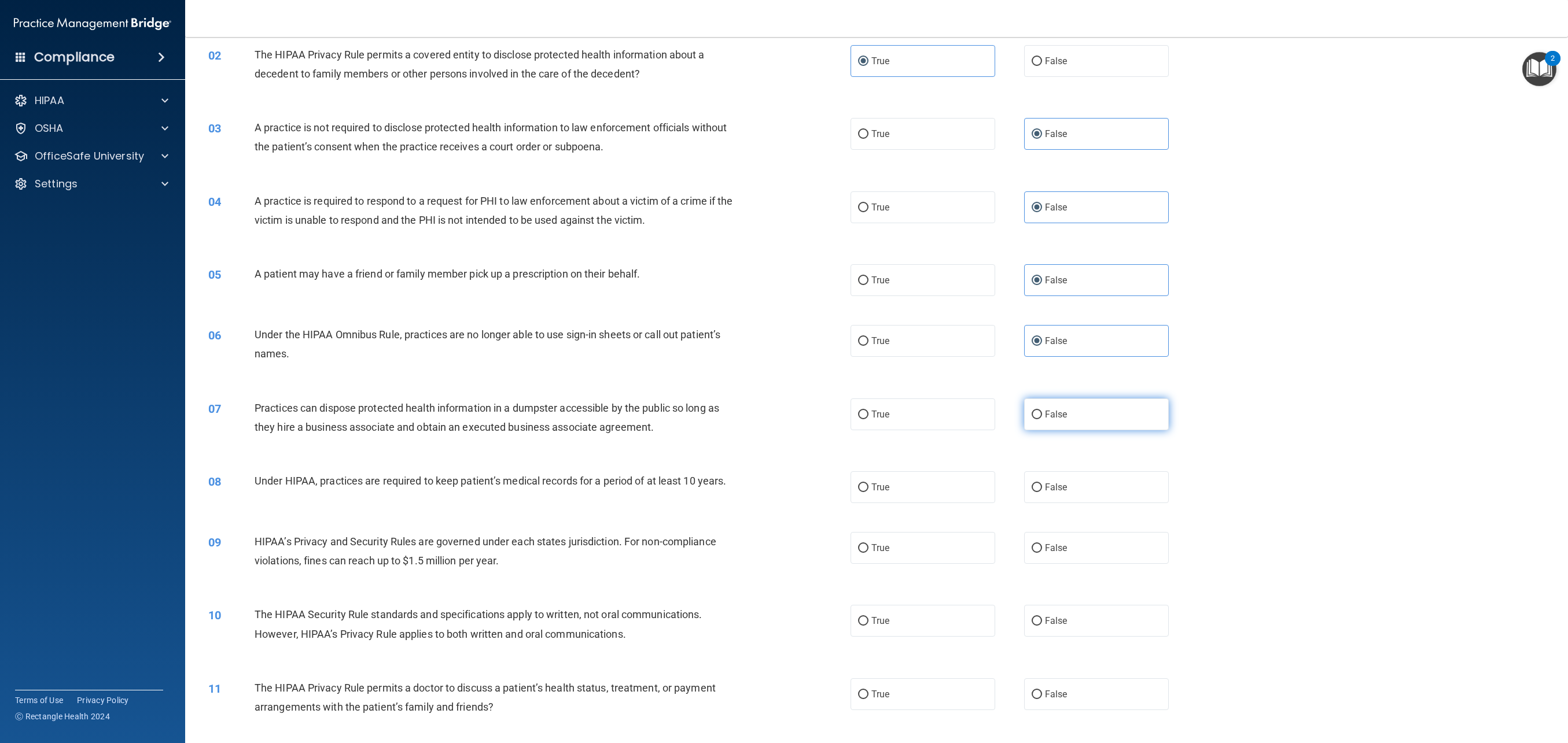
radio input "true"
click at [952, 479] on label "True" at bounding box center [922, 487] width 145 height 32
click at [868, 484] on input "True" at bounding box center [863, 488] width 10 height 9
radio input "true"
click at [917, 540] on label "True" at bounding box center [922, 548] width 145 height 32
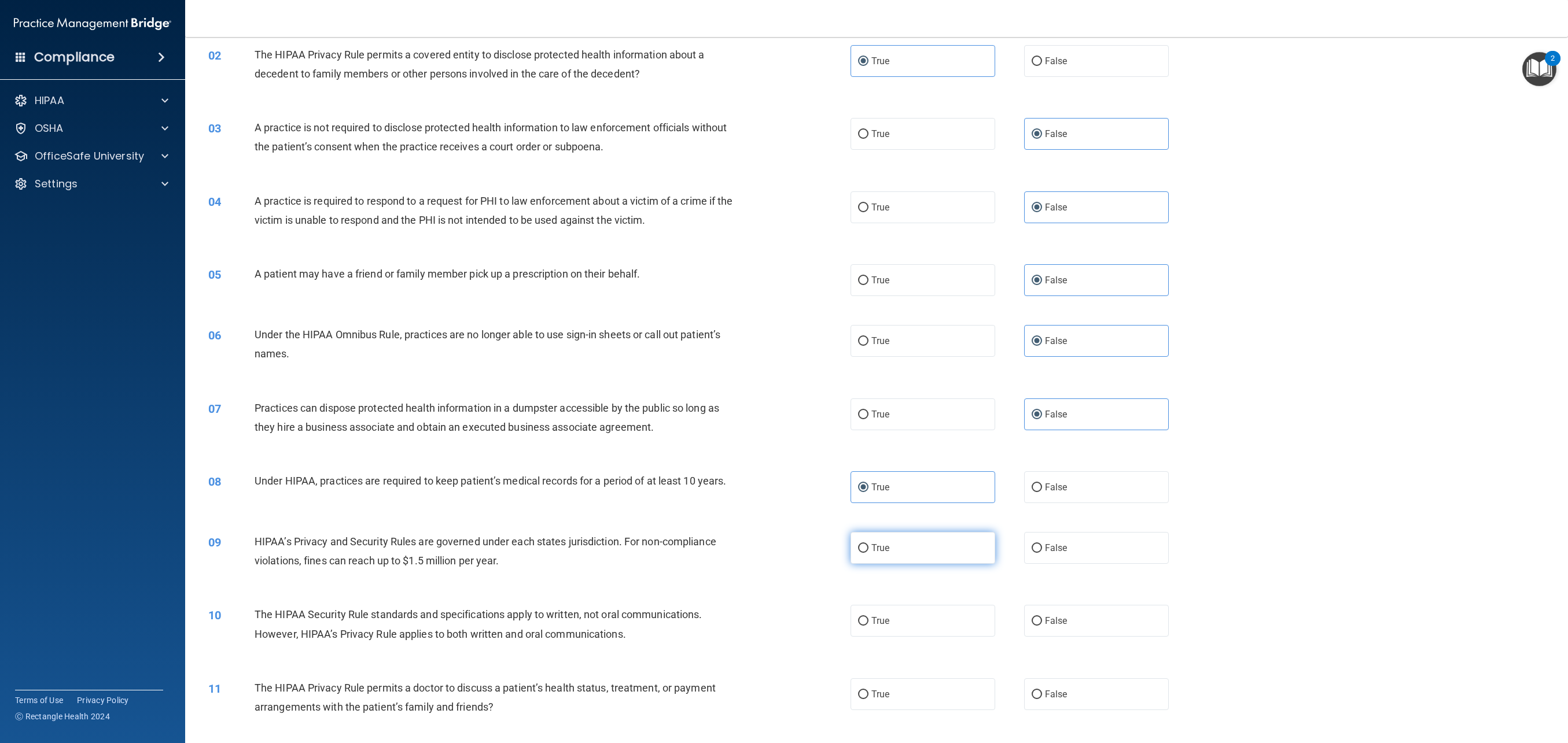
click at [868, 544] on input "True" at bounding box center [863, 548] width 10 height 9
radio input "true"
click at [816, 540] on div "09 HIPAA’s Privacy and Security Rules are governed under each states jurisdicti…" at bounding box center [530, 554] width 677 height 44
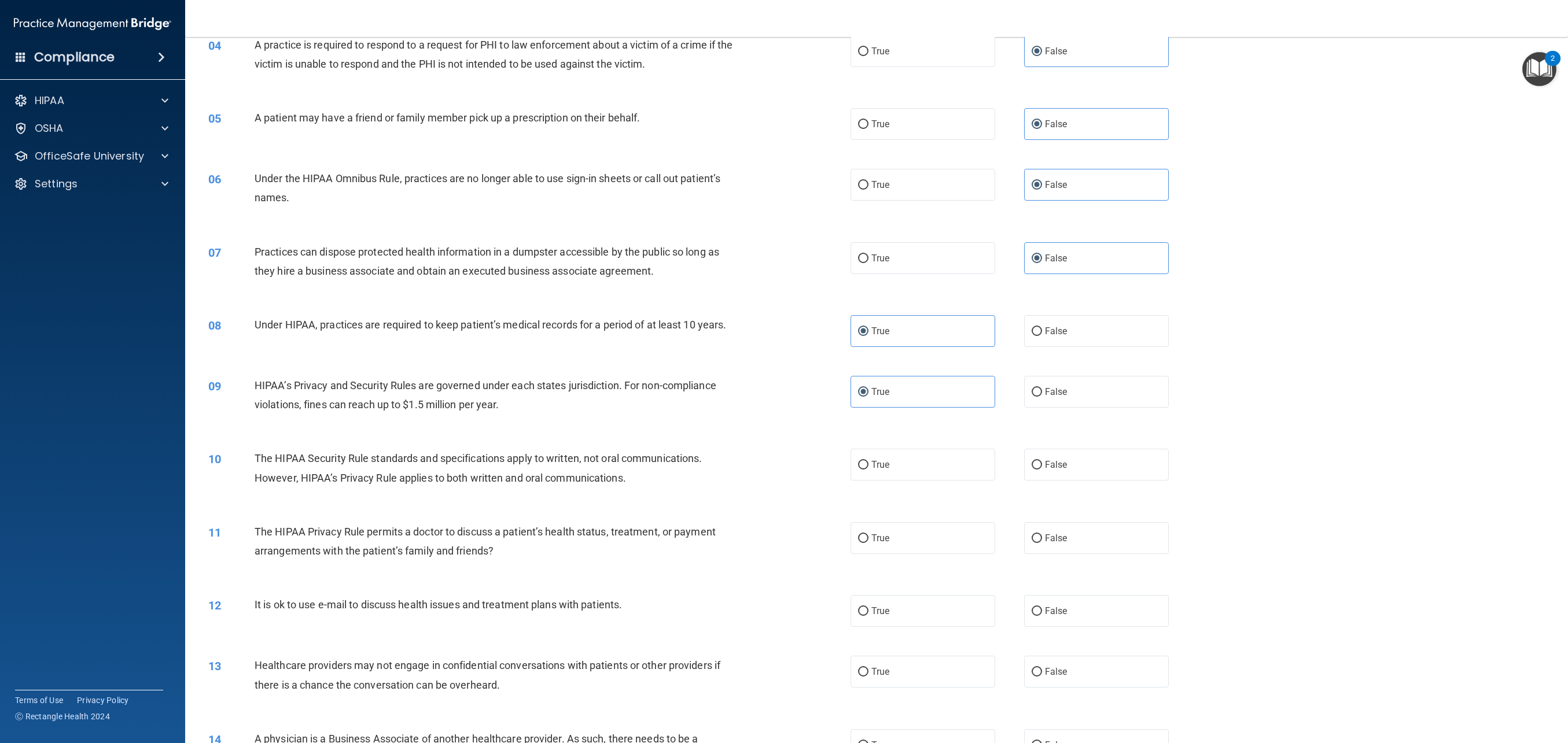
scroll to position [303, 0]
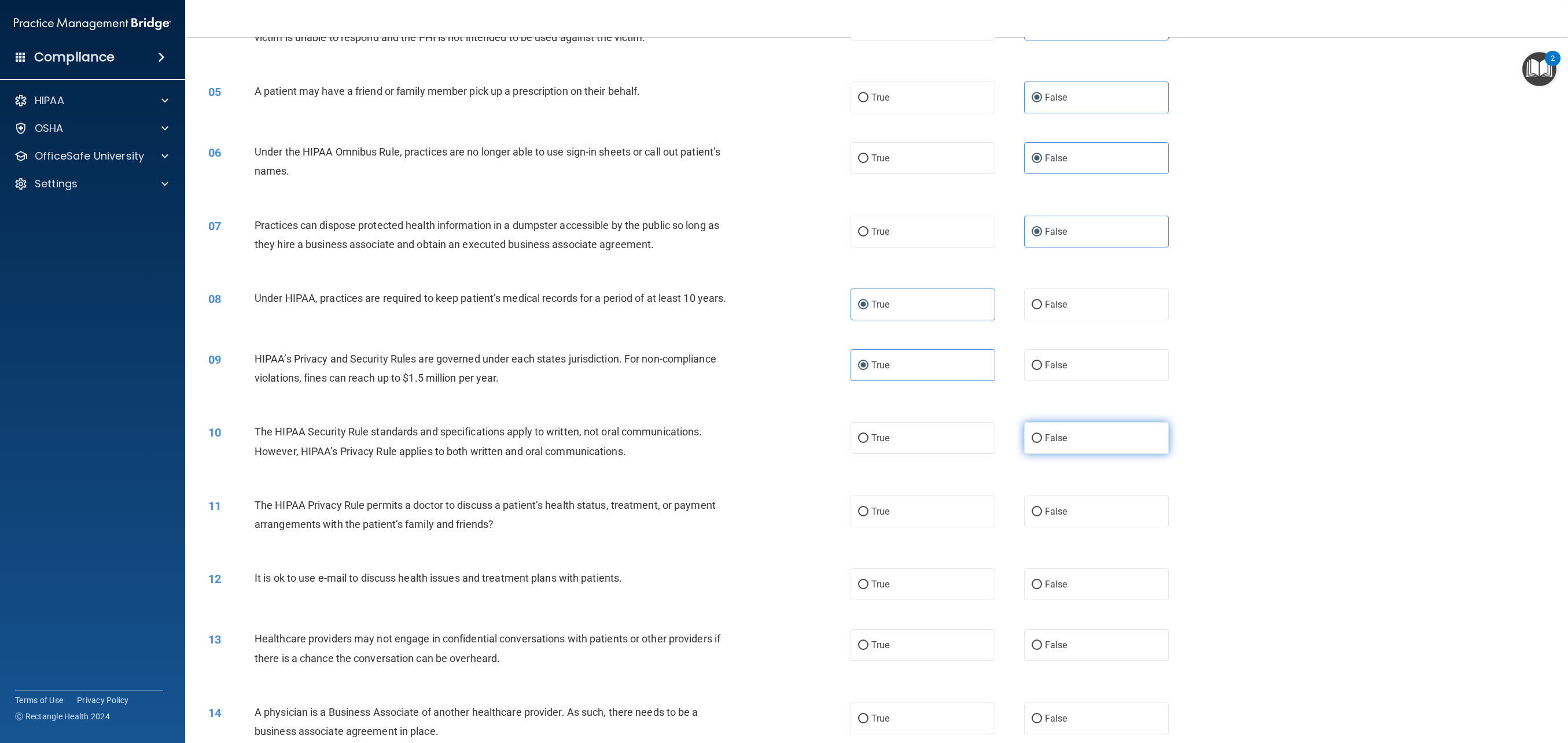
click at [1058, 440] on span "False" at bounding box center [1056, 438] width 22 height 11
click at [1042, 440] on input "False" at bounding box center [1037, 439] width 10 height 9
radio input "true"
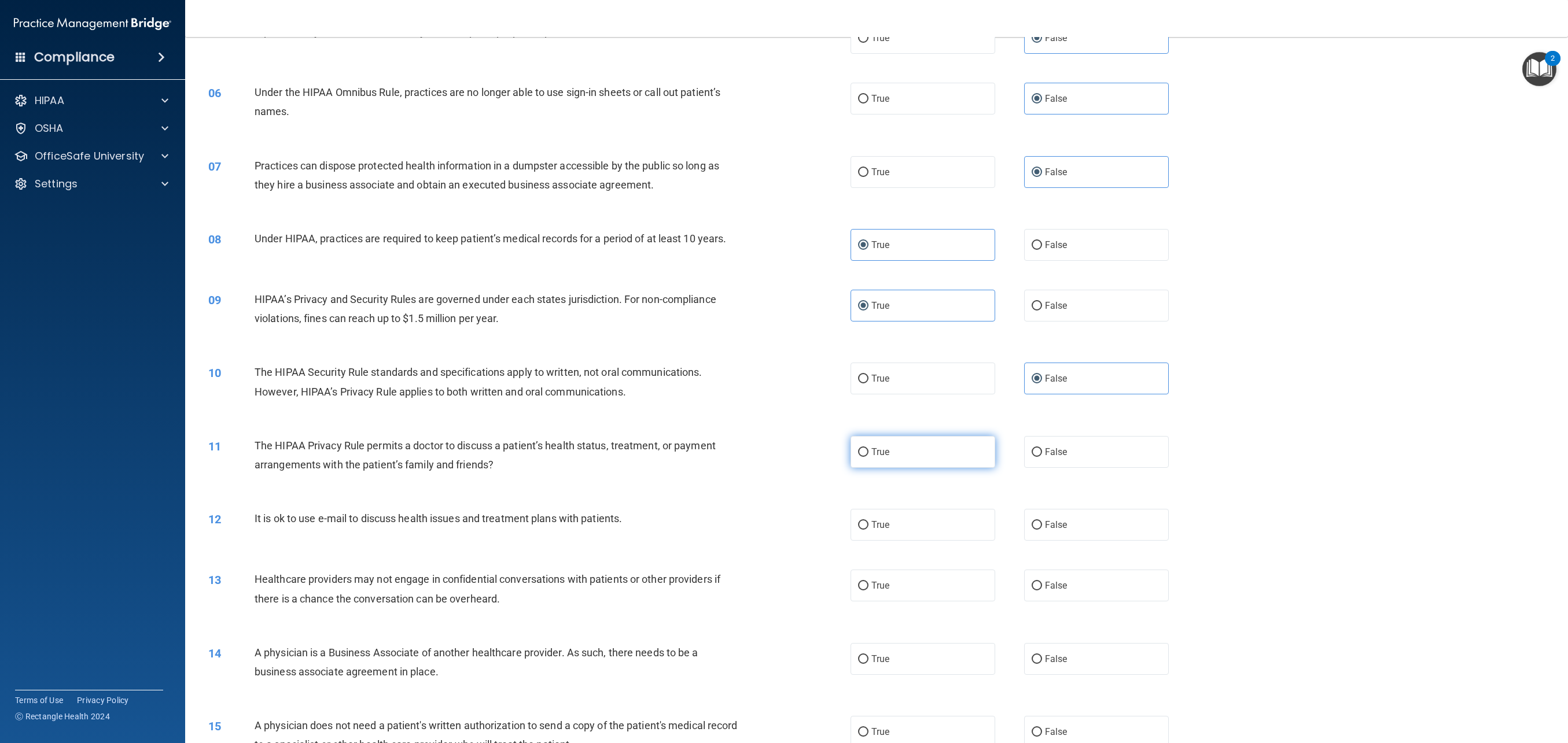
scroll to position [368, 0]
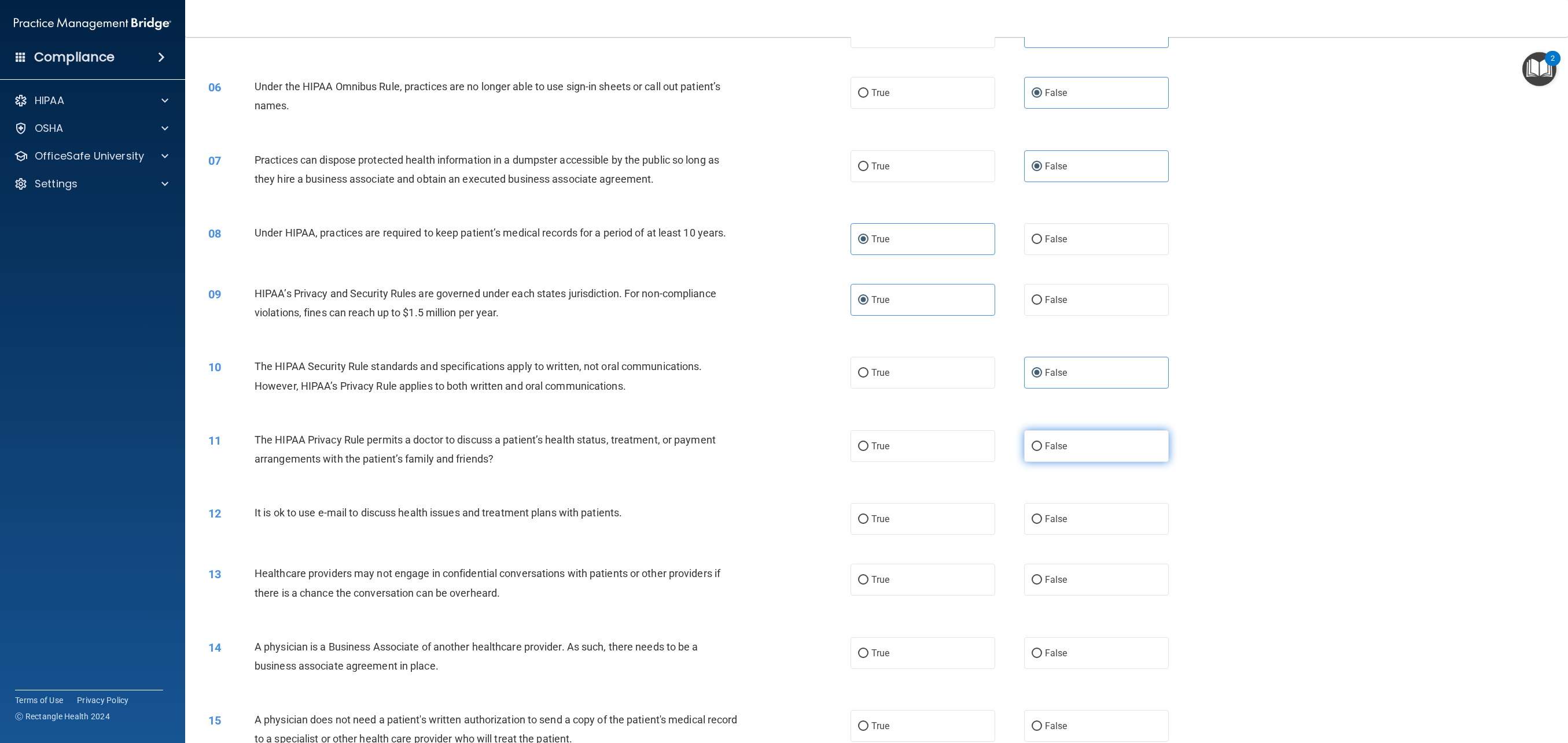
click at [1048, 453] on label "False" at bounding box center [1096, 446] width 145 height 32
click at [1042, 451] on input "False" at bounding box center [1037, 447] width 10 height 9
radio input "true"
click at [942, 520] on label "True" at bounding box center [922, 519] width 145 height 32
click at [868, 520] on input "True" at bounding box center [863, 520] width 10 height 9
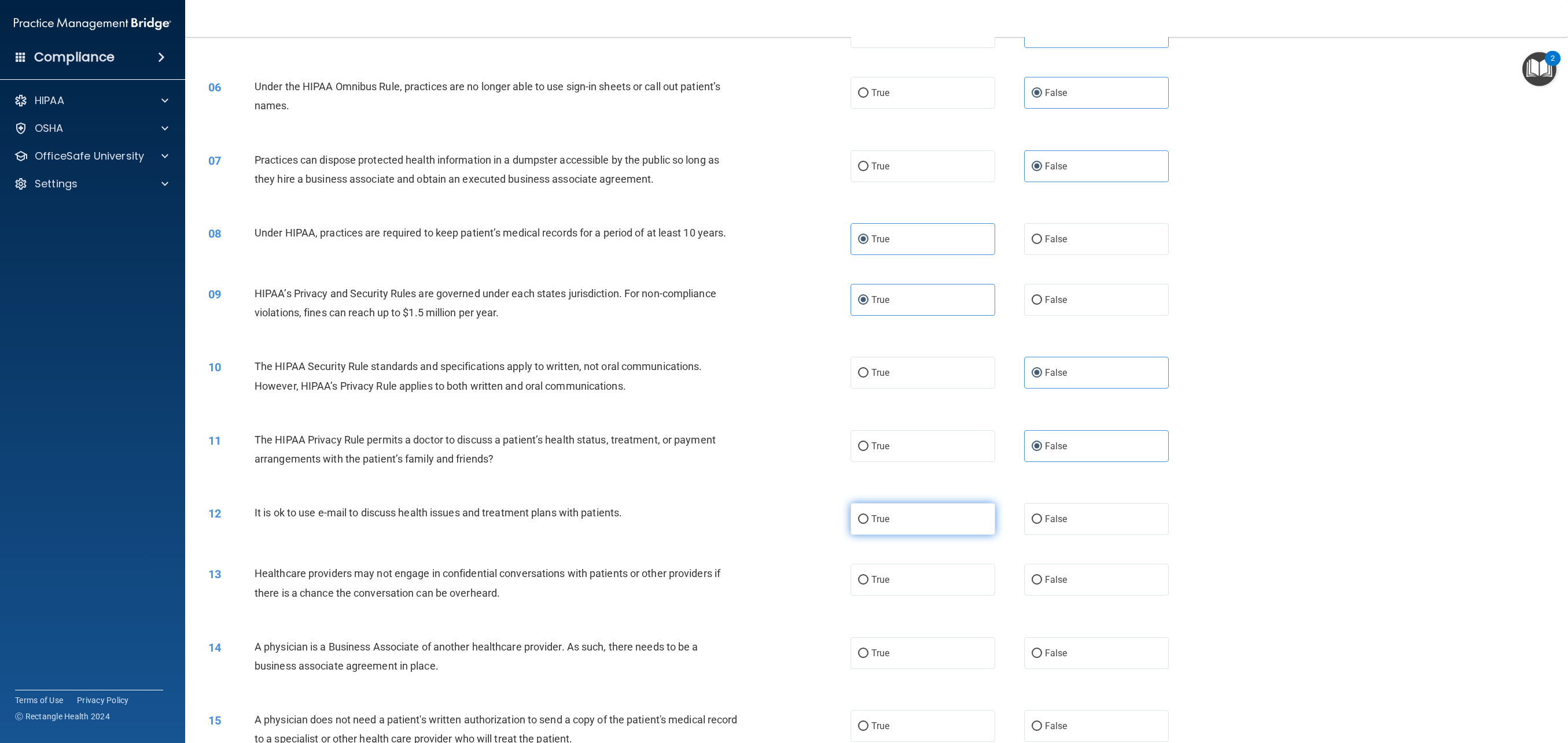
radio input "true"
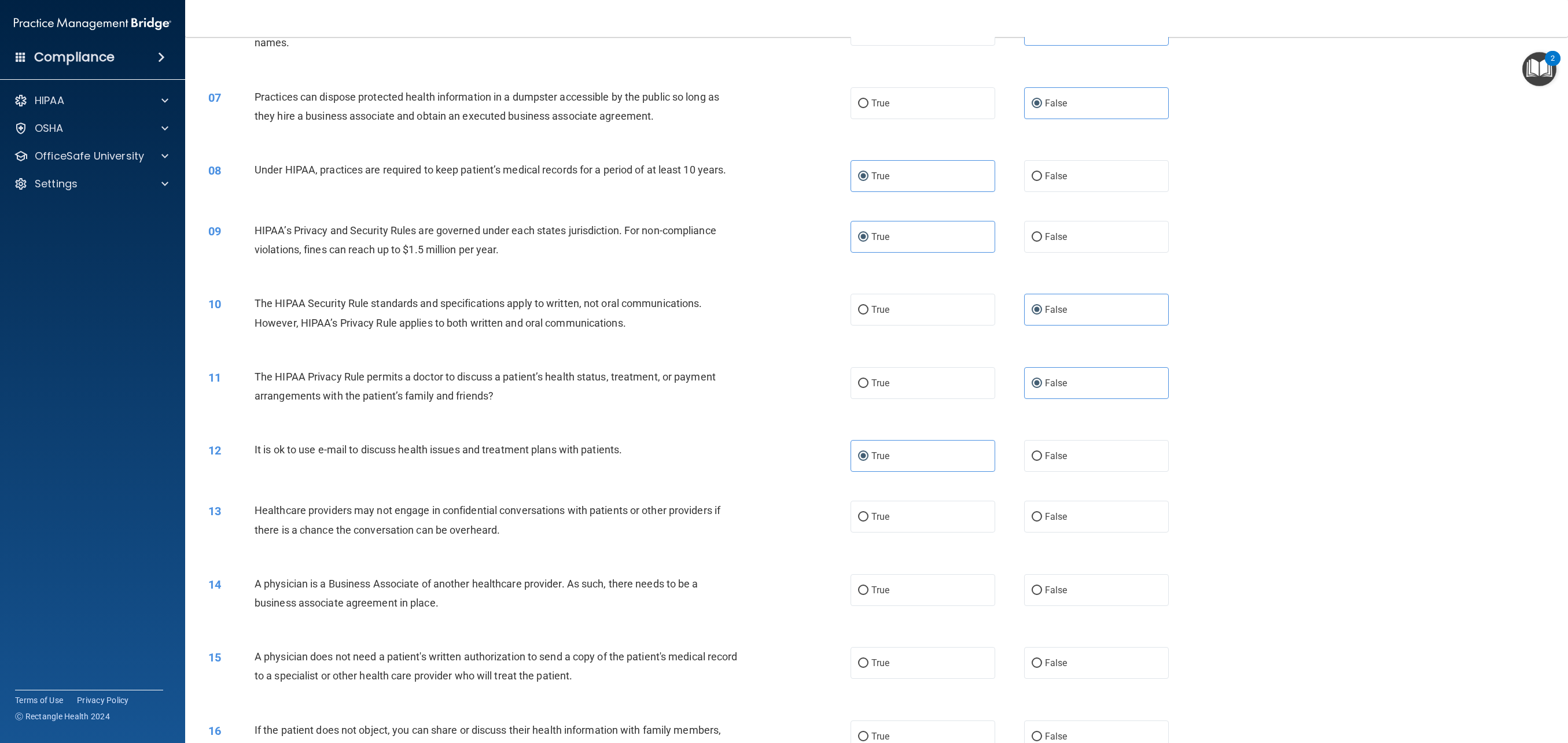
scroll to position [438, 0]
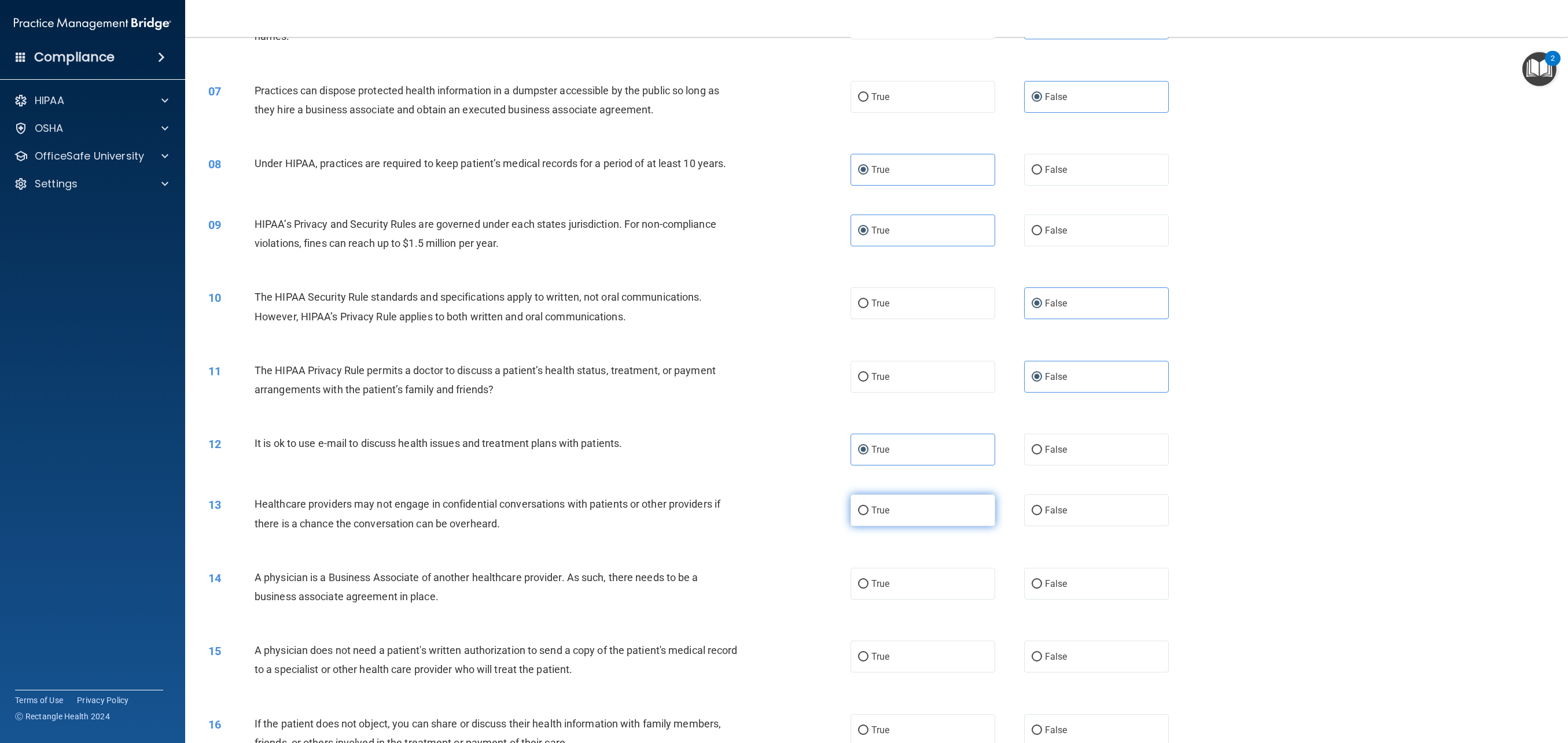
click at [866, 522] on label "True" at bounding box center [922, 510] width 145 height 32
click at [866, 515] on input "True" at bounding box center [863, 511] width 10 height 9
radio input "true"
click at [1108, 575] on label "False" at bounding box center [1096, 583] width 145 height 32
click at [1042, 580] on input "False" at bounding box center [1037, 584] width 10 height 9
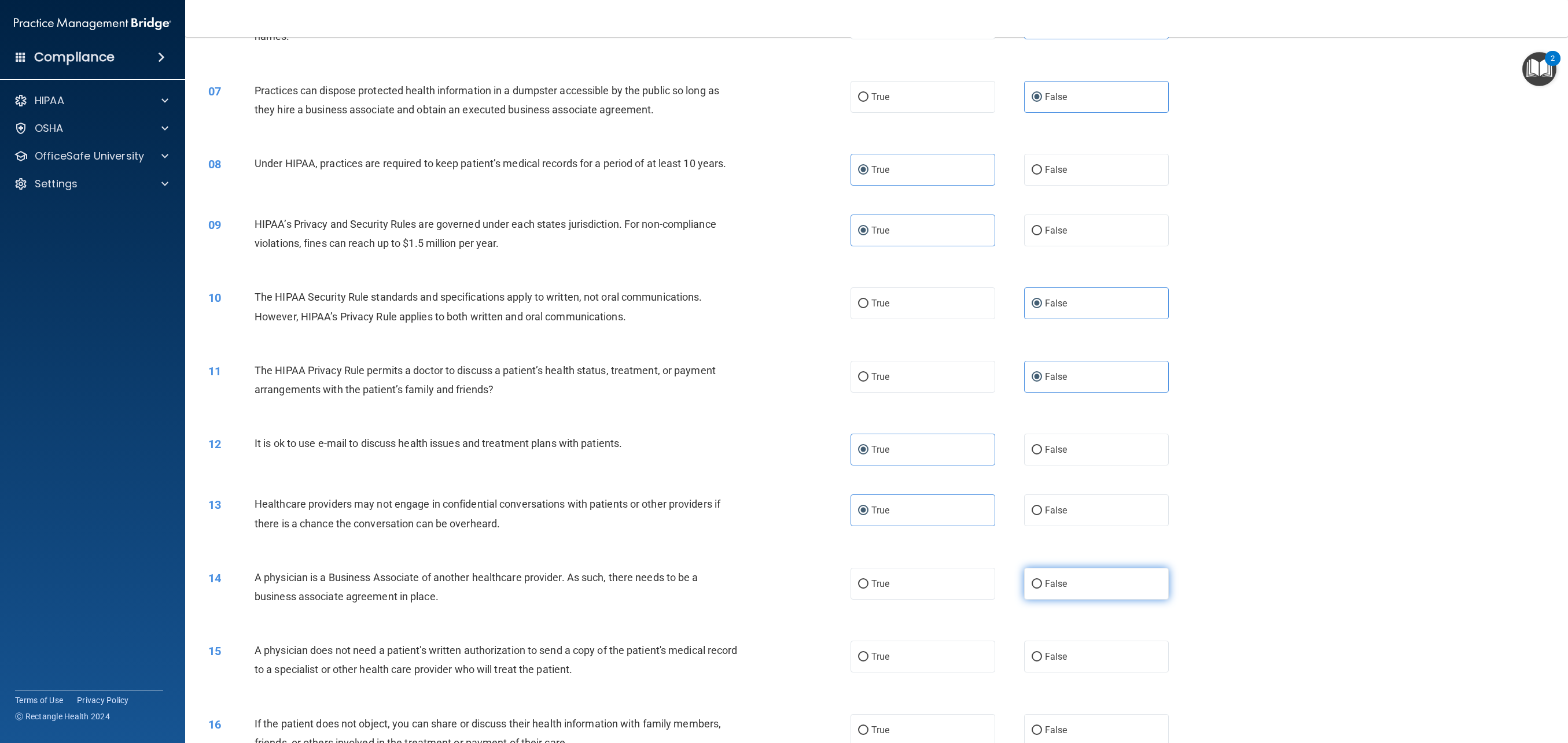
radio input "true"
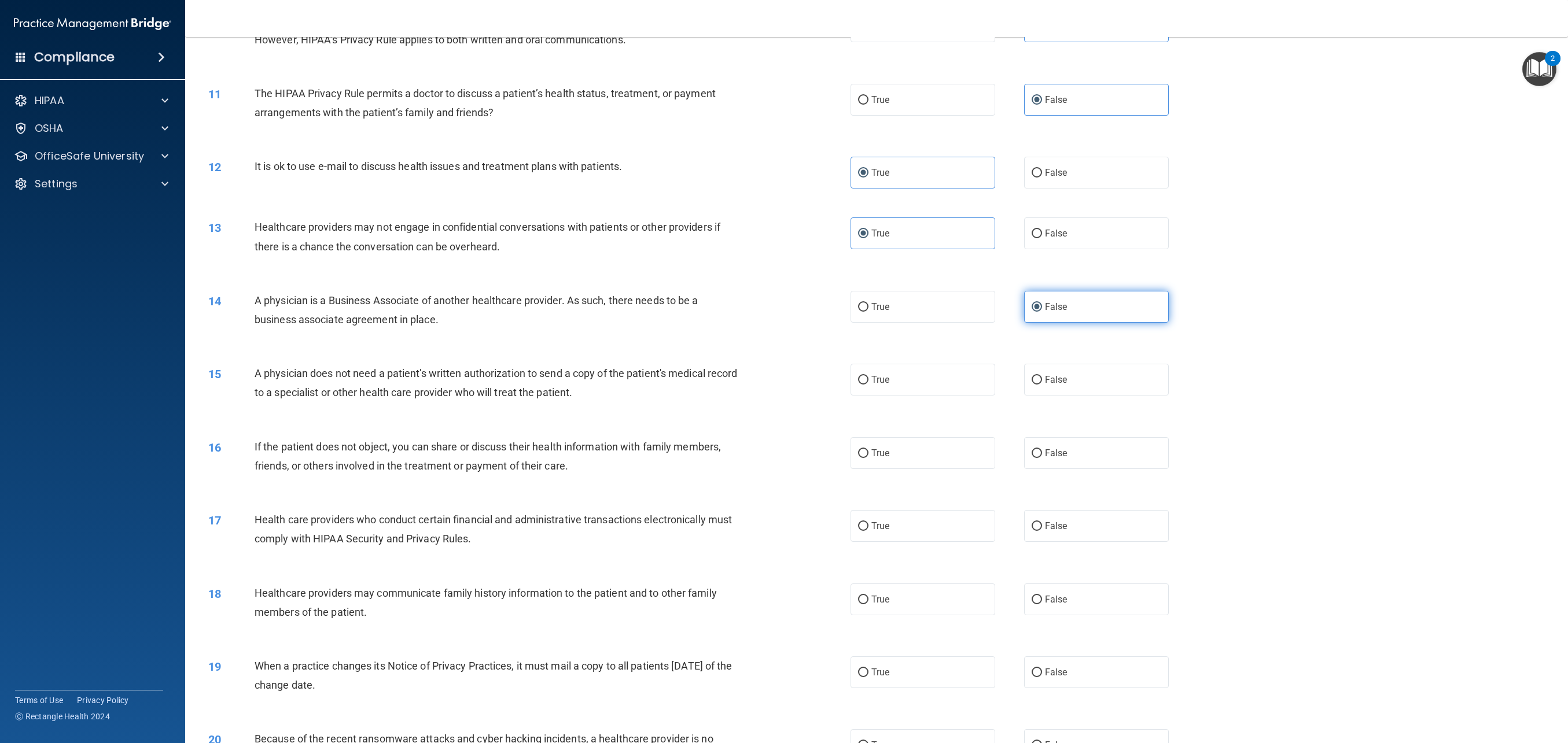
scroll to position [716, 0]
click at [948, 380] on label "True" at bounding box center [922, 379] width 145 height 32
click at [868, 380] on input "True" at bounding box center [863, 379] width 10 height 9
radio input "true"
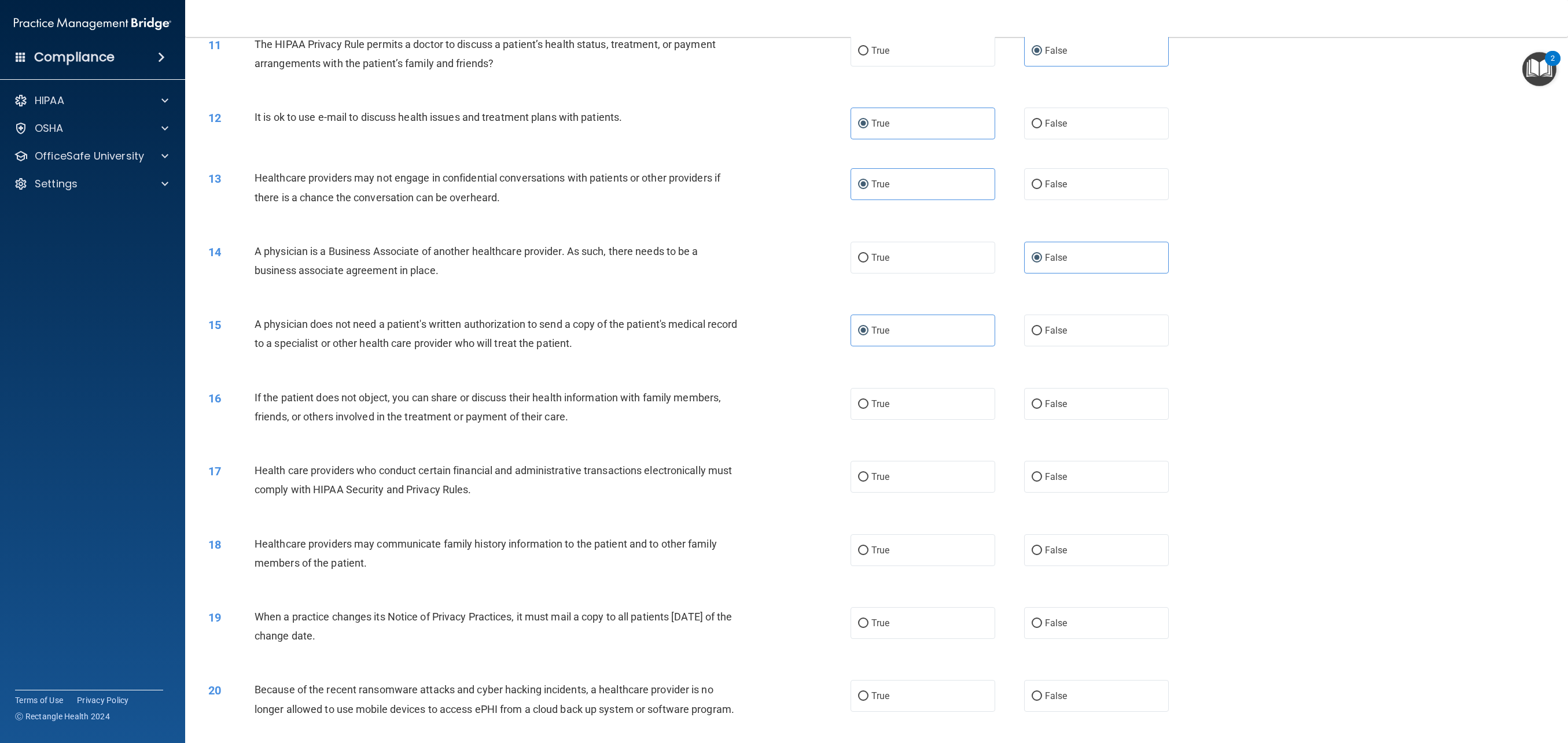
scroll to position [779, 0]
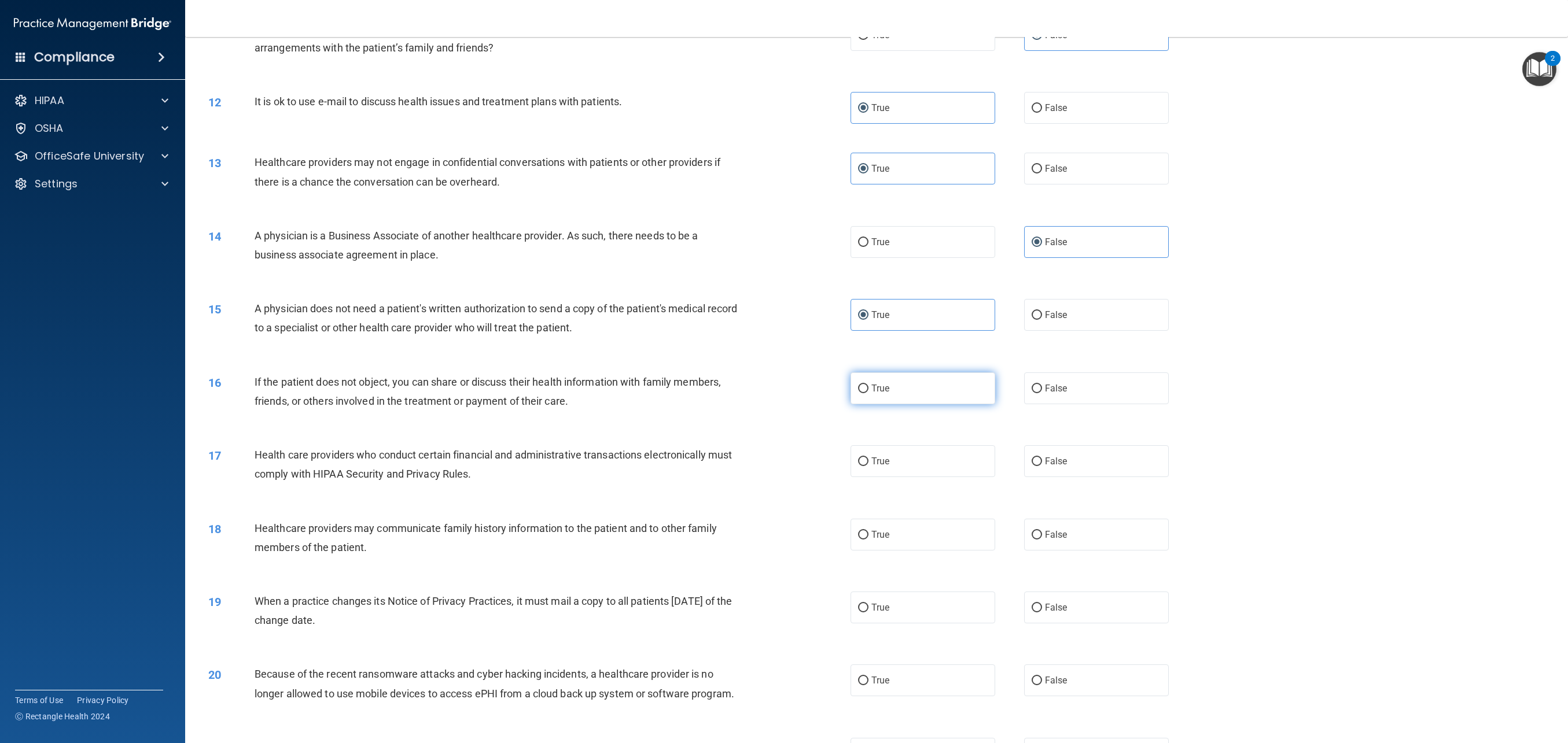
click at [912, 393] on label "True" at bounding box center [922, 388] width 145 height 32
click at [868, 393] on input "True" at bounding box center [863, 389] width 10 height 9
radio input "true"
click at [904, 462] on label "True" at bounding box center [922, 461] width 145 height 32
click at [868, 462] on input "True" at bounding box center [863, 462] width 10 height 9
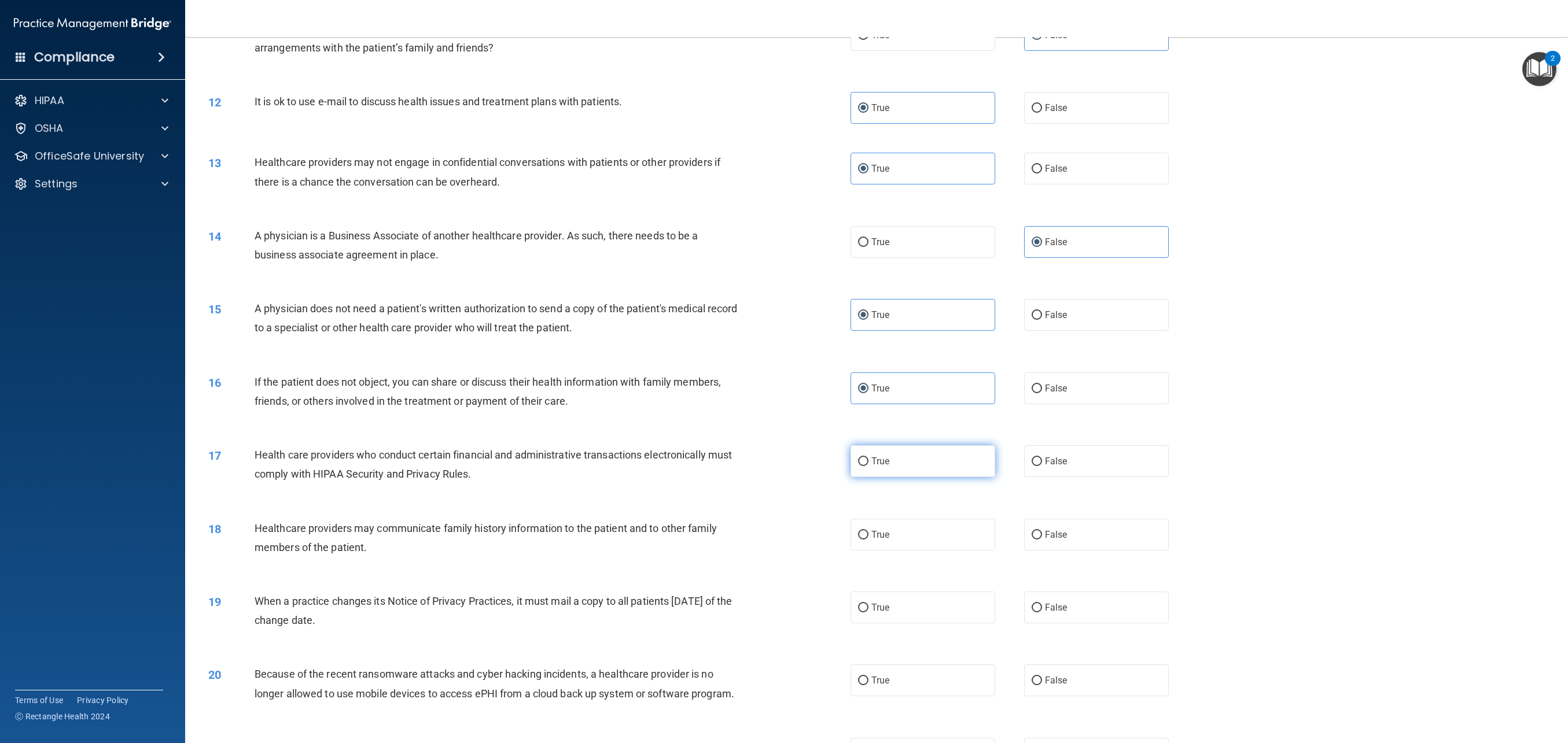
radio input "true"
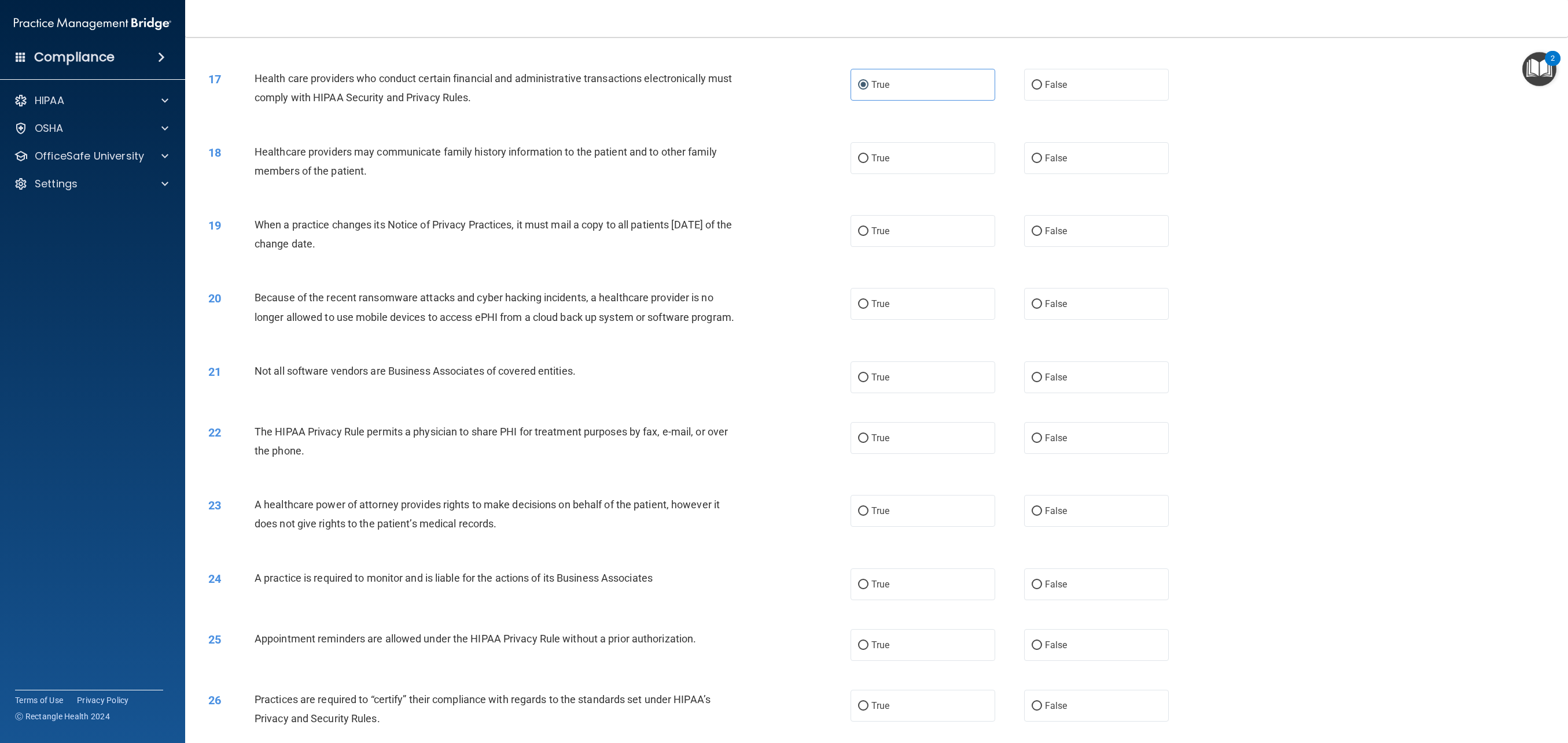
scroll to position [1158, 0]
click at [1062, 160] on span "False" at bounding box center [1056, 156] width 22 height 11
click at [1042, 160] on input "False" at bounding box center [1037, 157] width 10 height 9
radio input "true"
click at [871, 225] on span "True" at bounding box center [880, 229] width 18 height 11
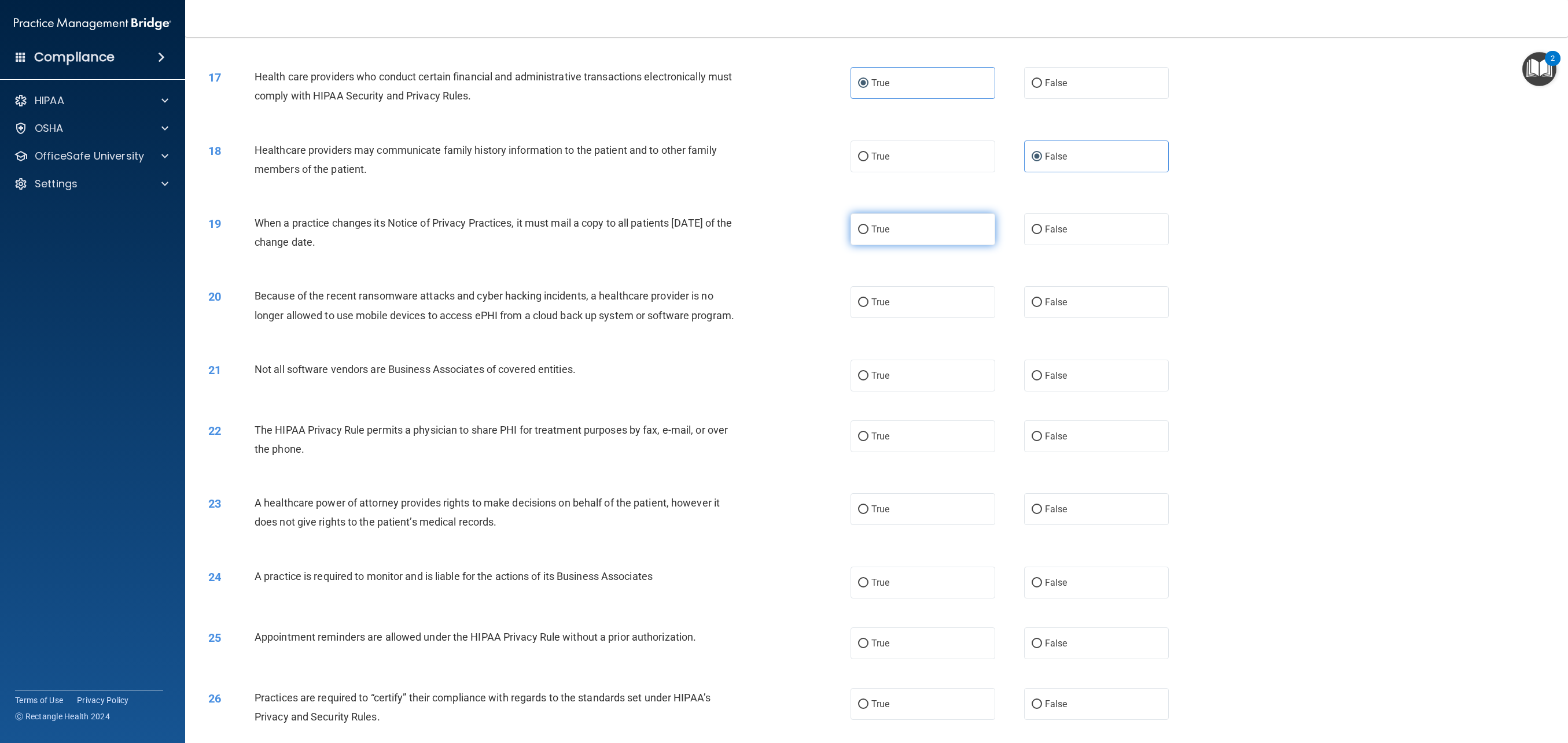
click at [868, 226] on input "True" at bounding box center [863, 230] width 10 height 9
radio input "true"
click at [891, 305] on label "True" at bounding box center [922, 302] width 145 height 32
click at [868, 305] on input "True" at bounding box center [863, 303] width 10 height 9
radio input "true"
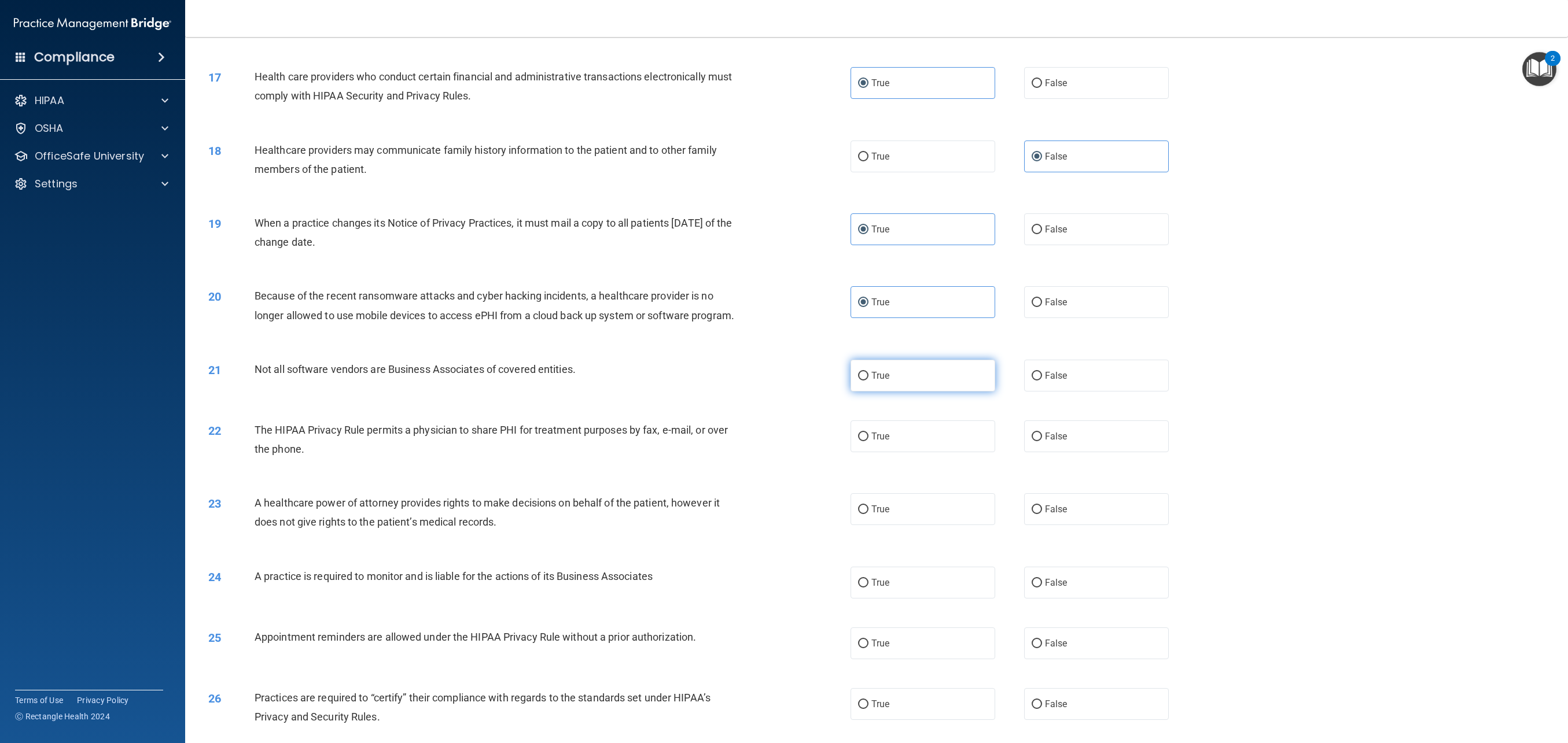
click at [932, 370] on label "True" at bounding box center [922, 376] width 145 height 32
click at [868, 372] on input "True" at bounding box center [863, 377] width 10 height 9
radio input "true"
click at [929, 435] on label "True" at bounding box center [922, 436] width 145 height 32
click at [868, 435] on input "True" at bounding box center [863, 437] width 10 height 9
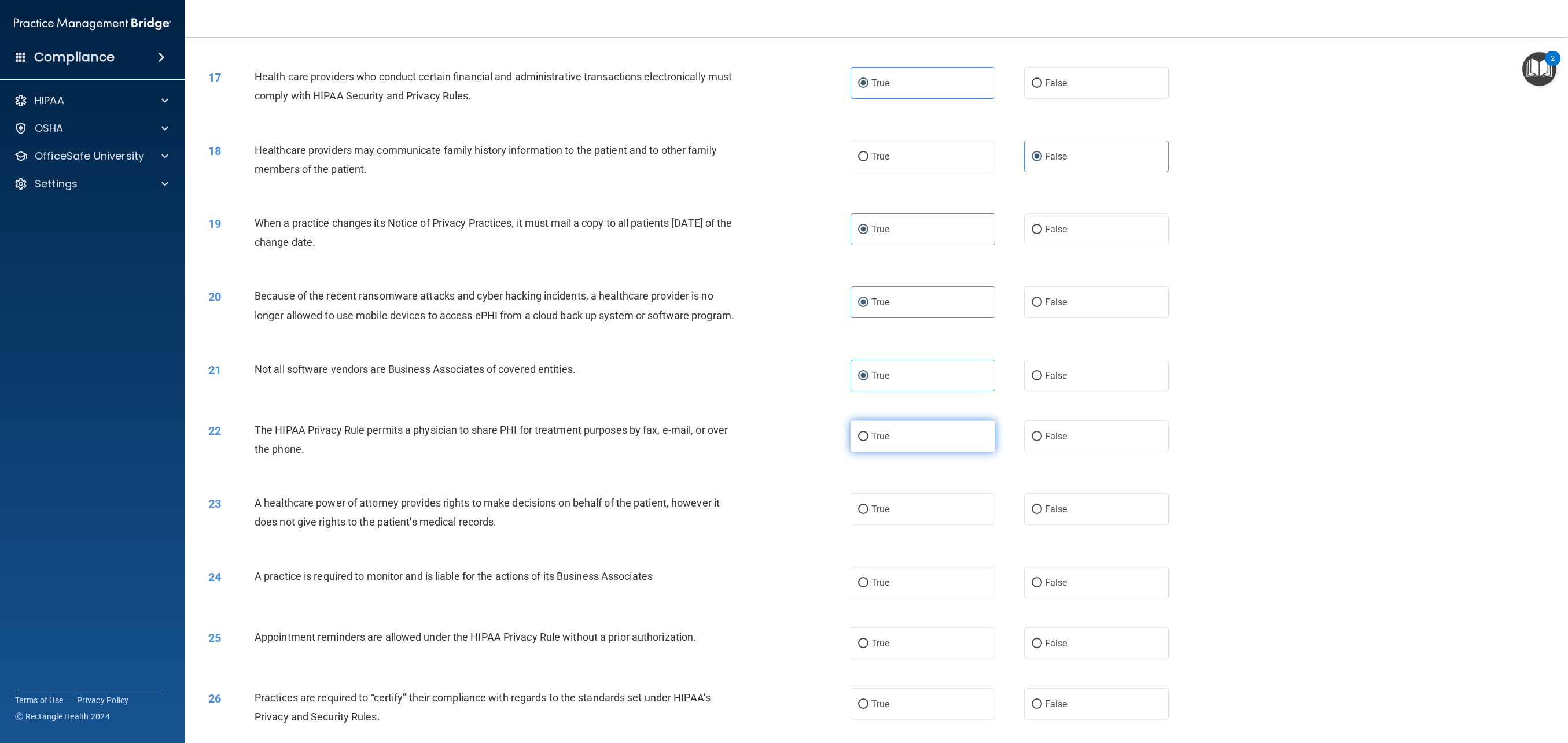
radio input "true"
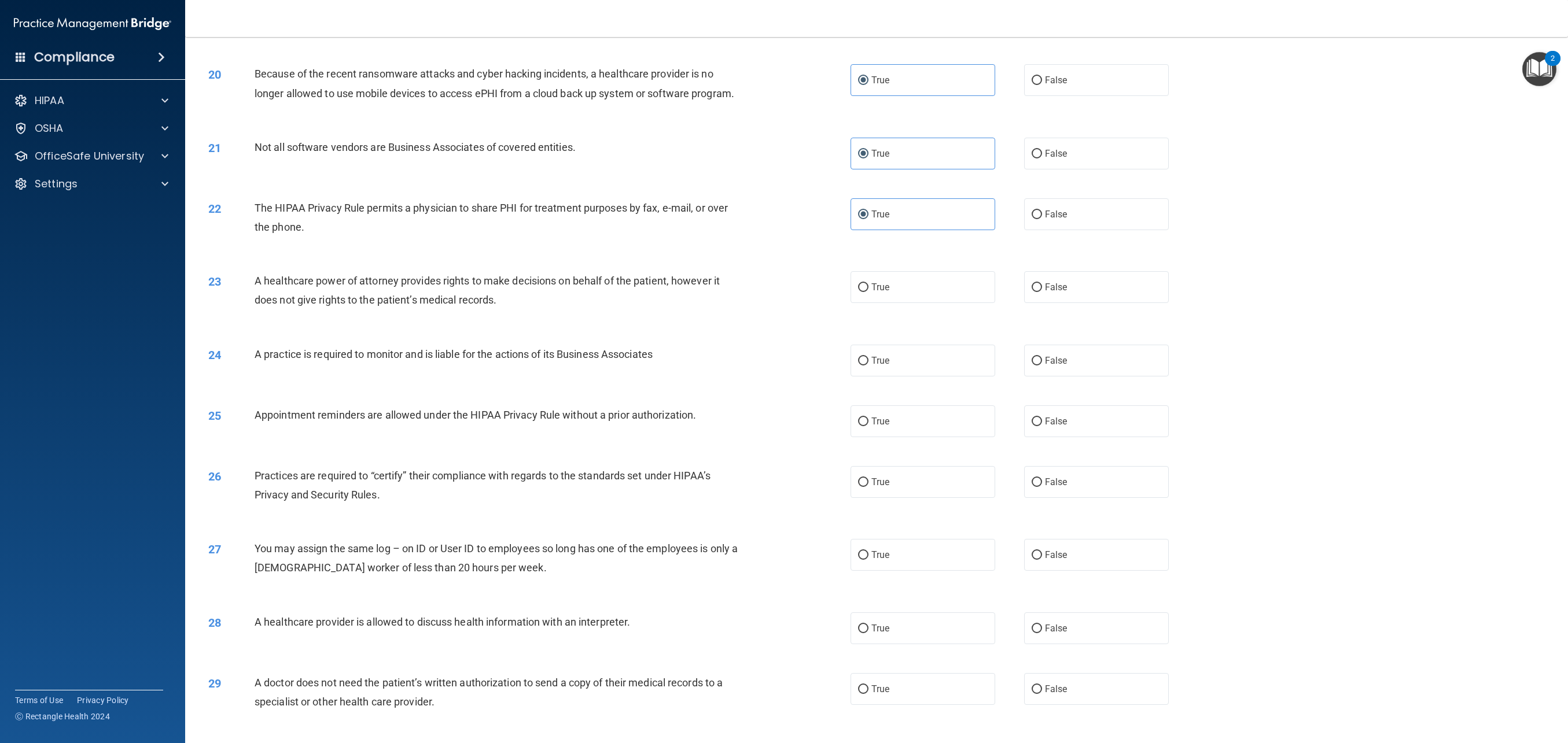
scroll to position [1377, 0]
click at [891, 287] on label "True" at bounding box center [922, 289] width 145 height 32
click at [868, 287] on input "True" at bounding box center [863, 290] width 10 height 9
radio input "true"
click at [893, 356] on label "True" at bounding box center [922, 362] width 145 height 32
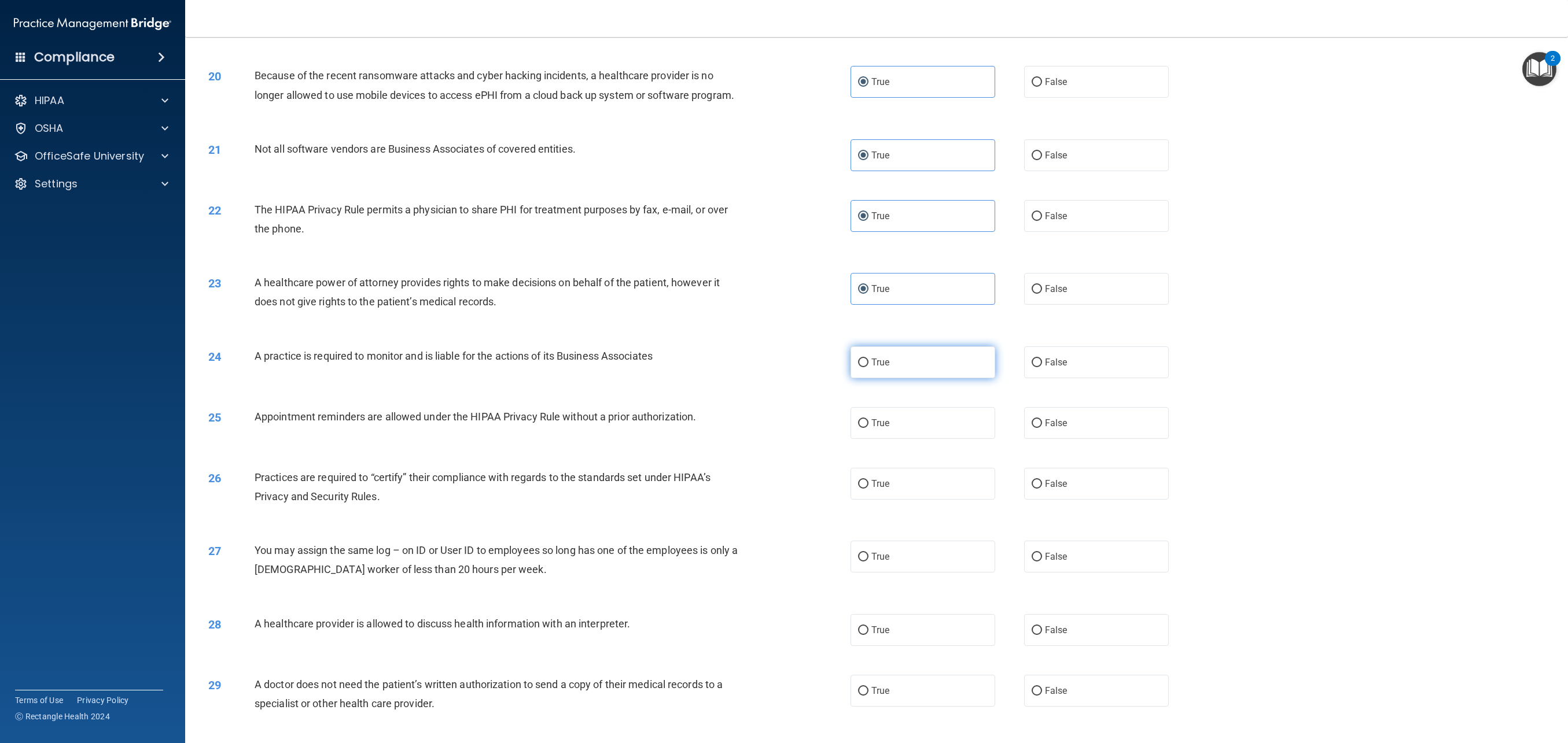
click at [868, 359] on input "True" at bounding box center [863, 363] width 10 height 9
radio input "true"
click at [891, 415] on label "True" at bounding box center [922, 423] width 145 height 32
click at [868, 420] on input "True" at bounding box center [863, 424] width 10 height 9
radio input "true"
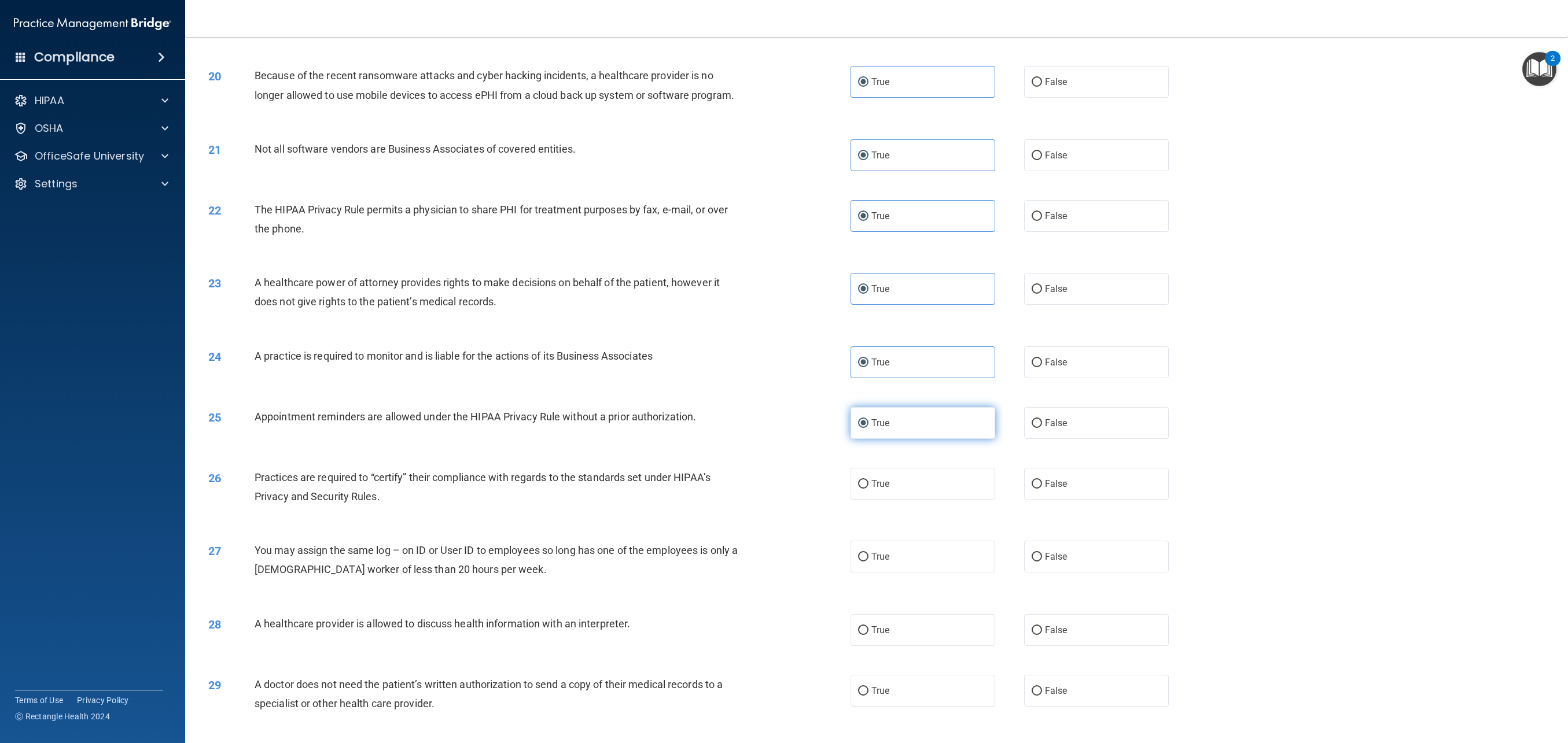
scroll to position [1377, 0]
click at [895, 492] on label "True" at bounding box center [922, 484] width 145 height 32
click at [868, 489] on input "True" at bounding box center [863, 485] width 10 height 9
radio input "true"
click at [1078, 570] on label "False" at bounding box center [1096, 557] width 145 height 32
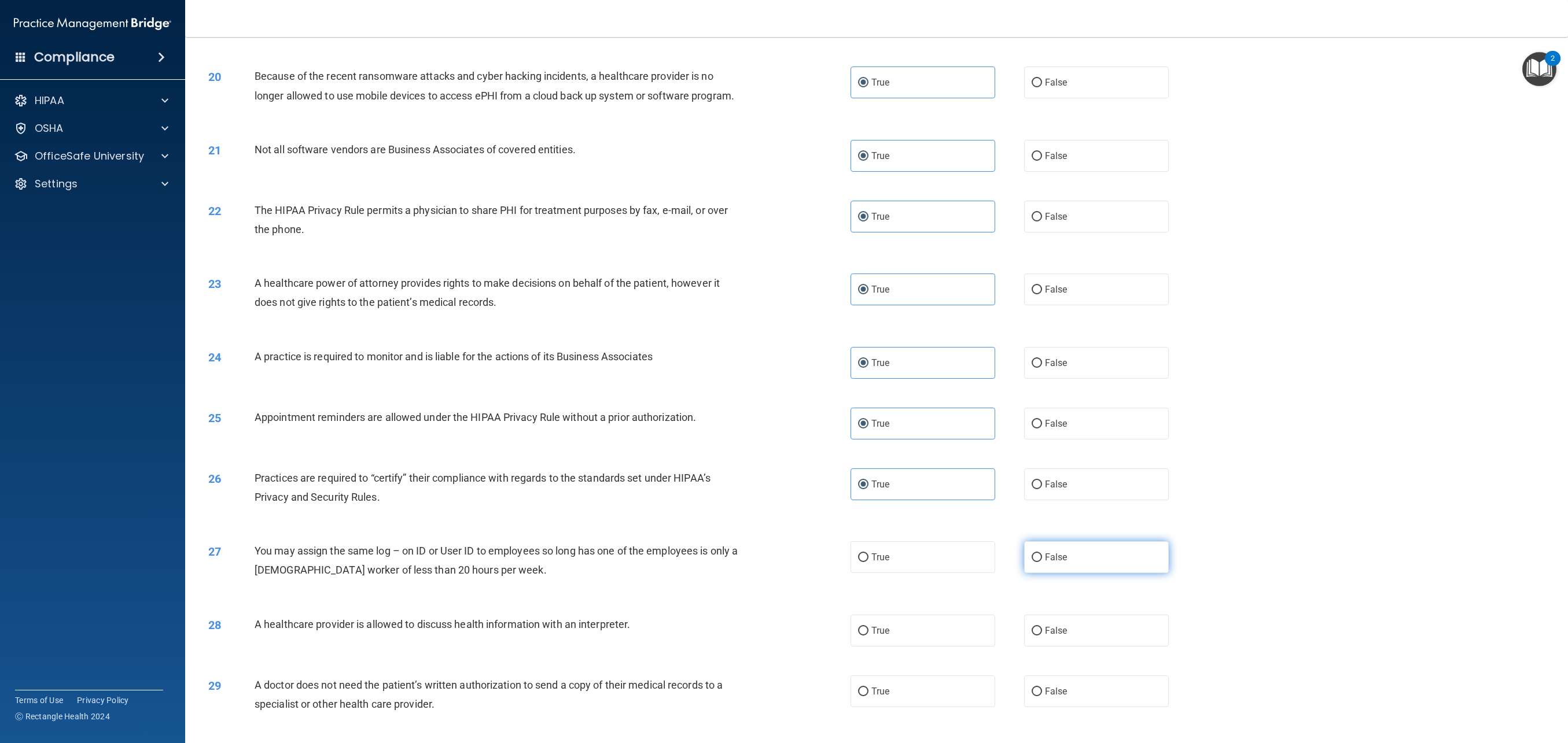
click at [1042, 562] on input "False" at bounding box center [1037, 558] width 10 height 9
radio input "true"
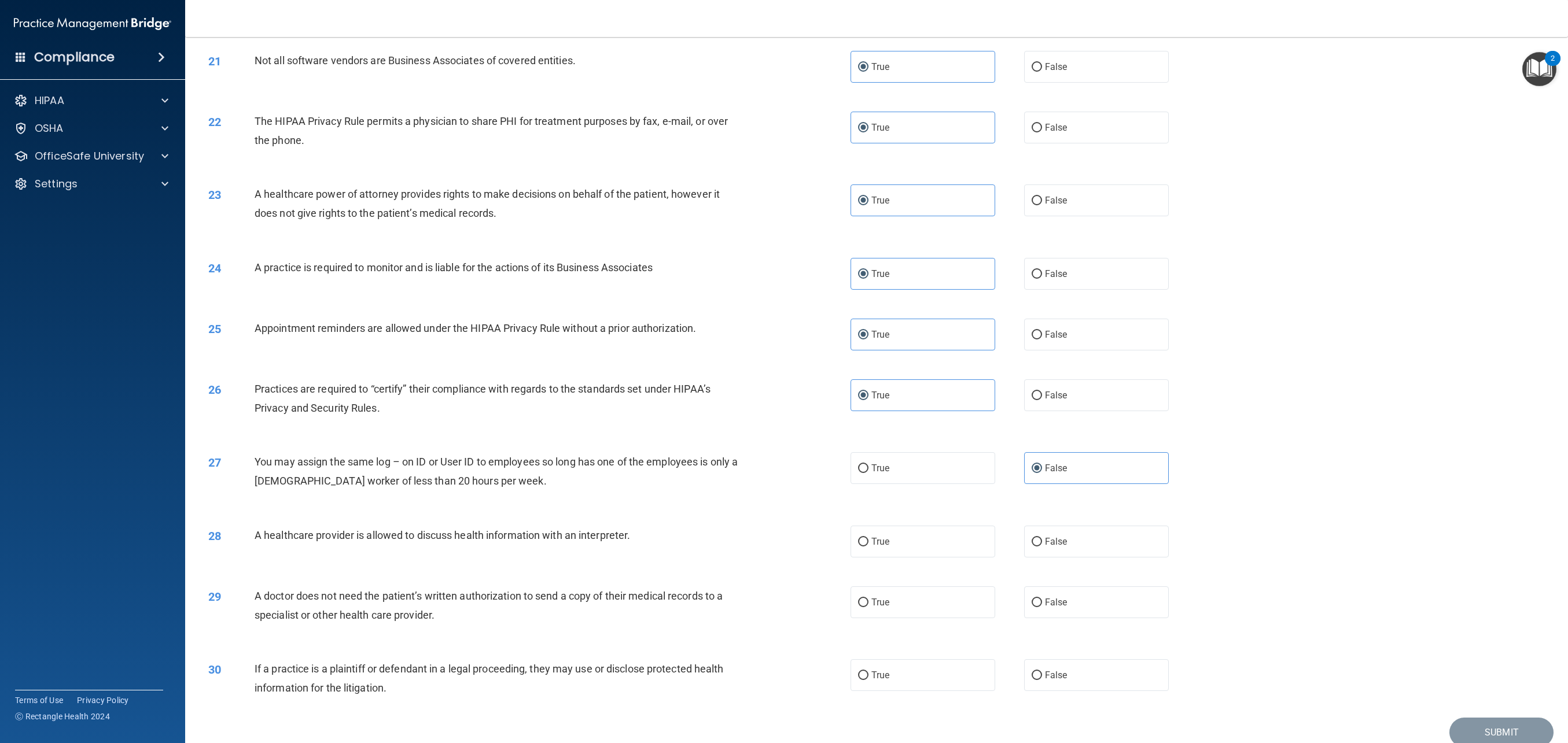
scroll to position [1516, 0]
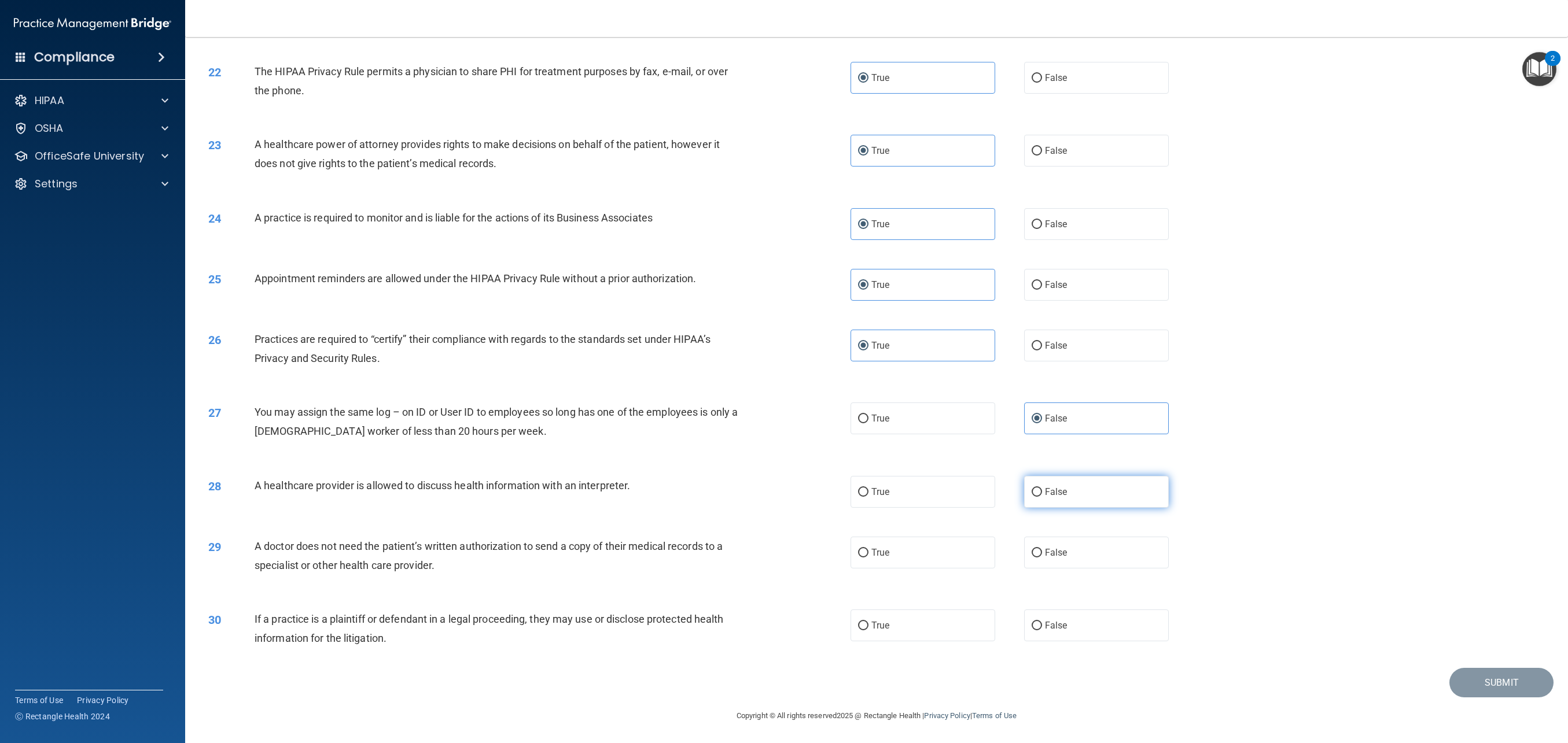
click at [1058, 493] on span "False" at bounding box center [1056, 492] width 22 height 11
click at [1042, 493] on input "False" at bounding box center [1037, 492] width 10 height 9
radio input "true"
click at [951, 556] on label "True" at bounding box center [922, 553] width 145 height 32
click at [868, 556] on input "True" at bounding box center [863, 553] width 10 height 9
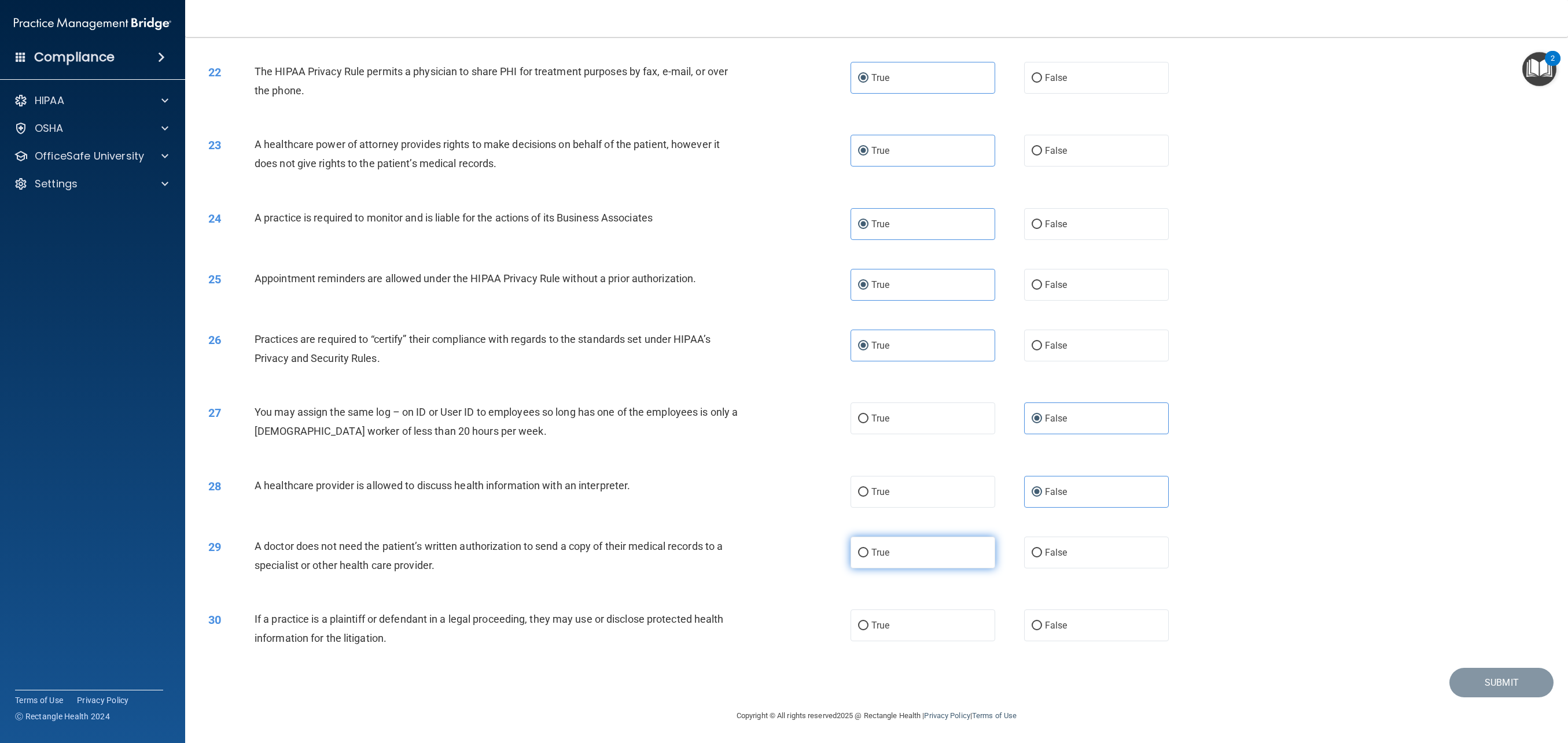
radio input "true"
click at [948, 624] on label "True" at bounding box center [922, 625] width 145 height 32
click at [868, 624] on input "True" at bounding box center [863, 626] width 10 height 9
radio input "true"
click at [1467, 681] on button "Submit" at bounding box center [1501, 683] width 104 height 29
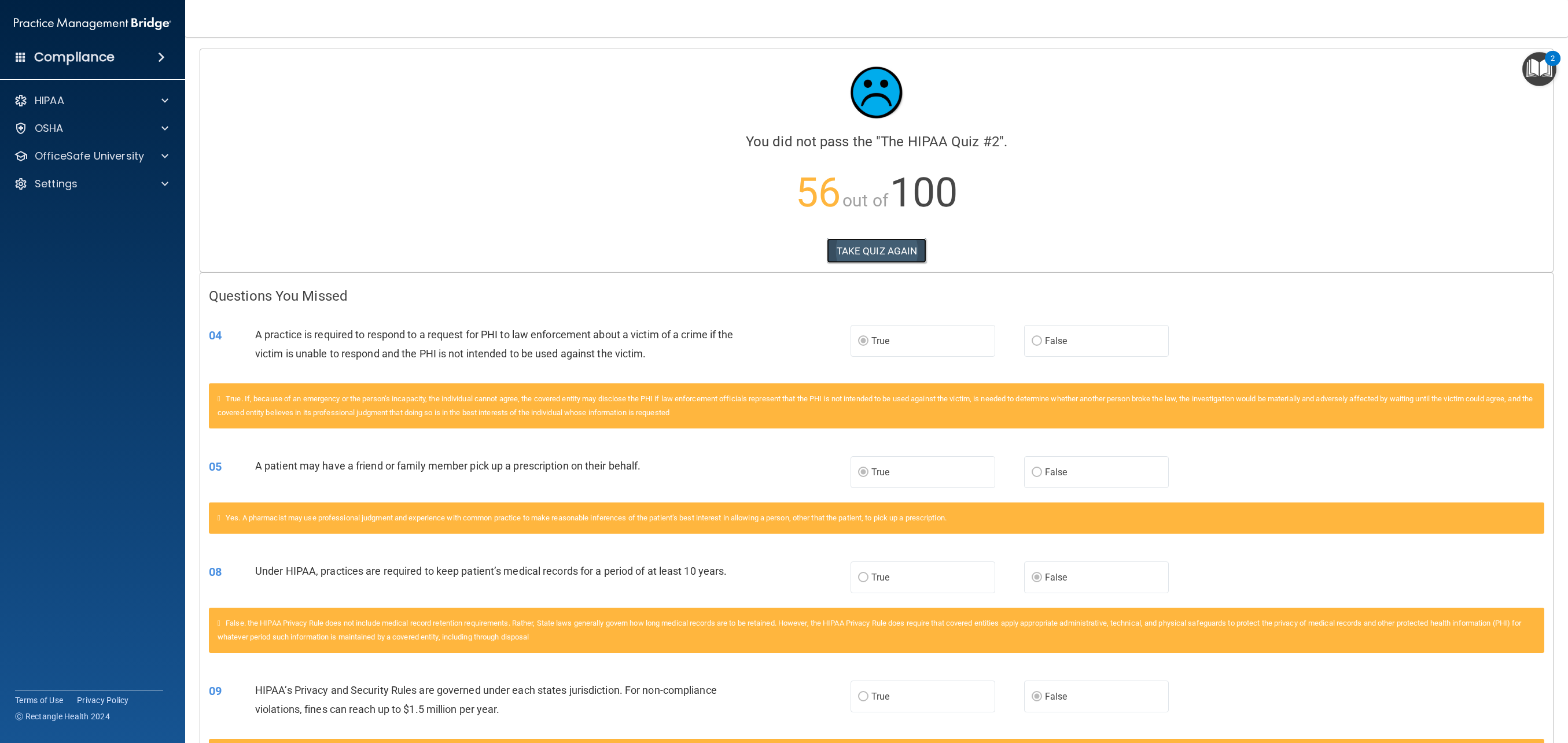
click at [886, 252] on button "TAKE QUIZ AGAIN" at bounding box center [876, 251] width 100 height 25
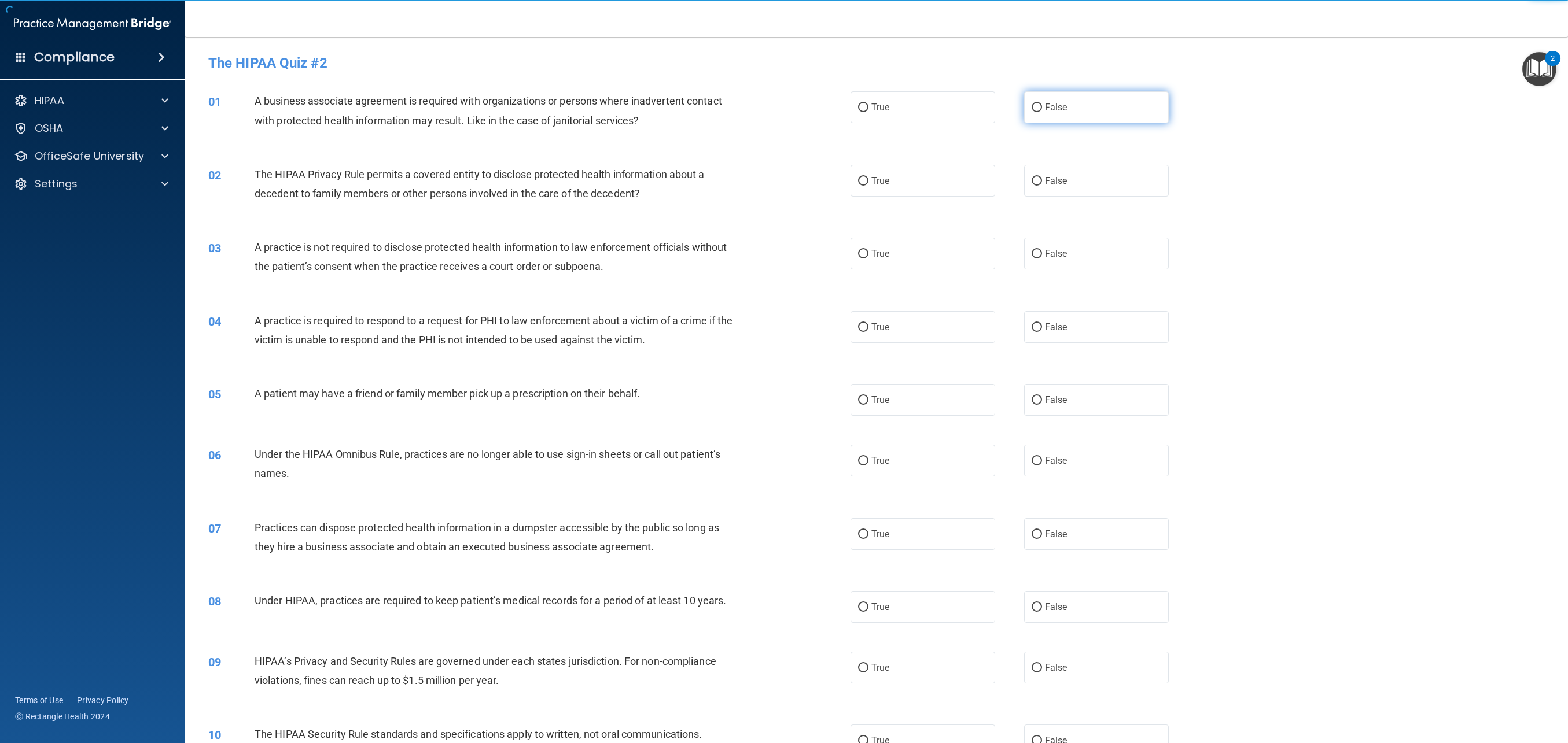
click at [1053, 119] on label "False" at bounding box center [1096, 107] width 145 height 32
click at [1042, 112] on input "False" at bounding box center [1037, 108] width 10 height 9
radio input "true"
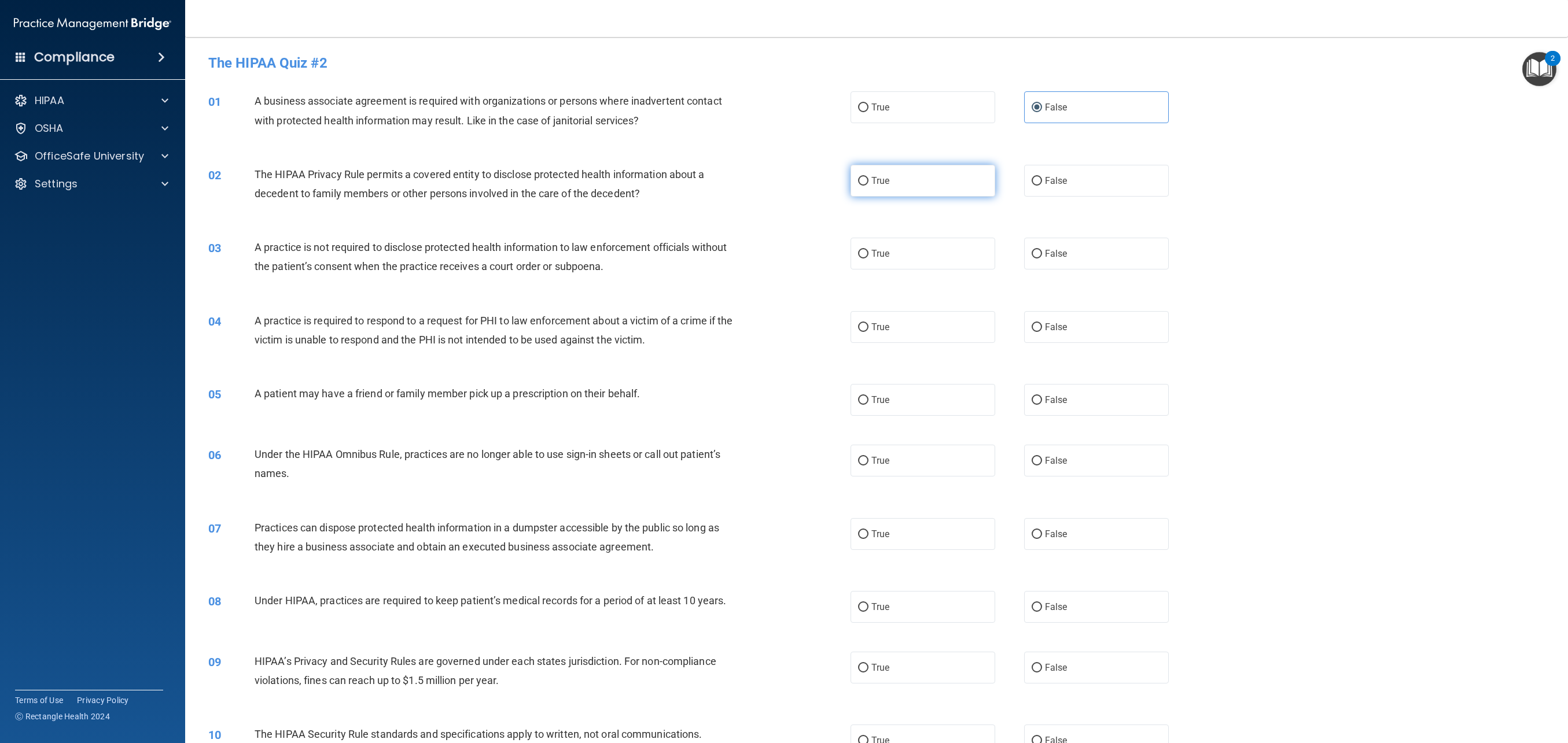
click at [928, 191] on label "True" at bounding box center [922, 180] width 145 height 32
click at [868, 185] on input "True" at bounding box center [863, 181] width 10 height 9
radio input "true"
click at [1068, 265] on label "False" at bounding box center [1096, 254] width 145 height 32
click at [1042, 259] on input "False" at bounding box center [1037, 254] width 10 height 9
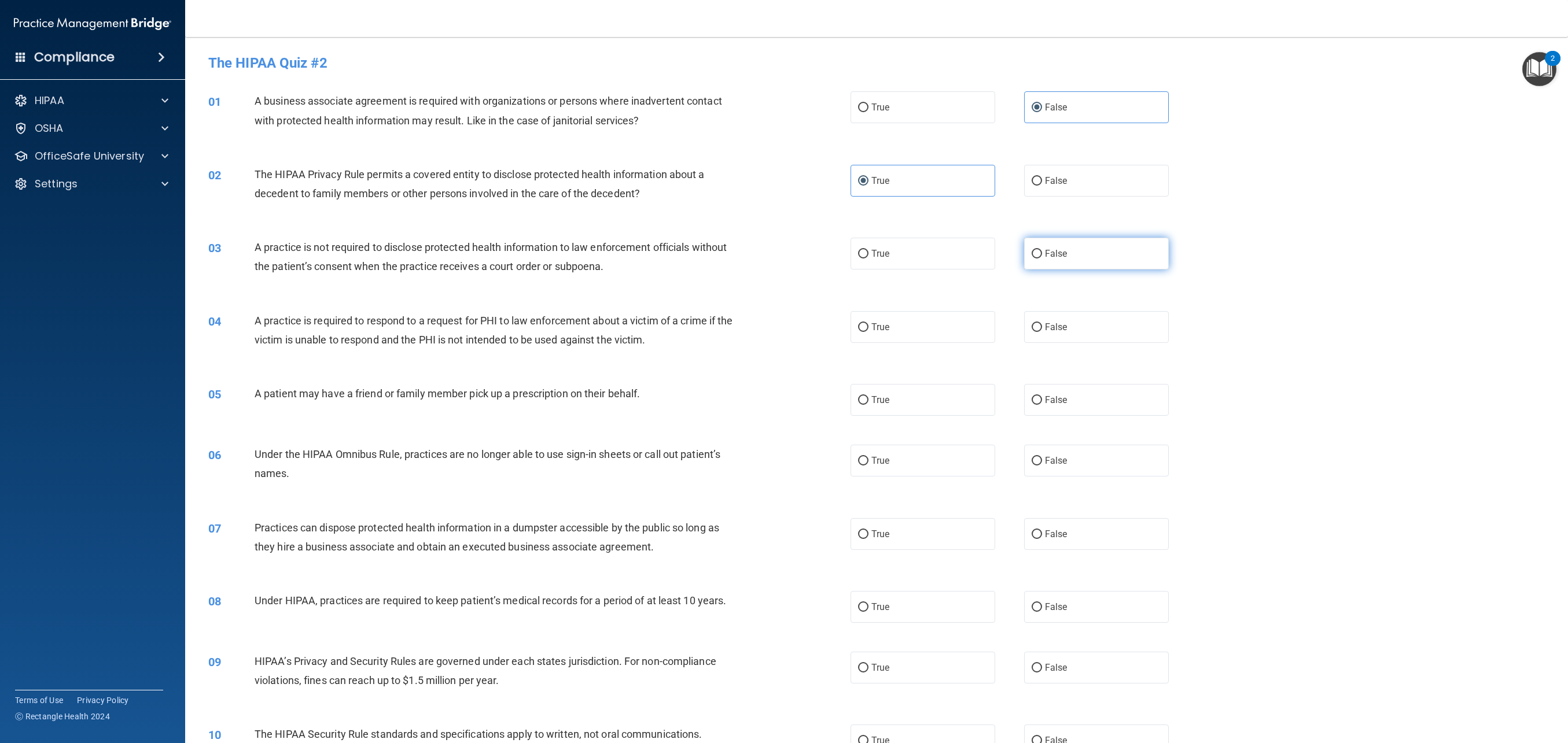
radio input "true"
click at [918, 328] on label "True" at bounding box center [922, 327] width 145 height 32
click at [868, 328] on input "True" at bounding box center [863, 328] width 10 height 9
radio input "true"
click at [908, 394] on label "True" at bounding box center [922, 400] width 145 height 32
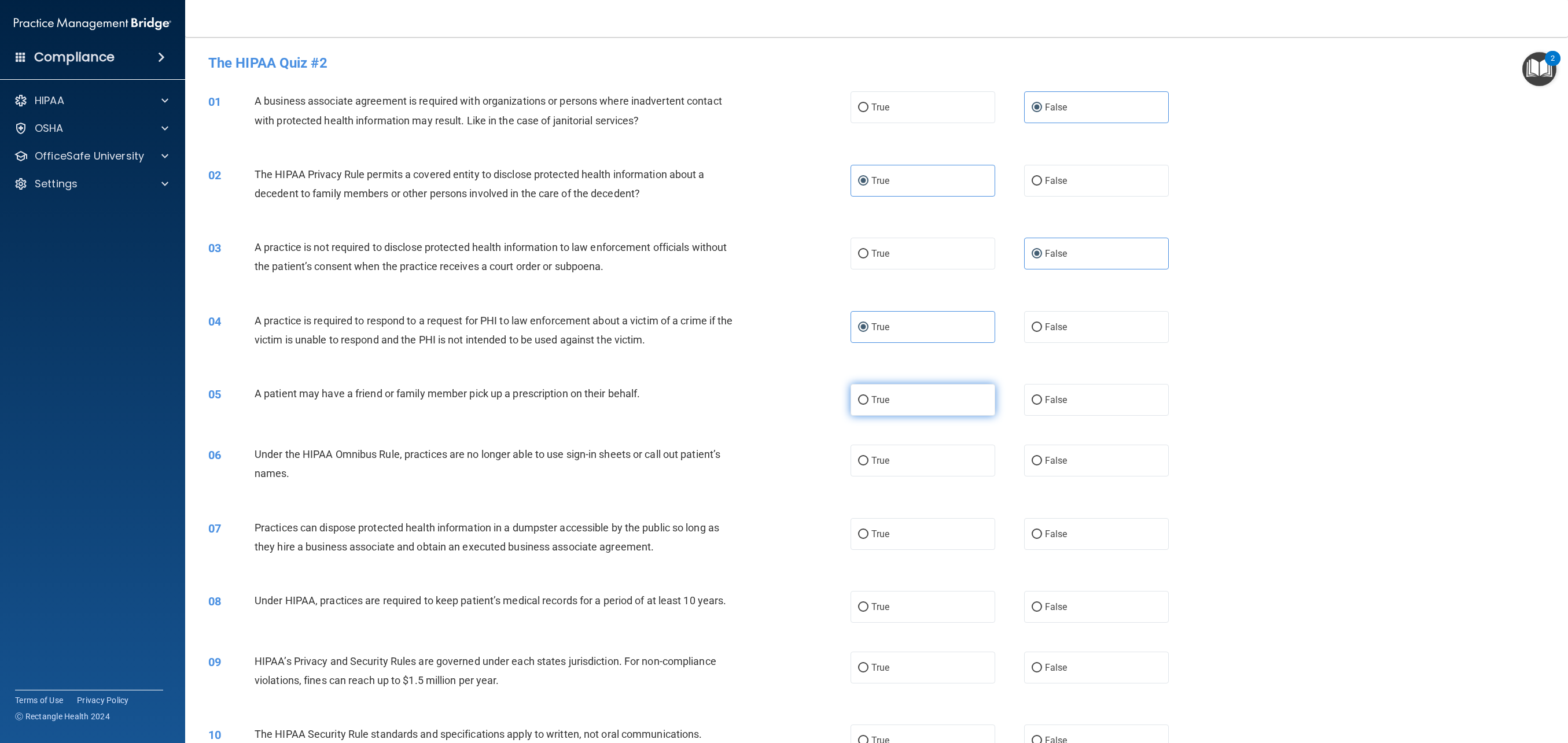
click at [868, 396] on input "True" at bounding box center [863, 400] width 10 height 9
radio input "true"
click at [1061, 463] on span "False" at bounding box center [1056, 461] width 22 height 11
click at [1042, 463] on input "False" at bounding box center [1037, 461] width 10 height 9
radio input "true"
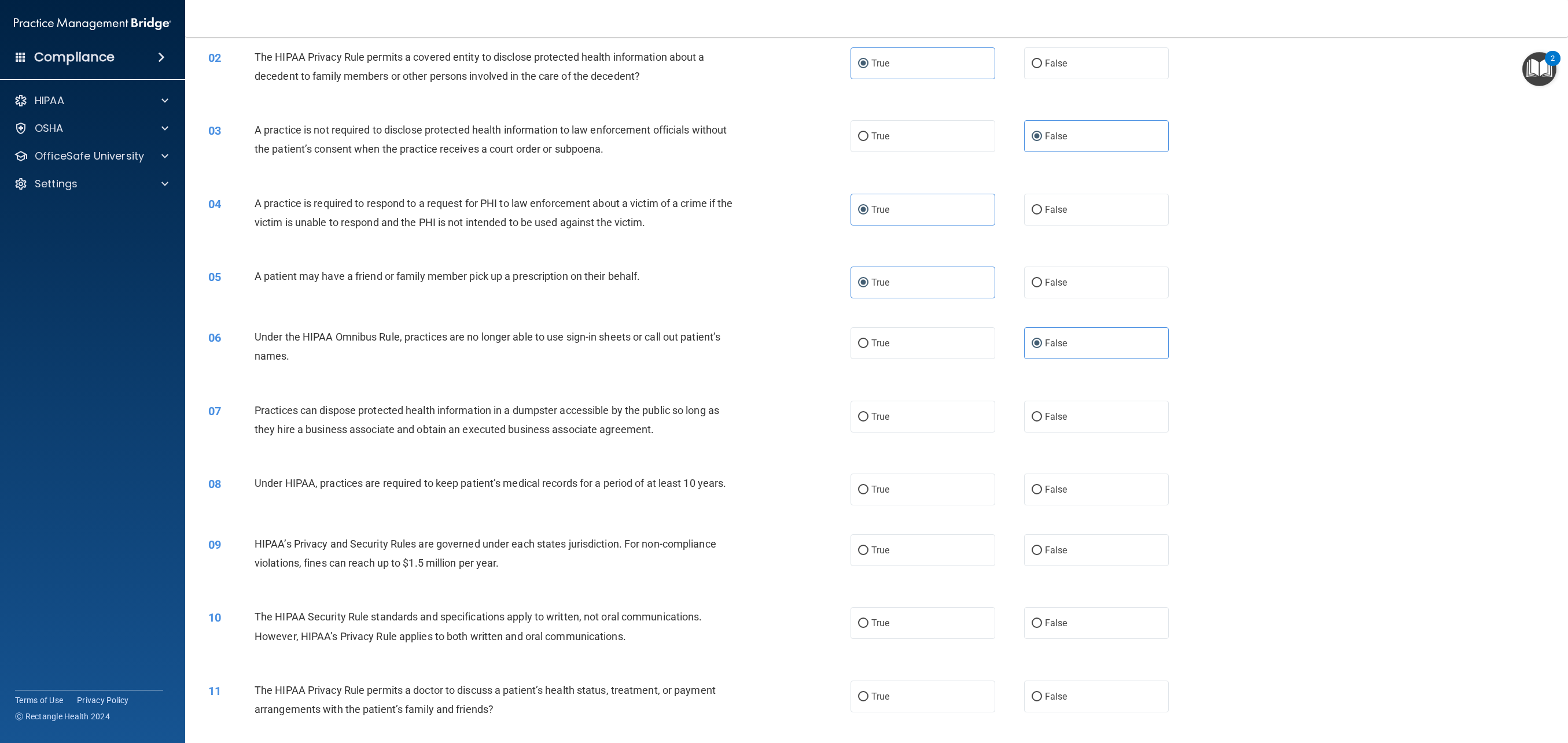
scroll to position [119, 0]
click at [1068, 423] on label "False" at bounding box center [1096, 415] width 145 height 32
click at [1042, 420] on input "False" at bounding box center [1037, 416] width 10 height 9
radio input "true"
click at [1055, 492] on span "False" at bounding box center [1056, 488] width 22 height 11
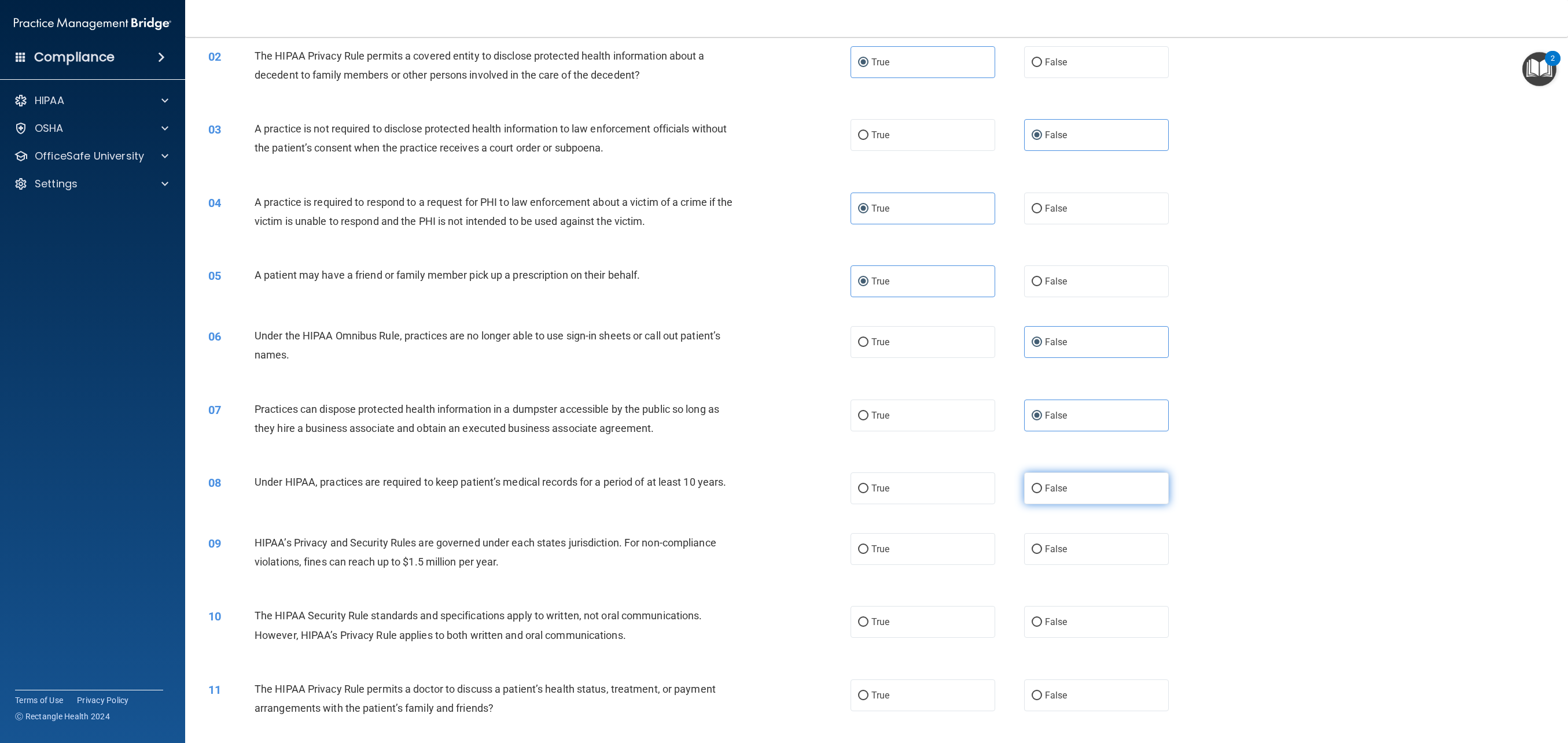
click at [1042, 492] on input "False" at bounding box center [1037, 489] width 10 height 9
radio input "true"
click at [1058, 544] on span "False" at bounding box center [1056, 549] width 22 height 11
click at [1042, 545] on input "False" at bounding box center [1037, 550] width 10 height 9
radio input "true"
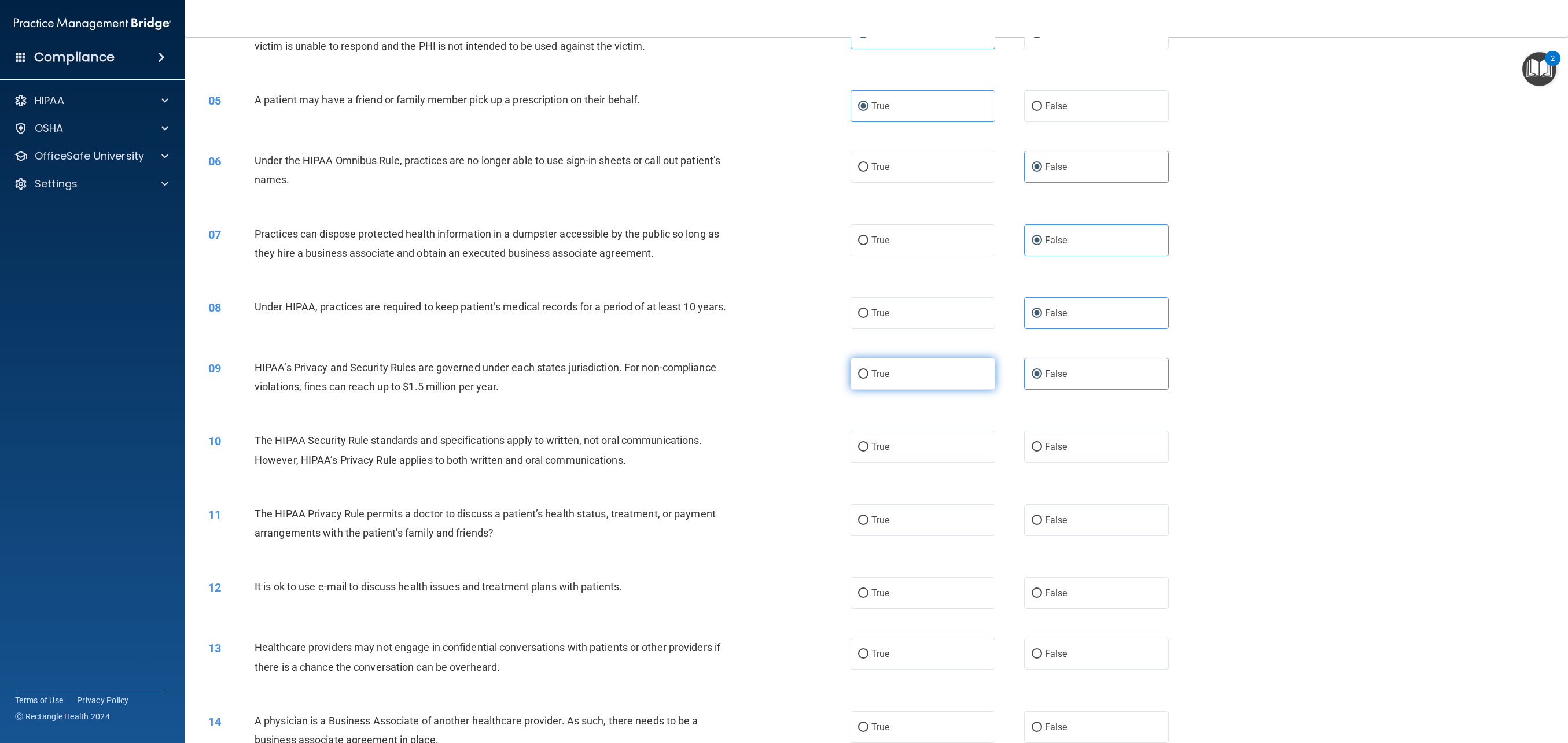
scroll to position [300, 0]
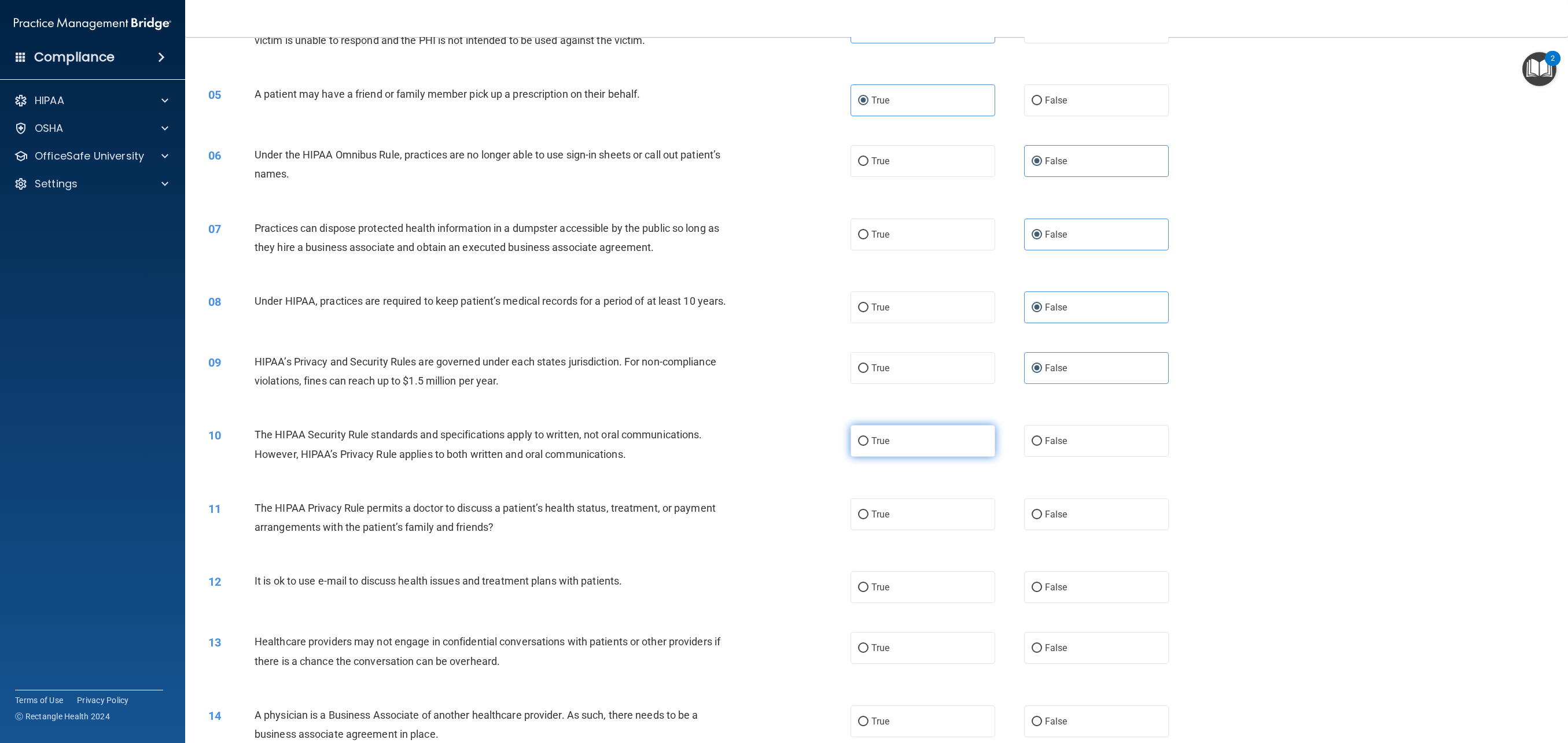
click at [892, 443] on label "True" at bounding box center [922, 441] width 145 height 32
click at [868, 443] on input "True" at bounding box center [863, 442] width 10 height 9
radio input "true"
click at [884, 517] on span "True" at bounding box center [880, 514] width 18 height 11
click at [868, 517] on input "True" at bounding box center [863, 515] width 10 height 9
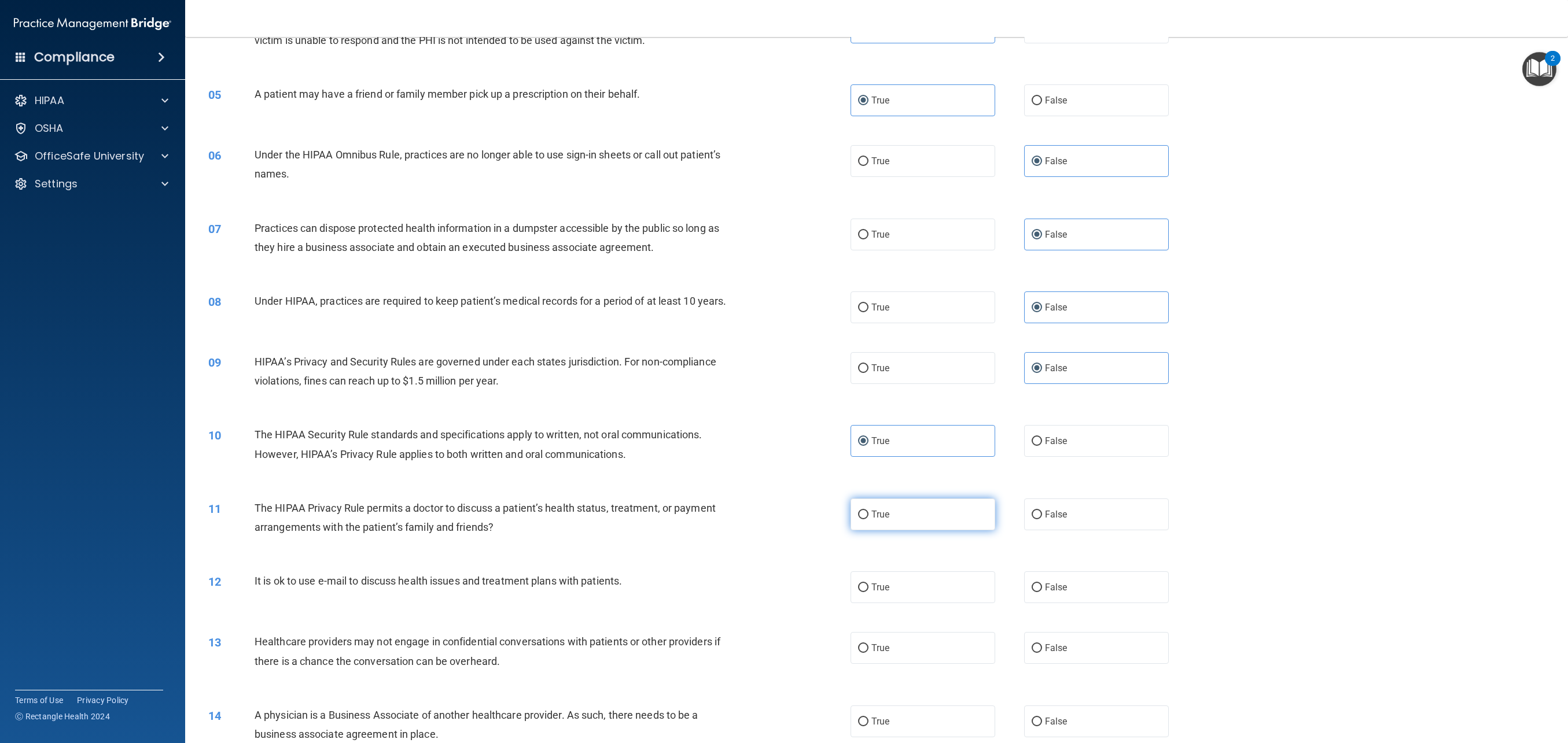
radio input "true"
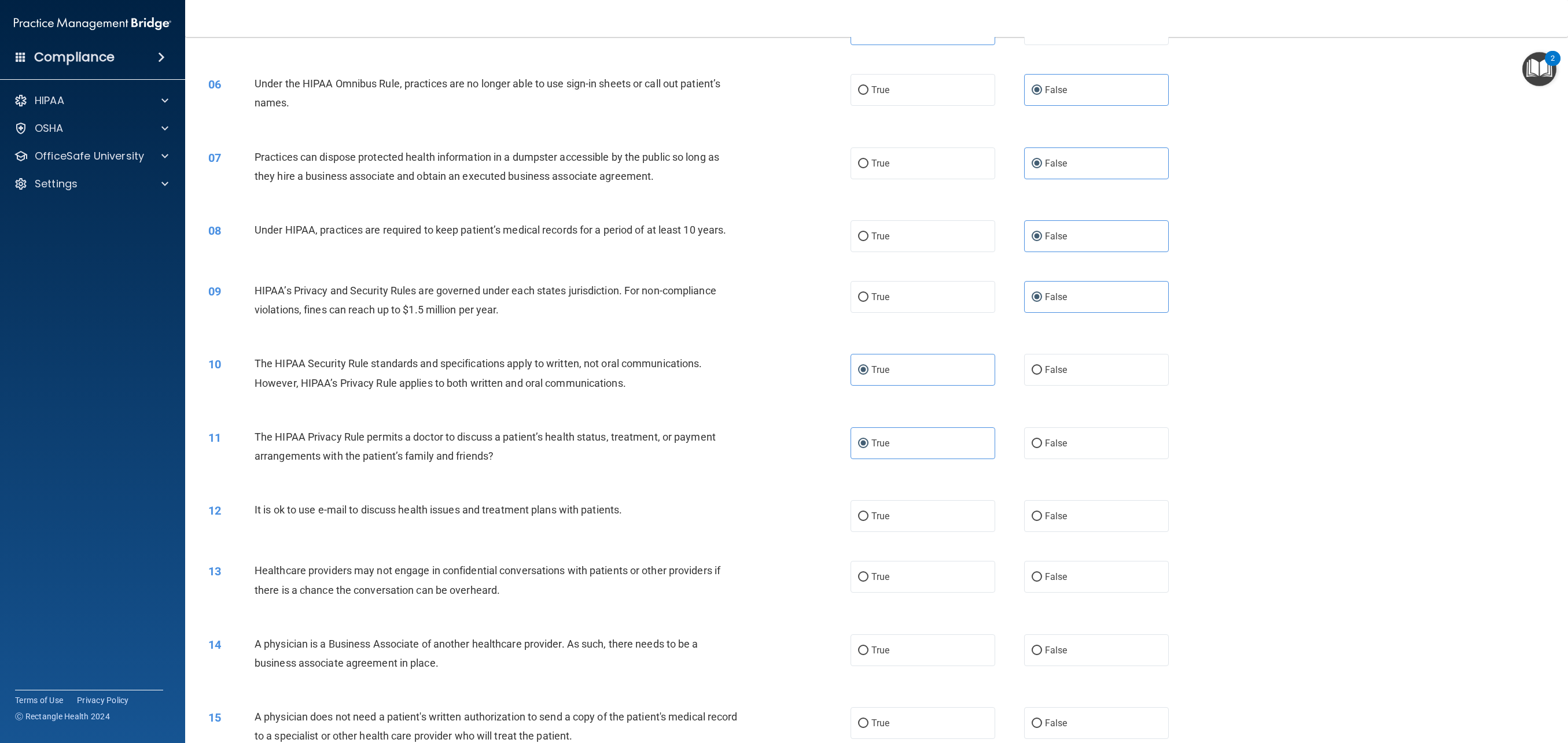
scroll to position [378, 0]
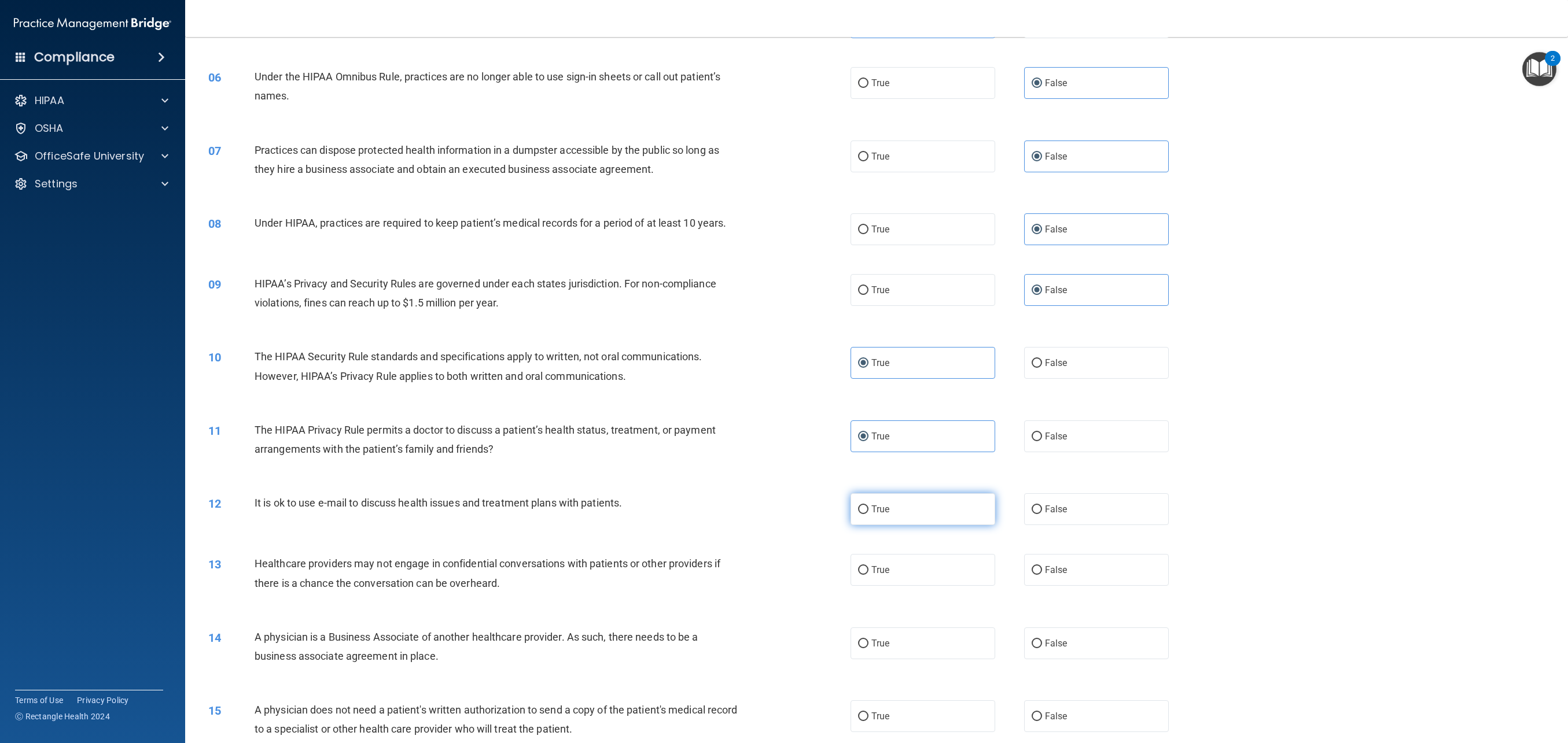
click at [897, 516] on label "True" at bounding box center [922, 509] width 145 height 32
click at [868, 514] on input "True" at bounding box center [863, 510] width 10 height 9
radio input "true"
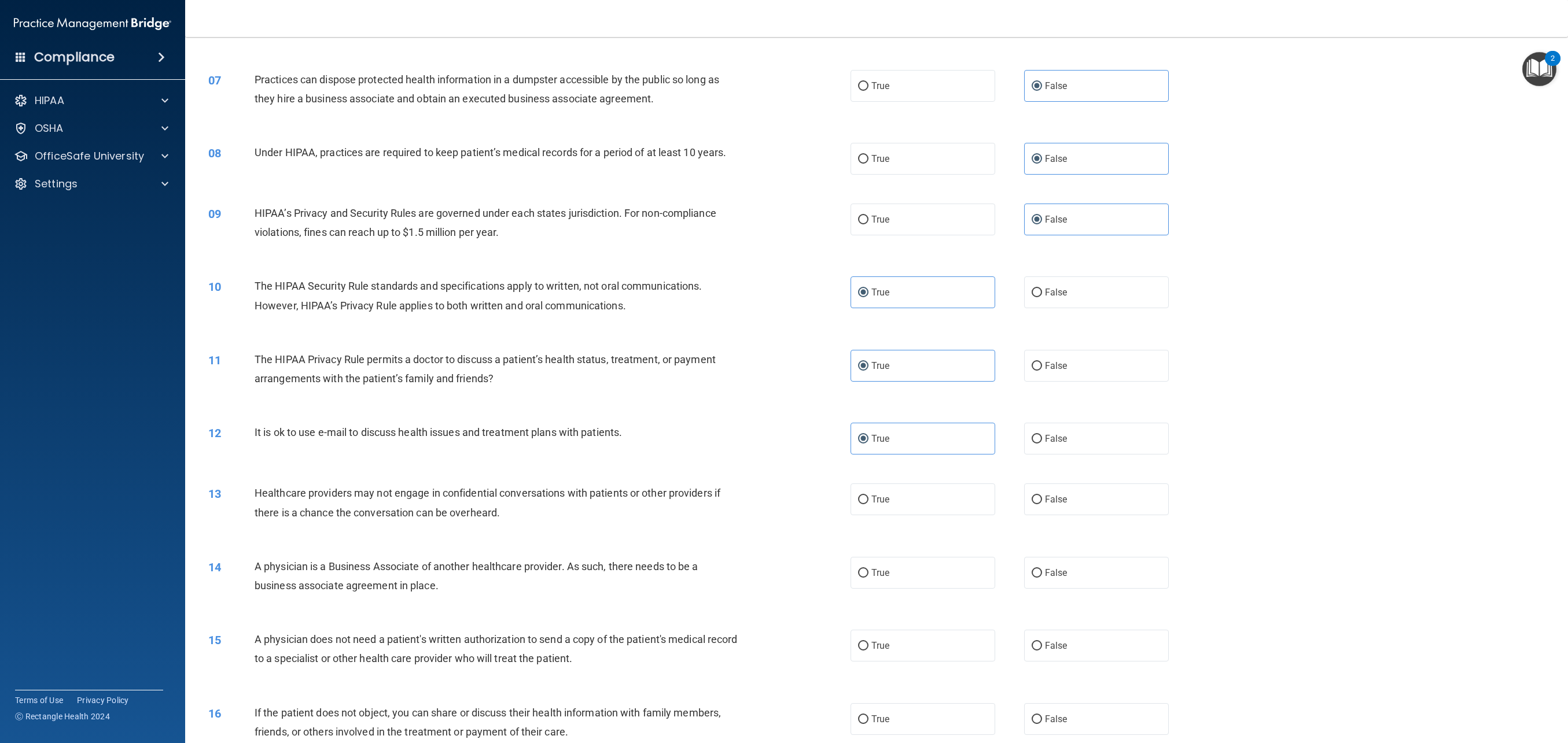
scroll to position [467, 0]
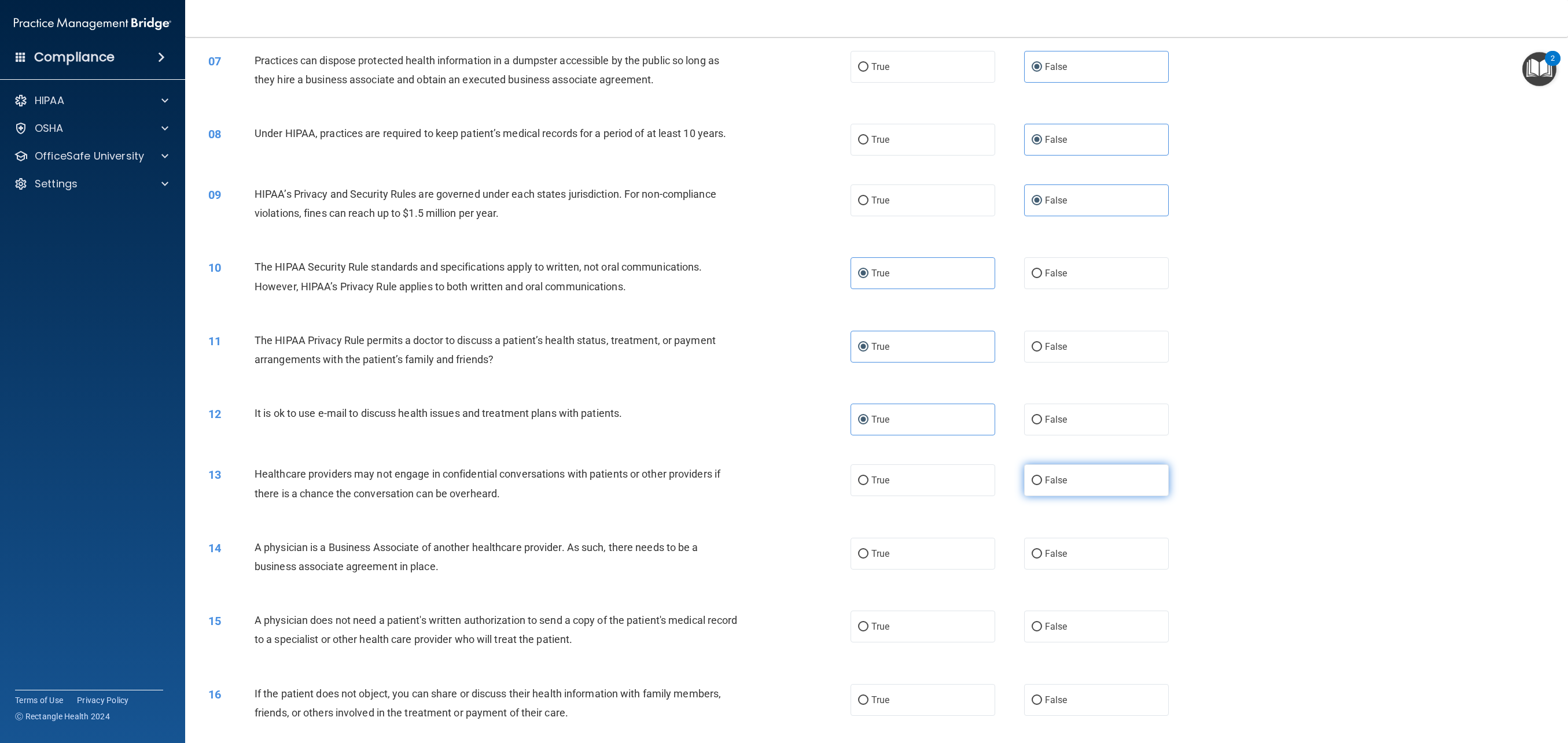
click at [1066, 488] on label "False" at bounding box center [1096, 480] width 145 height 32
click at [1042, 485] on input "False" at bounding box center [1037, 481] width 10 height 9
radio input "true"
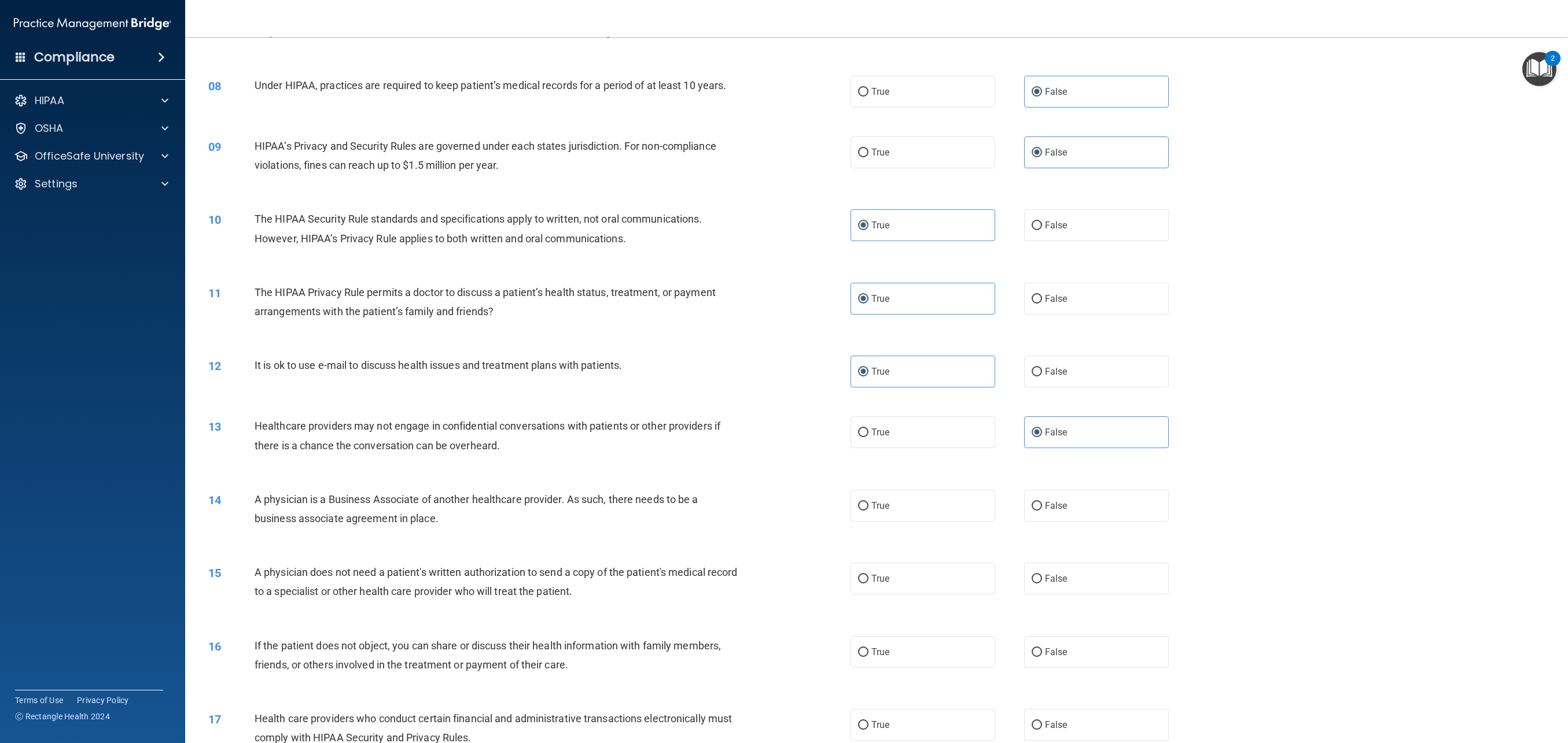
scroll to position [516, 0]
click at [1063, 512] on label "False" at bounding box center [1096, 505] width 145 height 32
click at [1042, 510] on input "False" at bounding box center [1037, 506] width 10 height 9
radio input "true"
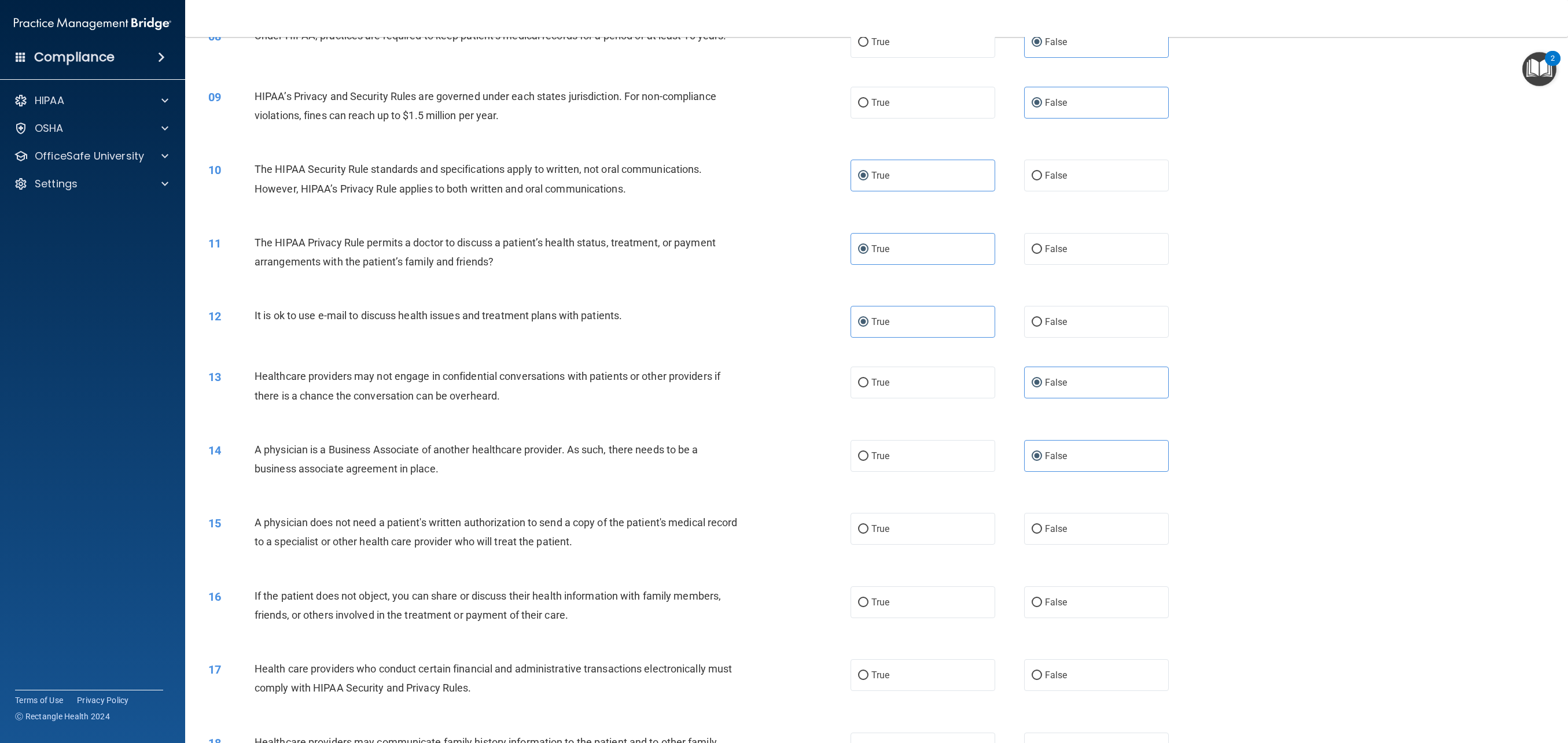
scroll to position [568, 0]
click at [909, 523] on label "True" at bounding box center [922, 527] width 145 height 32
click at [868, 523] on input "True" at bounding box center [863, 527] width 10 height 9
radio input "true"
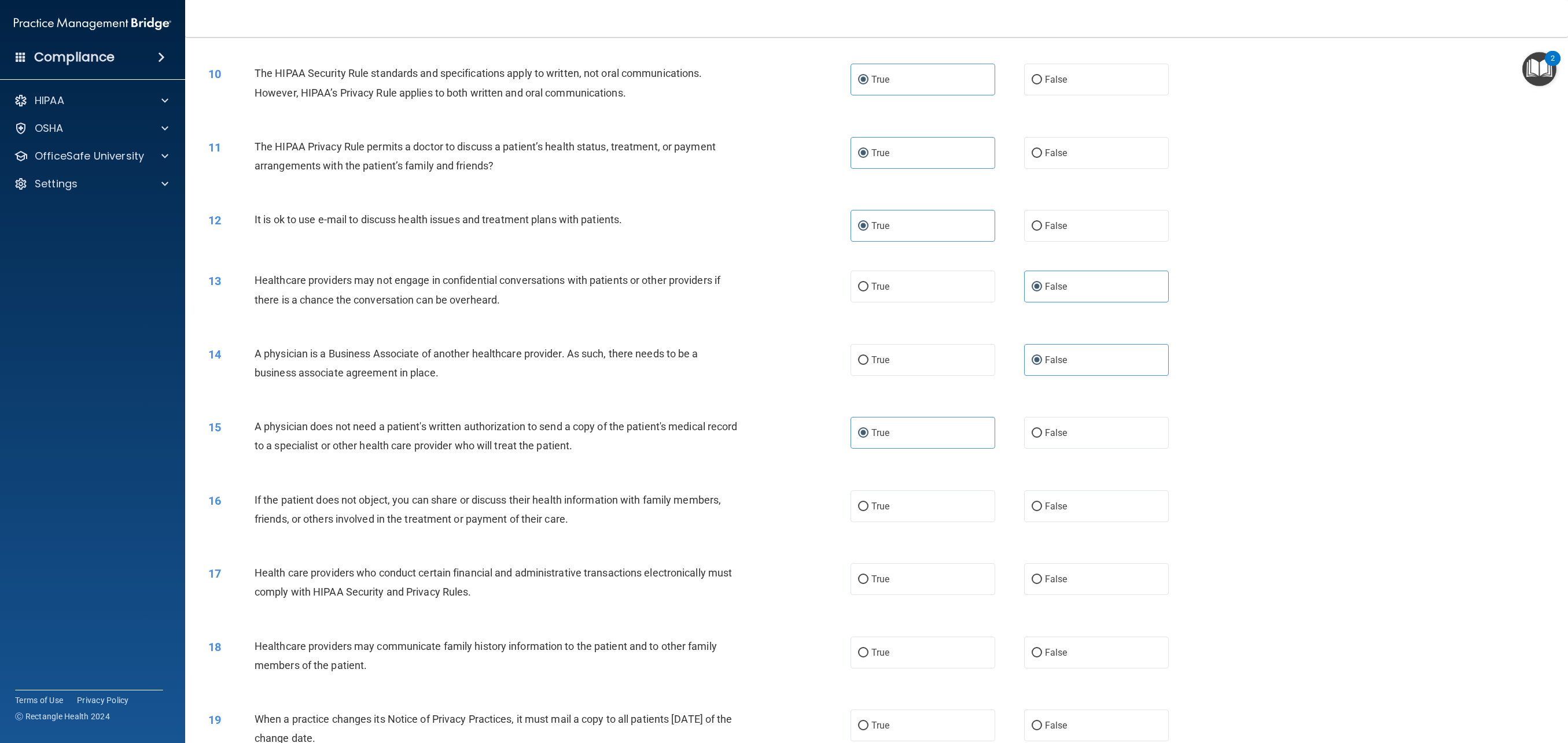
scroll to position [673, 0]
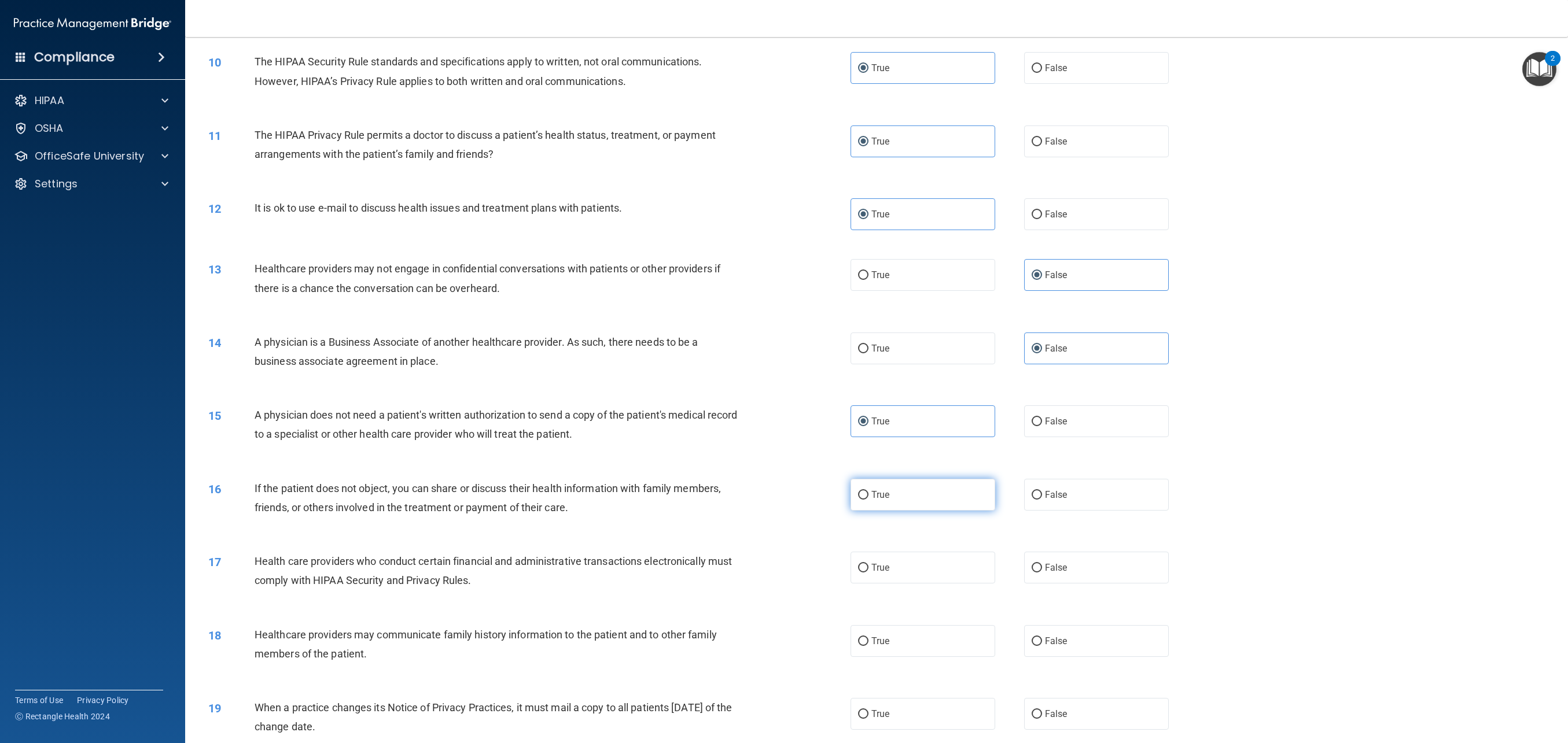
click at [902, 506] on label "True" at bounding box center [922, 495] width 145 height 32
click at [868, 499] on input "True" at bounding box center [863, 495] width 10 height 9
radio input "true"
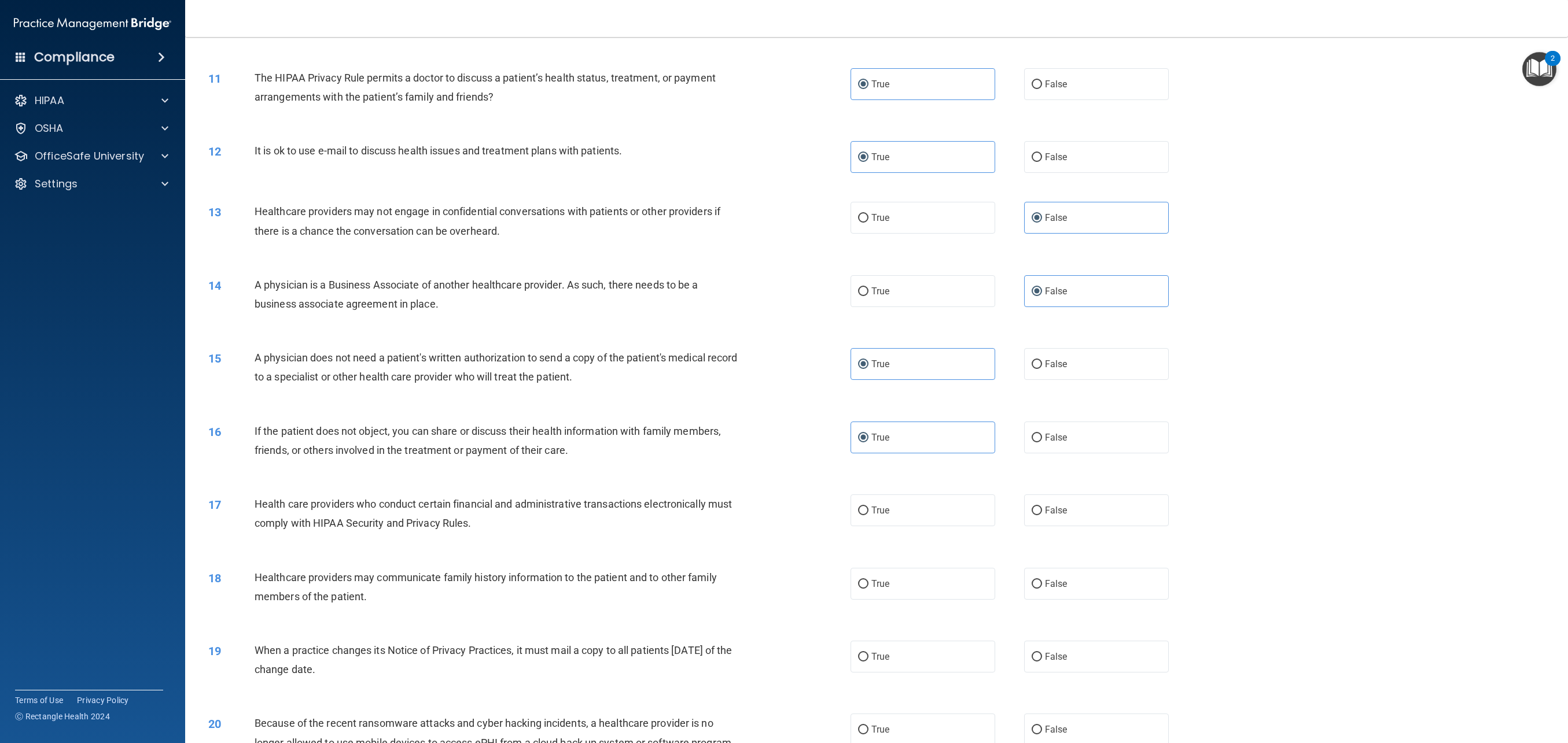
scroll to position [732, 0]
click at [899, 507] on label "True" at bounding box center [922, 508] width 145 height 32
click at [868, 507] on input "True" at bounding box center [863, 509] width 10 height 9
radio input "true"
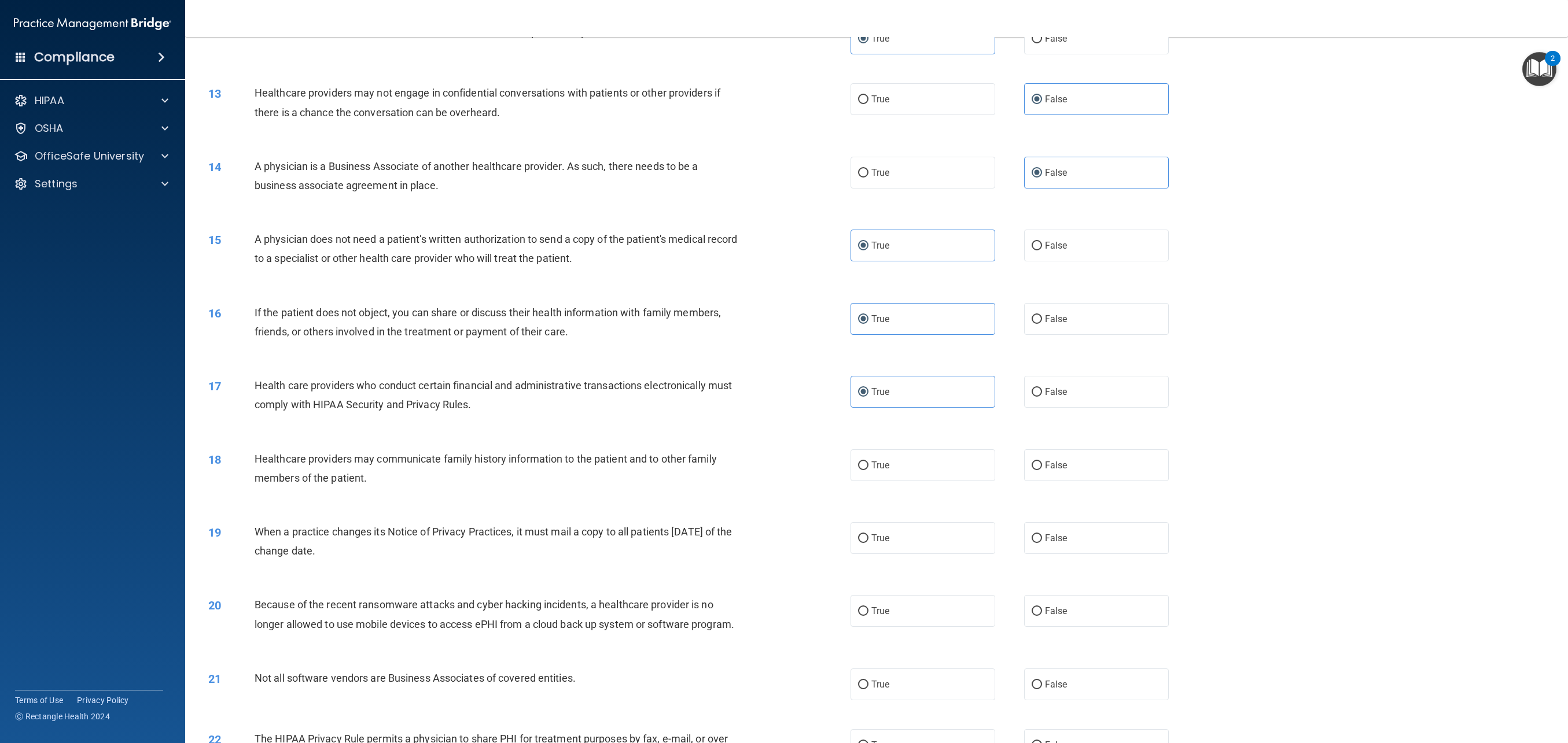
scroll to position [851, 0]
click at [1088, 469] on label "False" at bounding box center [1096, 463] width 145 height 32
click at [1042, 468] on input "False" at bounding box center [1037, 463] width 10 height 9
radio input "true"
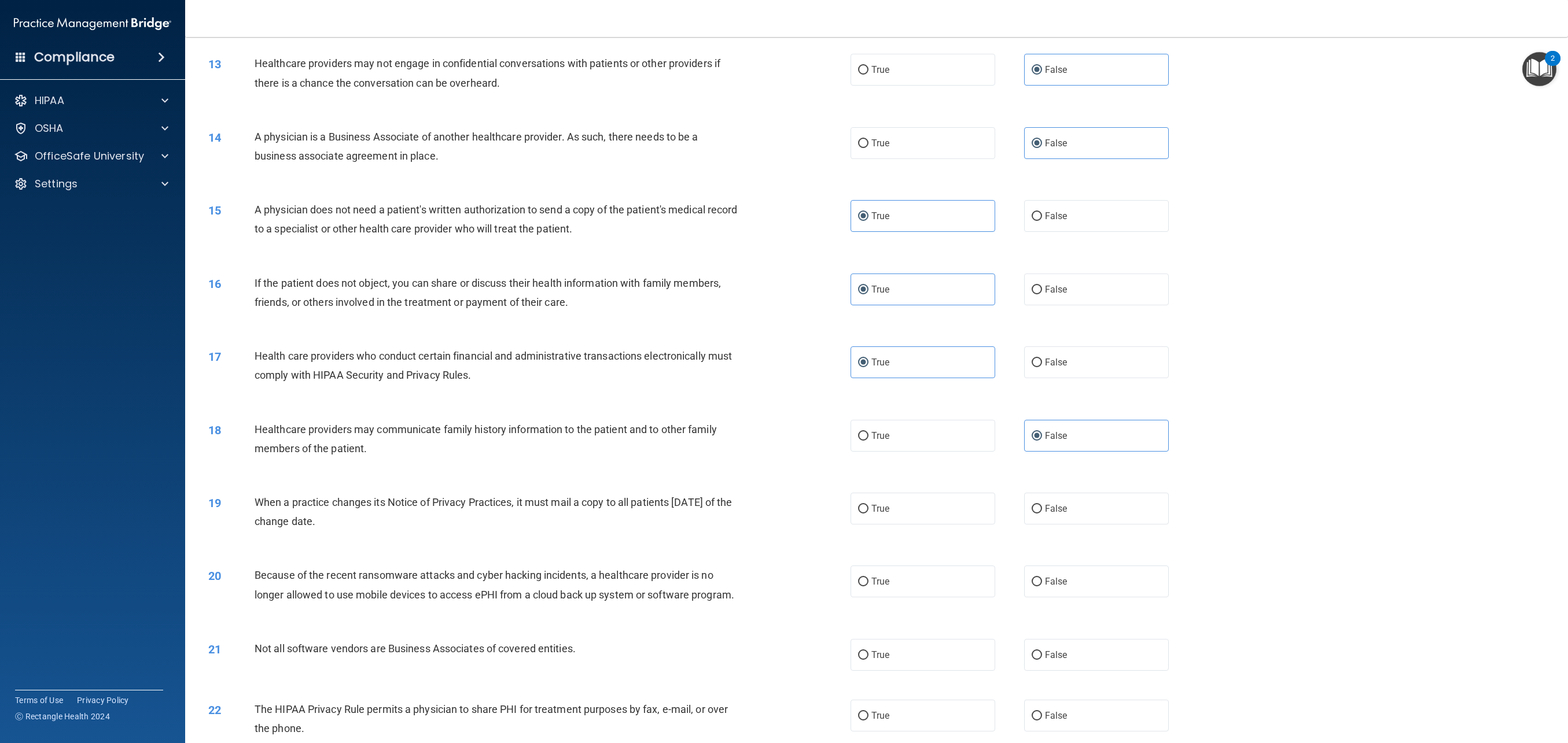
scroll to position [880, 0]
click at [1085, 509] on label "False" at bounding box center [1096, 507] width 145 height 32
click at [1042, 509] on input "False" at bounding box center [1037, 507] width 10 height 9
radio input "true"
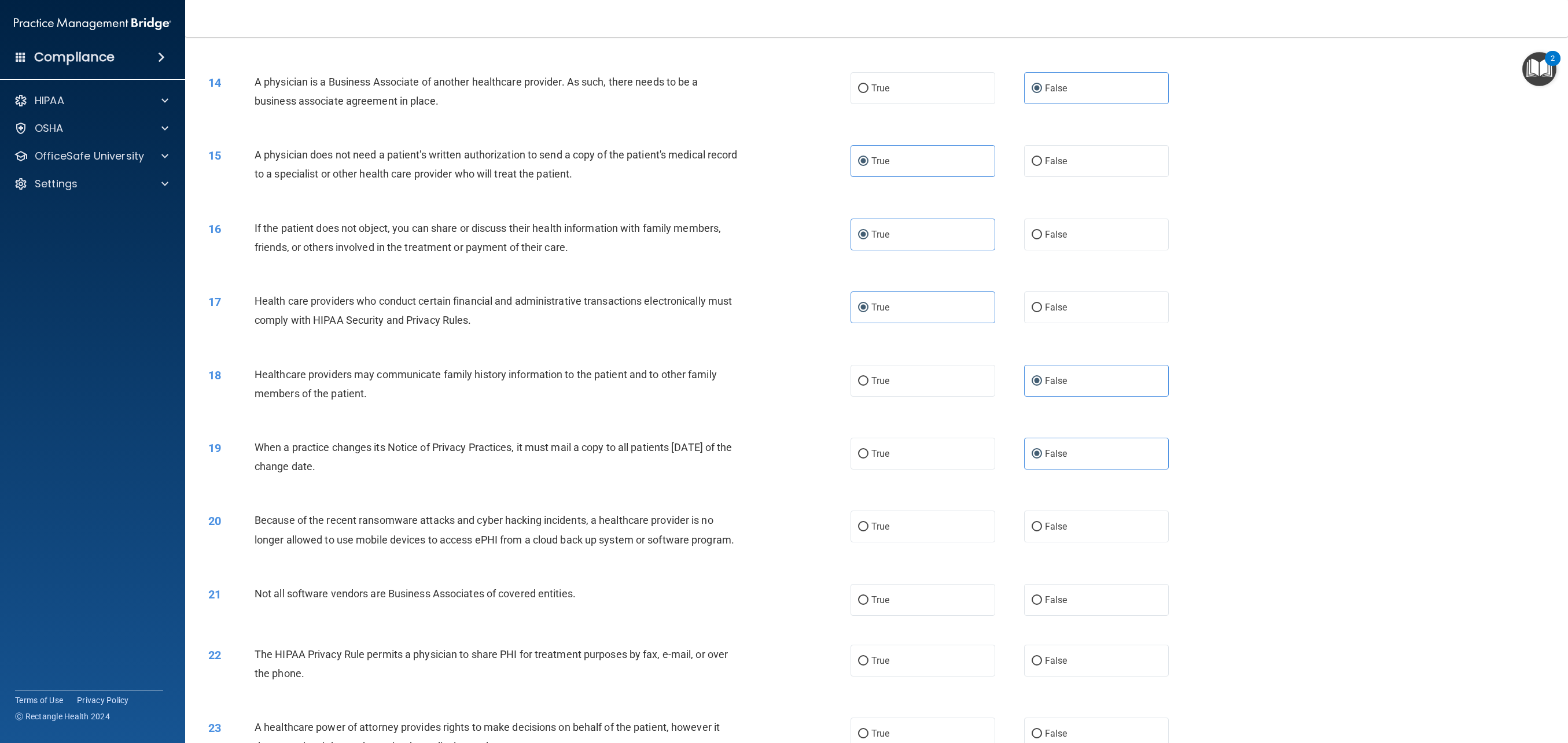
scroll to position [938, 0]
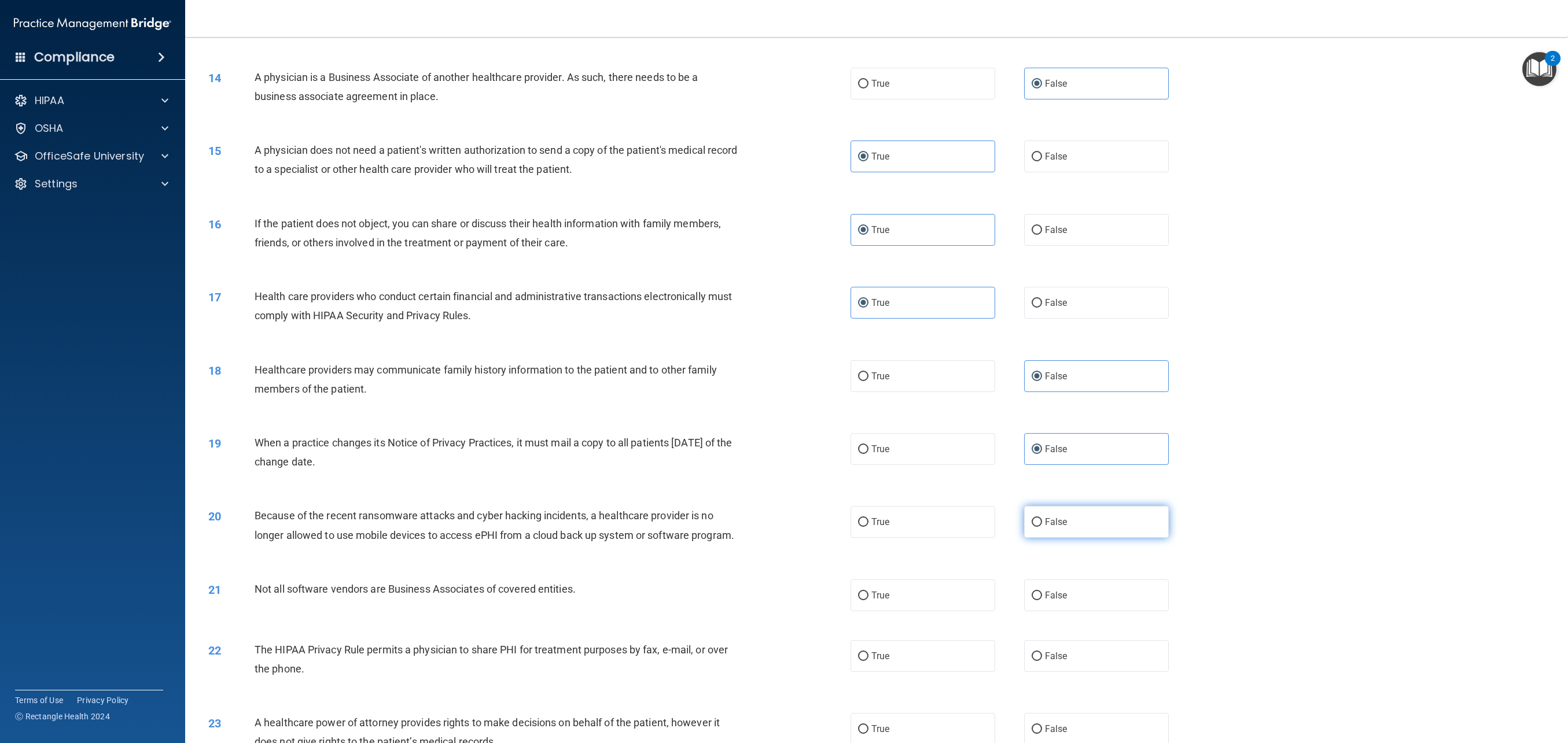
click at [1058, 526] on span "False" at bounding box center [1056, 522] width 22 height 11
click at [1042, 526] on input "False" at bounding box center [1037, 522] width 10 height 9
radio input "true"
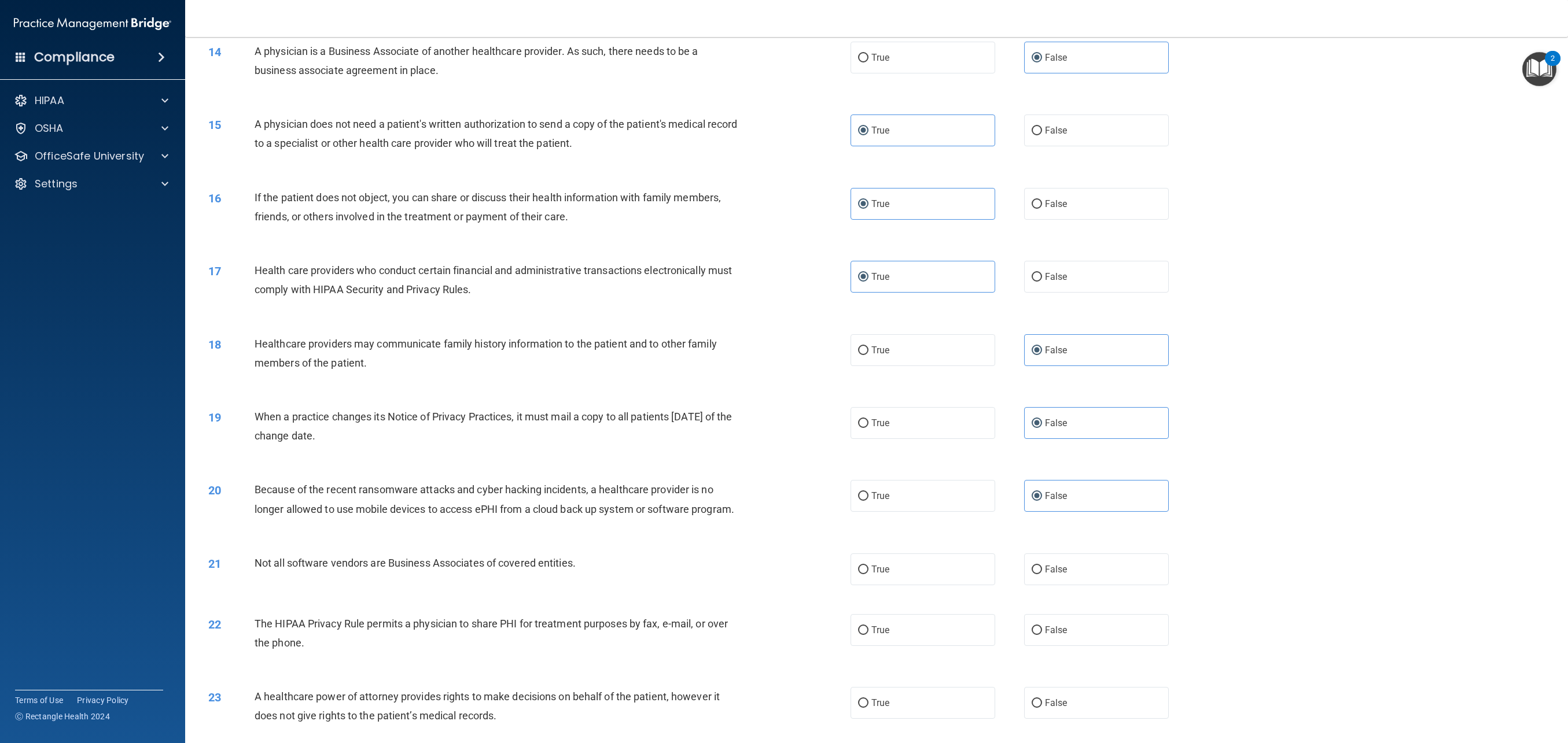
scroll to position [965, 0]
click at [914, 571] on label "True" at bounding box center [922, 568] width 145 height 32
click at [868, 571] on input "True" at bounding box center [863, 569] width 10 height 9
radio input "true"
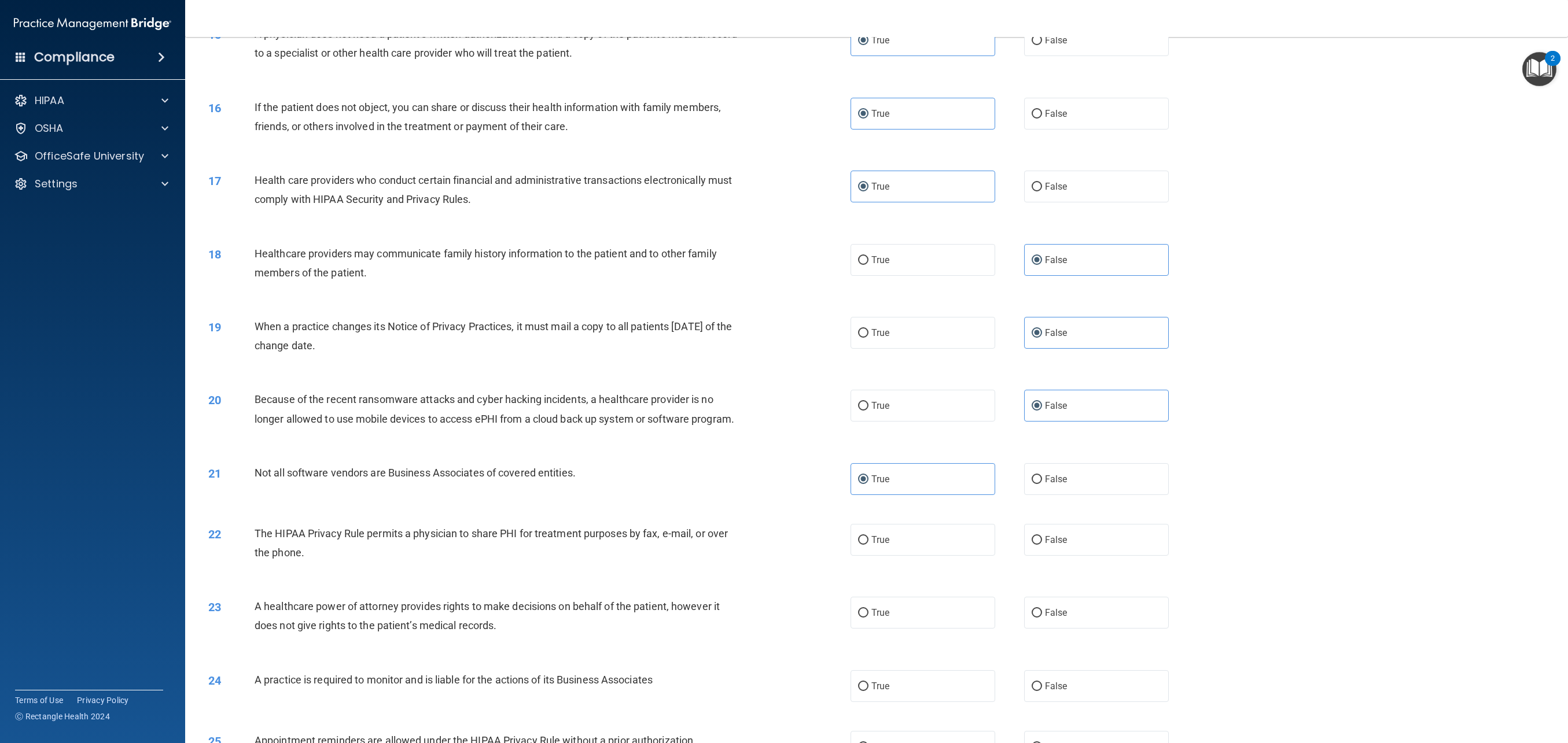
scroll to position [1061, 0]
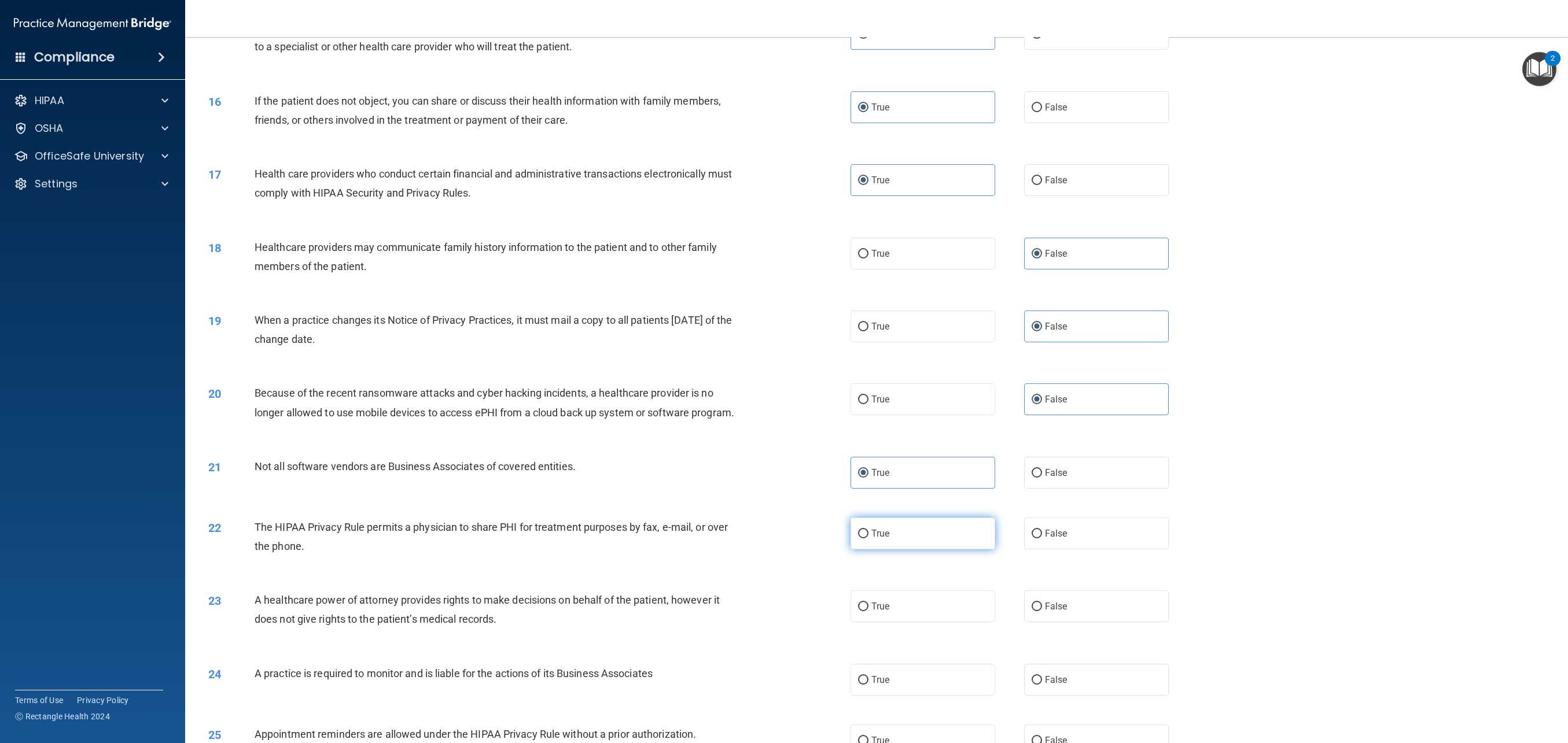
click at [914, 543] on label "True" at bounding box center [922, 533] width 145 height 32
click at [868, 538] on input "True" at bounding box center [863, 534] width 10 height 9
radio input "true"
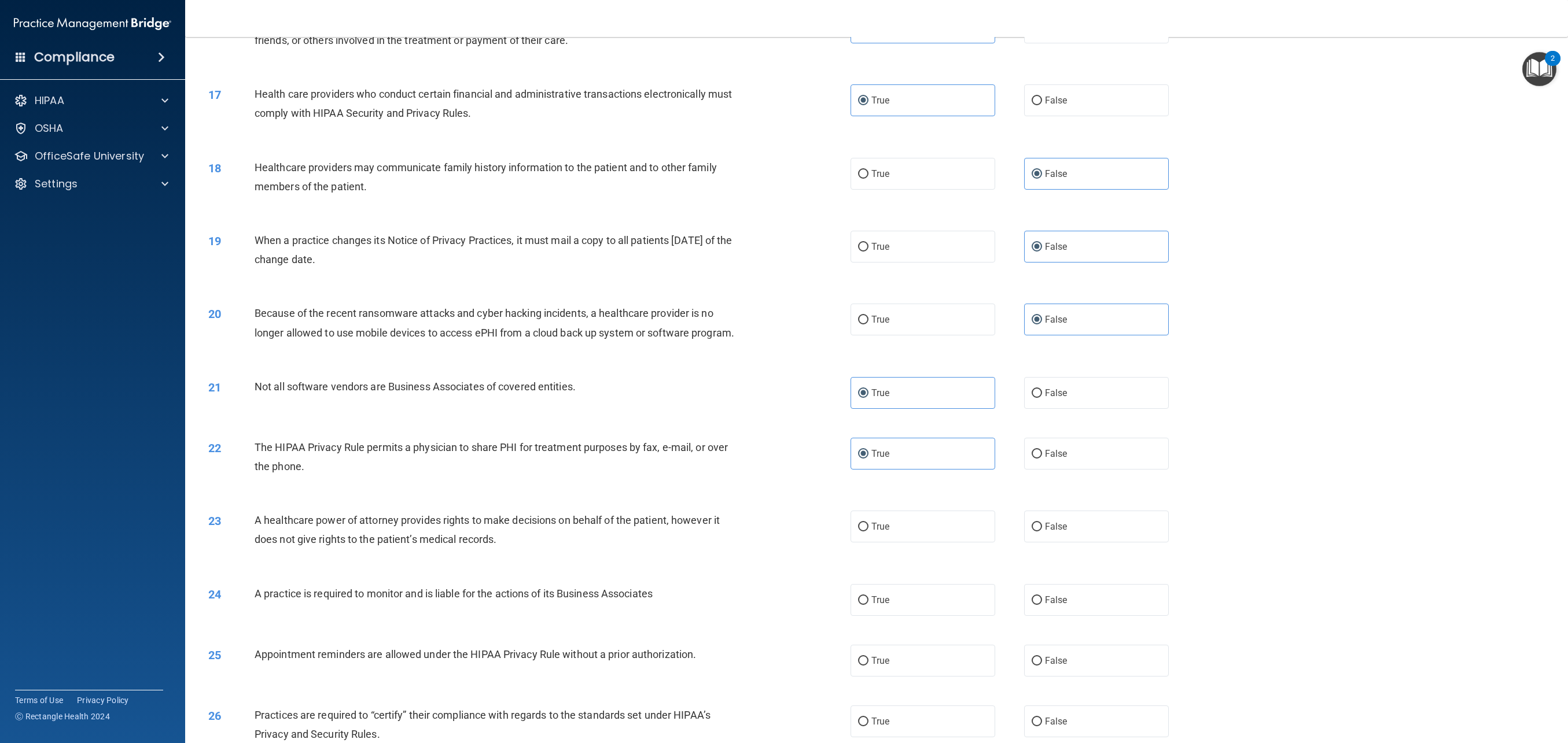
scroll to position [1152, 0]
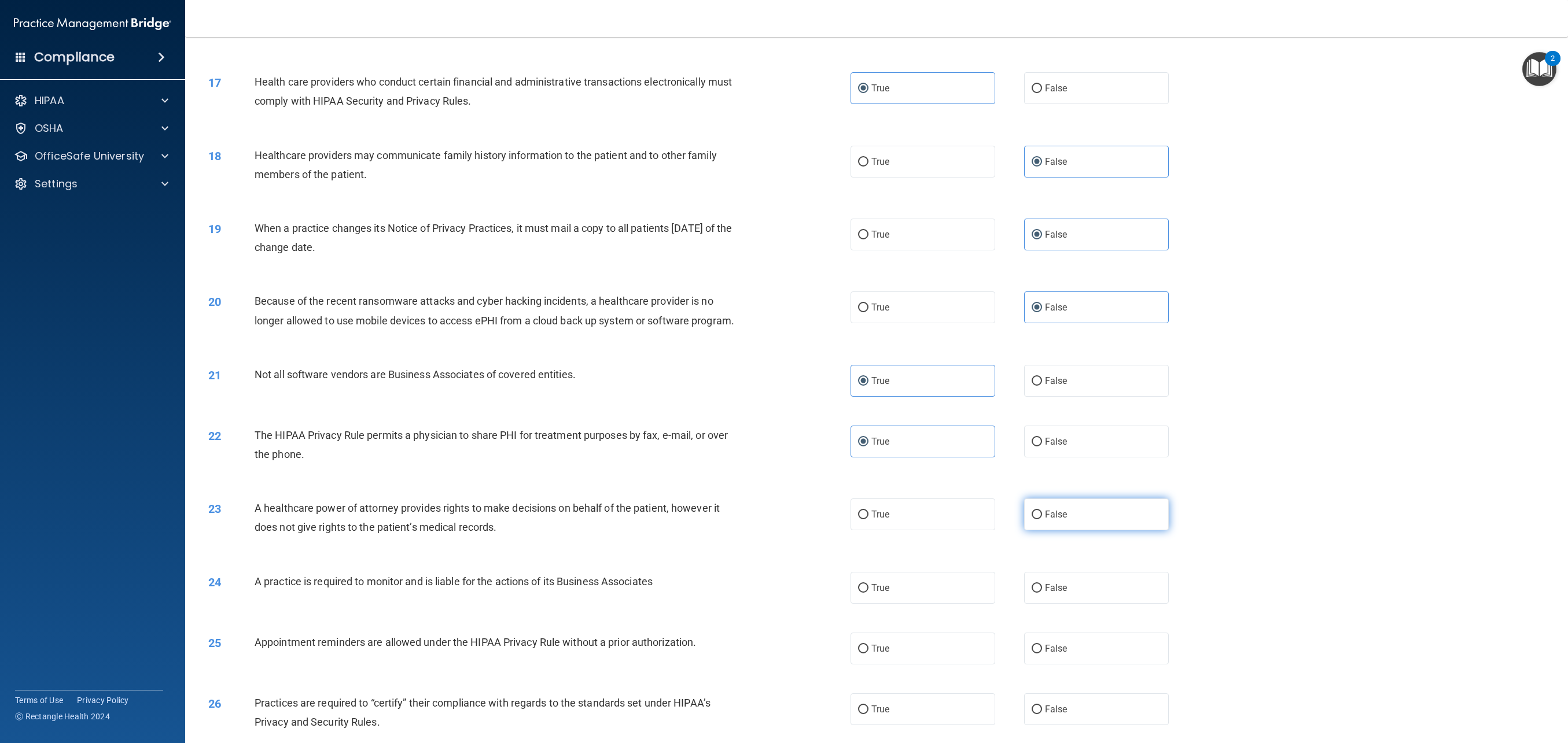
click at [1096, 523] on label "False" at bounding box center [1096, 514] width 145 height 32
click at [1042, 520] on input "False" at bounding box center [1037, 515] width 10 height 9
radio input "true"
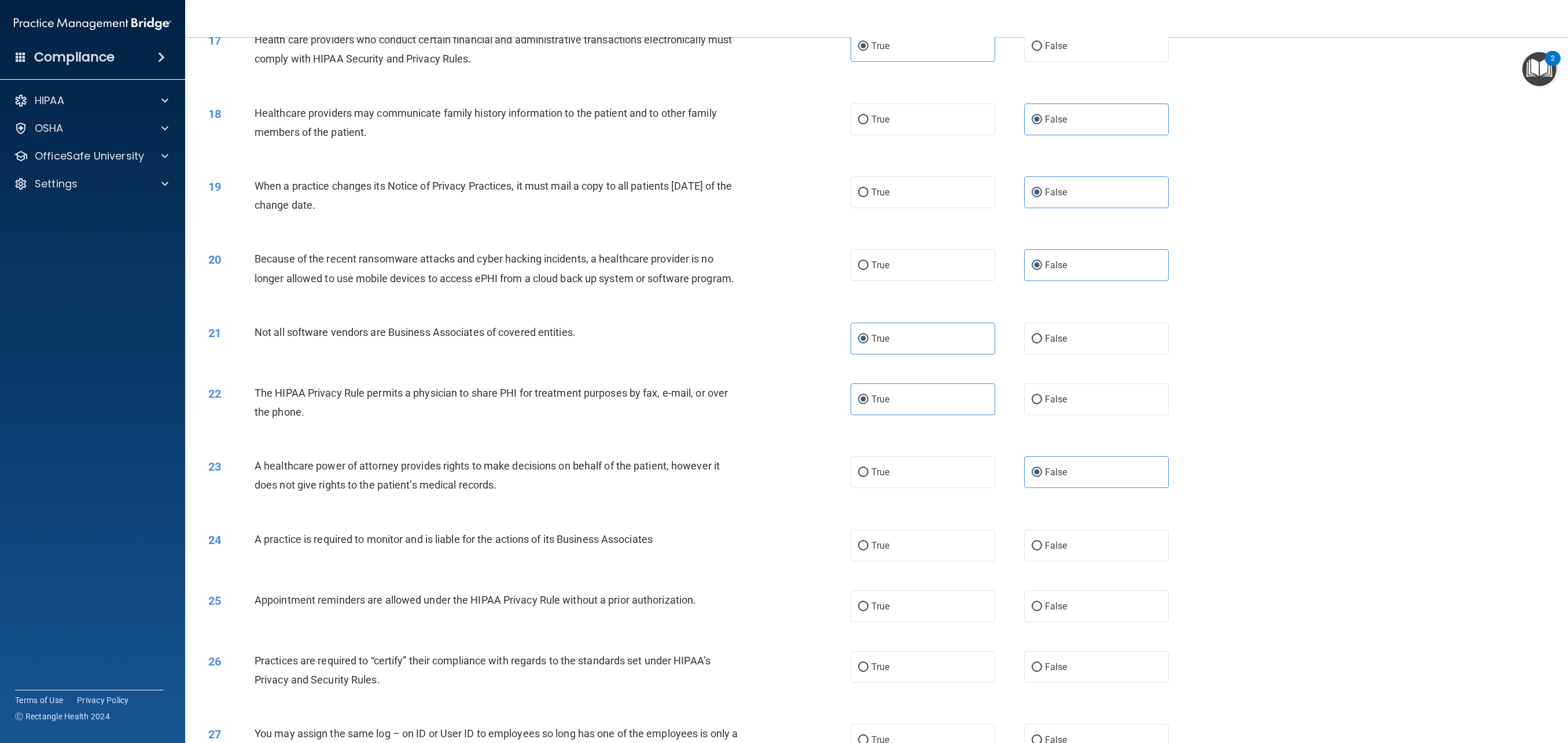
scroll to position [1195, 0]
click at [1076, 558] on label "False" at bounding box center [1096, 545] width 145 height 32
click at [1042, 550] on input "False" at bounding box center [1037, 545] width 10 height 9
radio input "true"
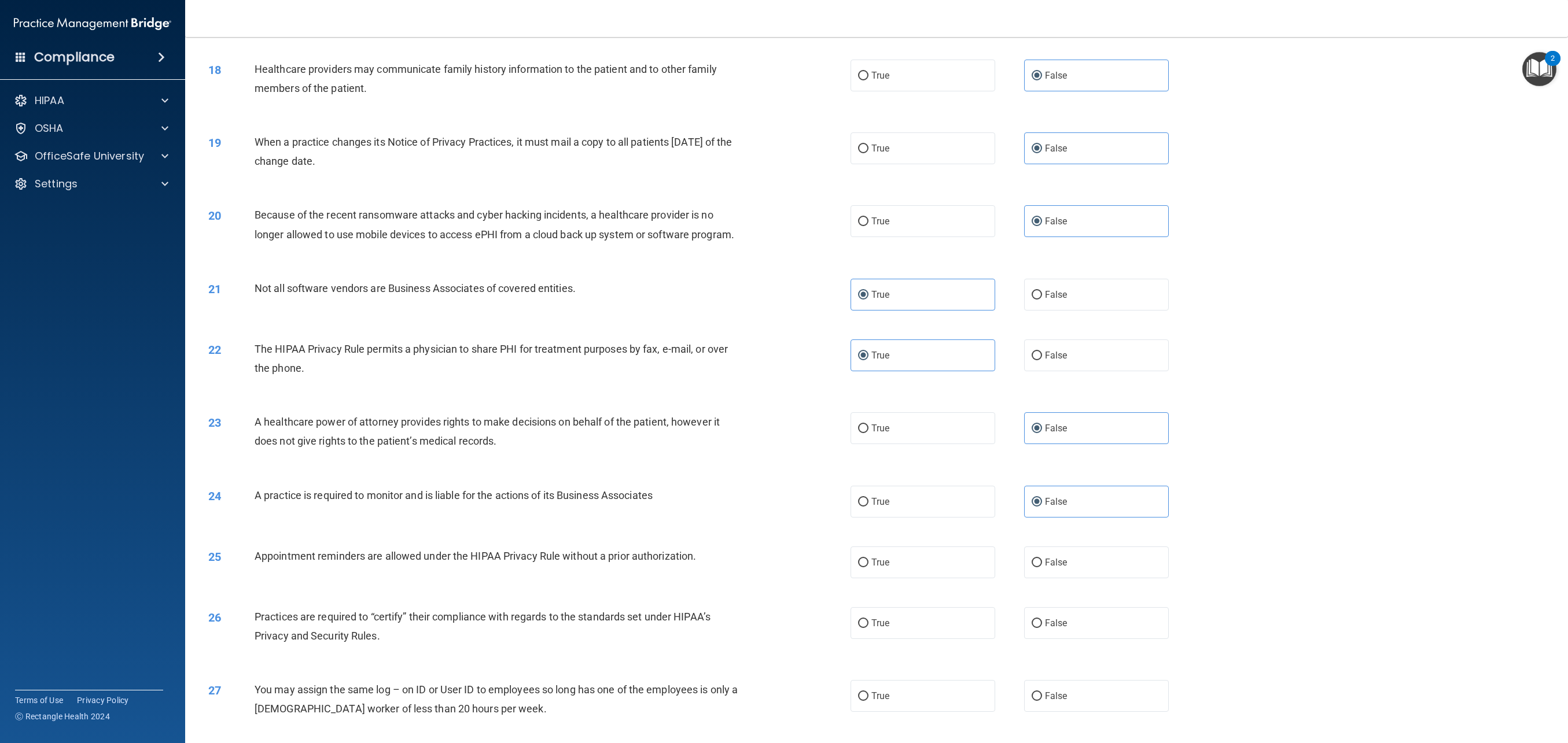
scroll to position [1242, 0]
click at [897, 550] on label "True" at bounding box center [922, 559] width 145 height 32
click at [868, 555] on input "True" at bounding box center [863, 560] width 10 height 9
radio input "true"
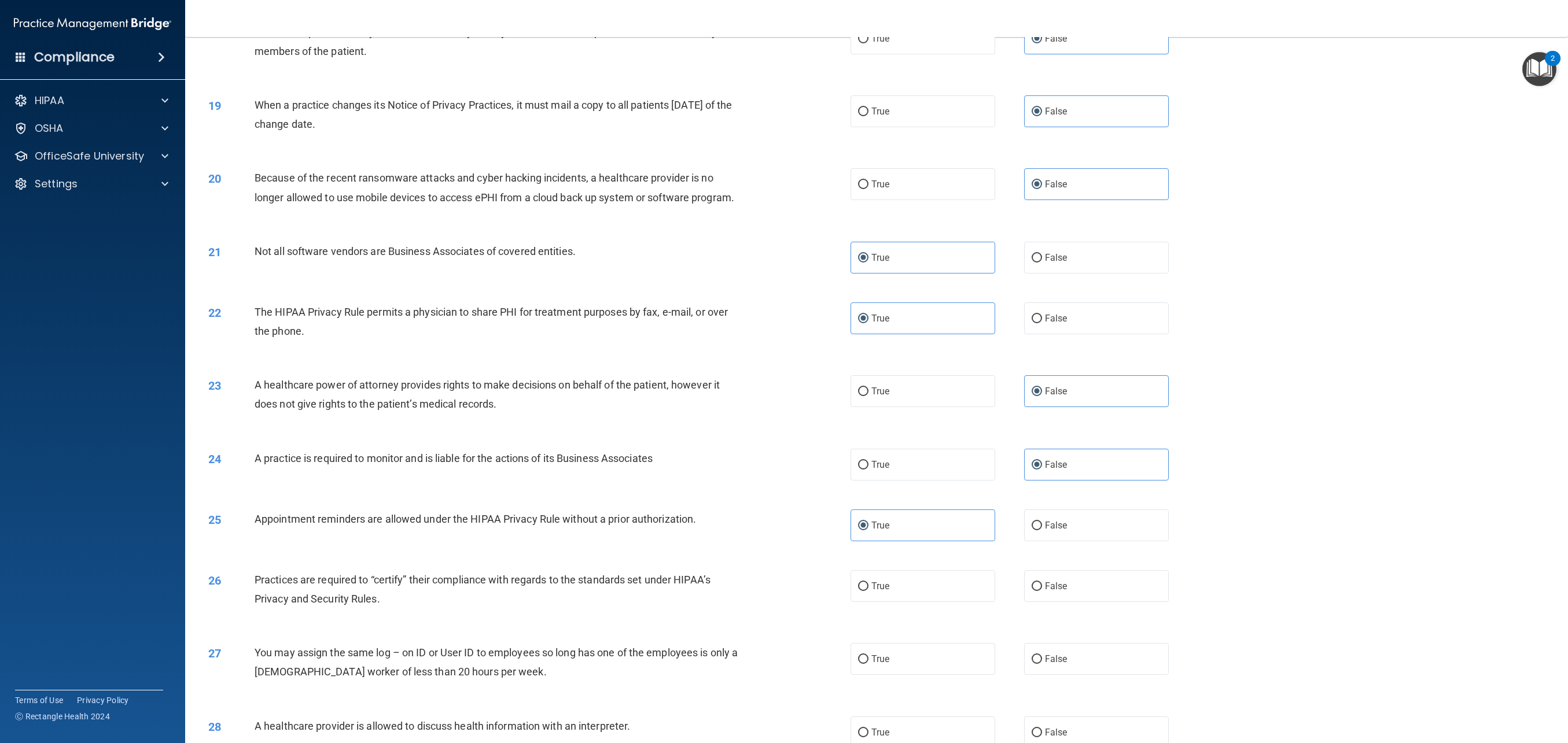
scroll to position [1279, 0]
click at [1083, 586] on label "False" at bounding box center [1096, 583] width 145 height 32
click at [1042, 586] on input "False" at bounding box center [1037, 583] width 10 height 9
radio input "true"
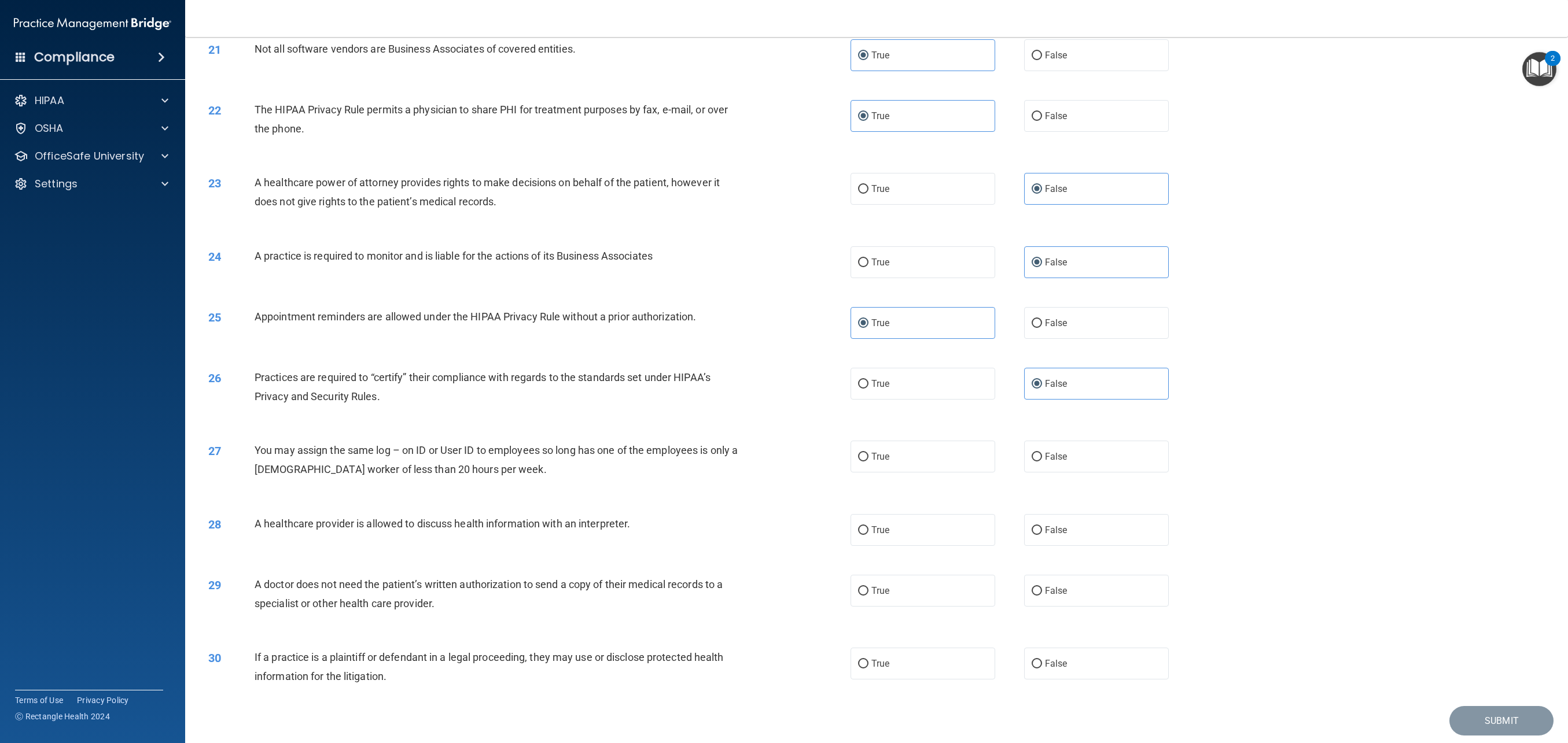
scroll to position [1490, 0]
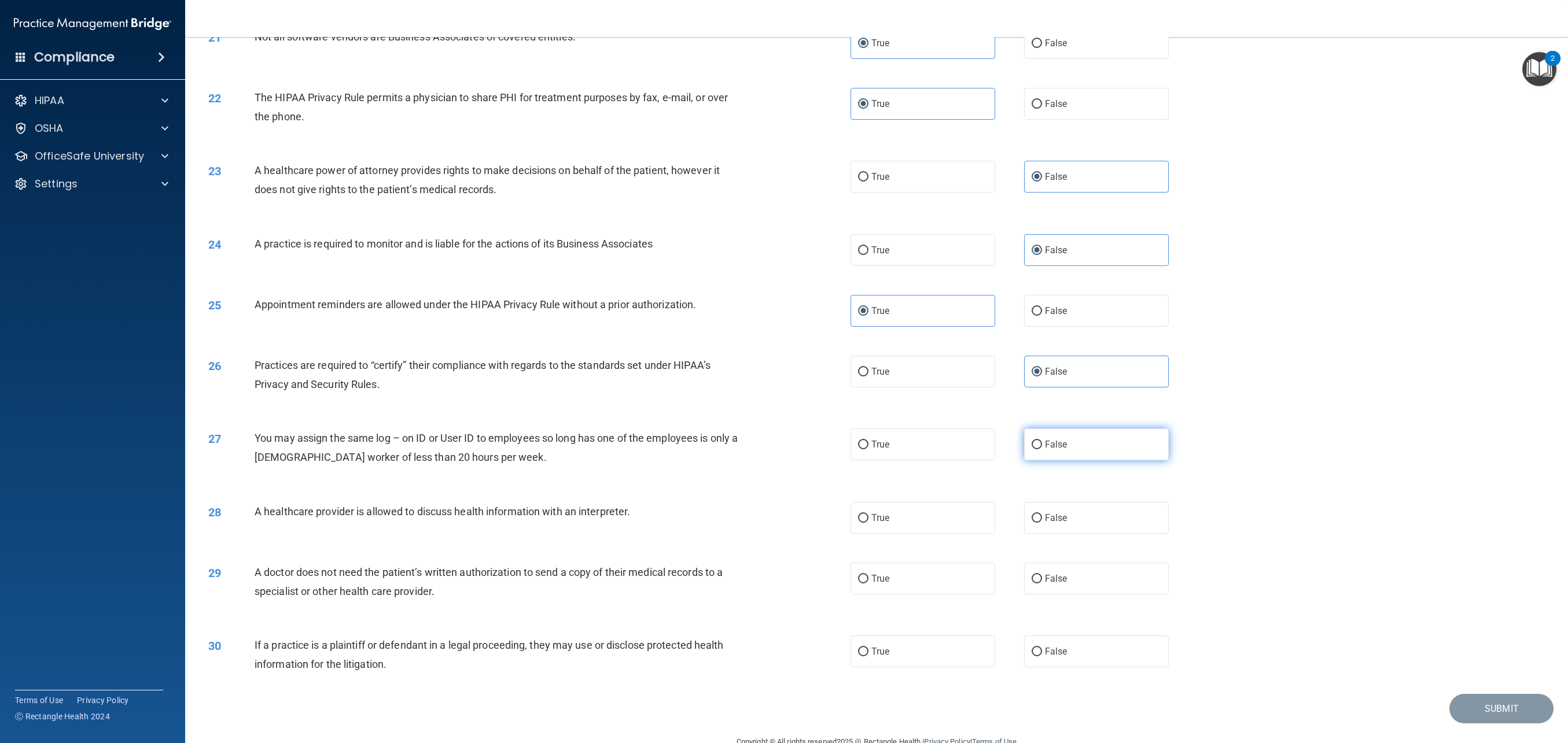
click at [1055, 443] on span "False" at bounding box center [1056, 444] width 22 height 11
click at [1042, 443] on input "False" at bounding box center [1037, 445] width 10 height 9
radio input "true"
click at [932, 526] on label "True" at bounding box center [922, 518] width 145 height 32
click at [868, 523] on input "True" at bounding box center [863, 519] width 10 height 9
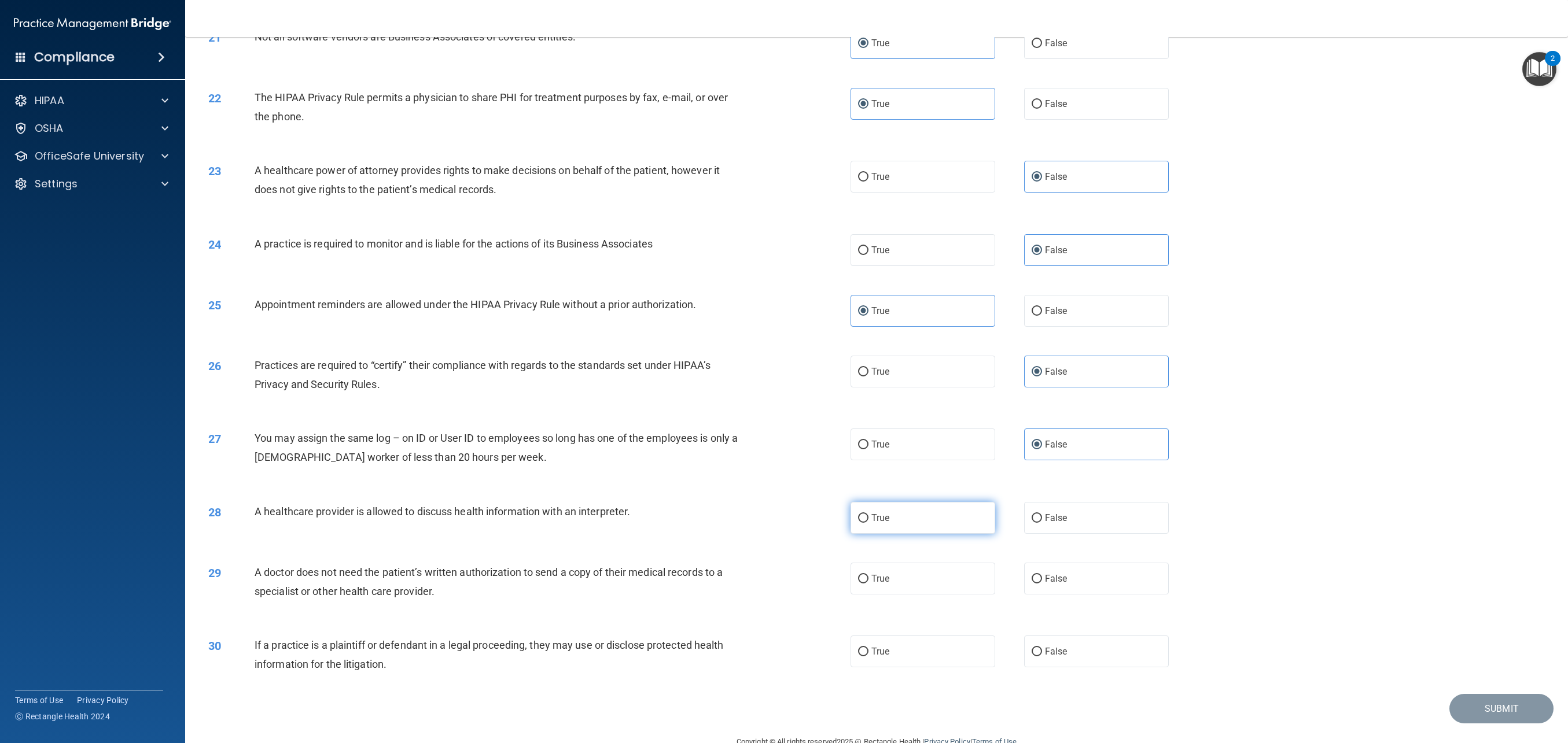
radio input "true"
click at [895, 650] on label "True" at bounding box center [922, 652] width 145 height 32
click at [868, 650] on input "True" at bounding box center [863, 652] width 10 height 9
radio input "true"
click at [922, 566] on label "True" at bounding box center [922, 578] width 145 height 32
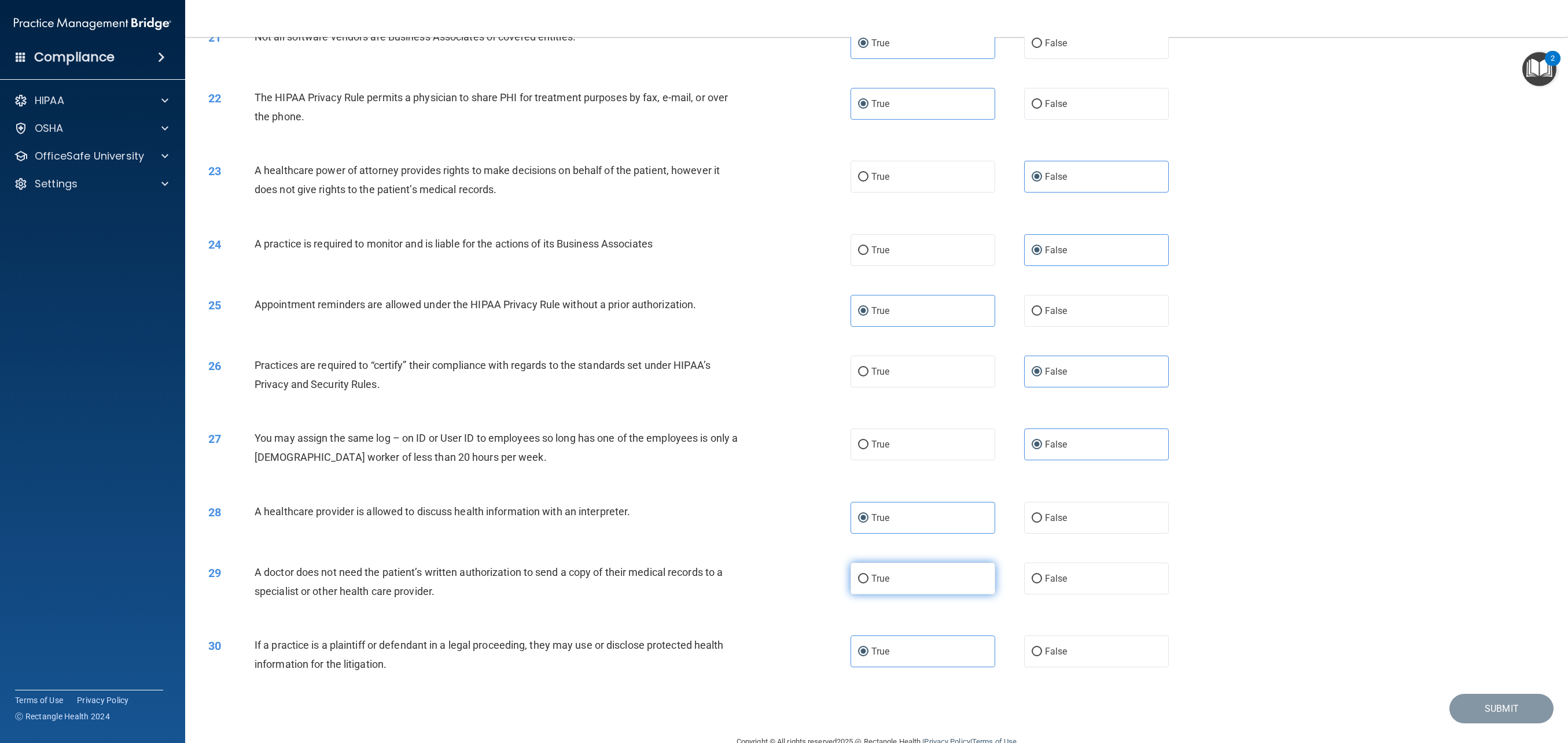
click at [868, 575] on input "True" at bounding box center [863, 579] width 10 height 9
radio input "true"
click at [1465, 701] on button "Submit" at bounding box center [1501, 709] width 104 height 29
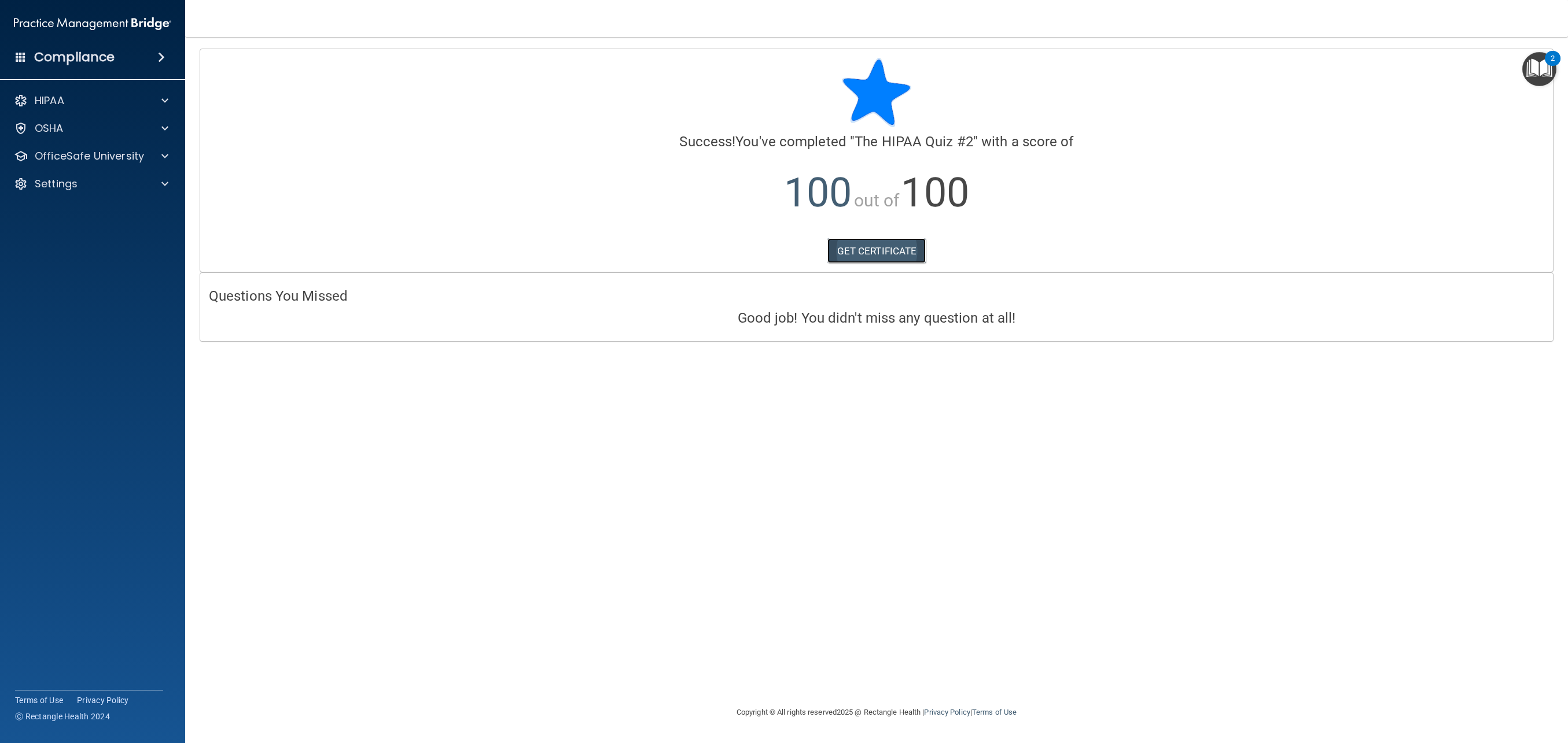
click at [871, 243] on link "GET CERTIFICATE" at bounding box center [877, 251] width 99 height 25
click at [150, 159] on div at bounding box center [163, 156] width 29 height 14
click at [106, 180] on div "HIPAA Training" at bounding box center [86, 184] width 158 height 11
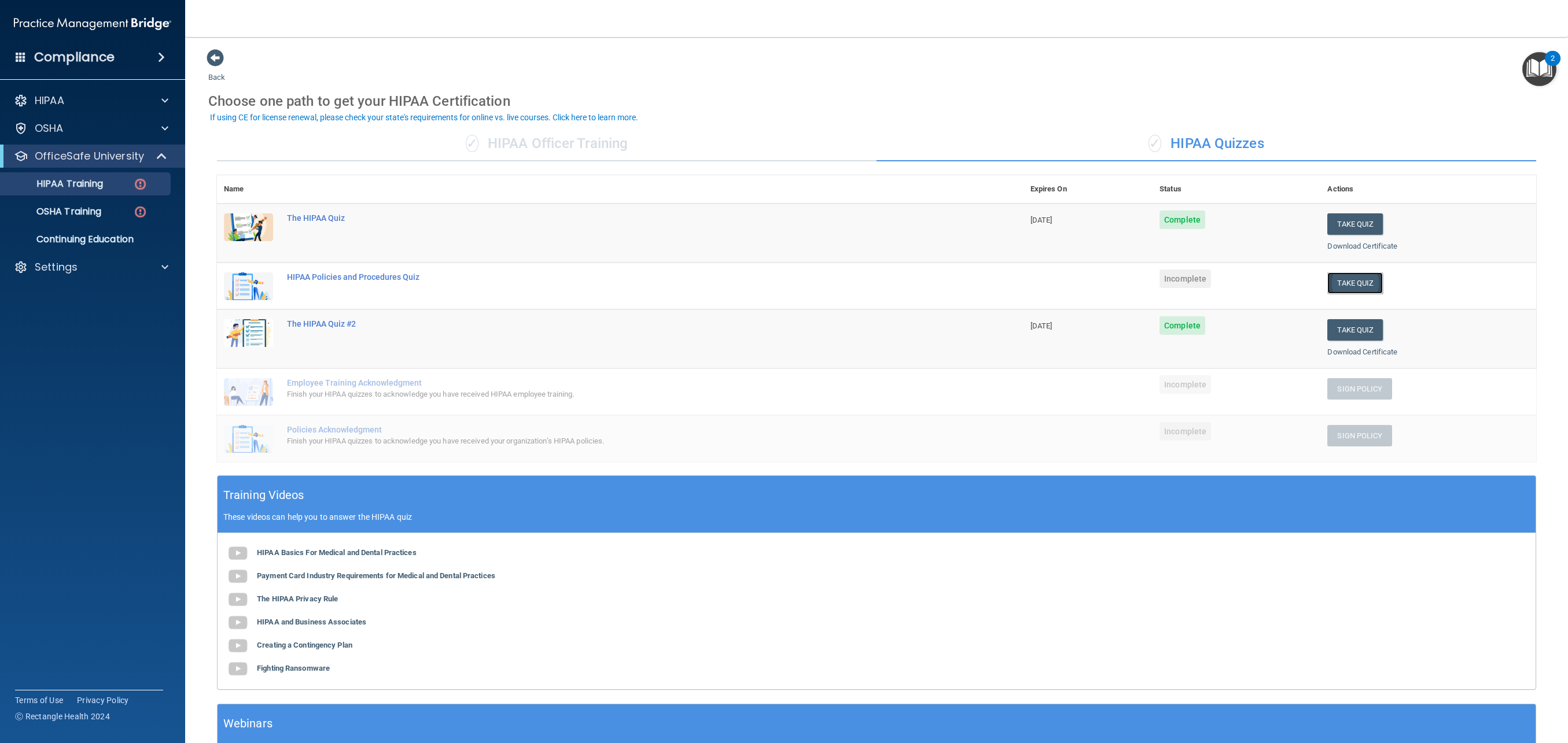
click at [1360, 282] on button "Take Quiz" at bounding box center [1355, 283] width 55 height 22
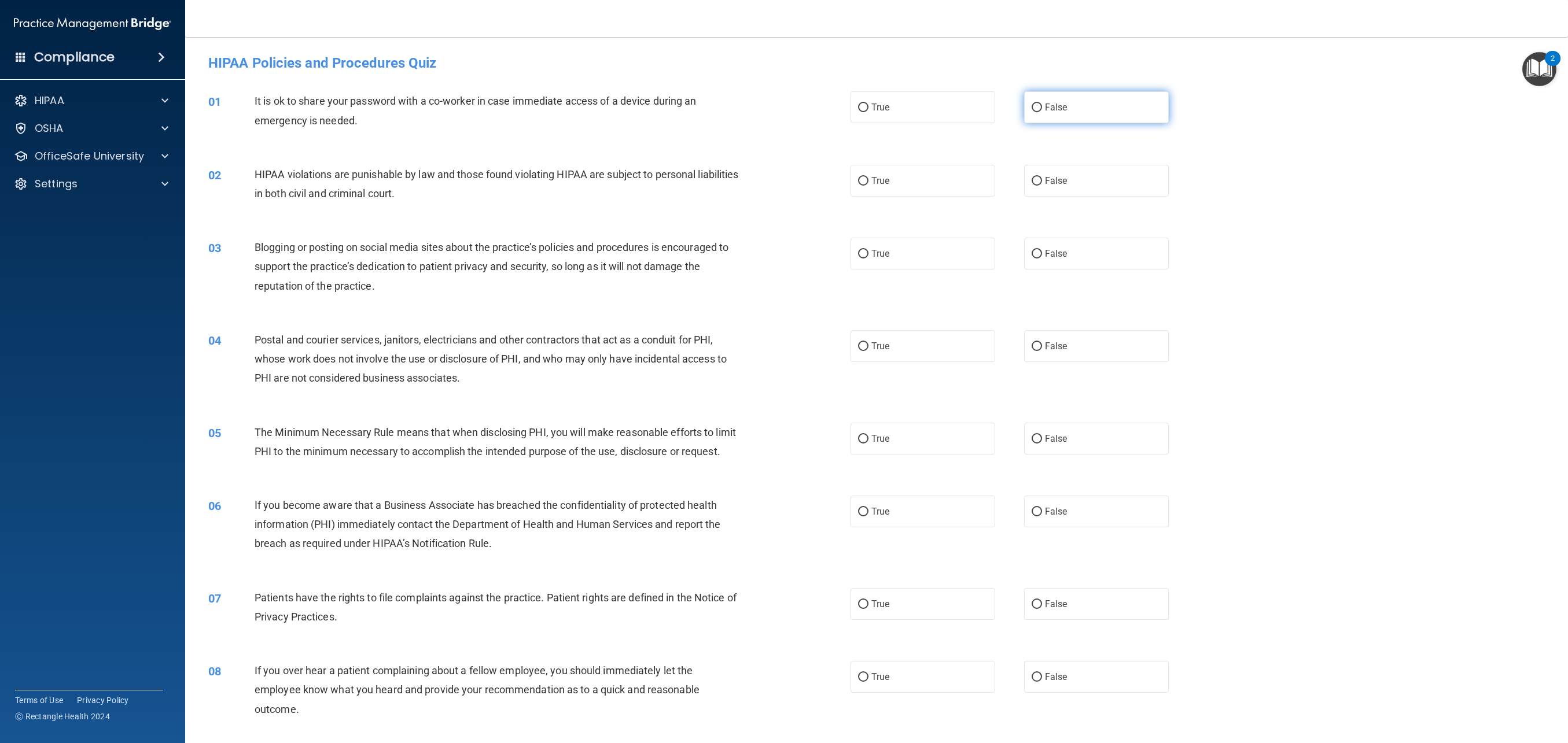
click at [1119, 111] on label "False" at bounding box center [1096, 107] width 145 height 32
click at [1042, 111] on input "False" at bounding box center [1037, 108] width 10 height 9
radio input "true"
click at [902, 180] on label "True" at bounding box center [922, 180] width 145 height 32
click at [868, 180] on input "True" at bounding box center [863, 181] width 10 height 9
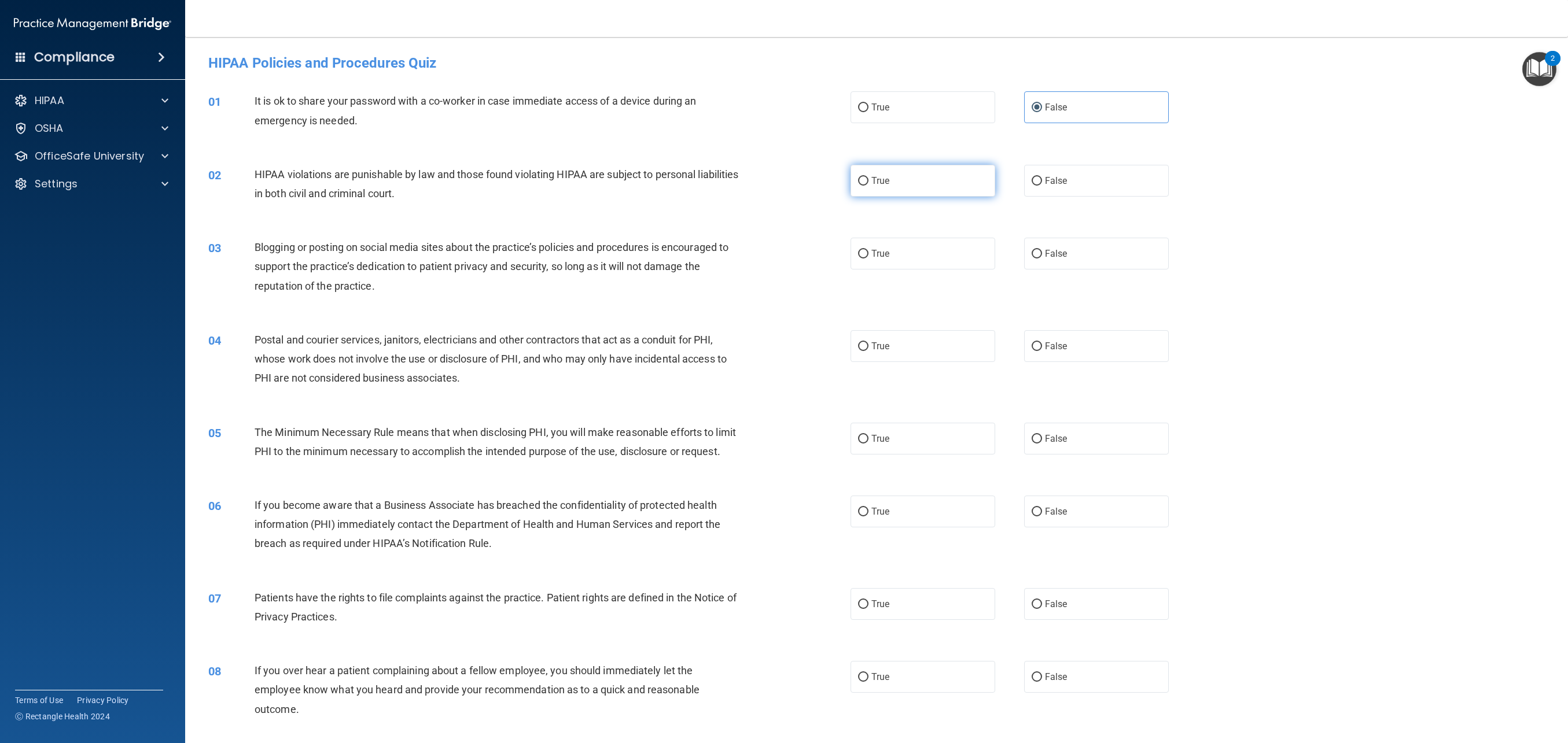
radio input "true"
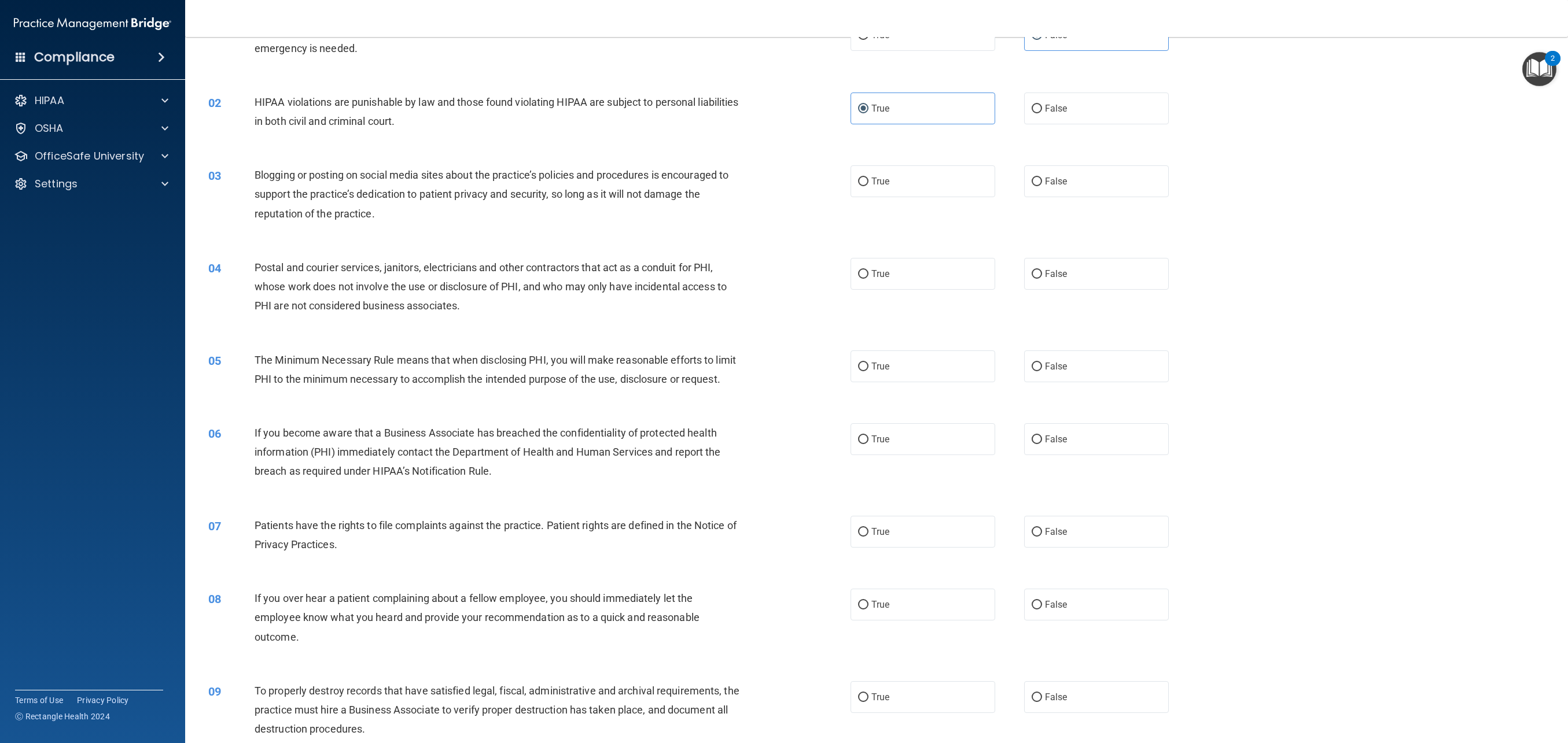
scroll to position [71, 0]
click at [940, 285] on label "True" at bounding box center [922, 275] width 145 height 32
click at [868, 280] on input "True" at bounding box center [863, 276] width 10 height 9
radio input "true"
click at [908, 369] on label "True" at bounding box center [922, 367] width 145 height 32
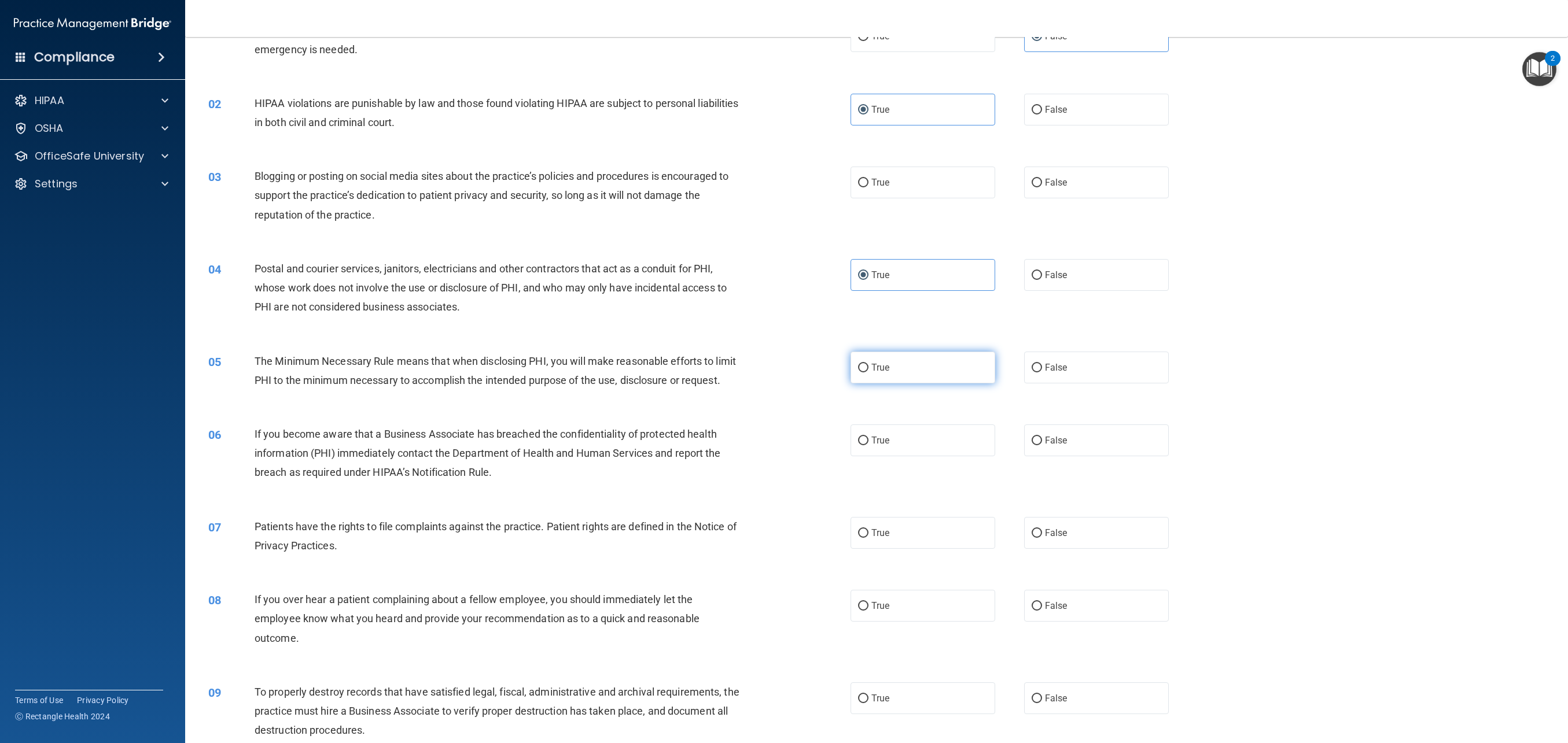
click at [868, 369] on input "True" at bounding box center [863, 368] width 10 height 9
radio input "true"
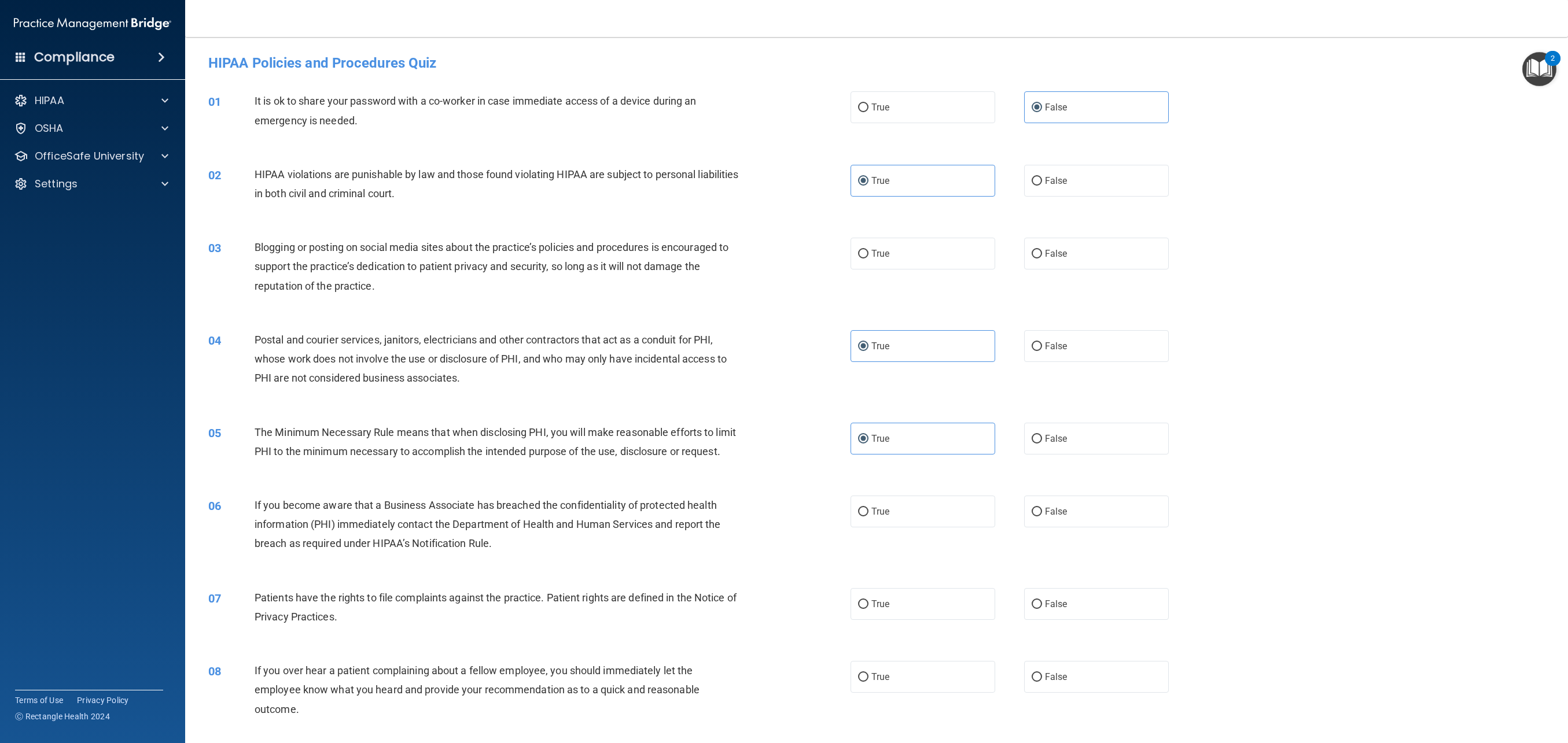
scroll to position [52, 0]
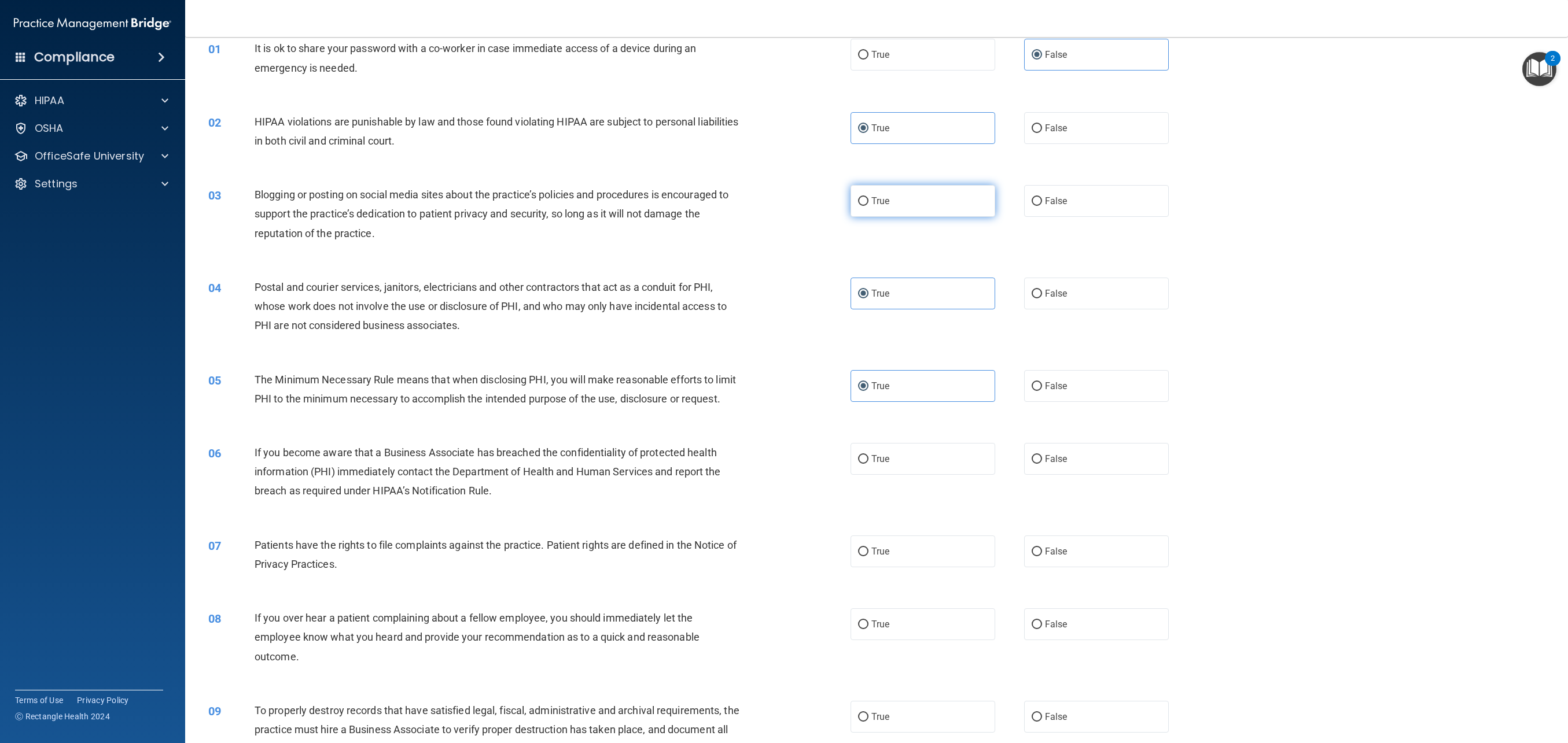
click at [912, 215] on label "True" at bounding box center [922, 201] width 145 height 32
click at [868, 206] on input "True" at bounding box center [863, 201] width 10 height 9
radio input "true"
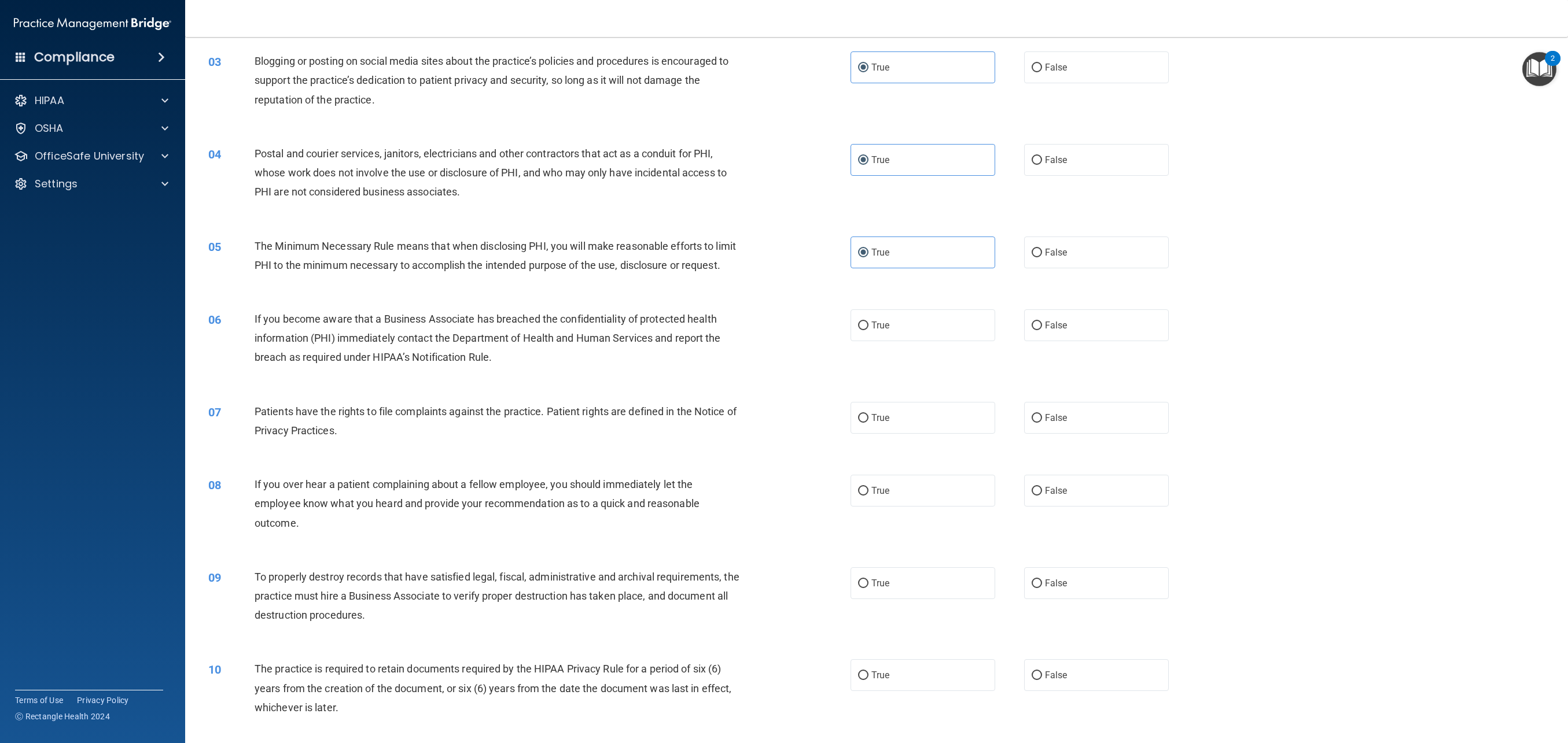
scroll to position [221, 0]
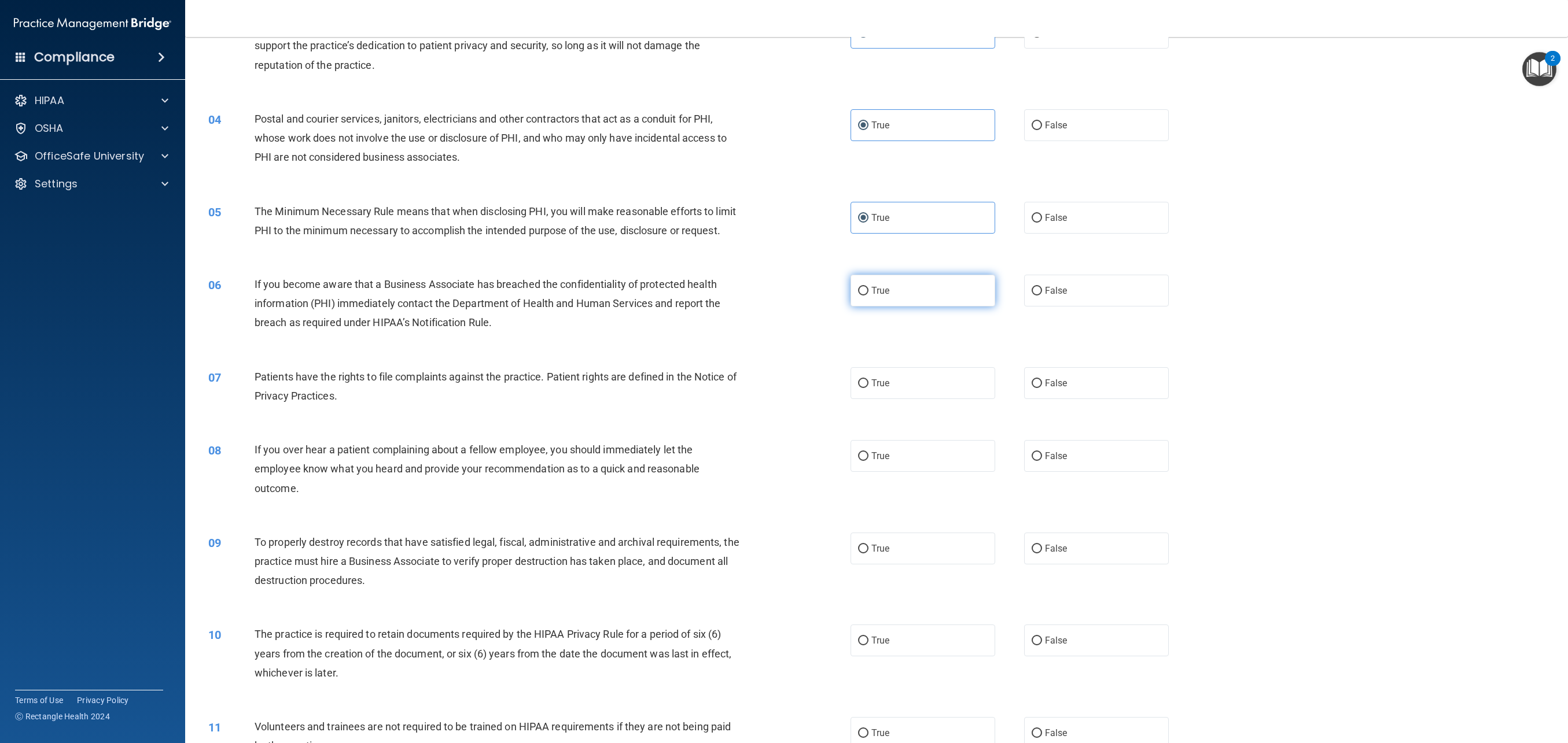
click at [869, 301] on label "True" at bounding box center [922, 290] width 145 height 32
click at [868, 295] on input "True" at bounding box center [863, 291] width 10 height 9
radio input "true"
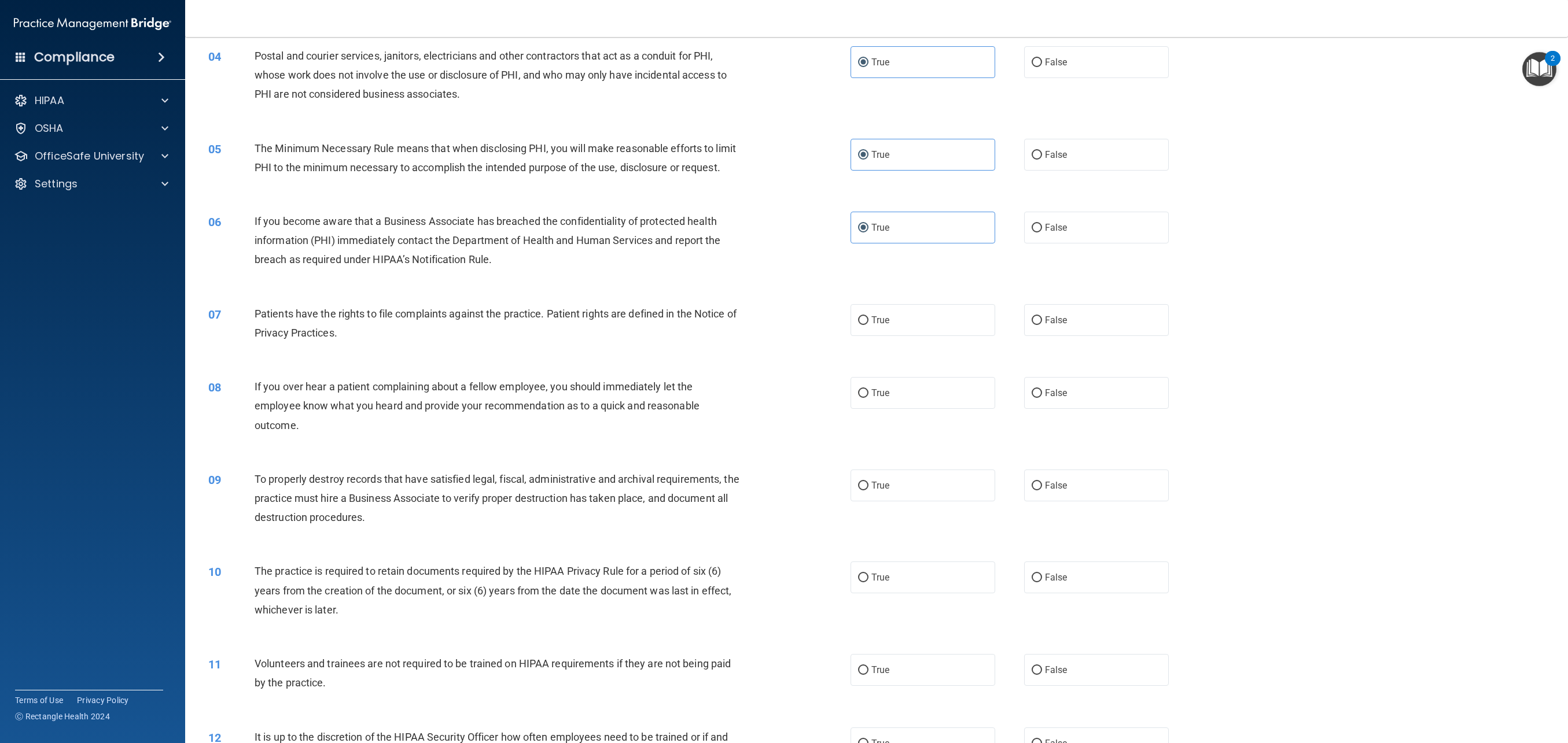
scroll to position [285, 0]
click at [895, 329] on label "True" at bounding box center [922, 320] width 145 height 32
click at [868, 325] on input "True" at bounding box center [863, 320] width 10 height 9
radio input "true"
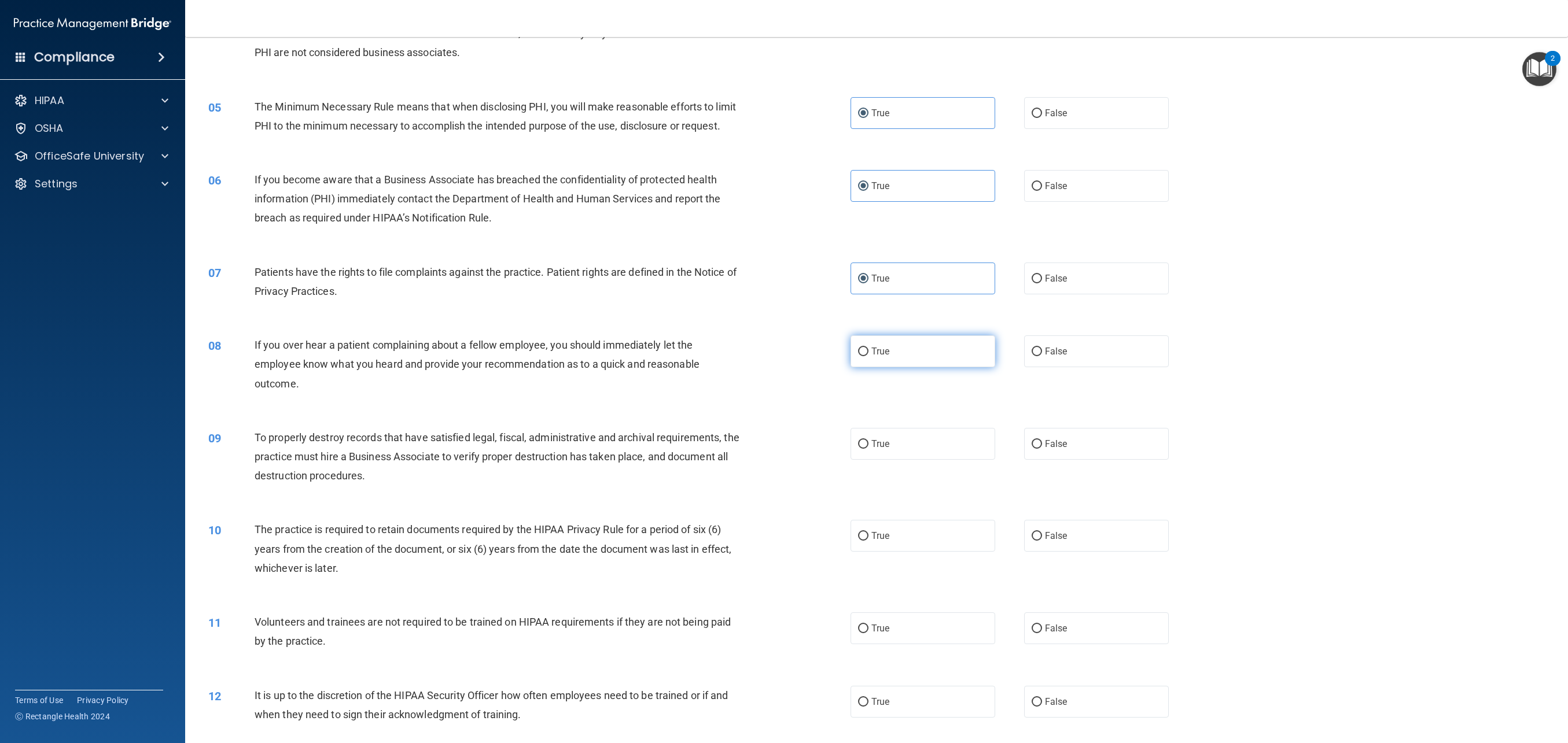
click at [948, 354] on label "True" at bounding box center [922, 351] width 145 height 32
click at [868, 354] on input "True" at bounding box center [863, 352] width 10 height 9
radio input "true"
click at [1046, 436] on label "False" at bounding box center [1096, 444] width 145 height 32
click at [1042, 440] on input "False" at bounding box center [1037, 445] width 10 height 9
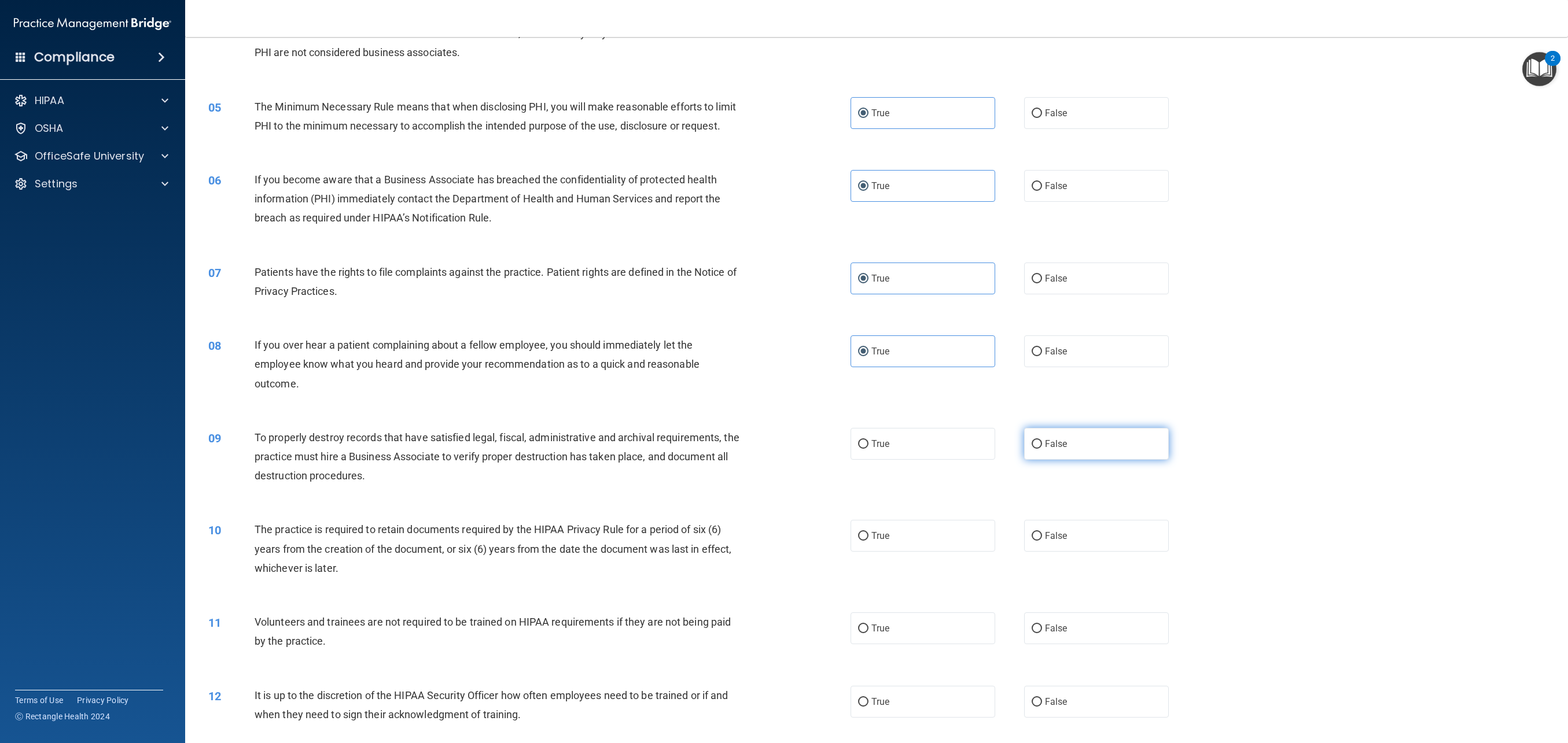
radio input "true"
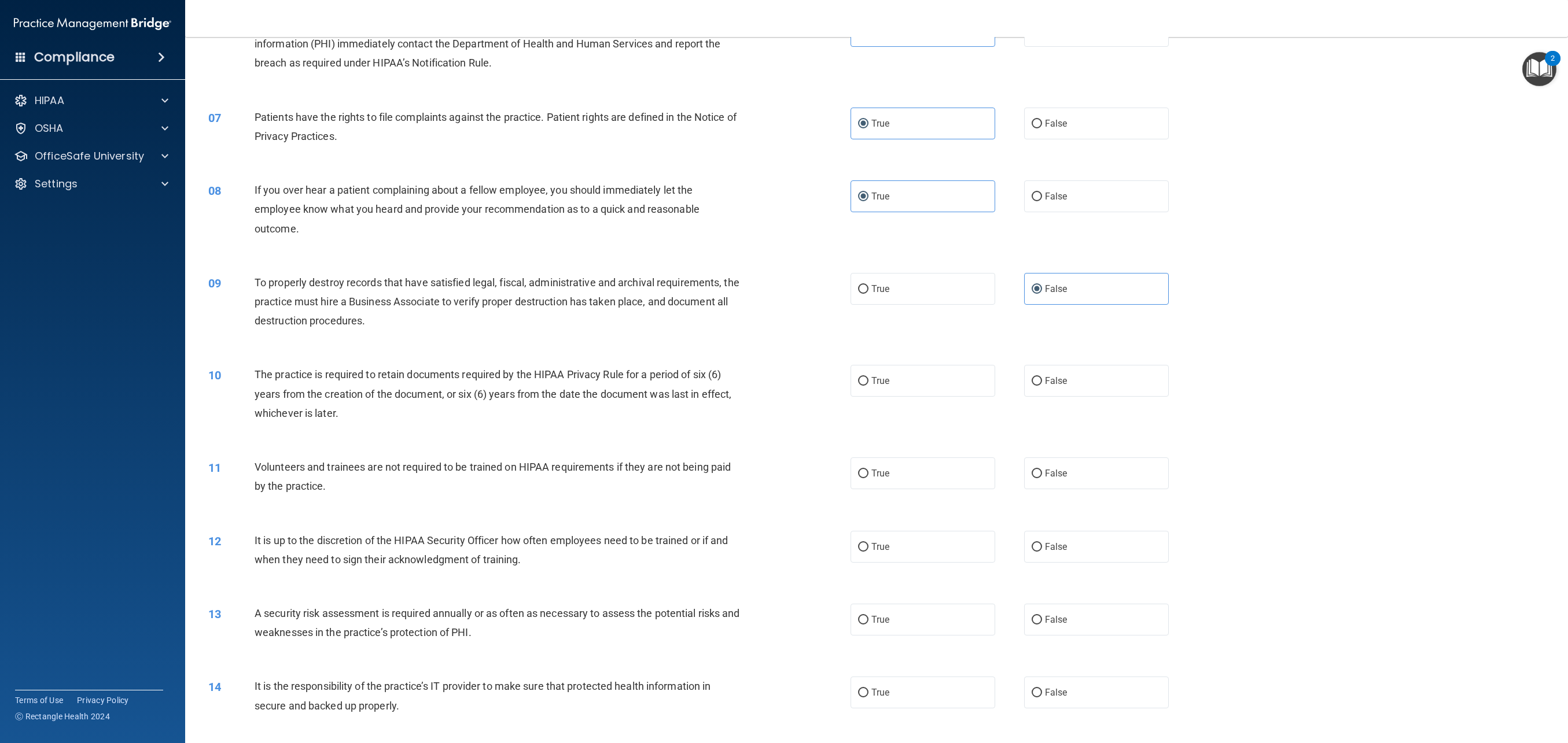
scroll to position [495, 0]
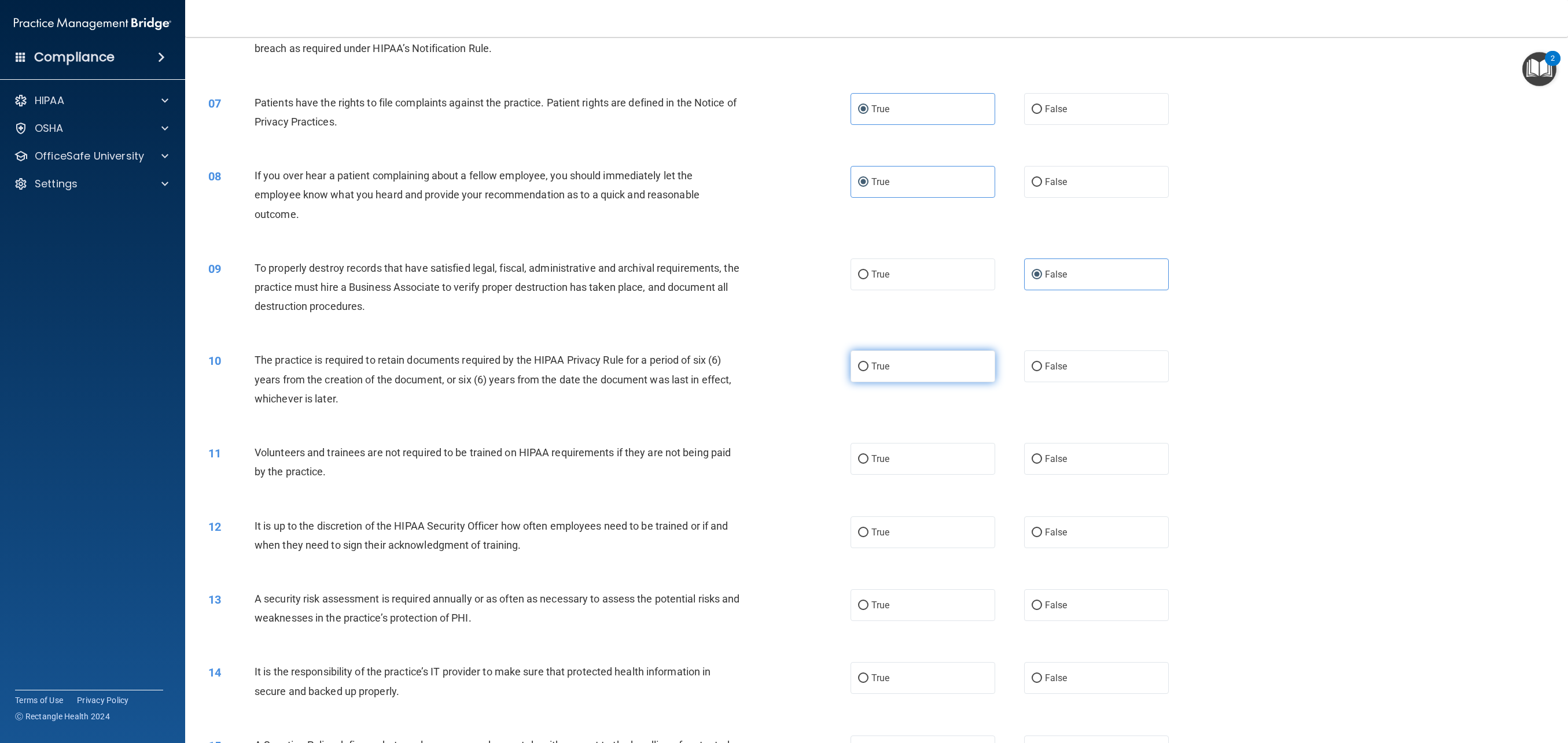
click at [893, 375] on label "True" at bounding box center [922, 366] width 145 height 32
click at [868, 372] on input "True" at bounding box center [863, 367] width 10 height 9
radio input "true"
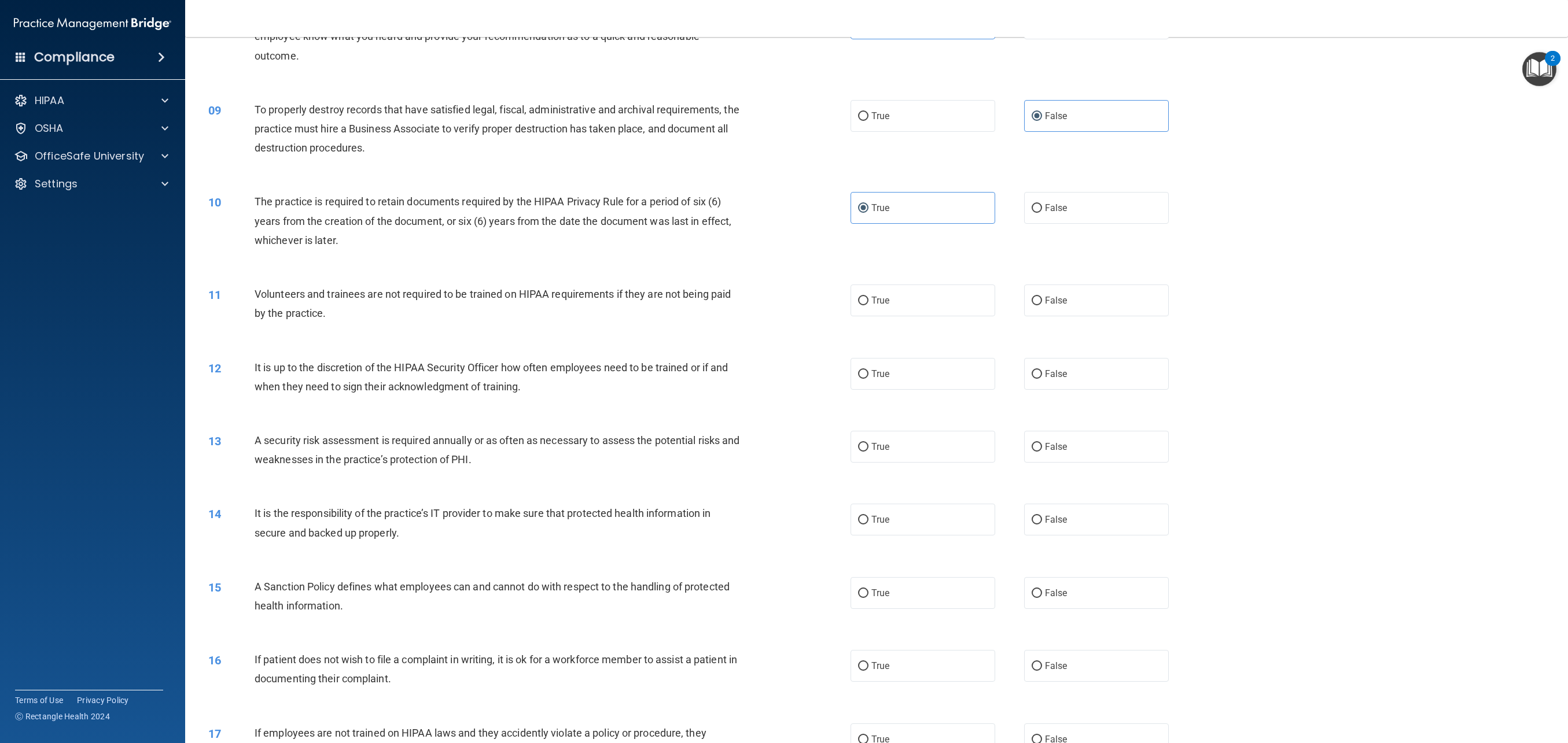
scroll to position [651, 0]
click at [1048, 315] on label "False" at bounding box center [1096, 303] width 145 height 32
click at [1042, 308] on input "False" at bounding box center [1037, 303] width 10 height 9
radio input "true"
click at [1064, 377] on span "False" at bounding box center [1056, 376] width 22 height 11
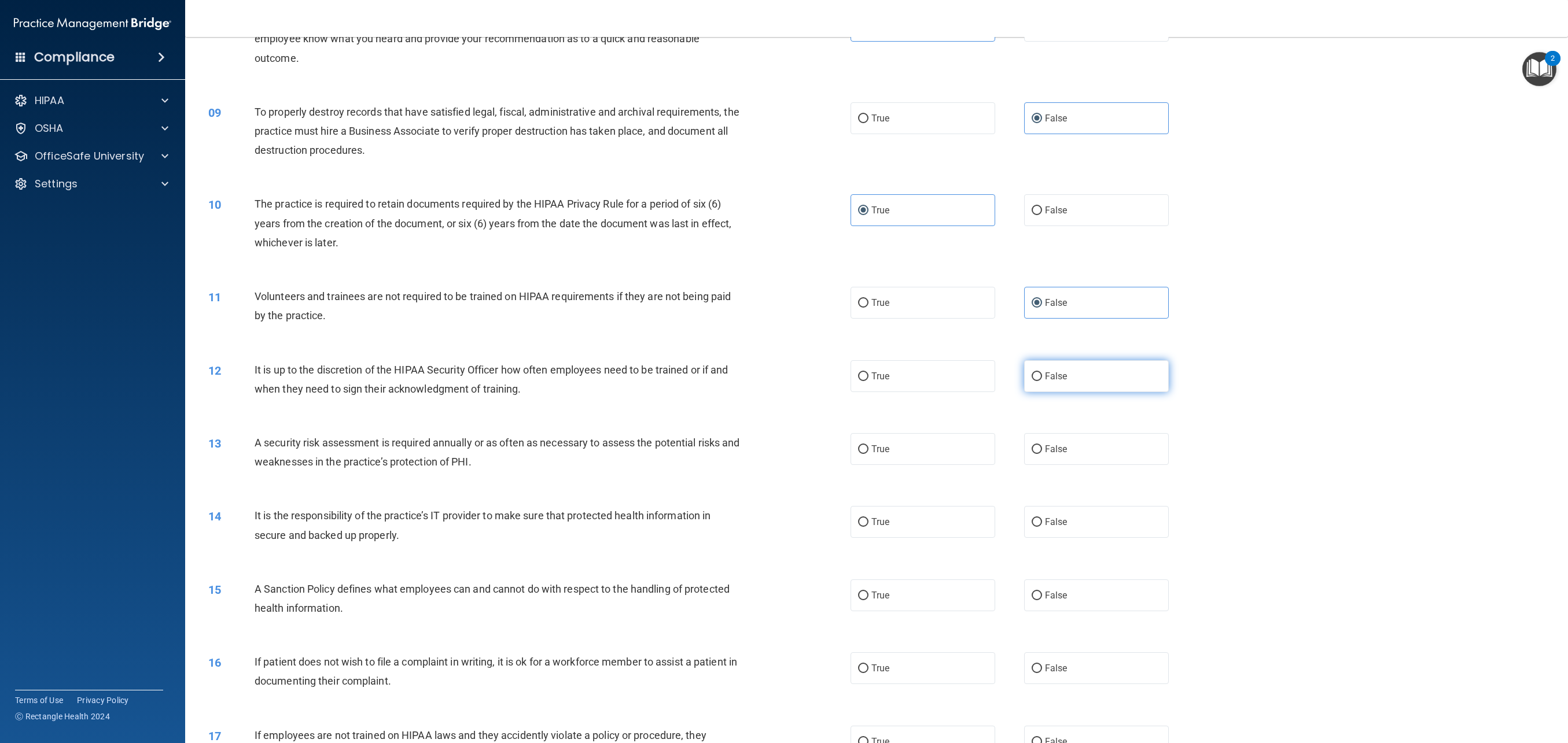
click at [1042, 377] on input "False" at bounding box center [1037, 377] width 10 height 9
radio input "true"
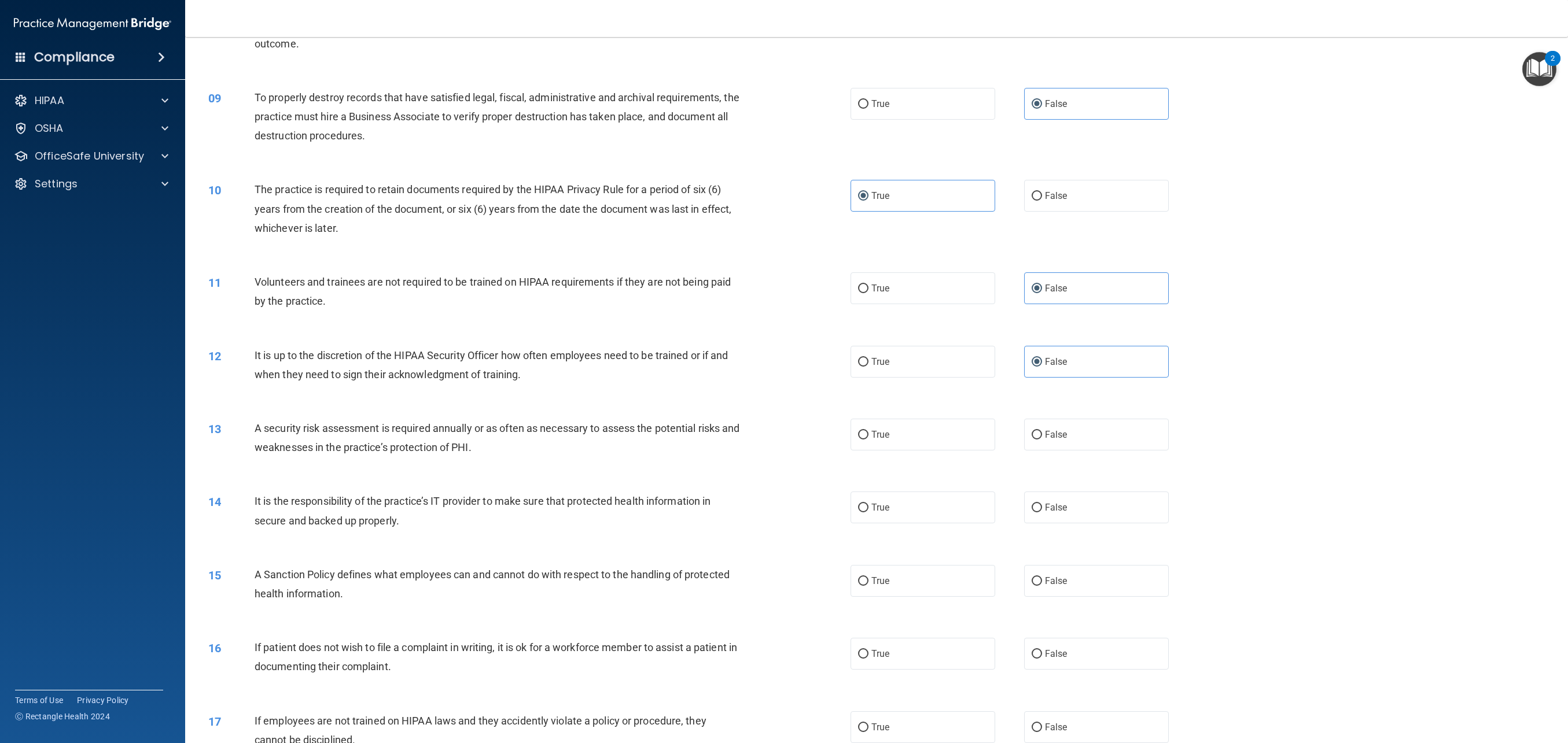
scroll to position [671, 0]
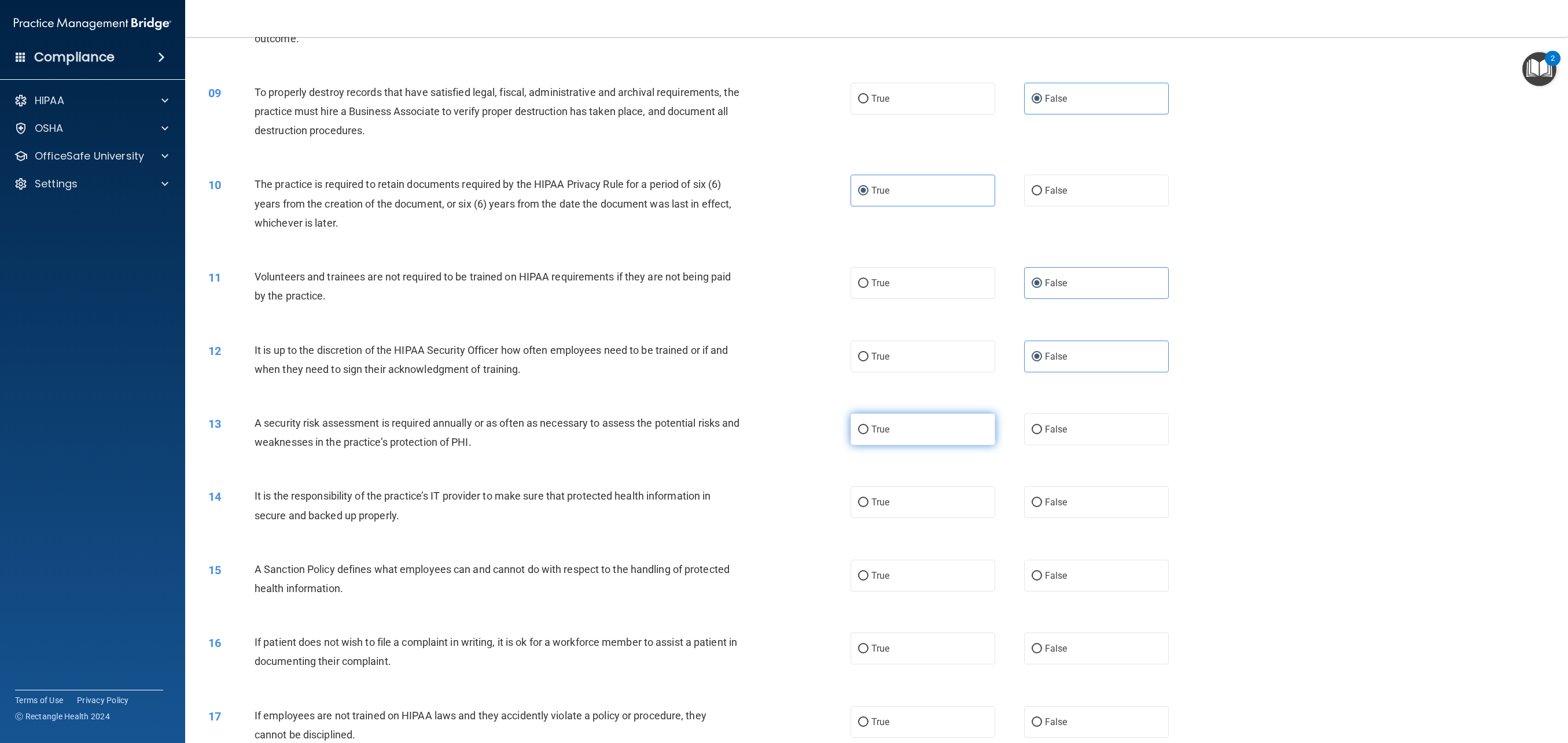
click at [894, 436] on label "True" at bounding box center [922, 430] width 145 height 32
click at [868, 435] on input "True" at bounding box center [863, 430] width 10 height 9
radio input "true"
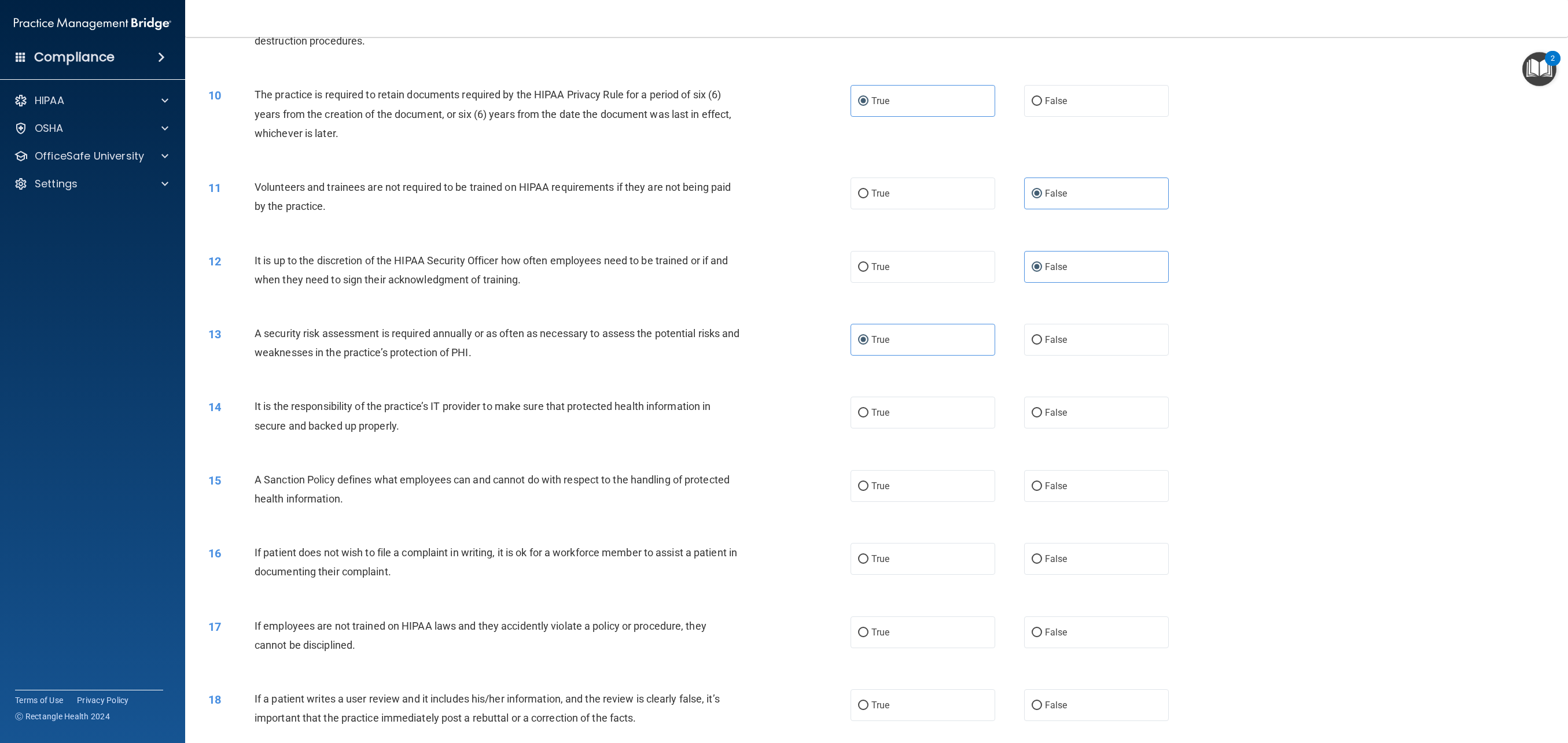
scroll to position [770, 0]
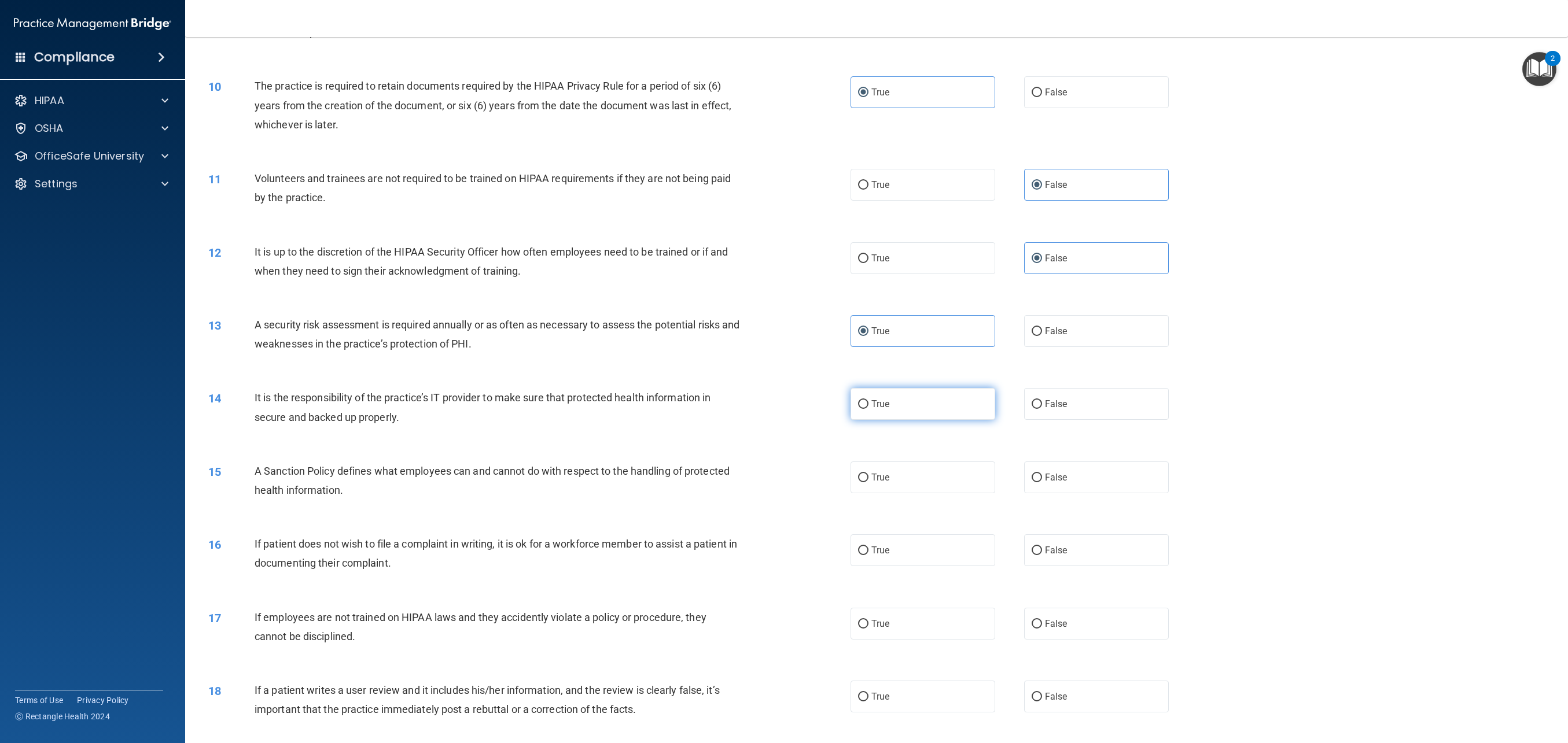
click at [894, 407] on label "True" at bounding box center [922, 404] width 145 height 32
click at [868, 407] on input "True" at bounding box center [863, 405] width 10 height 9
radio input "true"
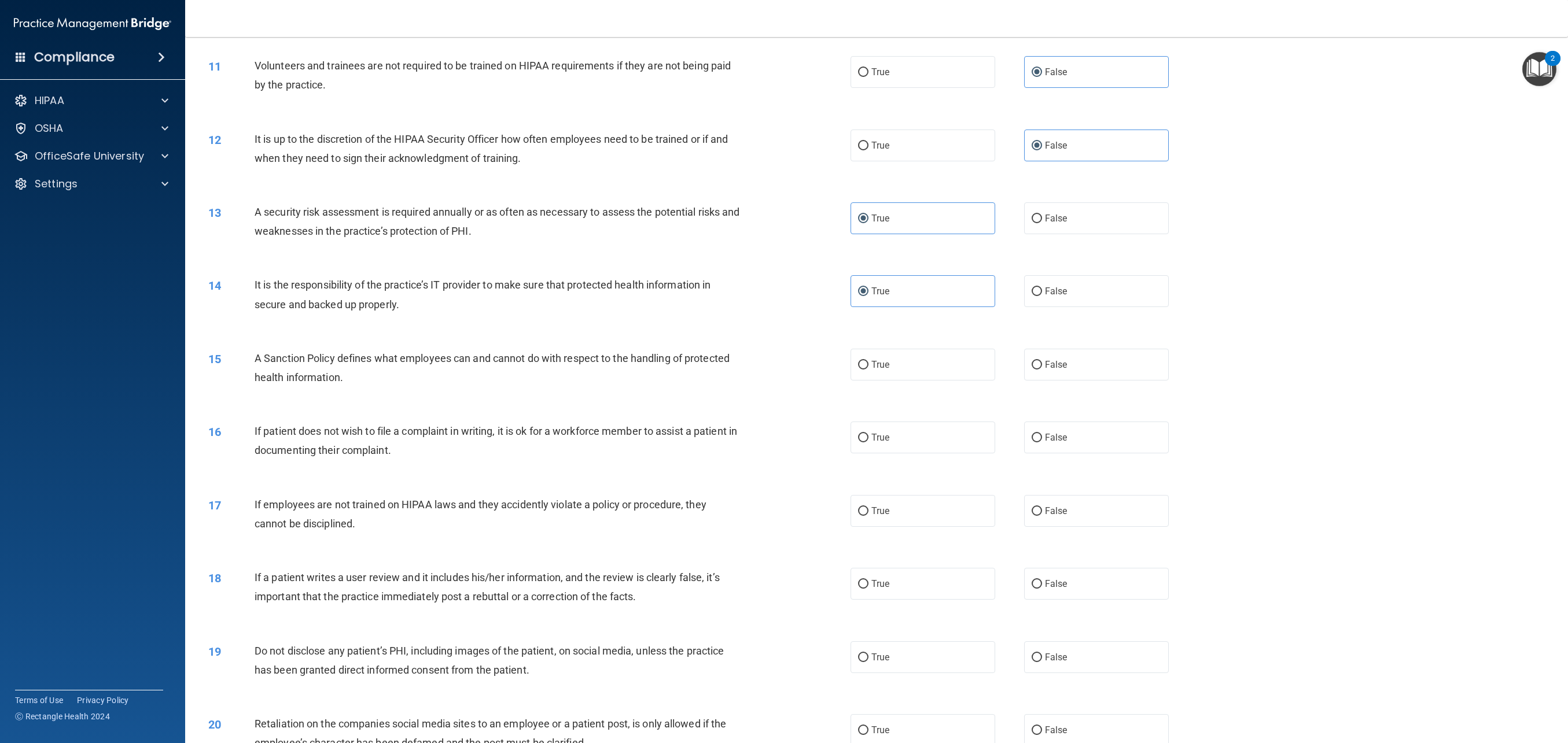
scroll to position [882, 0]
click at [960, 361] on label "True" at bounding box center [922, 364] width 145 height 32
click at [868, 361] on input "True" at bounding box center [863, 364] width 10 height 9
radio input "true"
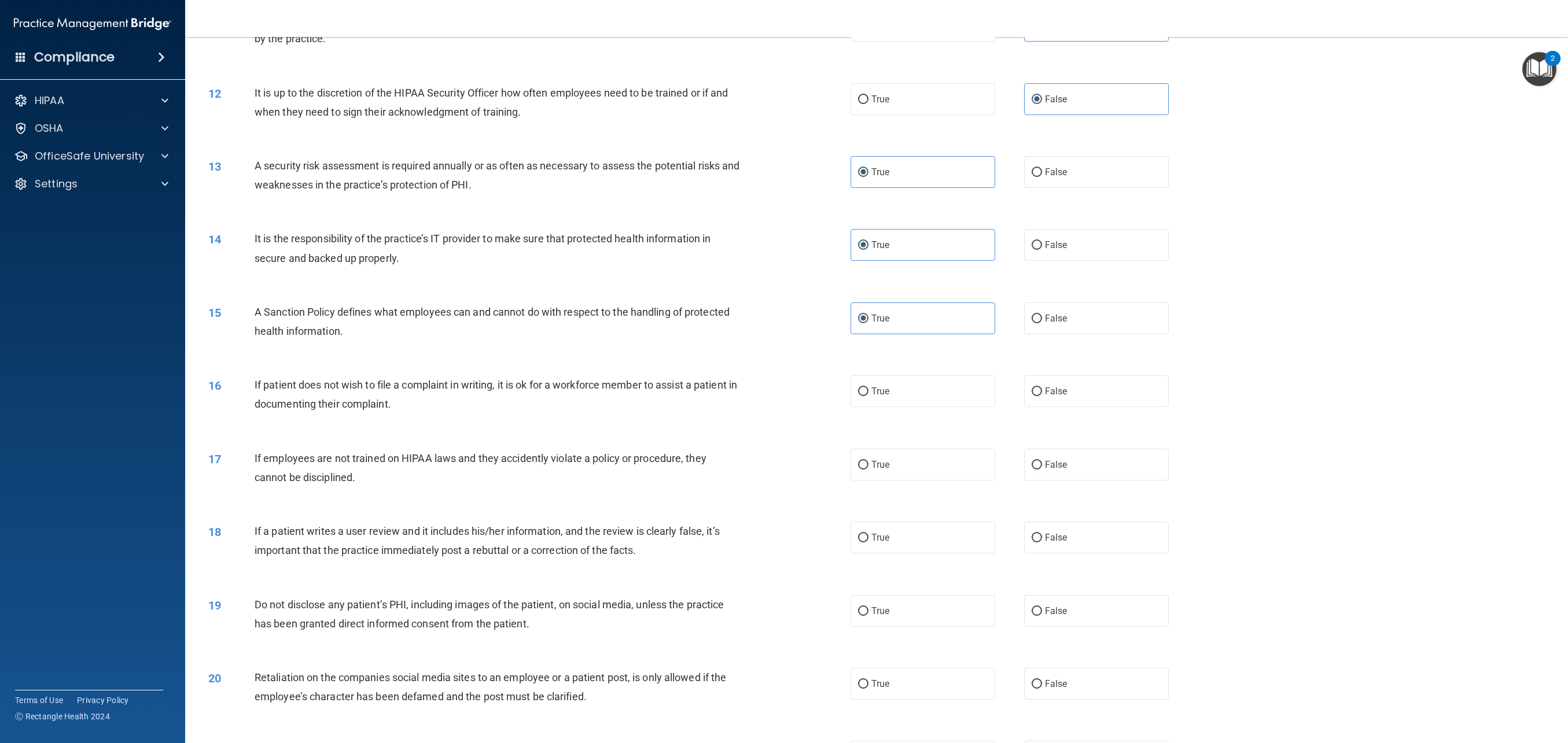
scroll to position [932, 0]
click at [893, 393] on label "True" at bounding box center [922, 388] width 145 height 32
click at [868, 393] on input "True" at bounding box center [863, 388] width 10 height 9
radio input "true"
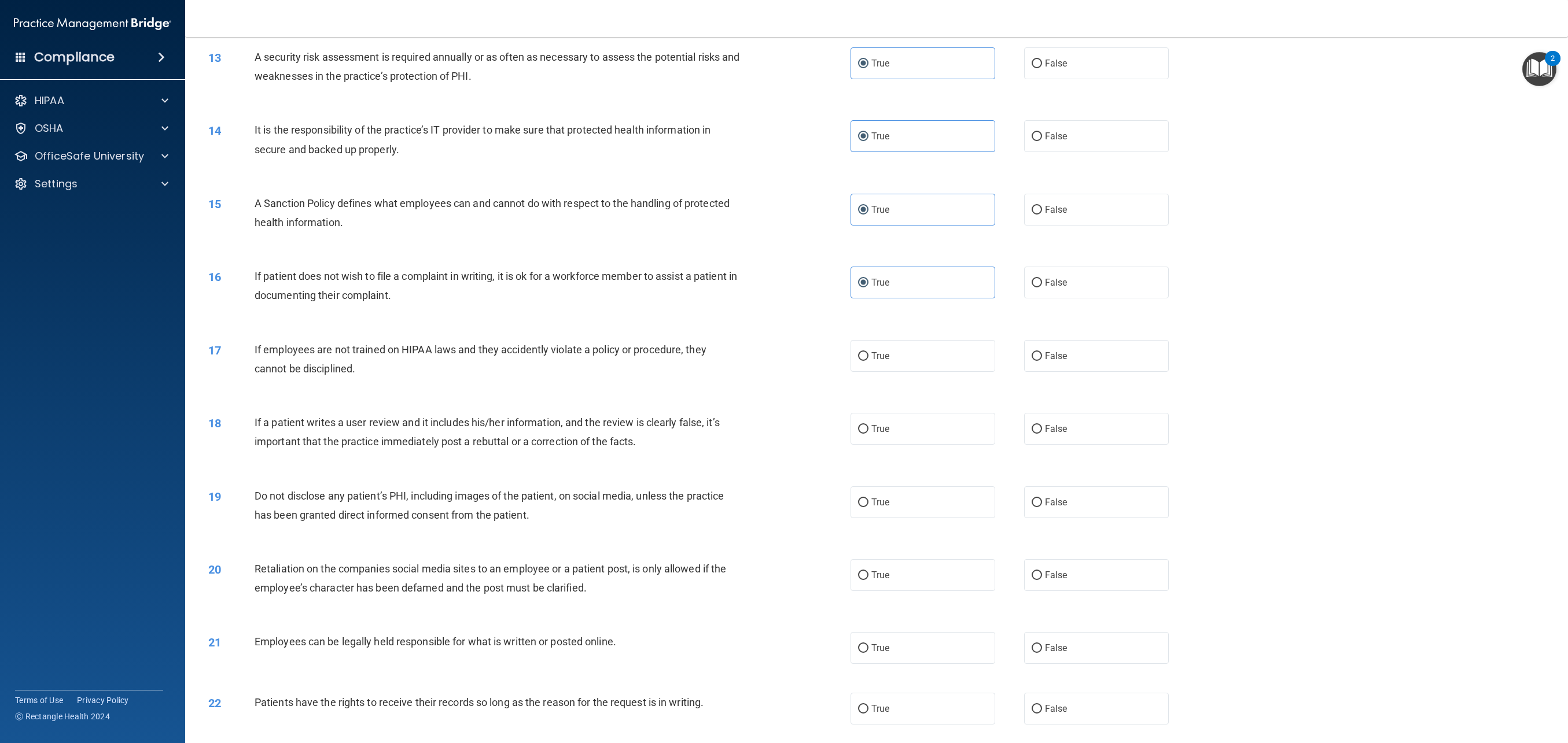
scroll to position [1046, 0]
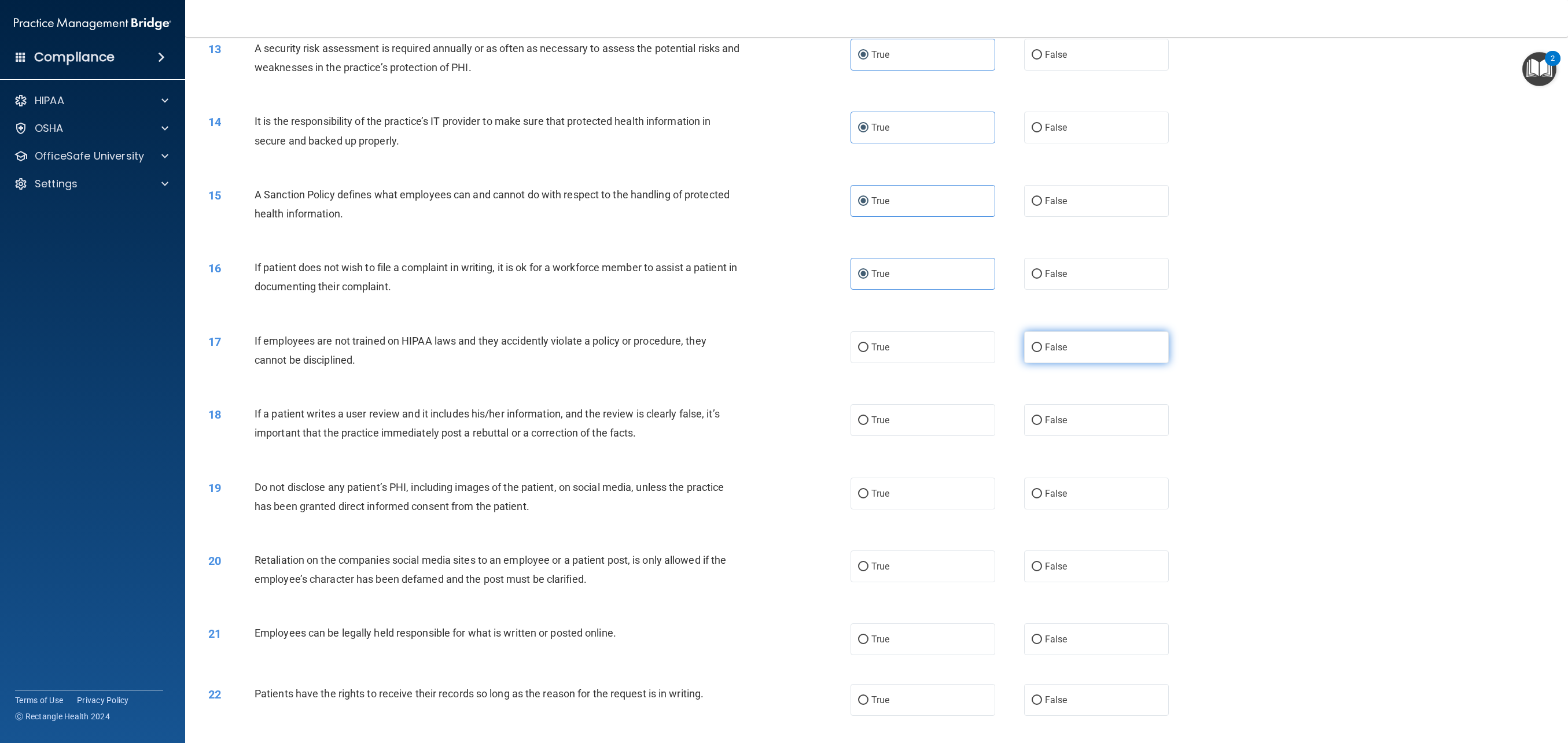
click at [1044, 351] on label "False" at bounding box center [1096, 347] width 145 height 32
click at [1042, 351] on input "False" at bounding box center [1037, 348] width 10 height 9
radio input "true"
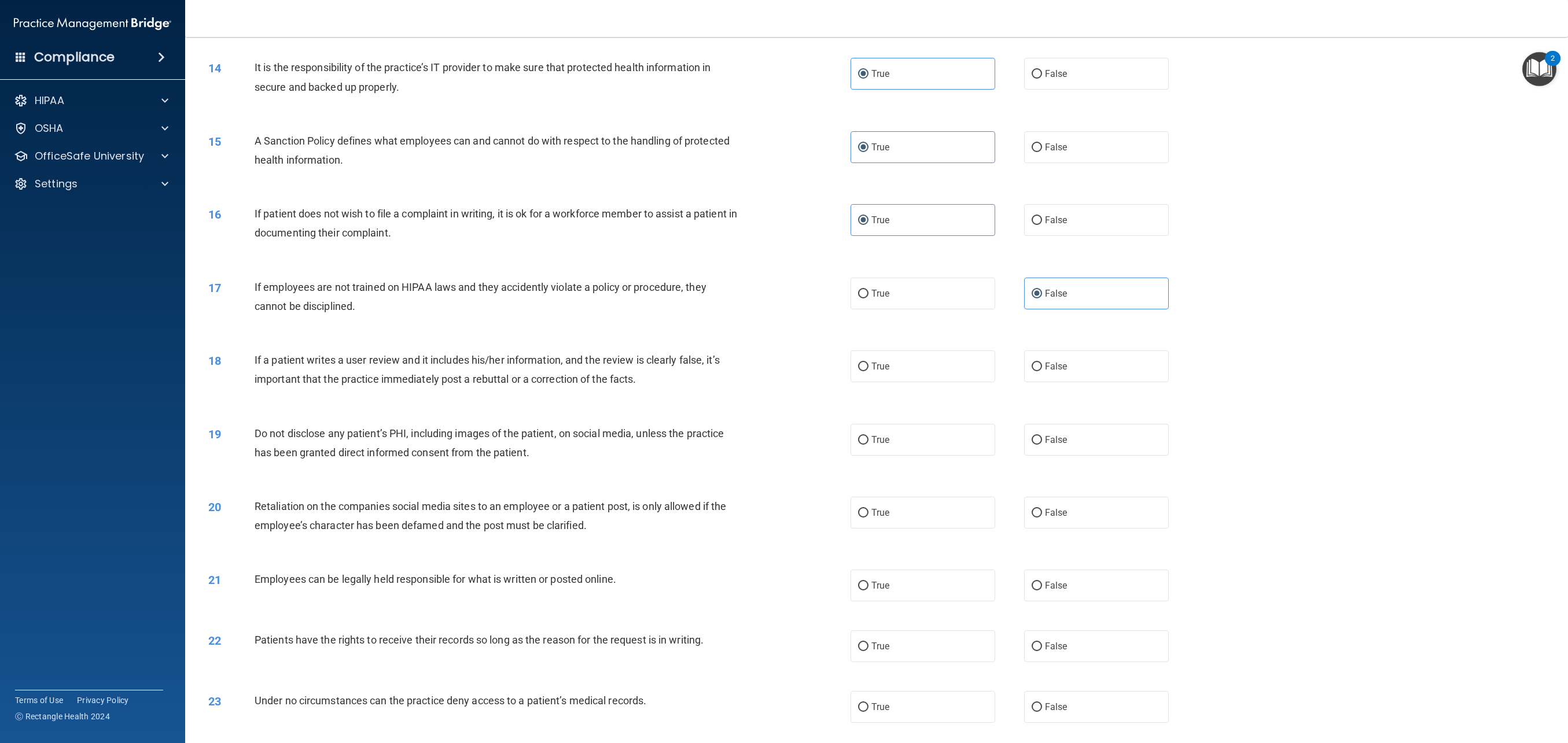
scroll to position [1103, 0]
click at [1109, 373] on label "False" at bounding box center [1096, 363] width 145 height 32
click at [1042, 368] on input "False" at bounding box center [1037, 364] width 10 height 9
radio input "true"
click at [913, 448] on label "True" at bounding box center [922, 436] width 145 height 32
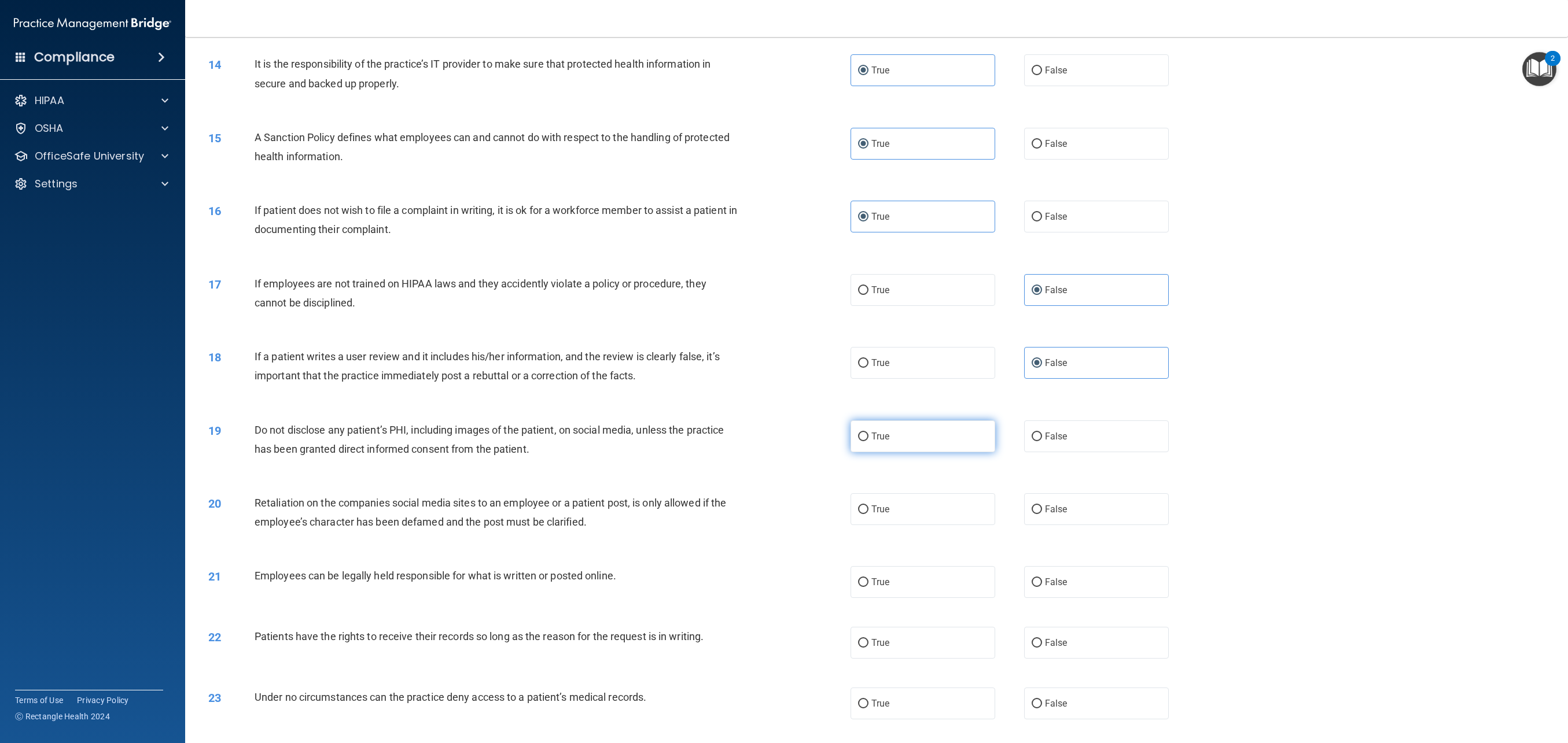
click at [868, 441] on input "True" at bounding box center [863, 437] width 10 height 9
radio input "true"
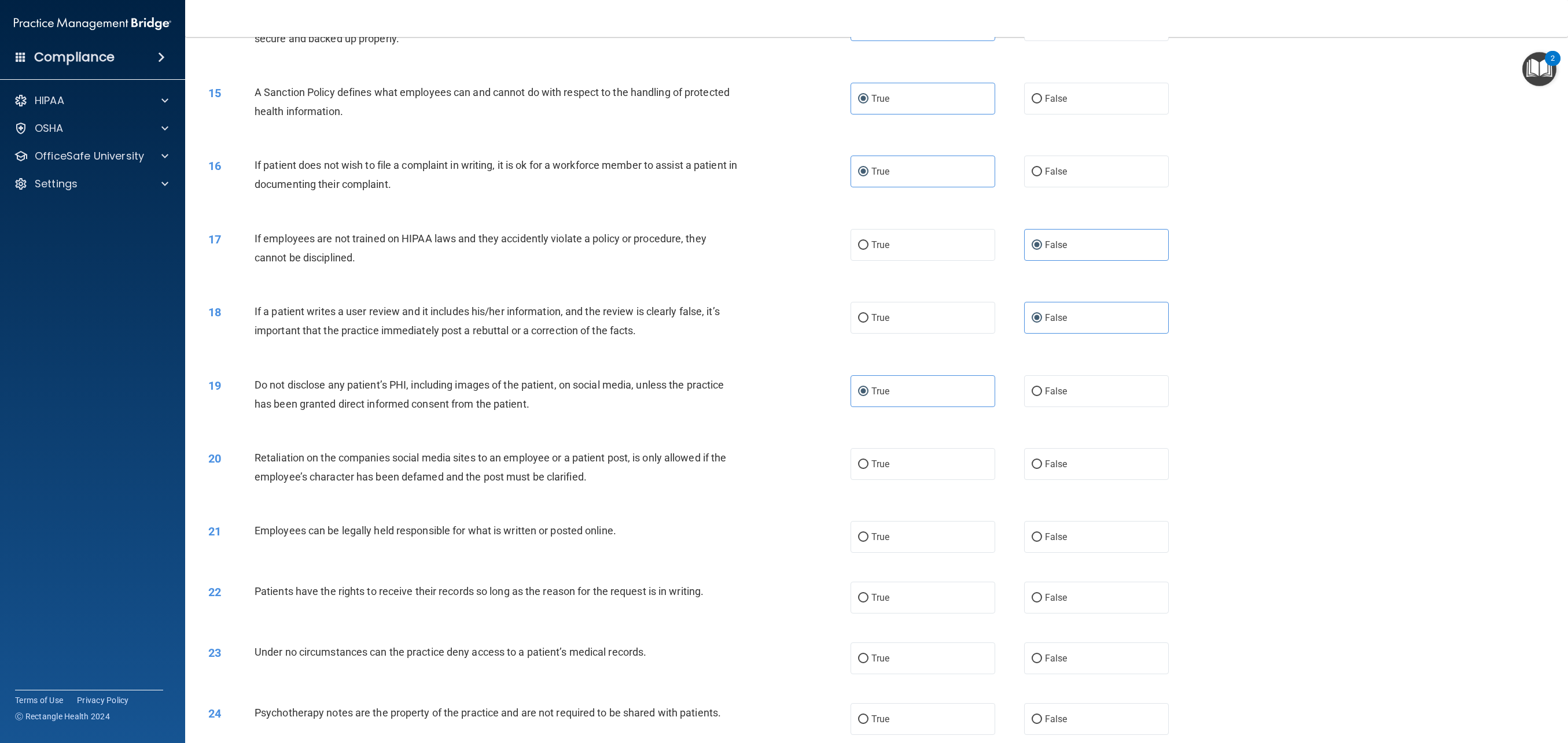
scroll to position [1150, 0]
click at [1042, 474] on label "False" at bounding box center [1096, 462] width 145 height 32
click at [1042, 467] on input "False" at bounding box center [1037, 463] width 10 height 9
radio input "true"
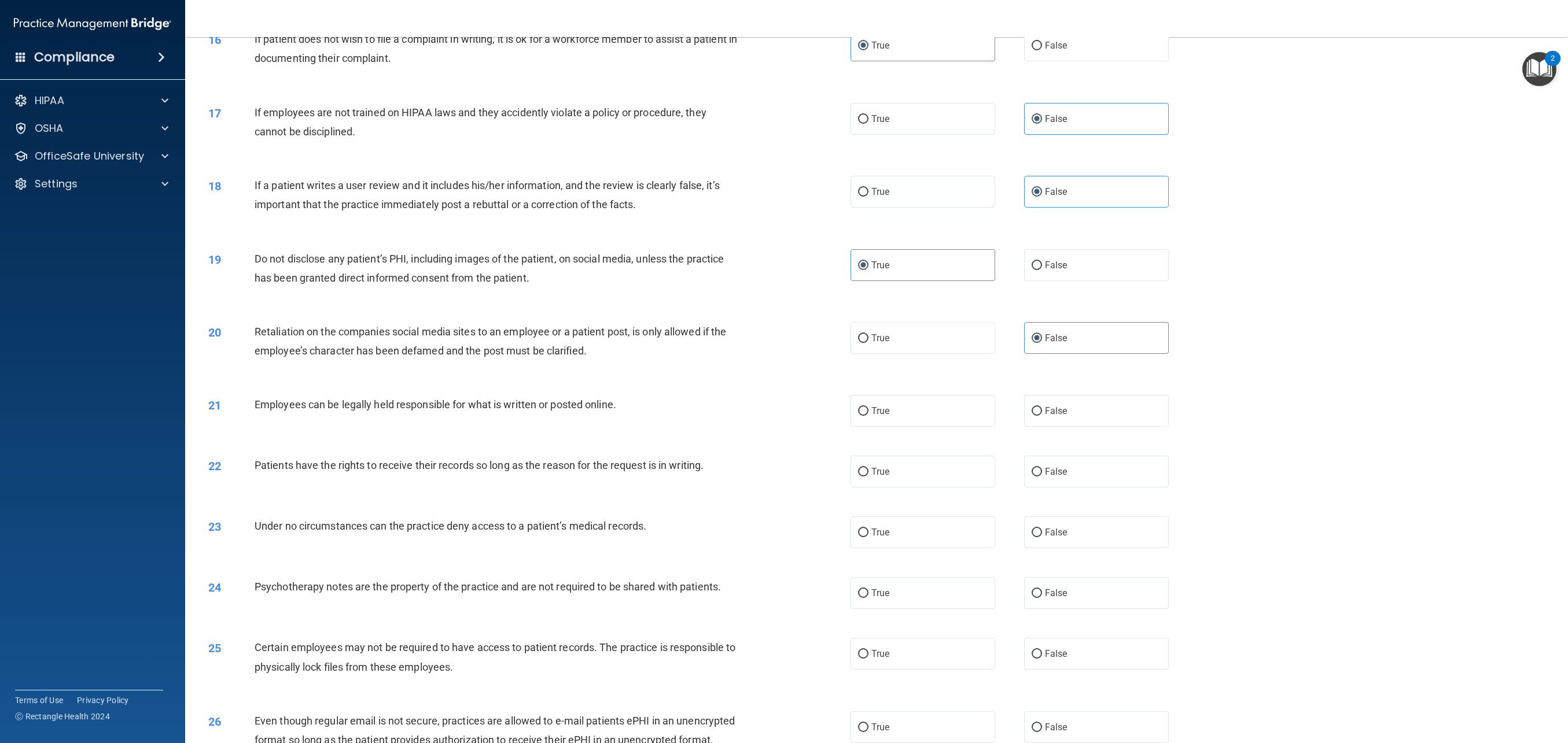
scroll to position [1288, 0]
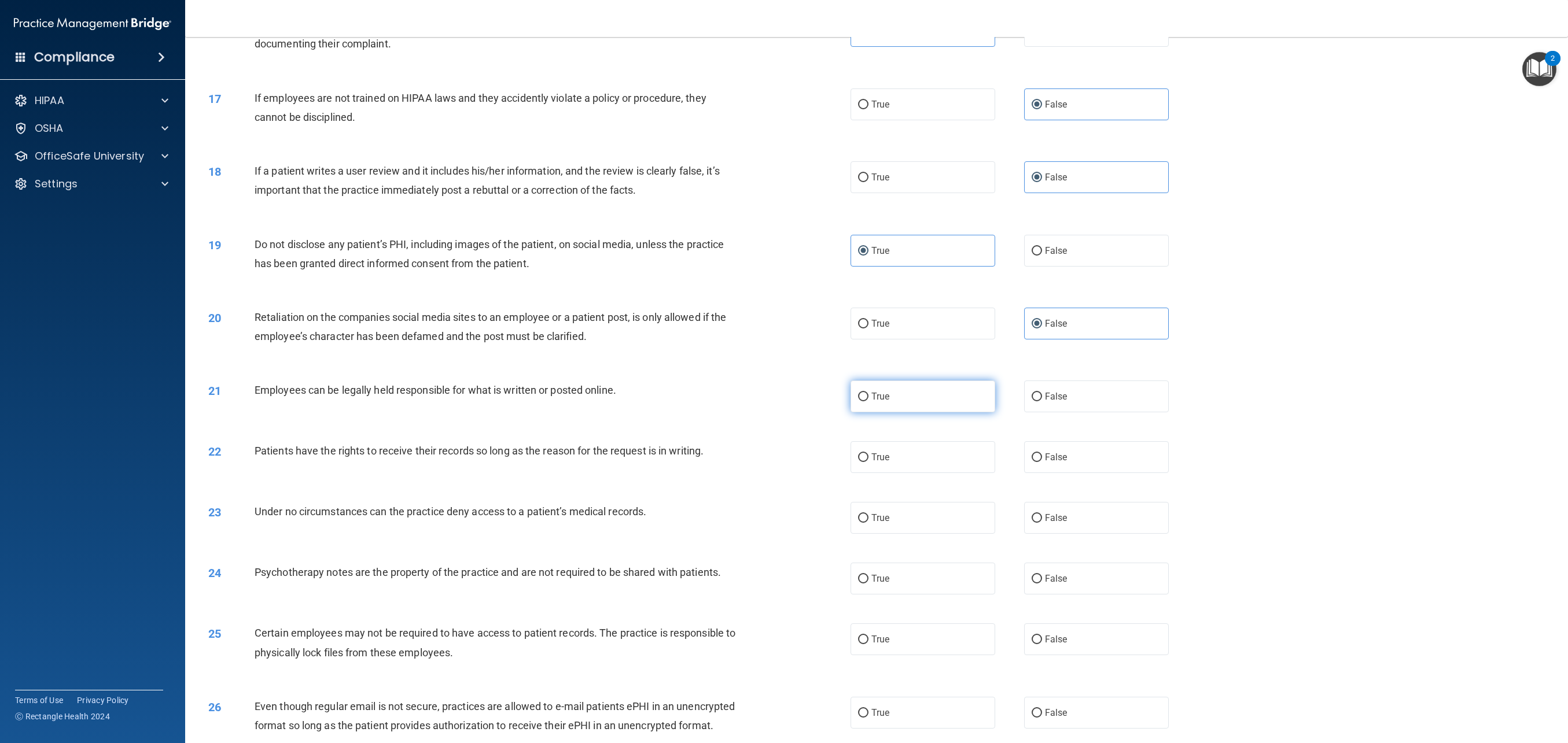
click at [886, 411] on label "True" at bounding box center [922, 397] width 145 height 32
click at [868, 402] on input "True" at bounding box center [863, 397] width 10 height 9
radio input "true"
click at [936, 512] on label "True" at bounding box center [922, 518] width 145 height 32
click at [868, 514] on input "True" at bounding box center [863, 519] width 10 height 9
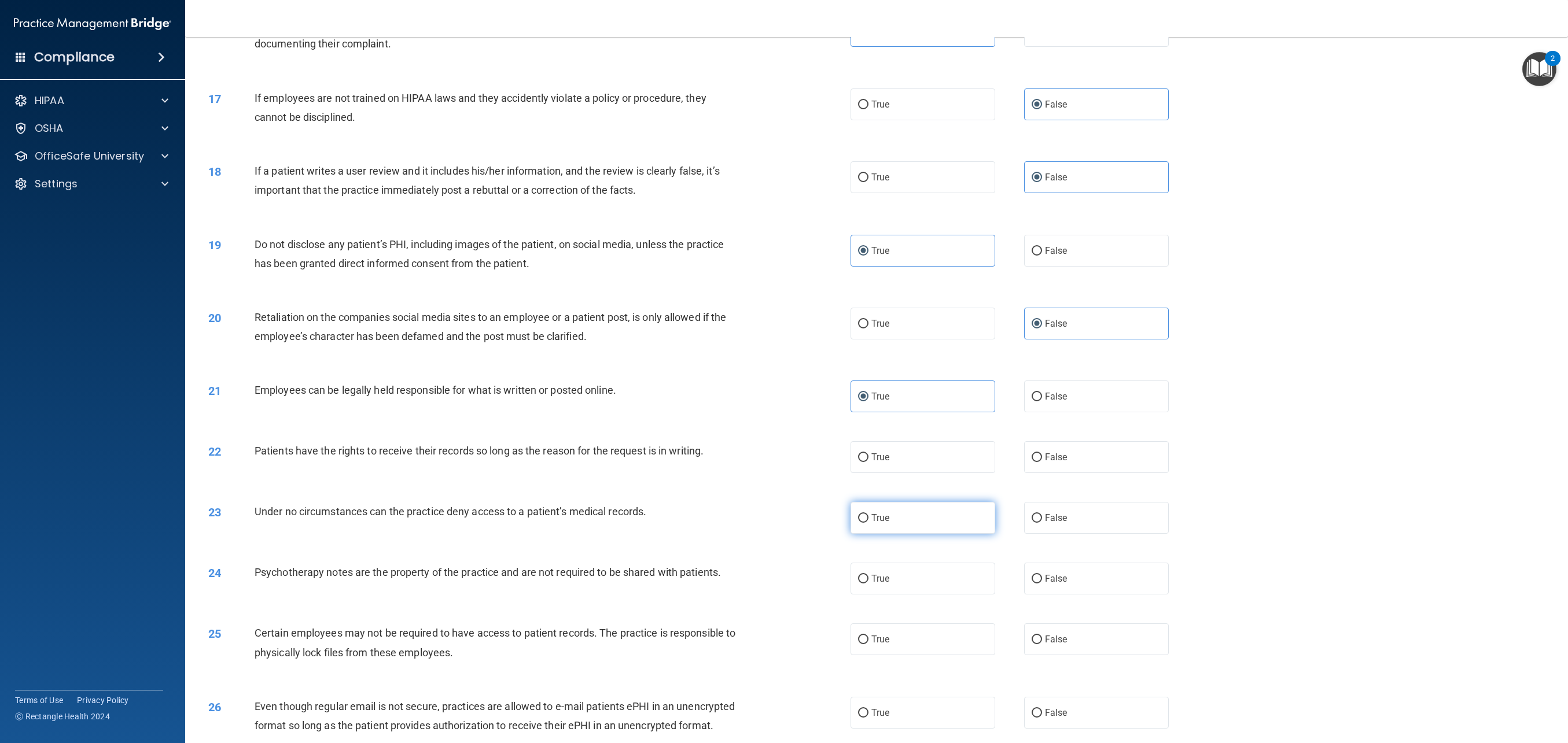
radio input "true"
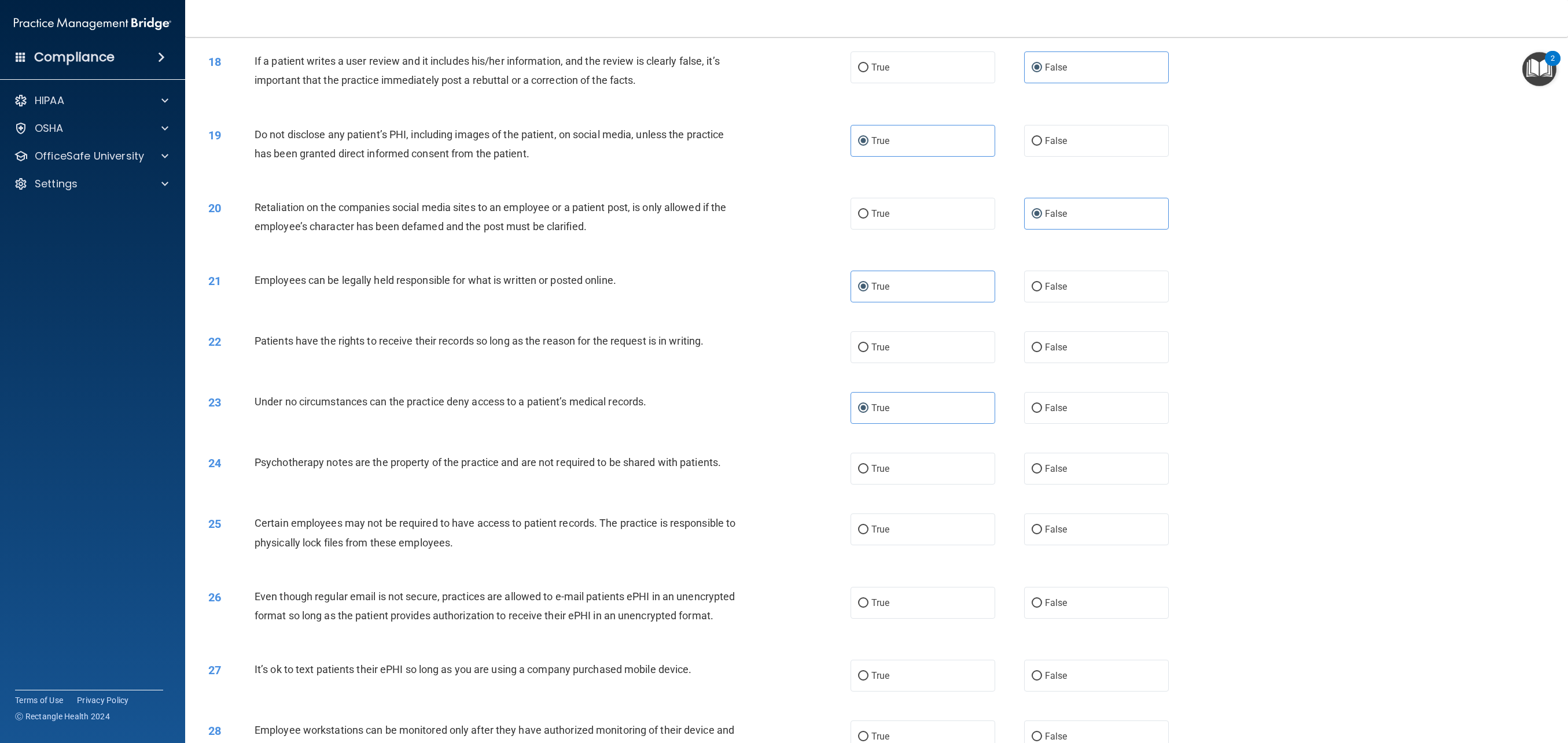
scroll to position [1400, 0]
click at [914, 532] on label "True" at bounding box center [922, 528] width 145 height 32
click at [868, 532] on input "True" at bounding box center [863, 529] width 10 height 9
radio input "true"
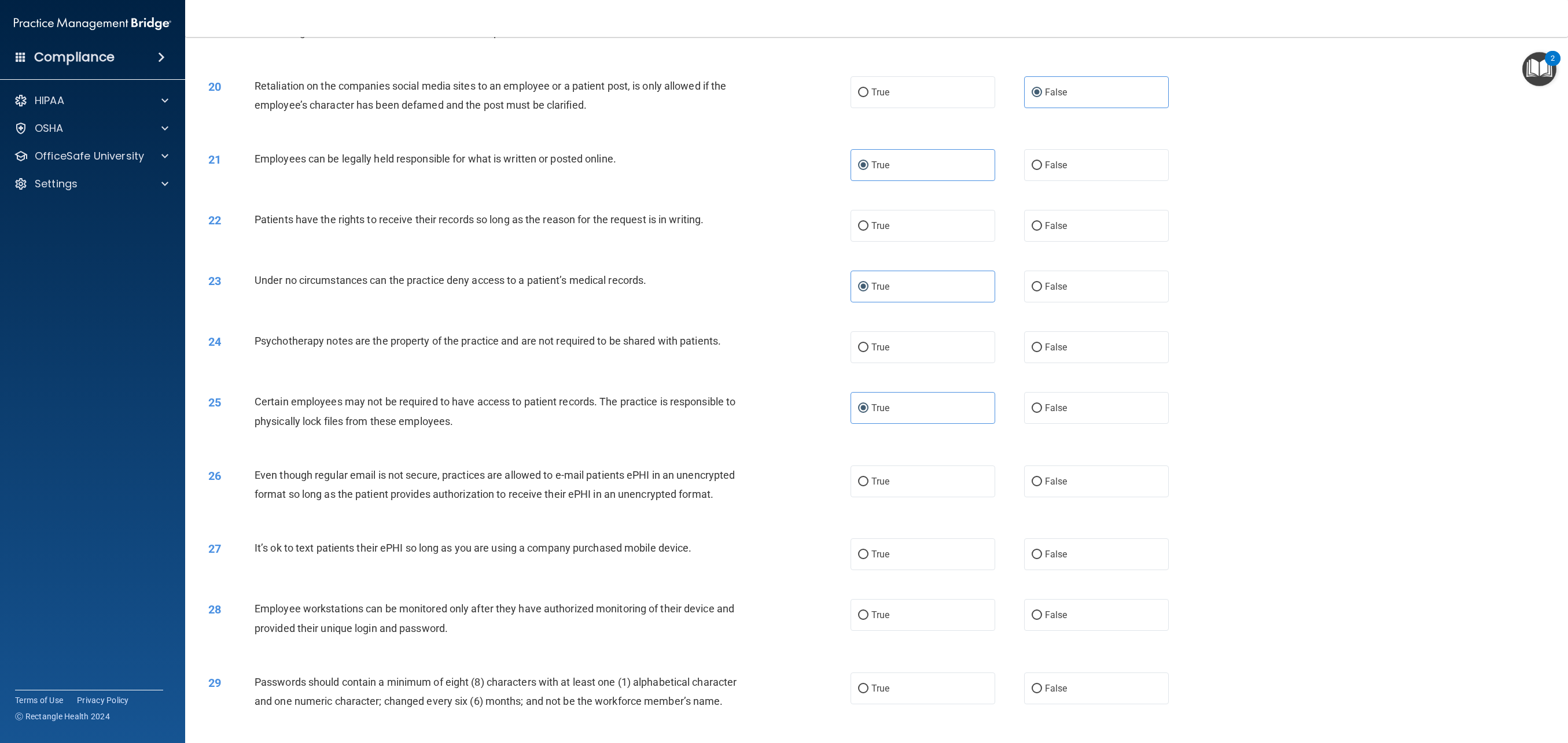
scroll to position [1524, 0]
click at [1041, 483] on label "False" at bounding box center [1096, 477] width 145 height 32
click at [1041, 482] on input "False" at bounding box center [1037, 478] width 10 height 9
radio input "true"
click at [1040, 556] on label "False" at bounding box center [1096, 550] width 145 height 32
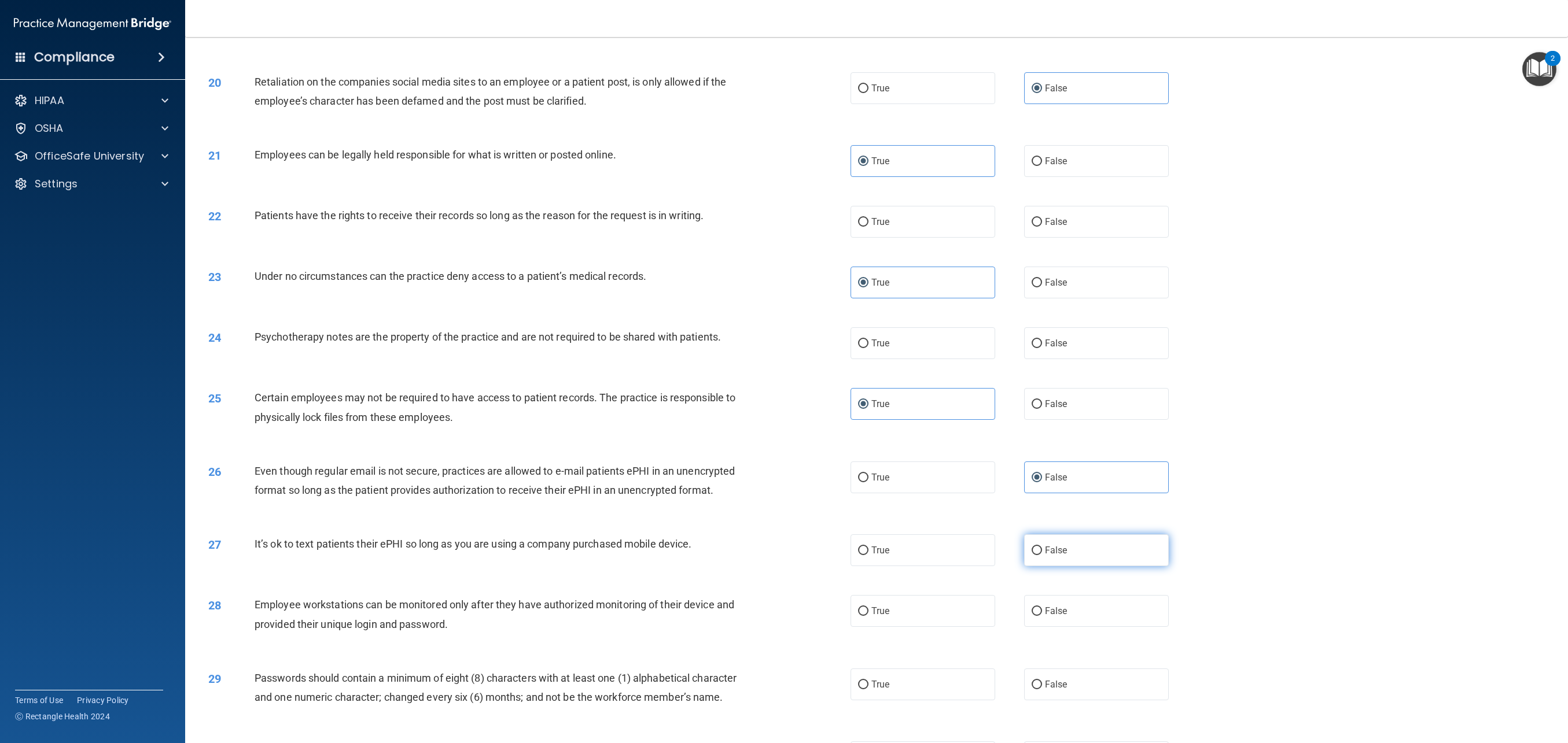
click at [1040, 555] on input "False" at bounding box center [1037, 551] width 10 height 9
radio input "true"
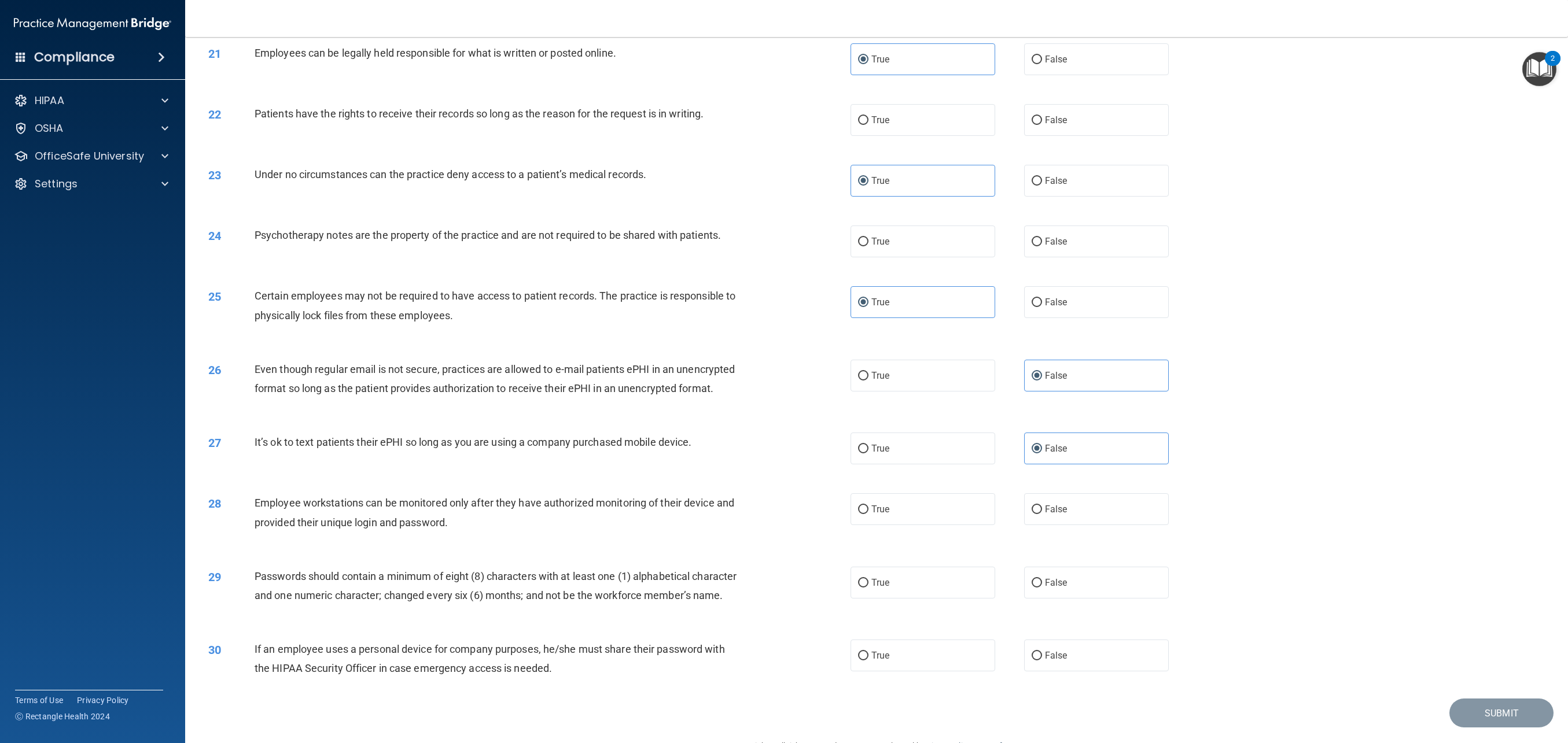
scroll to position [1627, 0]
click at [1049, 517] on label "False" at bounding box center [1096, 509] width 145 height 32
click at [1042, 514] on input "False" at bounding box center [1037, 509] width 10 height 9
radio input "true"
click at [911, 592] on label "True" at bounding box center [922, 582] width 145 height 32
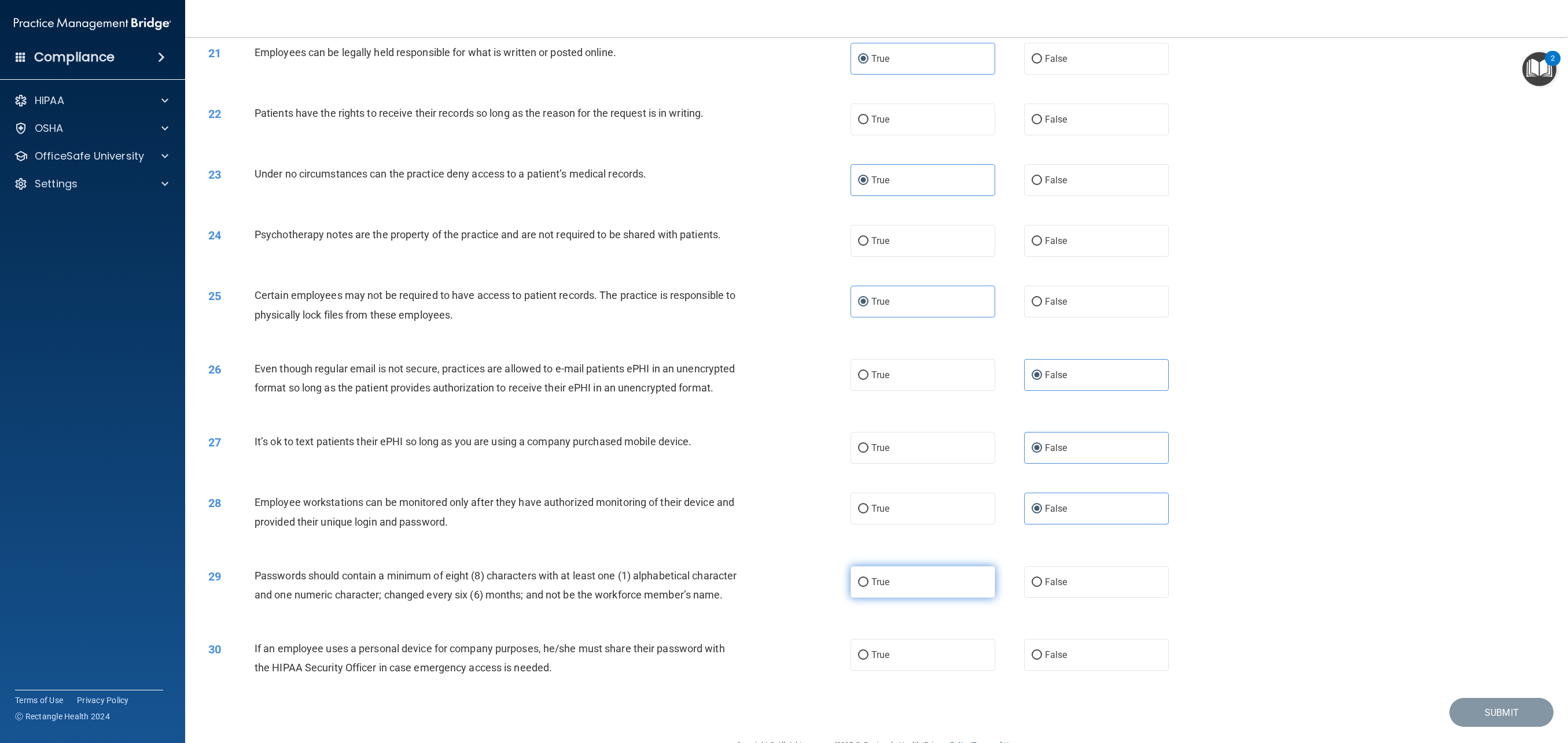
click at [868, 587] on input "True" at bounding box center [863, 583] width 10 height 9
radio input "true"
drag, startPoint x: 1122, startPoint y: 681, endPoint x: 1159, endPoint y: 683, distance: 37.1
click at [1122, 671] on label "False" at bounding box center [1096, 655] width 145 height 32
click at [1042, 660] on input "False" at bounding box center [1037, 655] width 10 height 9
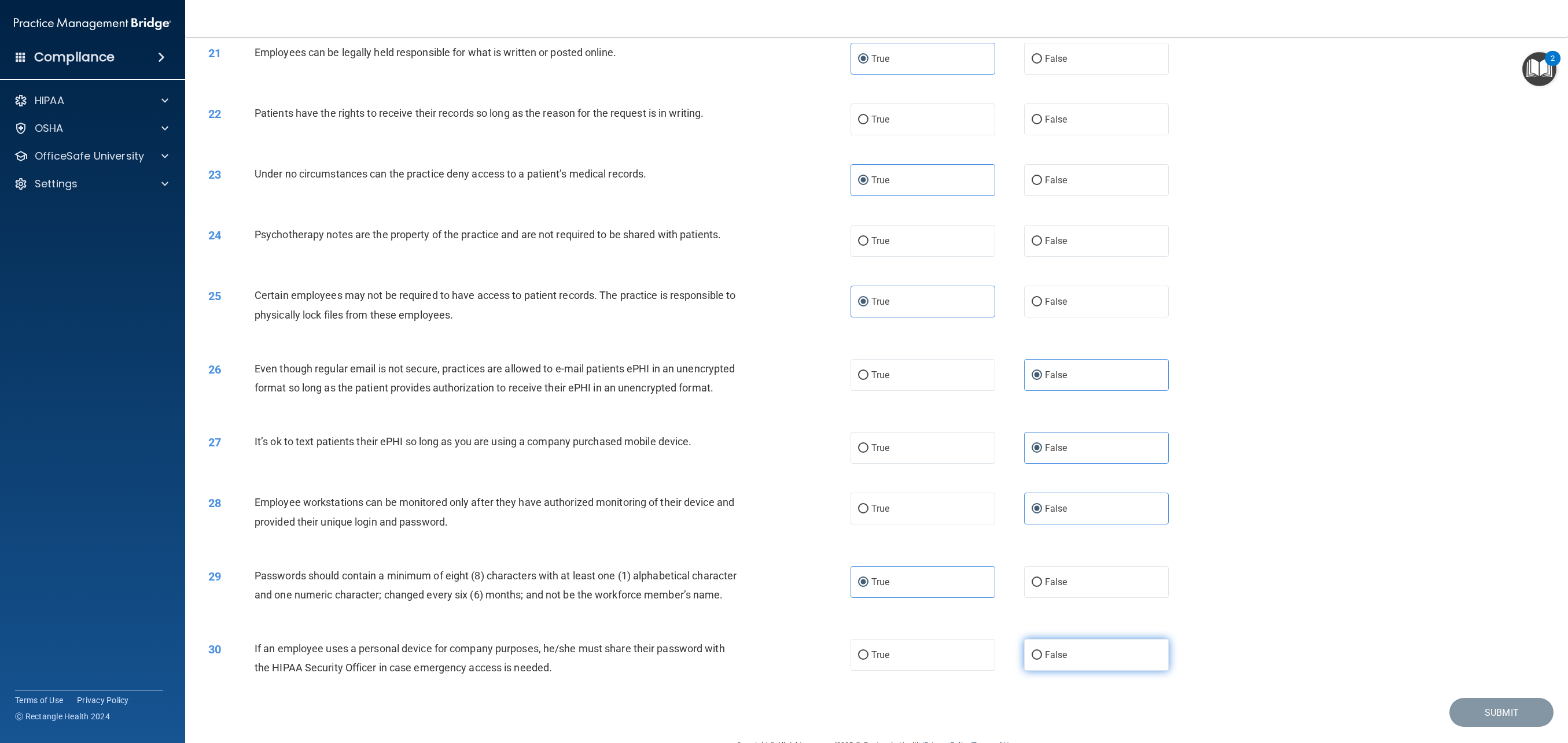
radio input "true"
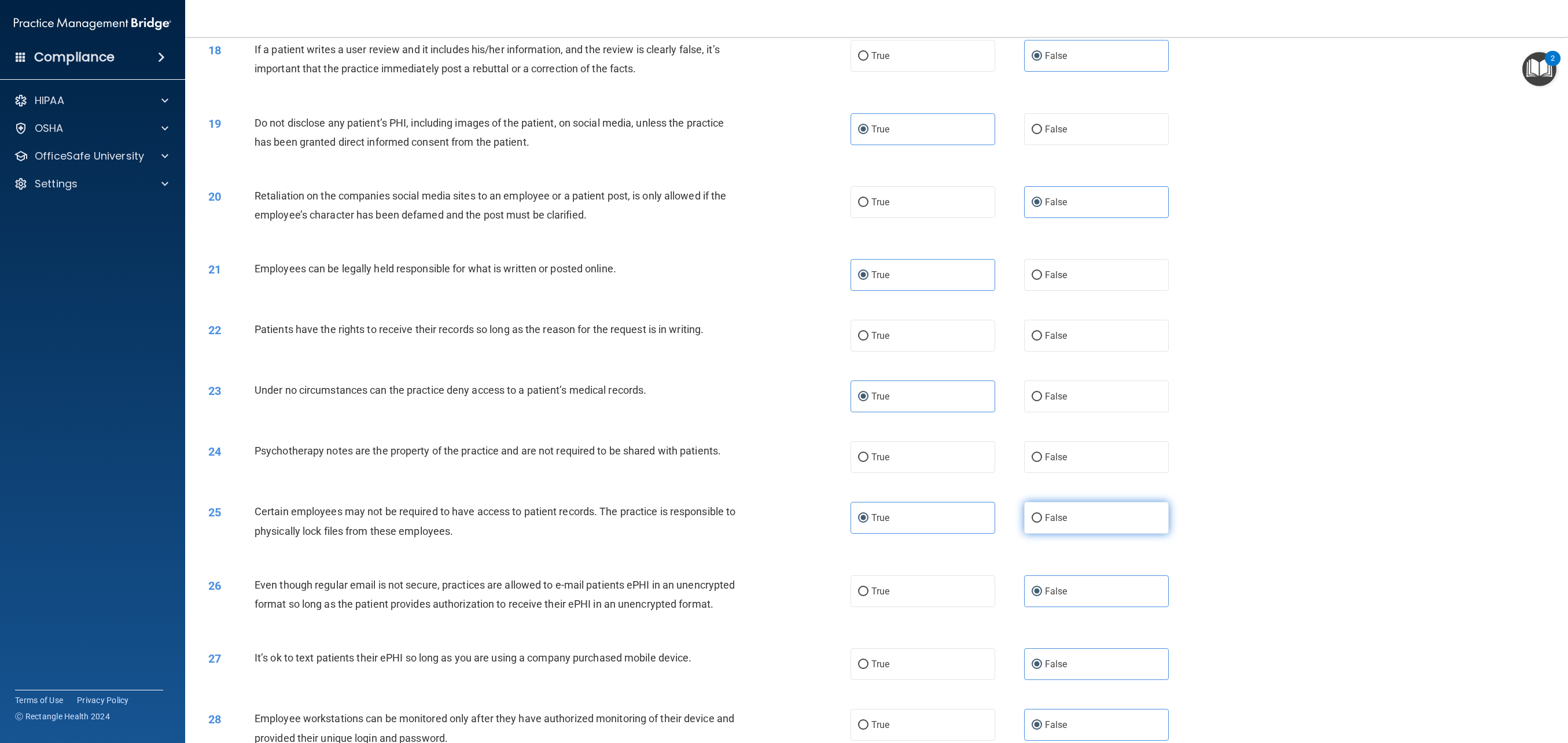
scroll to position [1411, 0]
click at [905, 345] on label "True" at bounding box center [922, 335] width 145 height 32
click at [868, 340] on input "True" at bounding box center [863, 335] width 10 height 9
radio input "true"
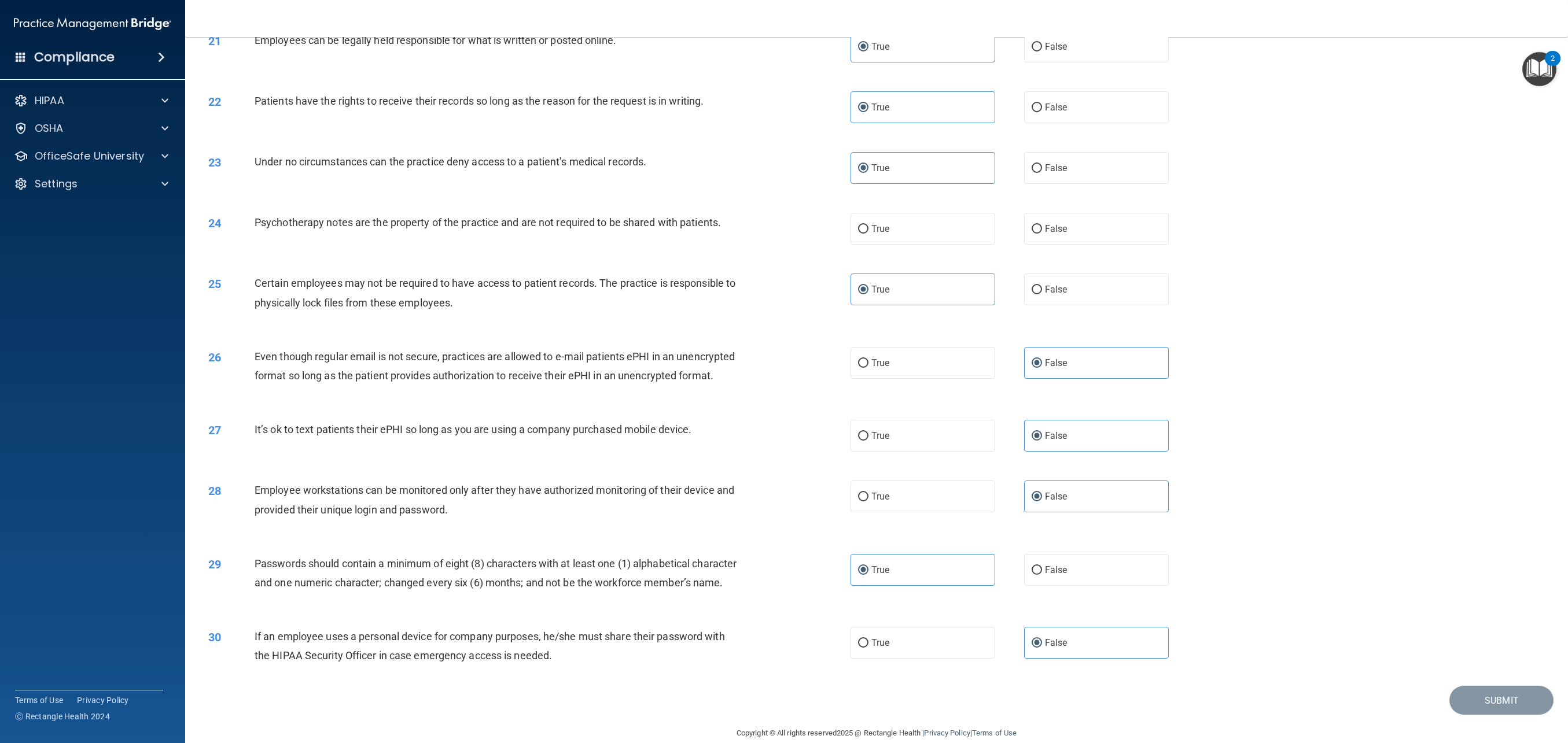
scroll to position [1637, 0]
click at [1078, 264] on div "25 Certain employees may not be required to have access to patient records. The…" at bounding box center [877, 297] width 1354 height 73
click at [1076, 251] on div "24 Psychotherapy notes are the property of the practice and are not required to…" at bounding box center [877, 231] width 1354 height 61
click at [1075, 246] on label "False" at bounding box center [1096, 231] width 145 height 32
click at [1042, 236] on input "False" at bounding box center [1037, 231] width 10 height 9
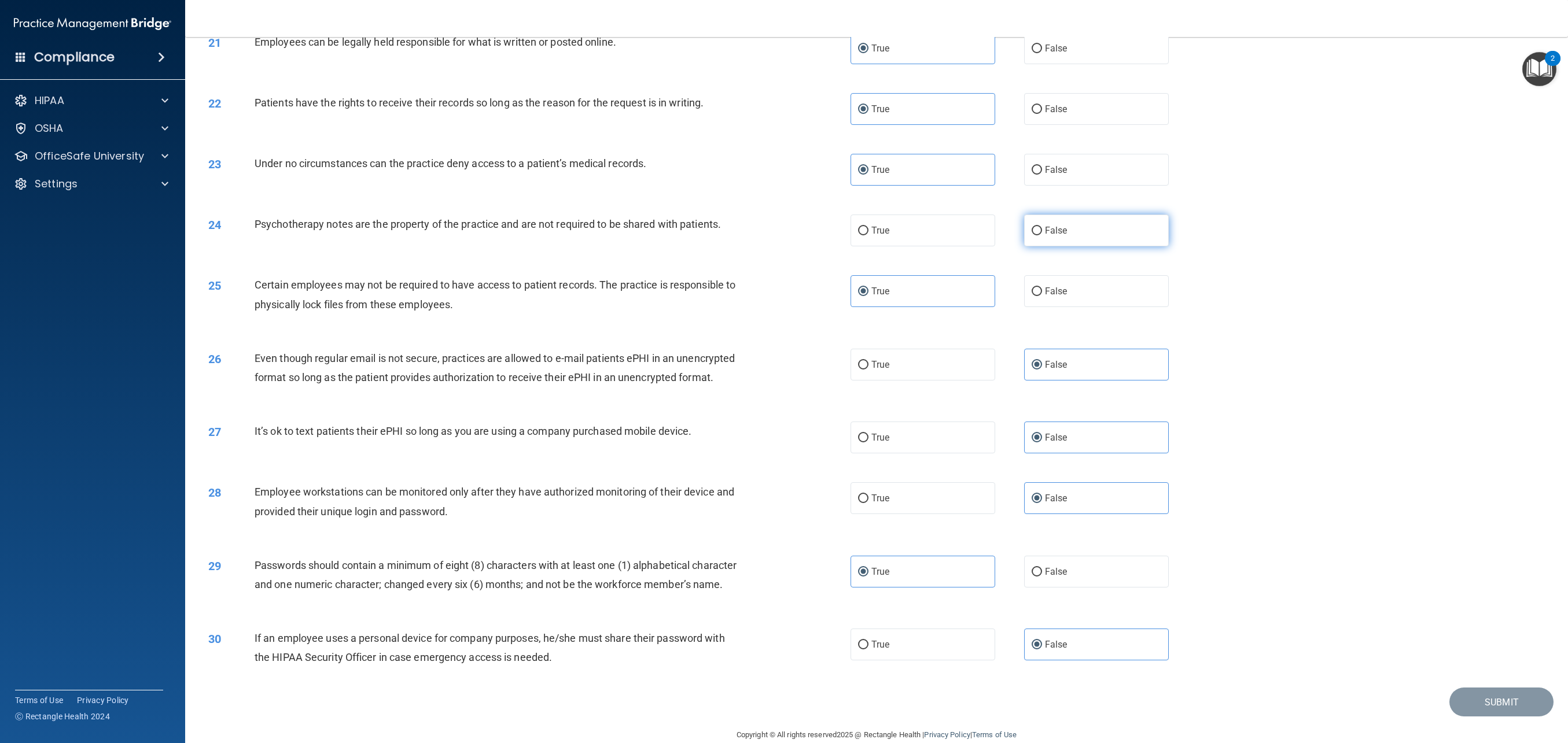
radio input "true"
click at [1505, 714] on button "Submit" at bounding box center [1501, 702] width 104 height 29
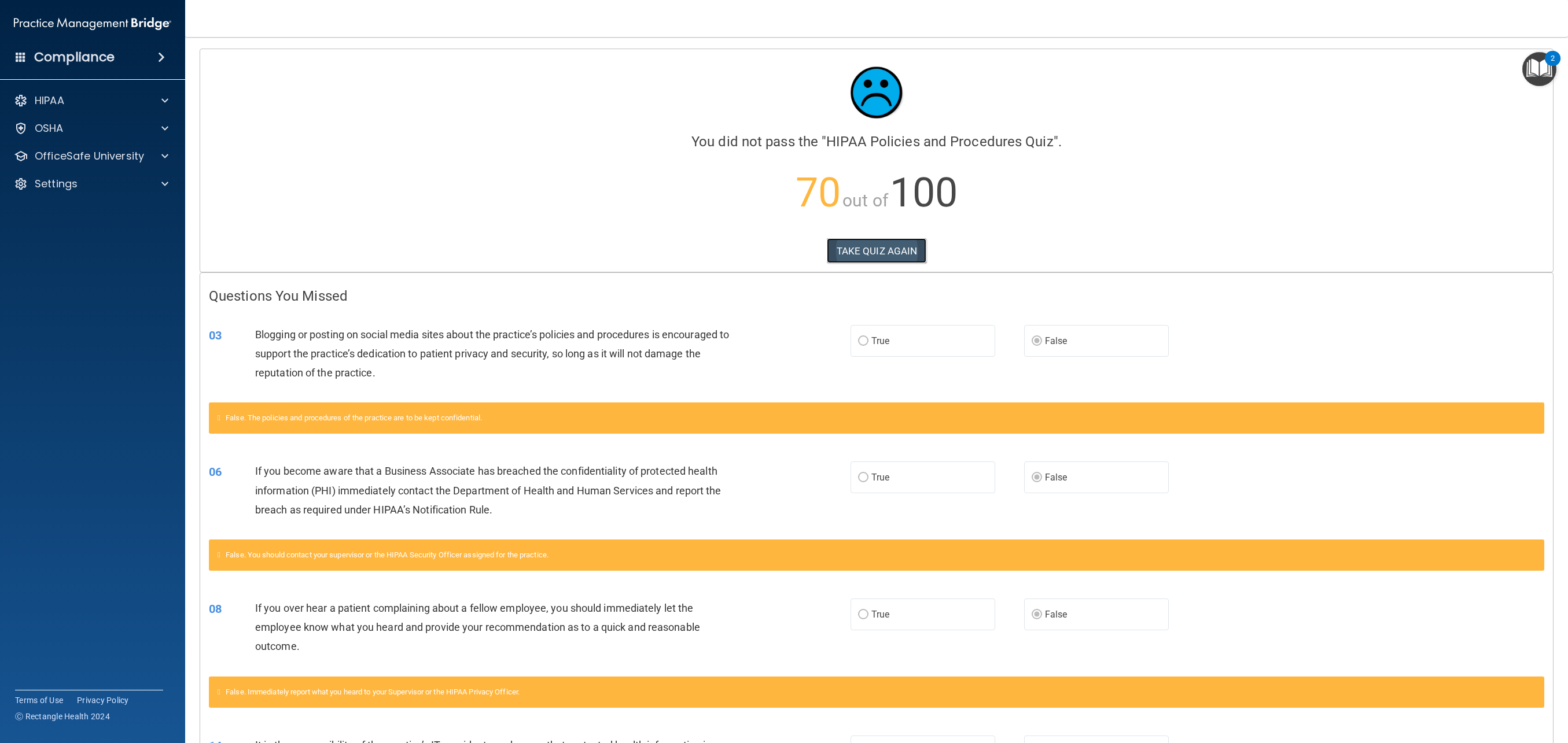
click at [866, 255] on button "TAKE QUIZ AGAIN" at bounding box center [876, 251] width 100 height 25
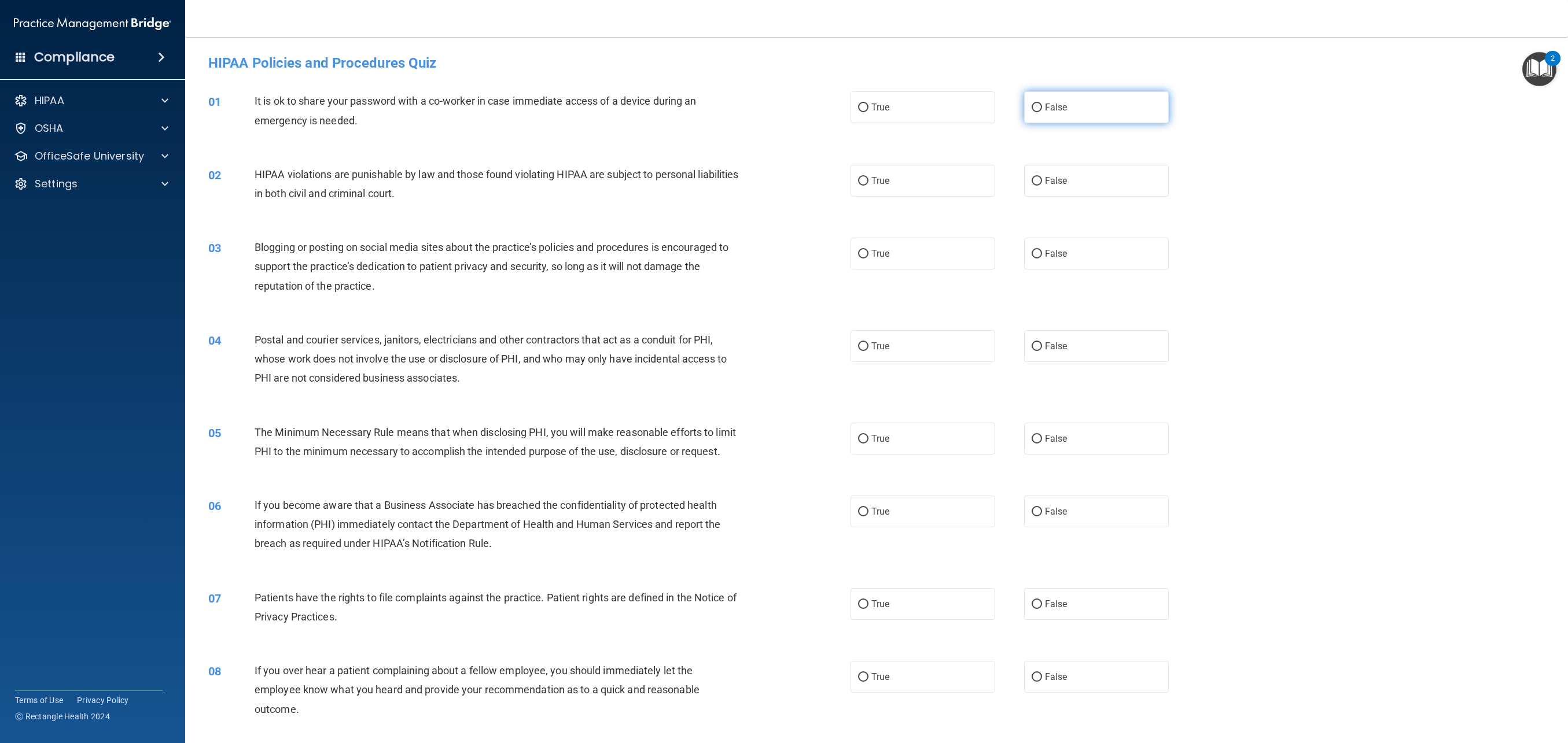
click at [1040, 111] on input "False" at bounding box center [1037, 108] width 10 height 9
radio input "true"
click at [917, 188] on label "True" at bounding box center [922, 180] width 145 height 32
click at [868, 185] on input "True" at bounding box center [863, 181] width 10 height 9
radio input "true"
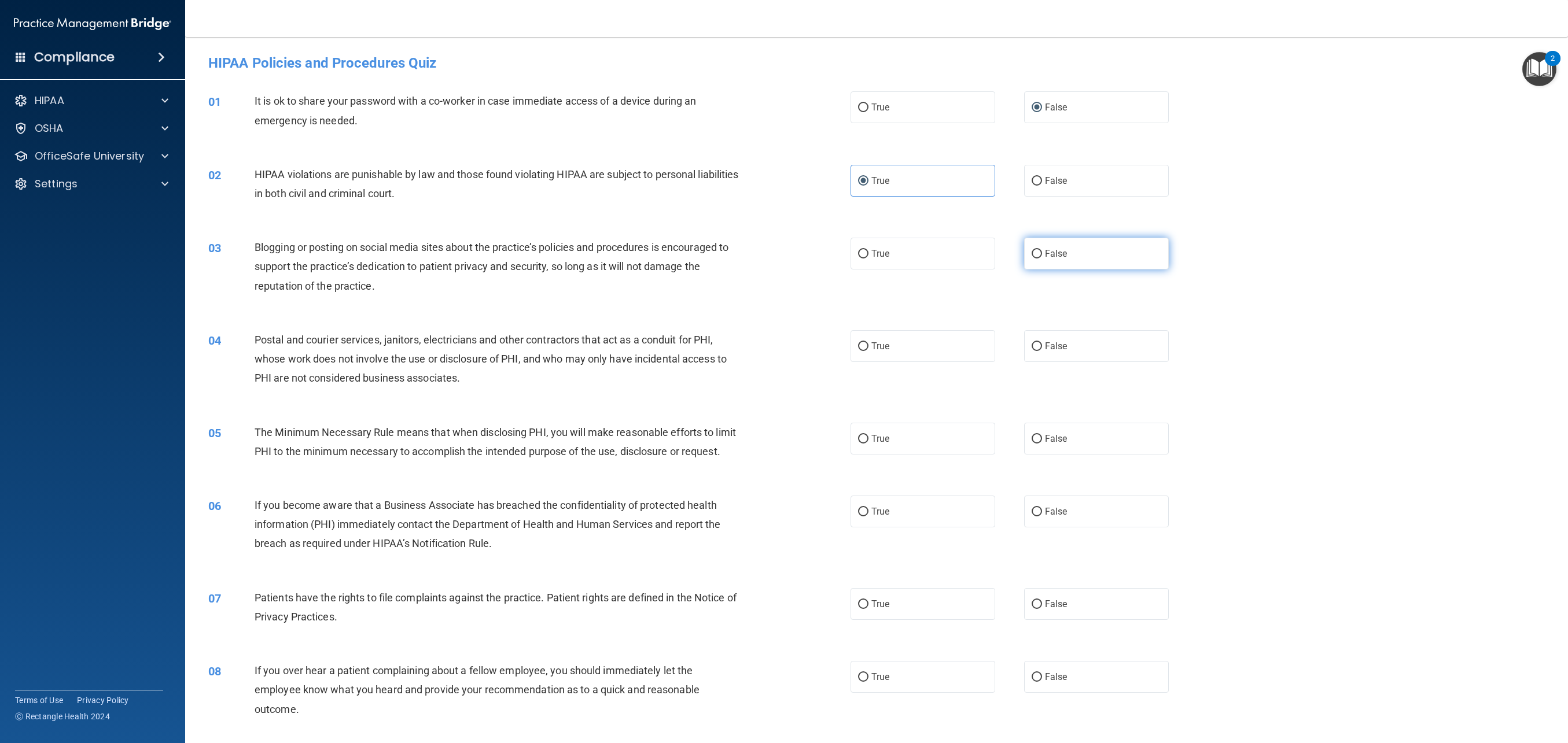
click at [1072, 255] on label "False" at bounding box center [1096, 254] width 145 height 32
click at [1042, 255] on input "False" at bounding box center [1037, 254] width 10 height 9
radio input "true"
click at [889, 354] on label "True" at bounding box center [922, 346] width 145 height 32
click at [868, 351] on input "True" at bounding box center [863, 347] width 10 height 9
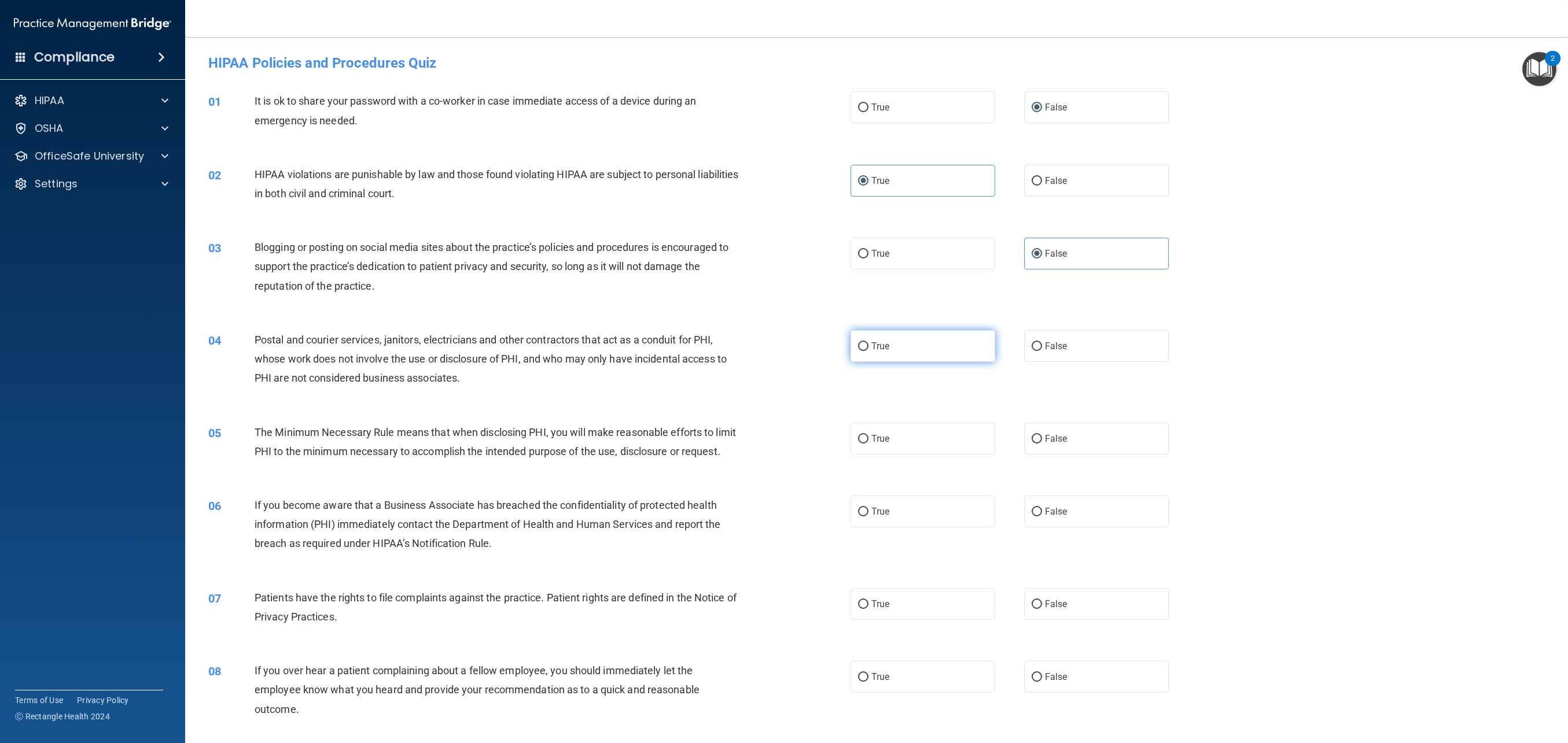
radio input "true"
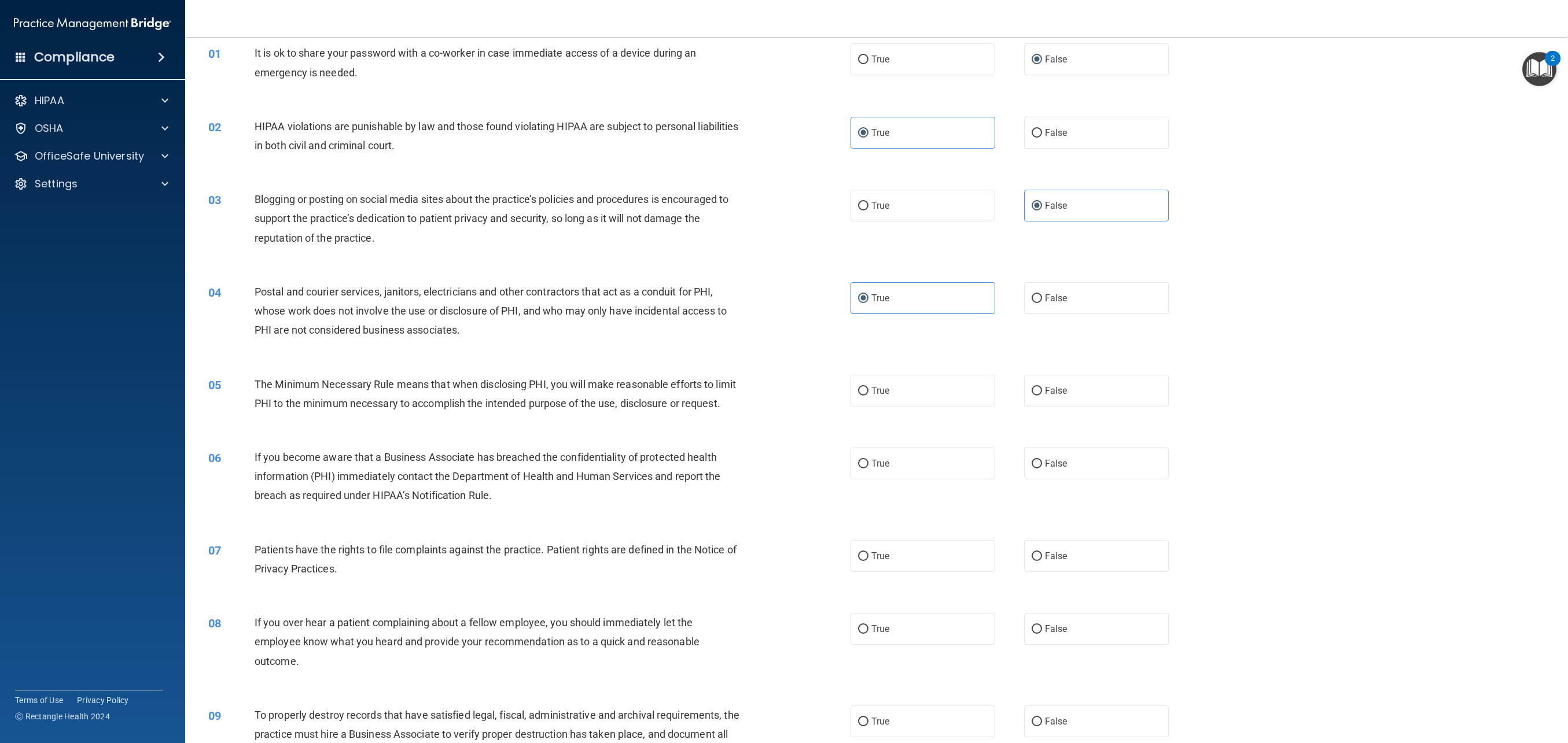
scroll to position [78, 0]
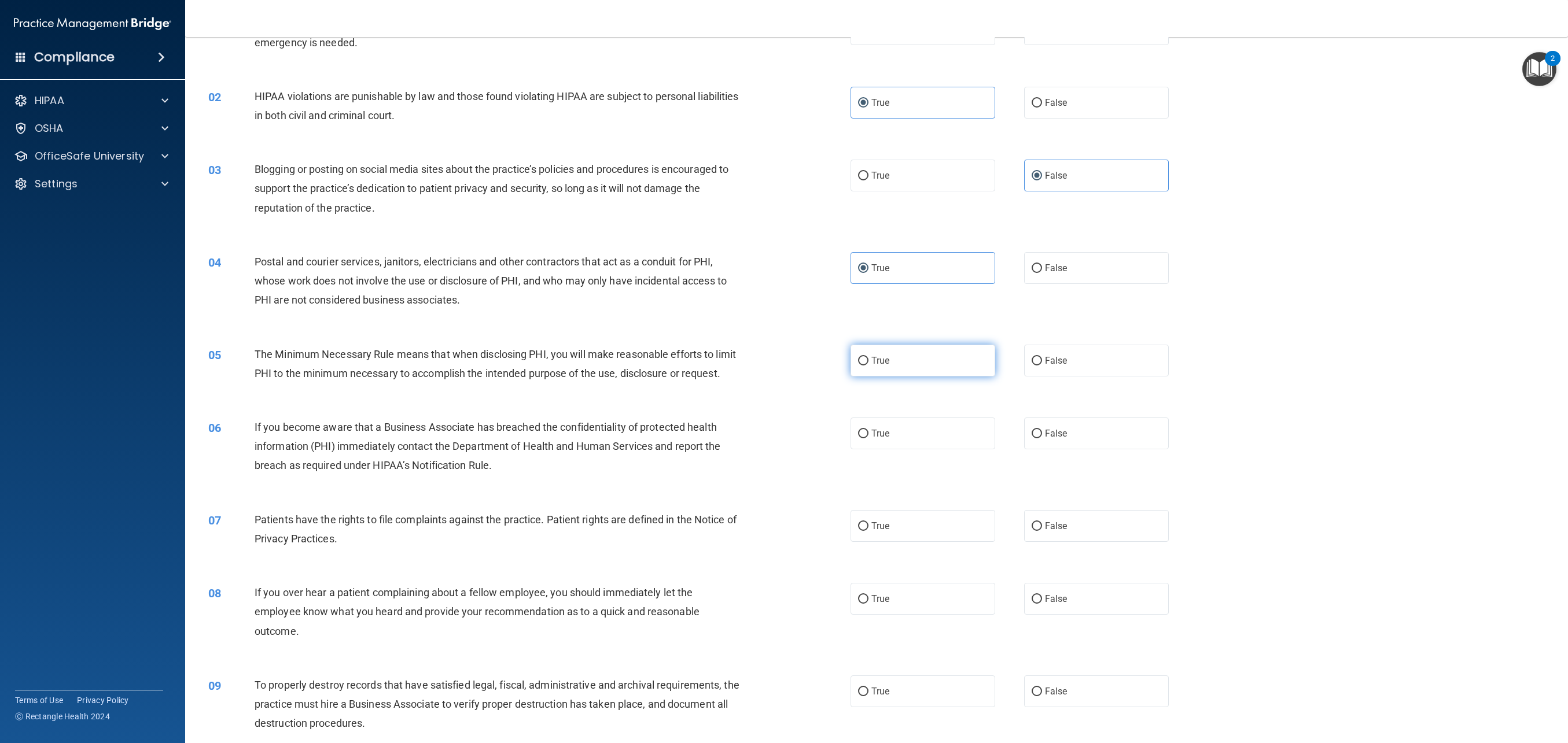
click at [909, 373] on label "True" at bounding box center [922, 361] width 145 height 32
click at [868, 366] on input "True" at bounding box center [863, 361] width 10 height 9
radio input "true"
click at [1081, 442] on label "False" at bounding box center [1096, 433] width 145 height 32
click at [1042, 438] on input "False" at bounding box center [1037, 434] width 10 height 9
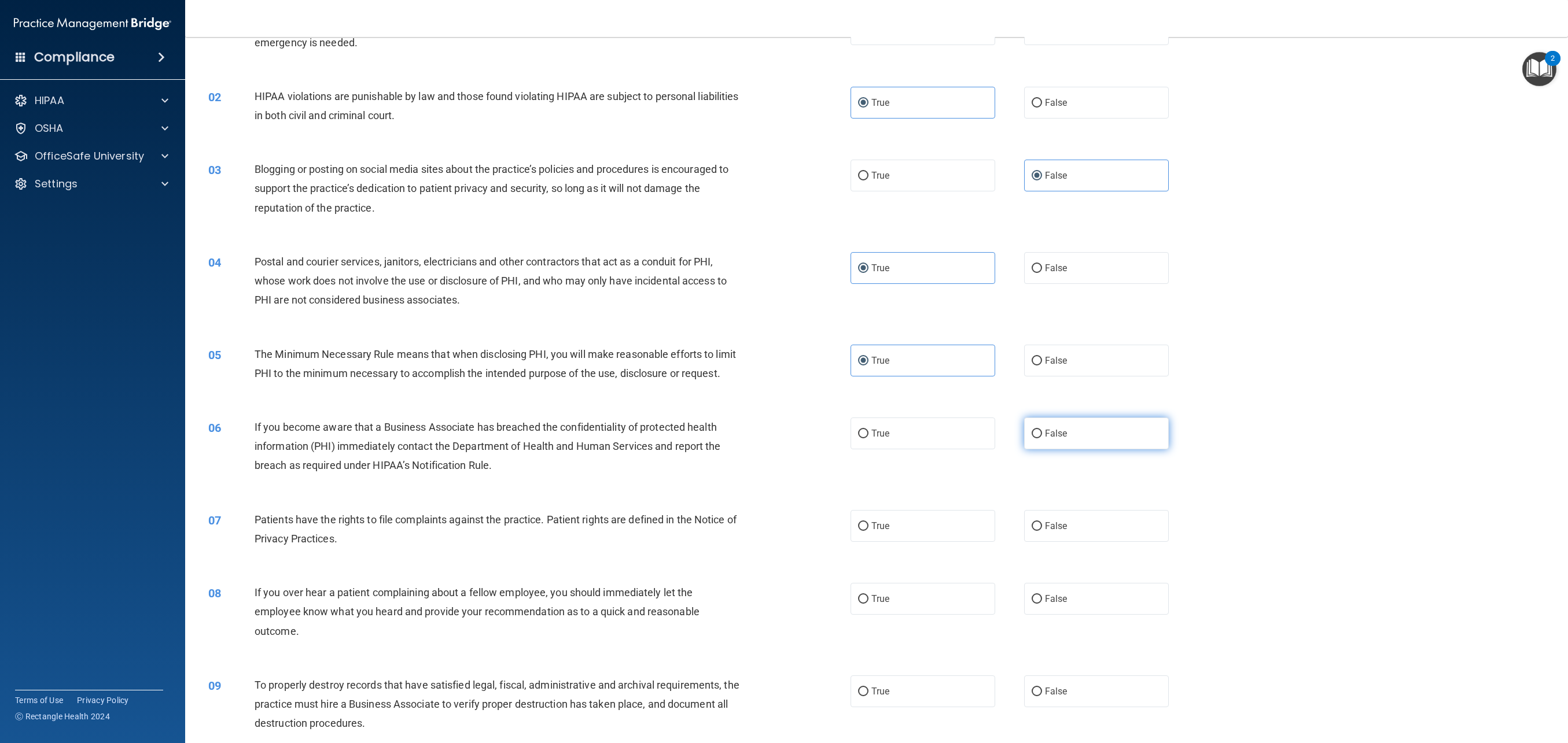
radio input "true"
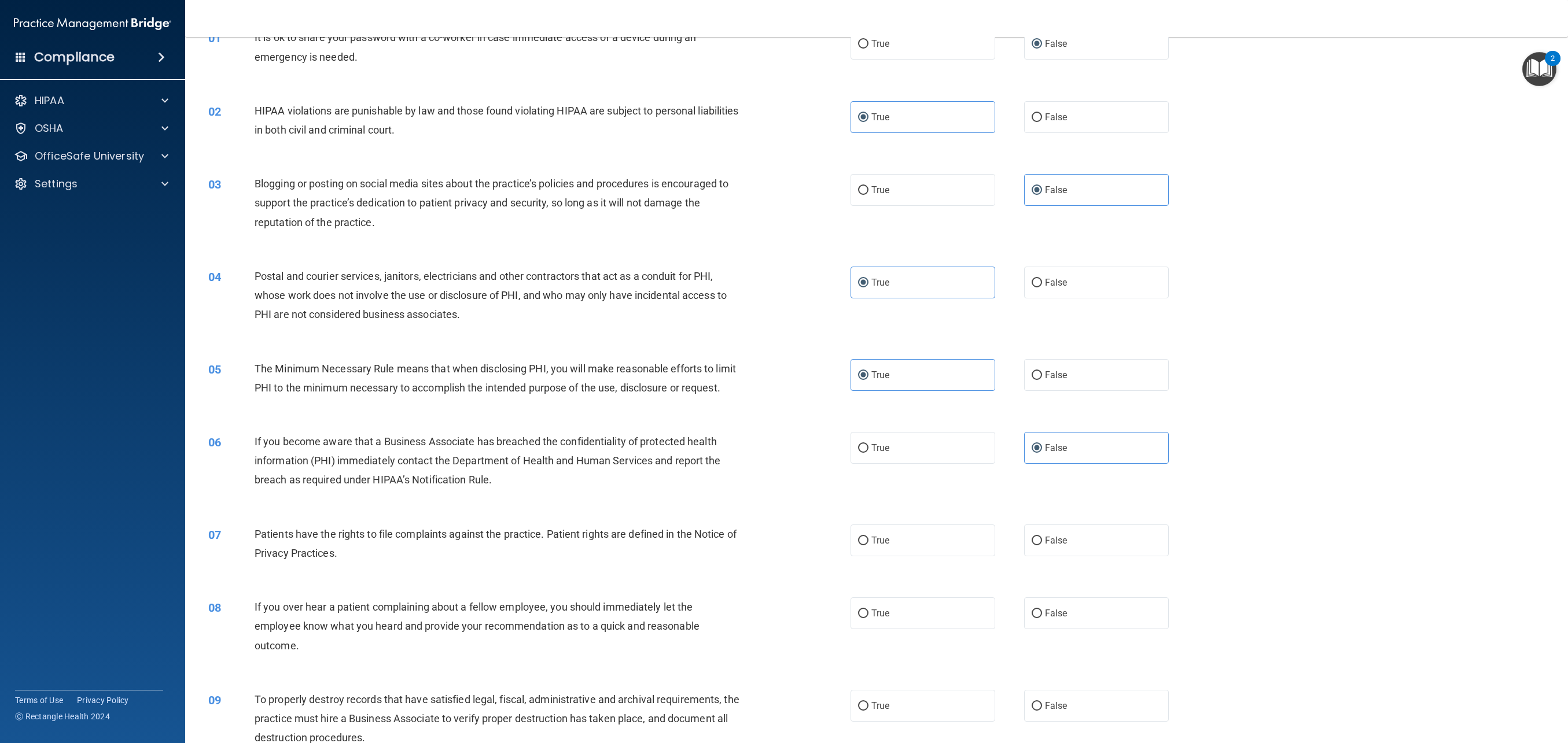
scroll to position [61, 0]
click at [925, 547] on label "True" at bounding box center [922, 543] width 145 height 32
click at [868, 547] on input "True" at bounding box center [863, 543] width 10 height 9
radio input "true"
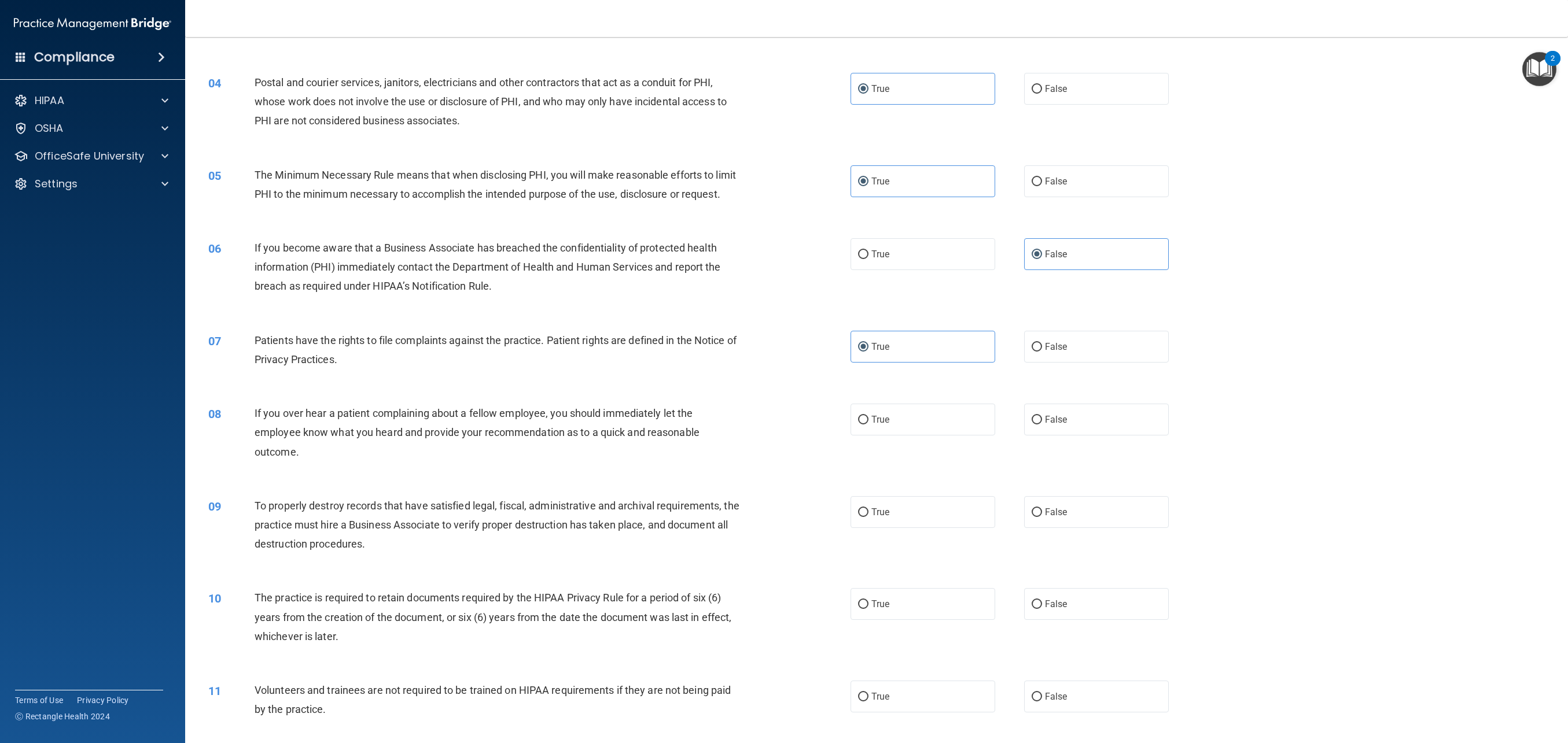
scroll to position [258, 0]
click at [1063, 429] on label "False" at bounding box center [1096, 419] width 145 height 32
click at [1042, 424] on input "False" at bounding box center [1037, 420] width 10 height 9
radio input "true"
click at [1072, 517] on label "False" at bounding box center [1096, 512] width 145 height 32
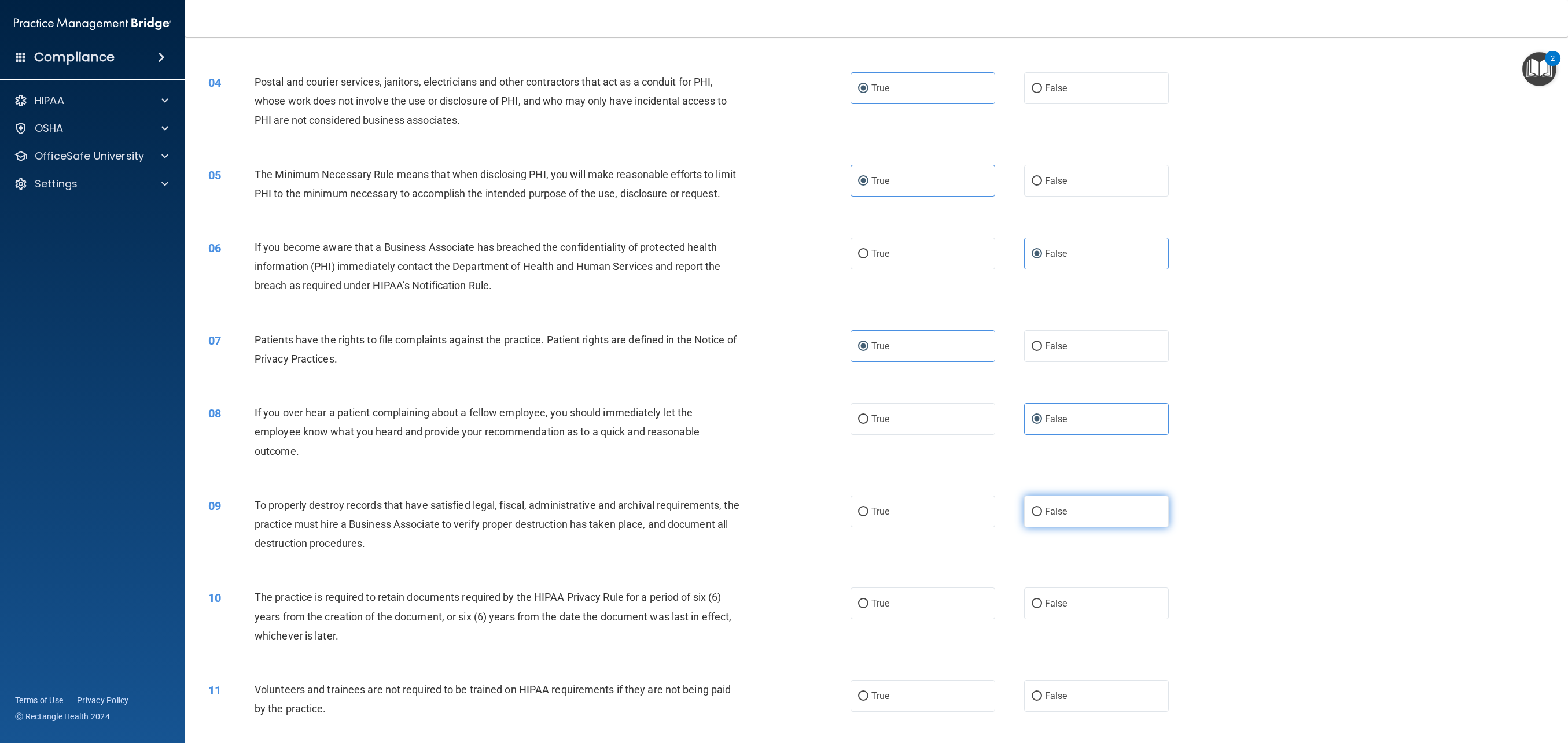
click at [1042, 517] on input "False" at bounding box center [1037, 512] width 10 height 9
radio input "true"
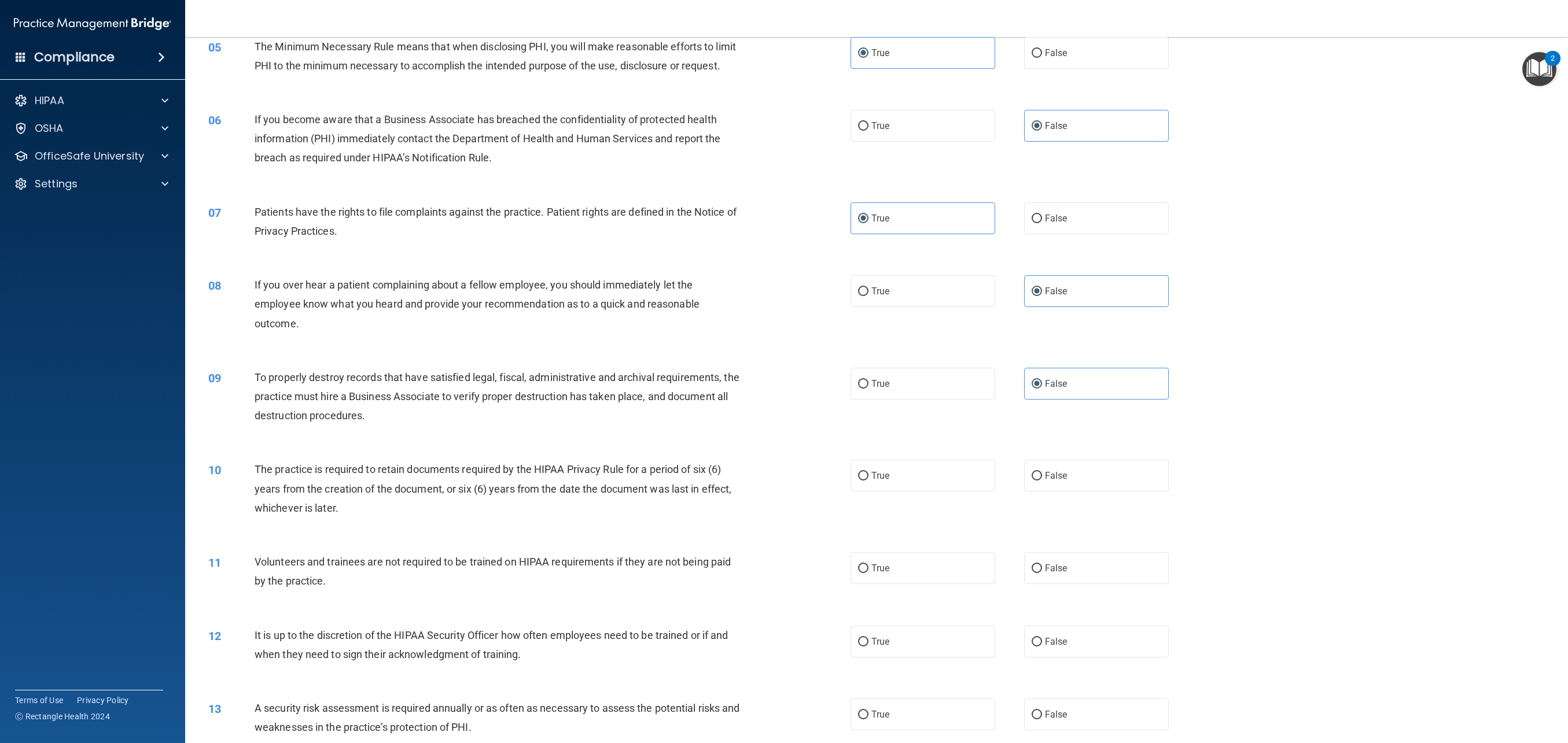
scroll to position [387, 0]
click at [884, 467] on label "True" at bounding box center [922, 474] width 145 height 32
click at [868, 470] on input "True" at bounding box center [863, 474] width 10 height 9
radio input "true"
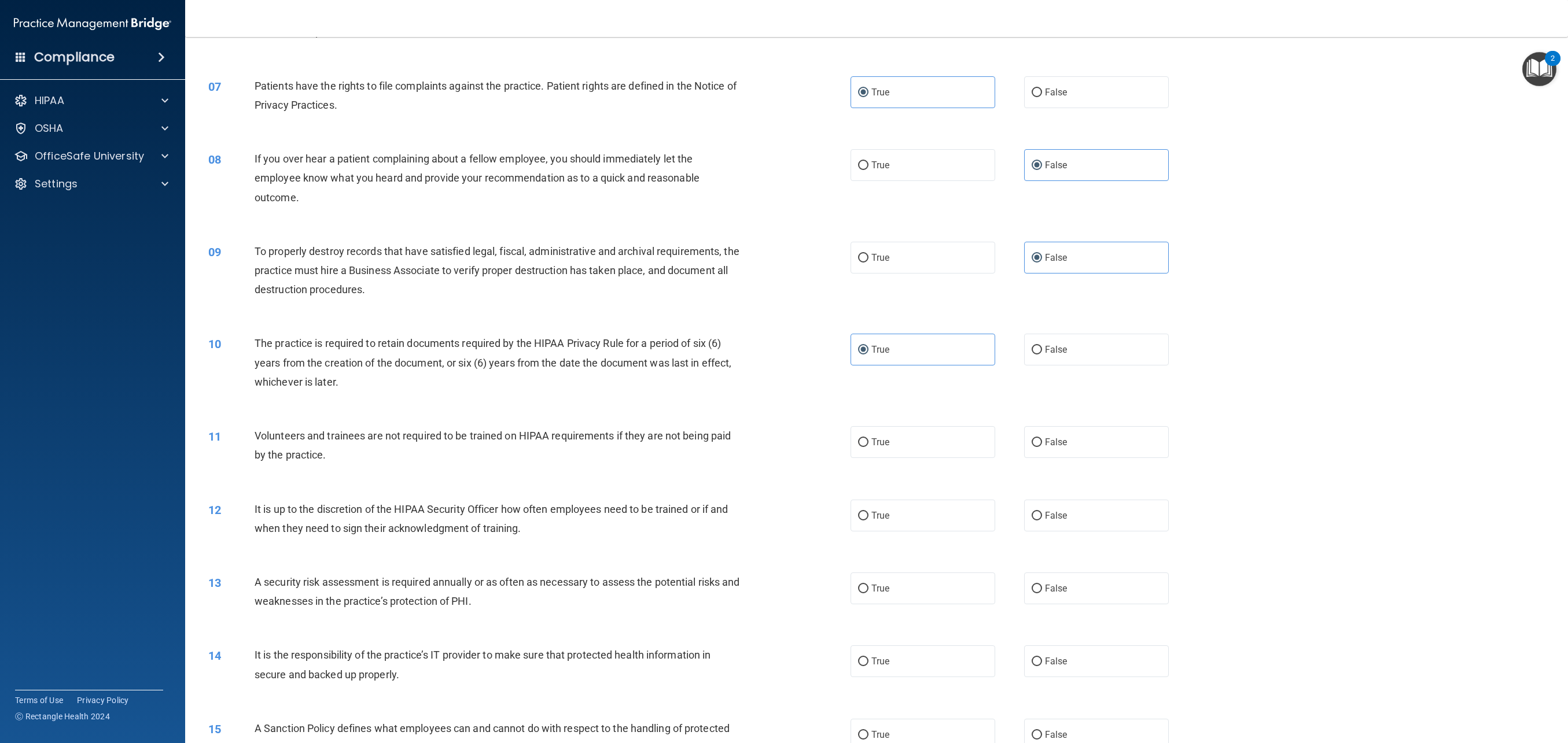
scroll to position [512, 0]
click at [1078, 448] on label "False" at bounding box center [1096, 441] width 145 height 32
click at [1042, 446] on input "False" at bounding box center [1037, 442] width 10 height 9
radio input "true"
click at [1070, 525] on label "False" at bounding box center [1096, 515] width 145 height 32
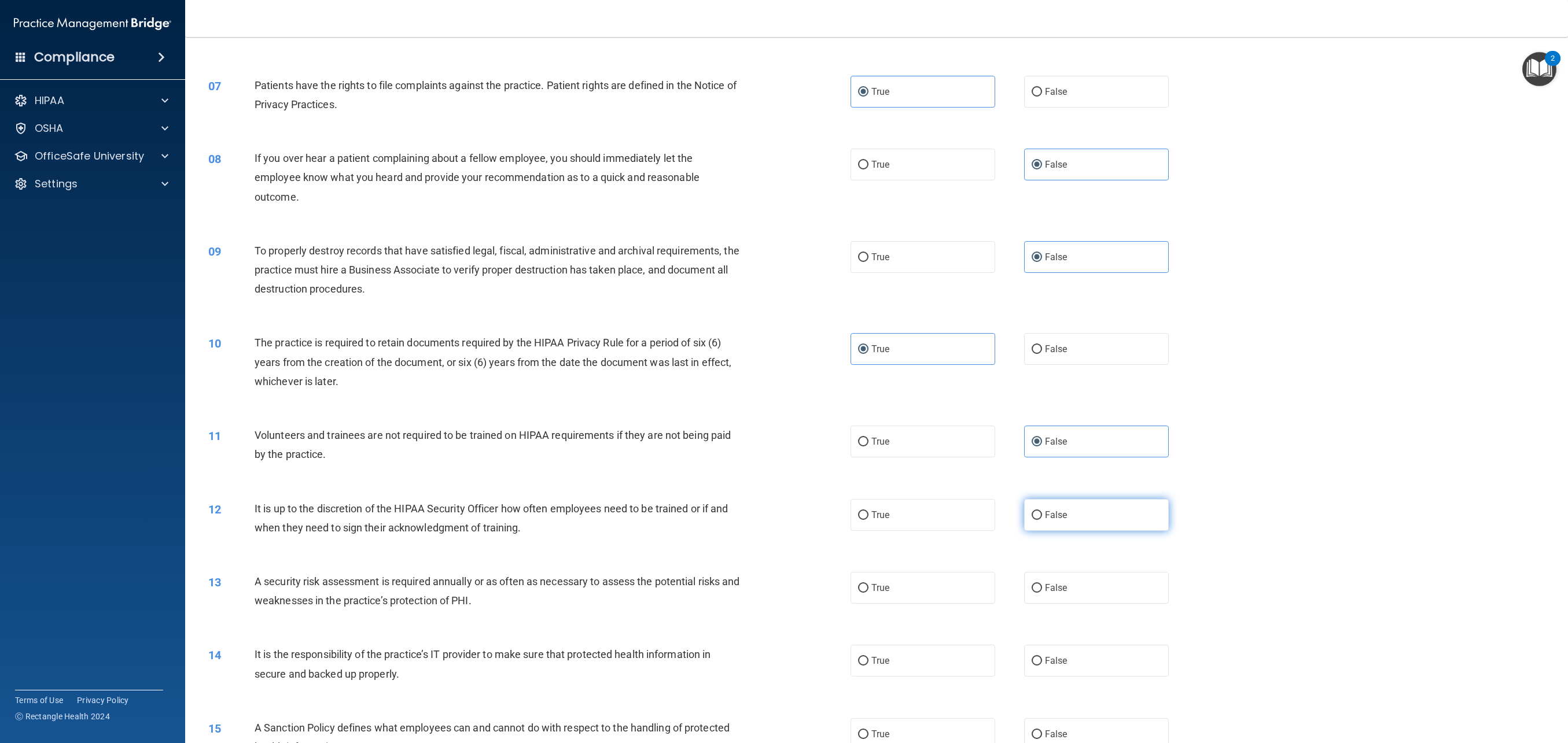
click at [1042, 520] on input "False" at bounding box center [1037, 516] width 10 height 9
radio input "true"
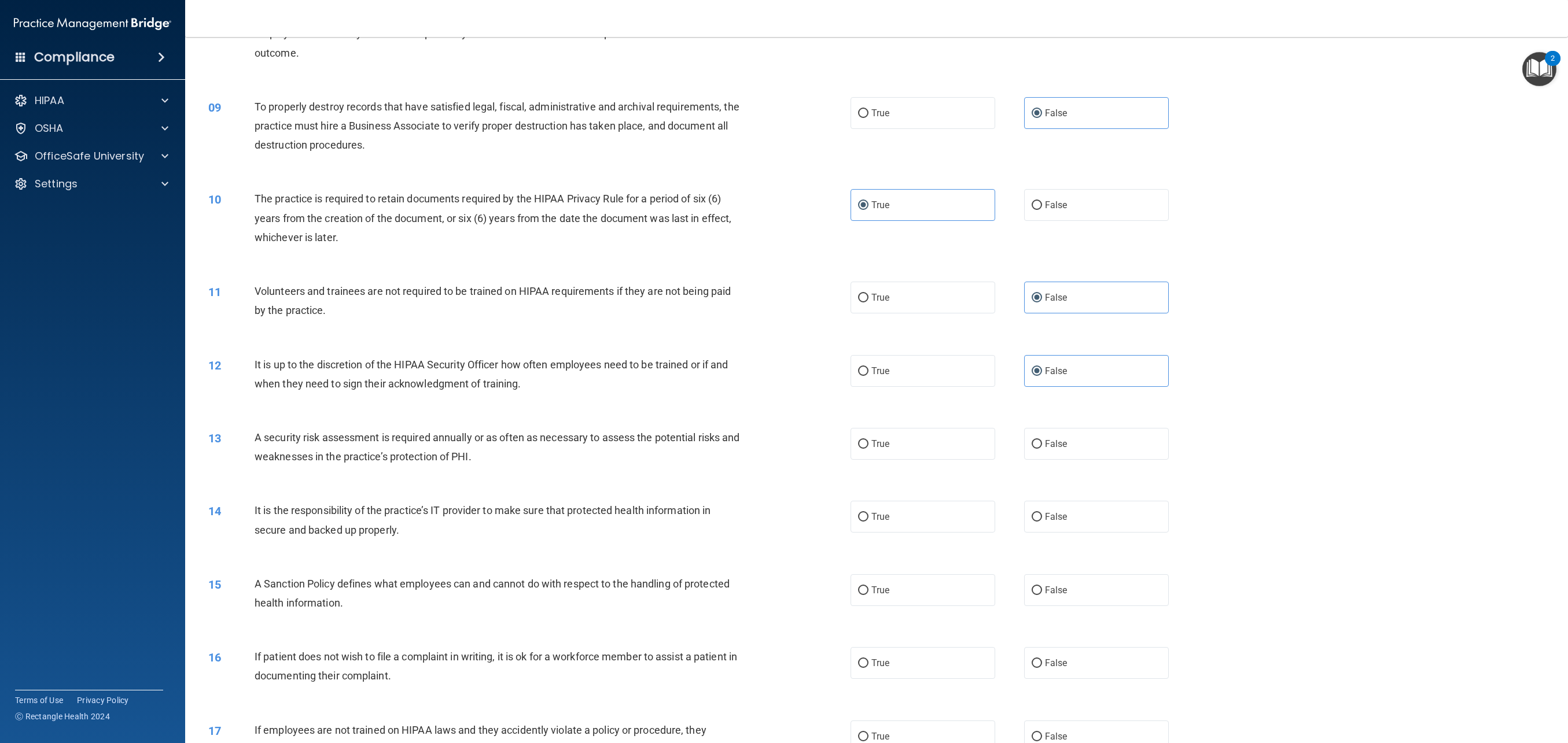
scroll to position [660, 0]
click at [913, 452] on label "True" at bounding box center [922, 440] width 145 height 32
click at [868, 446] on input "True" at bounding box center [863, 441] width 10 height 9
radio input "true"
click at [1073, 523] on label "False" at bounding box center [1096, 513] width 145 height 32
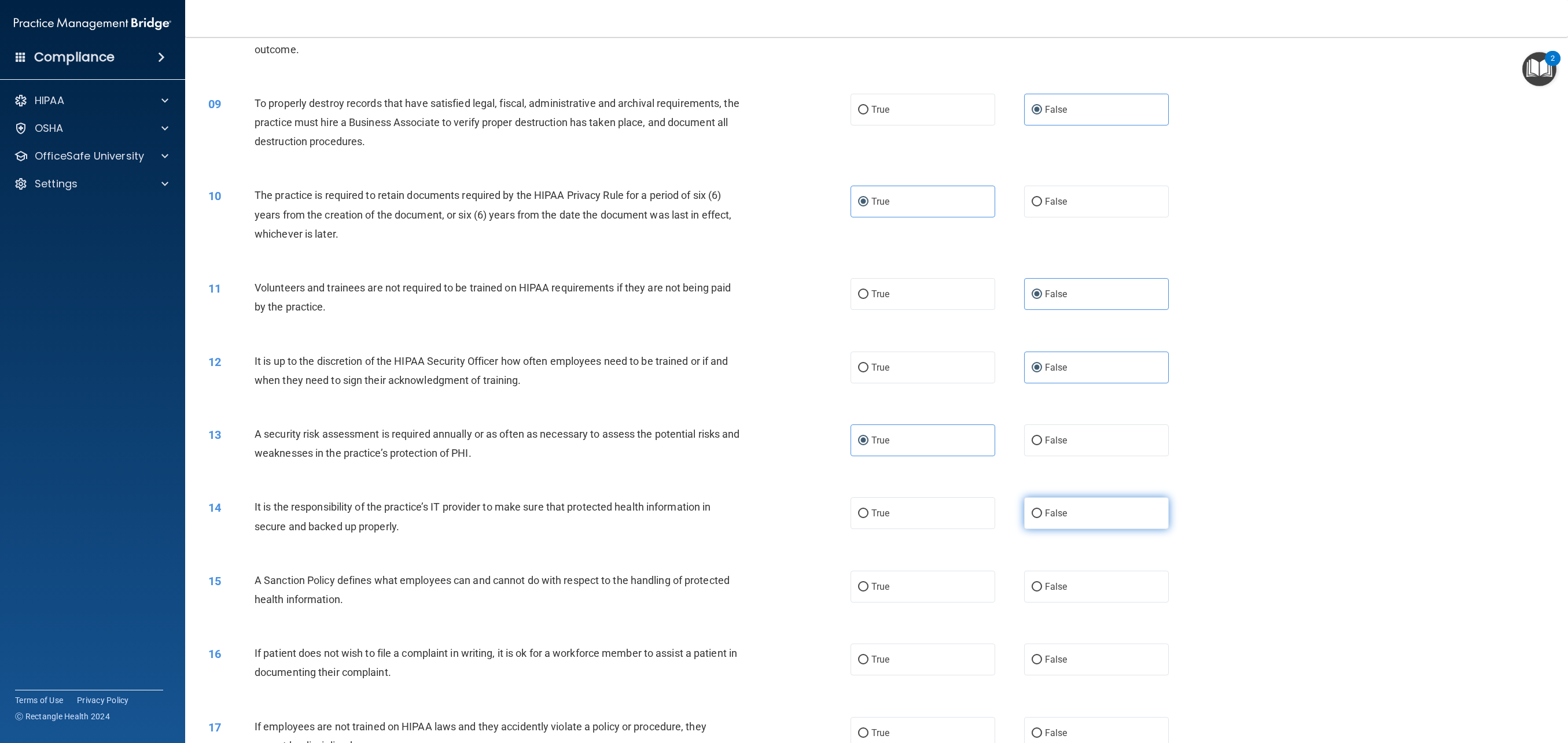
click at [1042, 518] on input "False" at bounding box center [1037, 514] width 10 height 9
radio input "true"
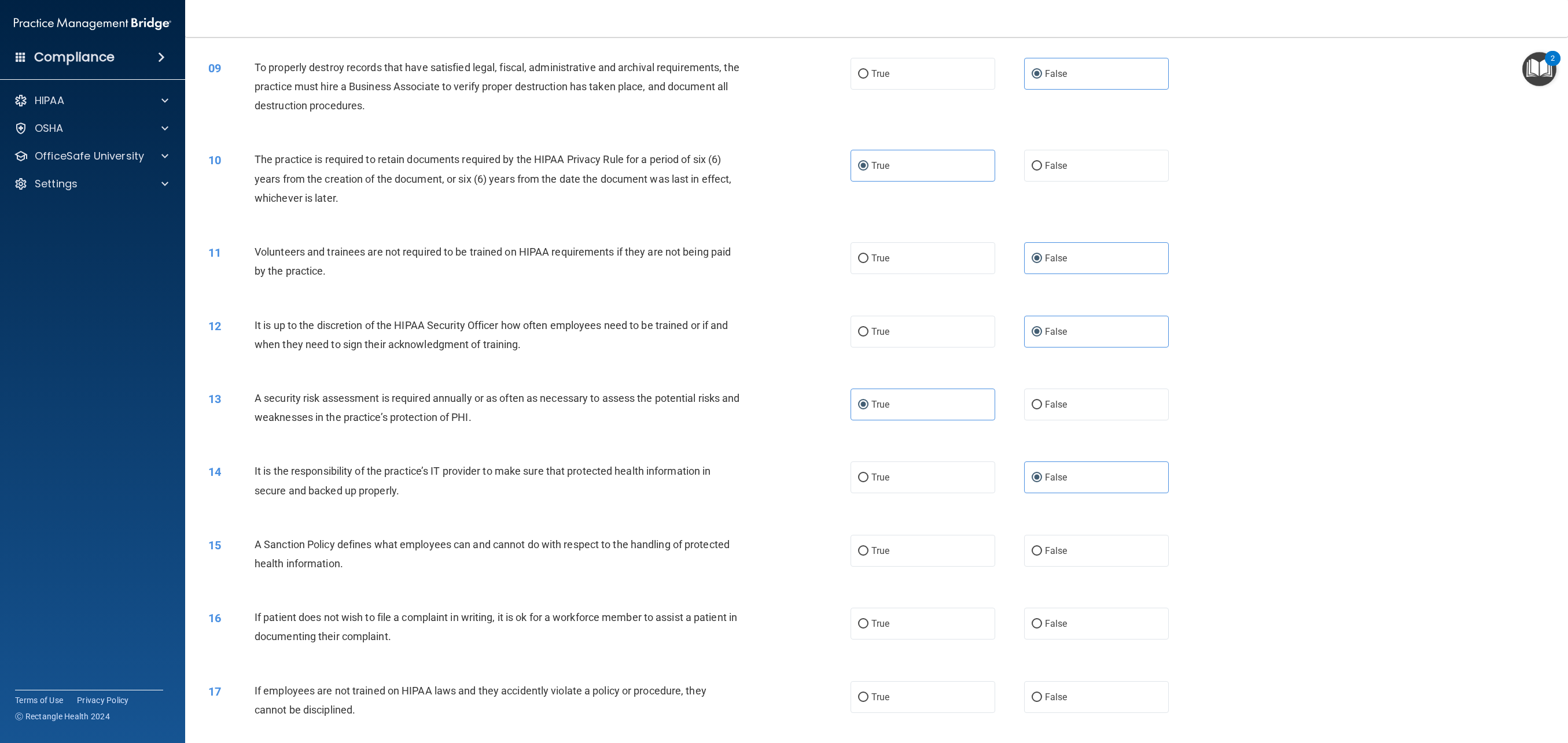
scroll to position [701, 0]
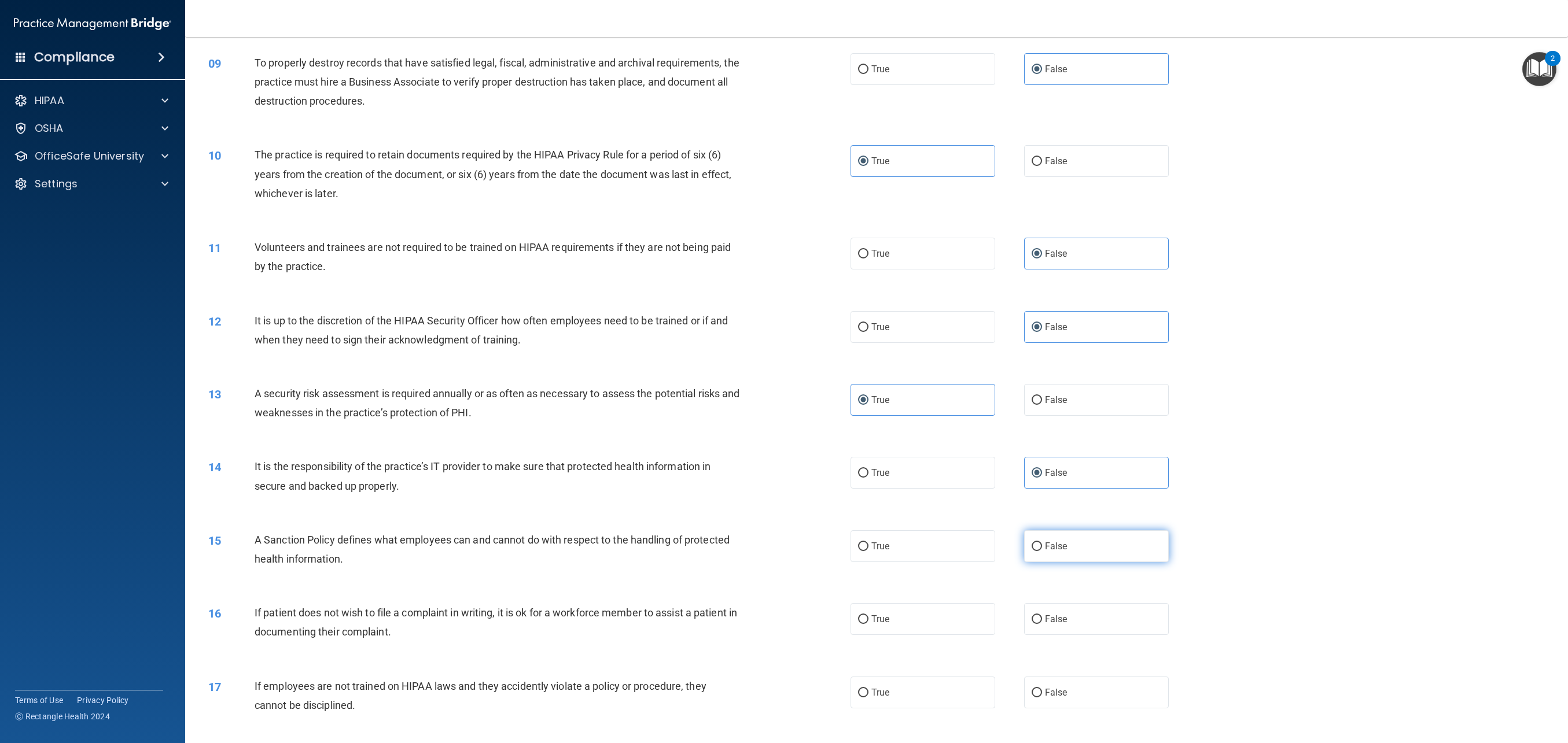
click at [1089, 555] on label "False" at bounding box center [1096, 546] width 145 height 32
click at [1042, 551] on input "False" at bounding box center [1037, 547] width 10 height 9
radio input "true"
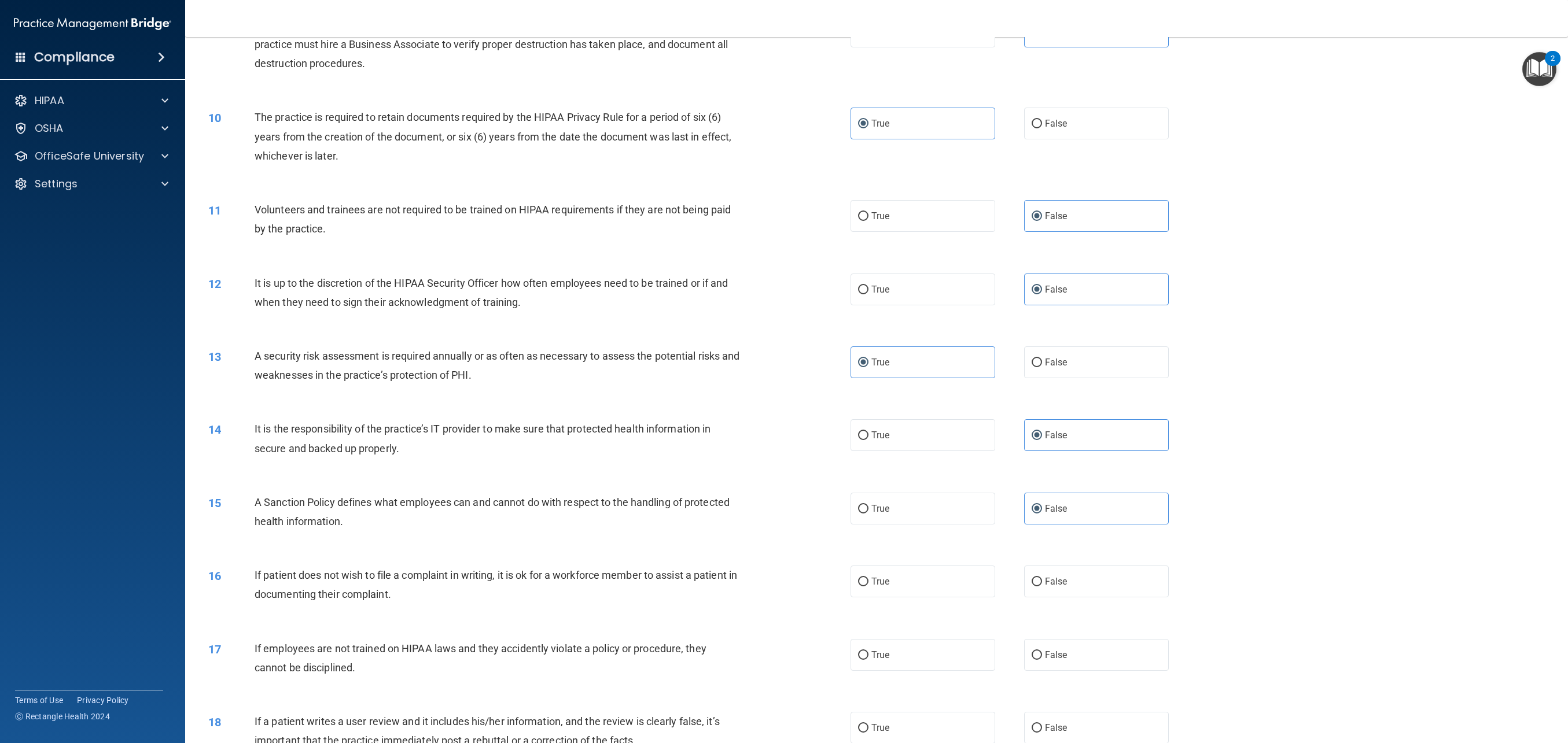
scroll to position [739, 0]
click at [909, 578] on label "True" at bounding box center [922, 581] width 145 height 32
click at [868, 578] on input "True" at bounding box center [863, 581] width 10 height 9
radio input "true"
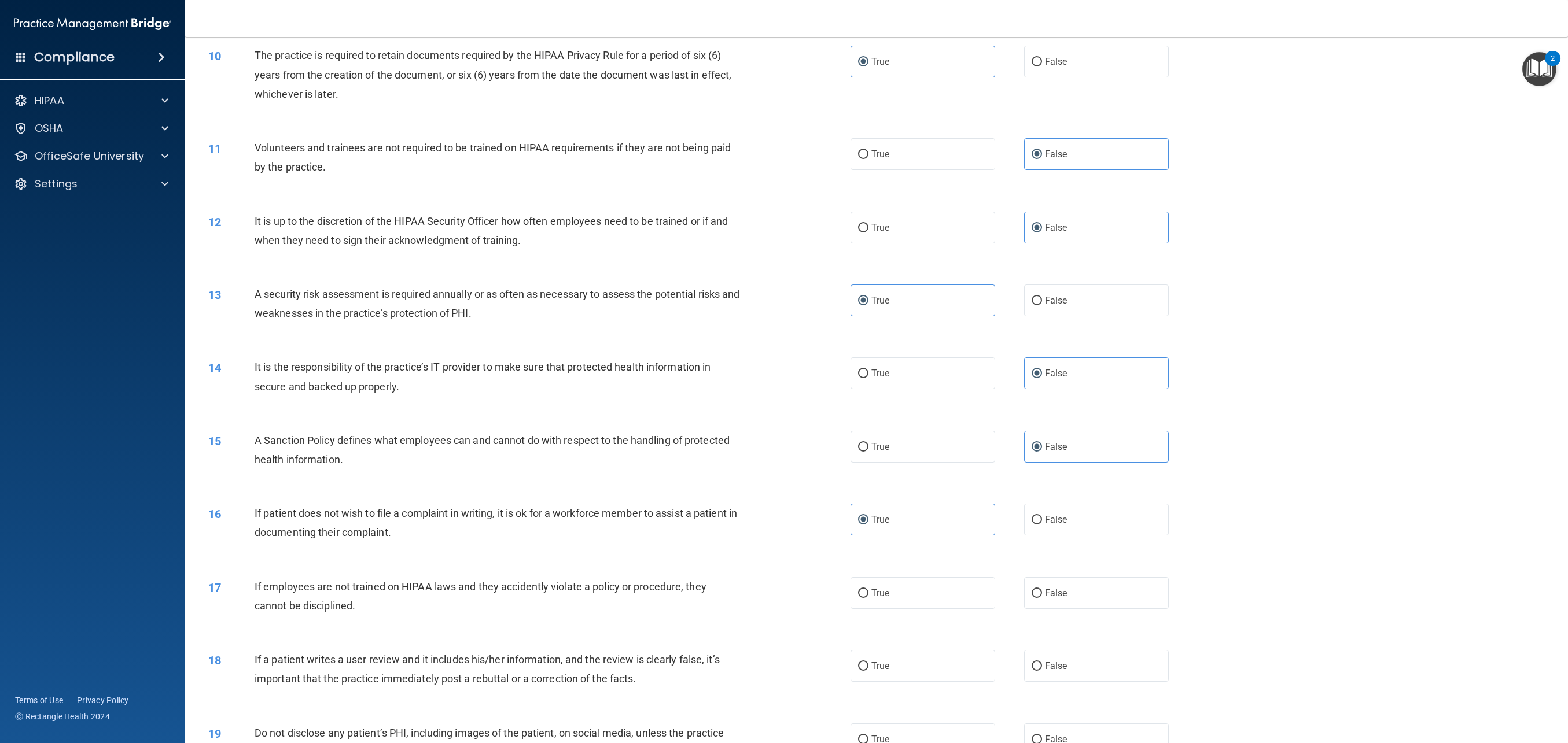
scroll to position [807, 0]
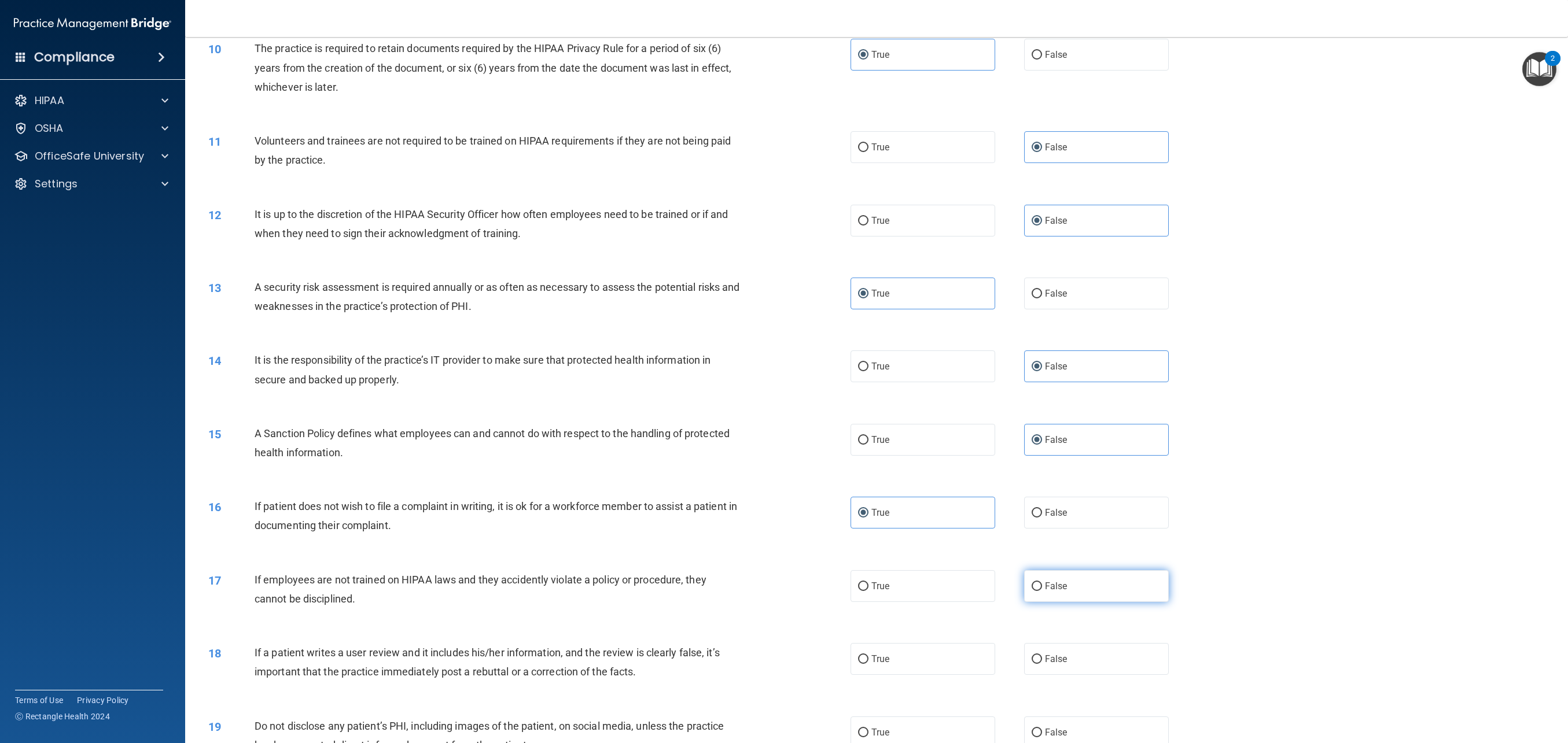
click at [1047, 590] on span "False" at bounding box center [1056, 586] width 22 height 11
click at [1042, 590] on input "False" at bounding box center [1037, 587] width 10 height 9
radio input "true"
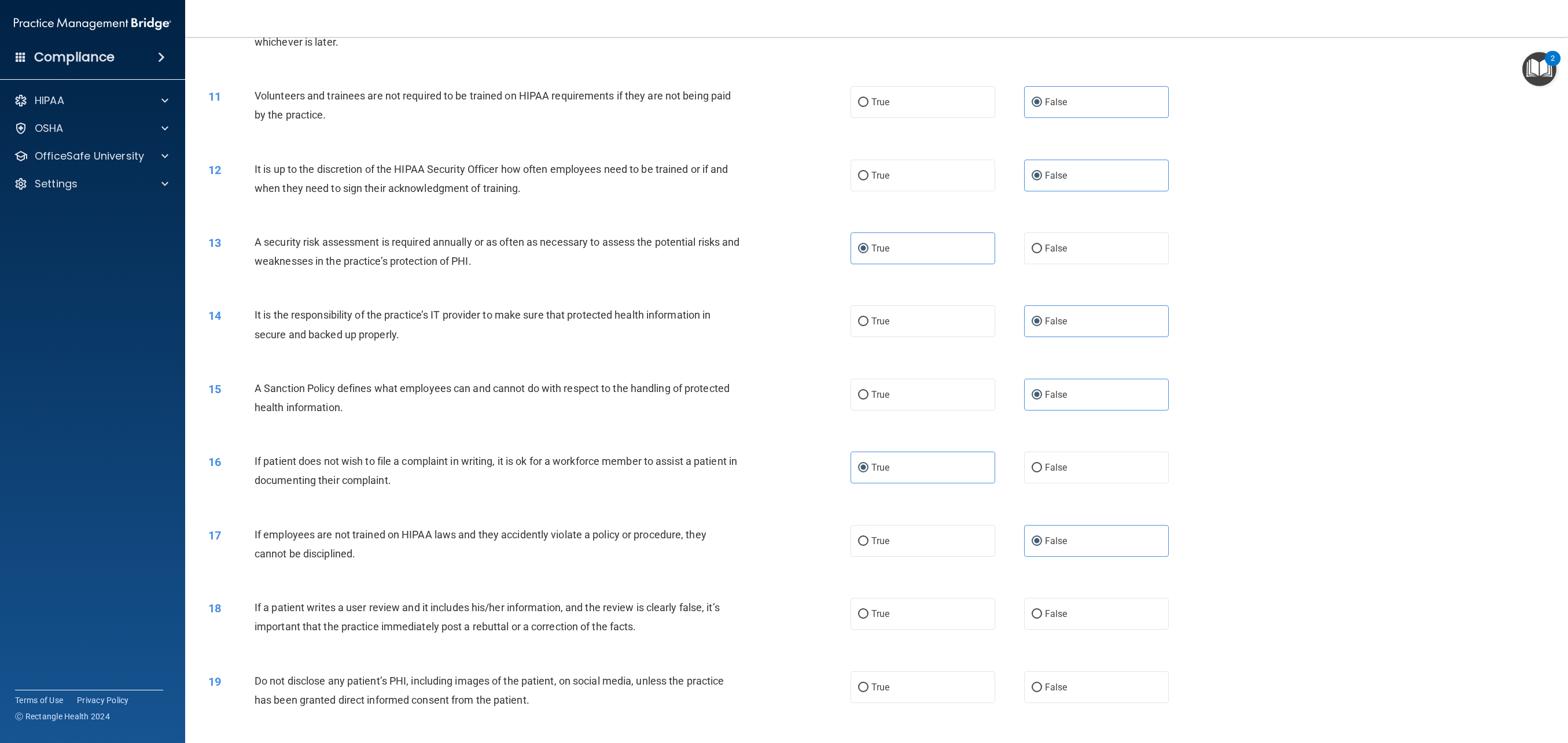
scroll to position [880, 0]
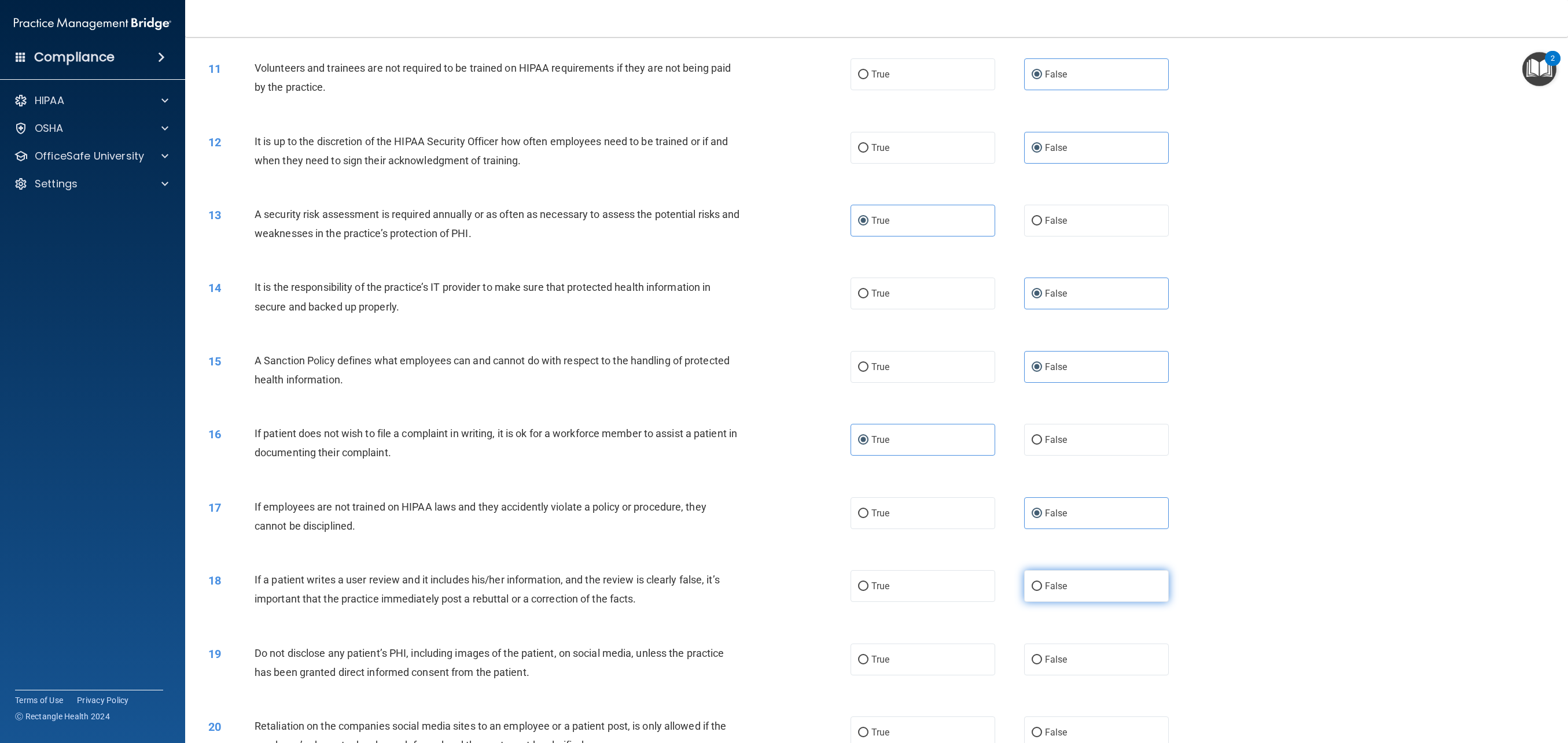
click at [1110, 593] on label "False" at bounding box center [1096, 586] width 145 height 32
click at [1042, 591] on input "False" at bounding box center [1037, 587] width 10 height 9
radio input "true"
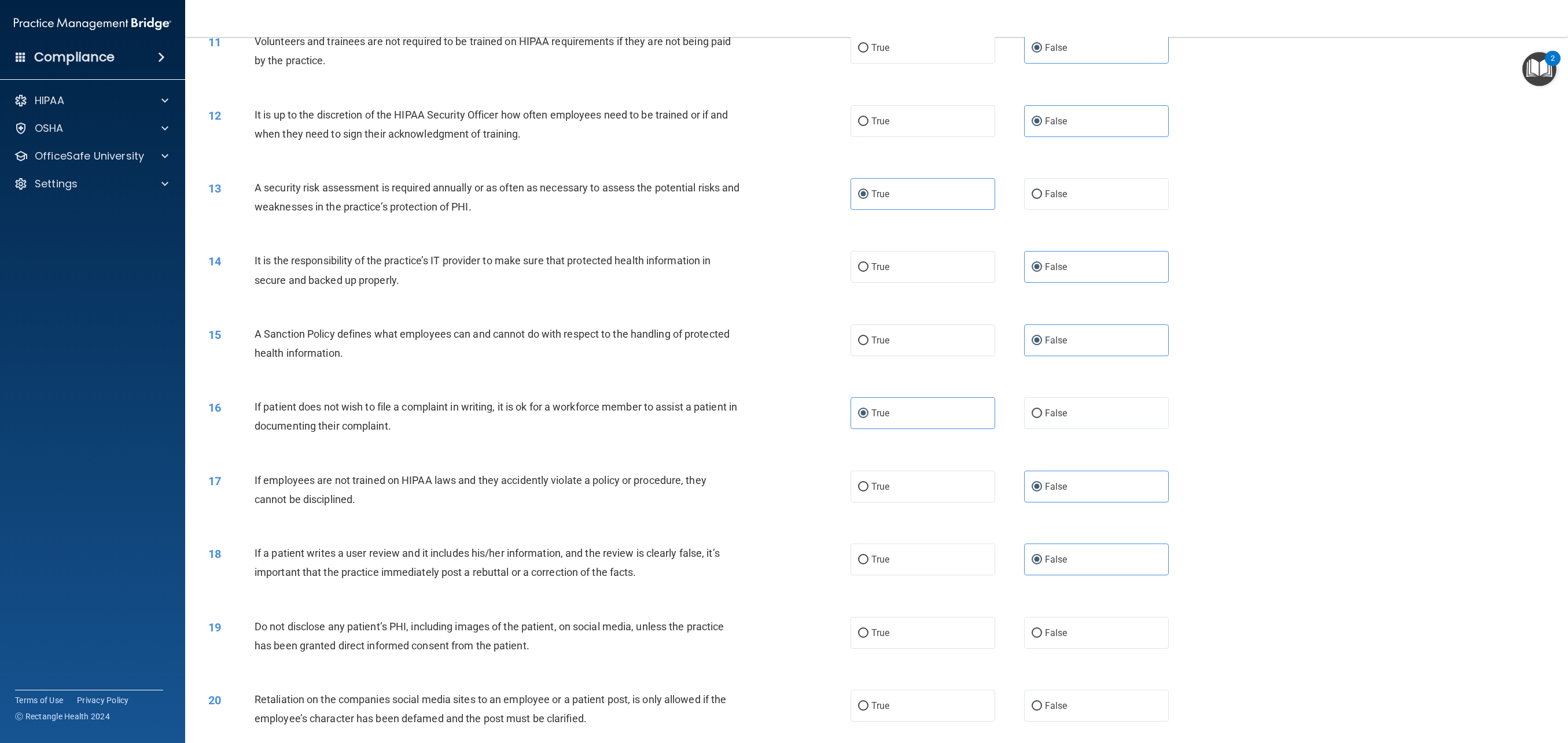
scroll to position [928, 0]
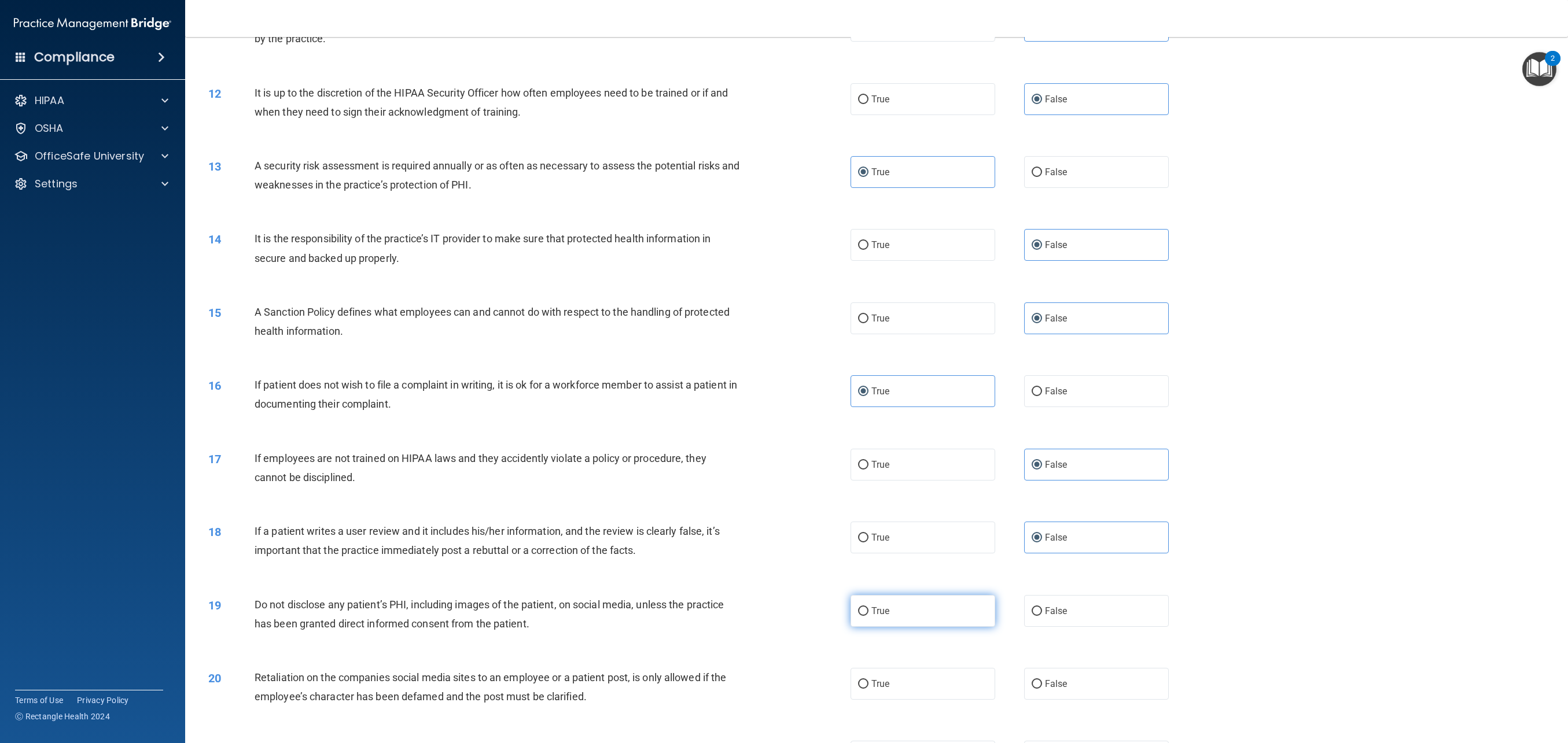
click at [933, 599] on label "True" at bounding box center [922, 611] width 145 height 32
click at [868, 607] on input "True" at bounding box center [863, 612] width 10 height 9
radio input "true"
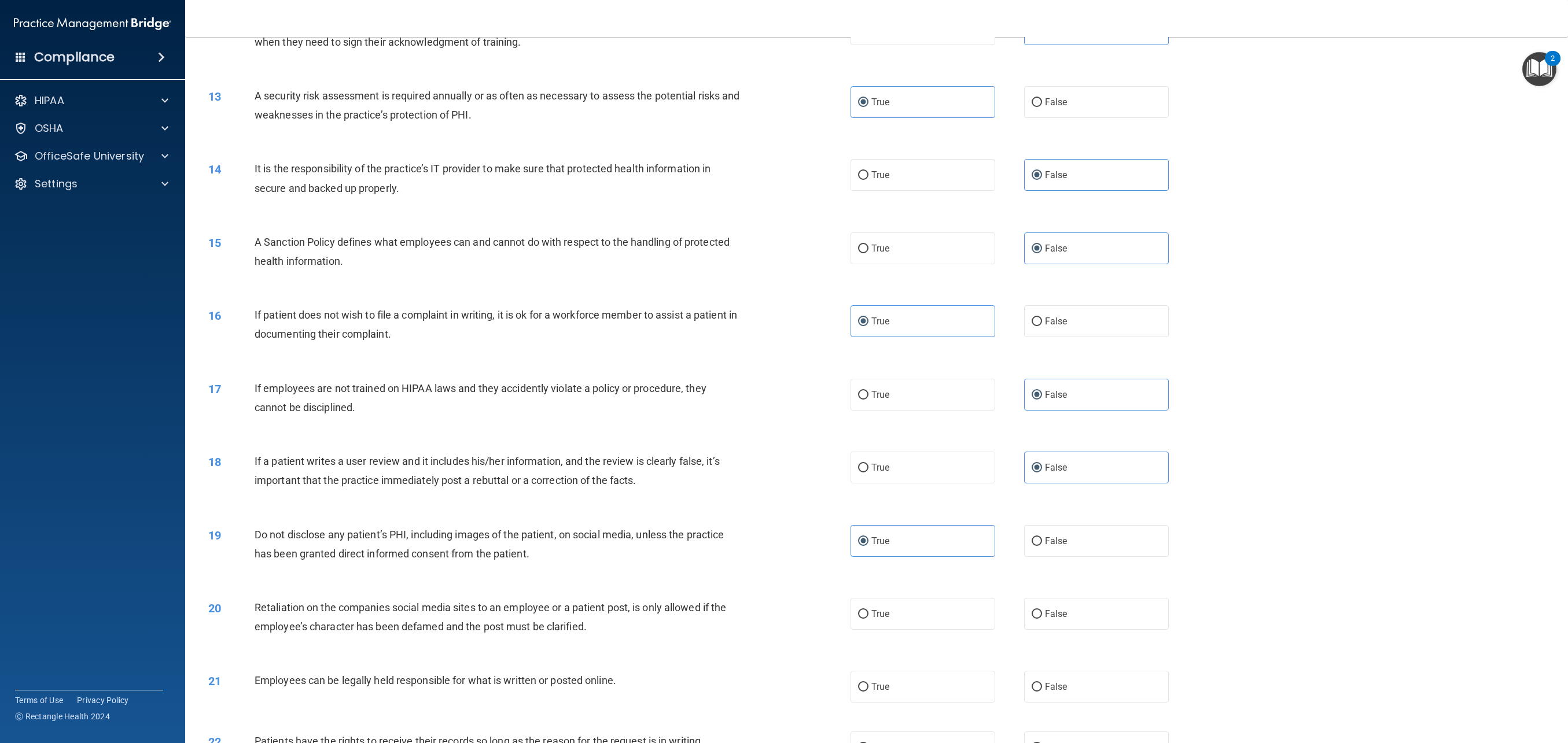
scroll to position [1004, 0]
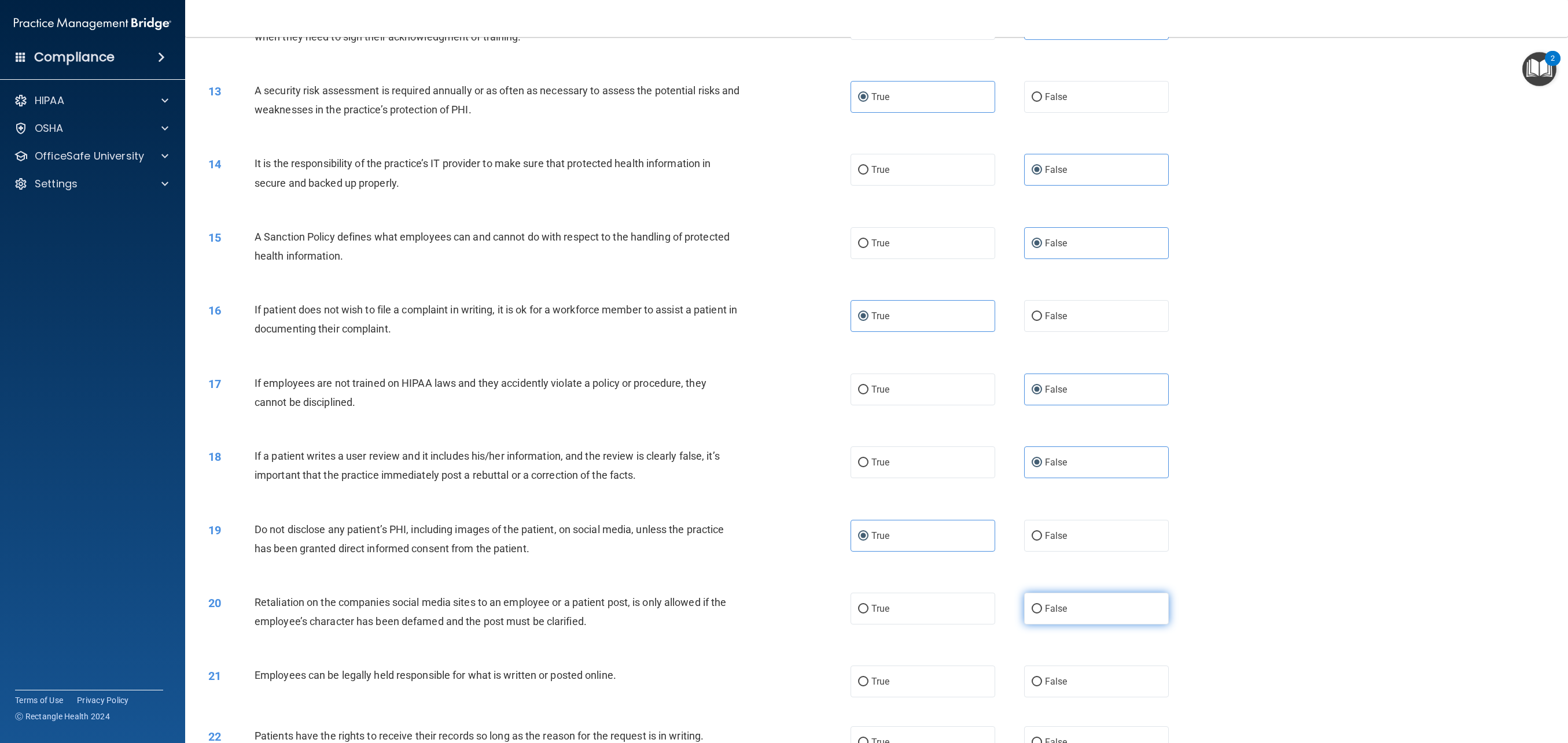
click at [1117, 617] on label "False" at bounding box center [1096, 609] width 145 height 32
click at [1042, 614] on input "False" at bounding box center [1037, 609] width 10 height 9
radio input "true"
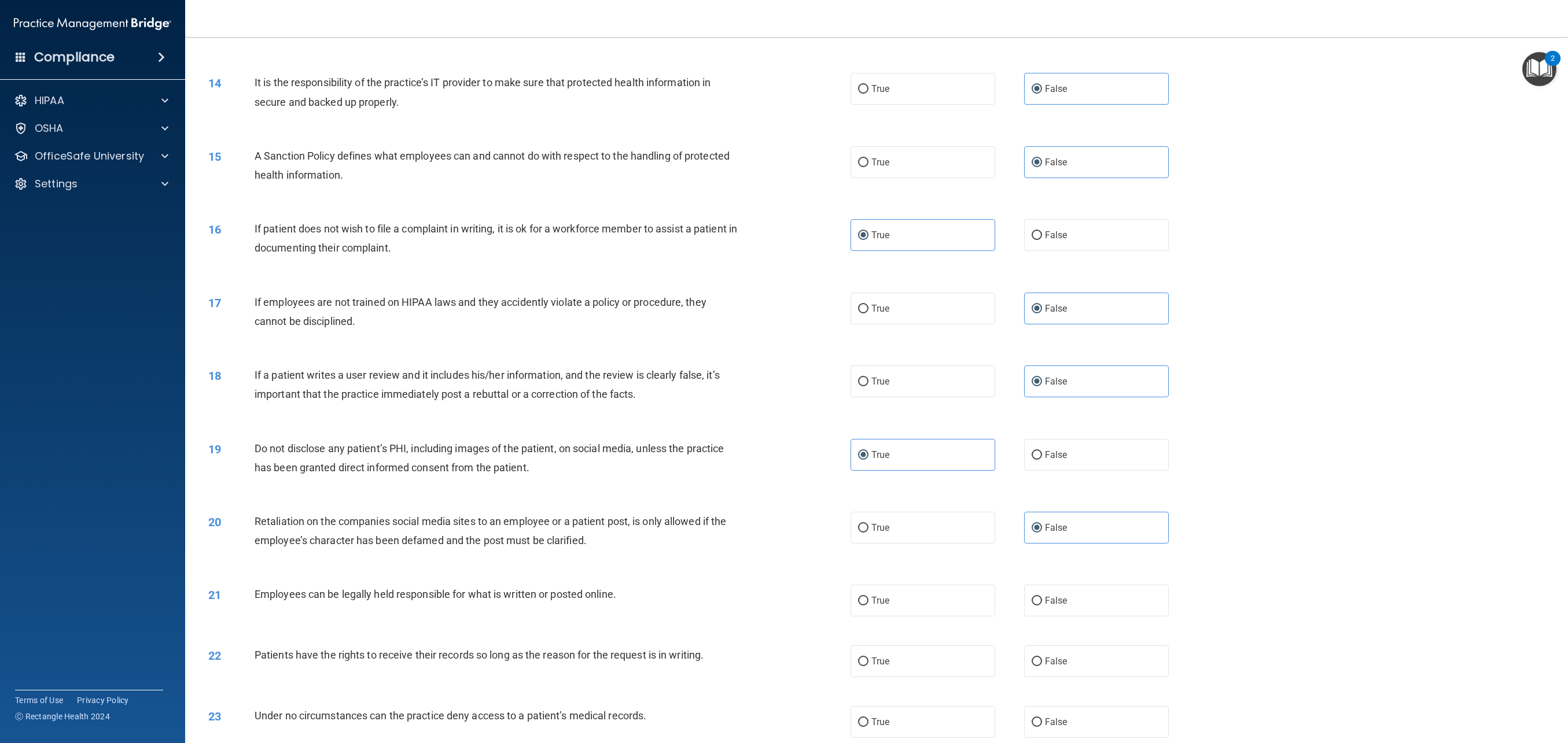
scroll to position [1089, 0]
click at [913, 606] on label "True" at bounding box center [922, 596] width 145 height 32
click at [868, 601] on input "True" at bounding box center [863, 597] width 10 height 9
radio input "true"
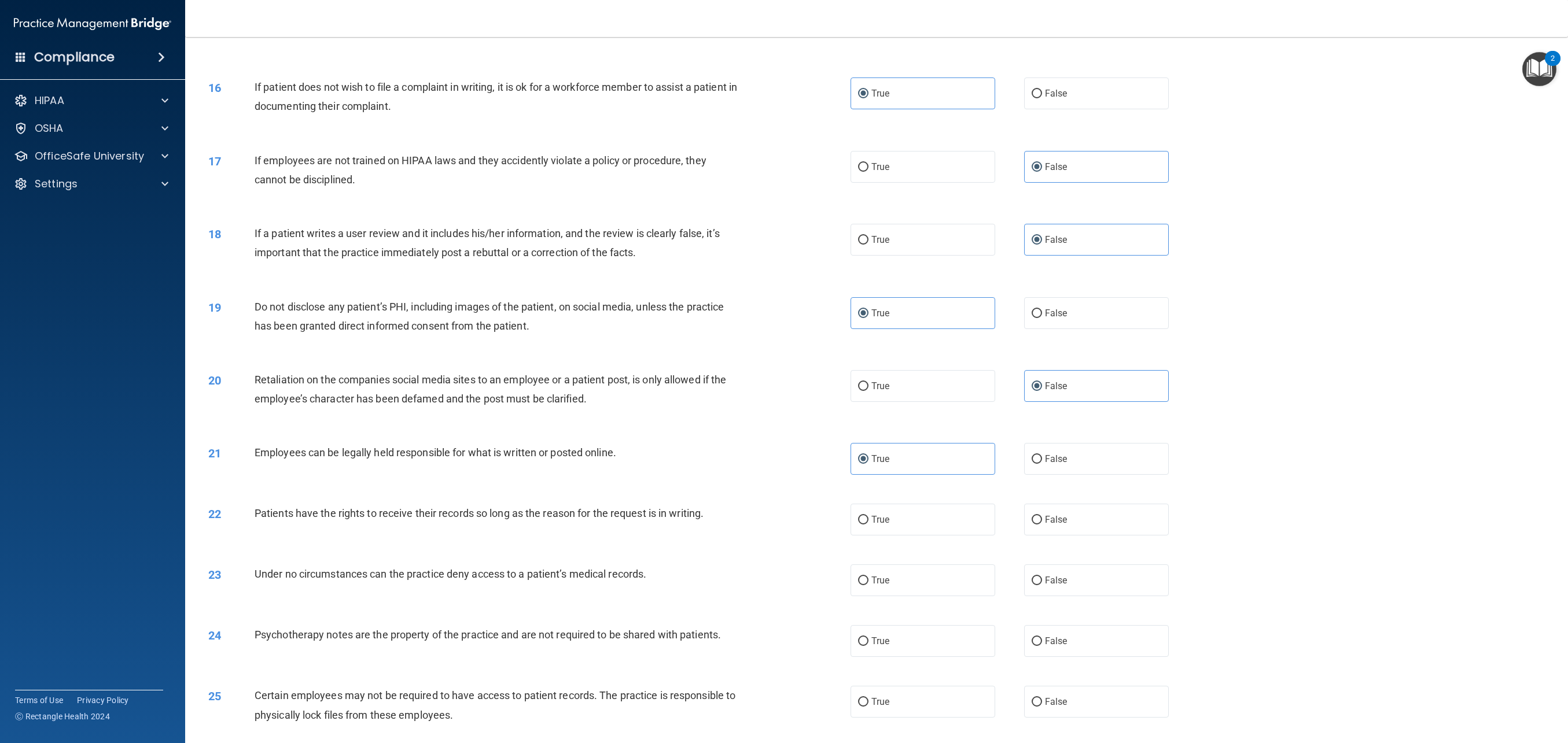
scroll to position [1238, 0]
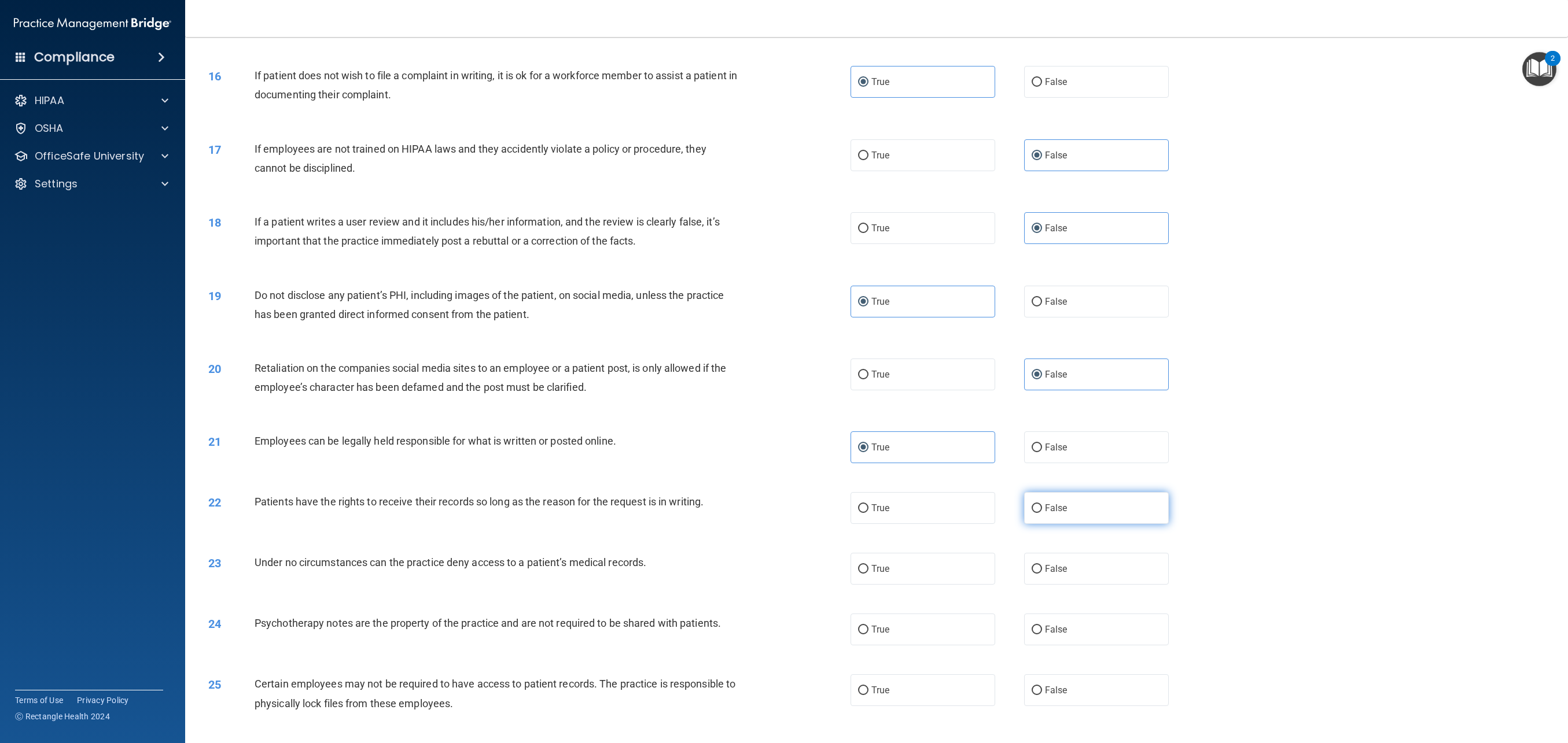
click at [1043, 518] on label "False" at bounding box center [1096, 508] width 145 height 32
click at [1042, 513] on input "False" at bounding box center [1037, 509] width 10 height 9
radio input "true"
click at [1118, 559] on label "False" at bounding box center [1096, 569] width 145 height 32
click at [1042, 565] on input "False" at bounding box center [1037, 569] width 10 height 9
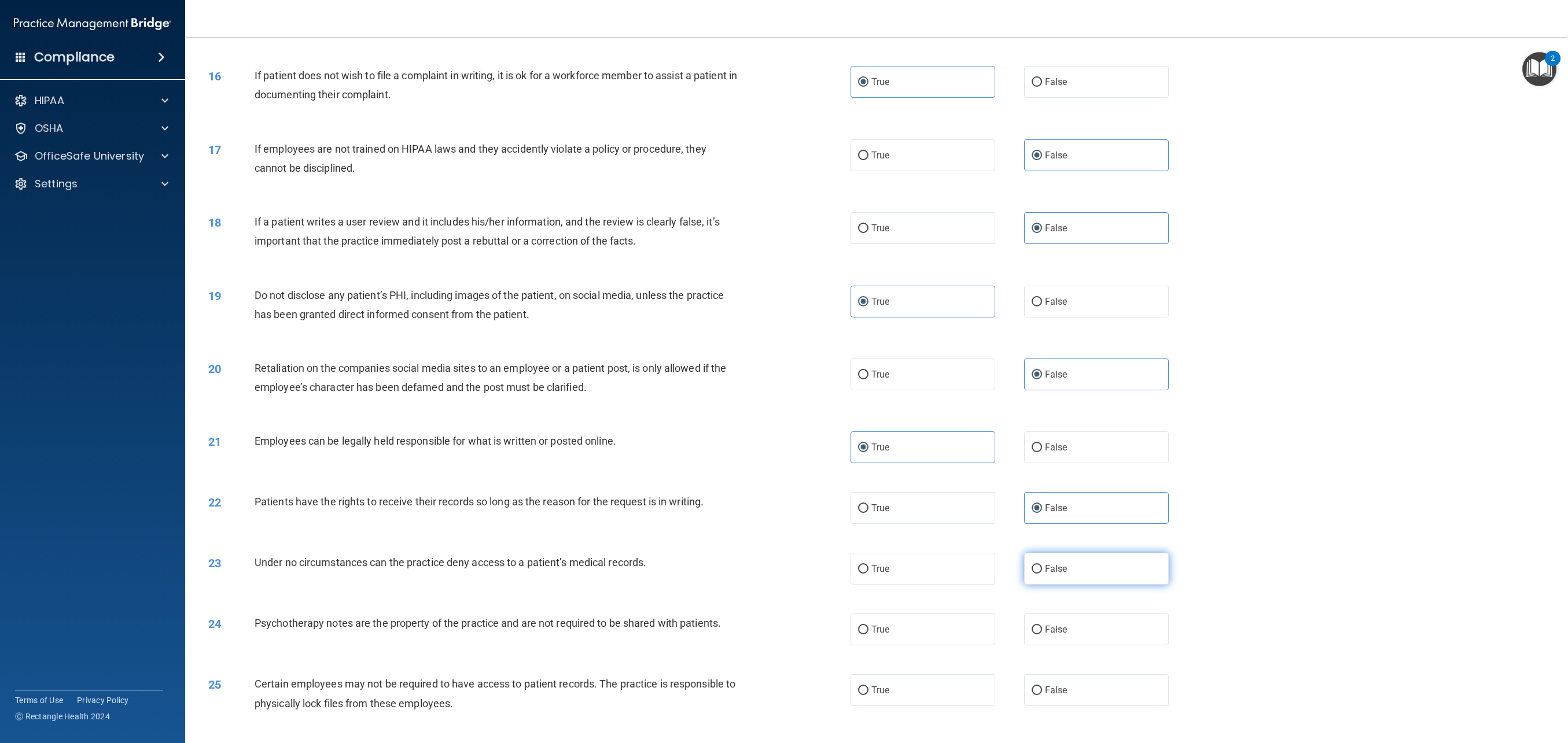
radio input "true"
click at [907, 622] on label "True" at bounding box center [922, 629] width 145 height 32
click at [868, 626] on input "True" at bounding box center [863, 630] width 10 height 9
radio input "true"
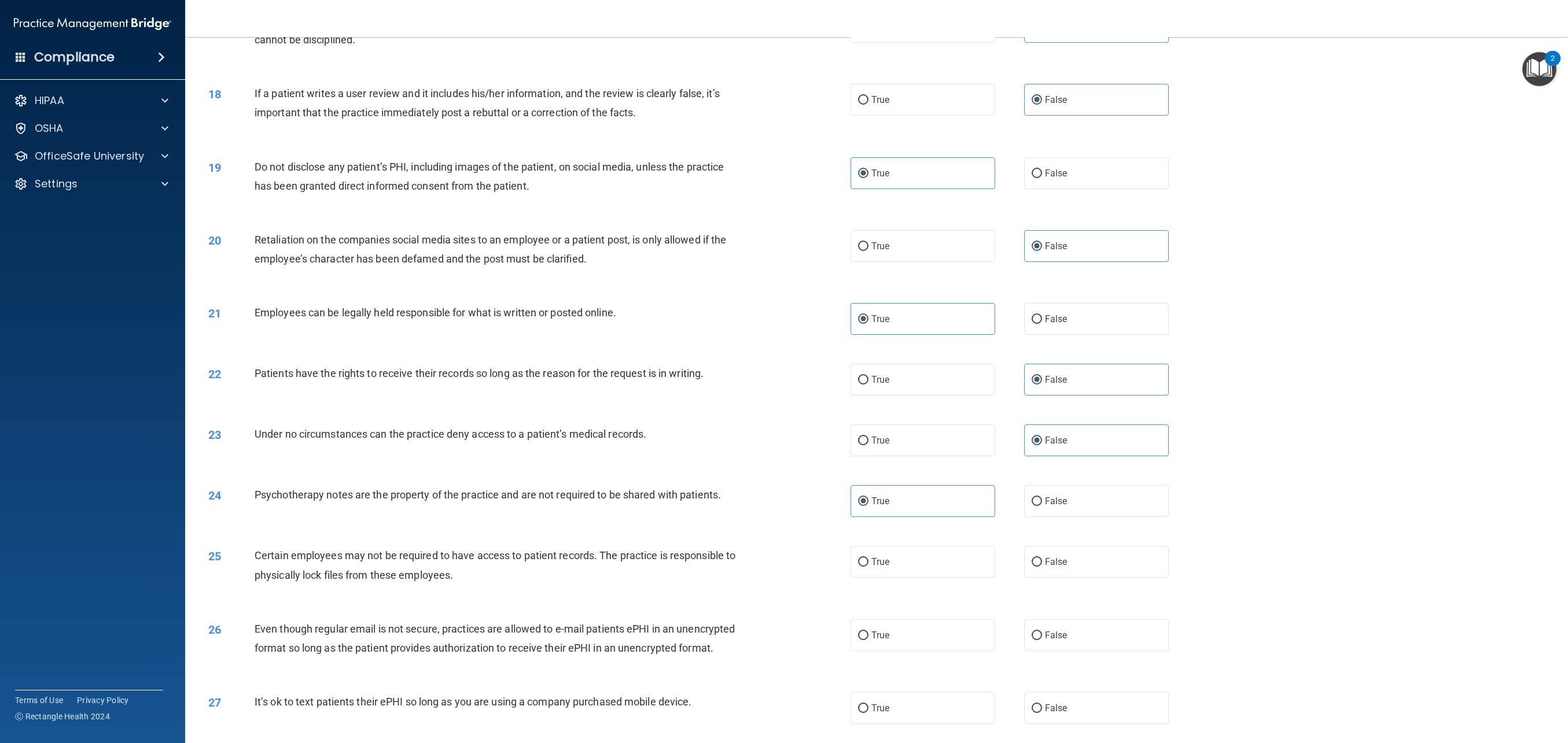
scroll to position [1367, 0]
click at [907, 574] on label "True" at bounding box center [922, 561] width 145 height 32
click at [868, 566] on input "True" at bounding box center [863, 562] width 10 height 9
radio input "true"
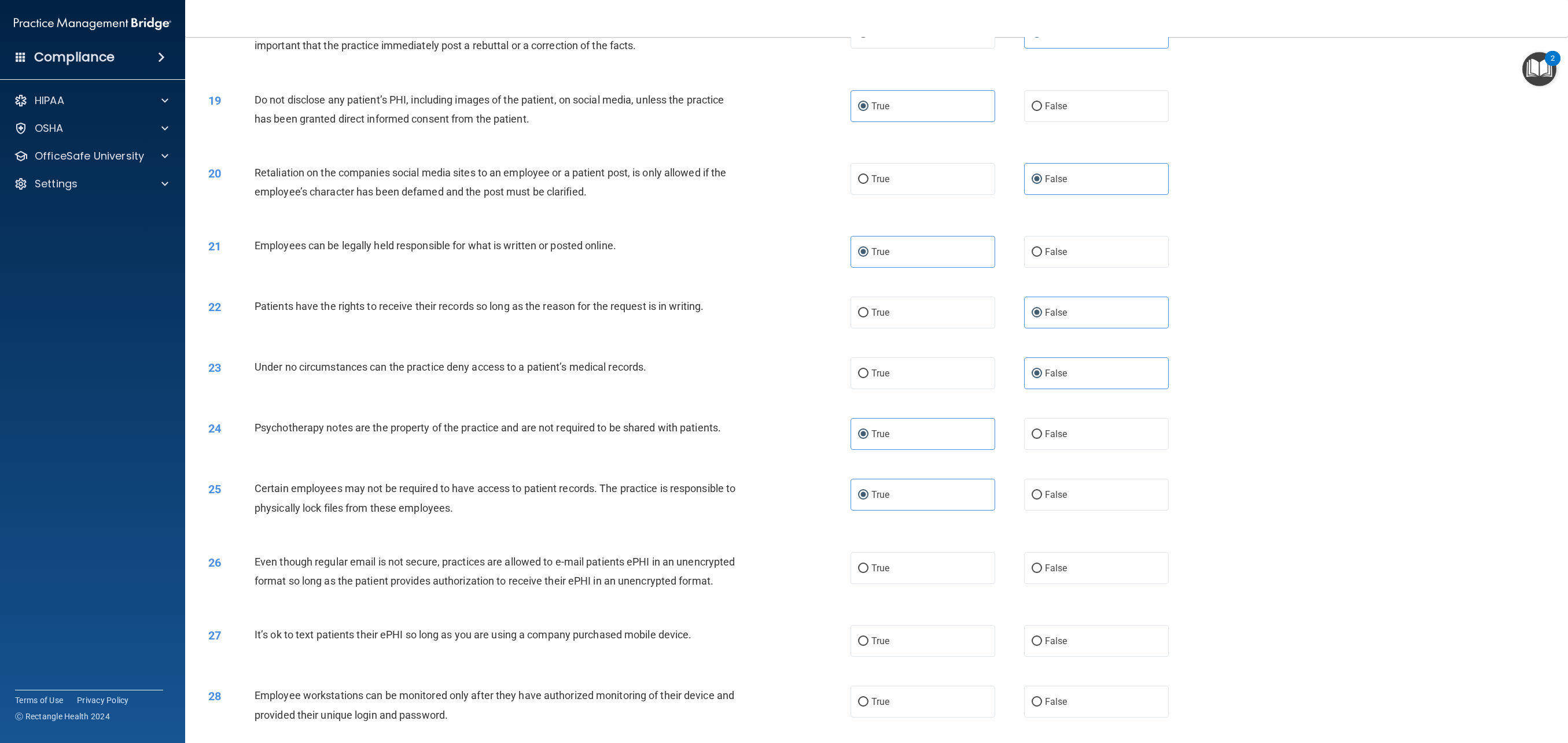
scroll to position [1439, 0]
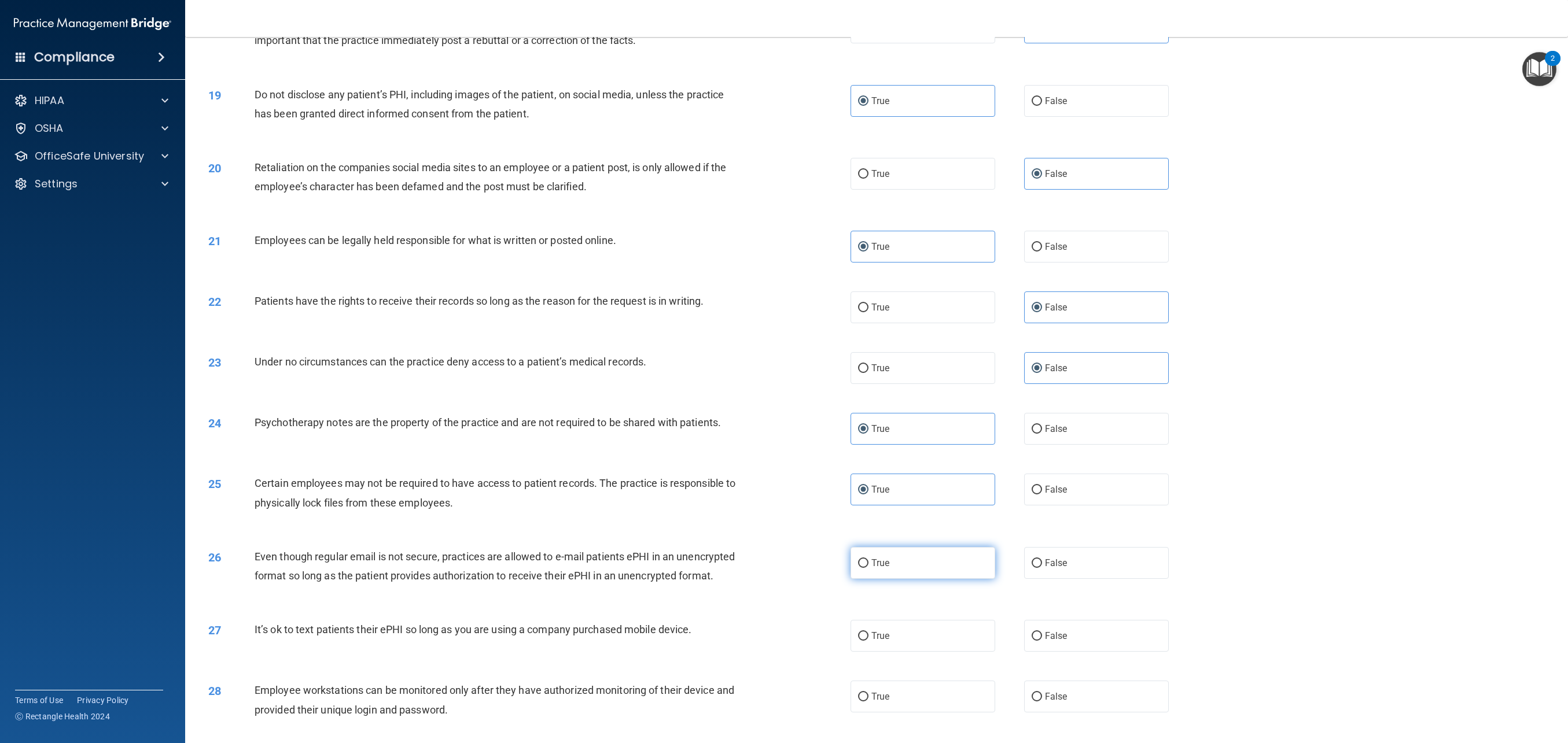
click at [880, 577] on label "True" at bounding box center [922, 563] width 145 height 32
click at [868, 568] on input "True" at bounding box center [863, 563] width 10 height 9
radio input "true"
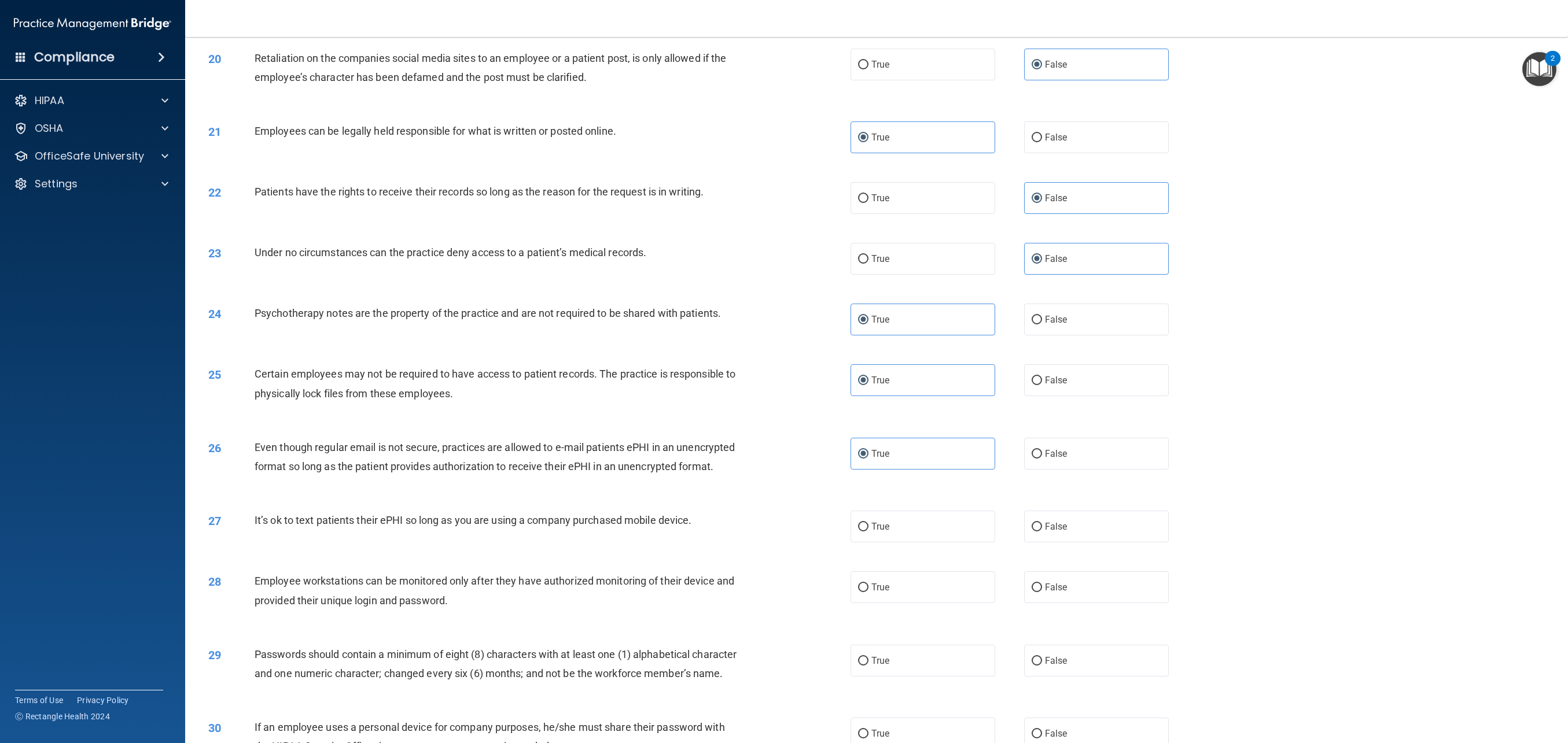
scroll to position [1554, 0]
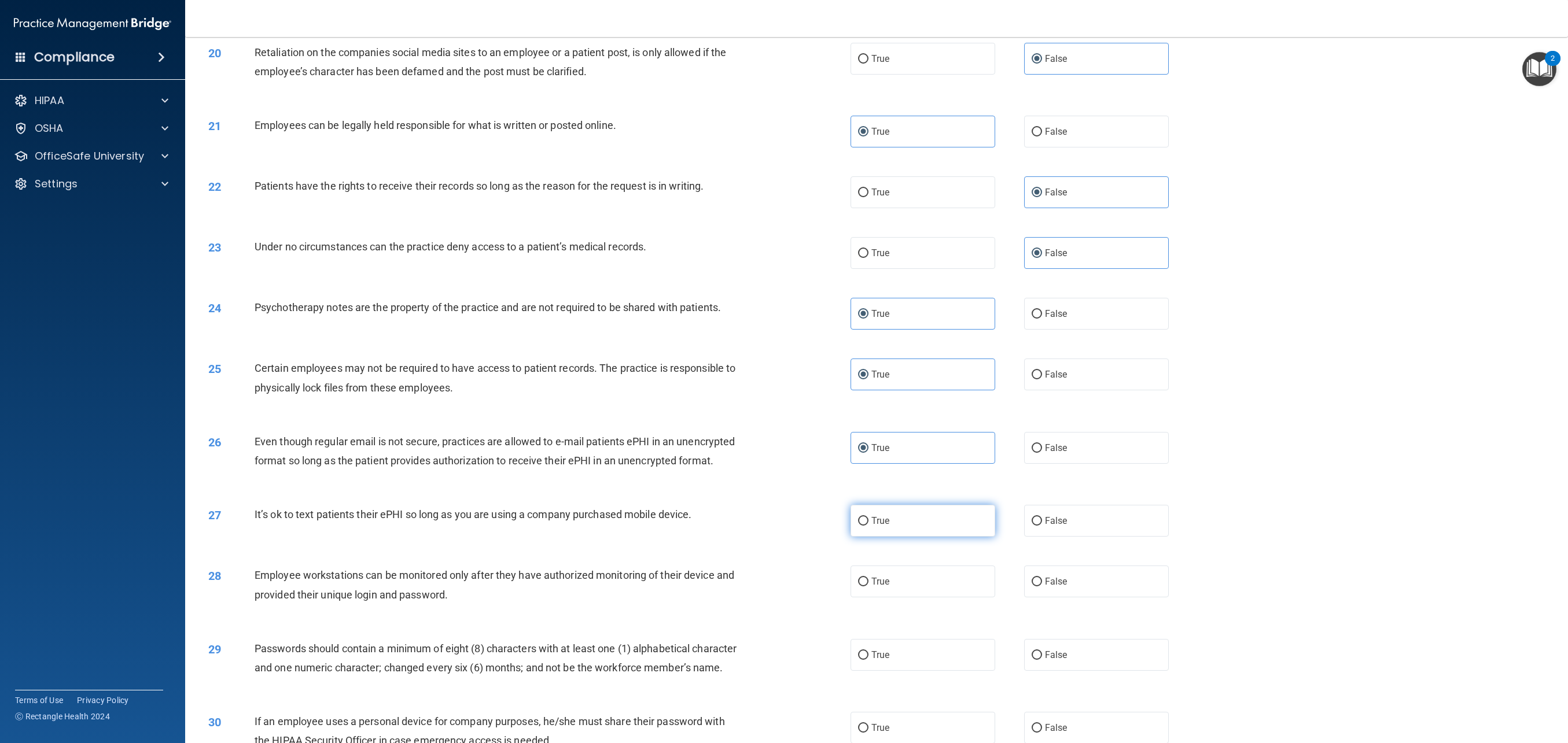
click at [909, 526] on label "True" at bounding box center [922, 521] width 145 height 32
click at [868, 526] on input "True" at bounding box center [863, 522] width 10 height 9
radio input "true"
click at [1052, 532] on label "False" at bounding box center [1096, 521] width 145 height 32
click at [1042, 526] on input "False" at bounding box center [1037, 522] width 10 height 9
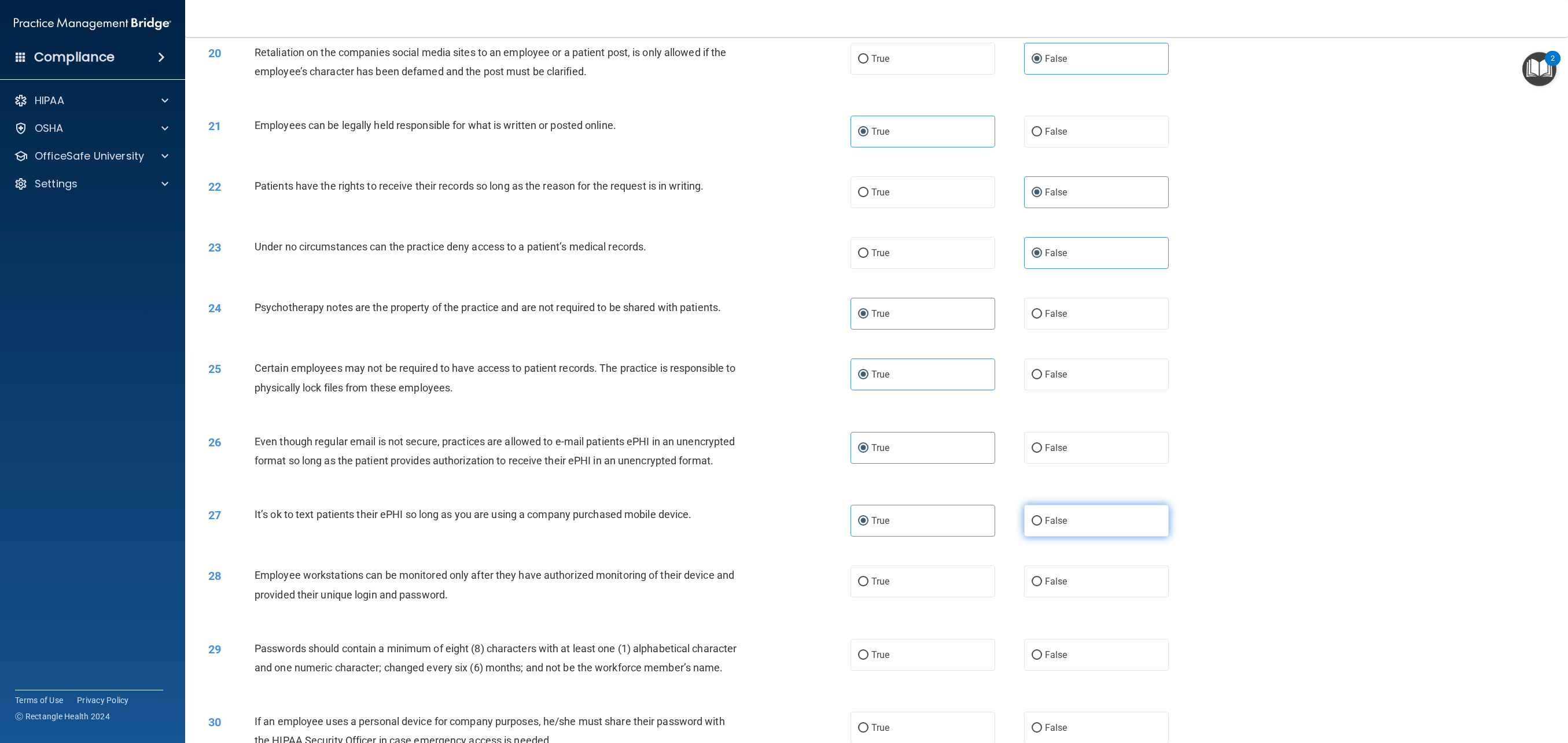
radio input "true"
radio input "false"
click at [944, 594] on label "True" at bounding box center [922, 581] width 145 height 32
click at [868, 586] on input "True" at bounding box center [863, 582] width 10 height 9
radio input "true"
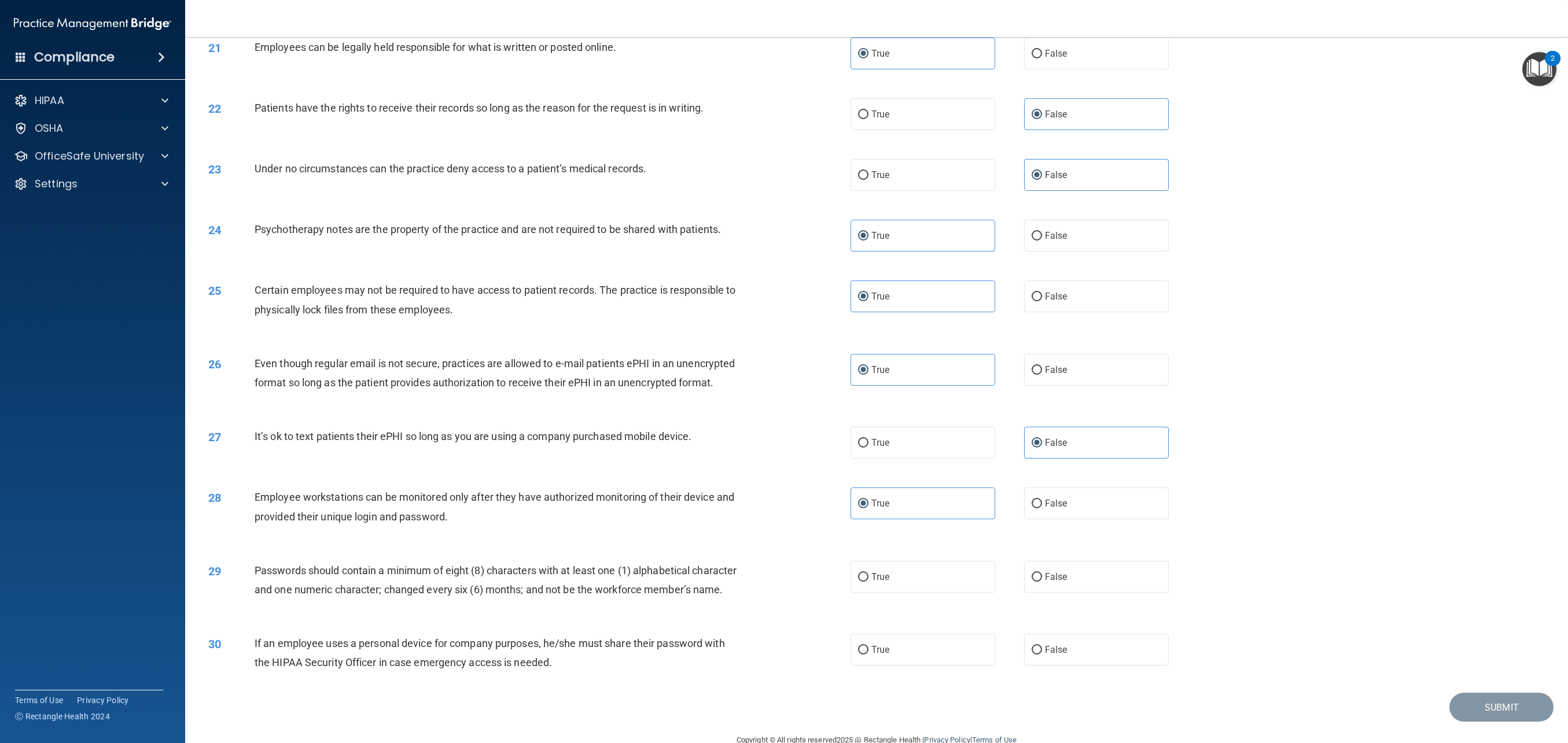
scroll to position [1675, 0]
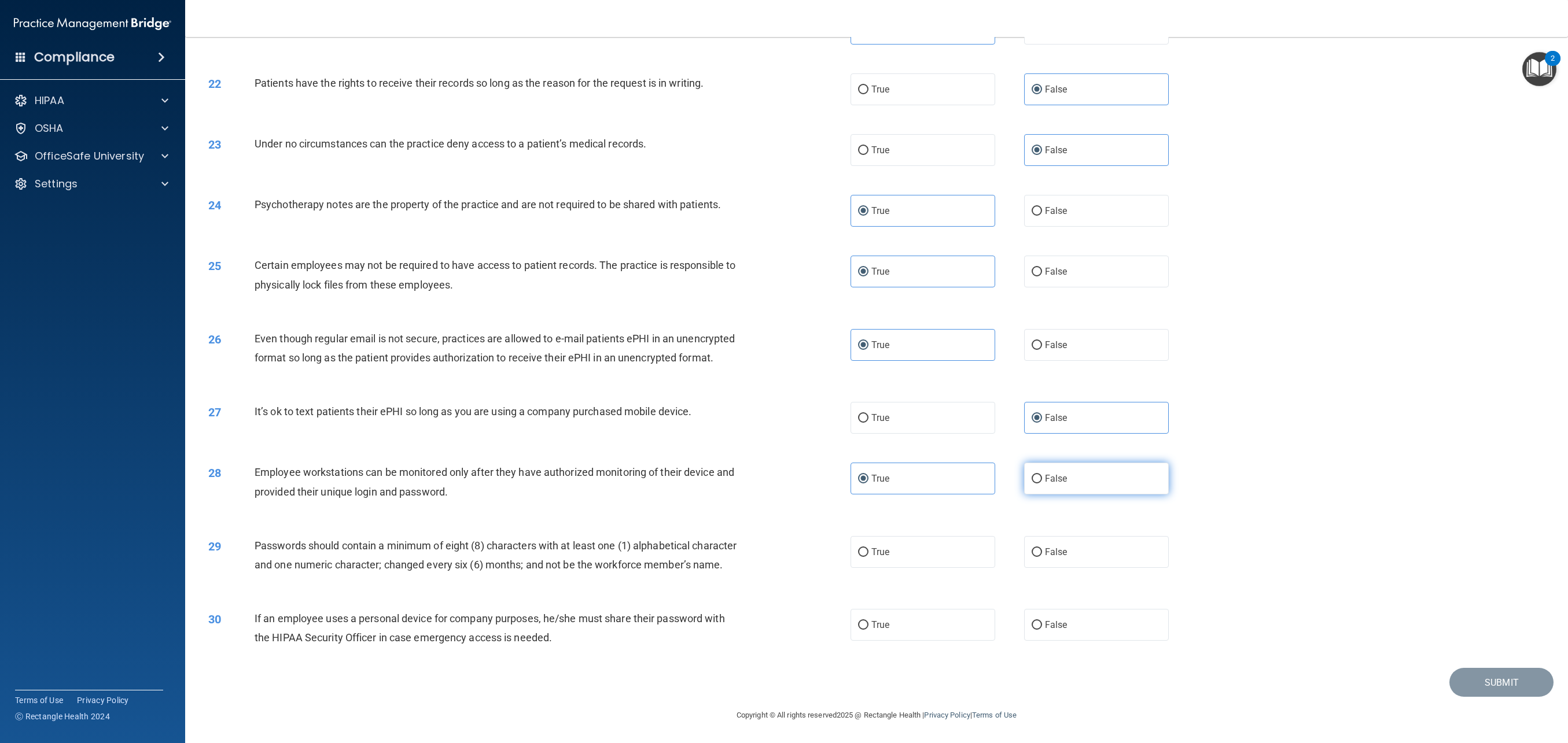
click at [1080, 463] on label "False" at bounding box center [1096, 479] width 145 height 32
click at [1042, 475] on input "False" at bounding box center [1037, 479] width 10 height 9
radio input "true"
radio input "false"
click at [920, 536] on label "True" at bounding box center [922, 552] width 145 height 32
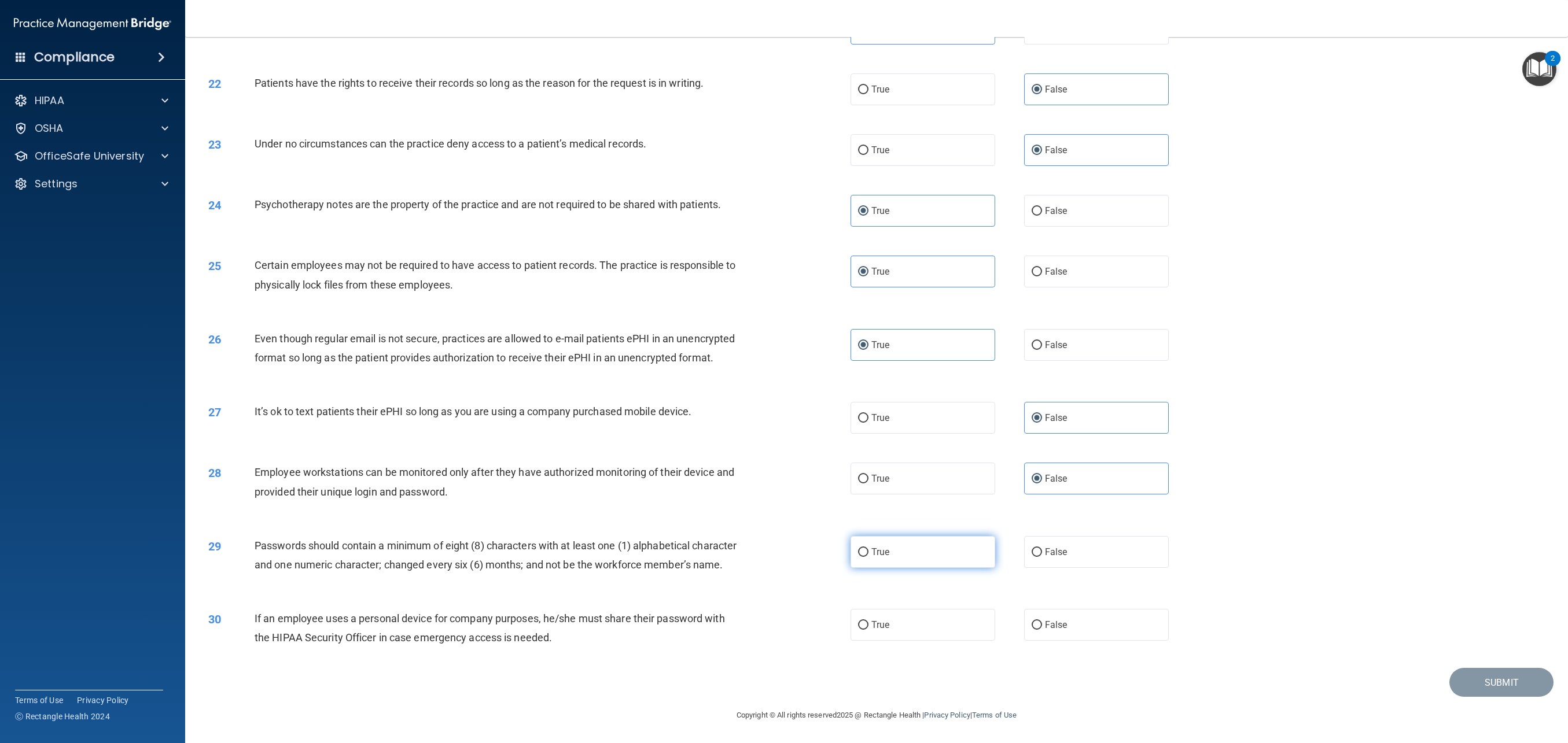
click at [868, 548] on input "True" at bounding box center [863, 553] width 10 height 9
radio input "true"
click at [1094, 614] on label "False" at bounding box center [1096, 625] width 145 height 32
click at [1042, 622] on input "False" at bounding box center [1037, 626] width 10 height 9
radio input "true"
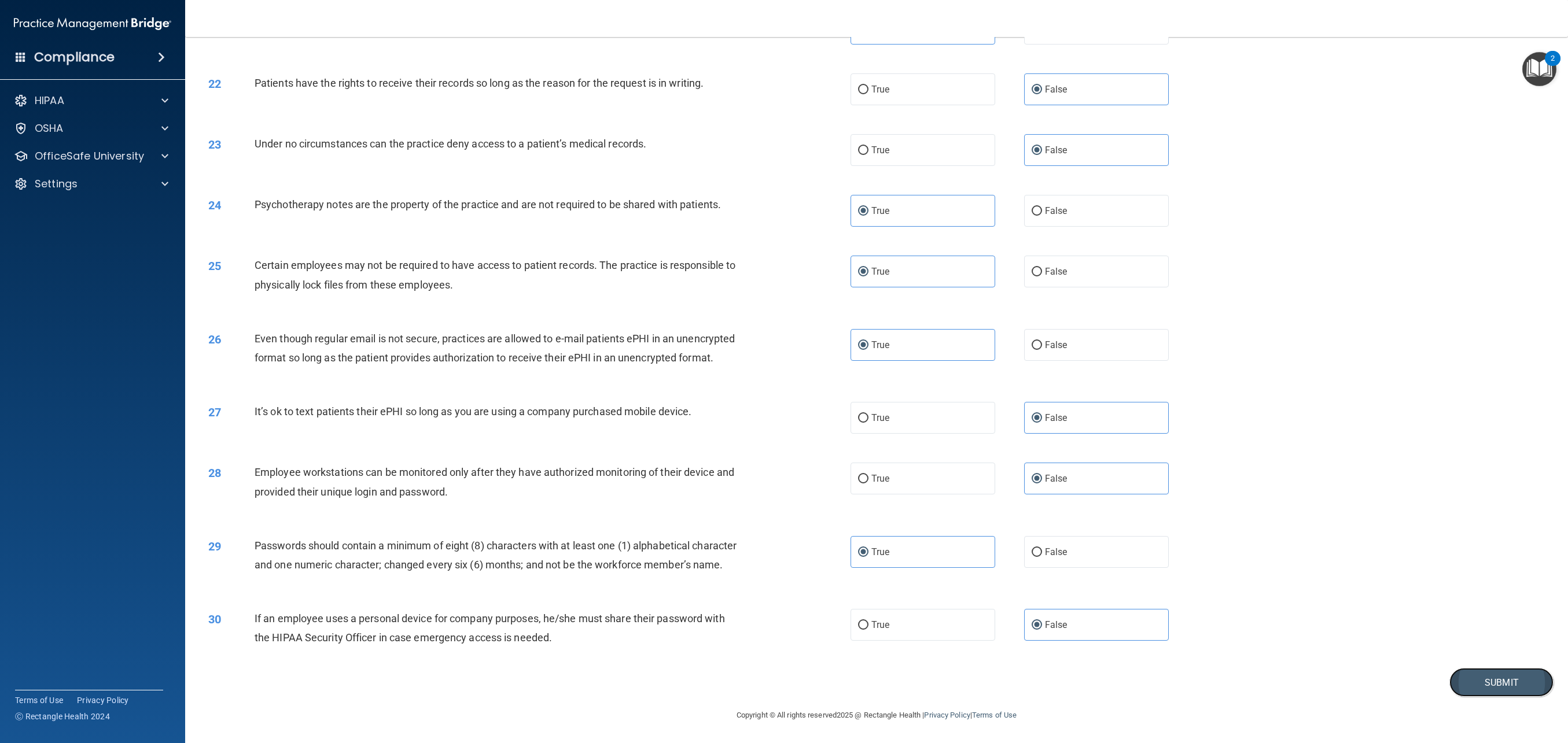
click at [1483, 679] on button "Submit" at bounding box center [1501, 683] width 104 height 29
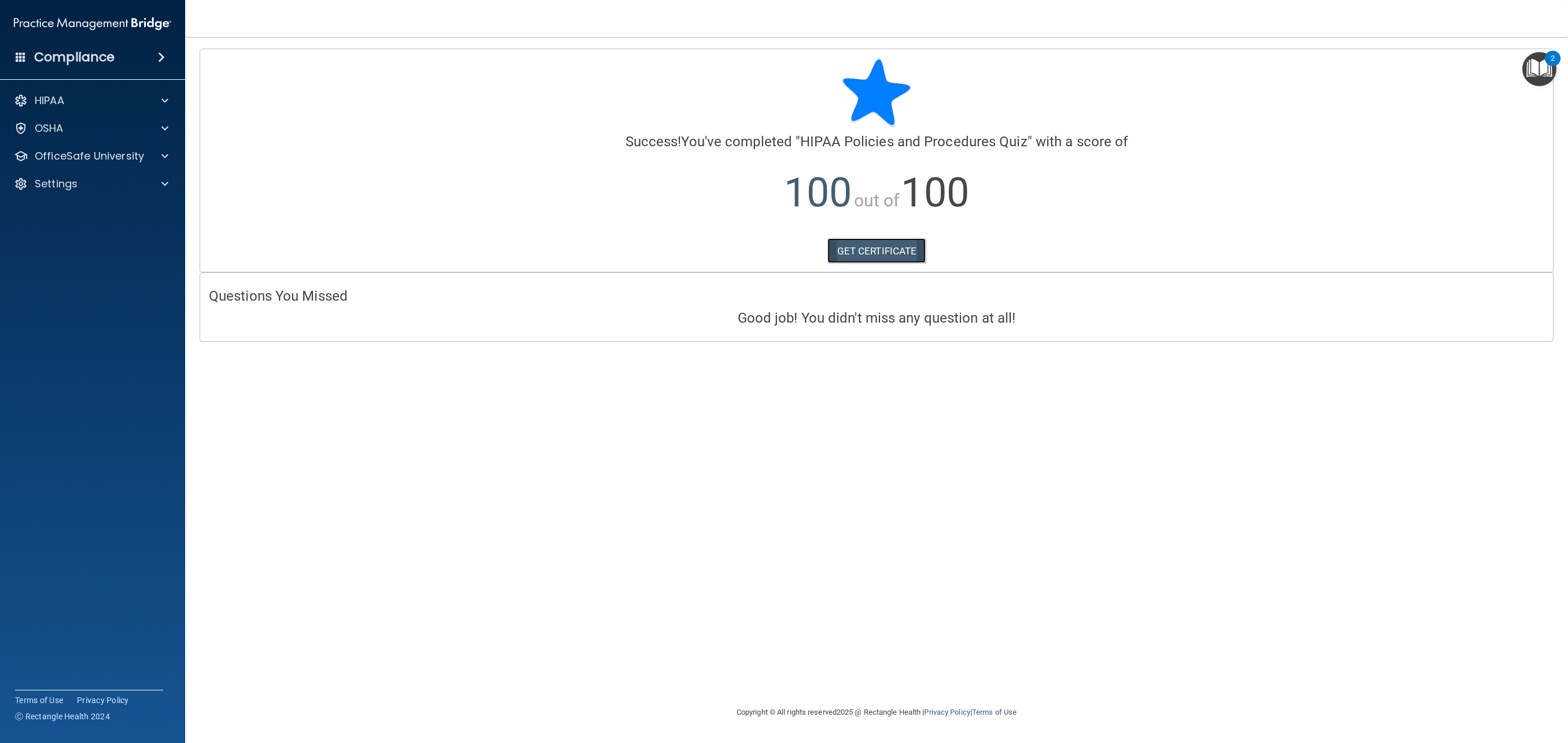
click at [896, 249] on link "GET CERTIFICATE" at bounding box center [877, 251] width 99 height 25
click at [147, 165] on div "OfficeSafe University" at bounding box center [93, 156] width 185 height 23
click at [168, 160] on span at bounding box center [165, 156] width 7 height 14
click at [128, 178] on div "HIPAA Training" at bounding box center [86, 184] width 158 height 11
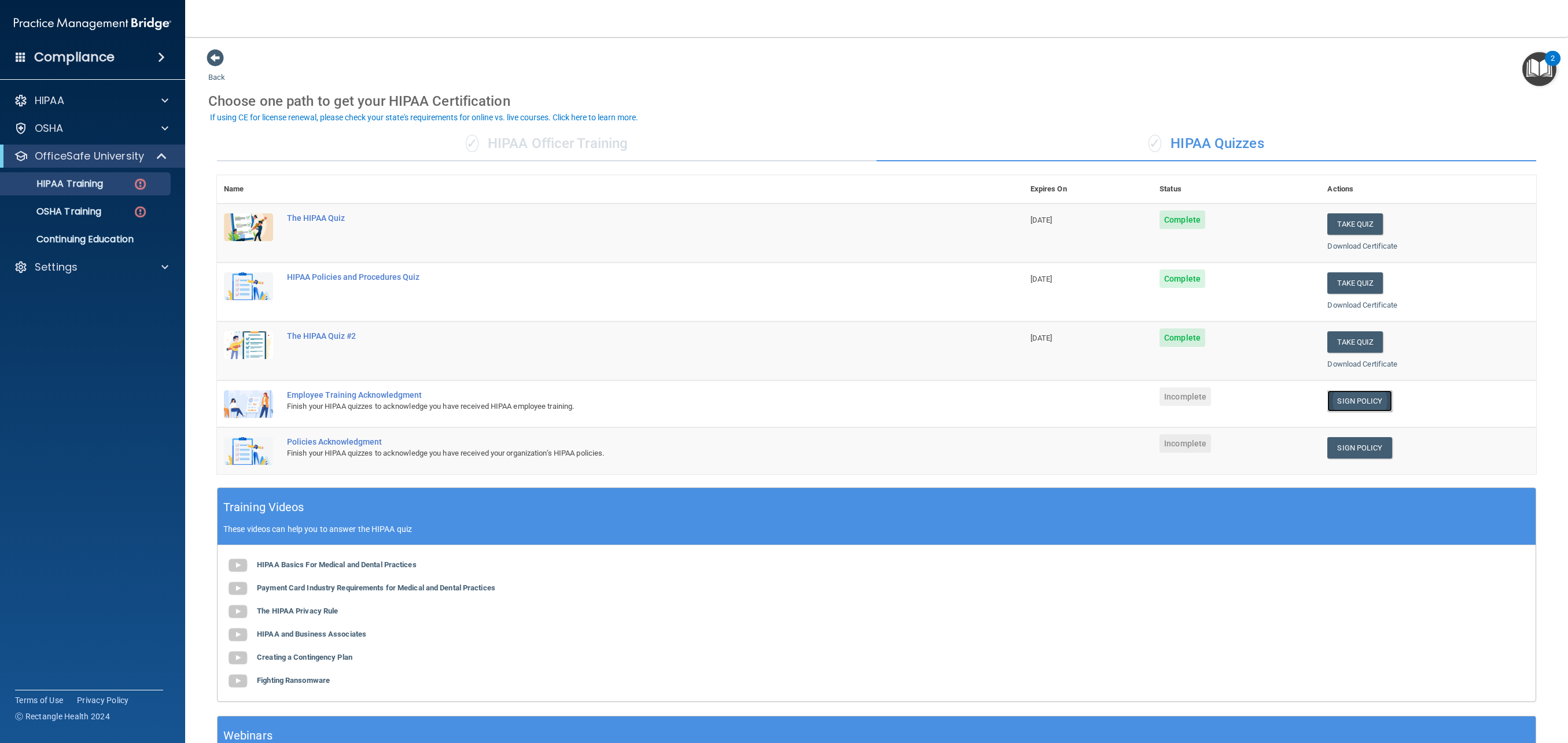
click at [1375, 406] on link "Sign Policy" at bounding box center [1360, 401] width 64 height 22
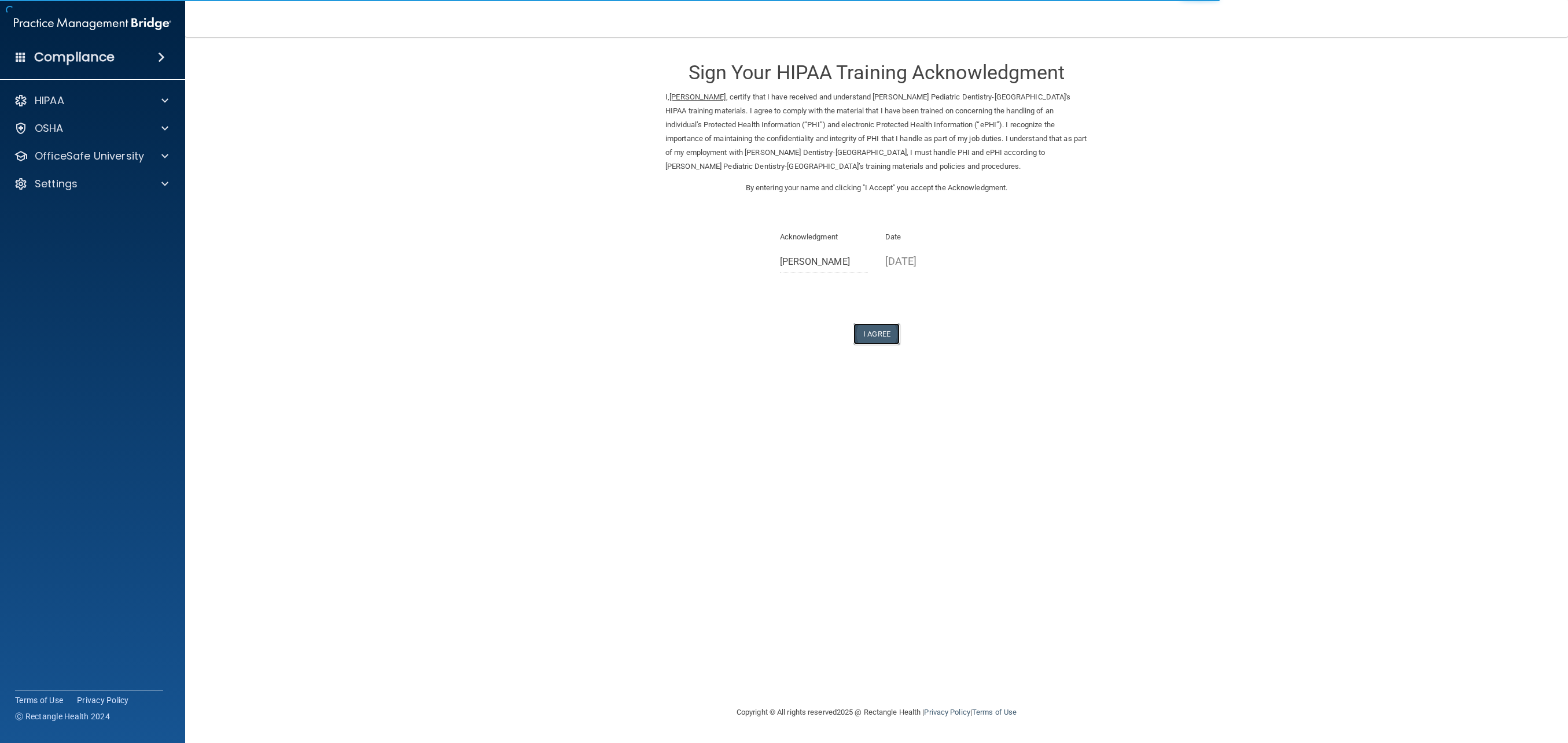
click at [862, 335] on button "I Agree" at bounding box center [876, 334] width 46 height 22
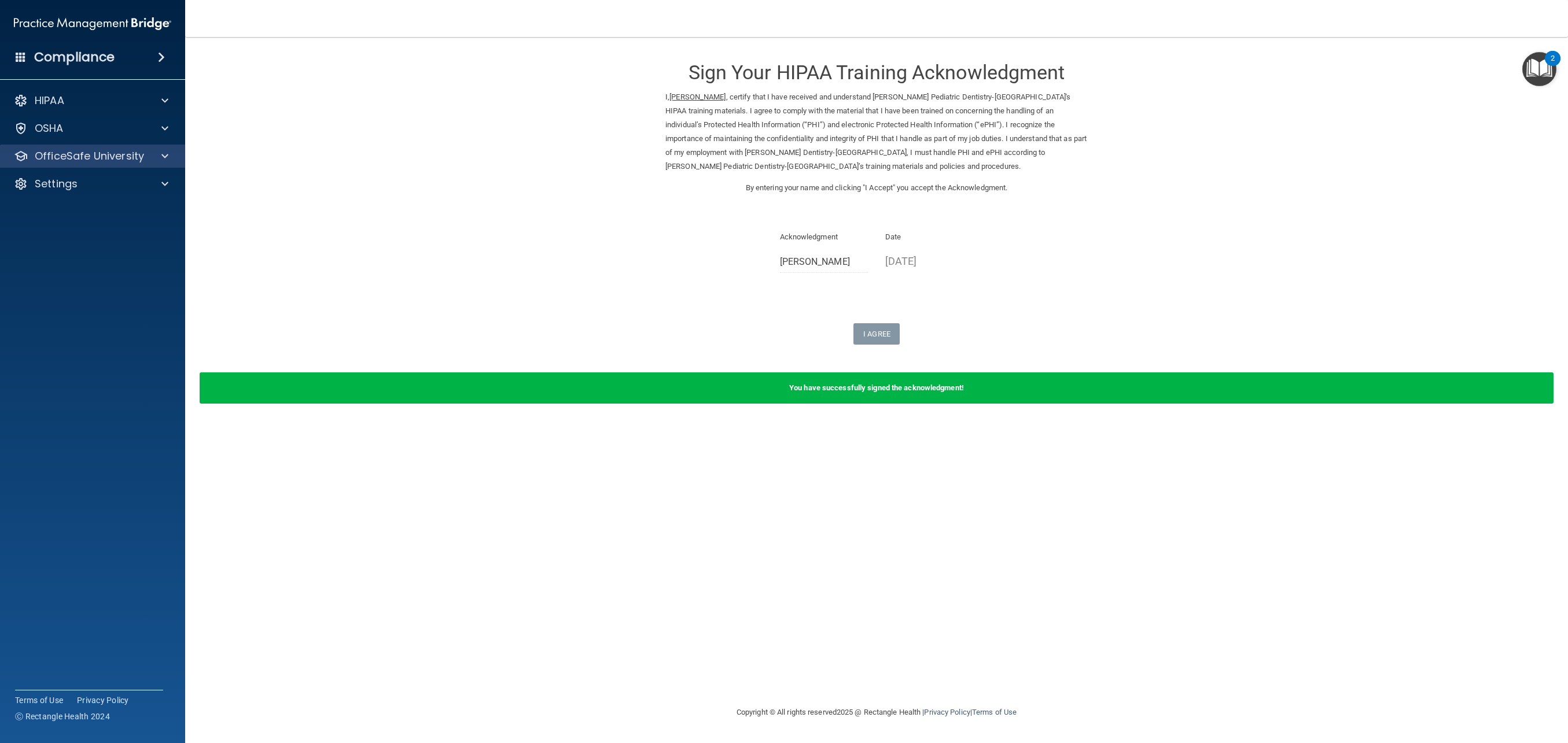
click at [141, 147] on div "OfficeSafe University" at bounding box center [93, 156] width 185 height 23
click at [159, 161] on div at bounding box center [163, 156] width 29 height 14
click at [121, 180] on div "HIPAA Training" at bounding box center [86, 184] width 158 height 11
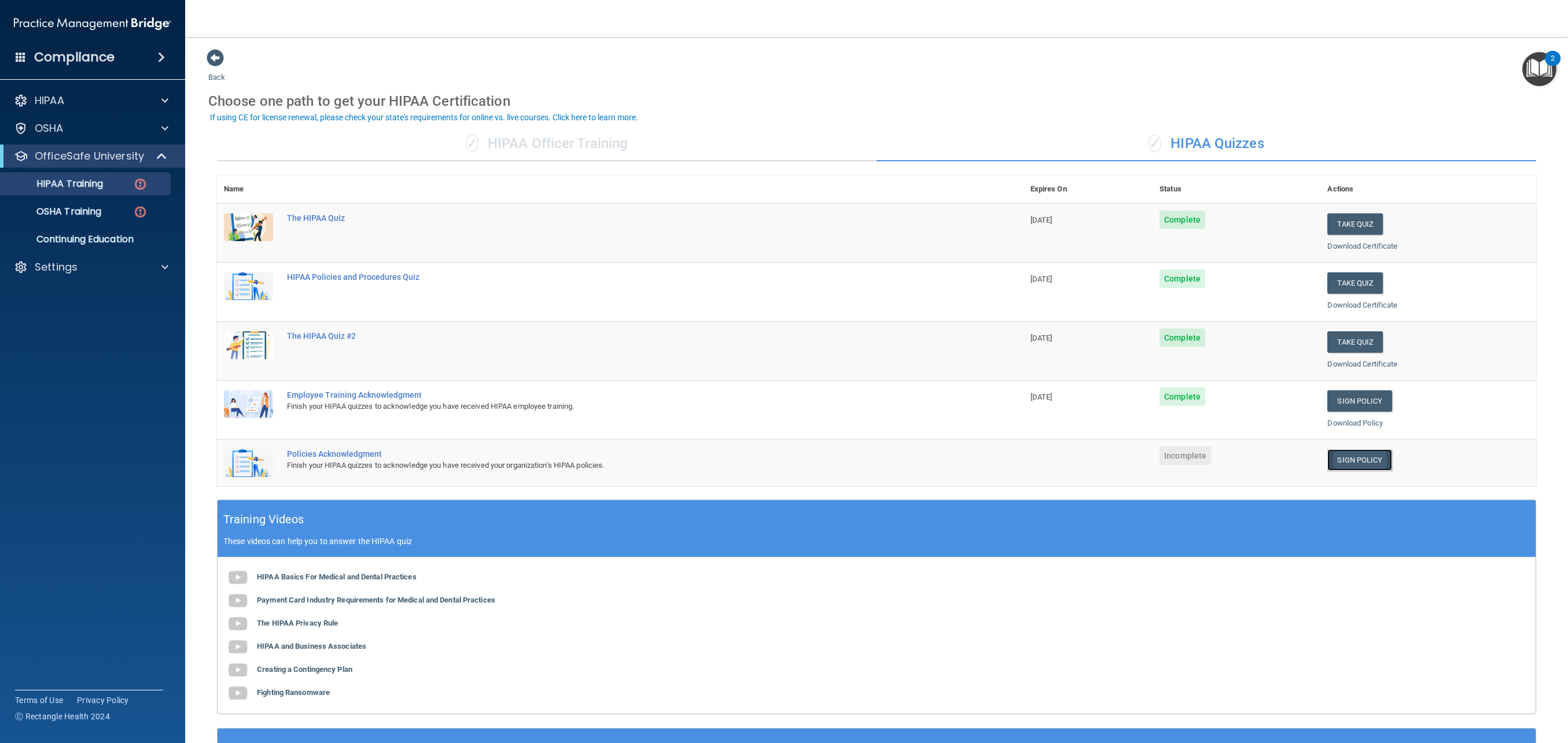
click at [1366, 464] on link "Sign Policy" at bounding box center [1360, 460] width 64 height 22
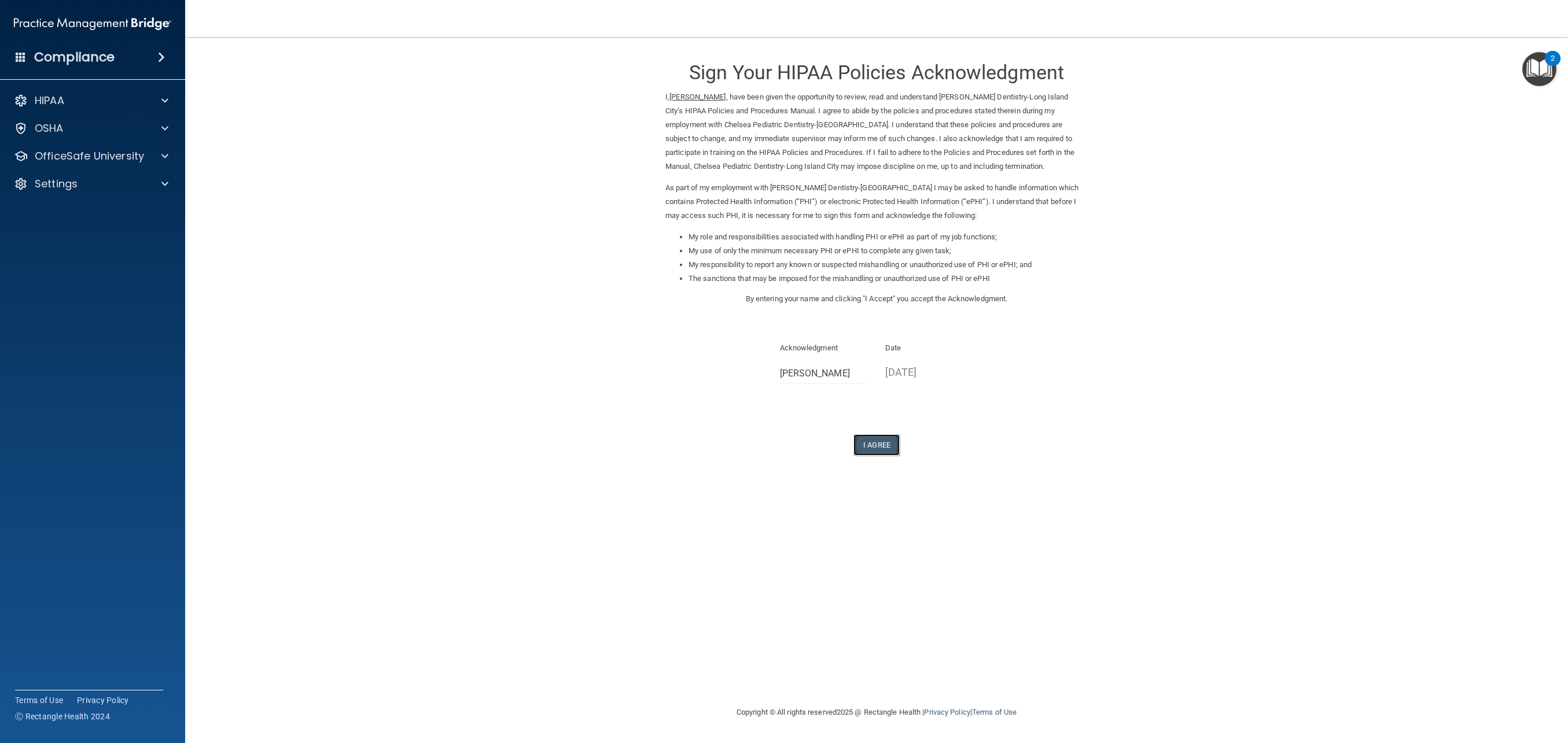
click at [879, 443] on button "I Agree" at bounding box center [876, 446] width 46 height 22
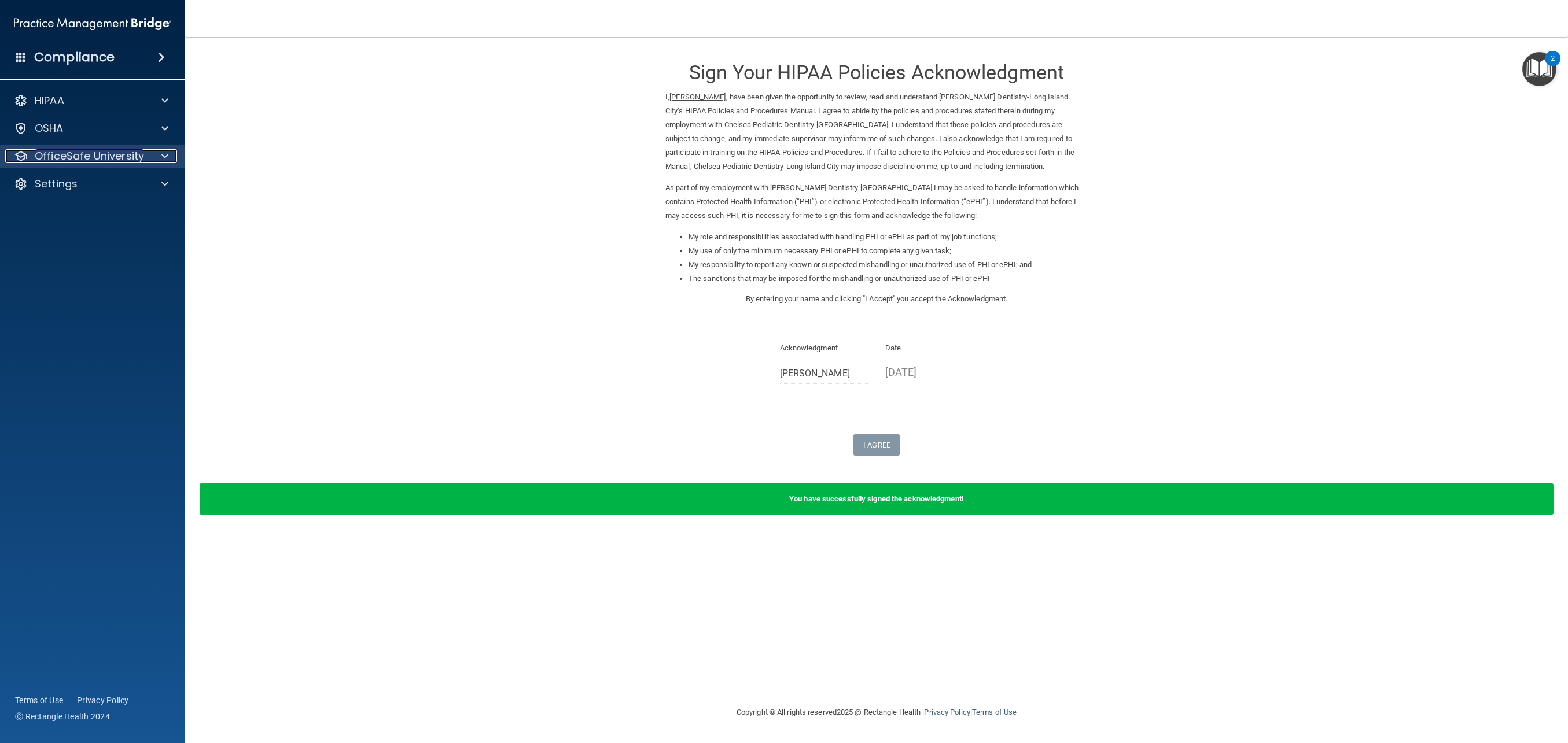
click at [132, 162] on p "OfficeSafe University" at bounding box center [89, 156] width 109 height 14
click at [104, 206] on div "OSHA Training" at bounding box center [86, 212] width 158 height 11
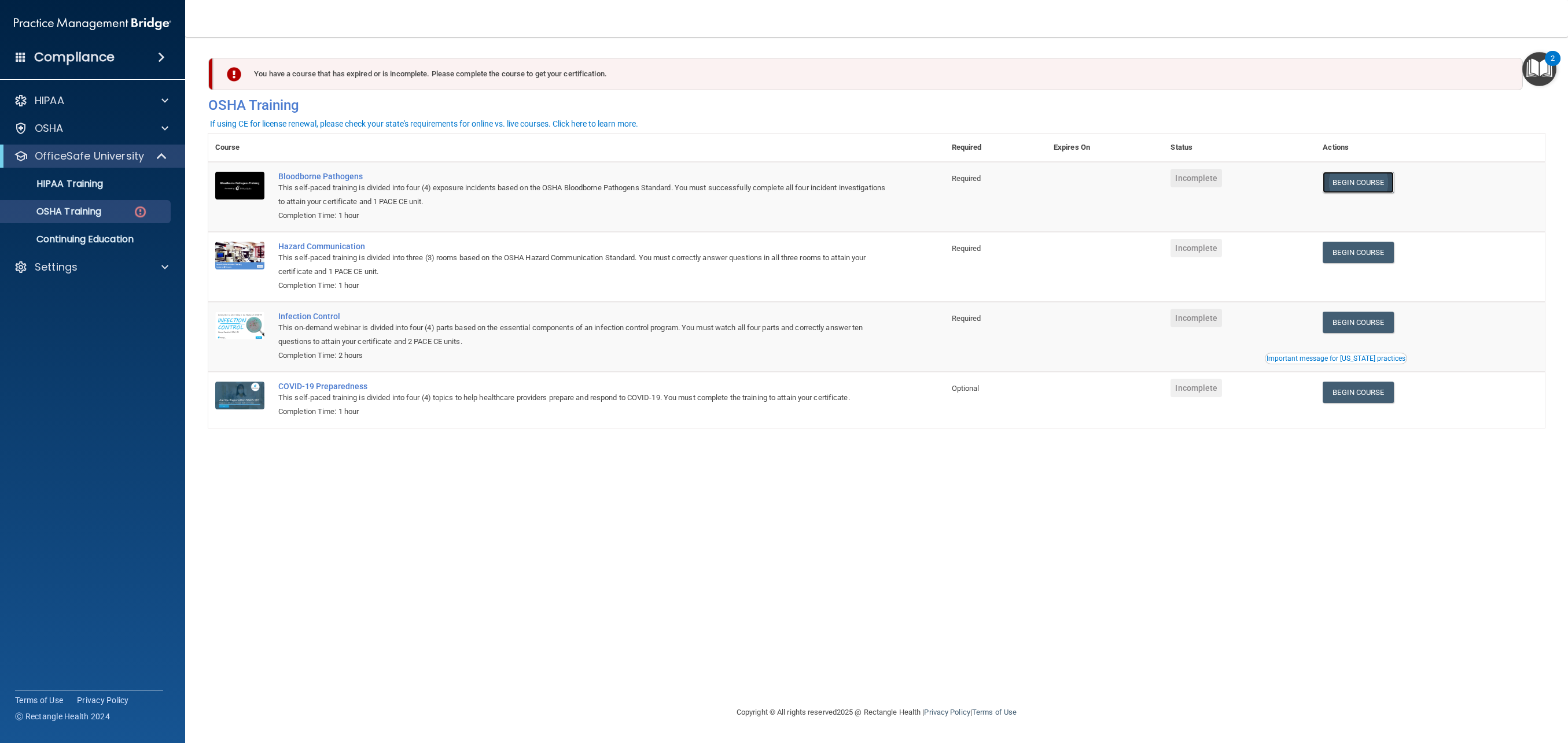
click at [1367, 189] on link "Begin Course" at bounding box center [1358, 183] width 70 height 22
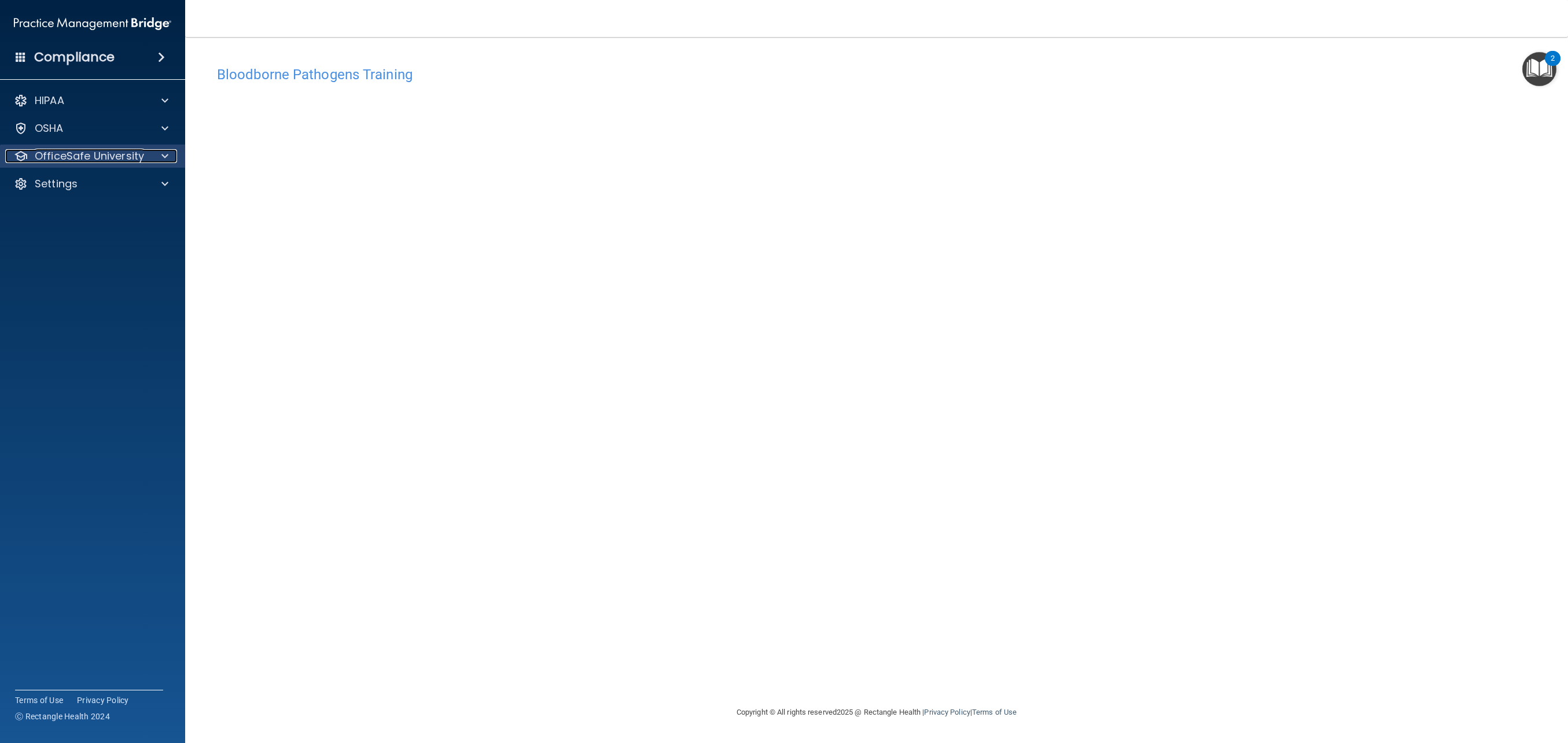
click at [126, 149] on p "OfficeSafe University" at bounding box center [89, 156] width 109 height 14
click at [105, 209] on div "OSHA Training" at bounding box center [86, 212] width 158 height 11
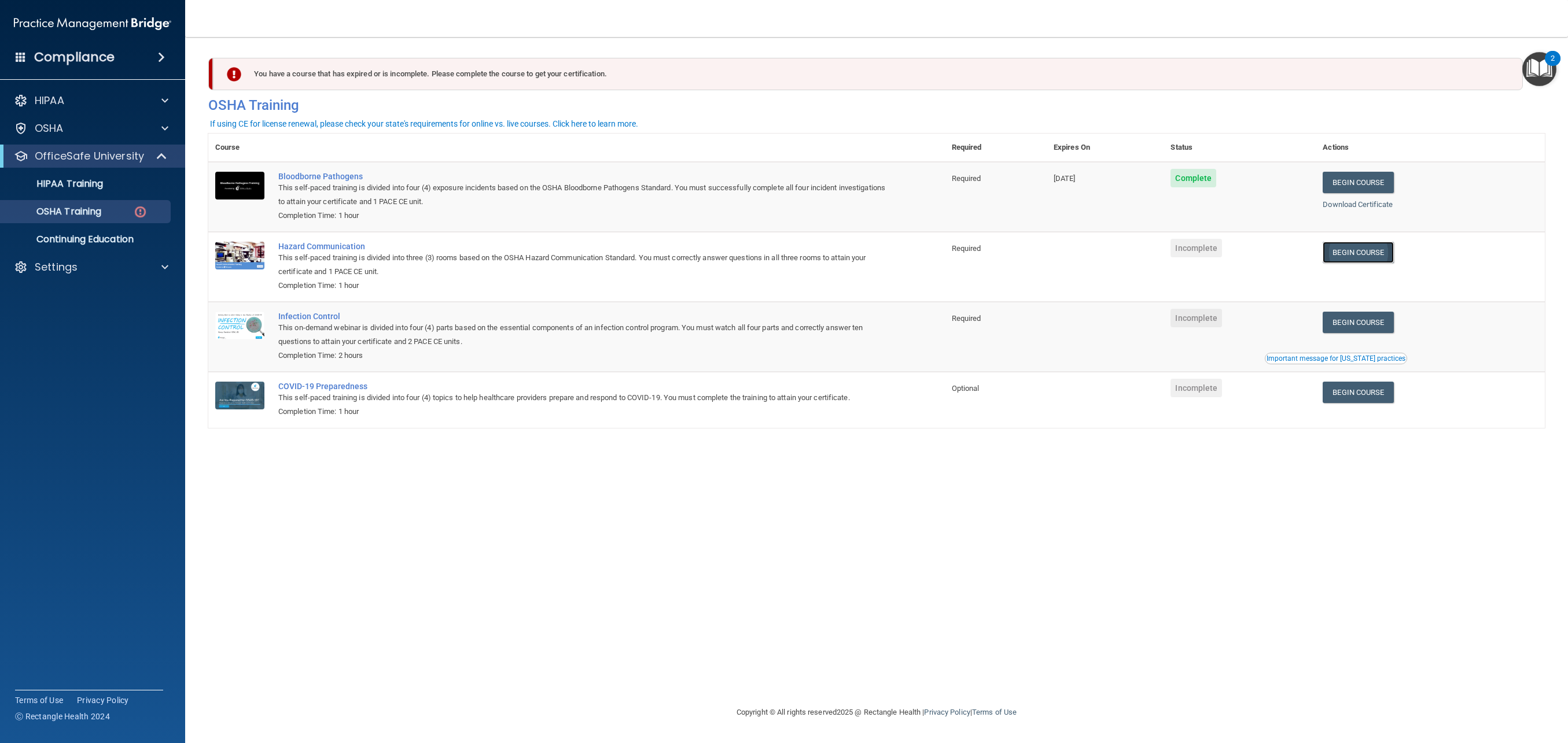
click at [1357, 259] on link "Begin Course" at bounding box center [1358, 252] width 70 height 22
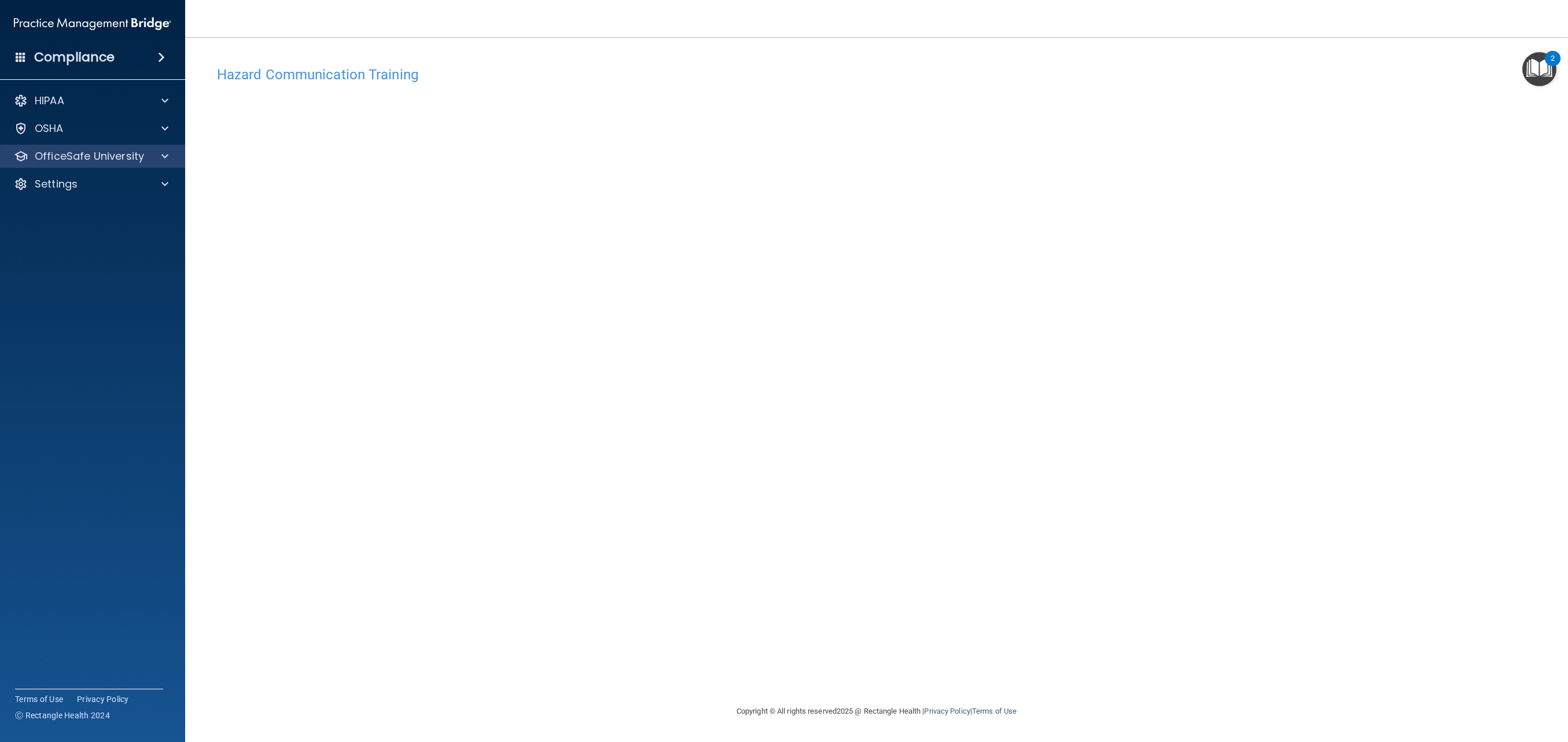
click at [153, 165] on div "OfficeSafe University" at bounding box center [93, 156] width 185 height 23
click at [164, 163] on div "OfficeSafe University" at bounding box center [93, 156] width 185 height 23
click at [155, 165] on div "OfficeSafe University" at bounding box center [93, 156] width 185 height 23
click at [168, 164] on div "OfficeSafe University" at bounding box center [93, 156] width 185 height 23
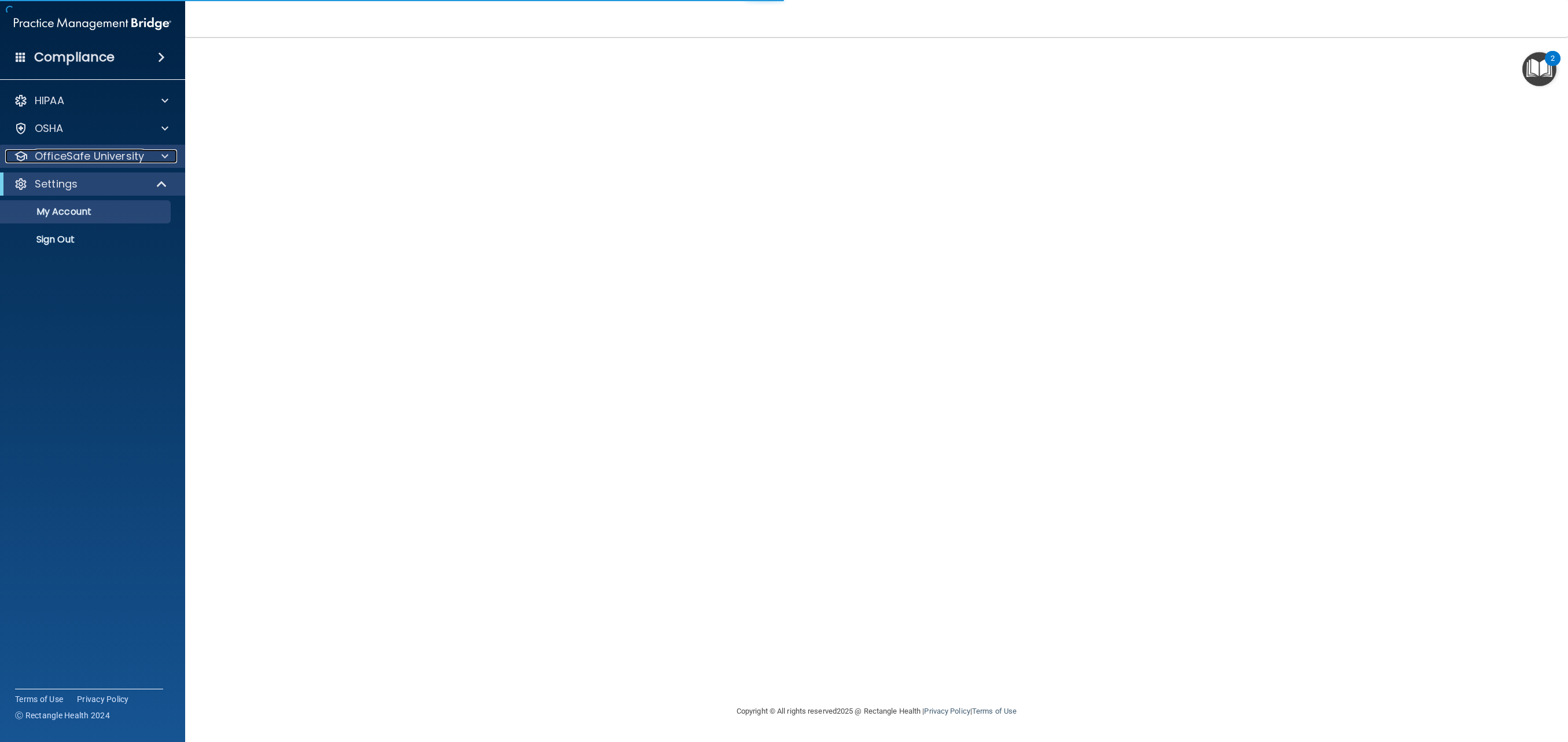
click at [160, 162] on div at bounding box center [163, 156] width 29 height 14
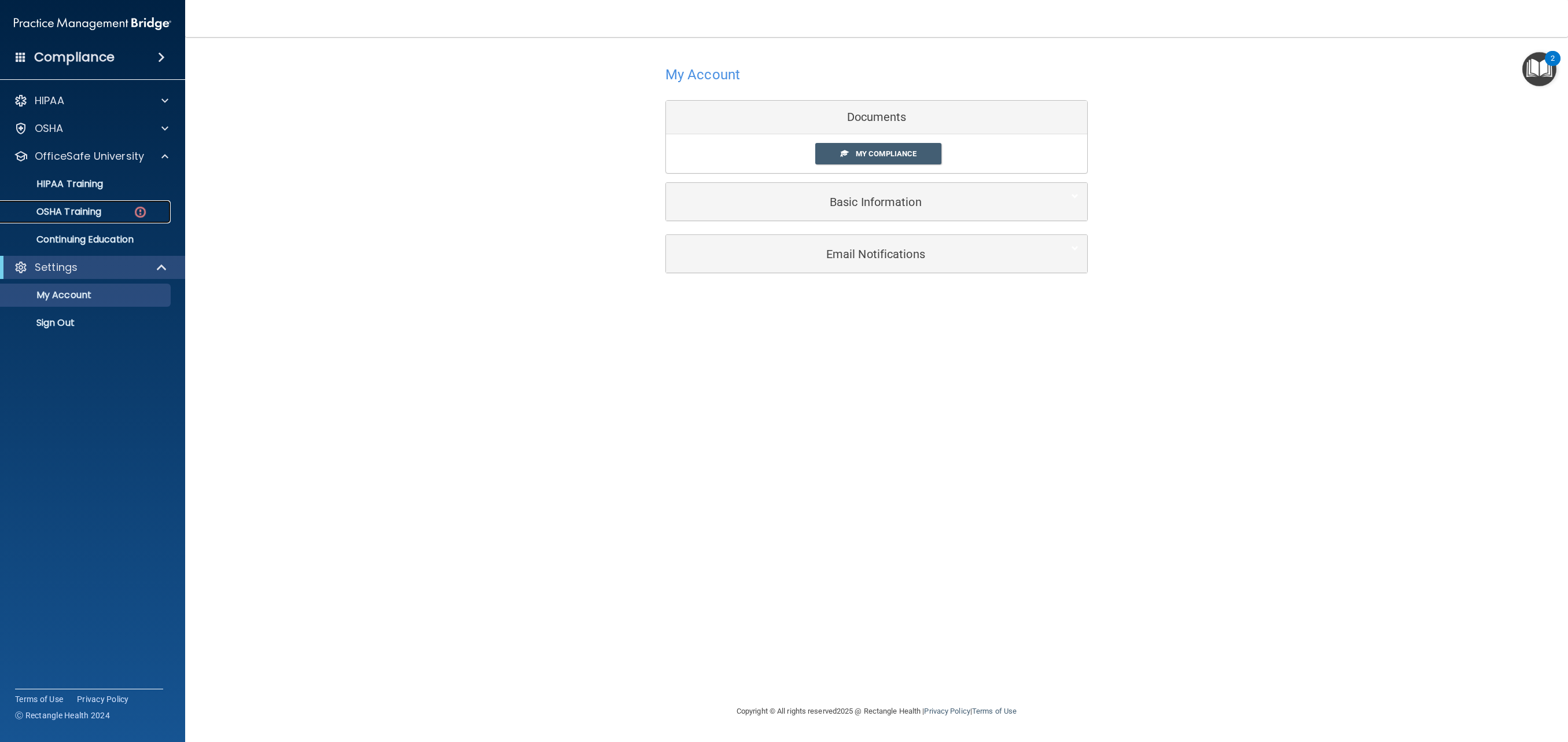
click at [119, 210] on div "OSHA Training" at bounding box center [86, 212] width 158 height 12
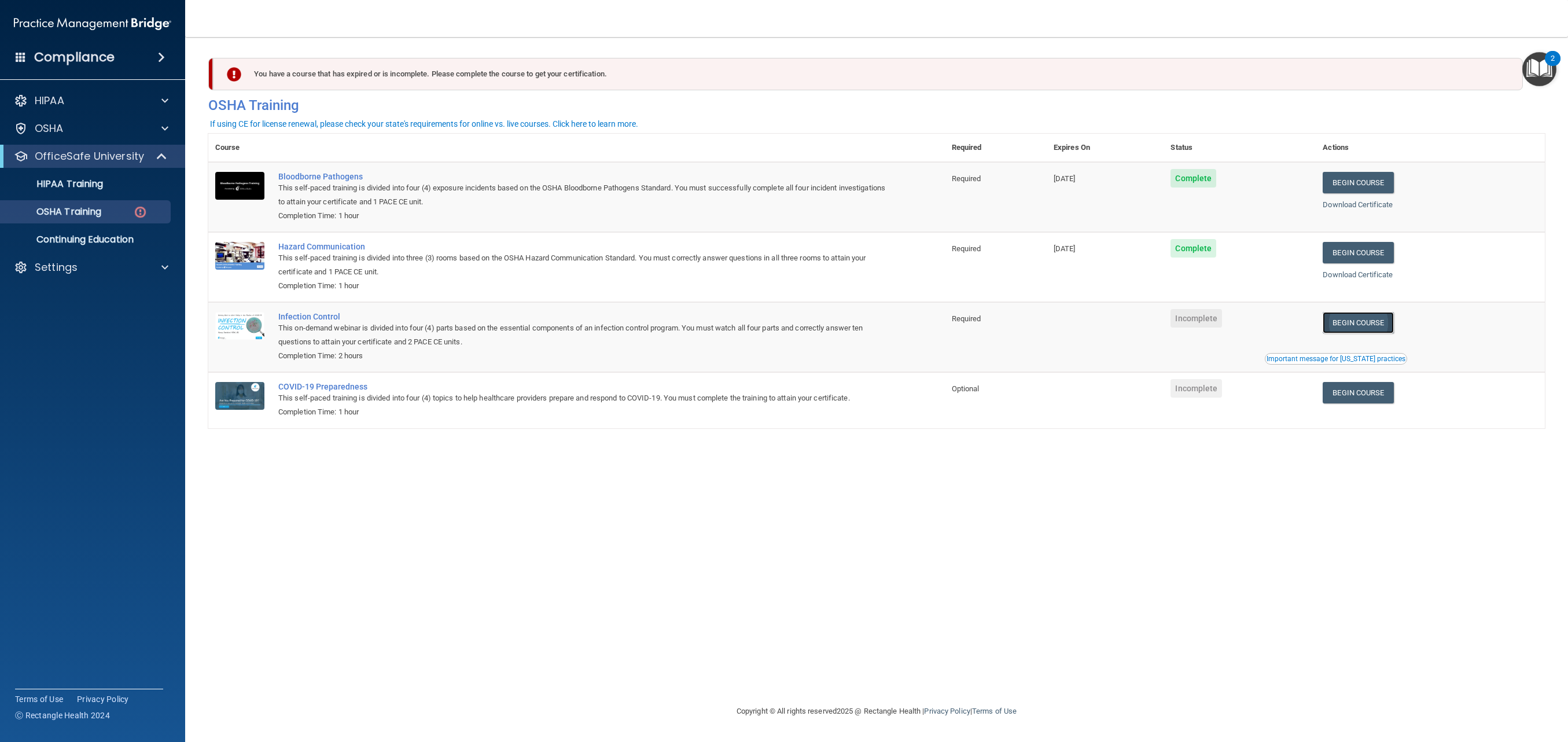
click at [1356, 327] on link "Begin Course" at bounding box center [1358, 323] width 70 height 22
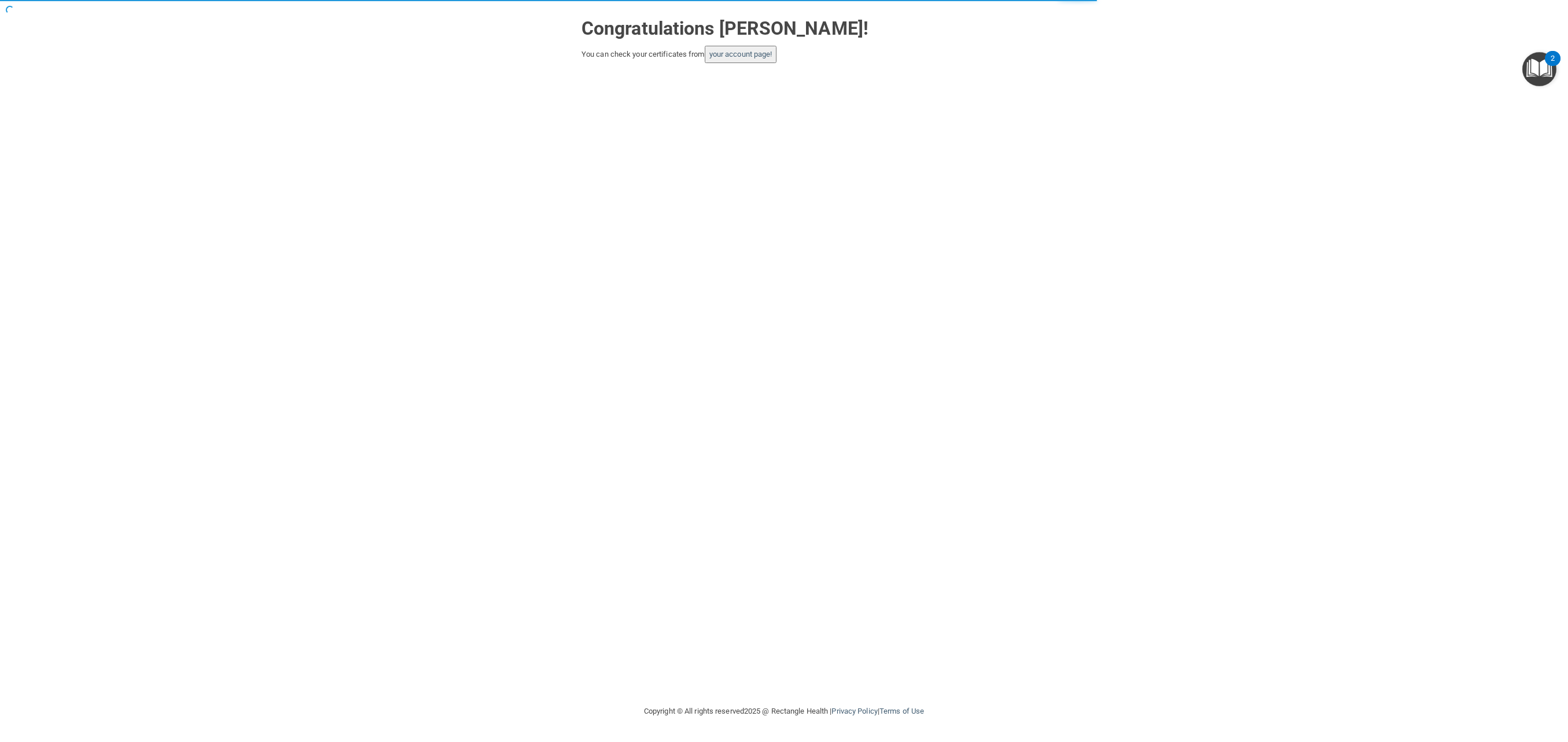
click at [768, 60] on button "your account page!" at bounding box center [741, 55] width 73 height 17
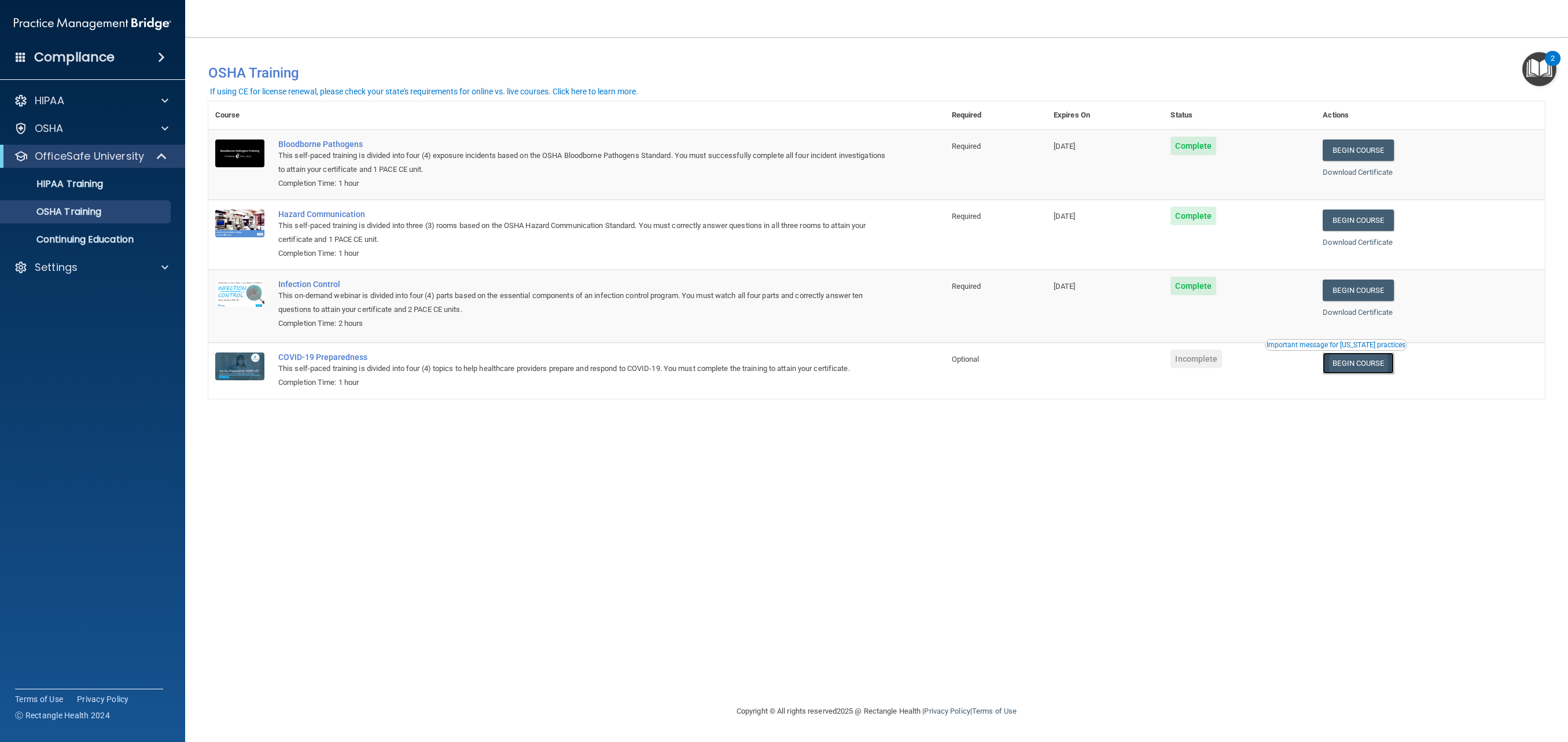
click at [1380, 368] on link "Begin Course" at bounding box center [1358, 363] width 70 height 22
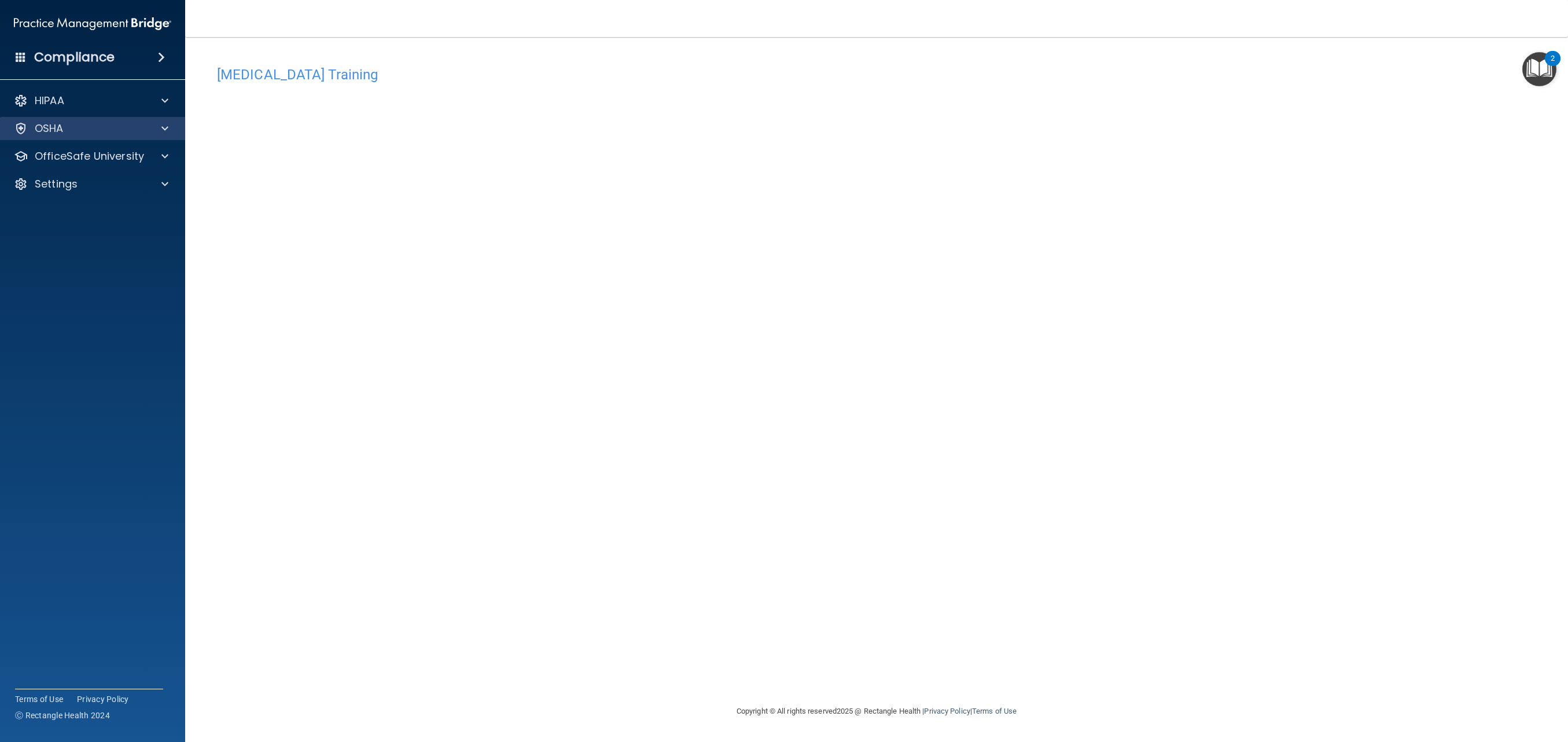
click at [111, 137] on div "OSHA" at bounding box center [93, 129] width 185 height 23
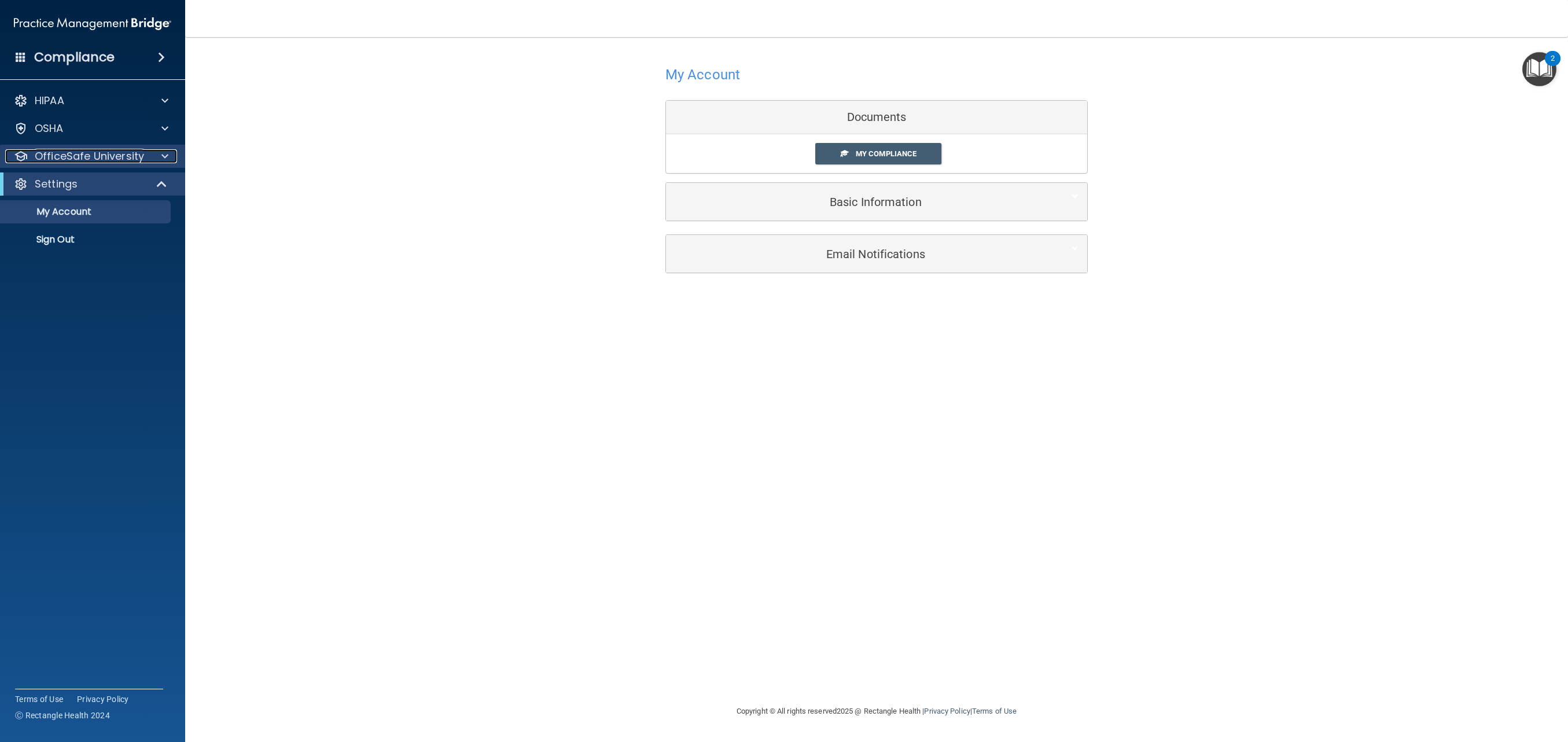
click at [155, 160] on div at bounding box center [163, 156] width 29 height 14
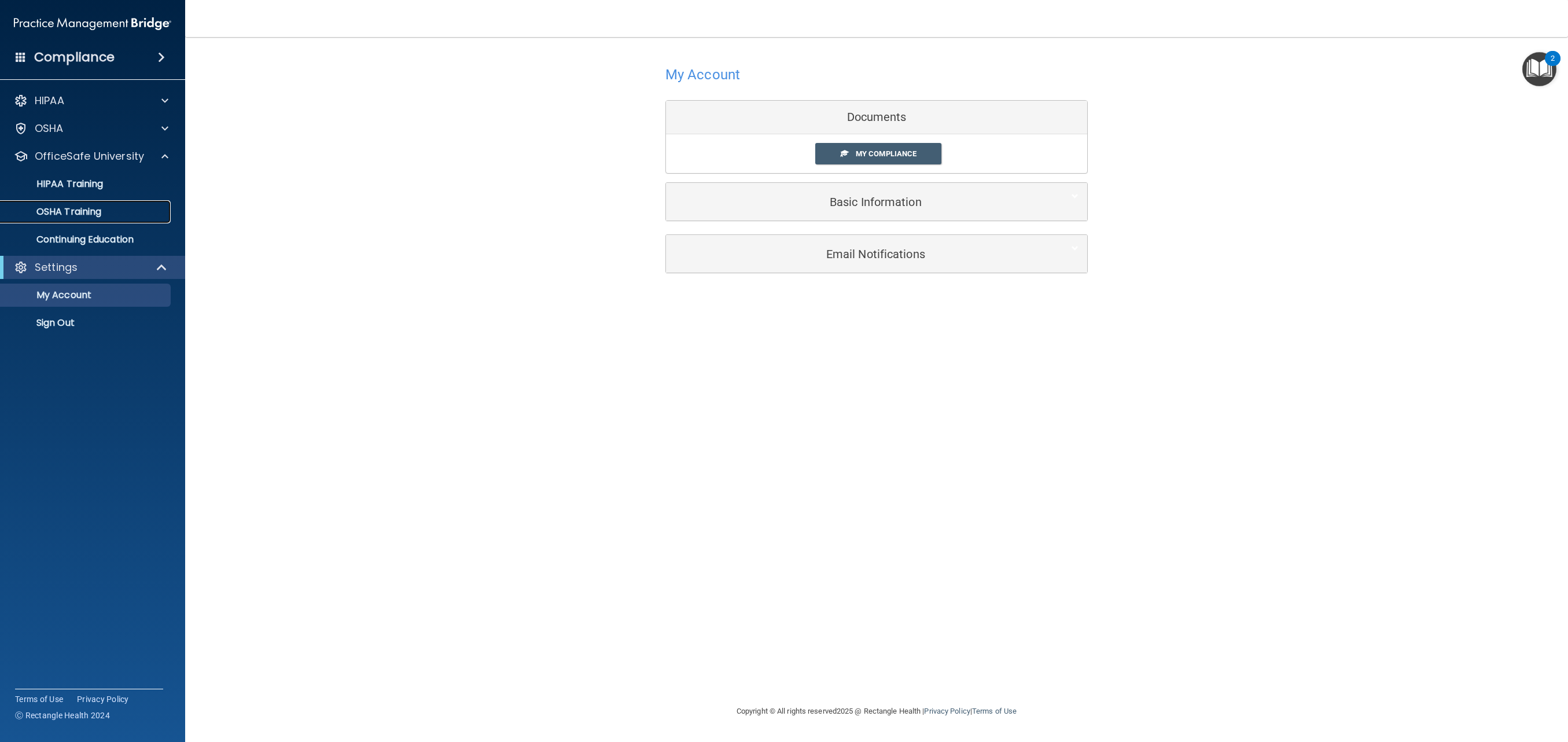
click at [121, 209] on div "OSHA Training" at bounding box center [86, 212] width 158 height 12
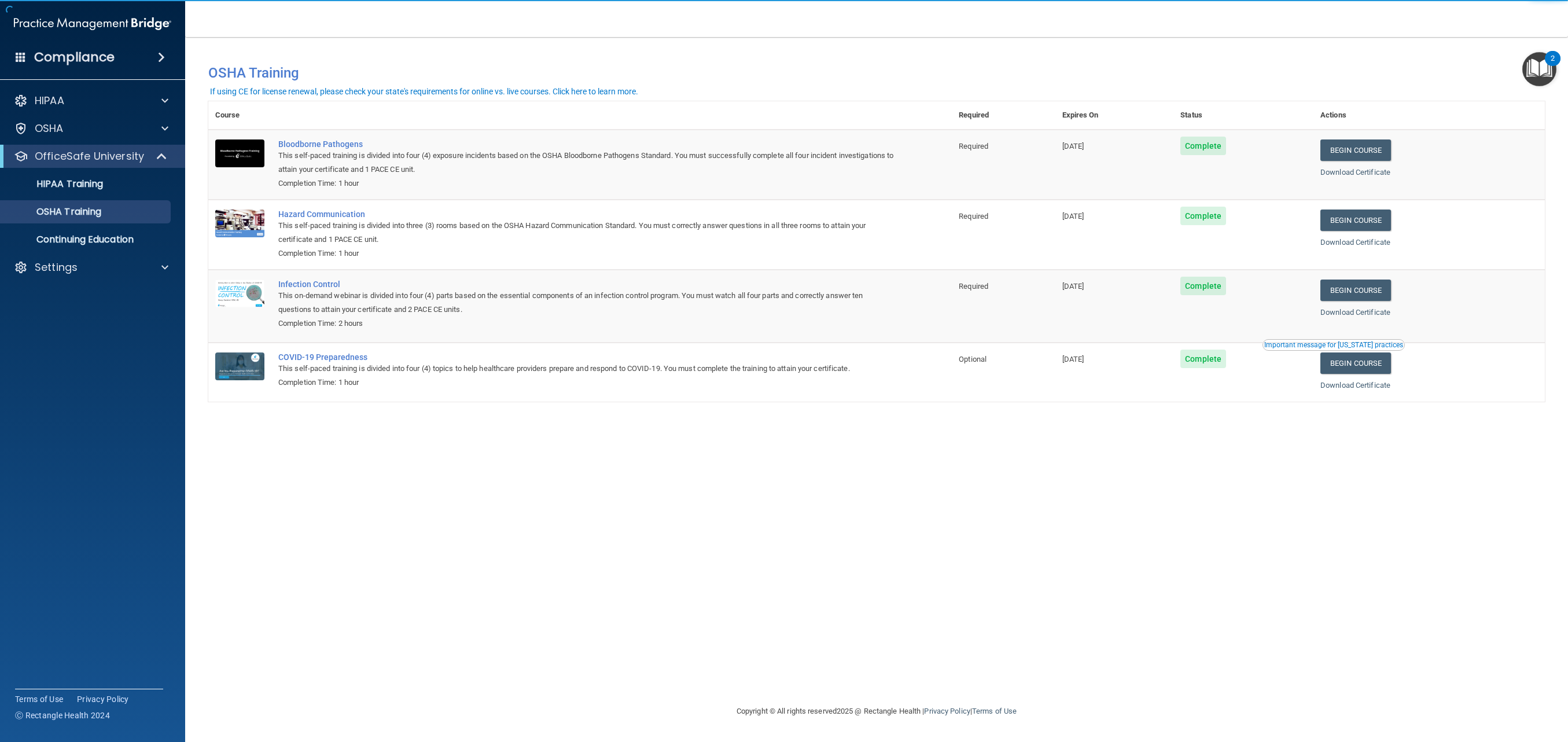
click at [1150, 525] on div "You have a course that has expired or is incomplete. Please complete the course…" at bounding box center [876, 371] width 1337 height 644
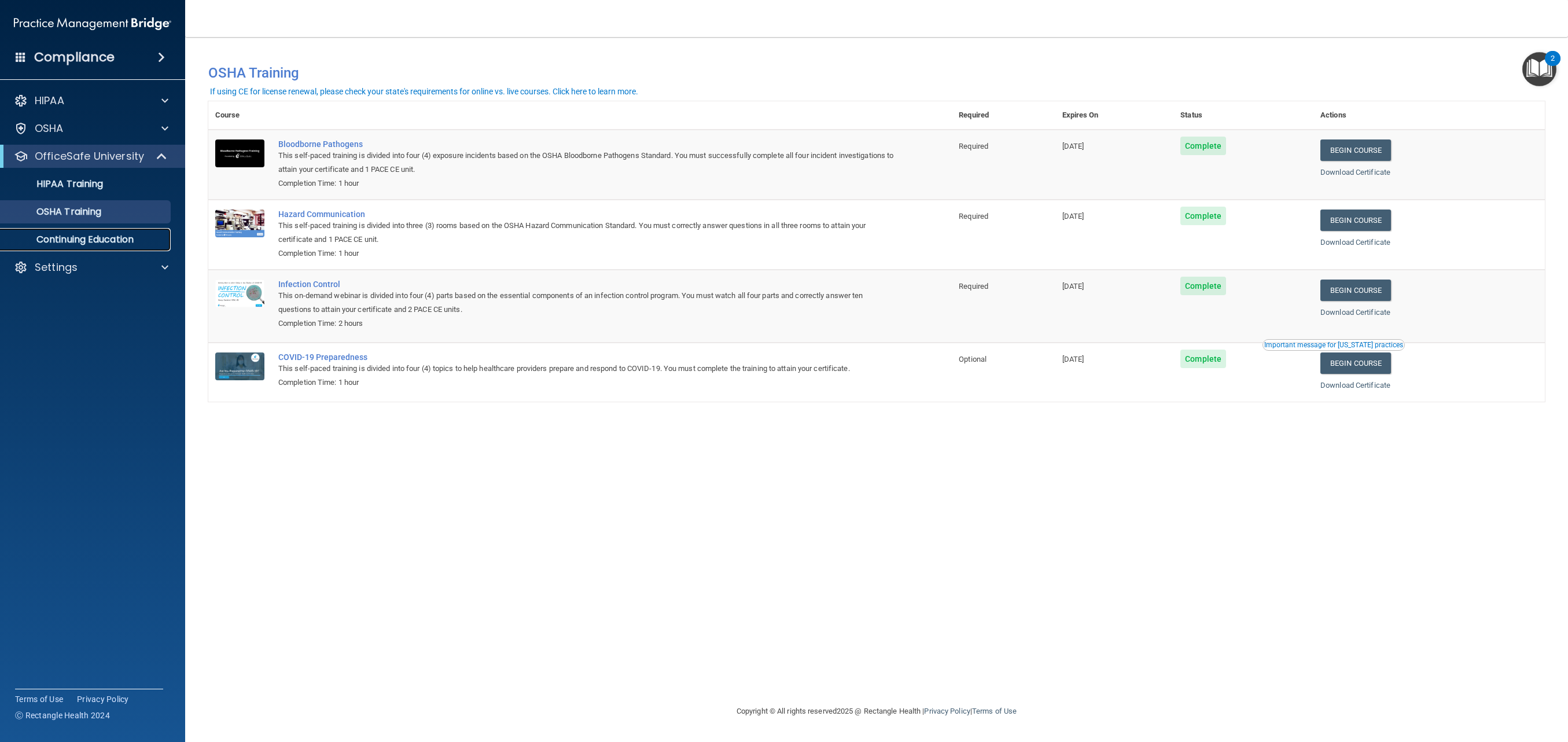
click at [114, 246] on link "Continuing Education" at bounding box center [80, 239] width 183 height 23
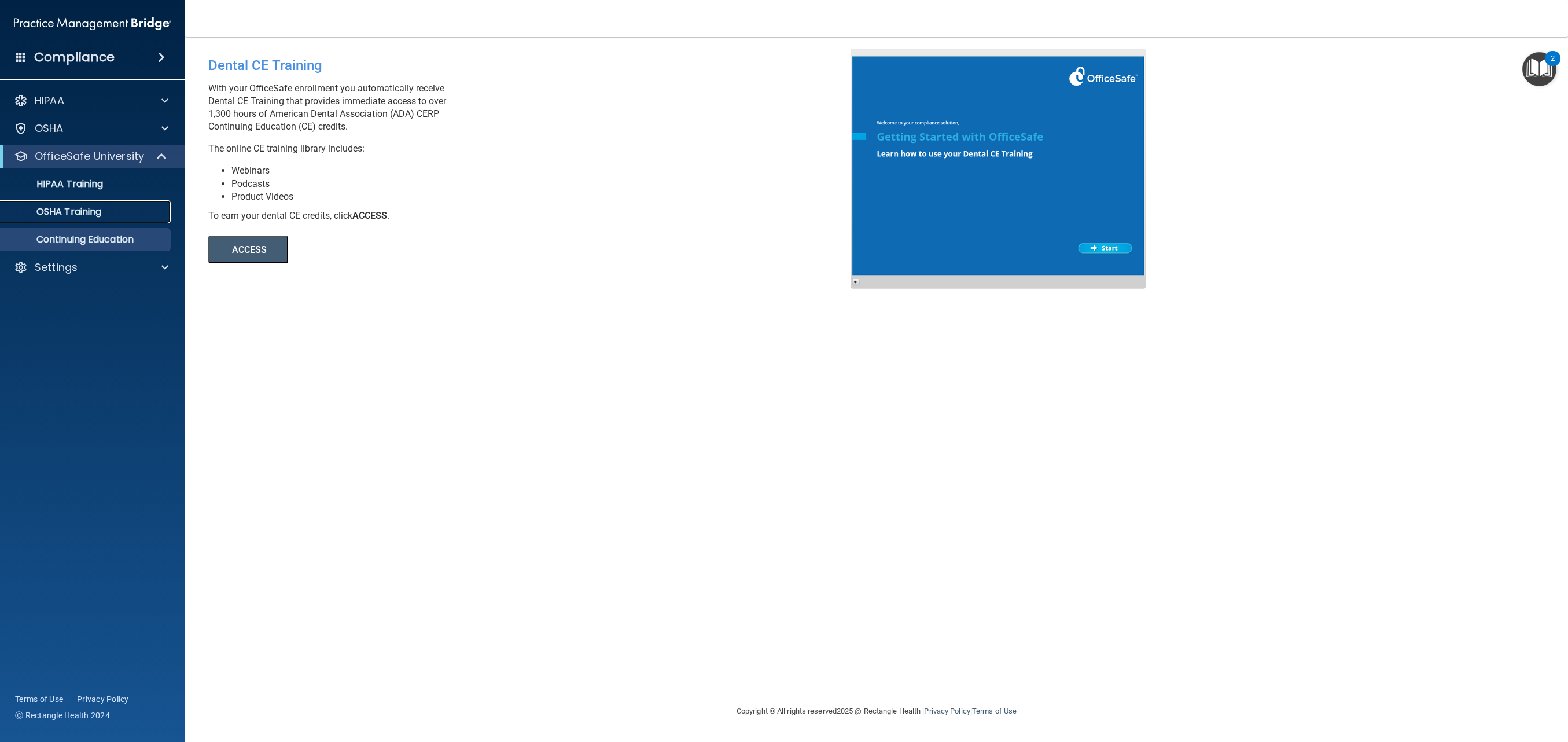
click at [68, 205] on link "OSHA Training" at bounding box center [80, 212] width 183 height 23
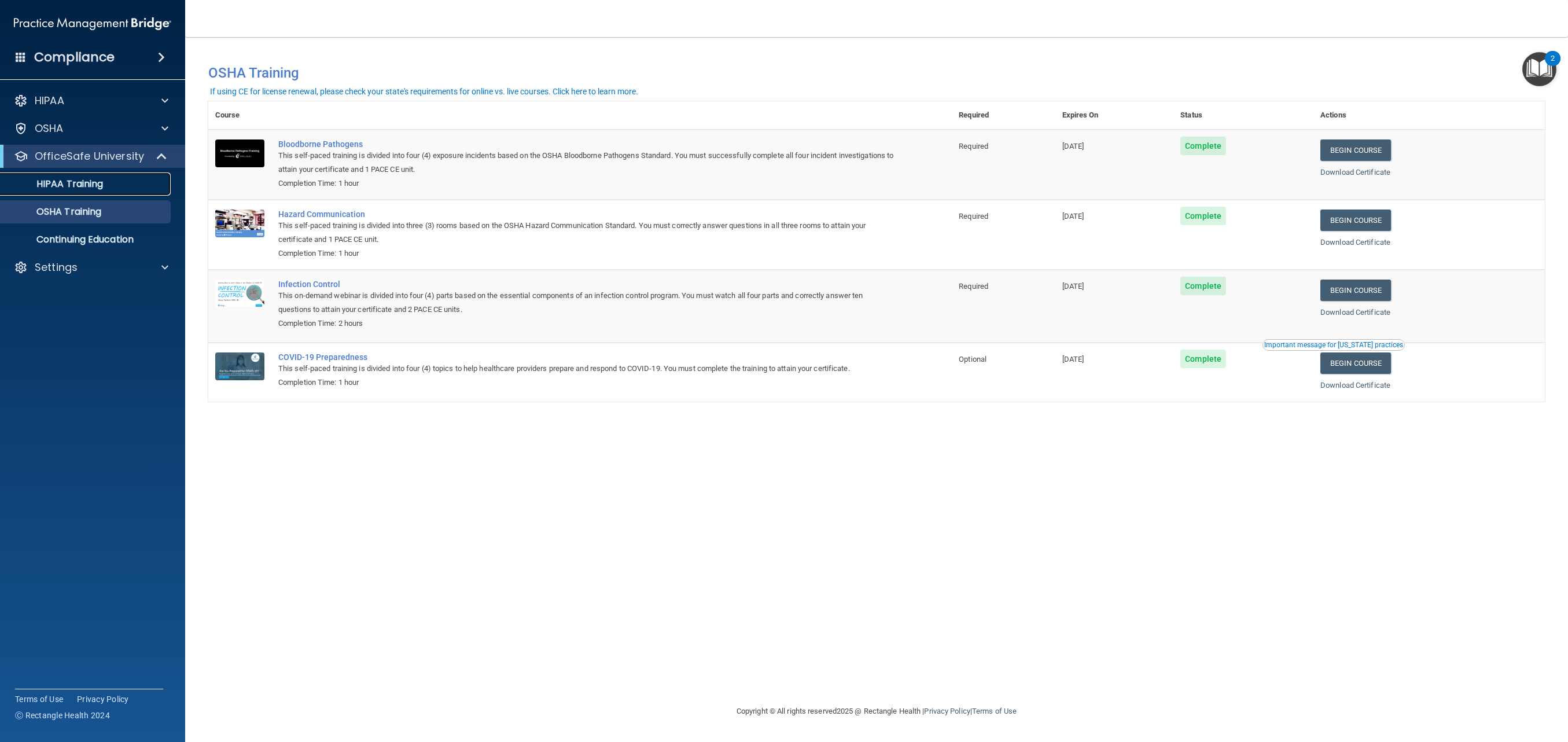
click at [75, 191] on link "HIPAA Training" at bounding box center [80, 184] width 183 height 23
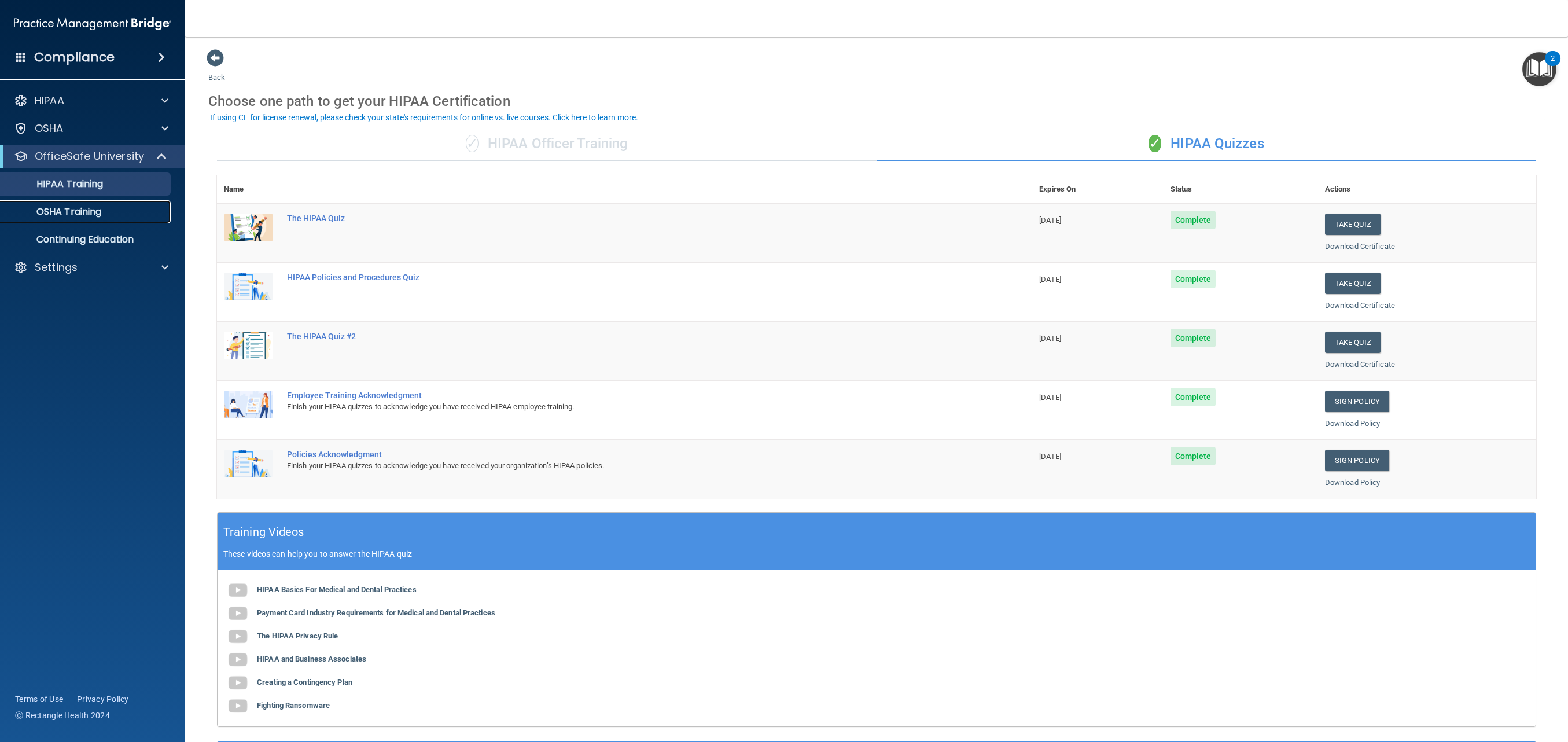
click at [95, 215] on p "OSHA Training" at bounding box center [54, 212] width 93 height 12
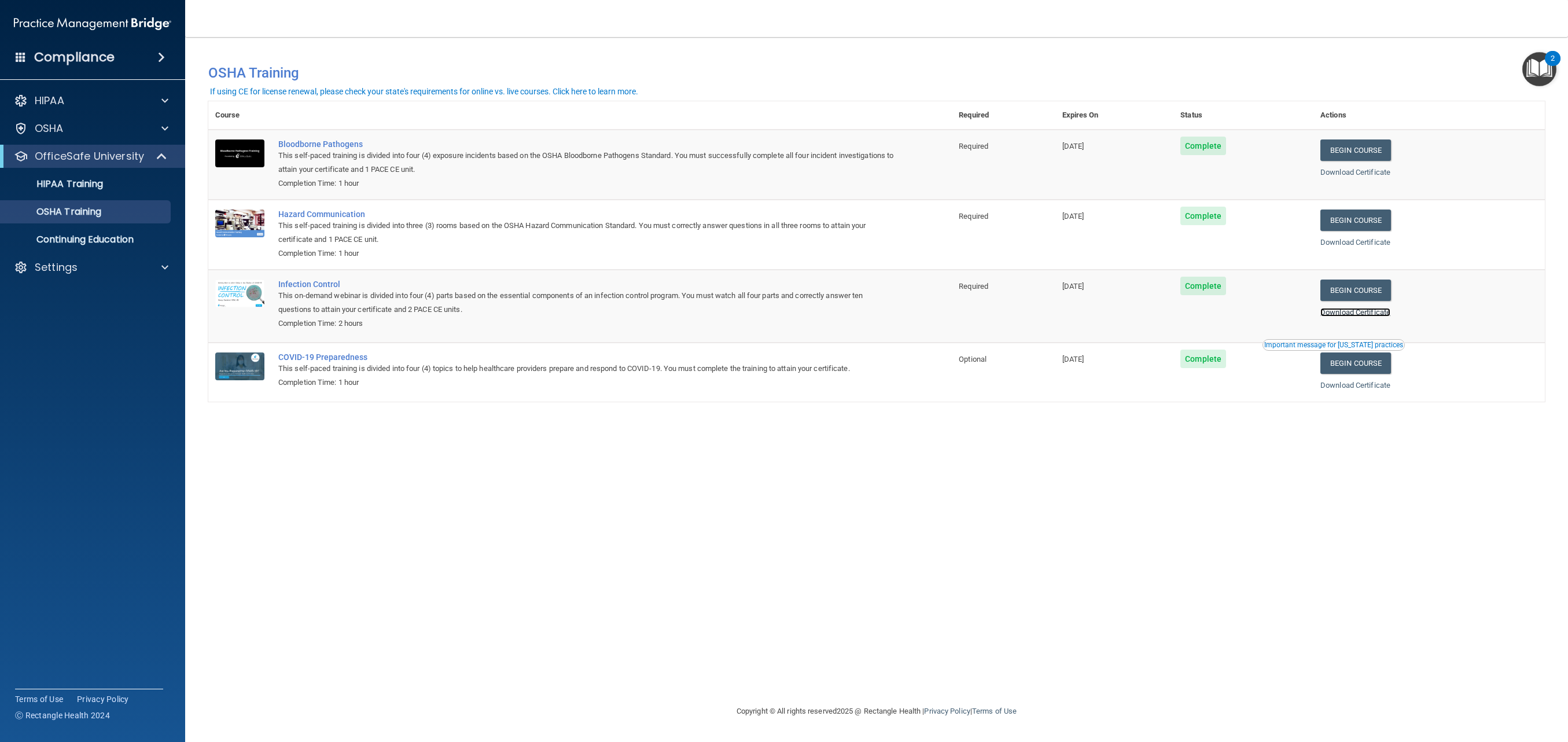
click at [1375, 311] on link "Download Certificate" at bounding box center [1355, 312] width 70 height 9
click at [1390, 383] on link "Download Certificate" at bounding box center [1355, 385] width 70 height 9
click at [1374, 243] on link "Download Certificate" at bounding box center [1355, 242] width 70 height 9
click at [138, 106] on div "HIPAA" at bounding box center [77, 100] width 144 height 14
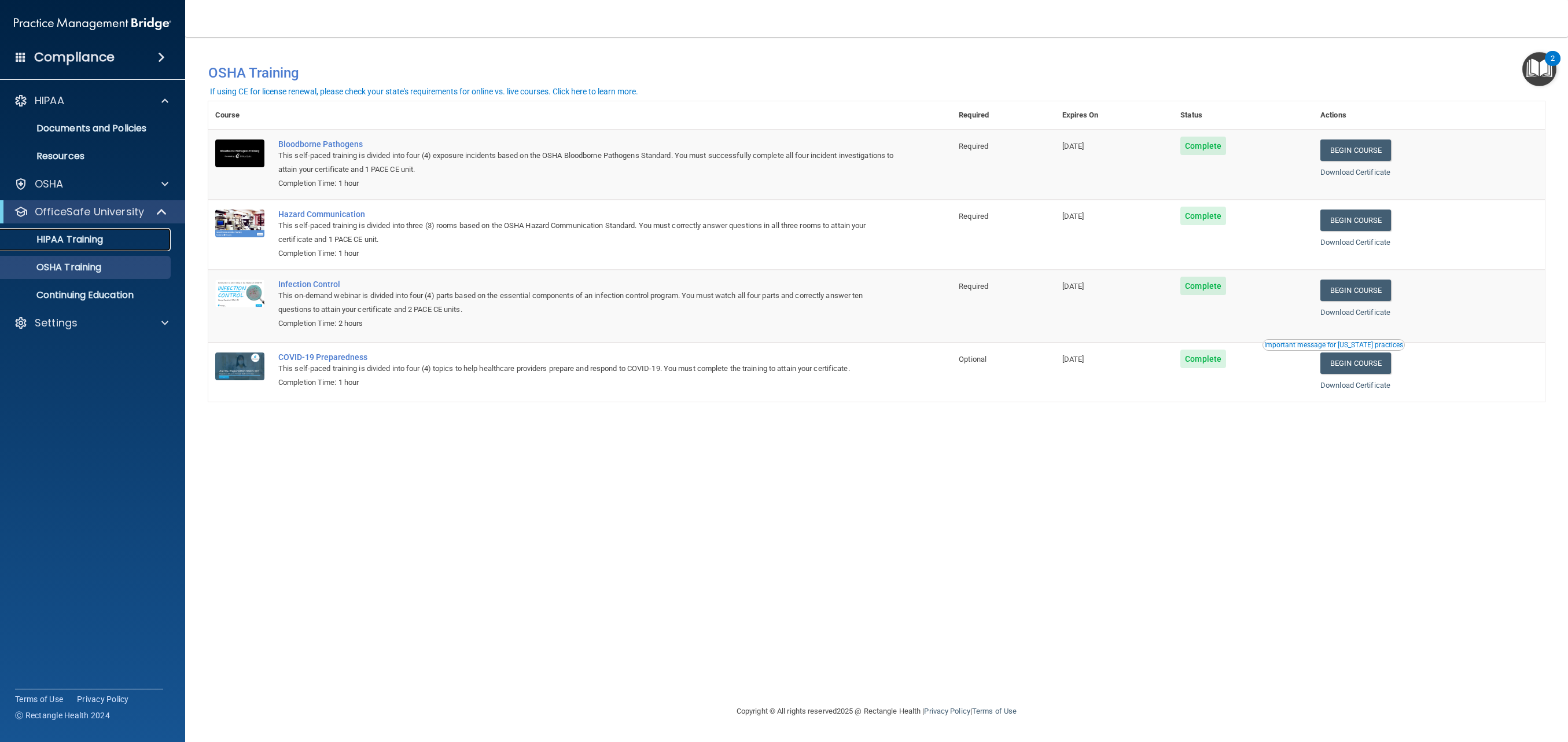
click at [88, 240] on p "HIPAA Training" at bounding box center [55, 239] width 96 height 12
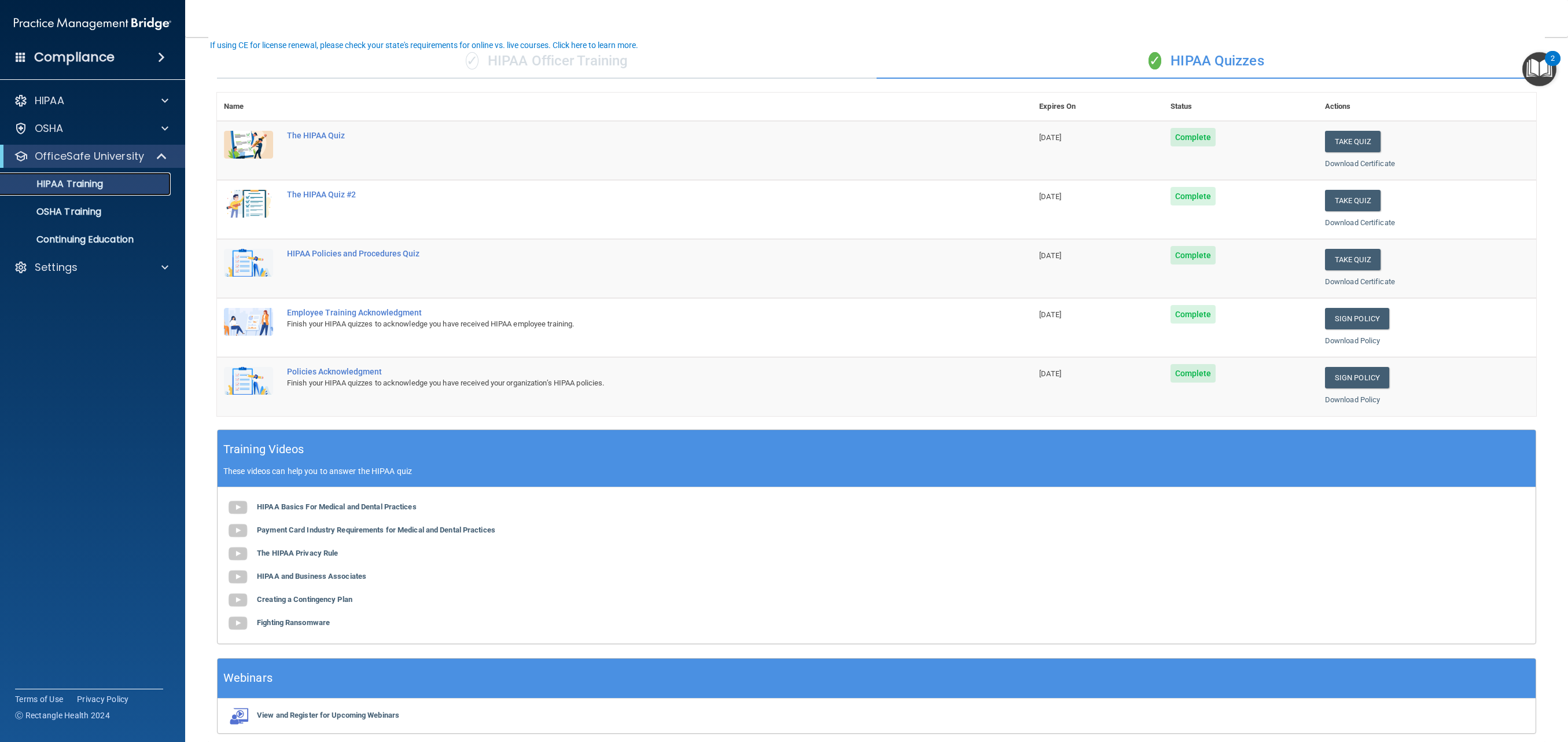
scroll to position [125, 0]
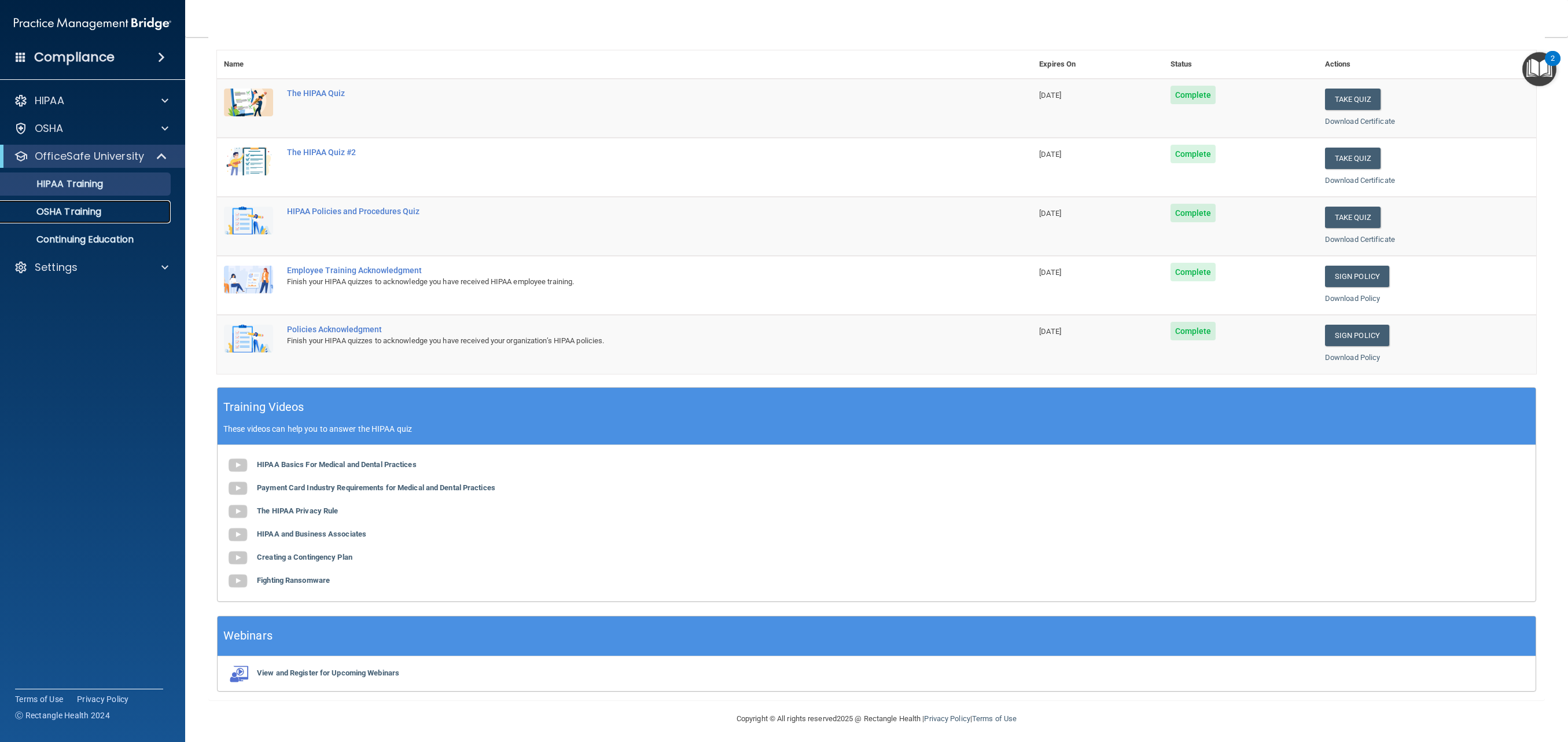
click at [69, 216] on p "OSHA Training" at bounding box center [54, 212] width 93 height 12
